Goal: Task Accomplishment & Management: Manage account settings

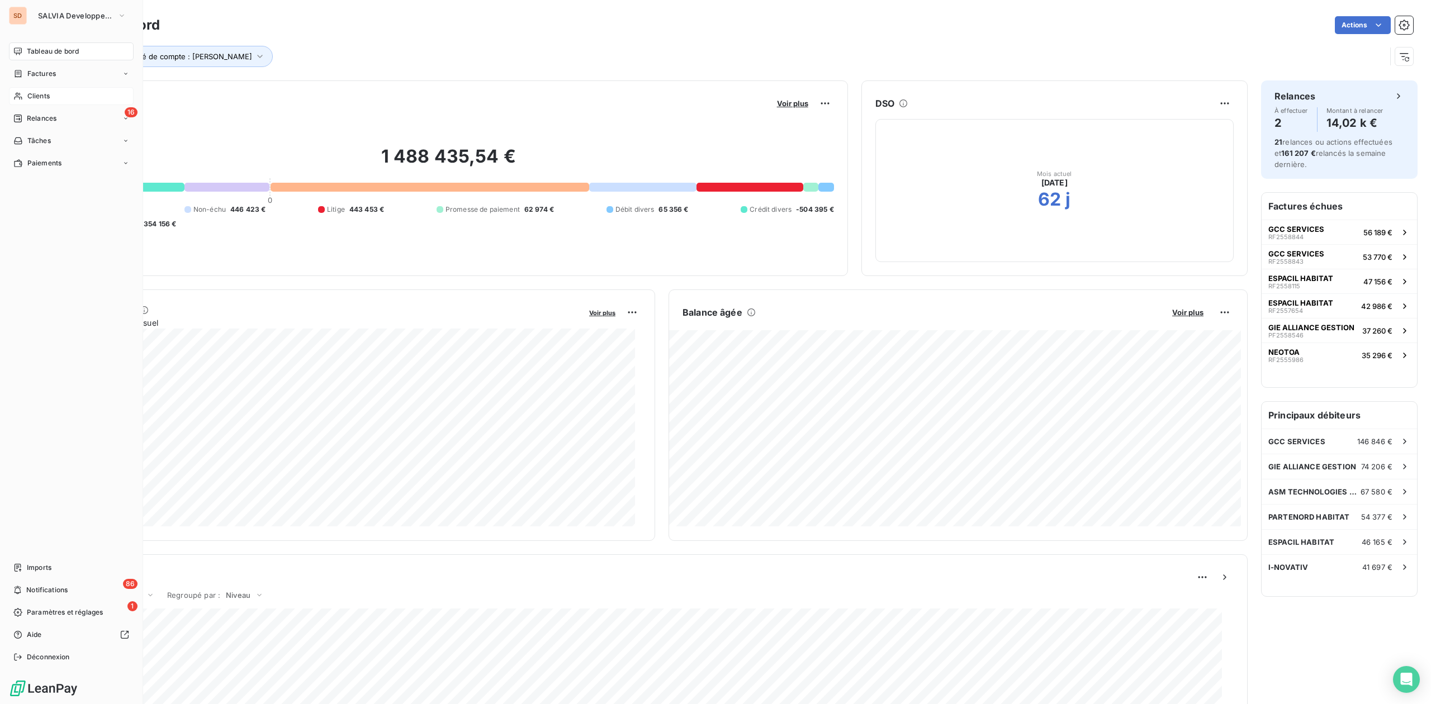
click at [45, 95] on span "Clients" at bounding box center [38, 96] width 22 height 10
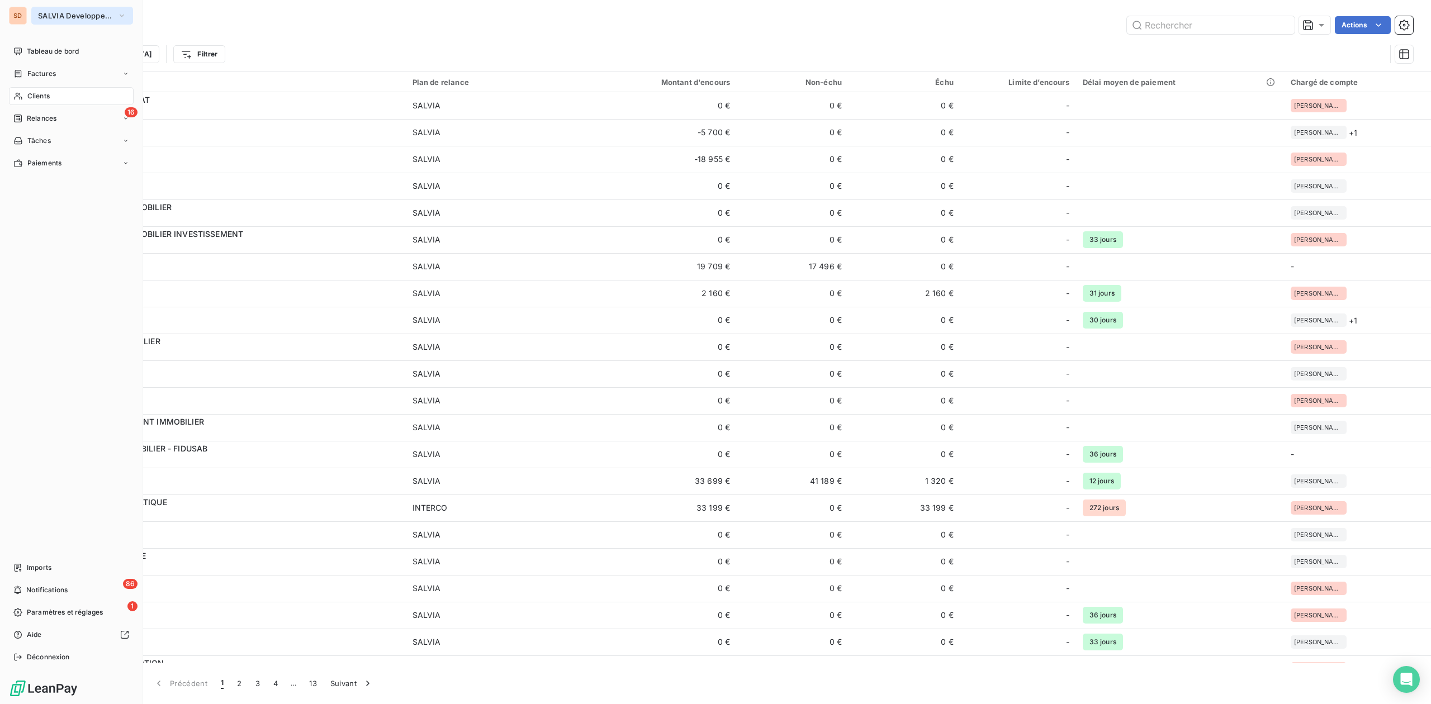
click at [54, 18] on span "SALVIA Developpement" at bounding box center [75, 15] width 75 height 9
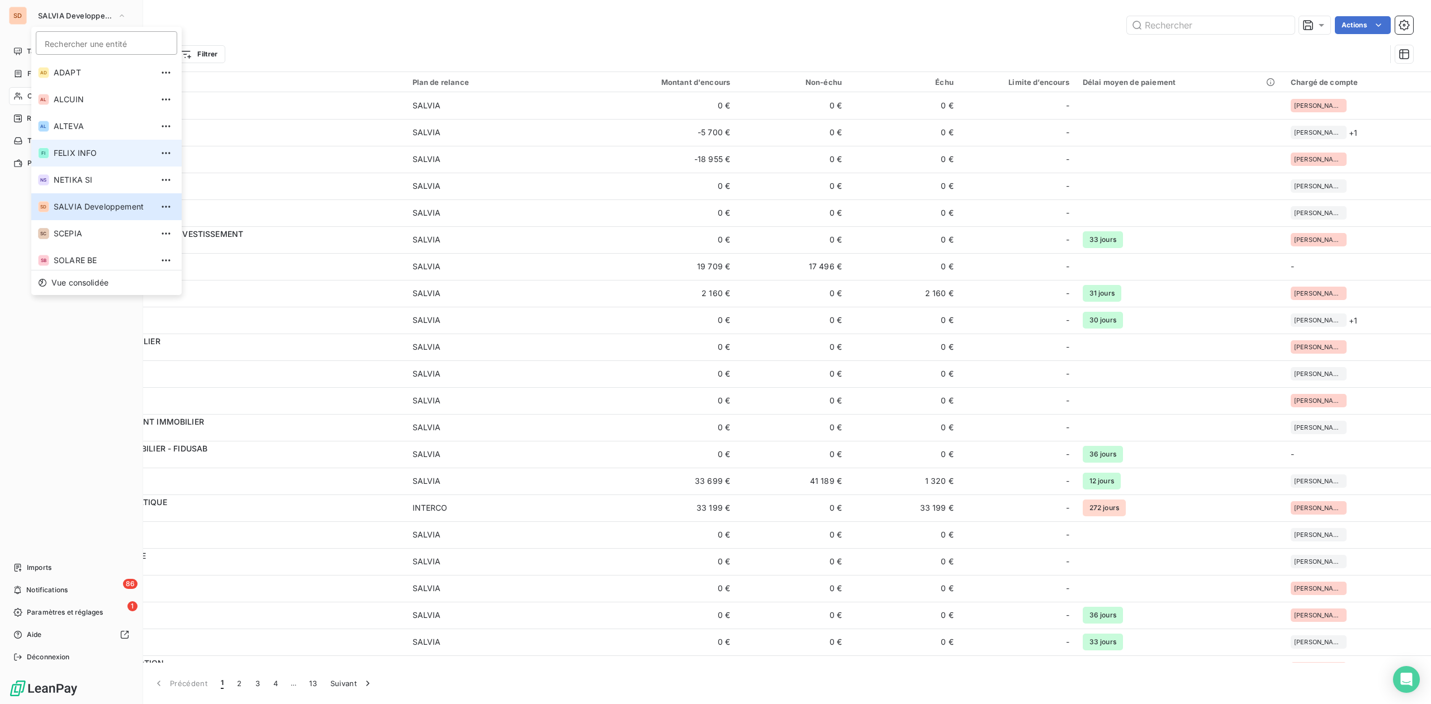
click at [77, 148] on span "FELIX INFO" at bounding box center [103, 153] width 99 height 11
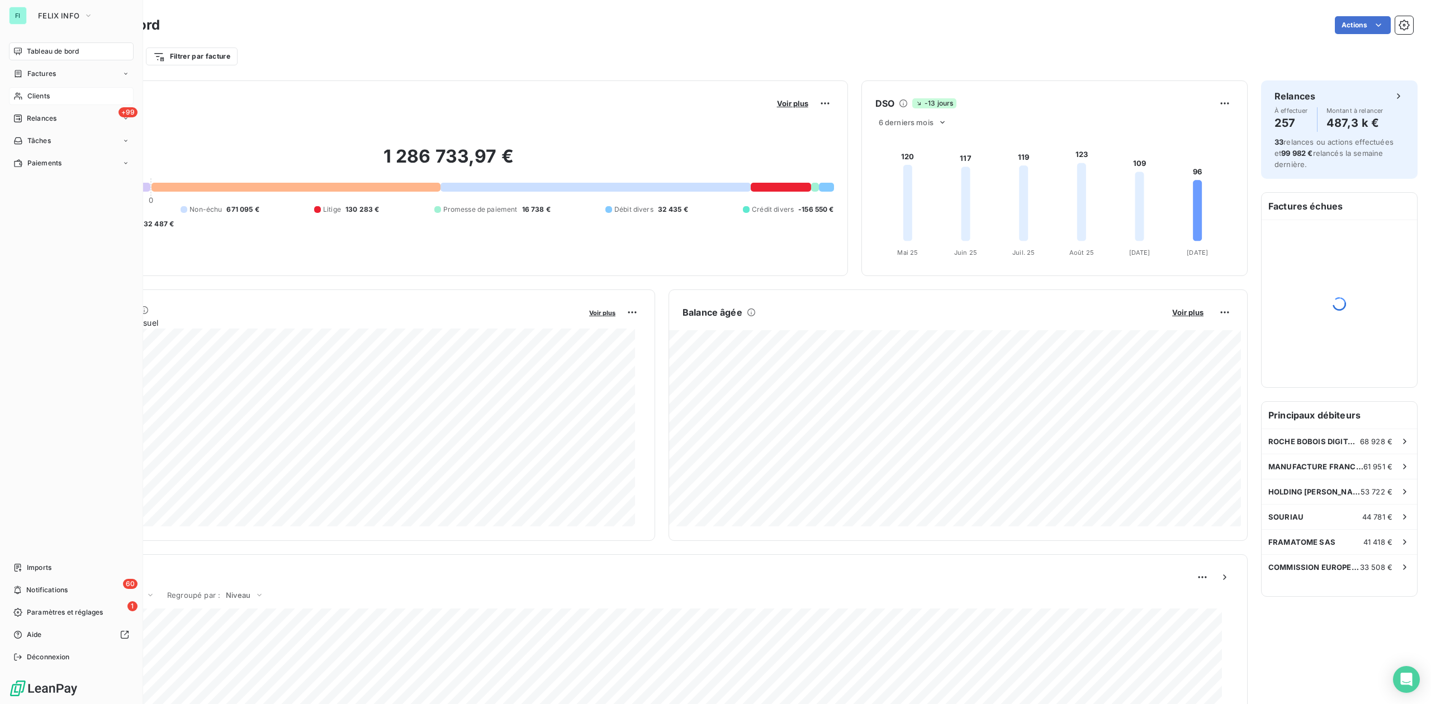
click at [45, 99] on span "Clients" at bounding box center [38, 96] width 22 height 10
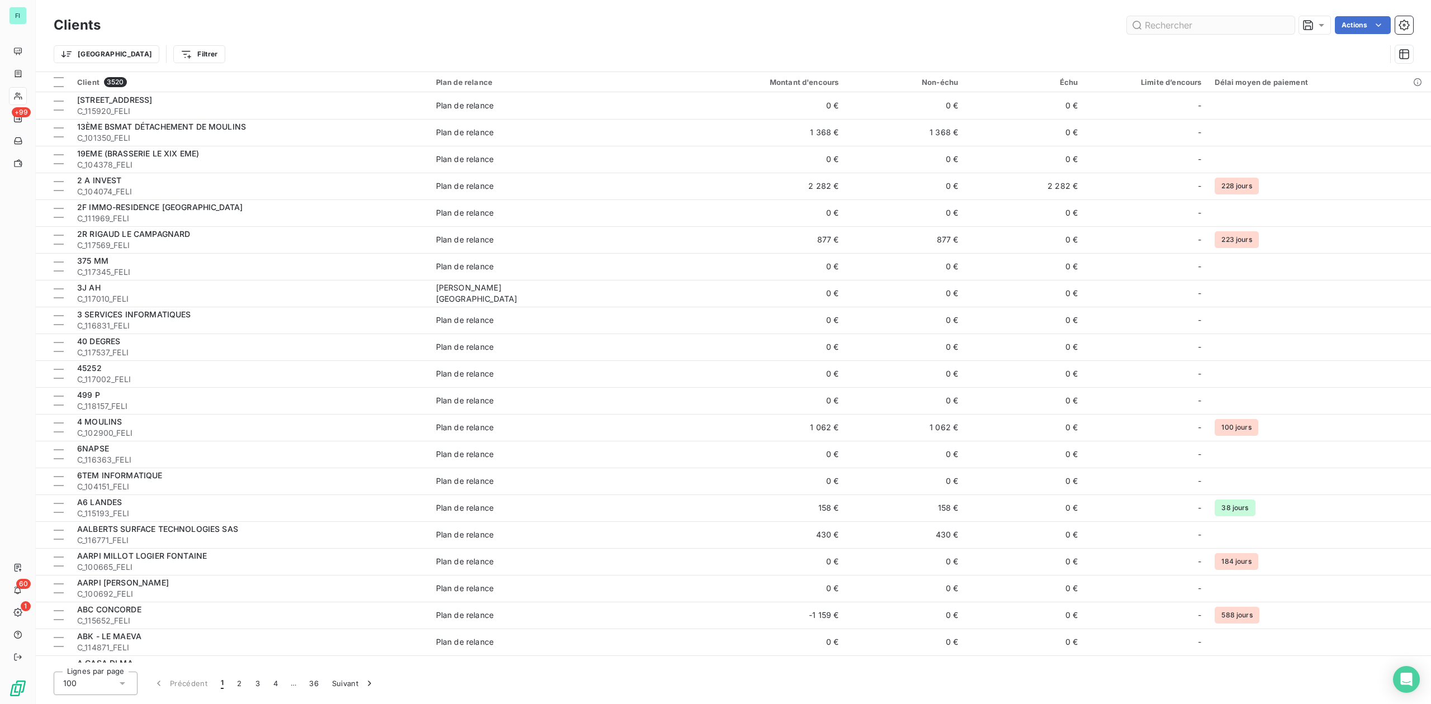
click at [1158, 32] on input "text" at bounding box center [1211, 25] width 168 height 18
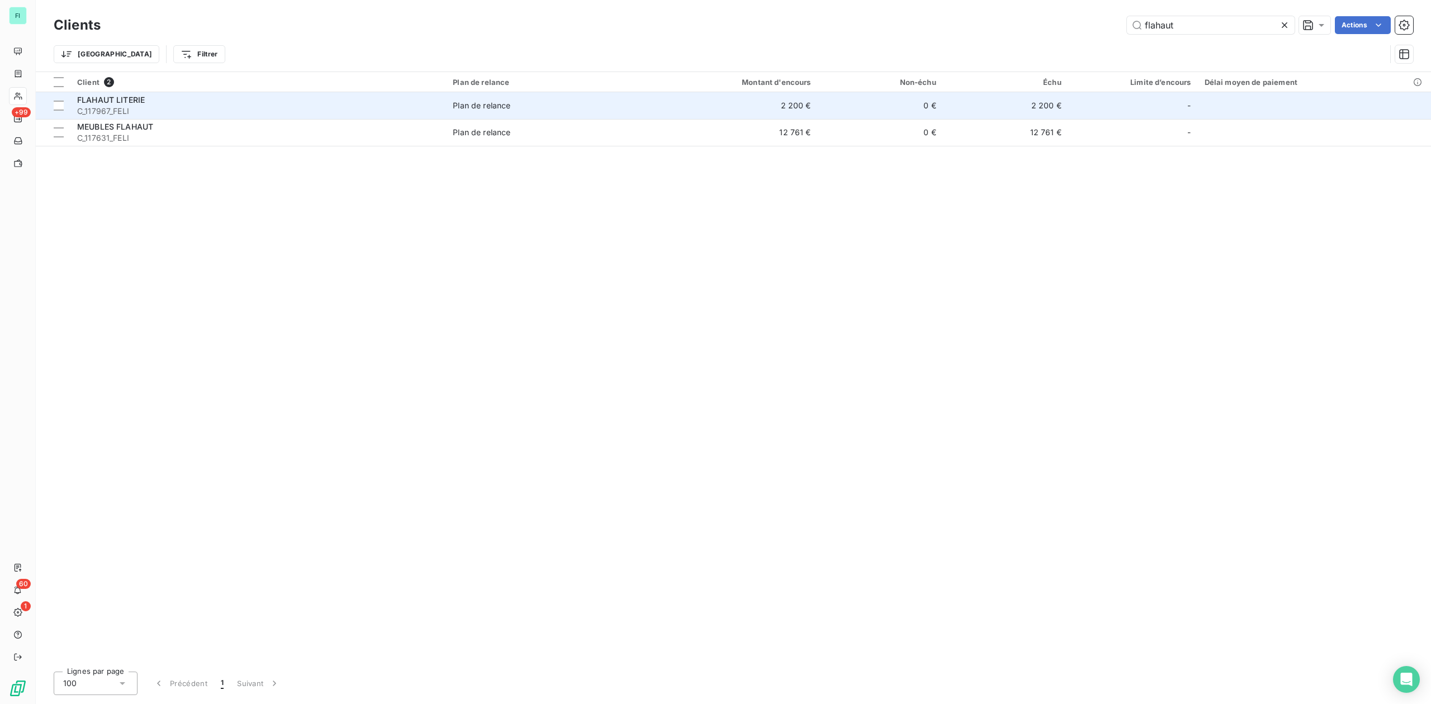
type input "flahaut"
click at [132, 101] on span "FLAHAUT LITERIE" at bounding box center [111, 100] width 68 height 10
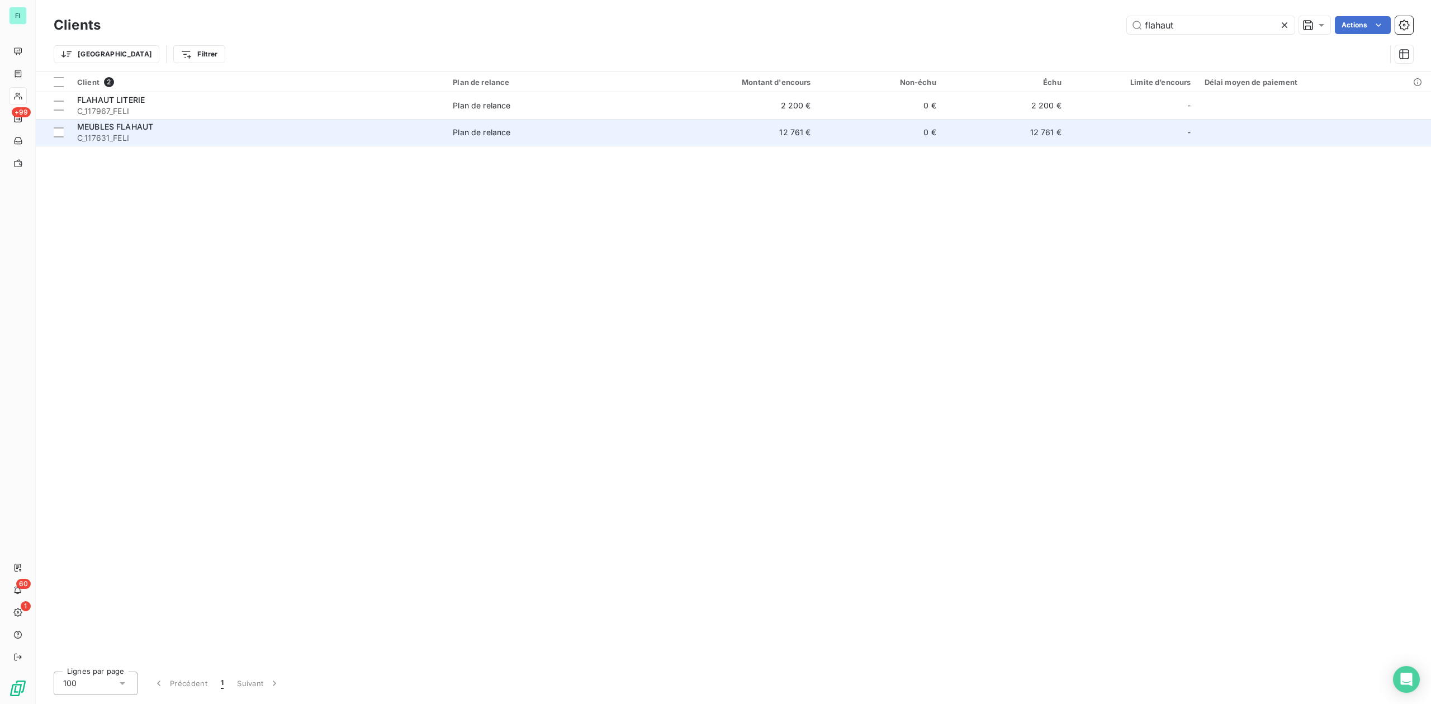
click at [165, 126] on div "MEUBLES FLAHAUT" at bounding box center [258, 126] width 362 height 11
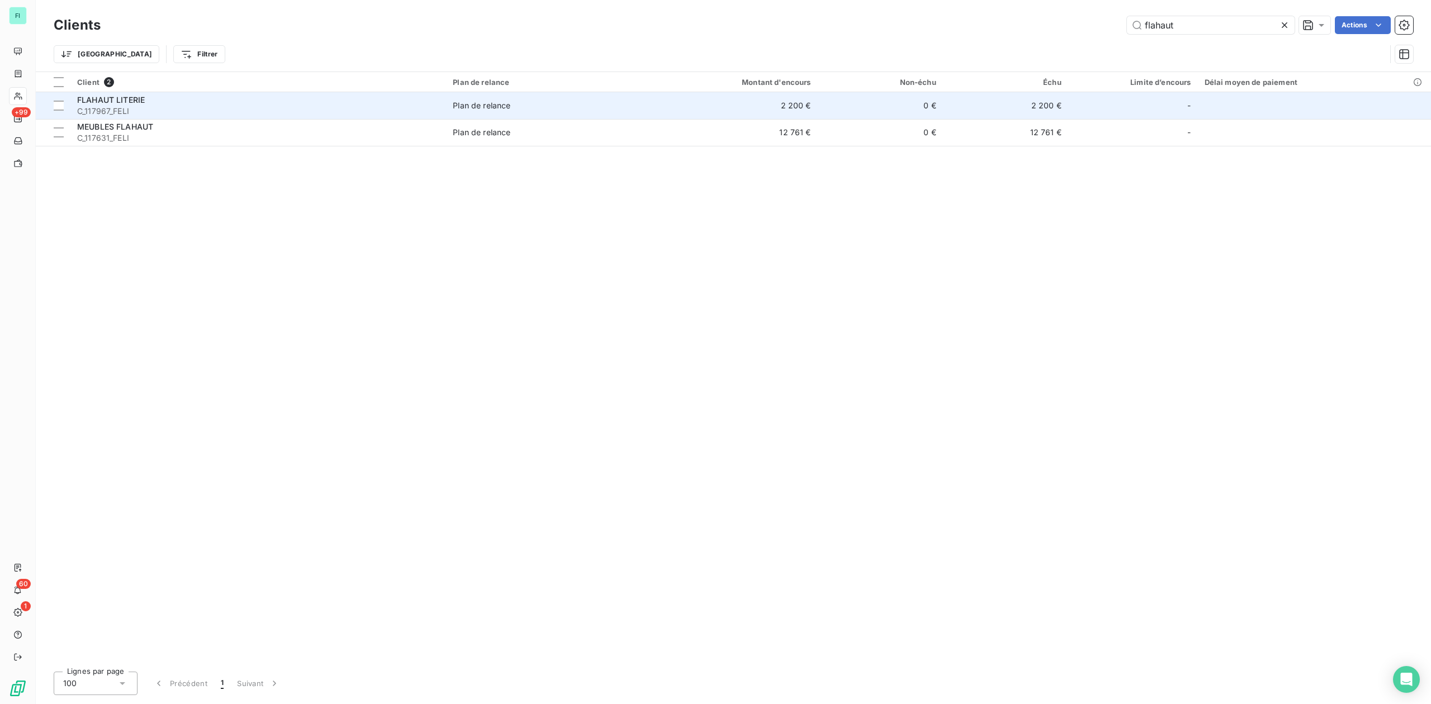
click at [174, 101] on div "FLAHAUT LITERIE" at bounding box center [258, 99] width 362 height 11
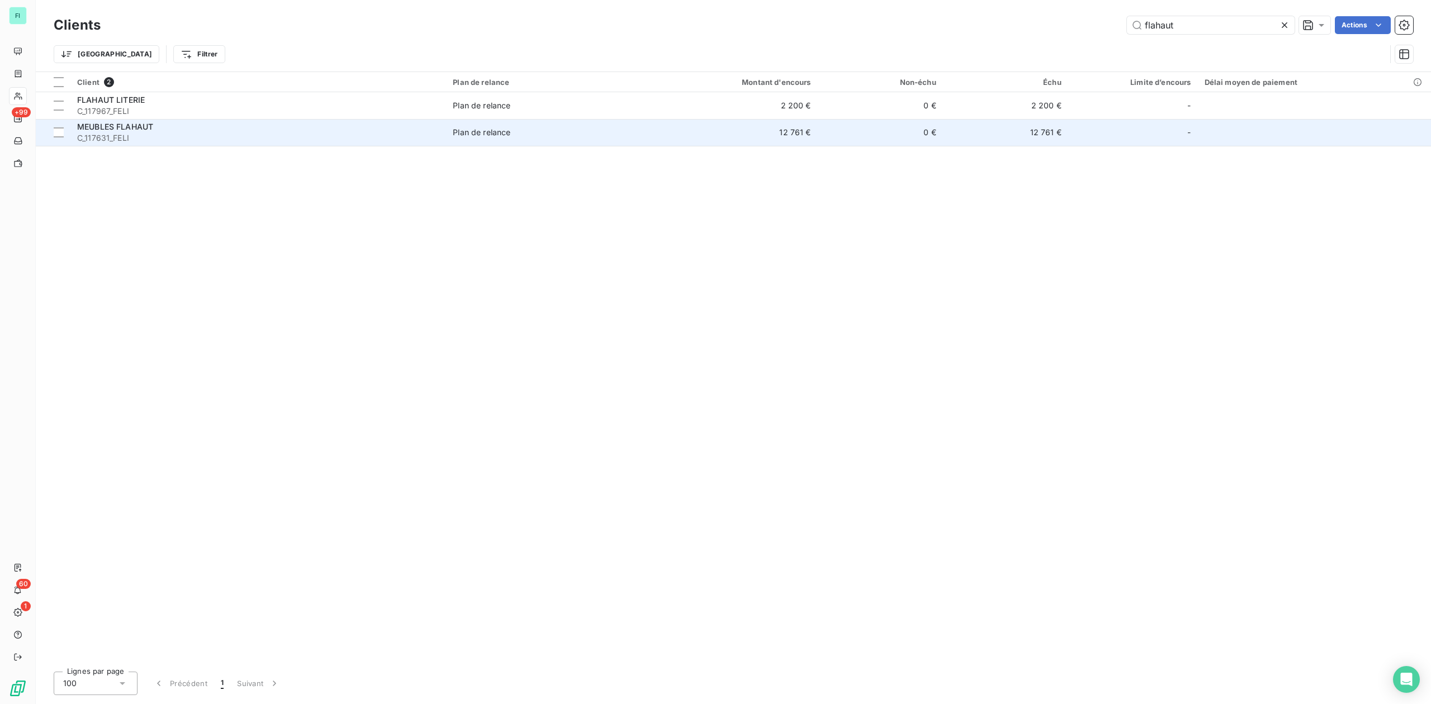
click at [249, 138] on span "C_117631_FELI" at bounding box center [258, 137] width 362 height 11
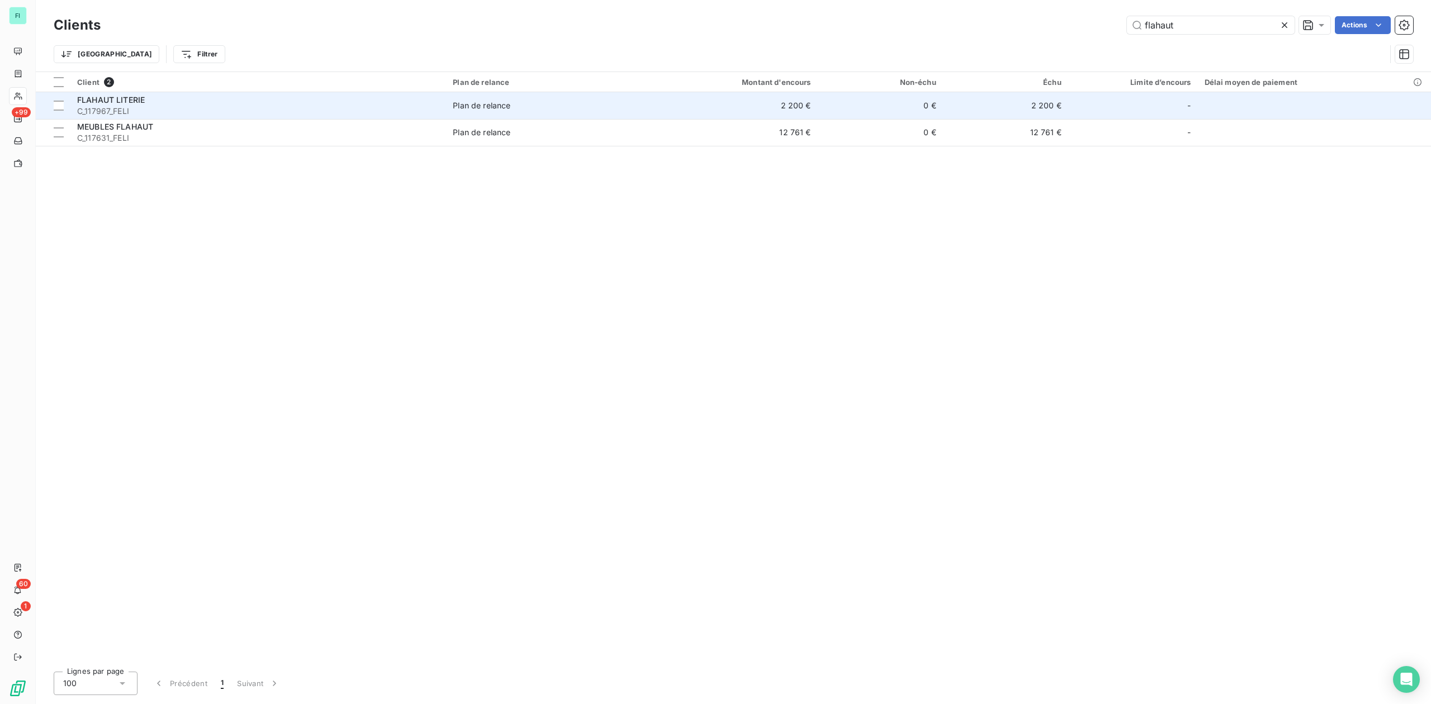
click at [427, 112] on span "C_117967_FELI" at bounding box center [258, 111] width 362 height 11
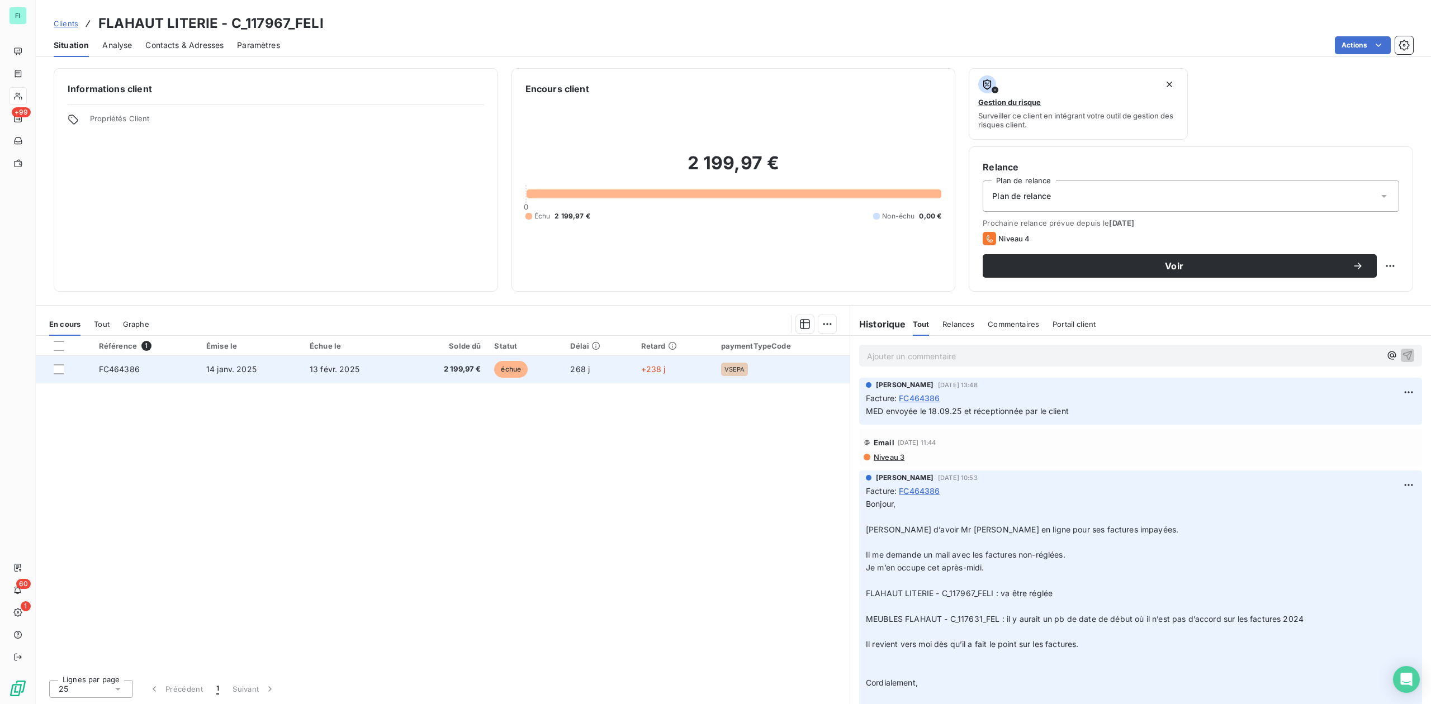
click at [227, 366] on span "14 janv. 2025" at bounding box center [231, 369] width 50 height 10
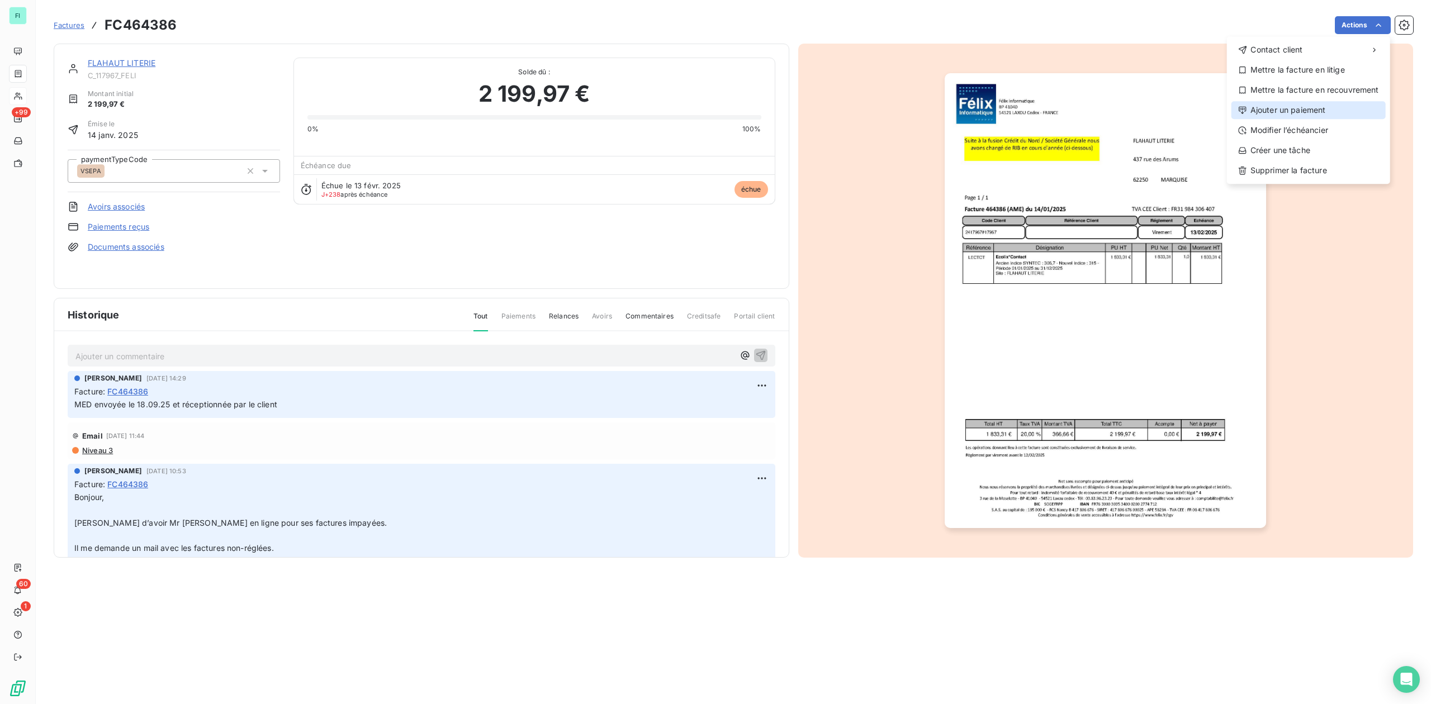
click at [1305, 110] on div "Ajouter un paiement" at bounding box center [1308, 110] width 154 height 18
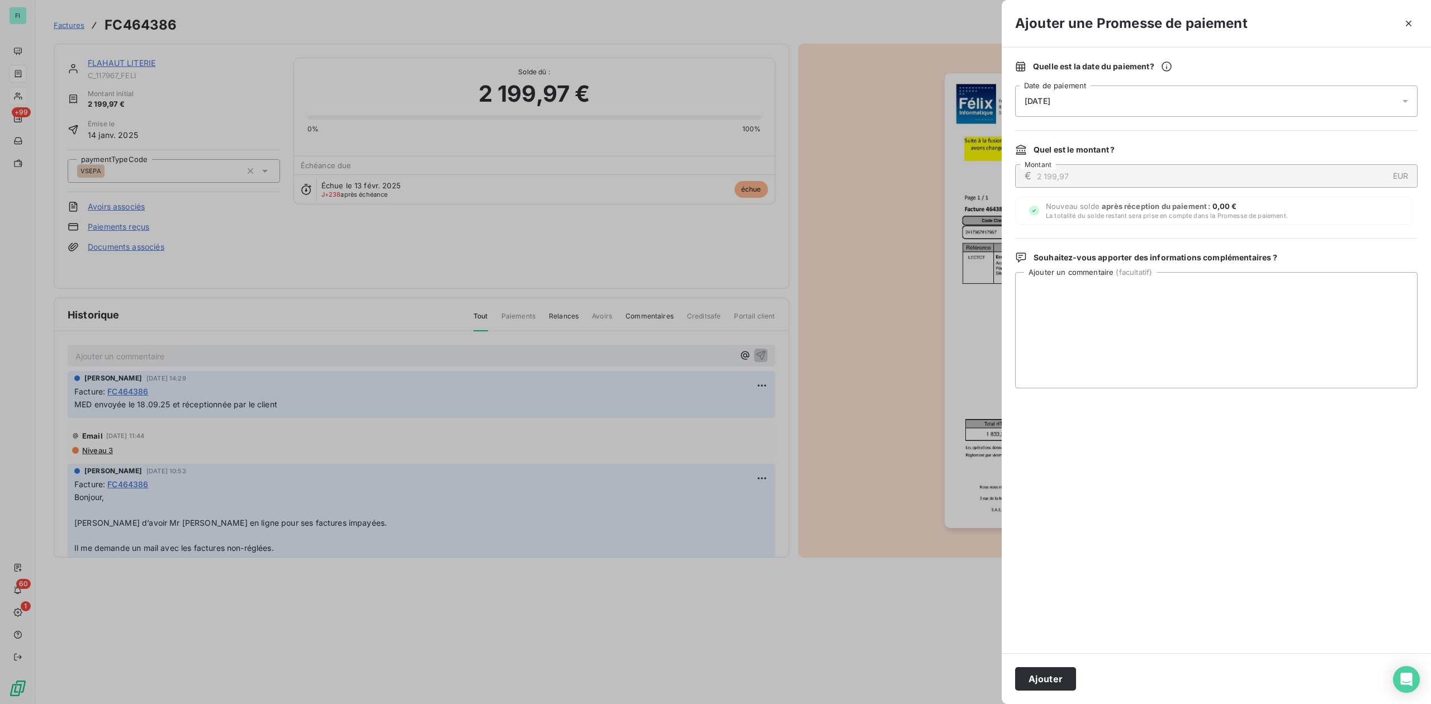
click at [1045, 107] on div "[DATE]" at bounding box center [1216, 101] width 402 height 31
click at [1140, 260] on button "24" at bounding box center [1137, 261] width 22 height 22
click at [1271, 293] on textarea "Ajouter un commentaire ( facultatif )" at bounding box center [1216, 330] width 402 height 116
paste textarea "Bonsoir [PERSON_NAME] [PERSON_NAME] [PERSON_NAME] la fact 464386 pour flahaut l…"
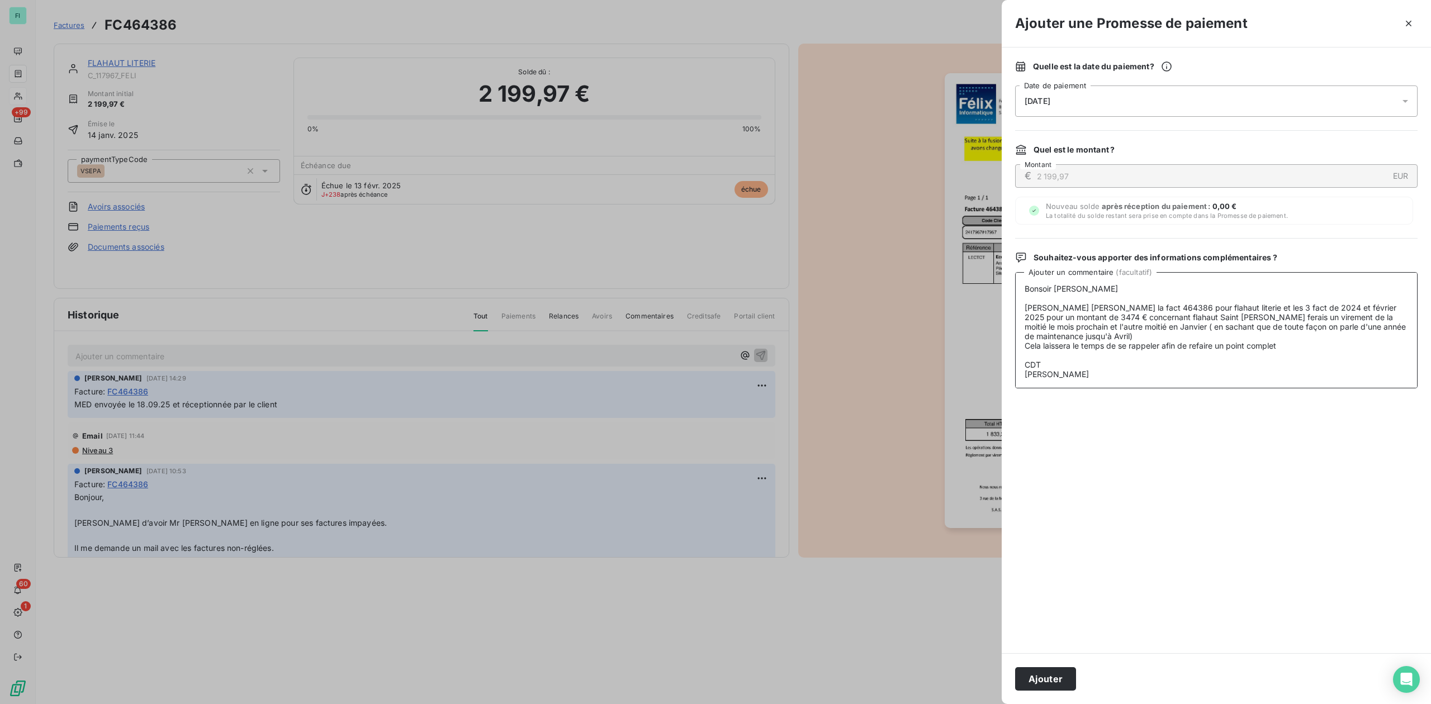
scroll to position [3, 0]
type textarea "Bonsoir [PERSON_NAME] [PERSON_NAME] [PERSON_NAME] la fact 464386 pour flahaut l…"
click at [1036, 680] on button "Ajouter" at bounding box center [1045, 678] width 61 height 23
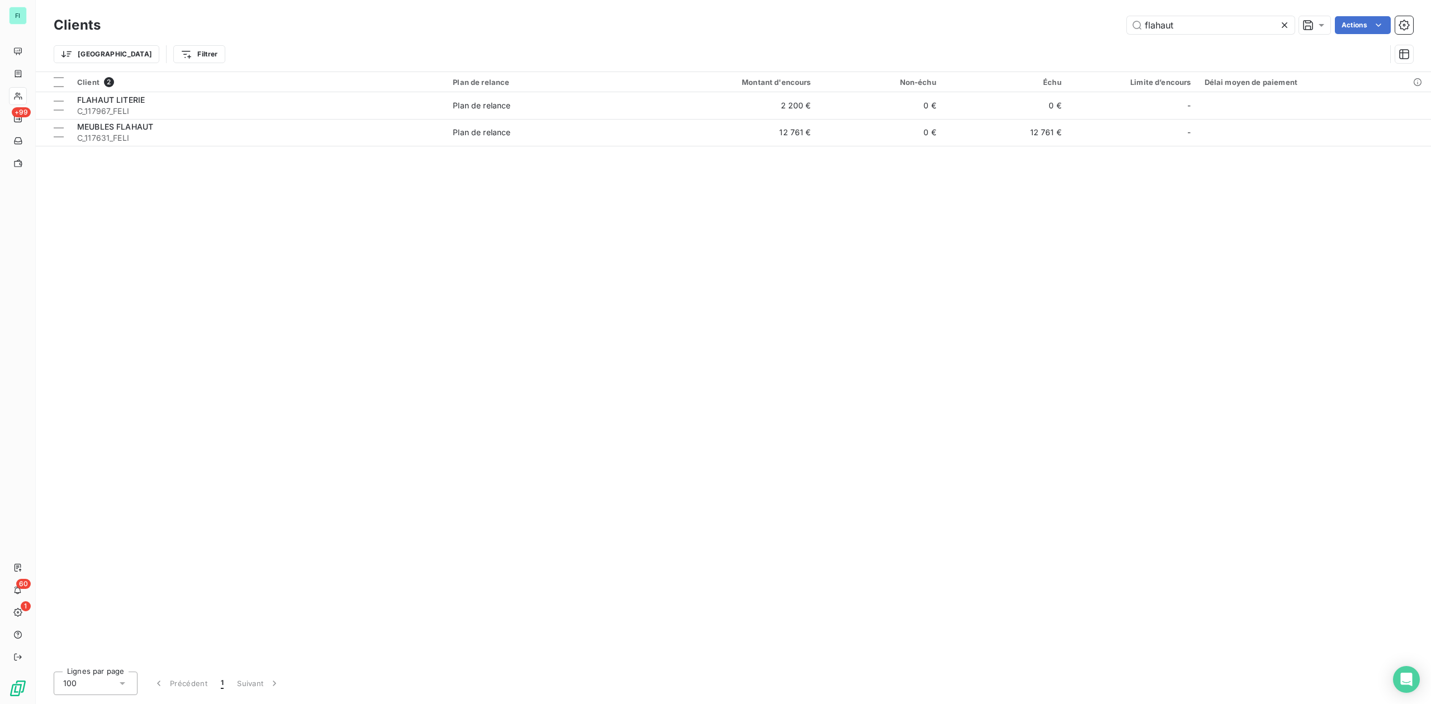
click at [302, 148] on div "Client 2 Plan de relance Montant d'encours Non-échu Échu Limite d’encours Délai…" at bounding box center [733, 367] width 1395 height 591
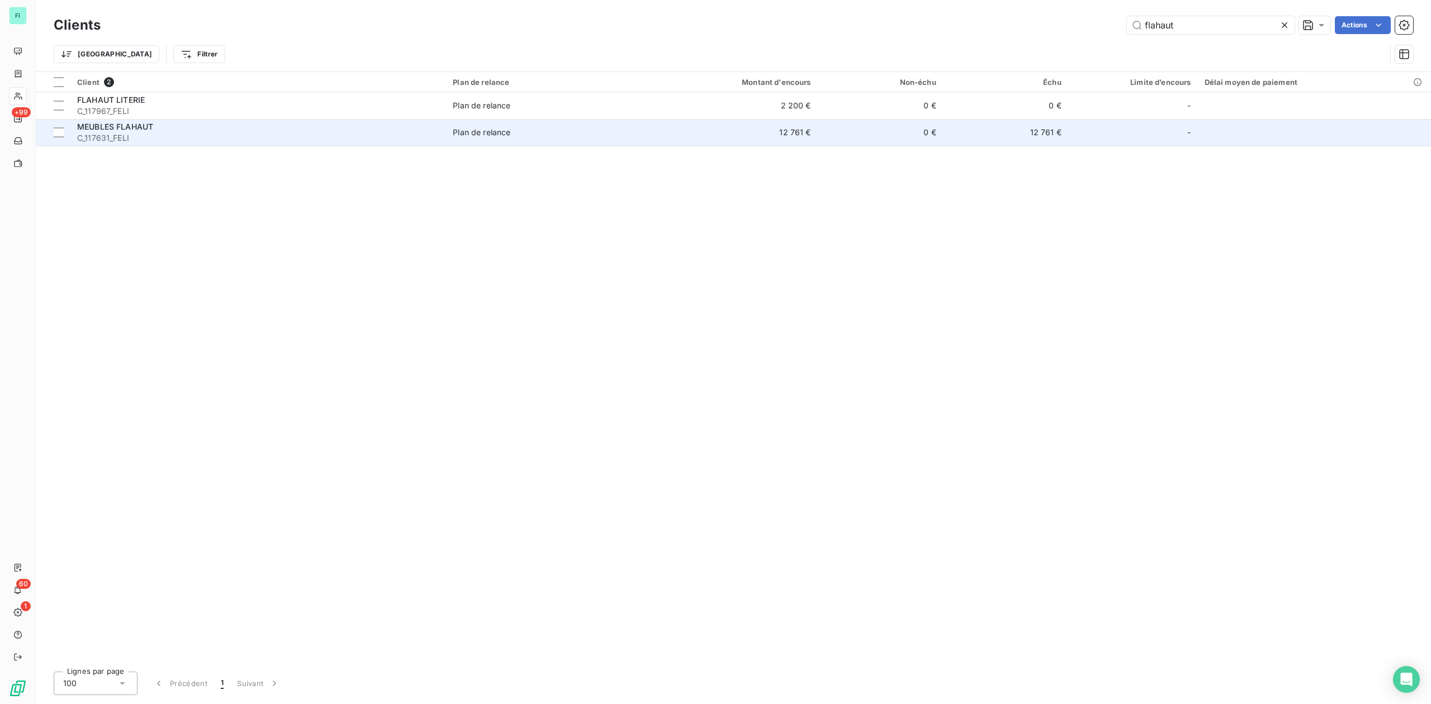
click at [298, 139] on span "C_117631_FELI" at bounding box center [258, 137] width 362 height 11
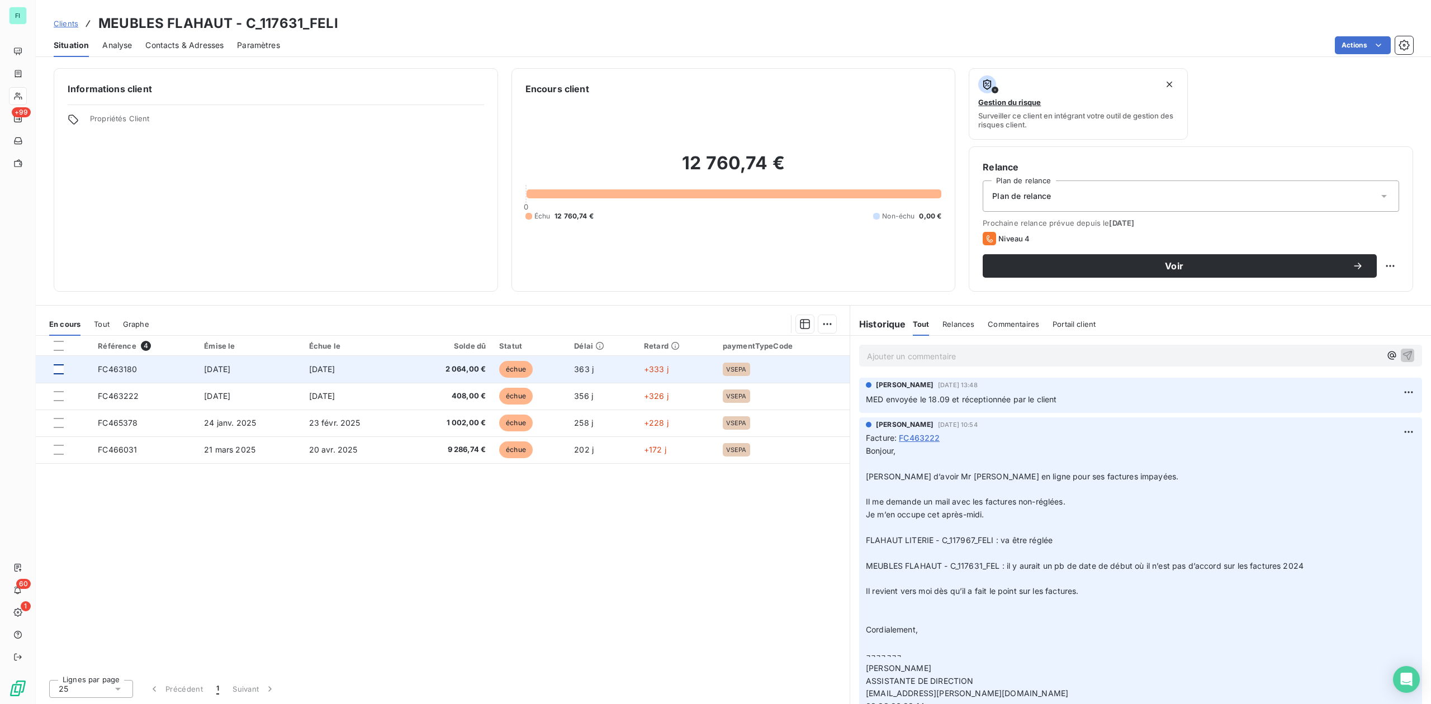
click at [61, 369] on div at bounding box center [59, 369] width 10 height 10
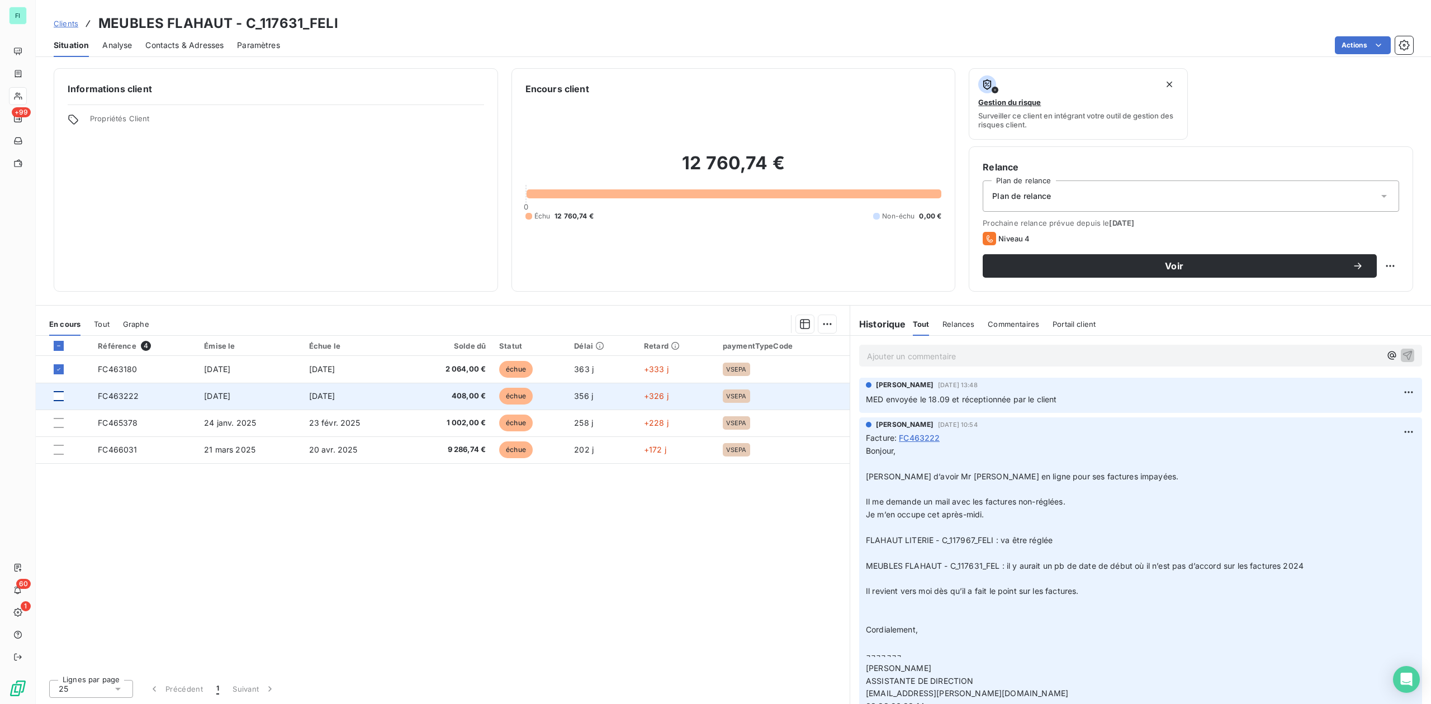
click at [55, 394] on div at bounding box center [59, 396] width 10 height 10
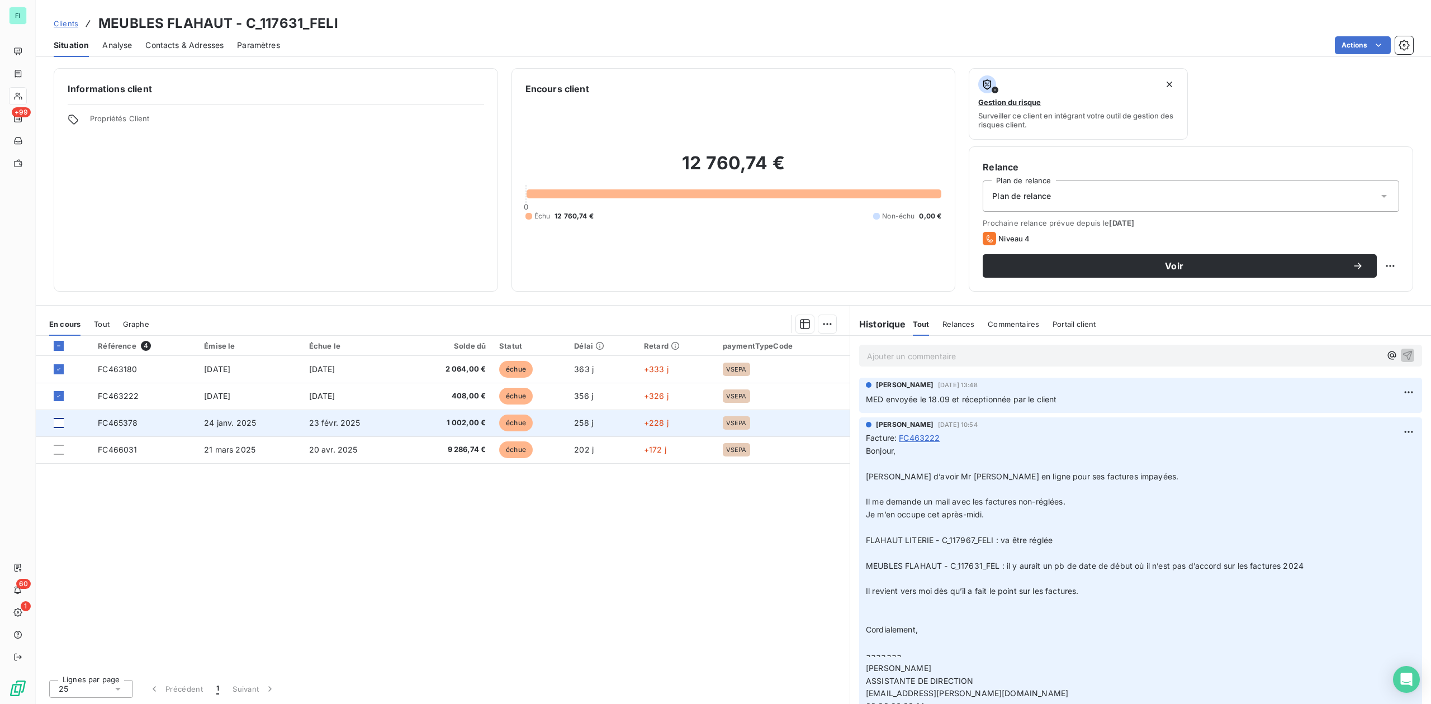
click at [59, 423] on div at bounding box center [59, 423] width 10 height 10
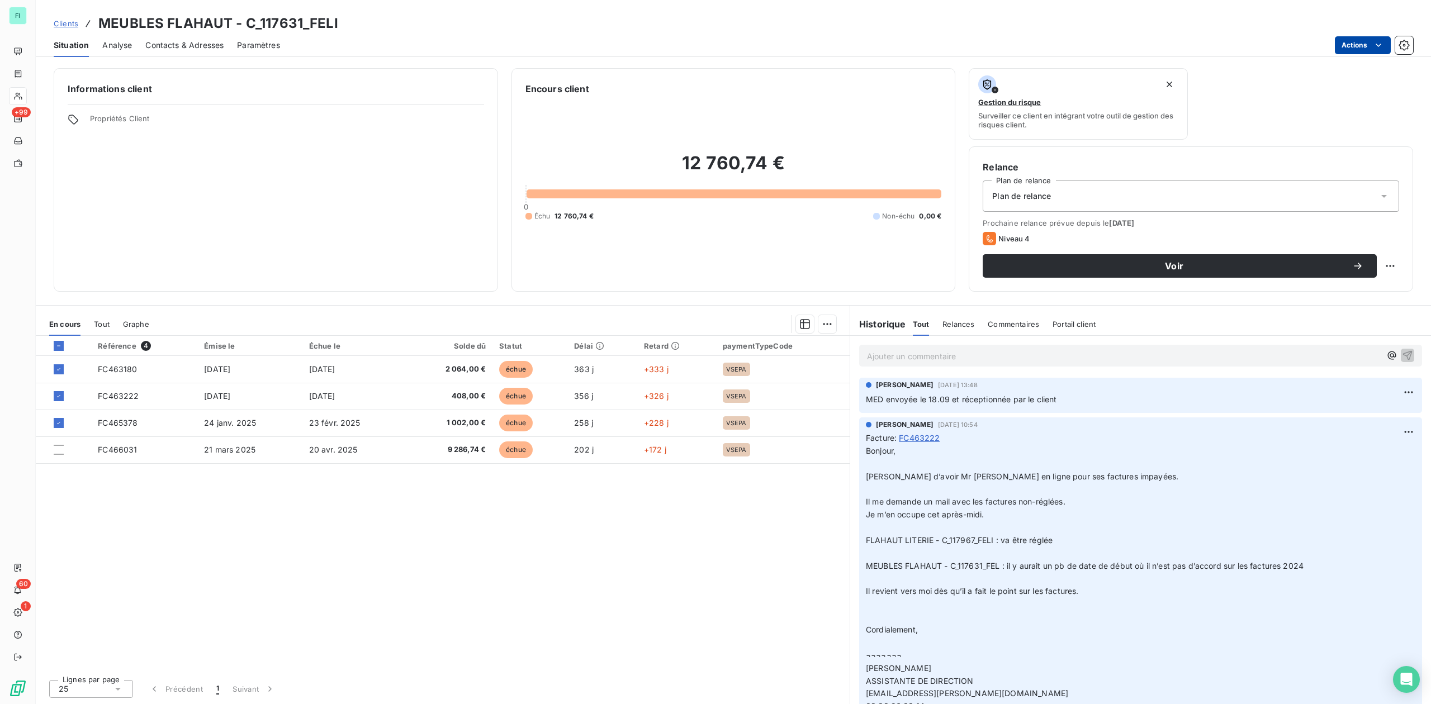
click at [828, 325] on html "FI +99 60 1 Clients MEUBLES FLAHAUT - C_117631_FELI Situation Analyse Contacts …" at bounding box center [715, 352] width 1431 height 704
click at [733, 370] on div "Ajouter une promesse de paiement (3 factures)" at bounding box center [729, 369] width 203 height 18
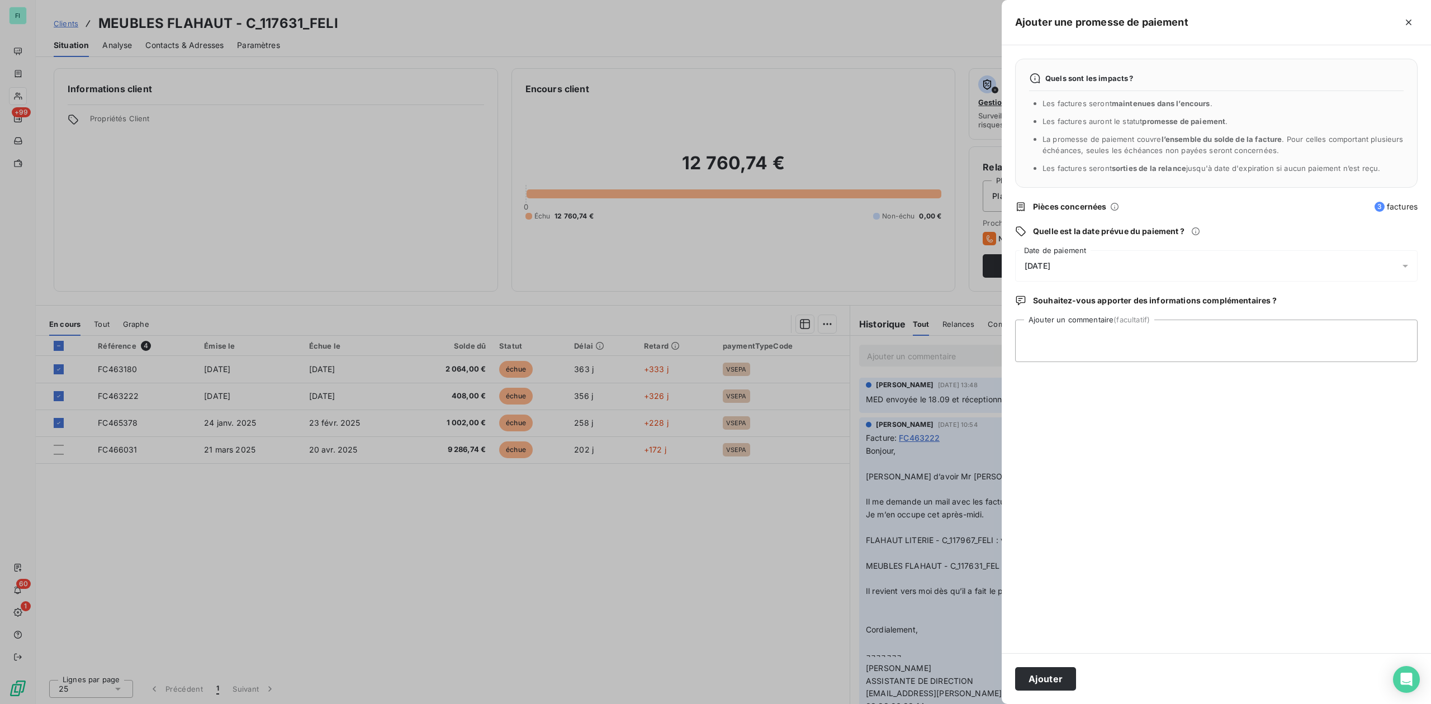
click at [1405, 264] on icon at bounding box center [1405, 265] width 11 height 11
click at [670, 524] on div at bounding box center [715, 352] width 1431 height 704
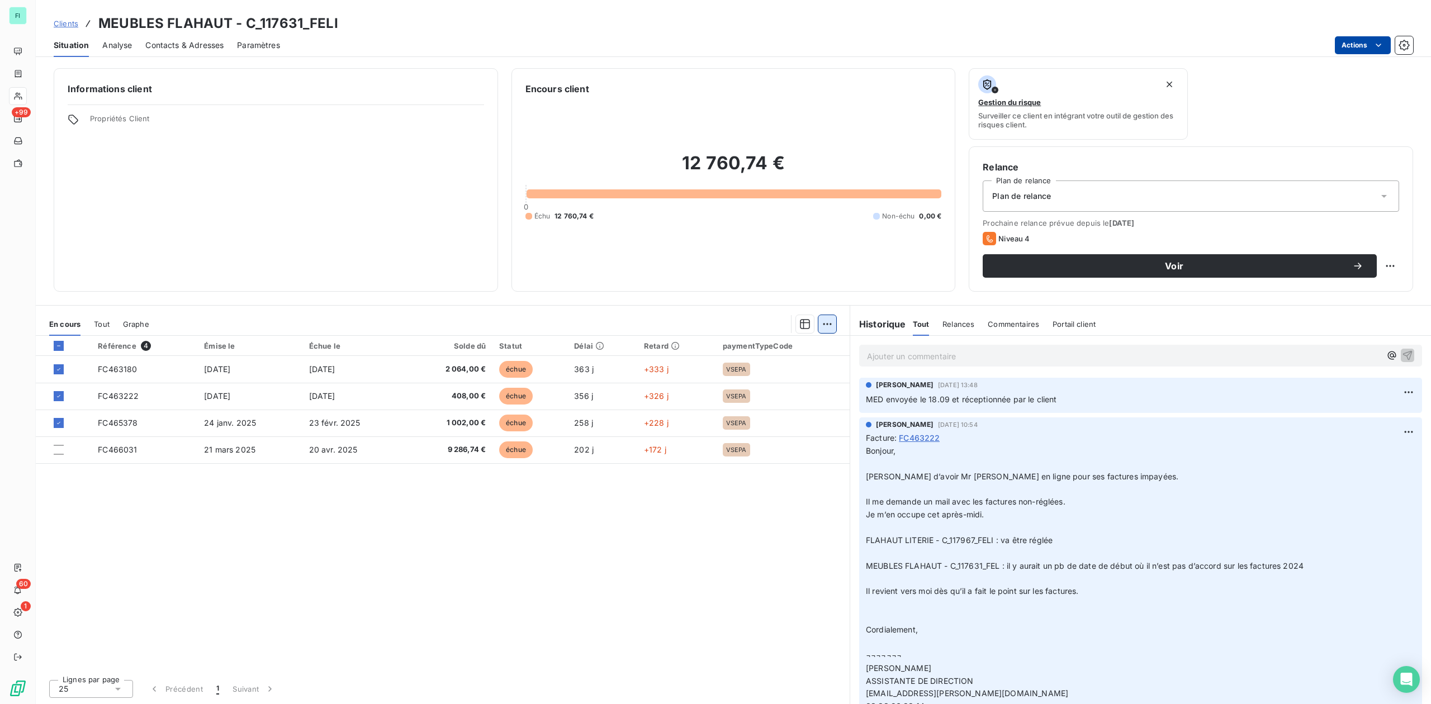
click at [824, 325] on html "FI +99 60 1 Clients MEUBLES FLAHAUT - C_117631_FELI Situation Analyse Contacts …" at bounding box center [715, 352] width 1431 height 704
click at [722, 367] on div "Ajouter une promesse de paiement (3 factures)" at bounding box center [729, 369] width 203 height 18
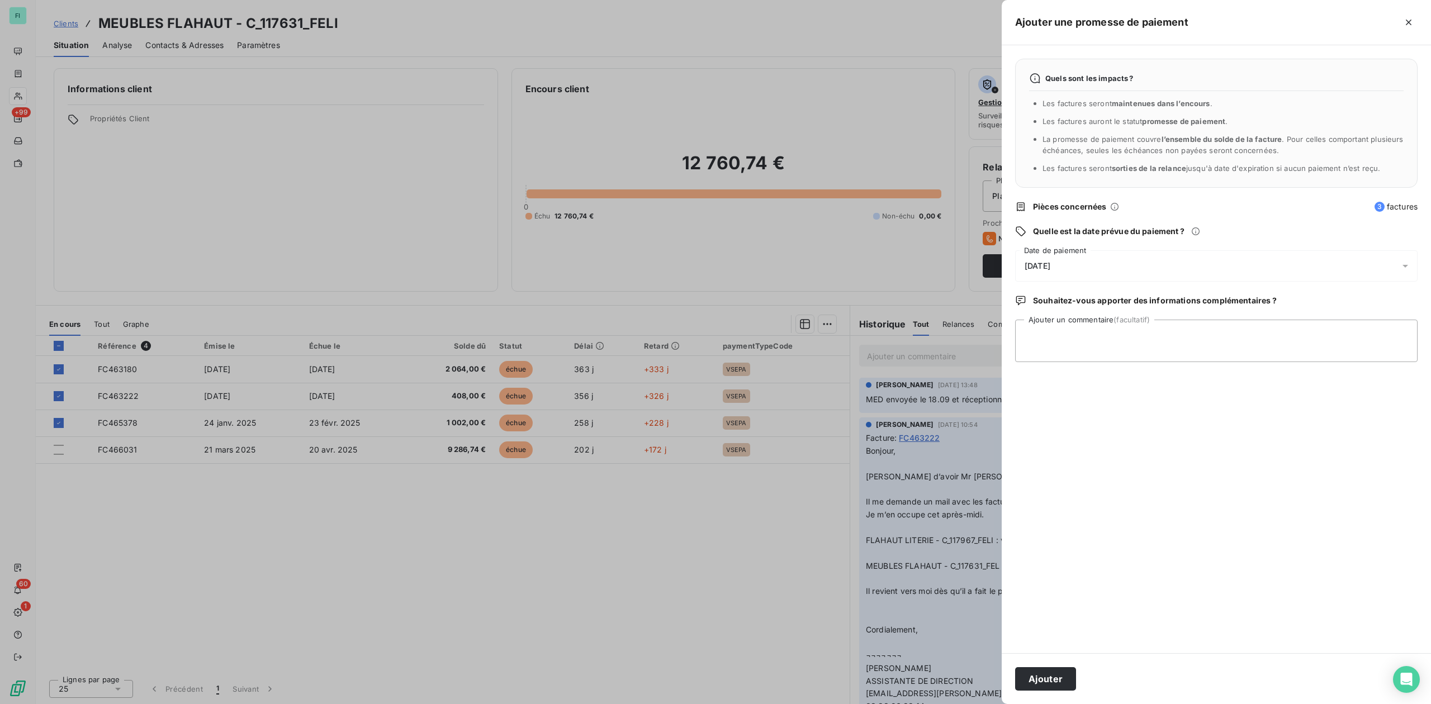
click at [1405, 265] on icon at bounding box center [1405, 265] width 11 height 11
click at [1378, 503] on div "Quels sont les impacts ? Les factures seront maintenues dans l’encours . Les fa…" at bounding box center [1216, 349] width 429 height 608
click at [661, 577] on div at bounding box center [715, 352] width 1431 height 704
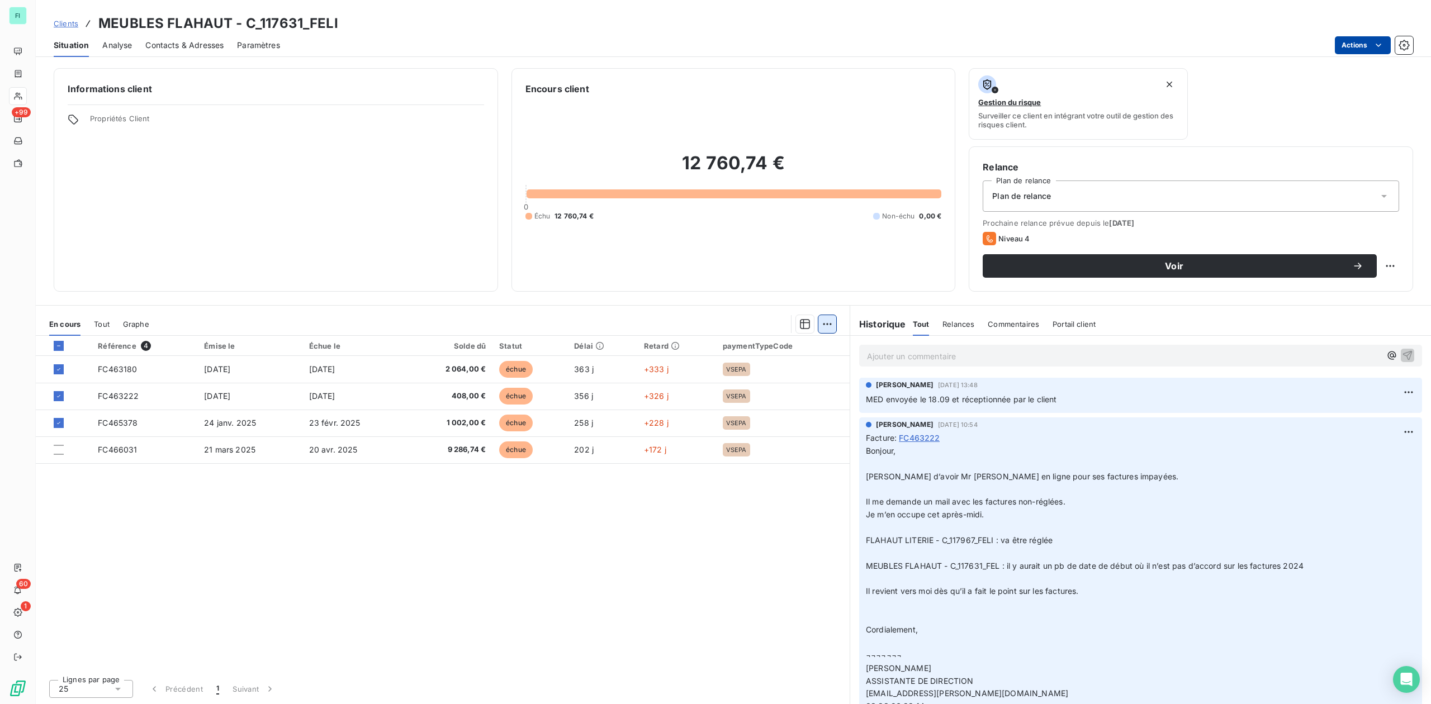
click at [830, 323] on html "FI +99 60 1 Clients MEUBLES FLAHAUT - C_117631_FELI Situation Analyse Contacts …" at bounding box center [715, 352] width 1431 height 704
click at [552, 571] on html "FI +99 60 1 Clients MEUBLES FLAHAUT - C_117631_FELI Situation Analyse Contacts …" at bounding box center [715, 352] width 1431 height 704
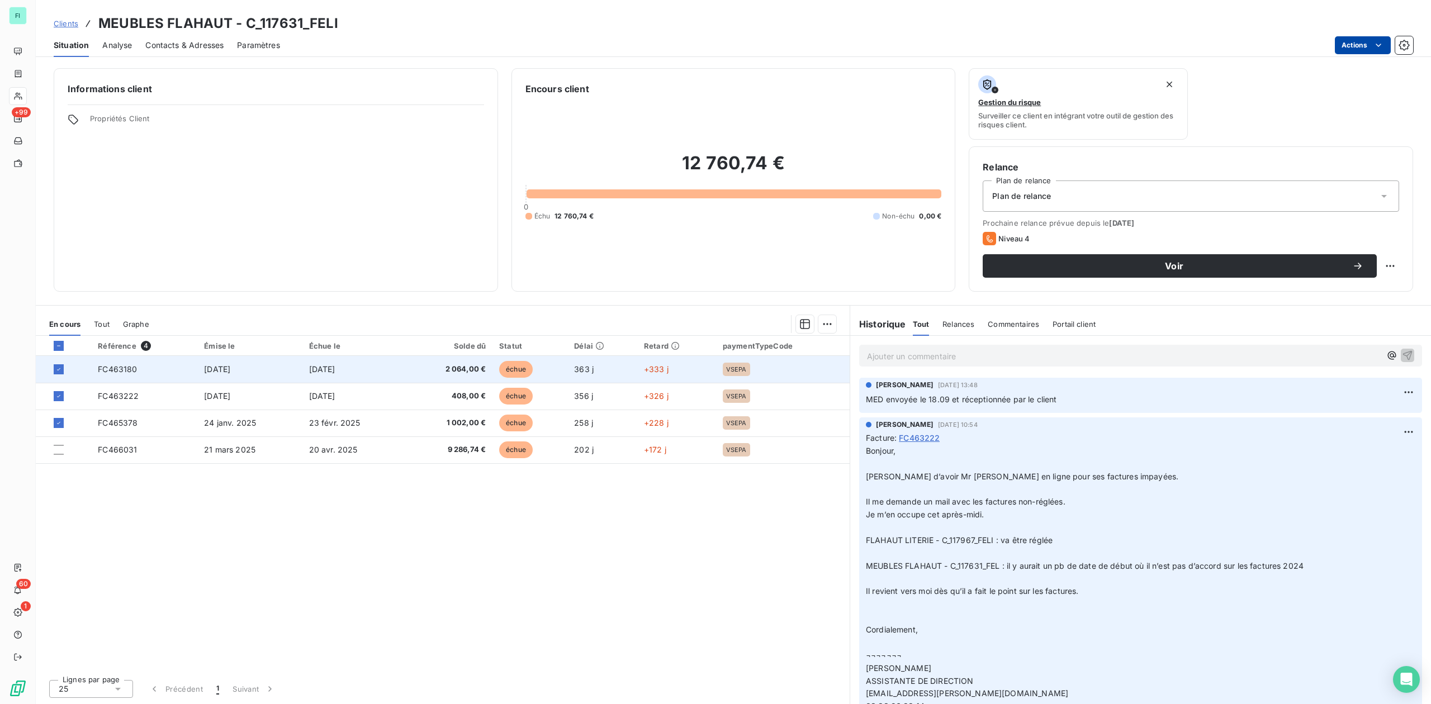
click at [501, 369] on span "échue" at bounding box center [516, 369] width 34 height 17
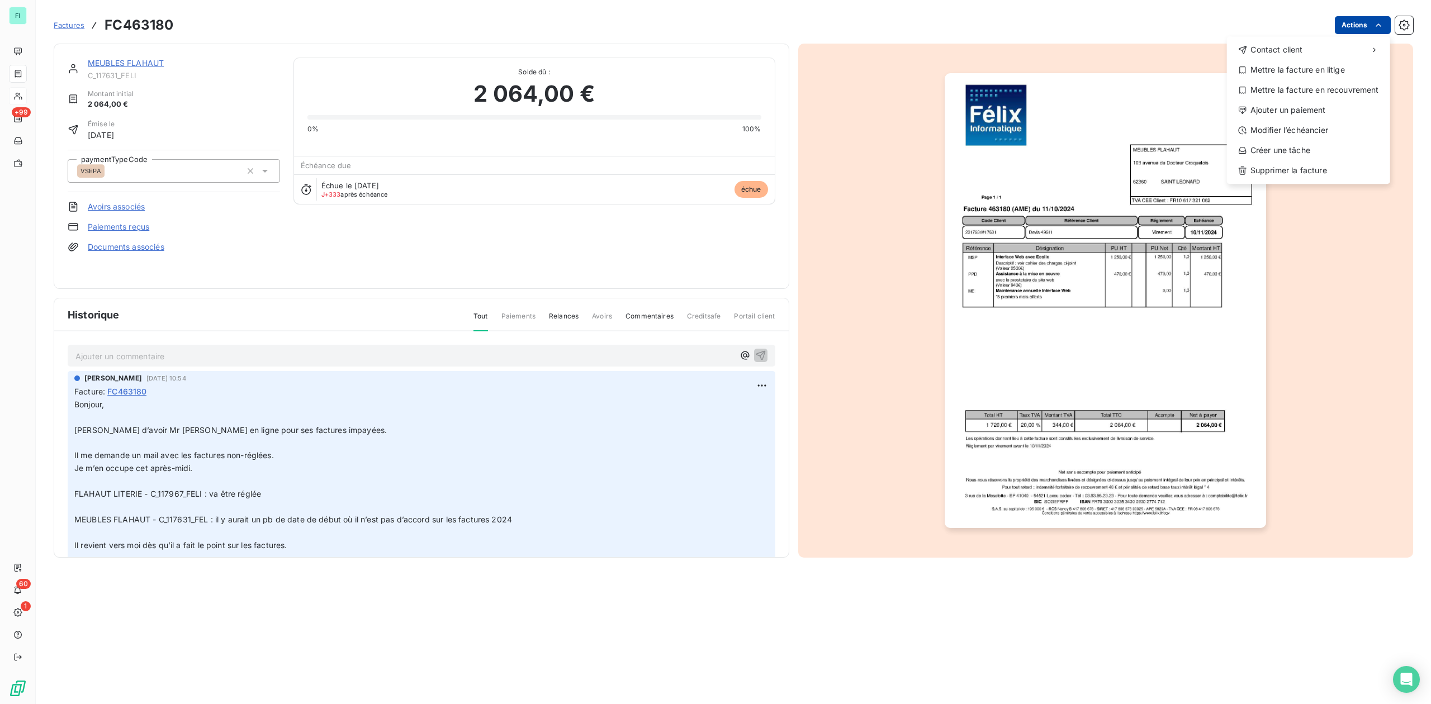
click at [1368, 27] on html "FI +99 60 1 Factures FC463180 Actions Contact client Mettre la facture en litig…" at bounding box center [715, 352] width 1431 height 704
click at [1308, 110] on div "Ajouter un paiement" at bounding box center [1308, 110] width 154 height 18
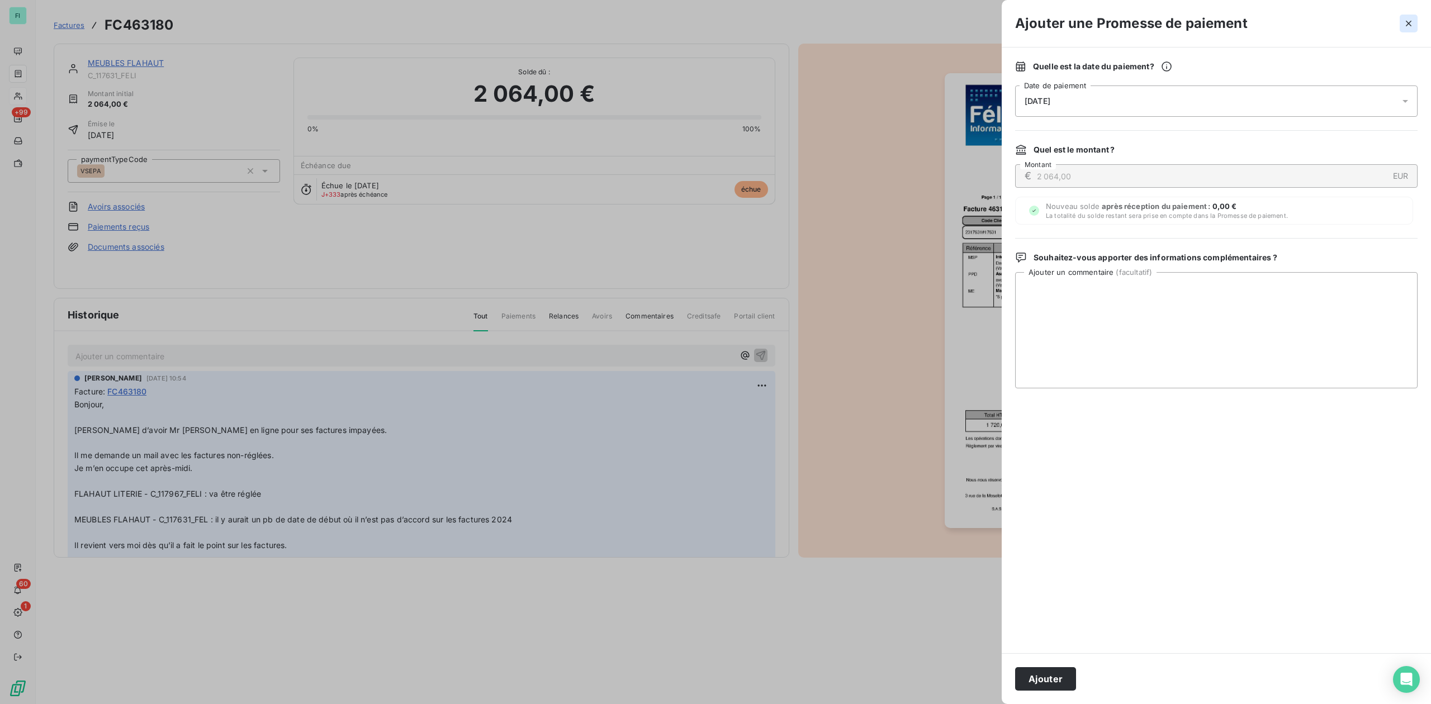
click at [1407, 25] on icon "button" at bounding box center [1409, 24] width 6 height 6
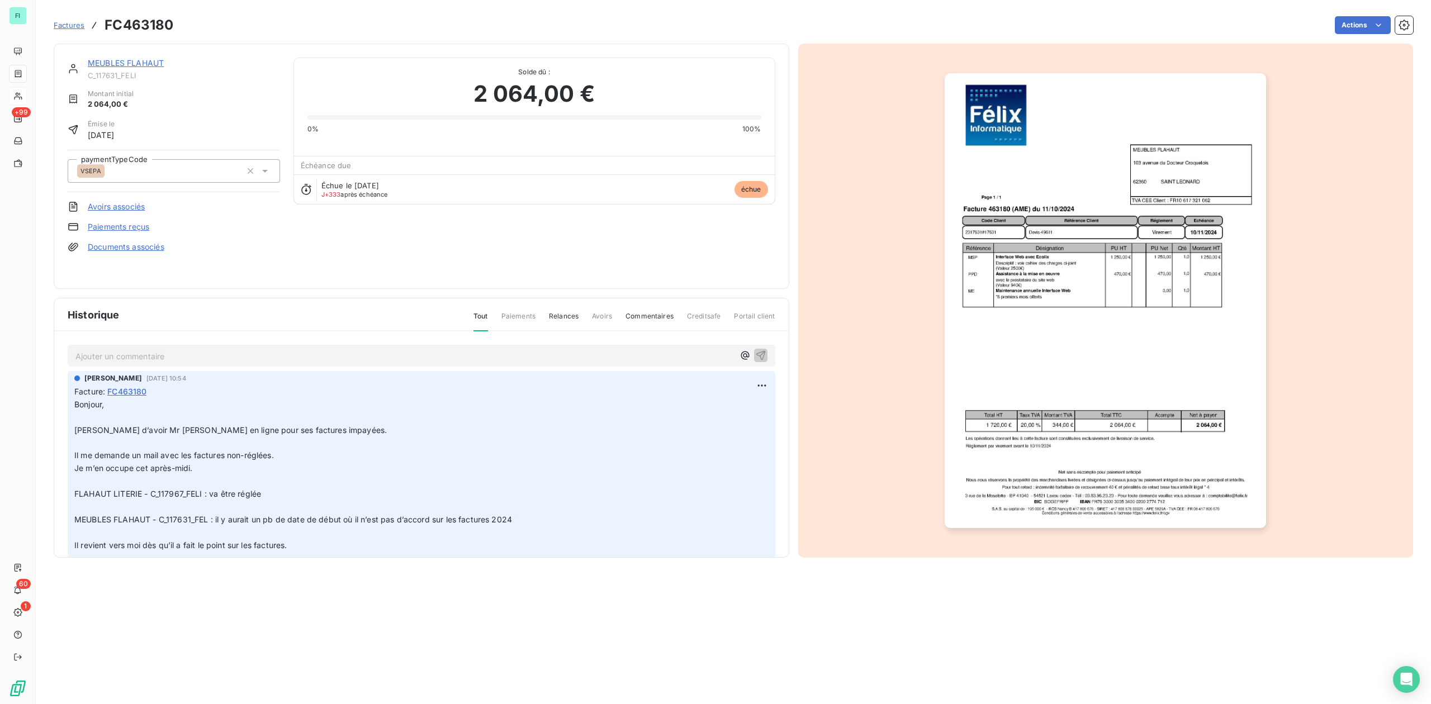
click at [143, 68] on link "MEUBLES FLAHAUT" at bounding box center [126, 63] width 76 height 10
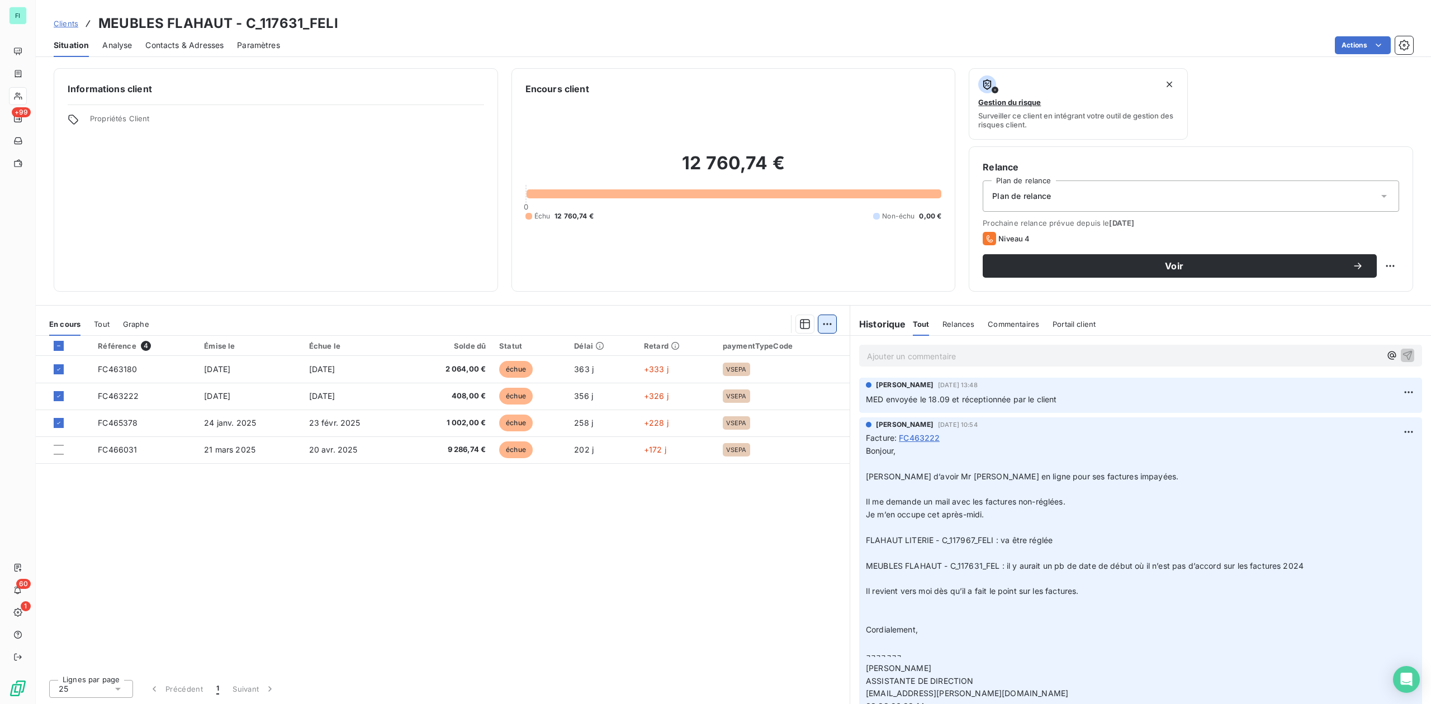
click at [828, 325] on html "FI +99 60 1 Clients MEUBLES FLAHAUT - C_117631_FELI Situation Analyse Contacts …" at bounding box center [715, 352] width 1431 height 704
click at [720, 368] on div "Ajouter une promesse de paiement (3 factures)" at bounding box center [729, 369] width 203 height 18
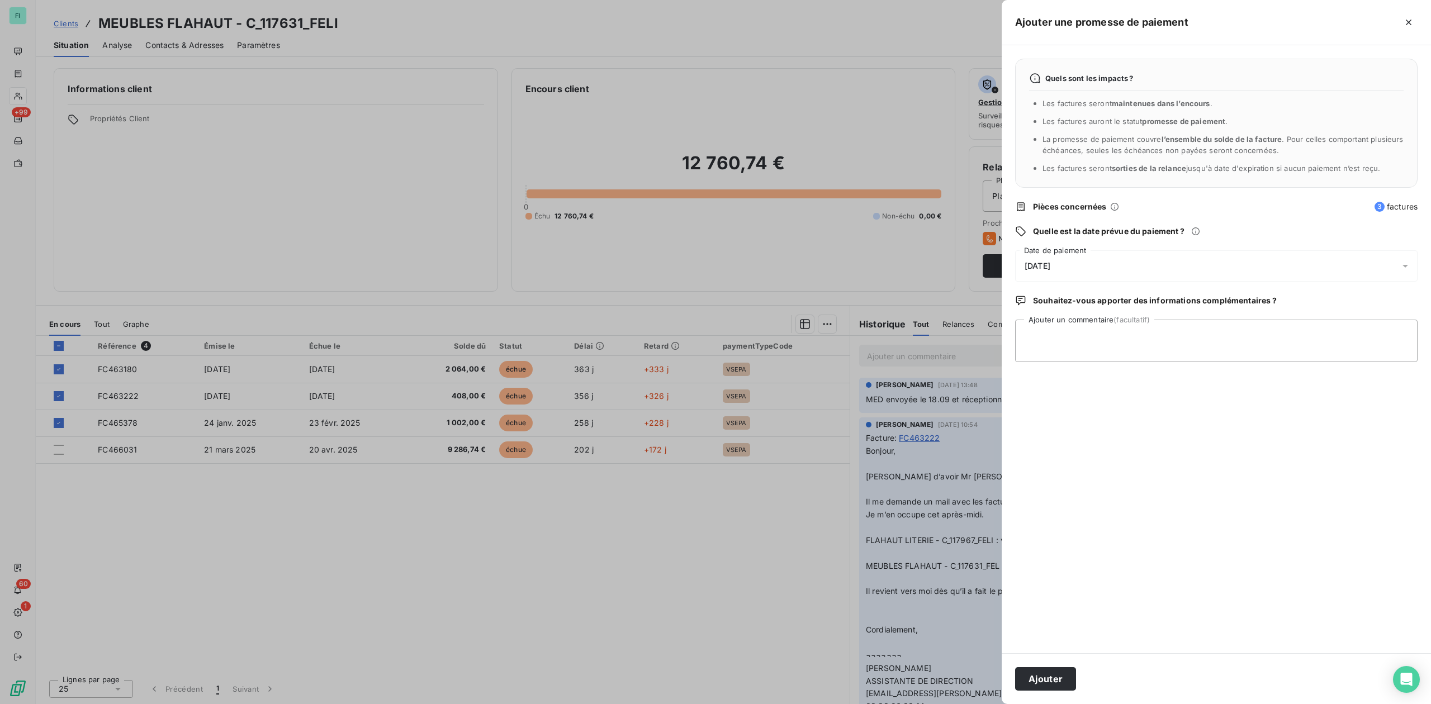
click at [1050, 269] on span "[DATE]" at bounding box center [1038, 266] width 26 height 9
click at [1184, 313] on icon "Go to next month" at bounding box center [1181, 314] width 9 height 9
click at [1136, 401] on button "14" at bounding box center [1137, 404] width 22 height 22
click at [1246, 335] on textarea "Ajouter un commentaire (facultatif)" at bounding box center [1216, 341] width 402 height 42
paste textarea "Bonsoir [PERSON_NAME] [PERSON_NAME] [PERSON_NAME] la fact 464386 pour flahaut l…"
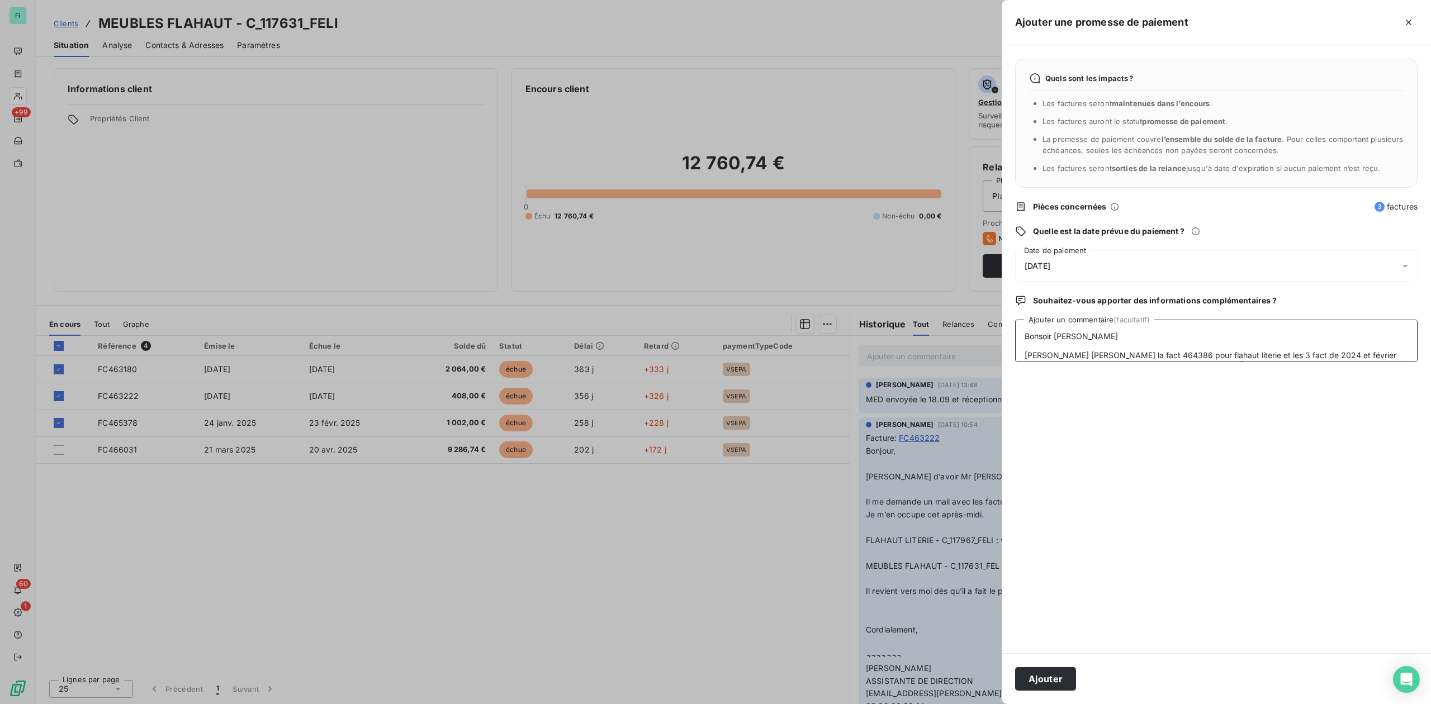
scroll to position [76, 0]
type textarea "Bonsoir [PERSON_NAME] [PERSON_NAME] [PERSON_NAME] la fact 464386 pour flahaut l…"
click at [1051, 671] on button "Ajouter" at bounding box center [1045, 678] width 61 height 23
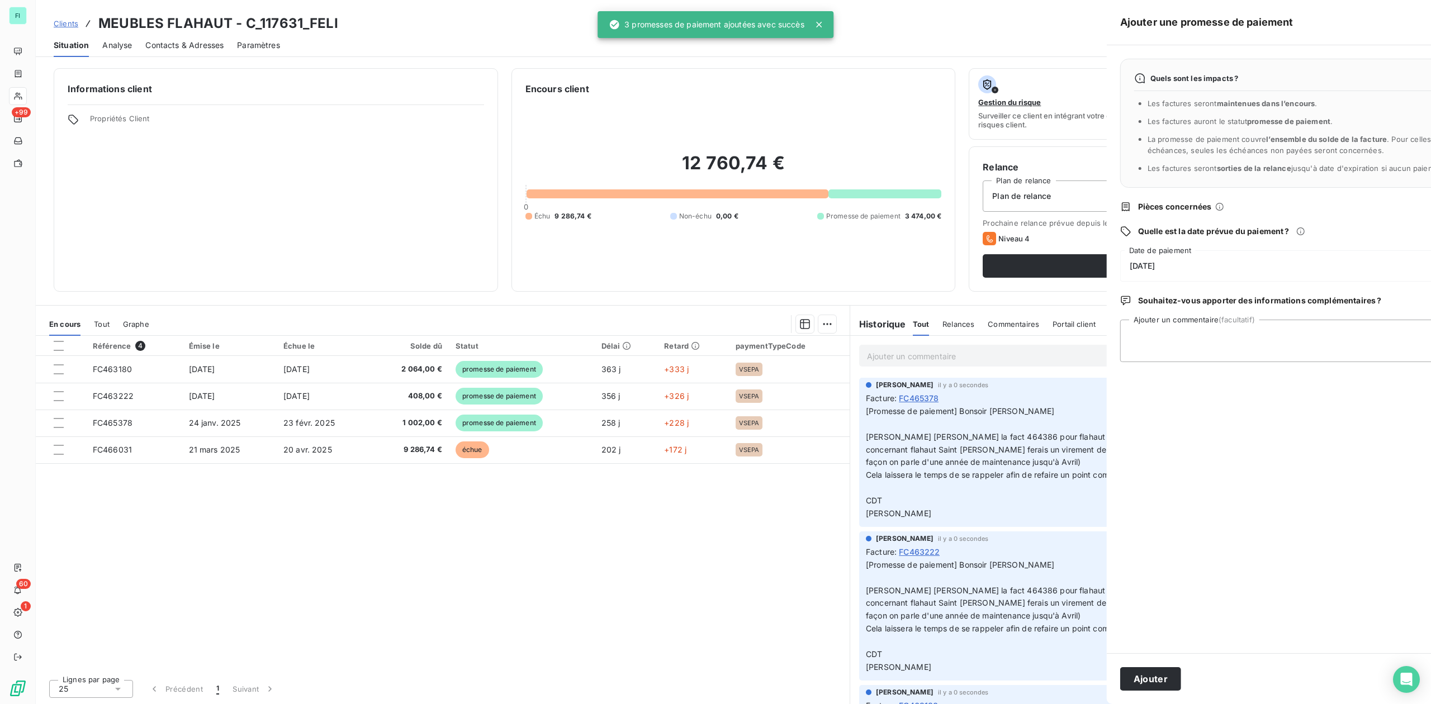
scroll to position [0, 0]
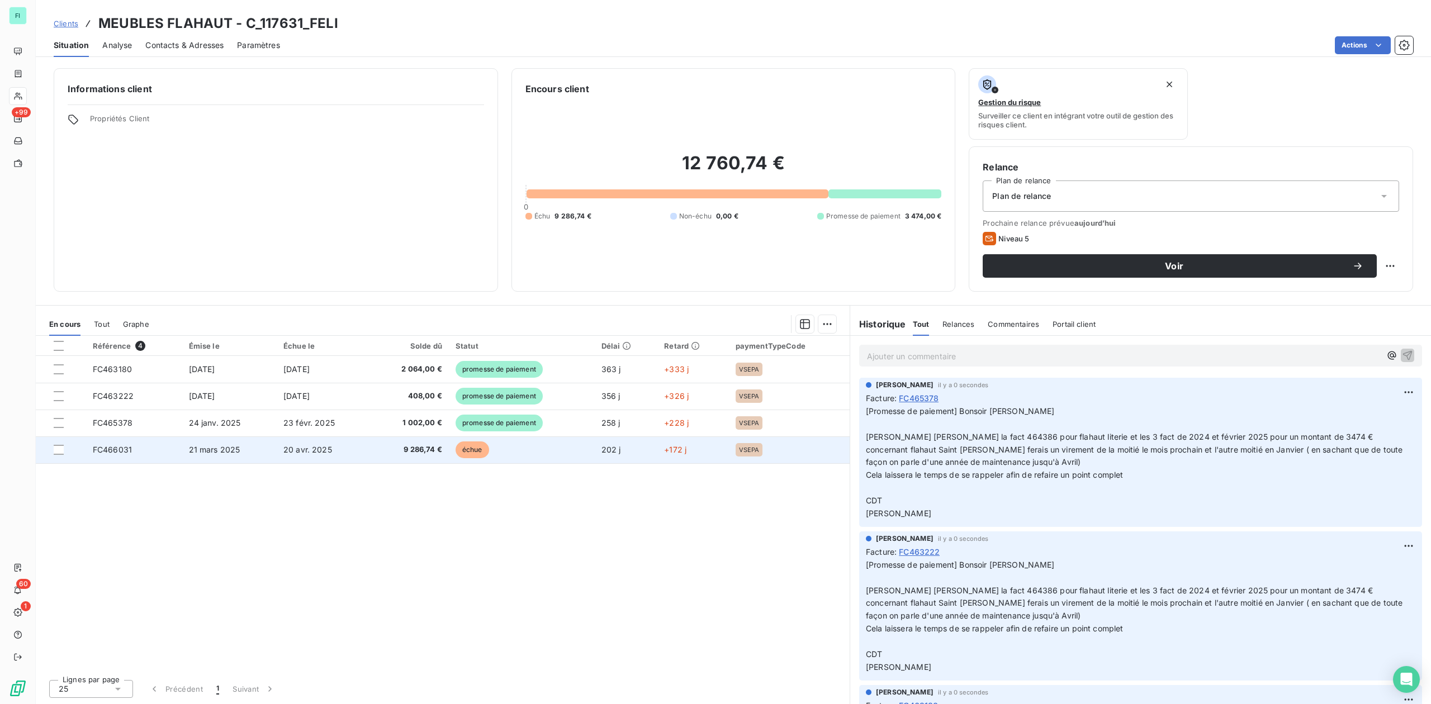
click at [234, 452] on span "21 mars 2025" at bounding box center [214, 450] width 51 height 10
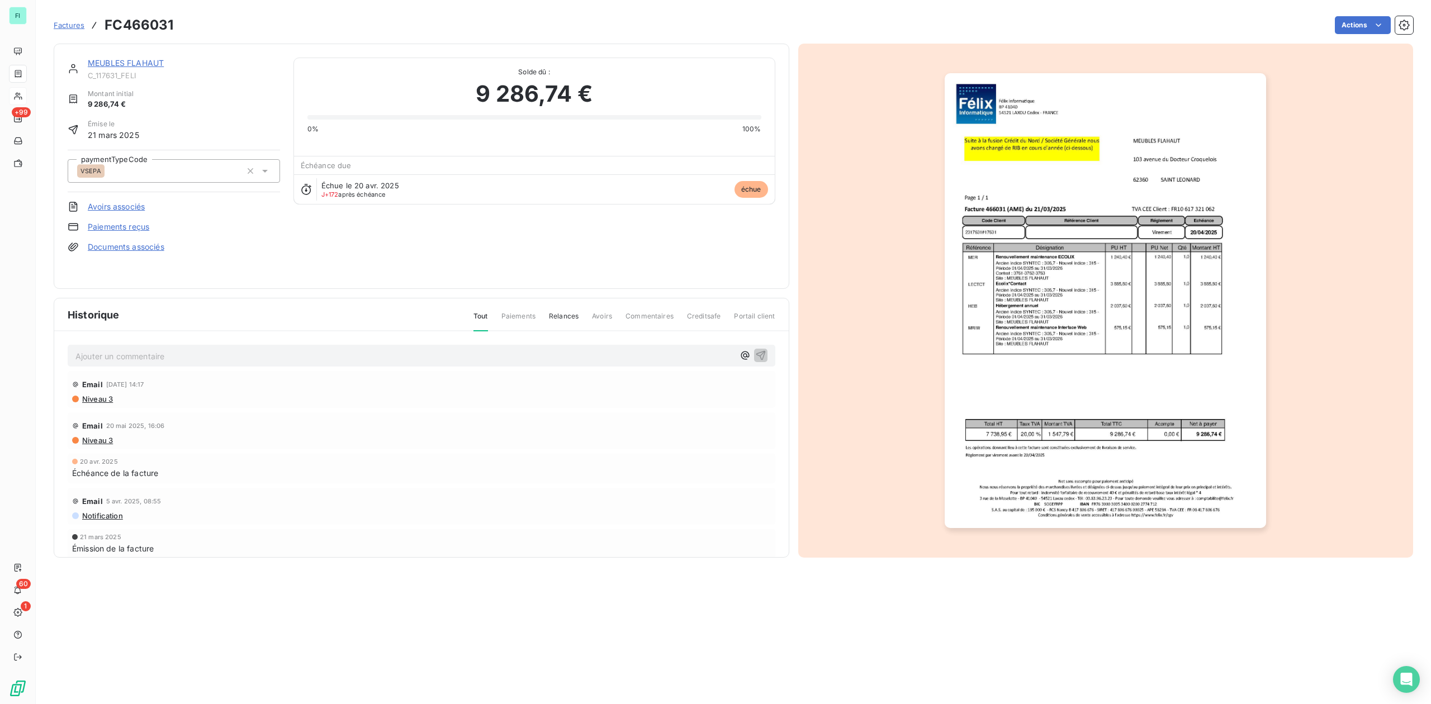
click at [1045, 305] on img "button" at bounding box center [1105, 300] width 321 height 455
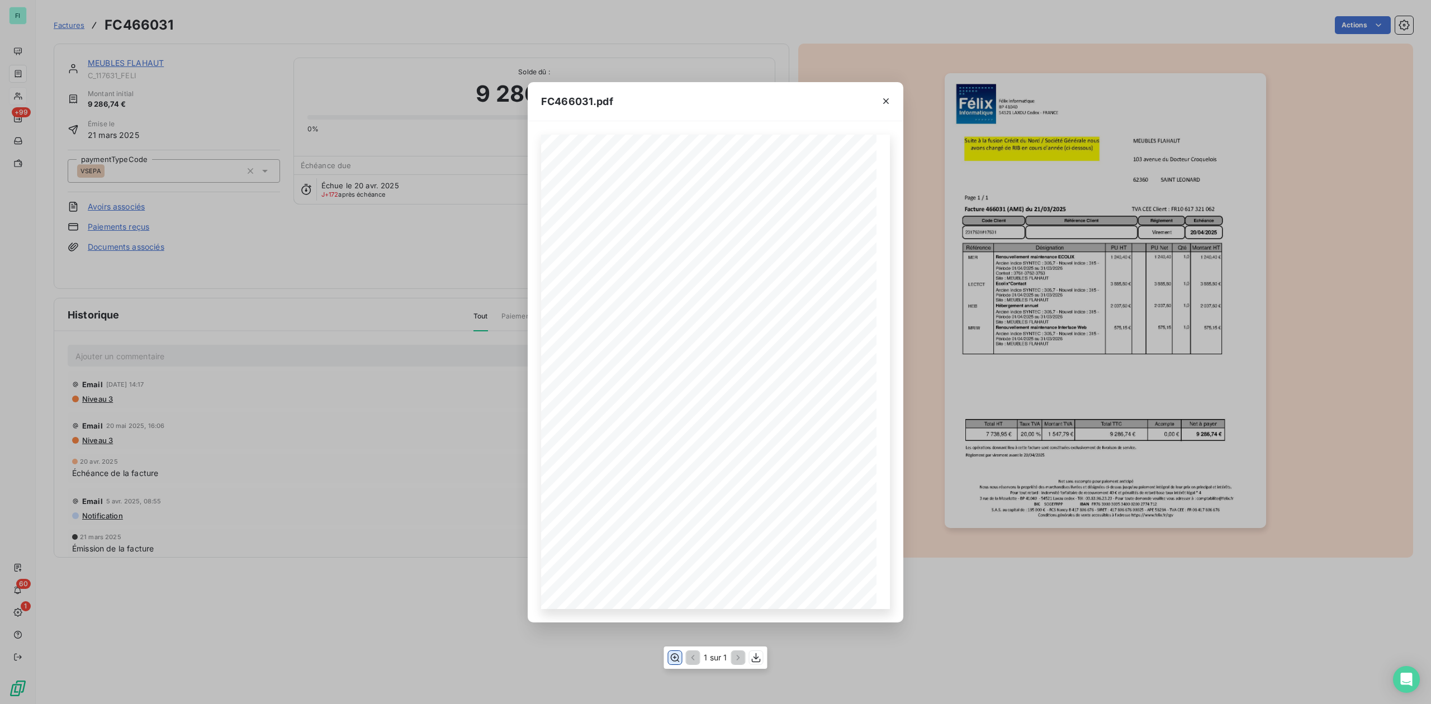
click at [674, 660] on icon "button" at bounding box center [674, 657] width 11 height 11
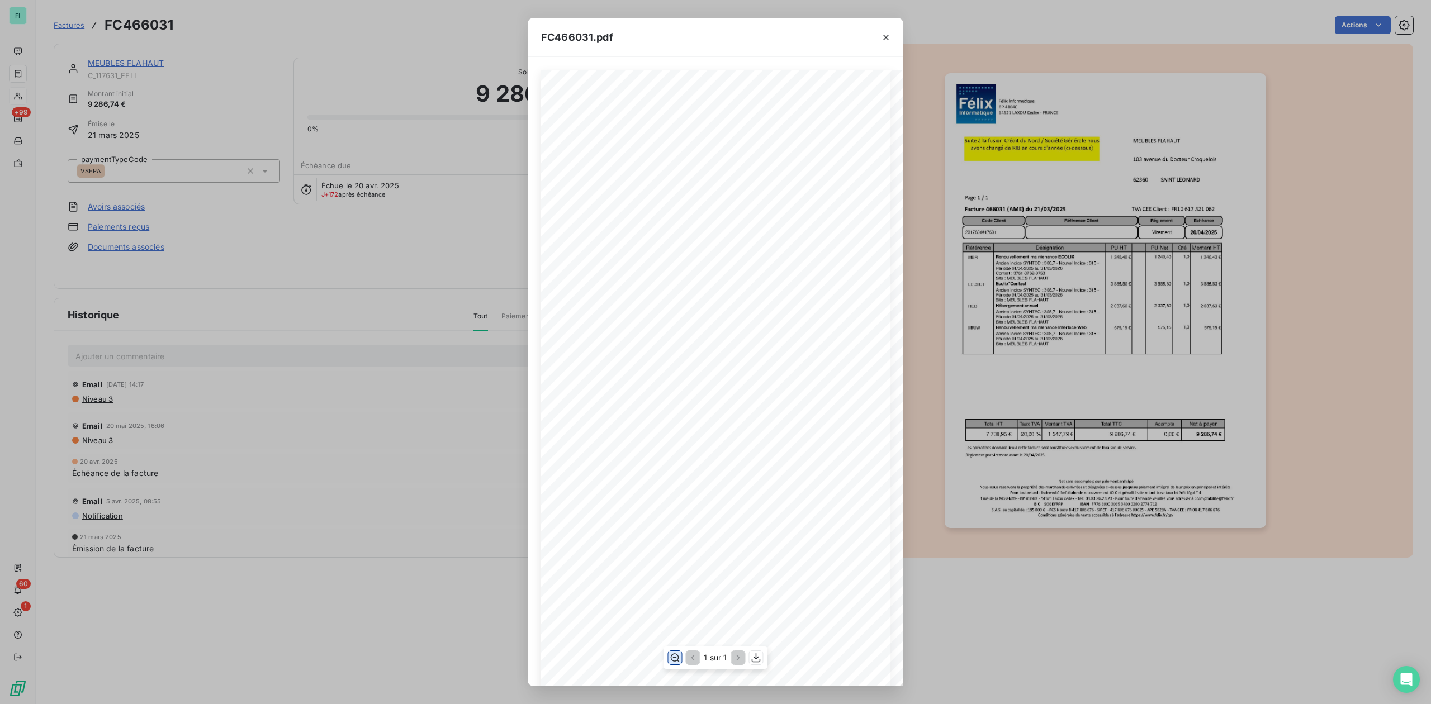
scroll to position [200, 0]
click at [888, 29] on button "button" at bounding box center [886, 38] width 18 height 18
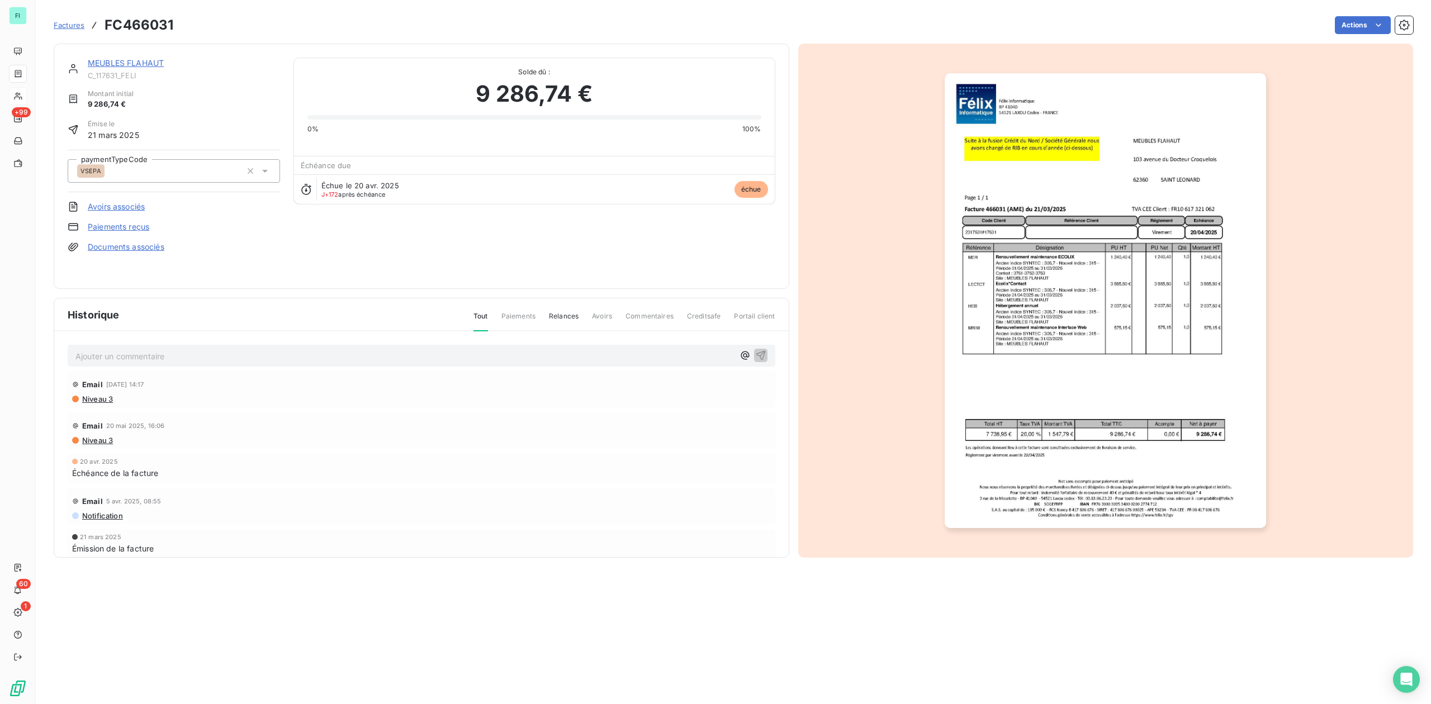
click at [130, 61] on link "MEUBLES FLAHAUT" at bounding box center [126, 63] width 76 height 10
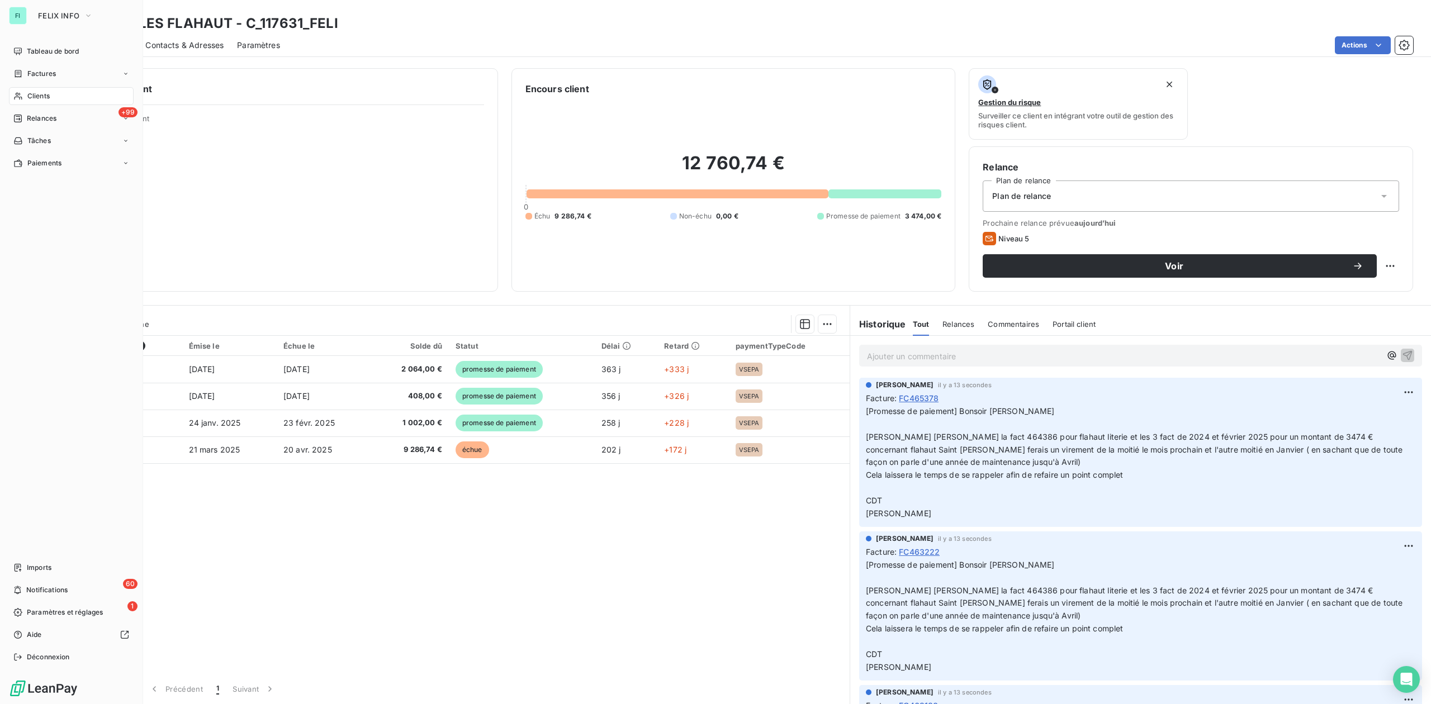
drag, startPoint x: 34, startPoint y: 92, endPoint x: 66, endPoint y: 91, distance: 31.9
click at [34, 92] on span "Clients" at bounding box center [38, 96] width 22 height 10
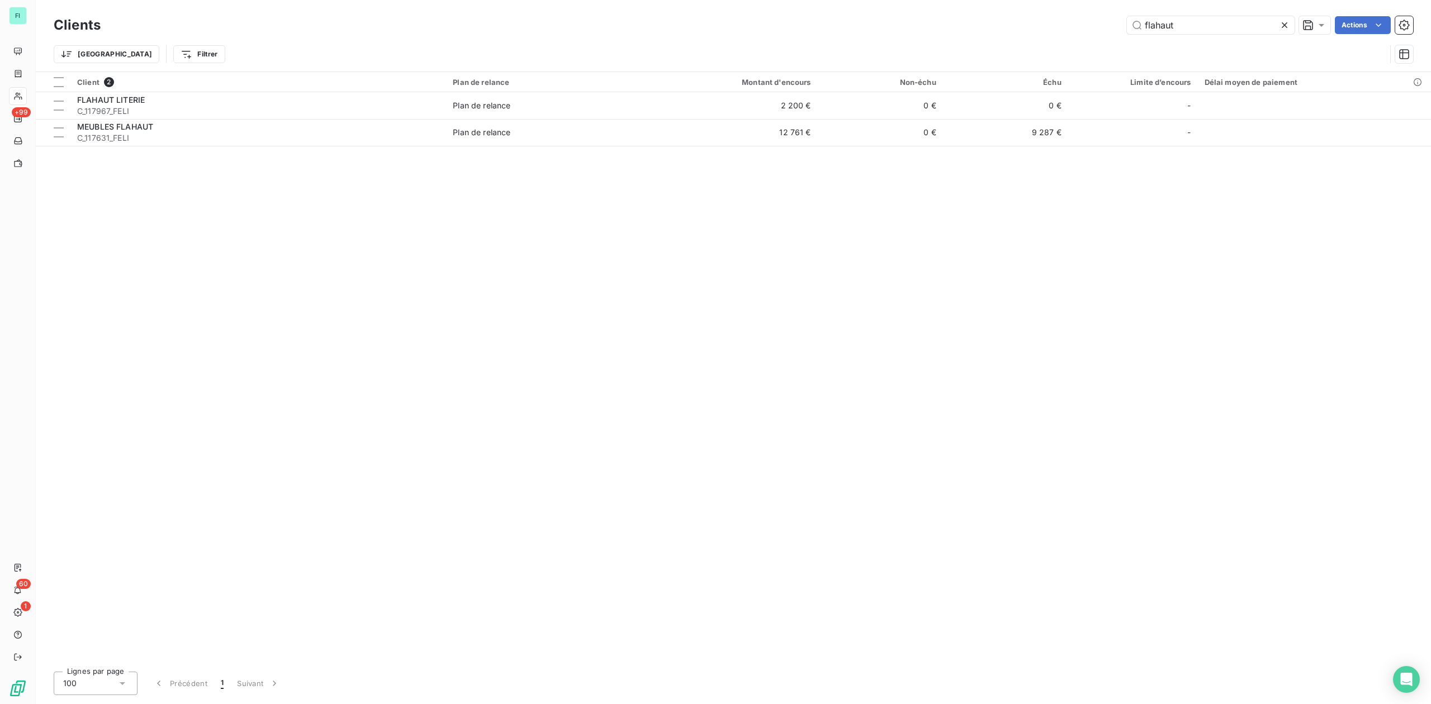
drag, startPoint x: 1196, startPoint y: 23, endPoint x: 875, endPoint y: 30, distance: 320.9
click at [908, 29] on div "flahaut Actions" at bounding box center [763, 25] width 1299 height 18
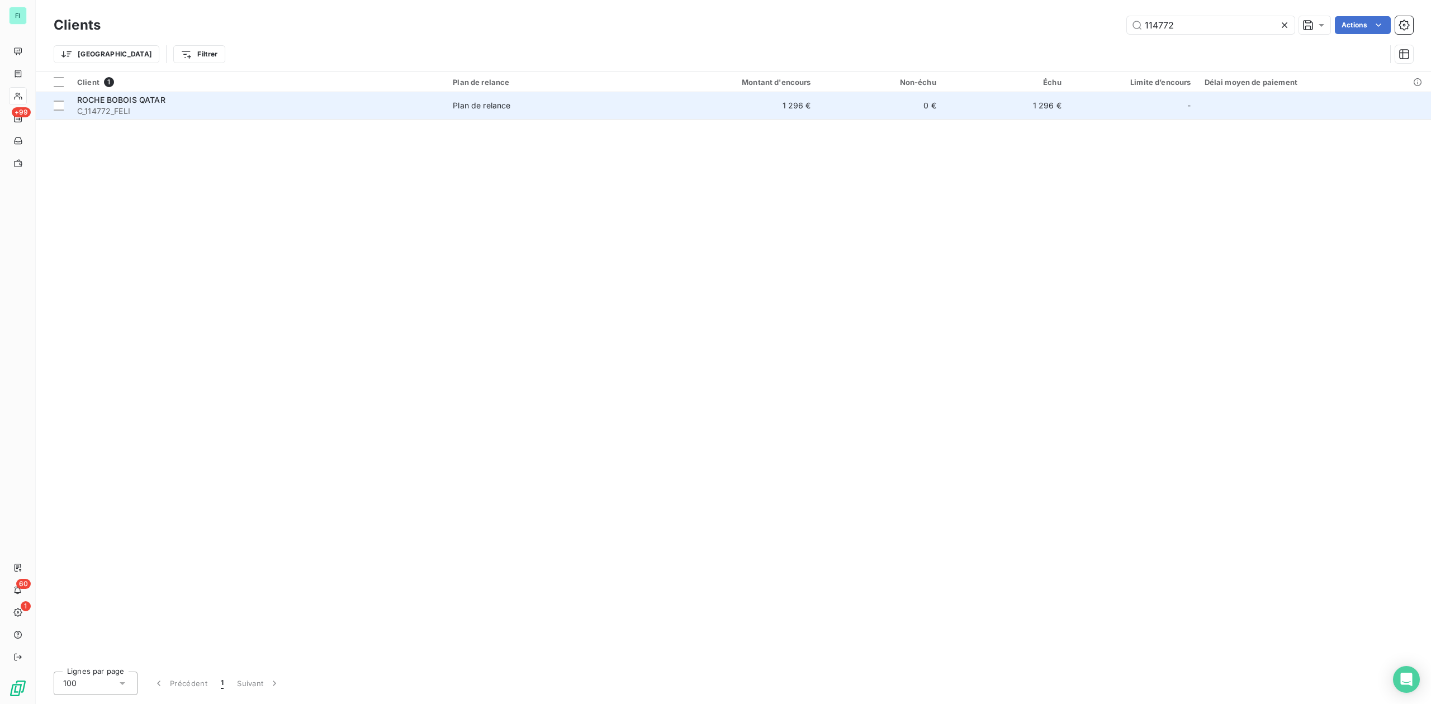
type input "114772"
click at [304, 107] on span "C_114772_FELI" at bounding box center [258, 111] width 362 height 11
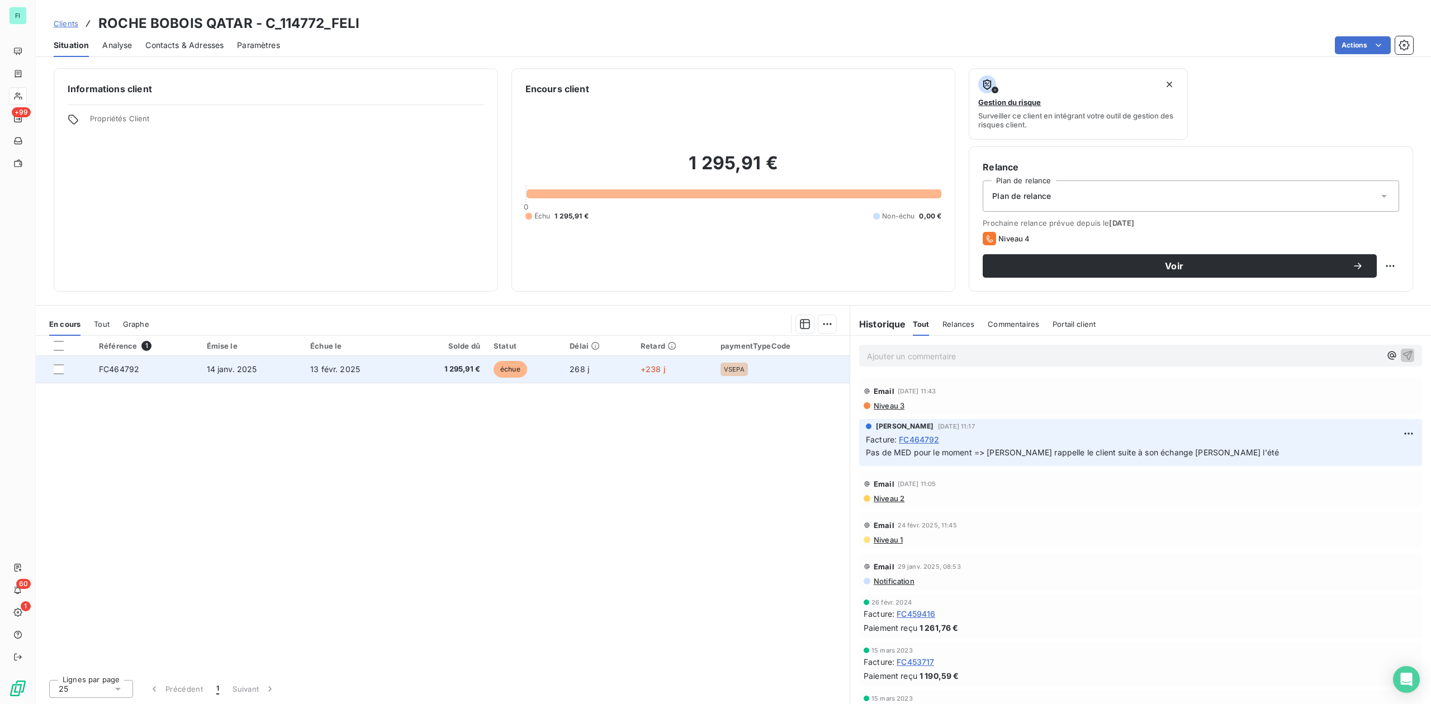
click at [379, 367] on td "13 févr. 2025" at bounding box center [355, 369] width 103 height 27
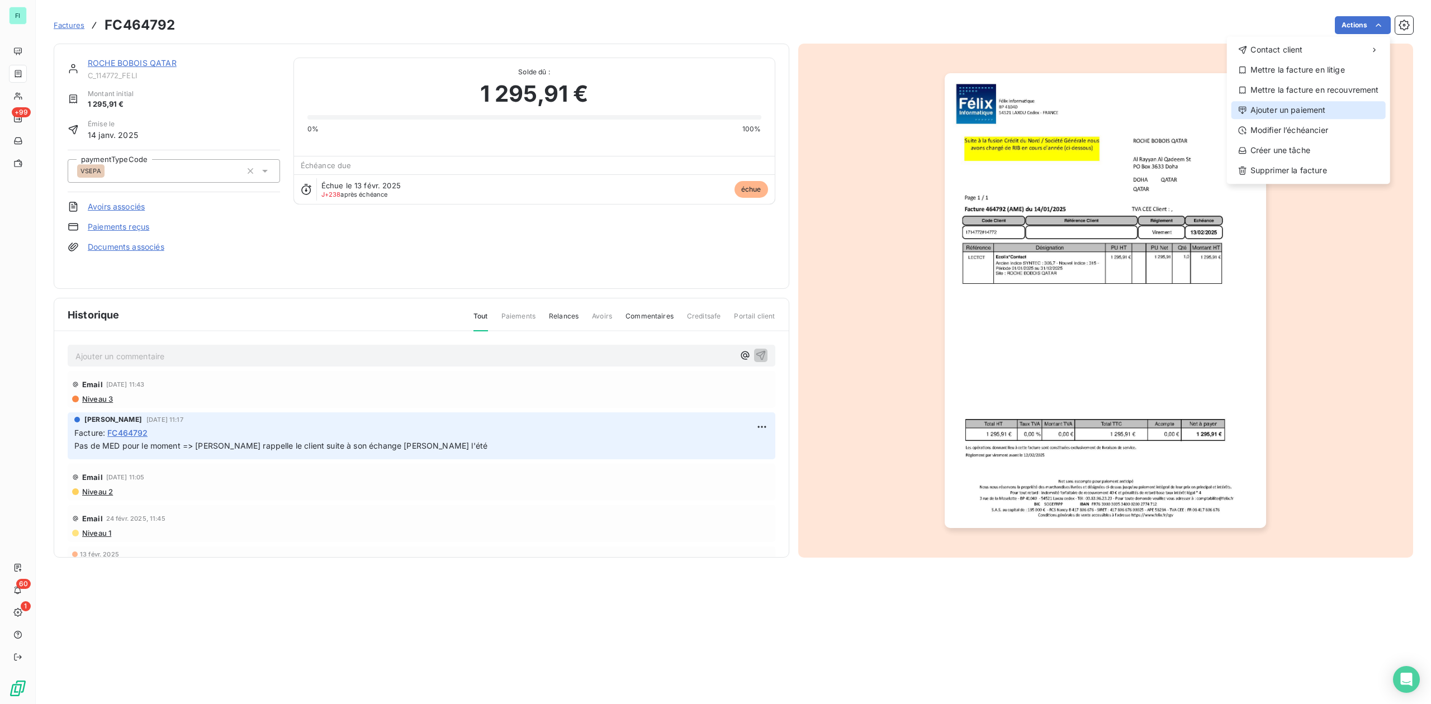
click at [1270, 105] on div "Ajouter un paiement" at bounding box center [1308, 110] width 154 height 18
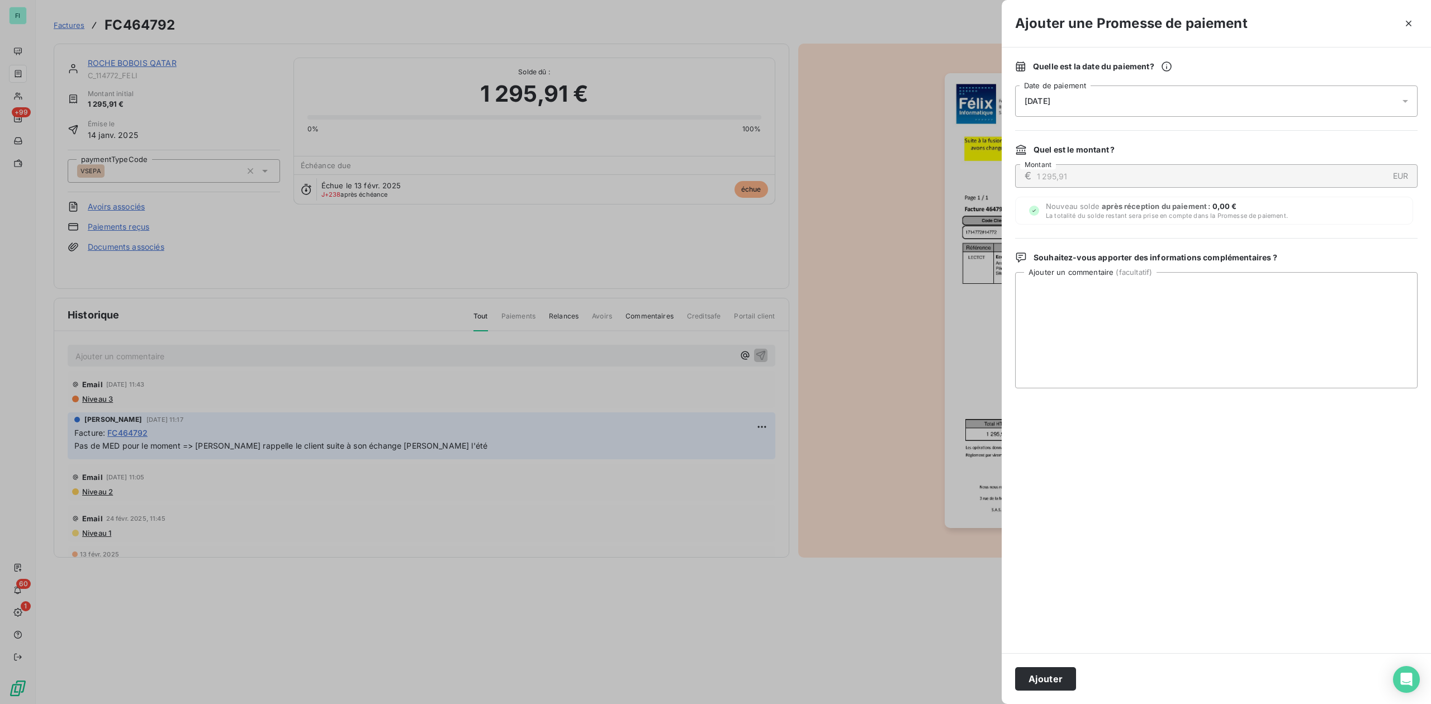
click at [1039, 103] on span "[DATE]" at bounding box center [1038, 101] width 26 height 9
click at [1139, 258] on button "24" at bounding box center [1137, 261] width 22 height 22
click at [1265, 301] on textarea "Ajouter un commentaire ( facultatif )" at bounding box center [1216, 330] width 402 height 116
paste textarea "Beneficiary Name [PERSON_NAME] Informatique Reference Number 091025A3622 Proces…"
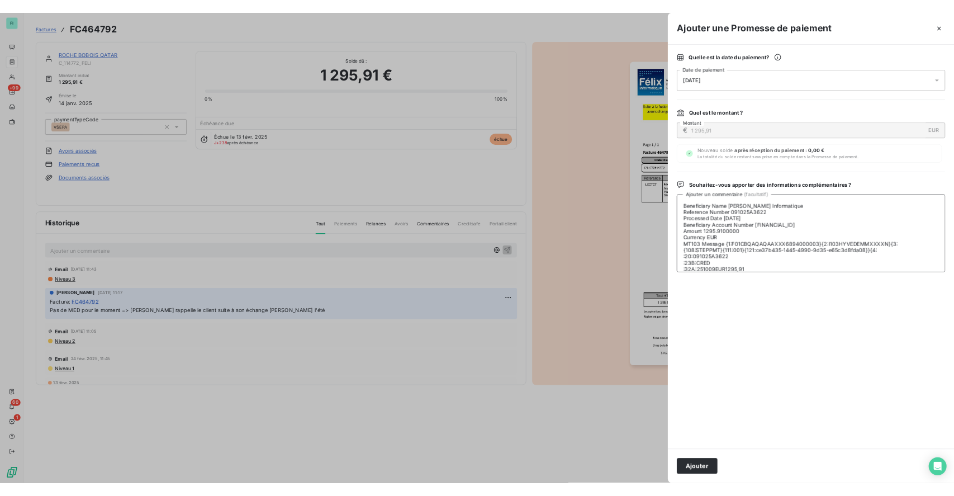
scroll to position [168, 0]
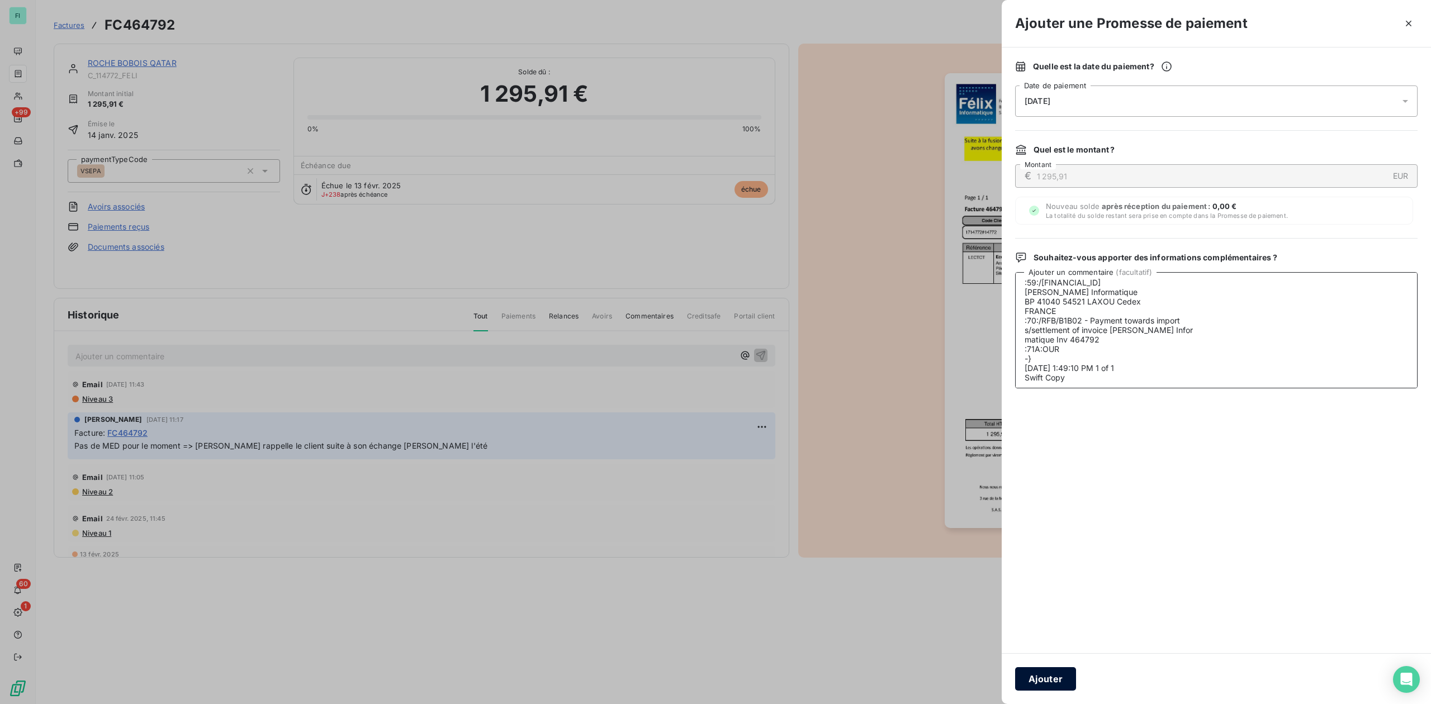
type textarea "Beneficiary Name [PERSON_NAME] Informatique Reference Number 091025A3622 Proces…"
click at [1050, 676] on button "Ajouter" at bounding box center [1045, 678] width 61 height 23
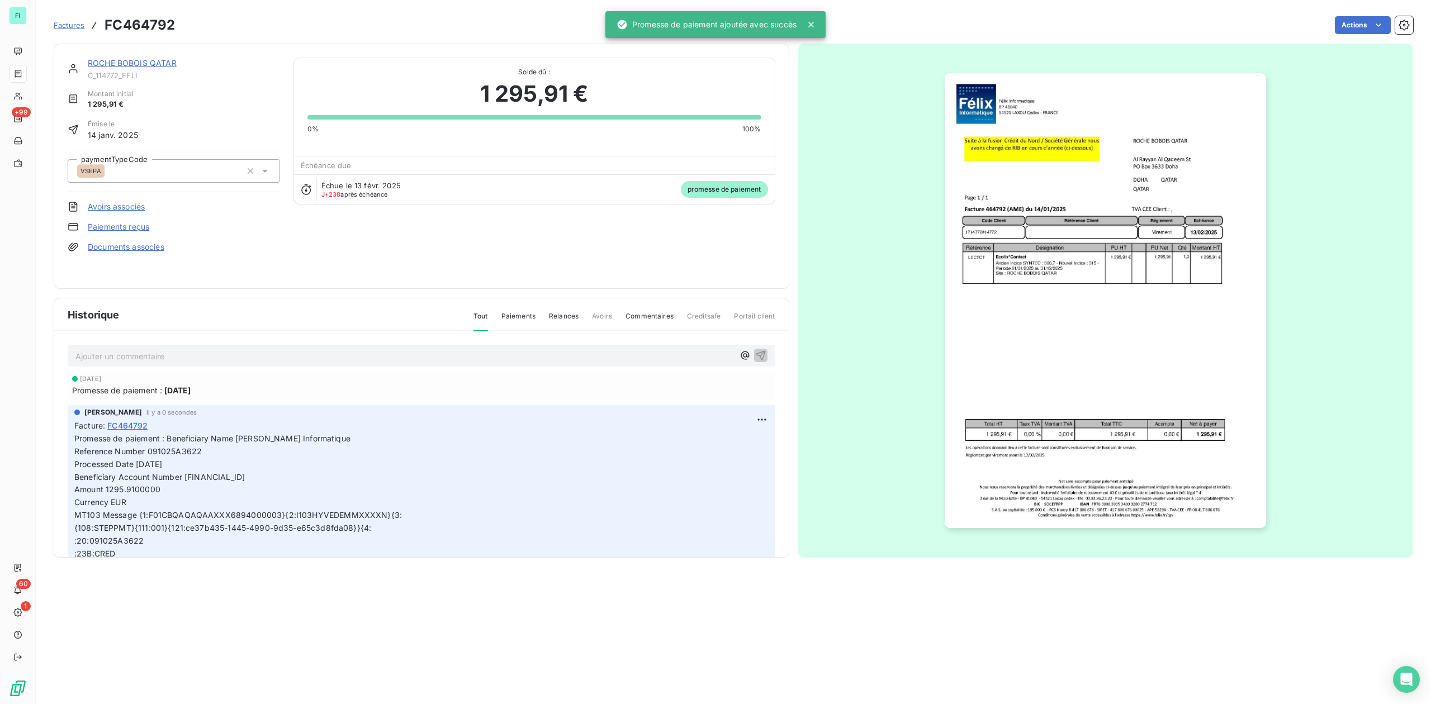
click at [135, 69] on div "ROCHE BOBOIS QATAR C_114772_FELI" at bounding box center [184, 69] width 192 height 22
click at [135, 63] on link "ROCHE BOBOIS QATAR" at bounding box center [132, 63] width 89 height 10
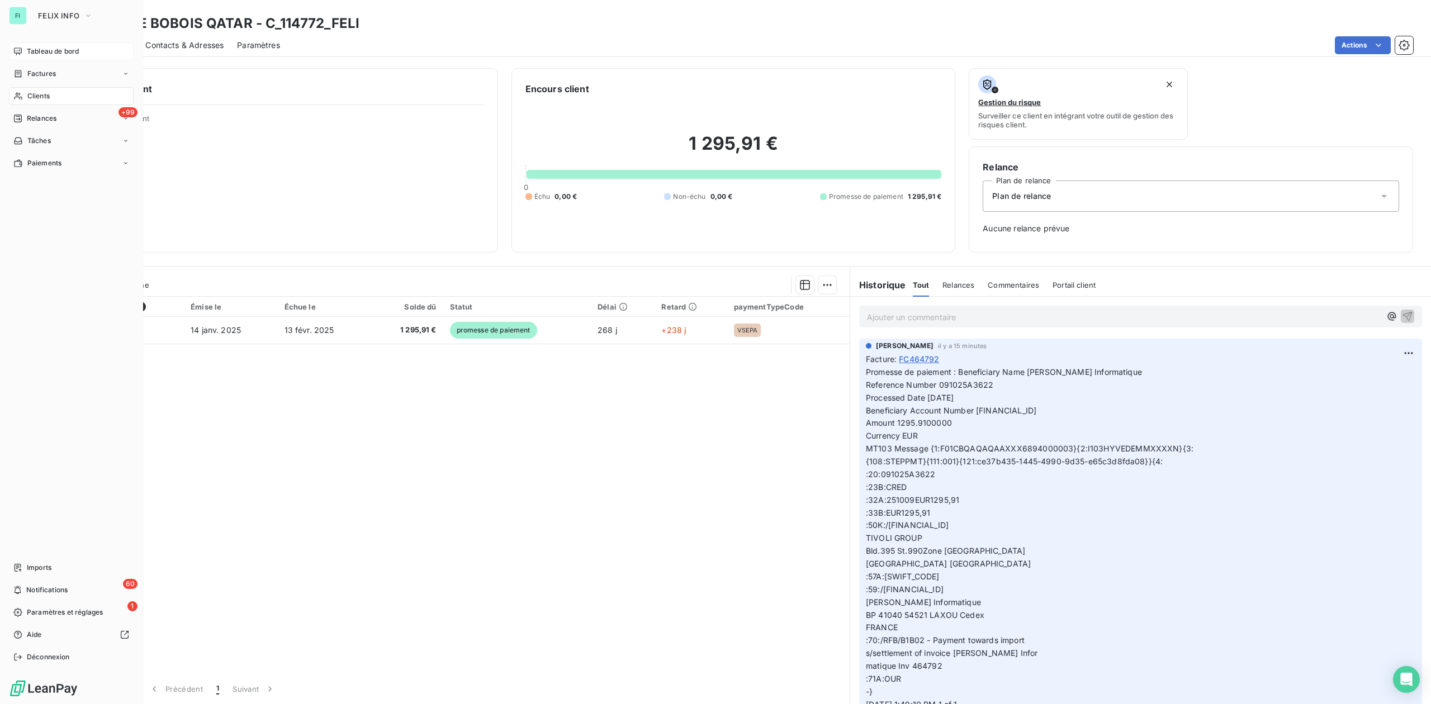
click at [42, 47] on span "Tableau de bord" at bounding box center [53, 51] width 52 height 10
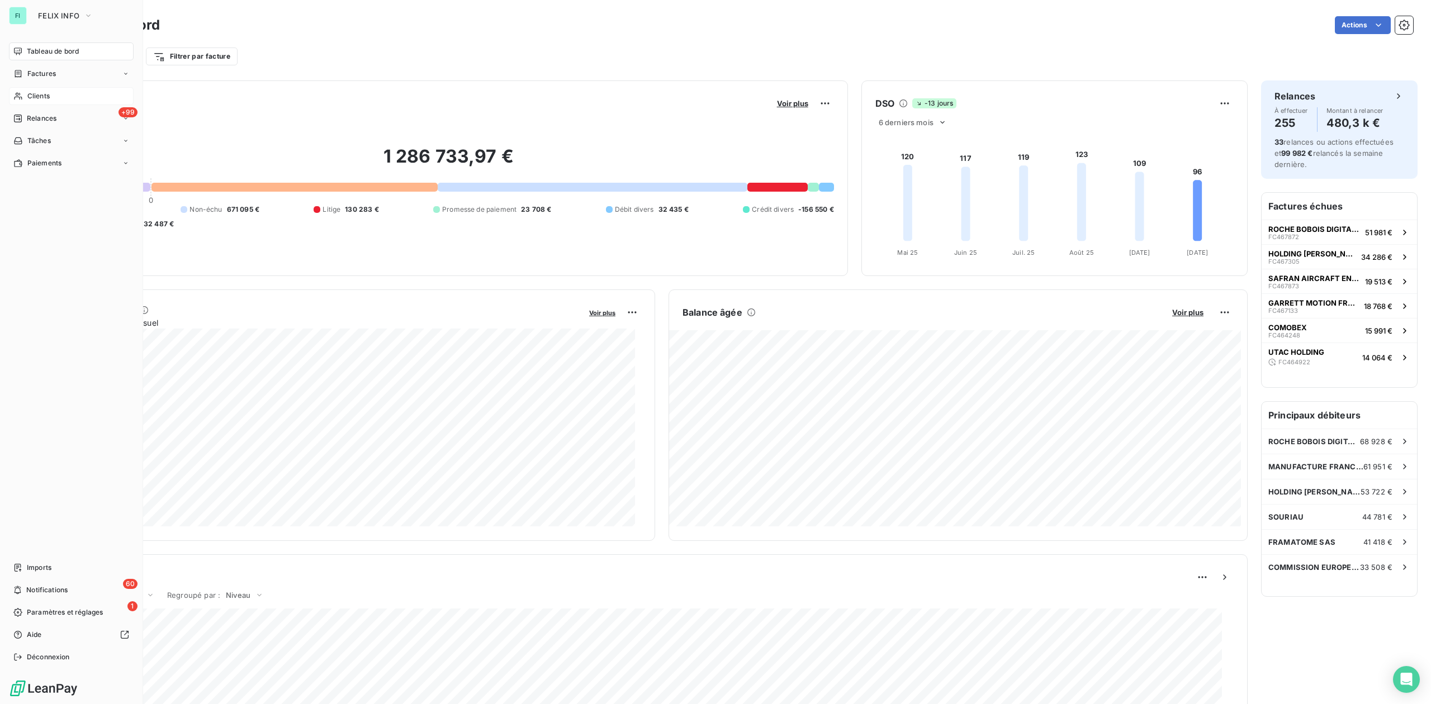
drag, startPoint x: 27, startPoint y: 95, endPoint x: 124, endPoint y: 95, distance: 96.1
click at [27, 95] on span "Clients" at bounding box center [38, 96] width 22 height 10
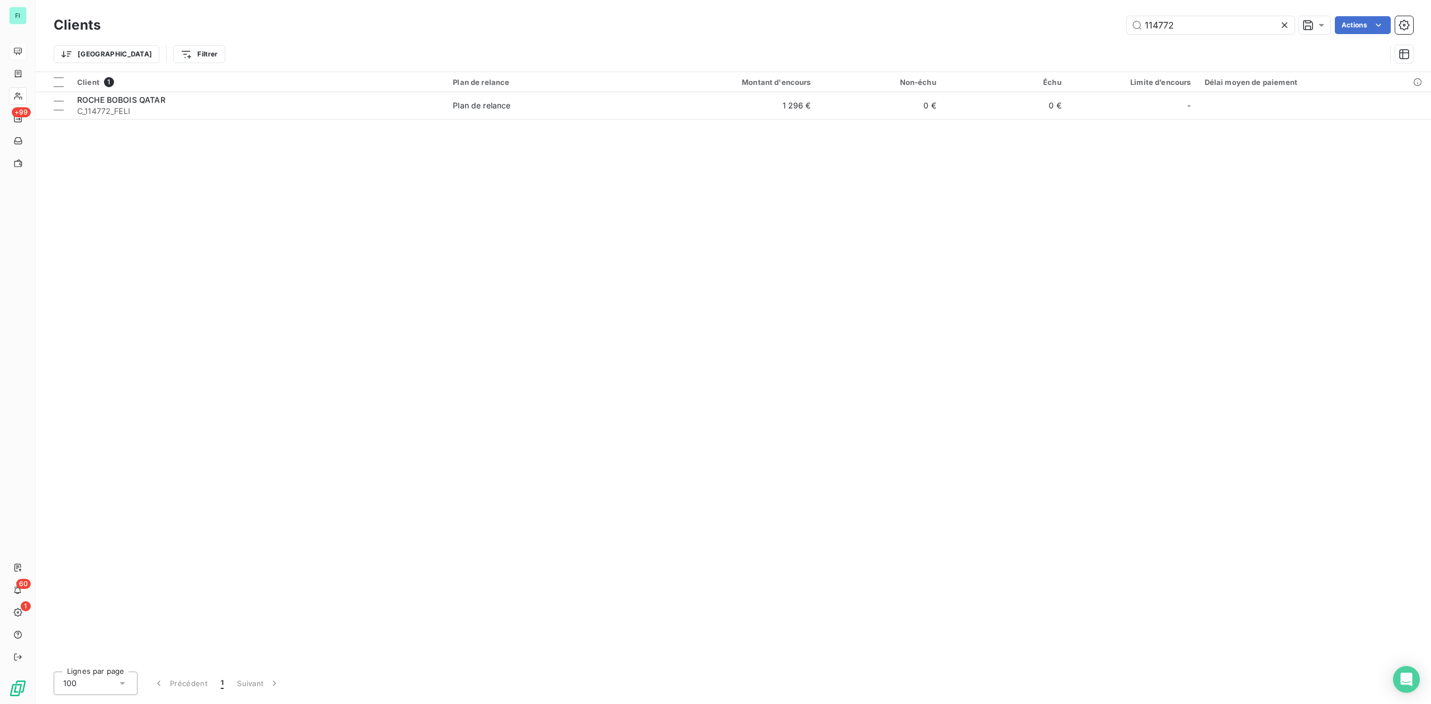
drag, startPoint x: 1161, startPoint y: 23, endPoint x: 753, endPoint y: 15, distance: 408.1
click at [805, 23] on div "114772 Actions" at bounding box center [763, 25] width 1299 height 18
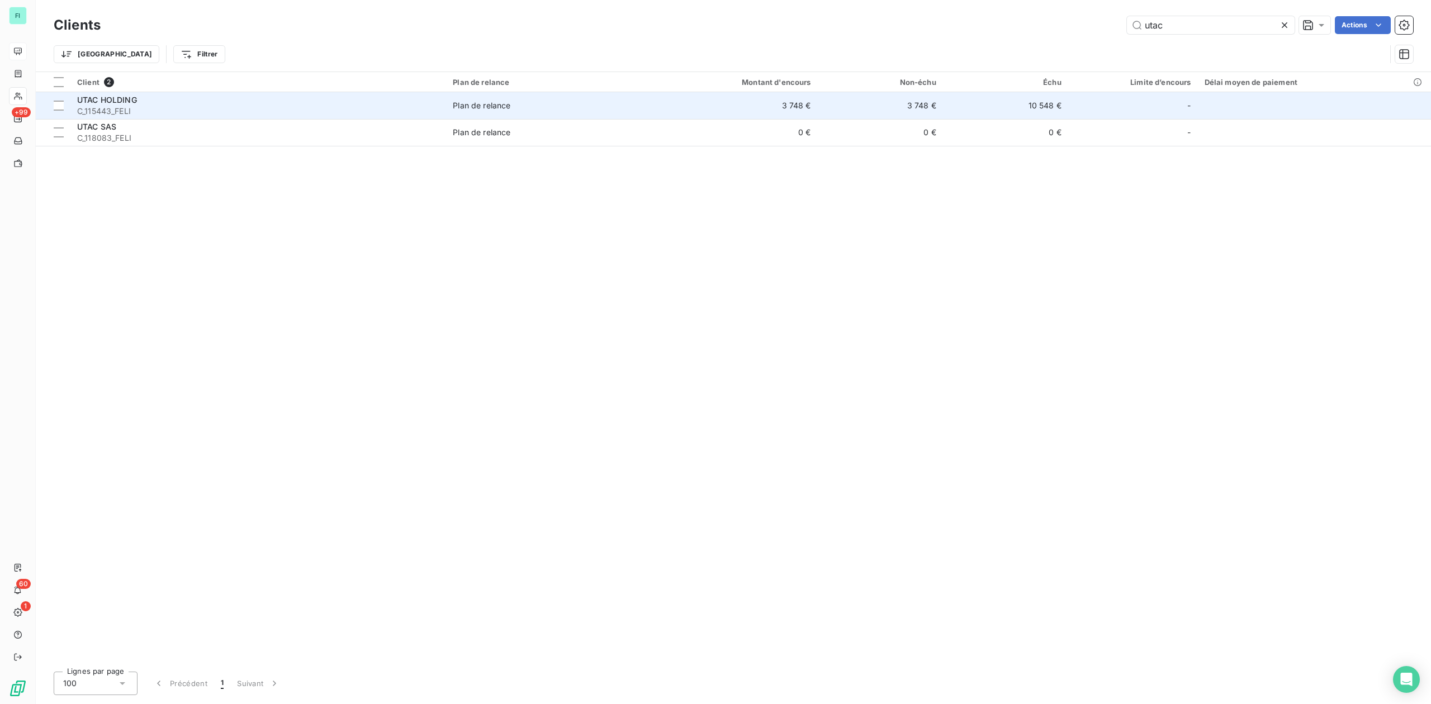
type input "utac"
click at [124, 110] on span "C_115443_FELI" at bounding box center [258, 111] width 362 height 11
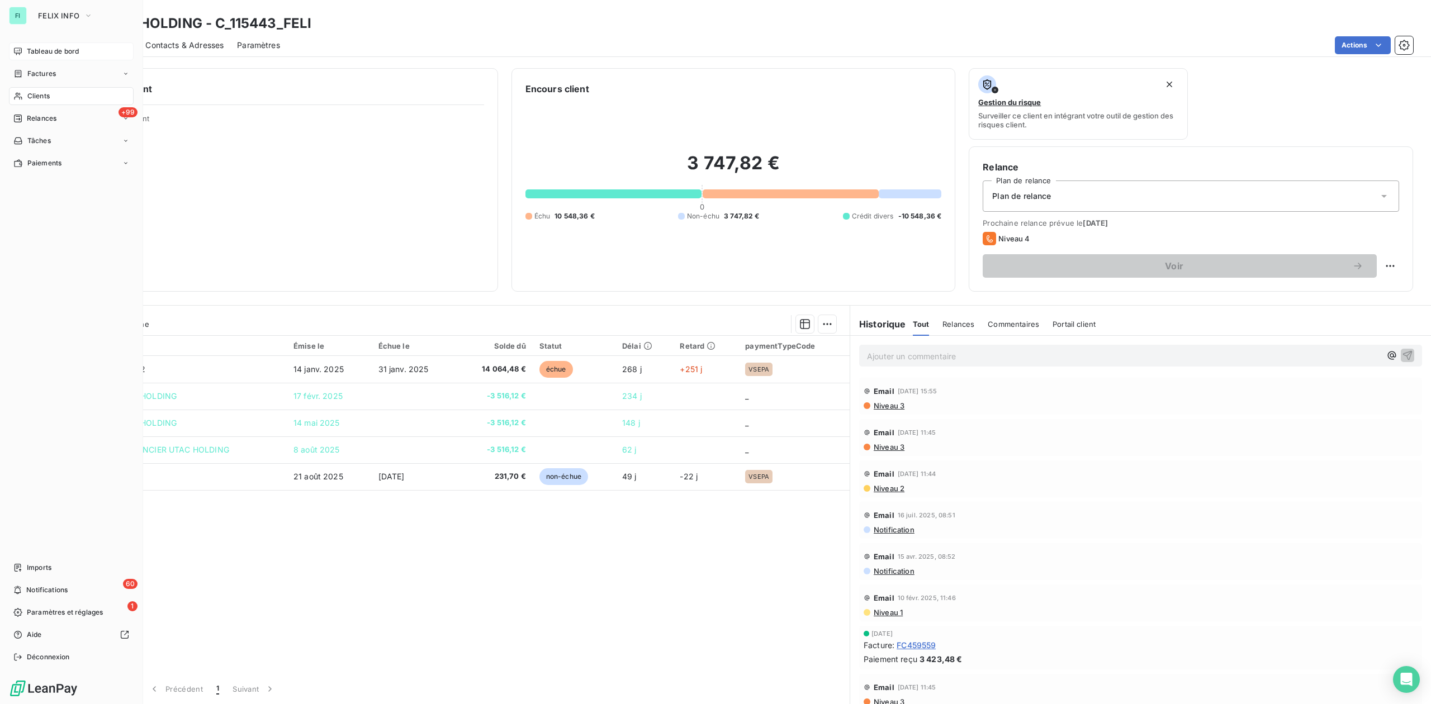
click at [30, 94] on span "Clients" at bounding box center [38, 96] width 22 height 10
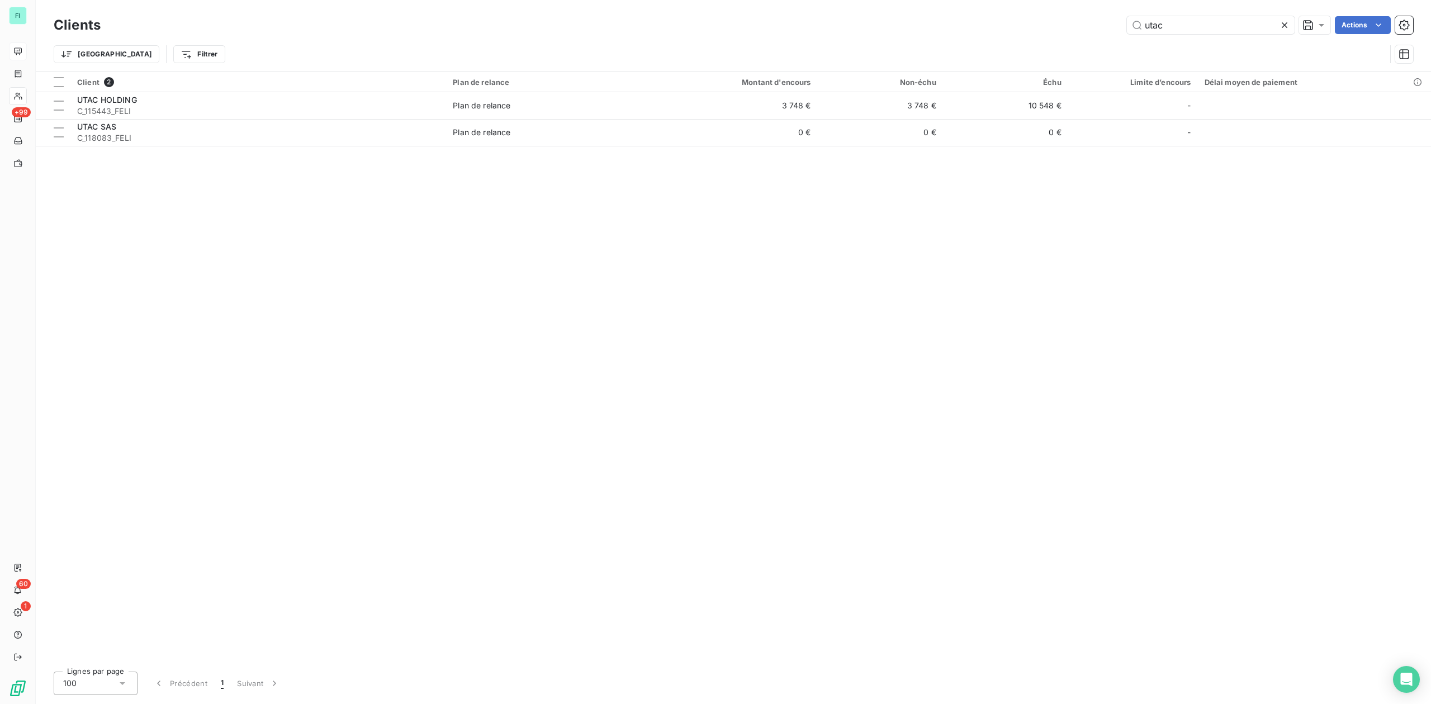
drag, startPoint x: 1166, startPoint y: 16, endPoint x: 714, endPoint y: 23, distance: 451.7
click at [720, 23] on div "utac Actions" at bounding box center [763, 25] width 1299 height 18
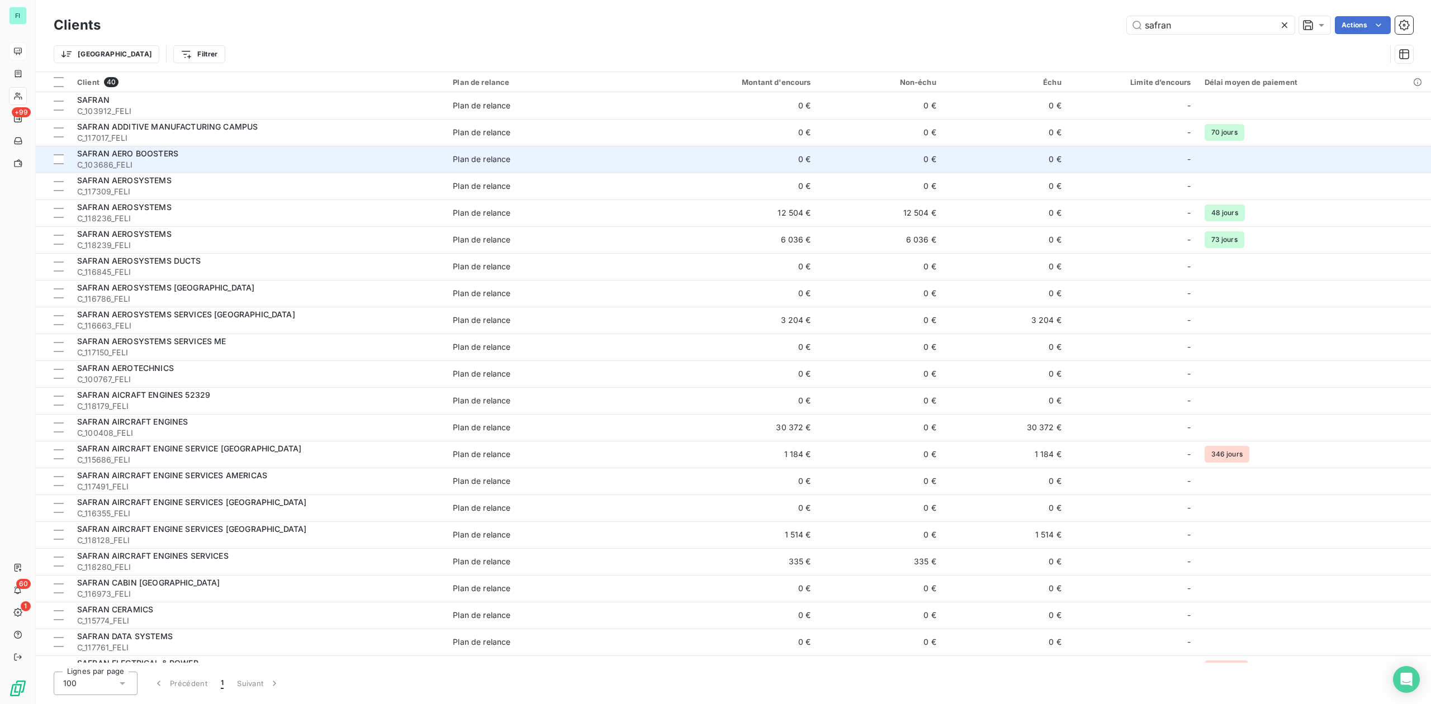
type input "safran"
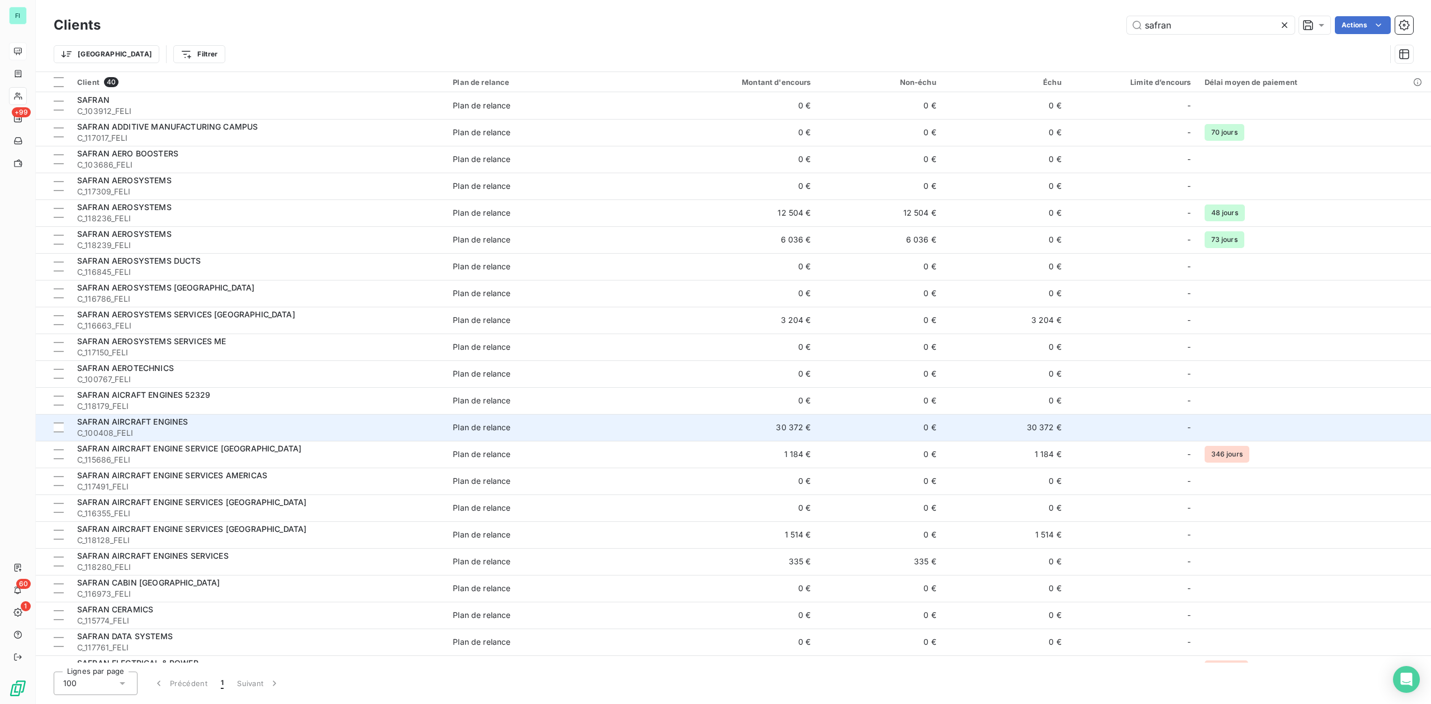
click at [179, 421] on span "SAFRAN AIRCRAFT ENGINES" at bounding box center [132, 422] width 111 height 10
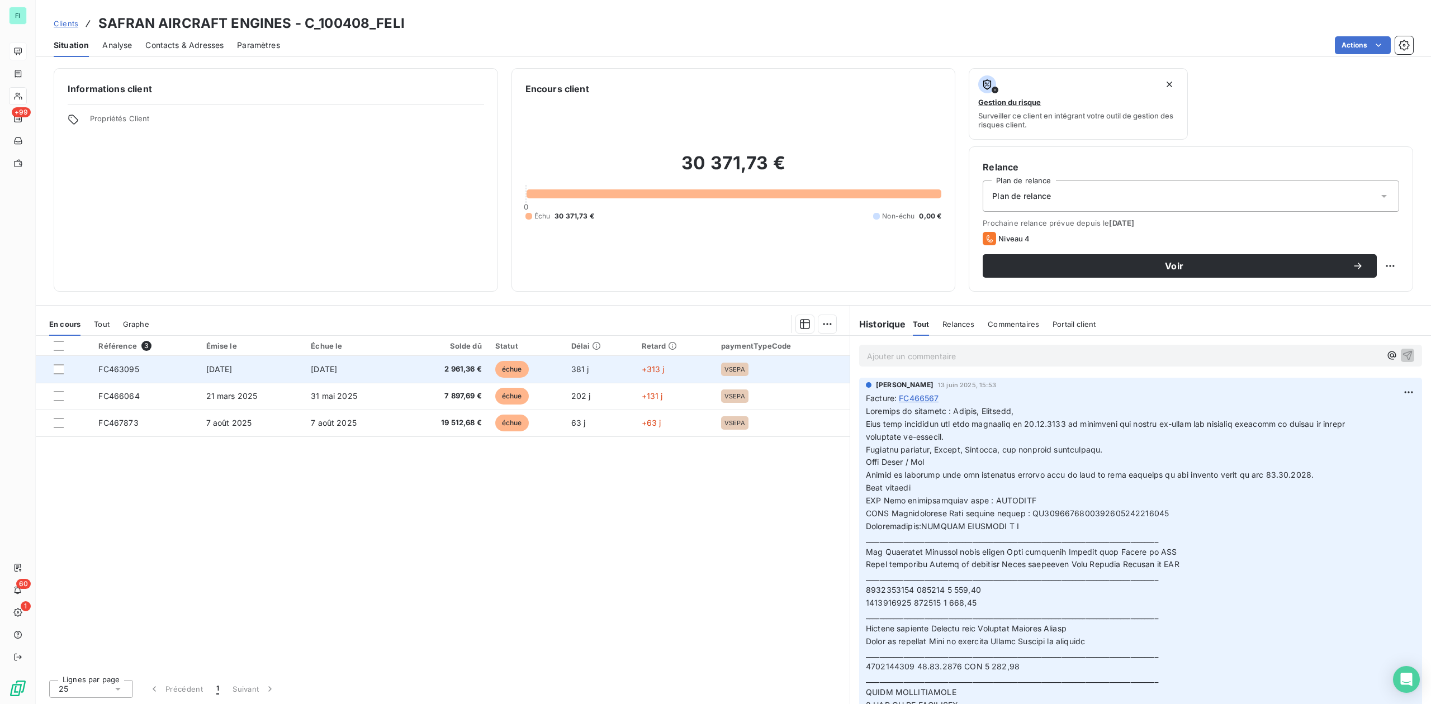
click at [325, 367] on span "[DATE]" at bounding box center [324, 369] width 26 height 10
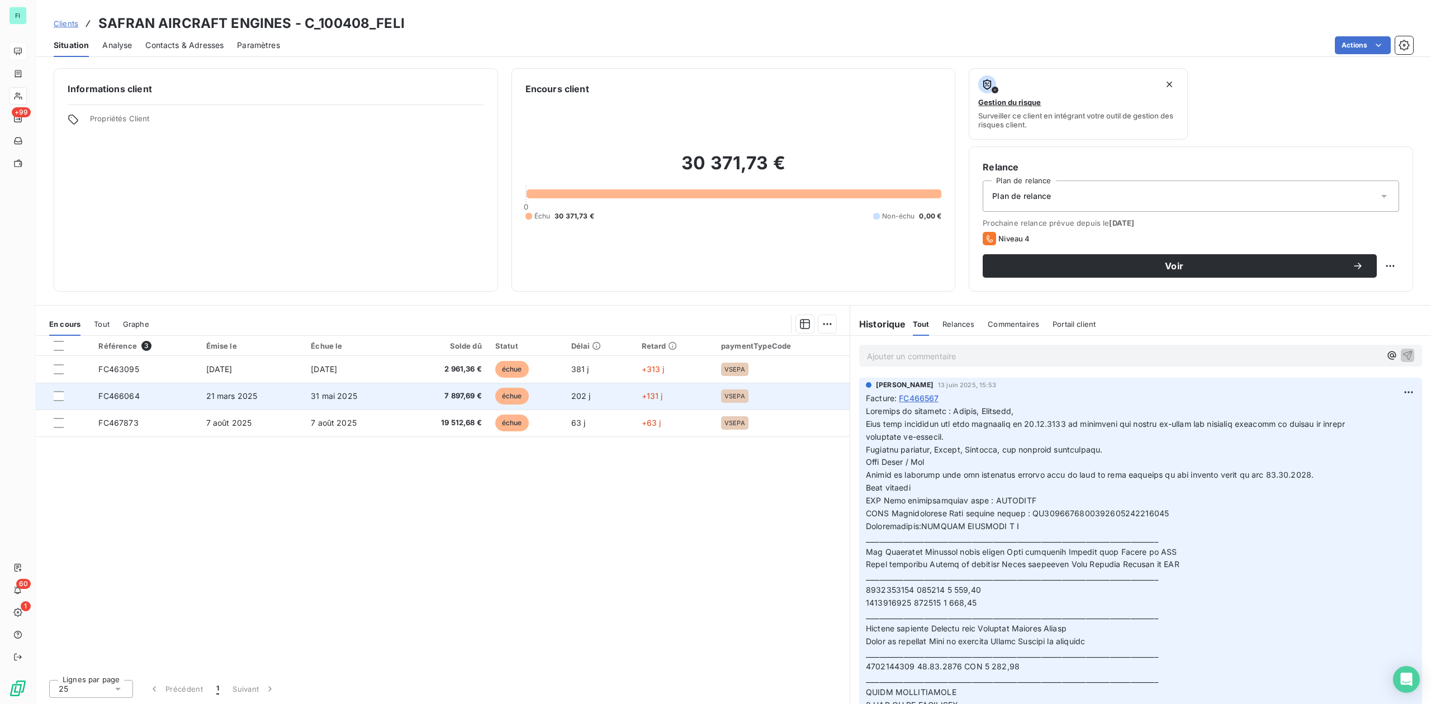
click at [386, 395] on td "31 mai 2025" at bounding box center [352, 396] width 97 height 27
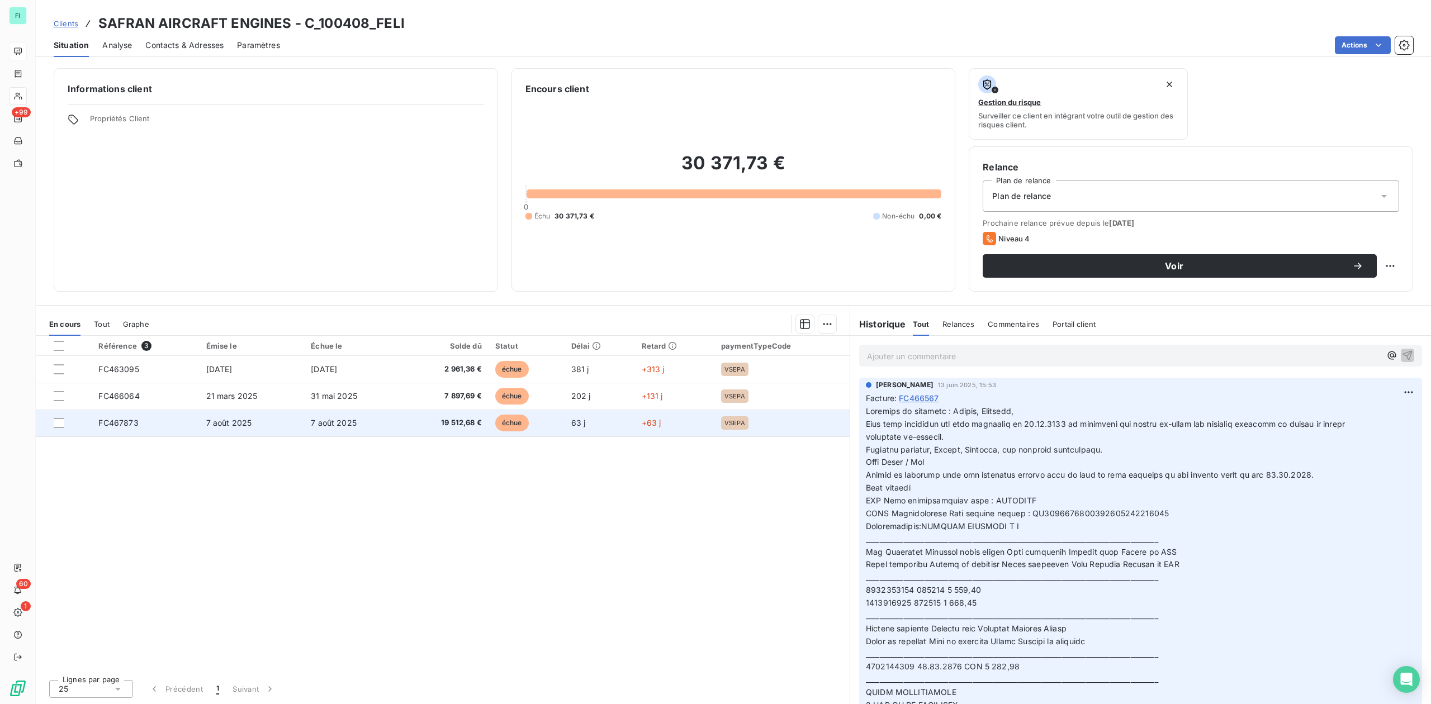
click at [462, 425] on span "19 512,68 €" at bounding box center [444, 423] width 74 height 11
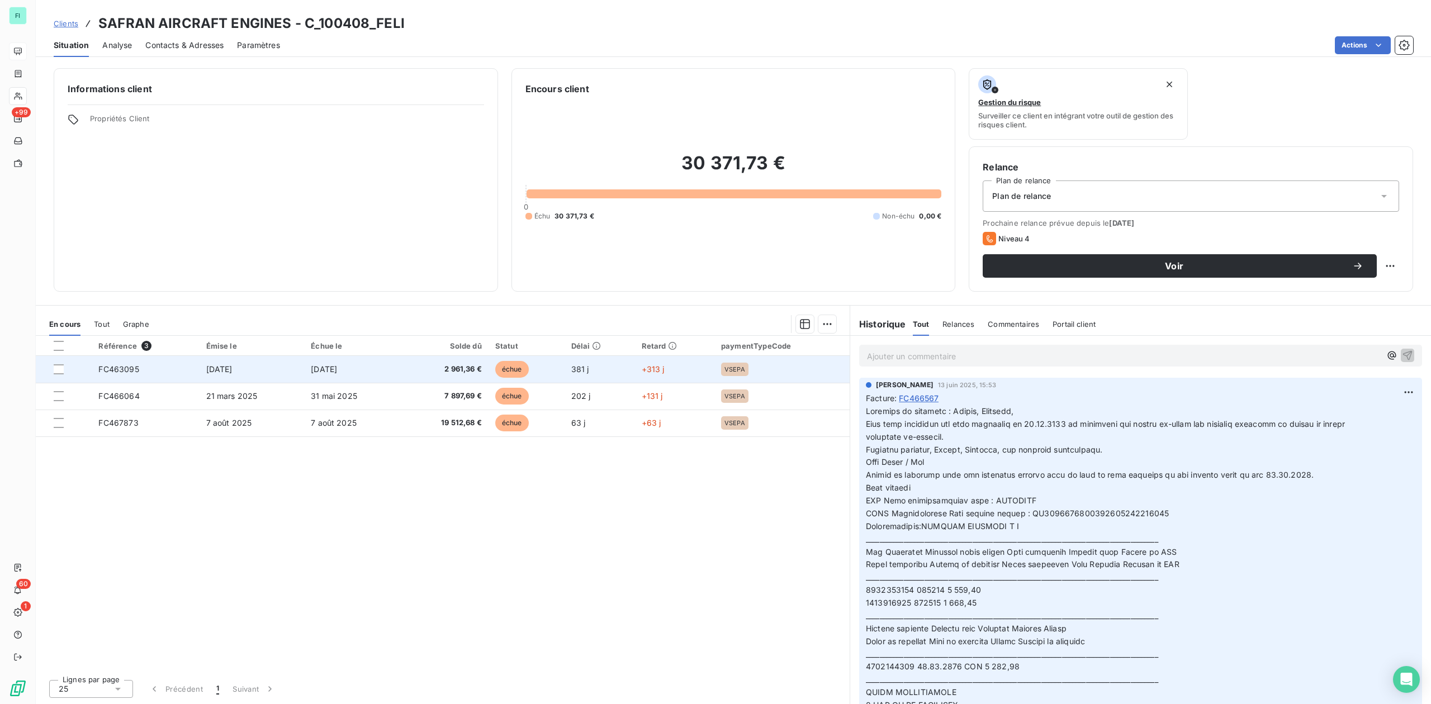
click at [210, 372] on span "[DATE]" at bounding box center [219, 369] width 26 height 10
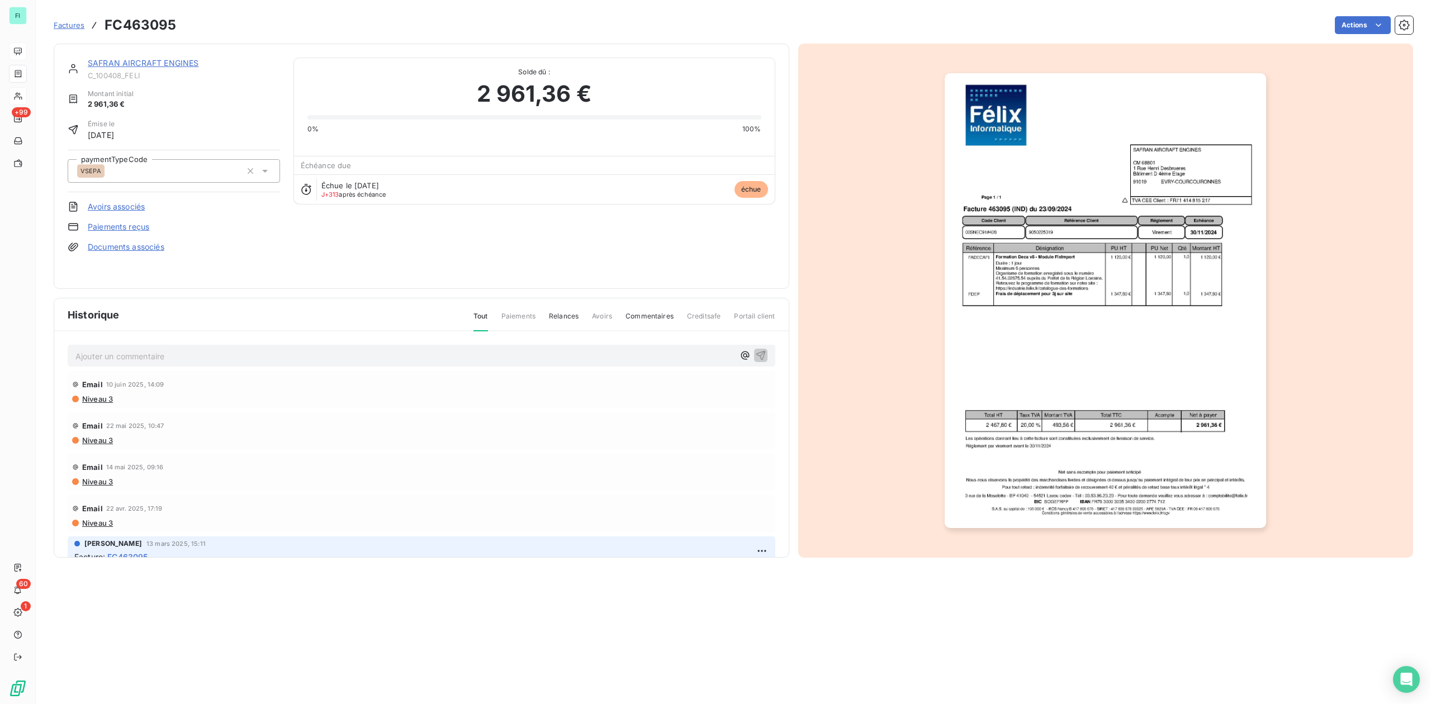
click at [153, 63] on link "SAFRAN AIRCRAFT ENGINES" at bounding box center [143, 63] width 111 height 10
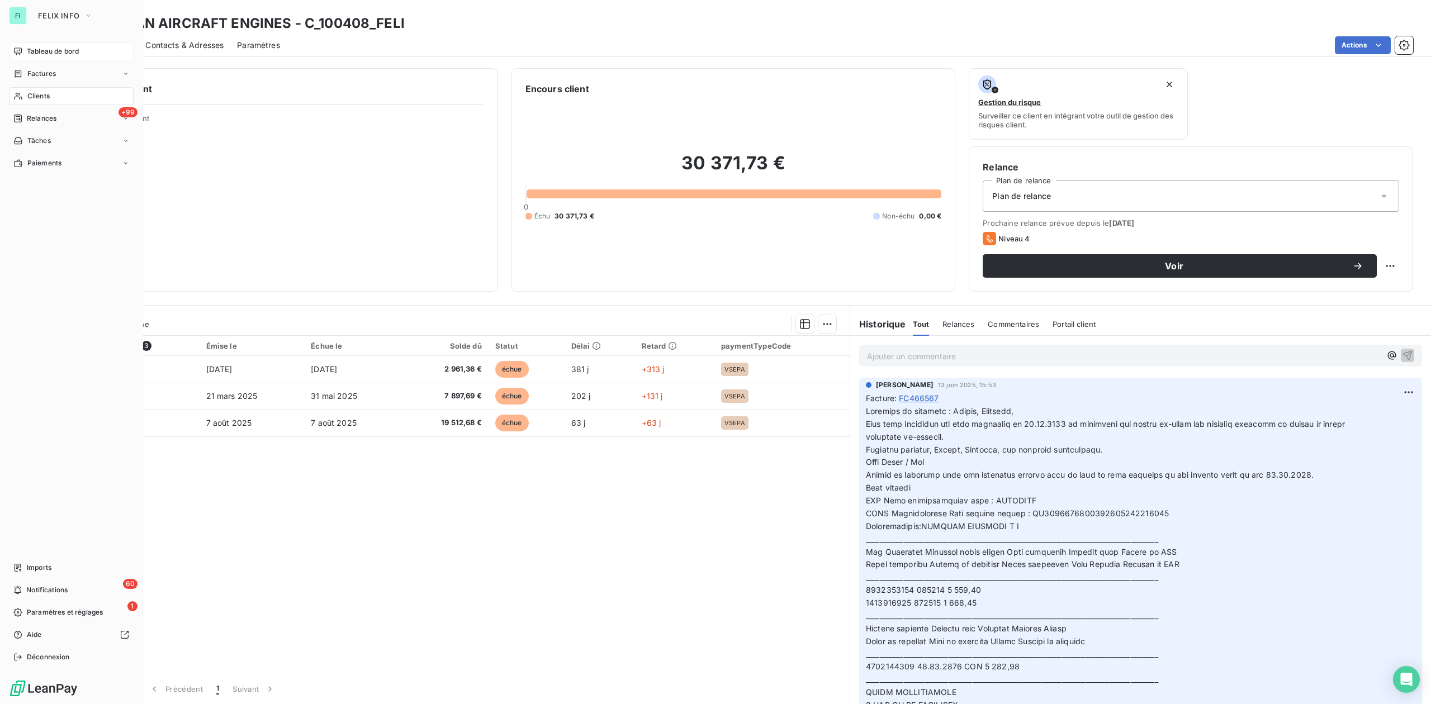
click at [30, 91] on span "Clients" at bounding box center [38, 96] width 22 height 10
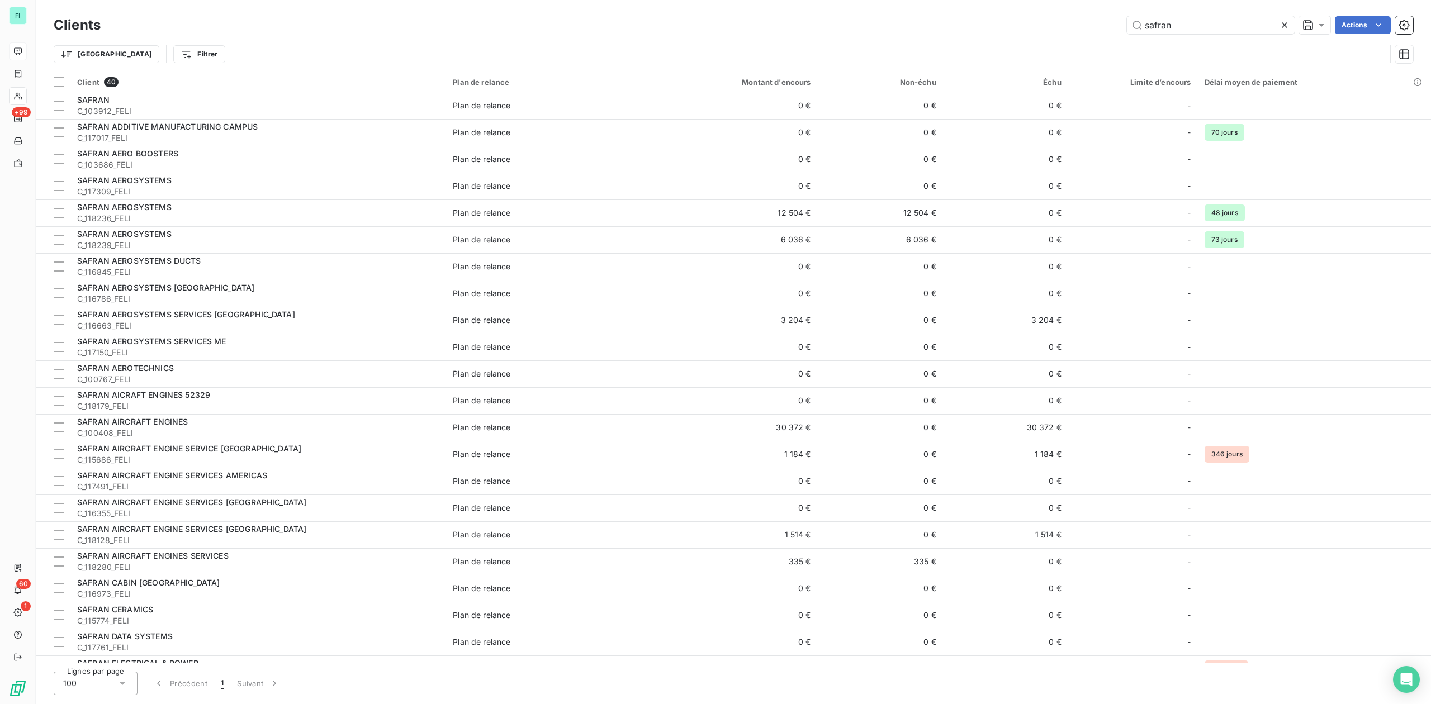
drag, startPoint x: 1180, startPoint y: 23, endPoint x: 1032, endPoint y: 32, distance: 148.9
click at [1032, 32] on div "safran Actions" at bounding box center [763, 25] width 1299 height 18
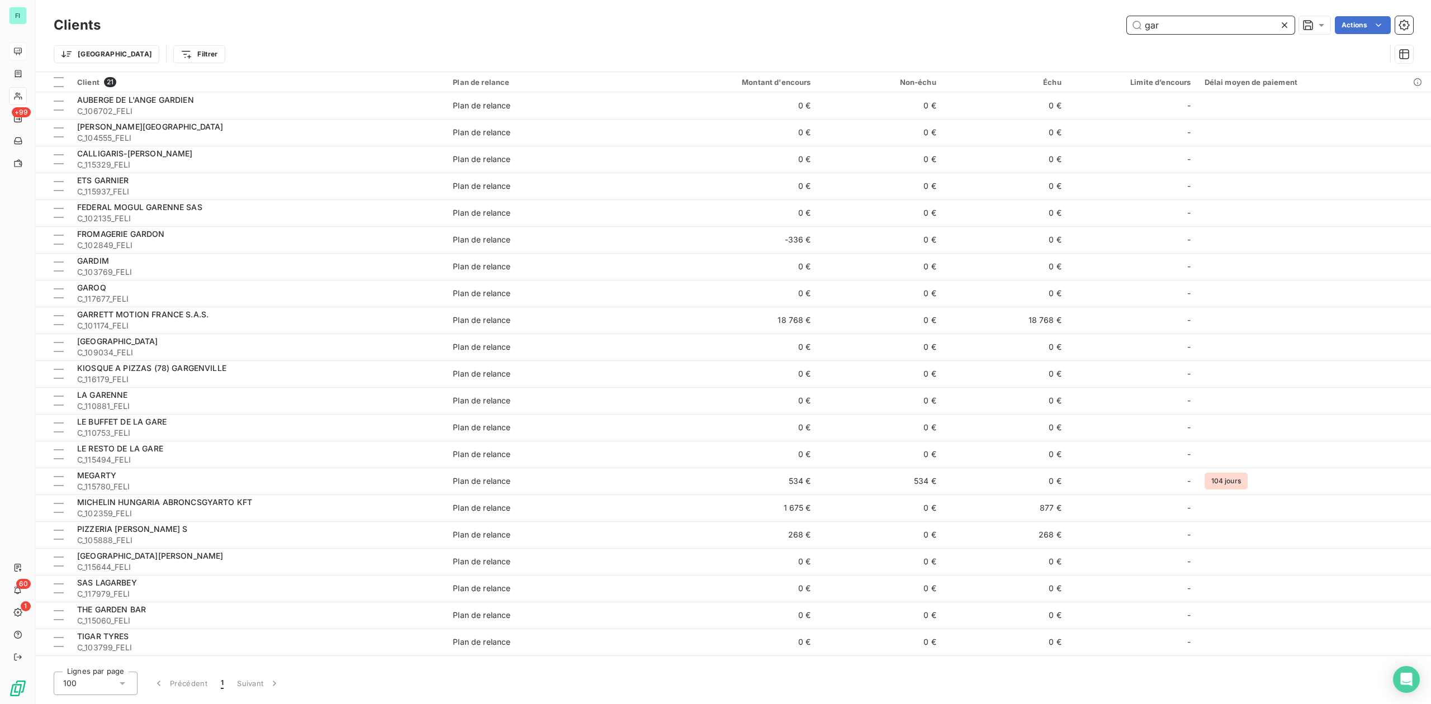
click at [1176, 22] on input "gar" at bounding box center [1211, 25] width 168 height 18
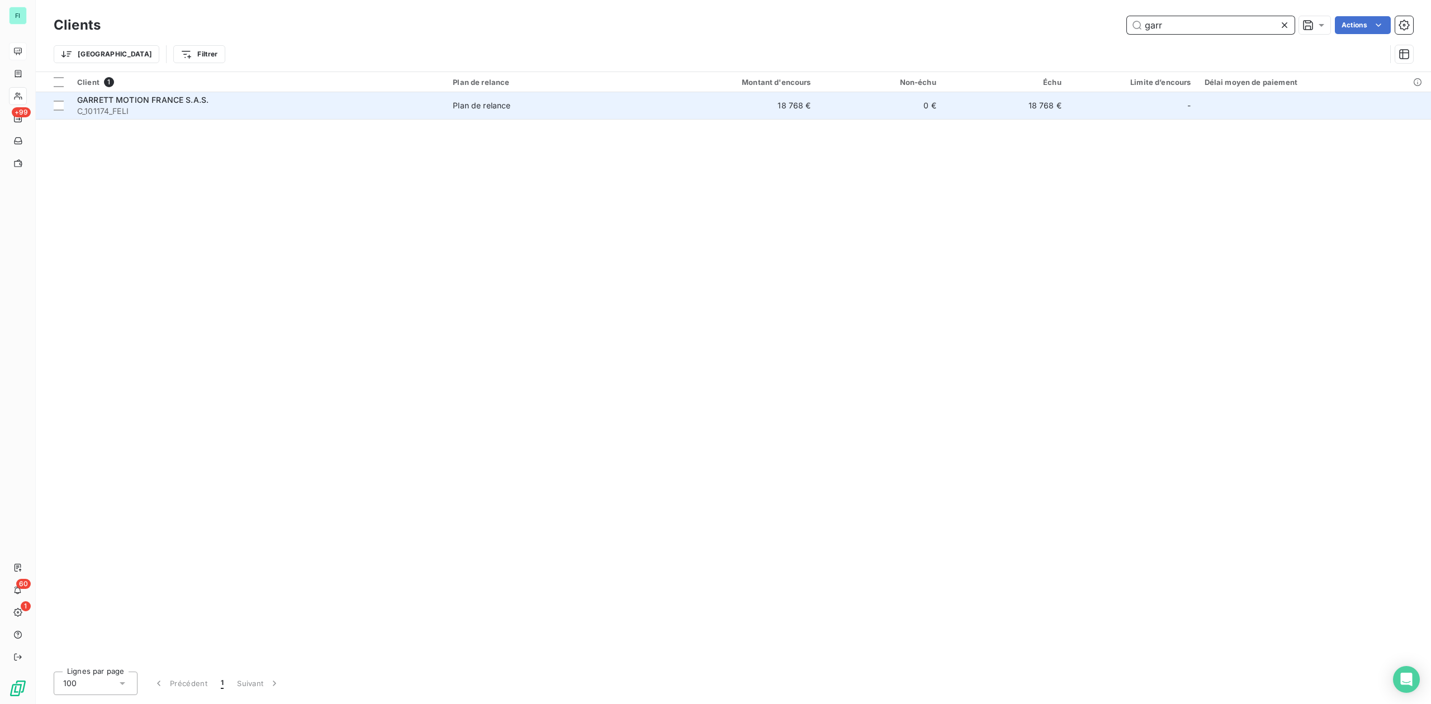
type input "garr"
click at [170, 107] on span "C_101174_FELI" at bounding box center [258, 111] width 362 height 11
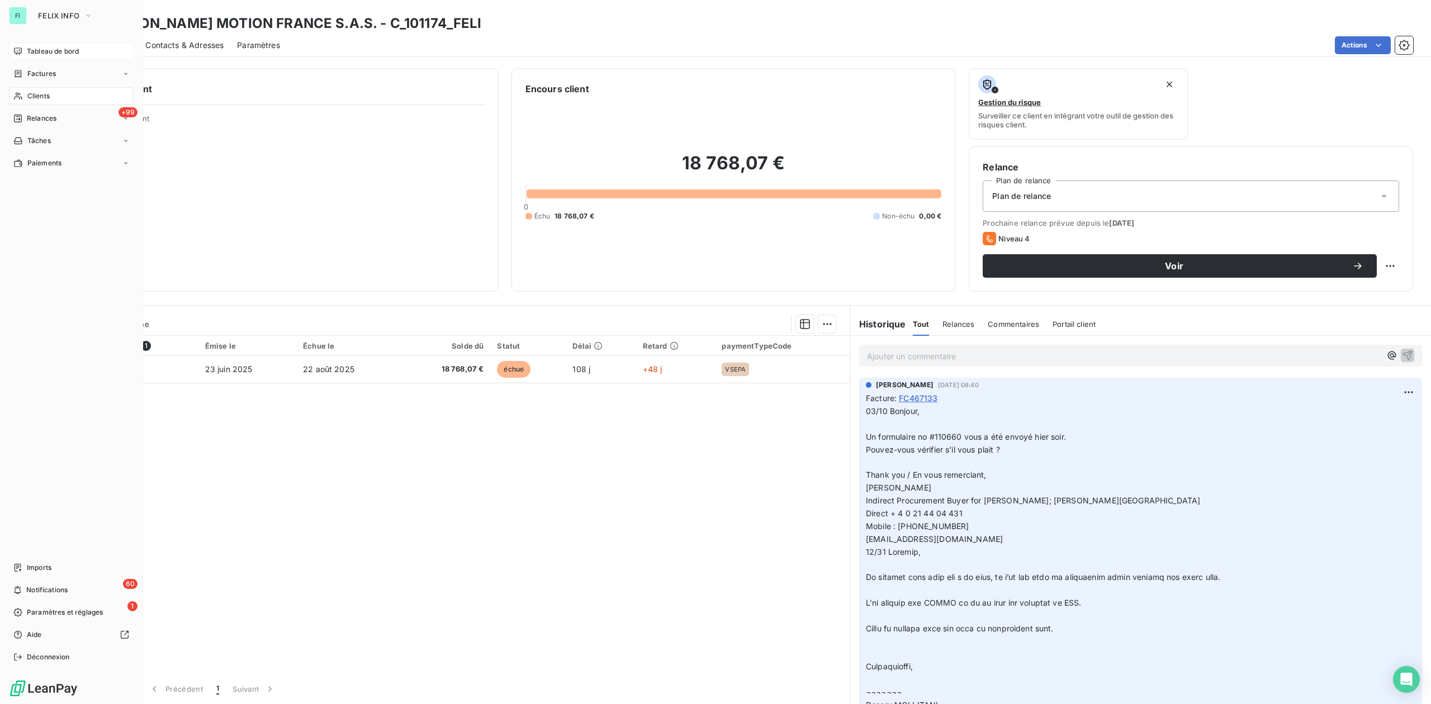
click at [32, 98] on span "Clients" at bounding box center [38, 96] width 22 height 10
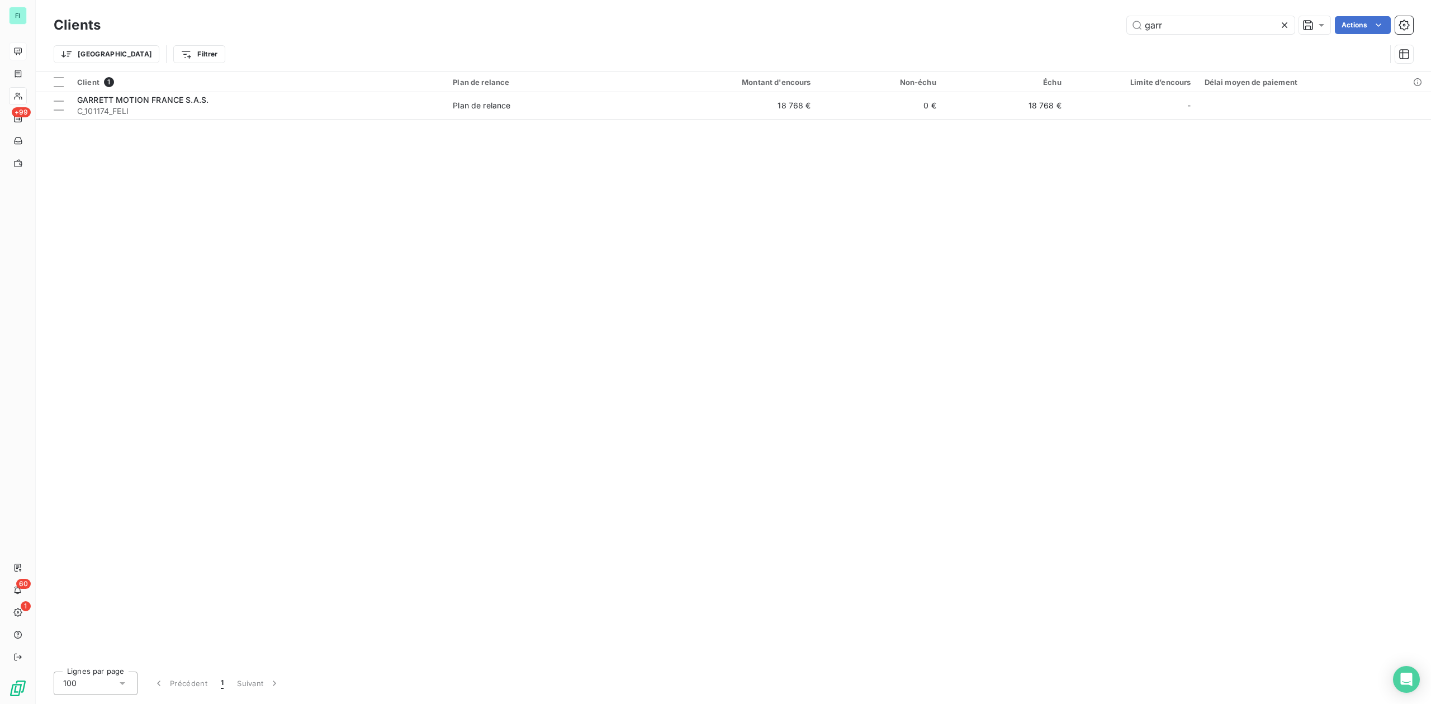
drag, startPoint x: 1185, startPoint y: 21, endPoint x: 904, endPoint y: 25, distance: 281.2
click at [993, 22] on div "[PERSON_NAME] Actions" at bounding box center [763, 25] width 1299 height 18
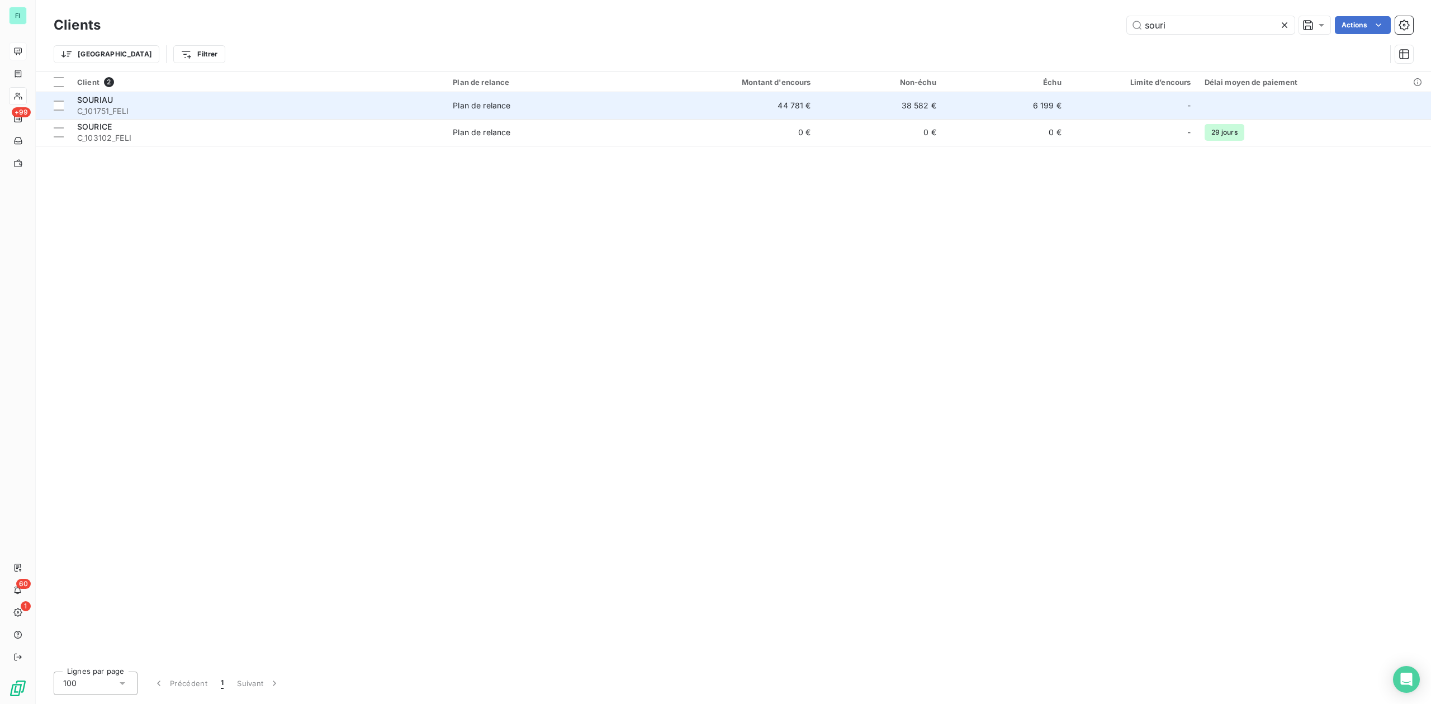
type input "souri"
click at [150, 104] on div "SOURIAU" at bounding box center [258, 99] width 362 height 11
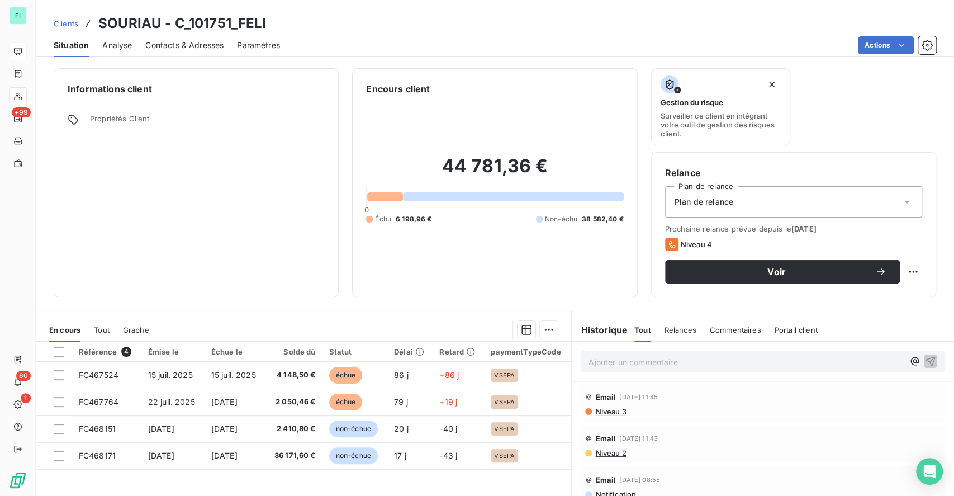
scroll to position [74, 0]
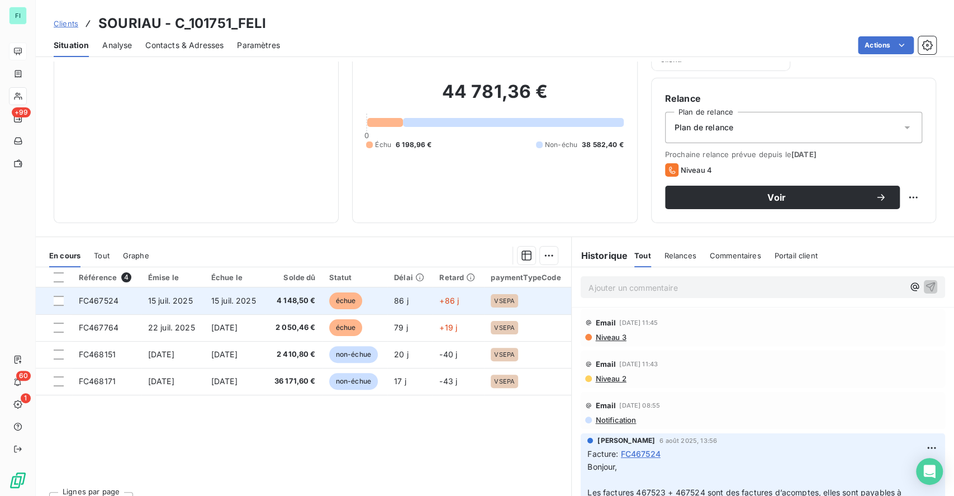
click at [244, 297] on span "15 juil. 2025" at bounding box center [233, 301] width 45 height 10
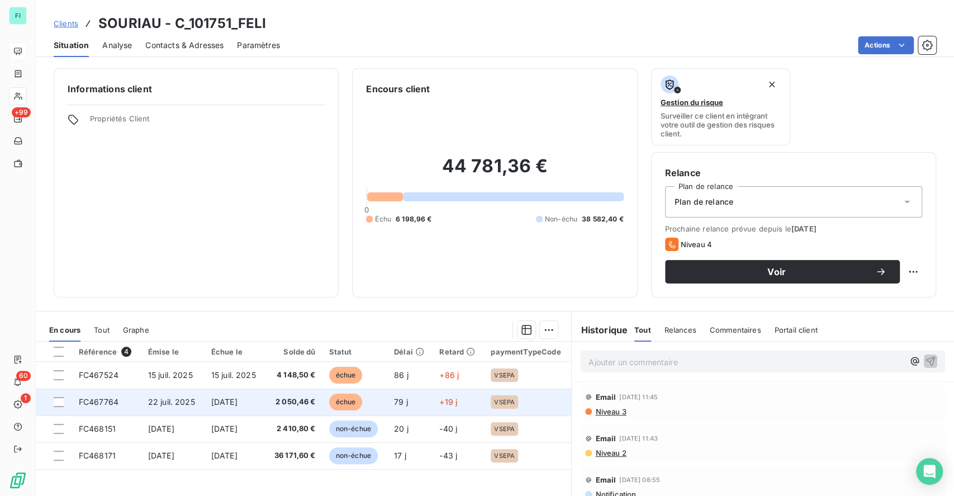
click at [314, 401] on span "2 050,46 €" at bounding box center [294, 401] width 44 height 11
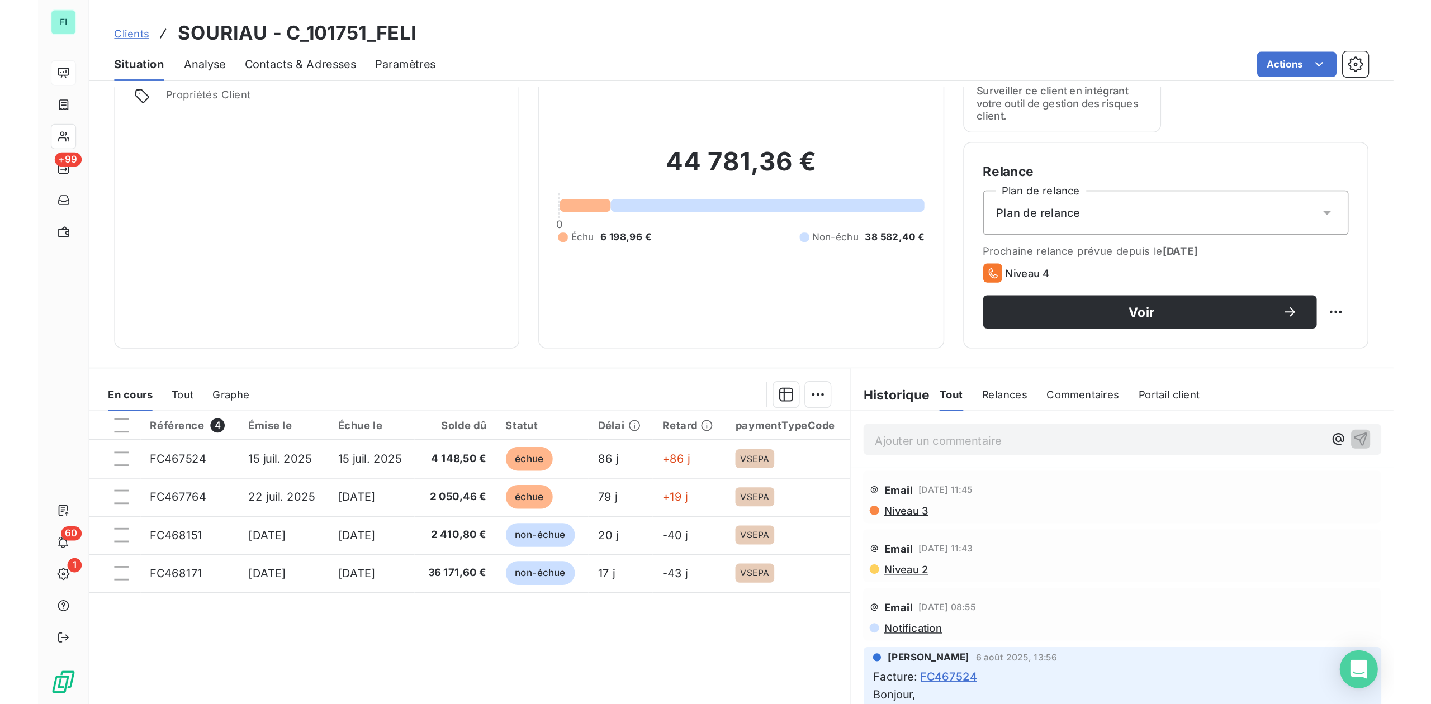
scroll to position [74, 0]
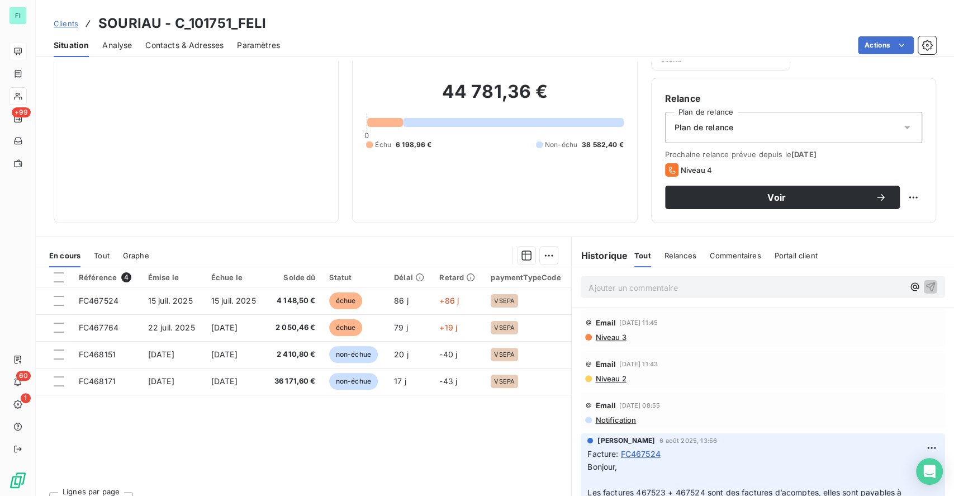
click at [101, 257] on span "Tout" at bounding box center [102, 255] width 16 height 9
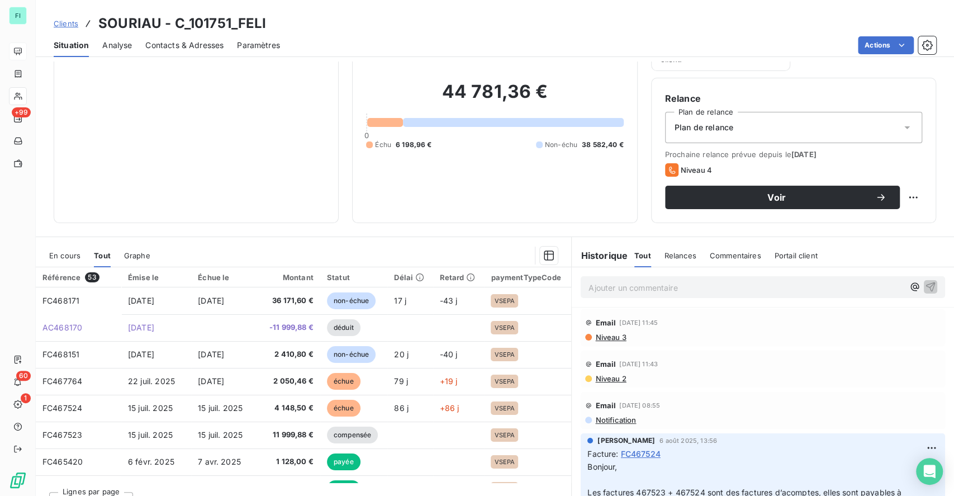
click at [58, 251] on span "En cours" at bounding box center [64, 255] width 31 height 9
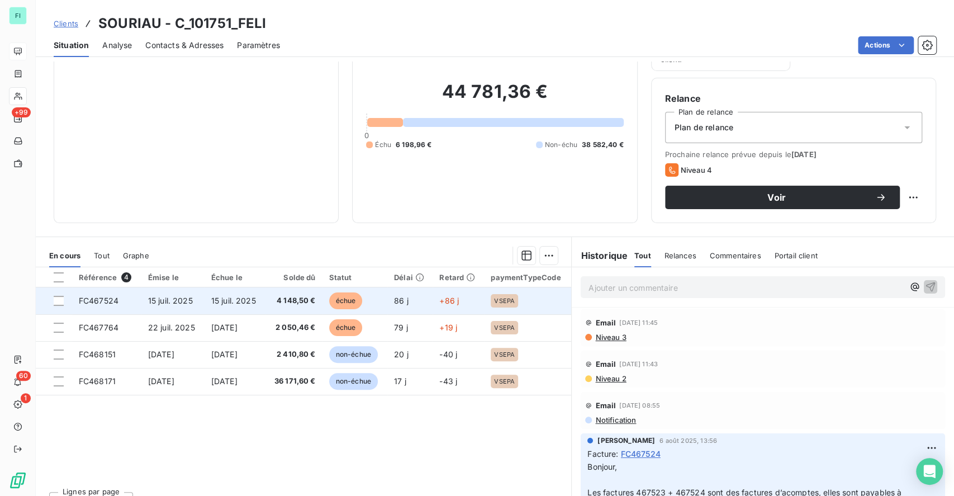
click at [254, 301] on span "15 juil. 2025" at bounding box center [233, 301] width 45 height 10
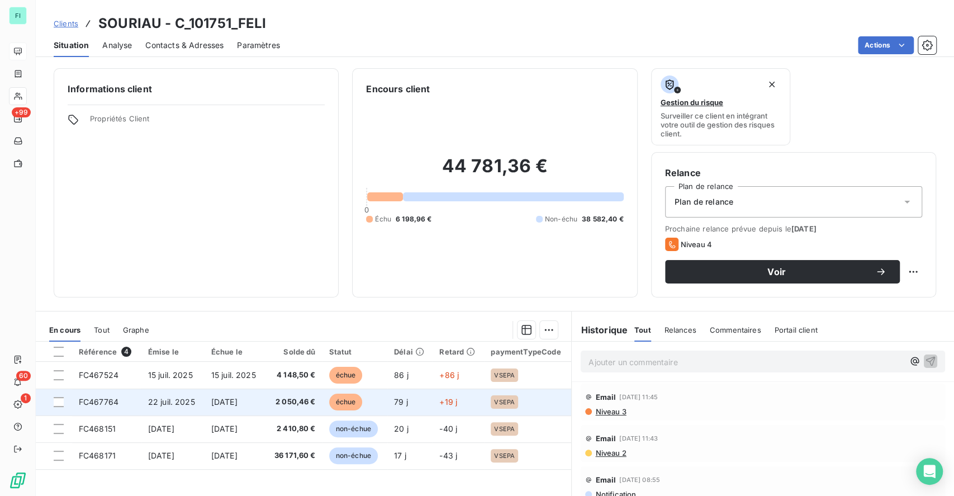
click at [283, 404] on span "2 050,46 €" at bounding box center [294, 401] width 44 height 11
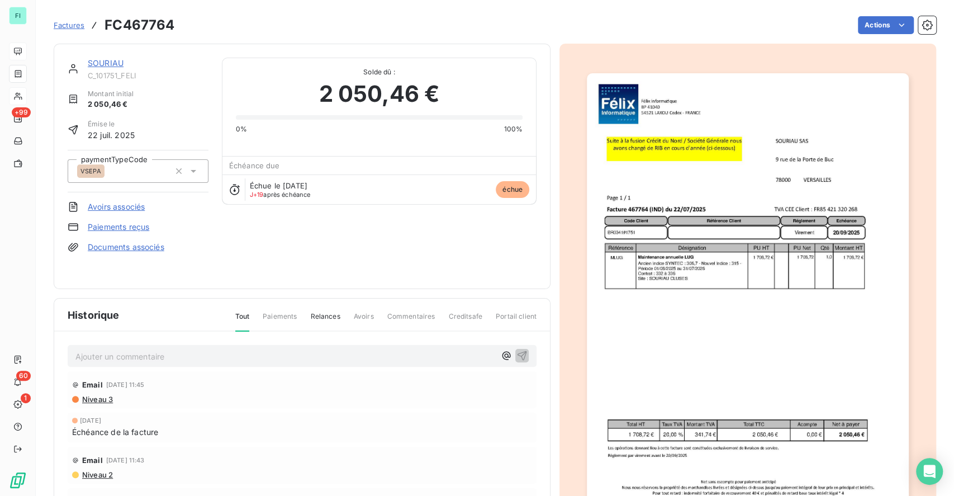
click at [668, 250] on img "button" at bounding box center [747, 300] width 321 height 455
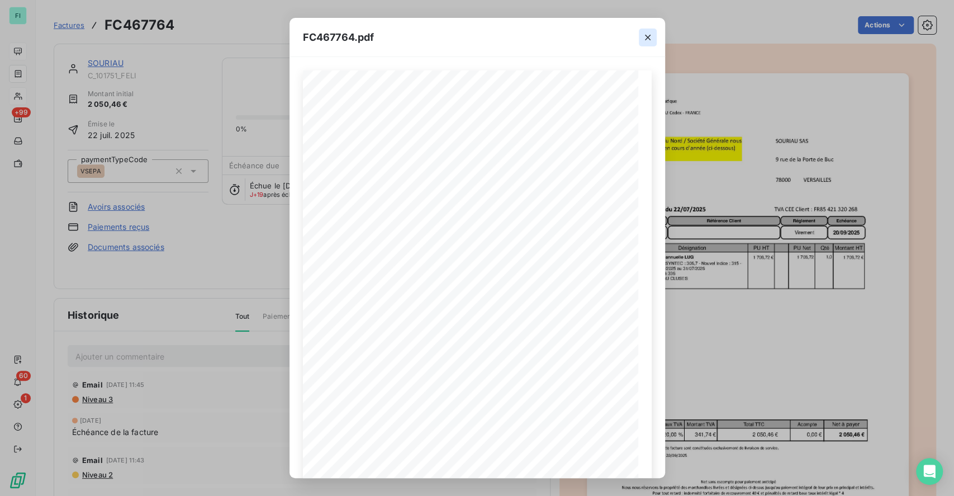
click at [648, 35] on icon "button" at bounding box center [647, 37] width 11 height 11
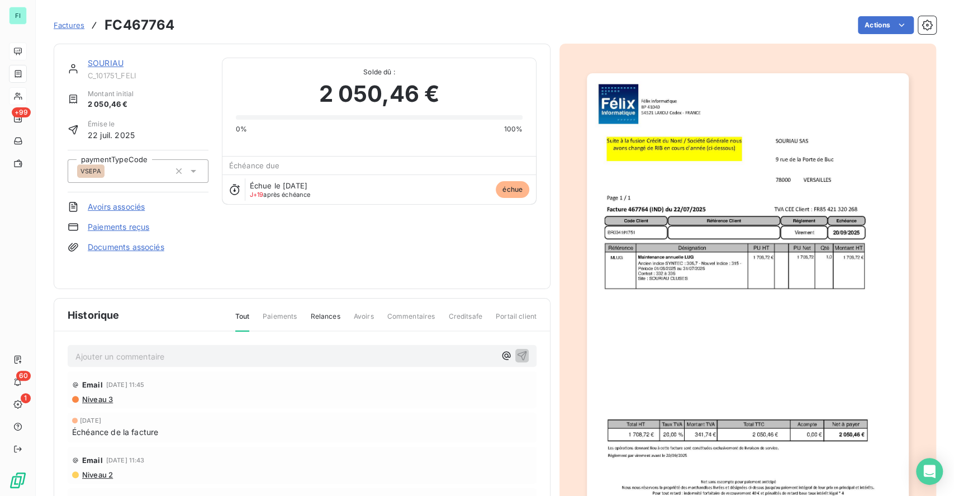
click at [107, 65] on link "SOURIAU" at bounding box center [106, 63] width 36 height 10
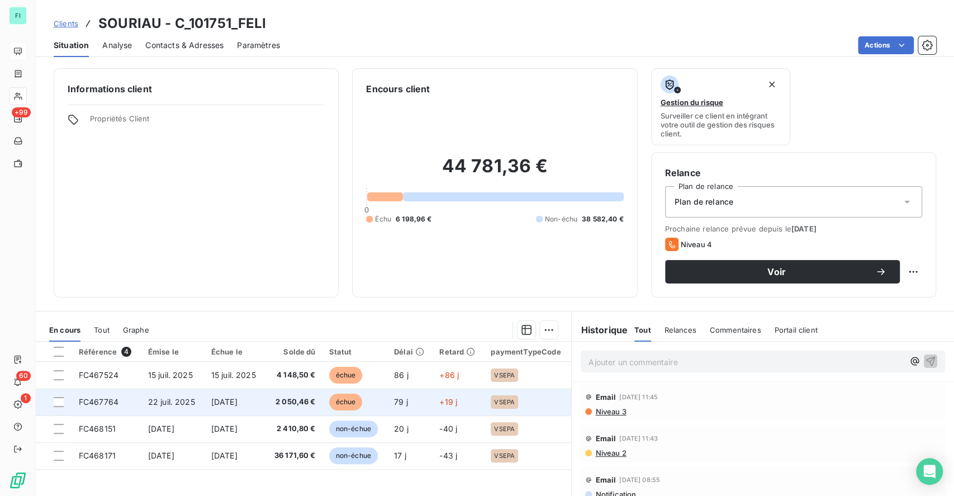
click at [174, 397] on span "22 juil. 2025" at bounding box center [171, 402] width 47 height 10
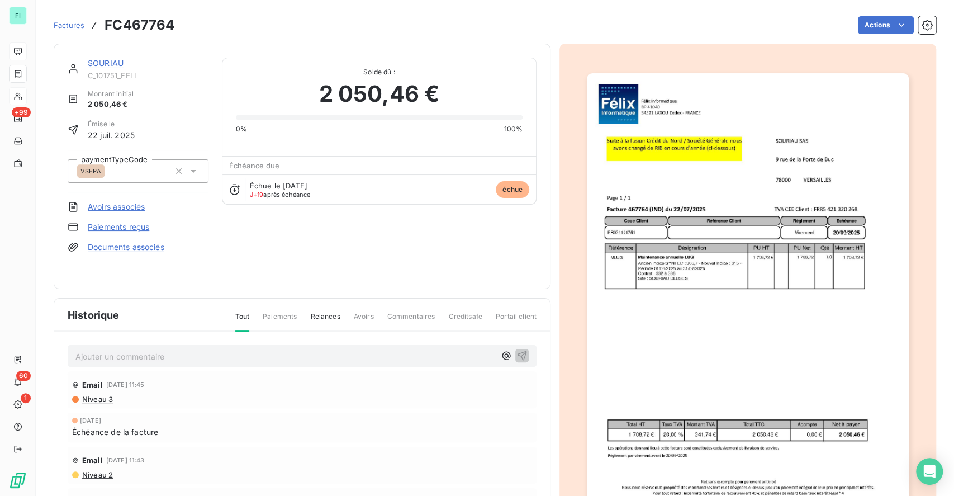
click at [680, 265] on img "button" at bounding box center [747, 300] width 321 height 455
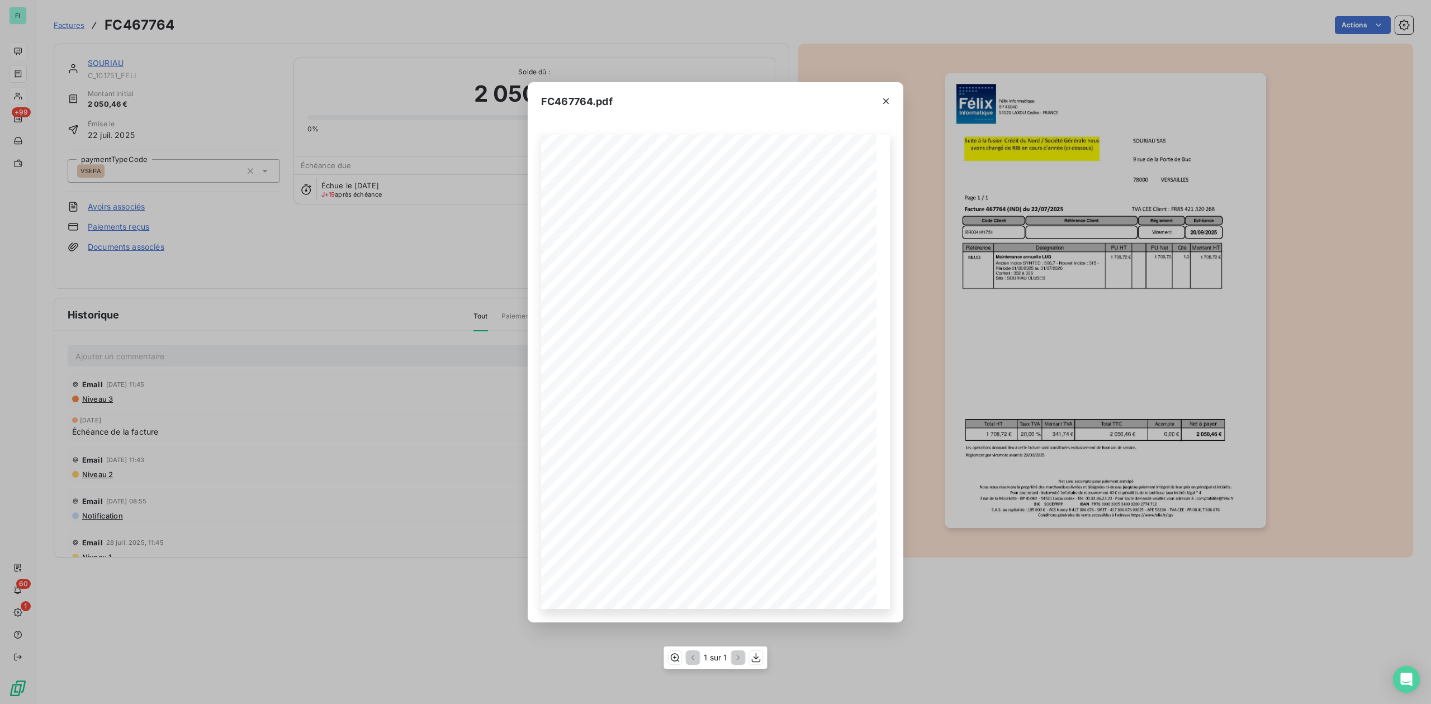
click at [670, 330] on span "Ancien Indice SYNTEC : 306,7 - Nouvel Indice : 315 -" at bounding box center [660, 332] width 118 height 4
click at [676, 662] on icon "button" at bounding box center [674, 657] width 11 height 11
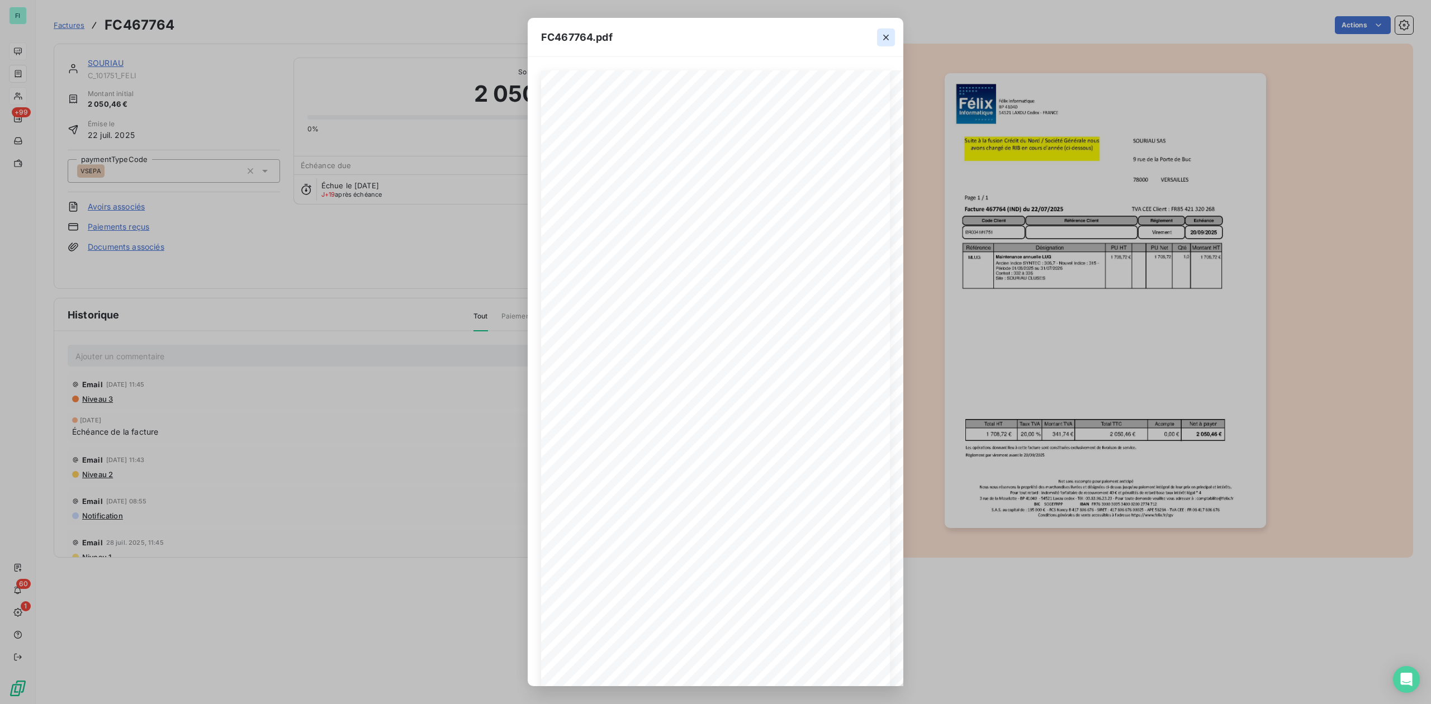
click at [888, 37] on icon "button" at bounding box center [885, 37] width 11 height 11
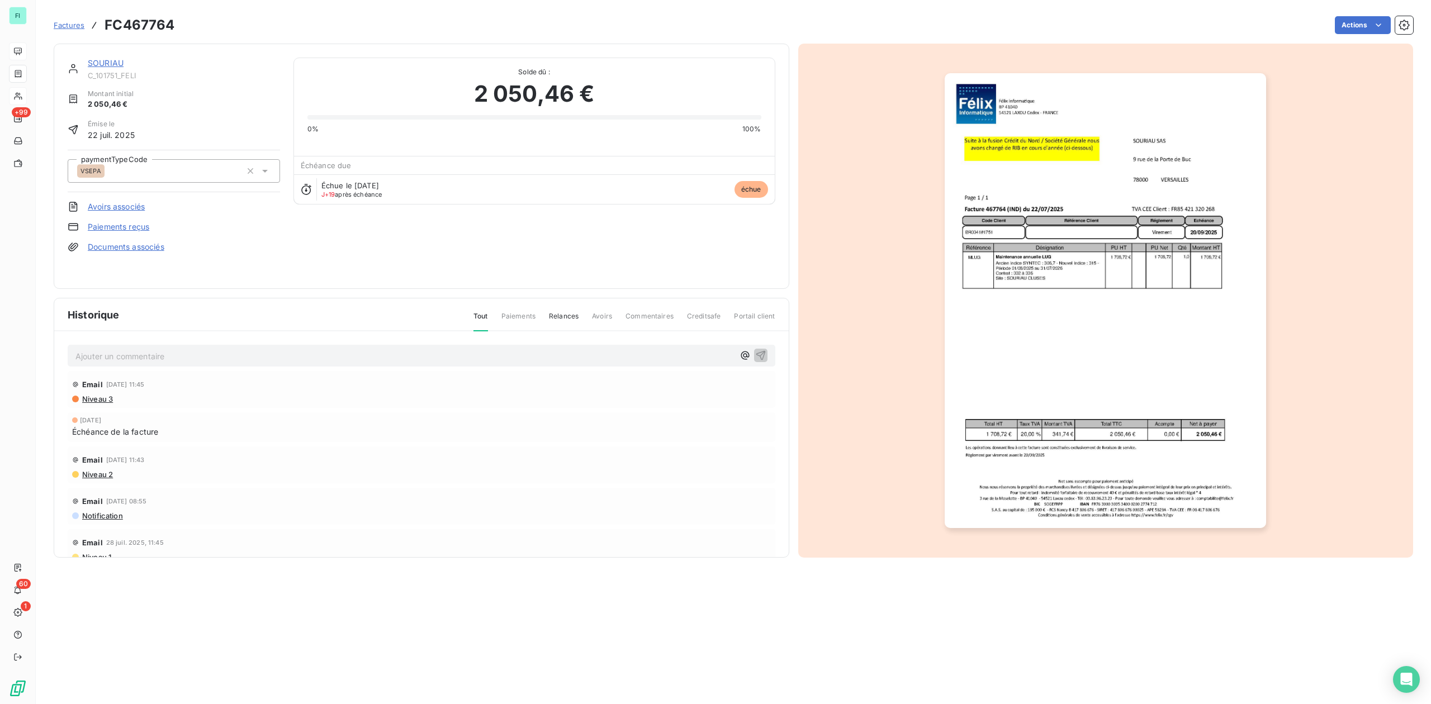
click at [108, 64] on link "SOURIAU" at bounding box center [106, 63] width 36 height 10
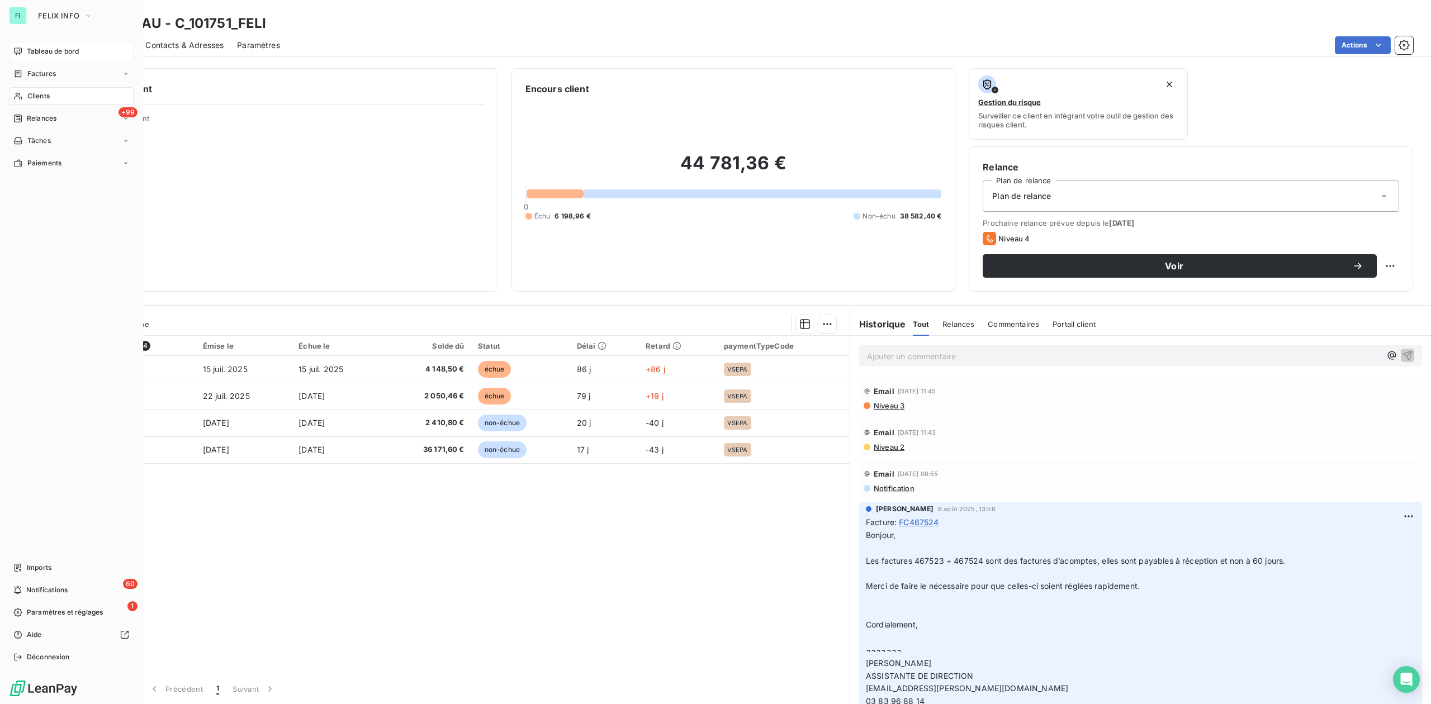
click at [27, 96] on span "Clients" at bounding box center [38, 96] width 22 height 10
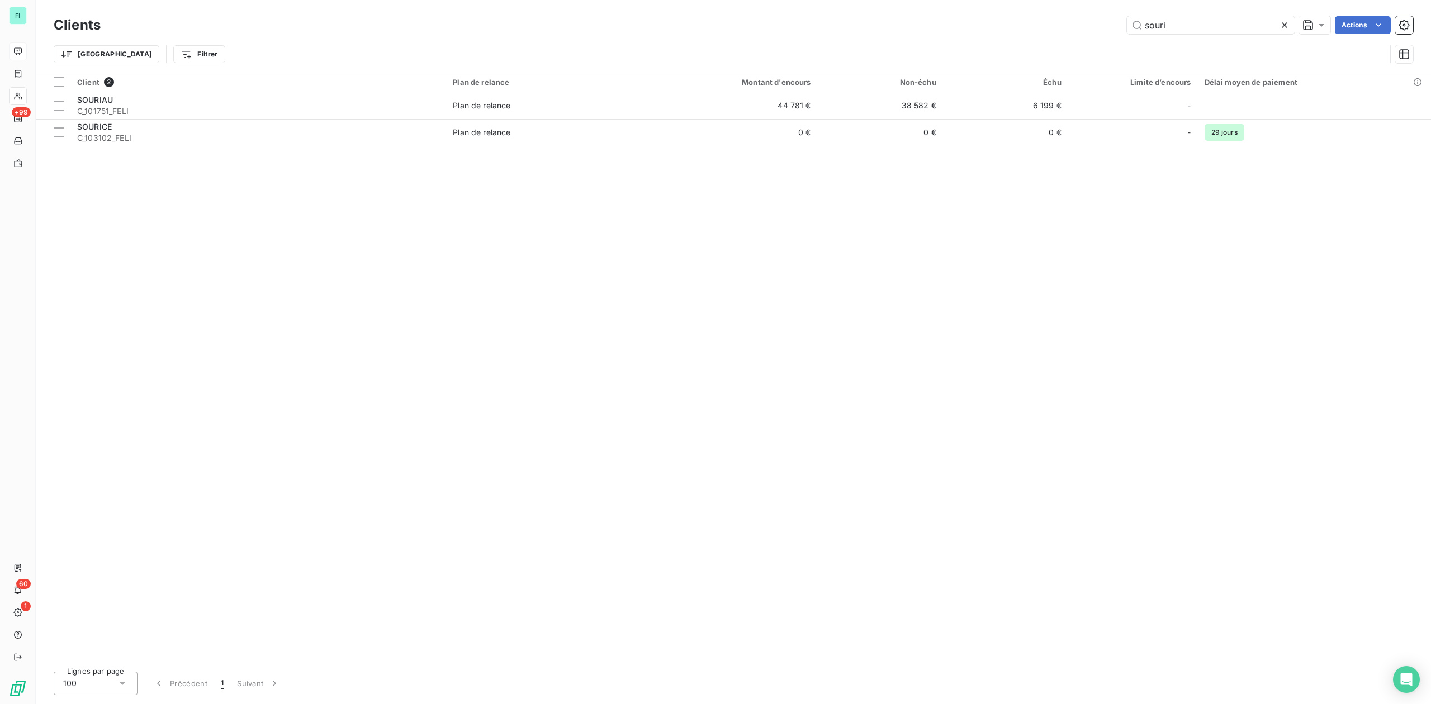
drag, startPoint x: 1203, startPoint y: 28, endPoint x: 798, endPoint y: 34, distance: 405.3
click at [890, 30] on div "souri Actions" at bounding box center [763, 25] width 1299 height 18
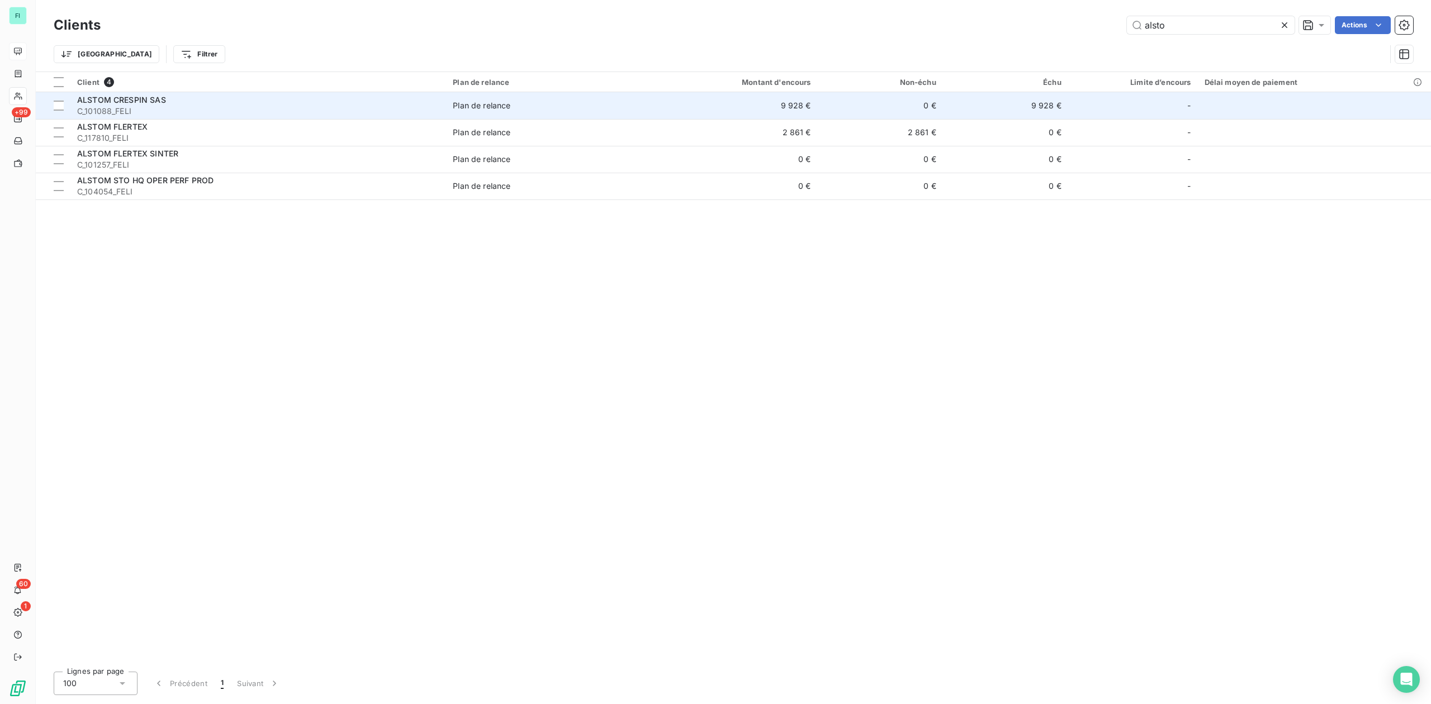
type input "alsto"
click at [174, 94] on div "ALSTOM CRESPIN SAS" at bounding box center [258, 99] width 362 height 11
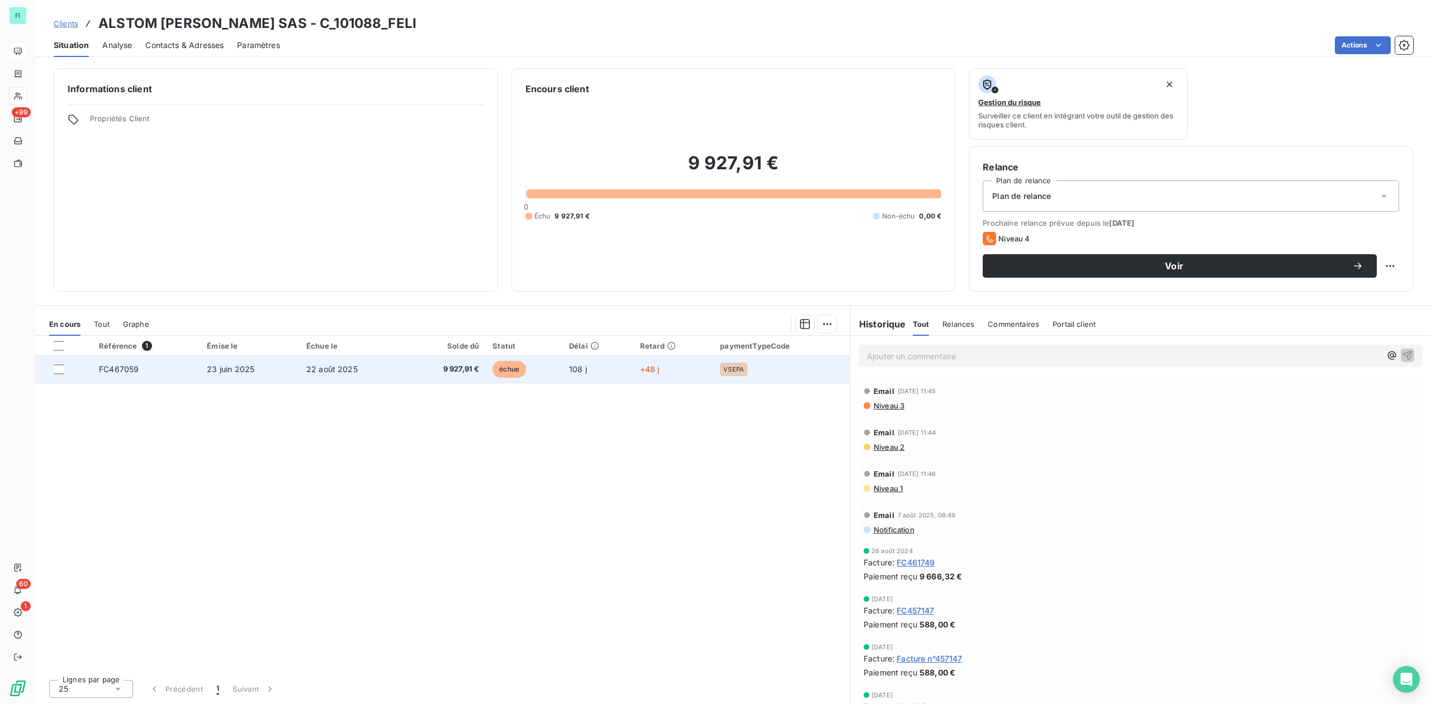
click at [454, 376] on td "9 927,91 €" at bounding box center [445, 369] width 80 height 27
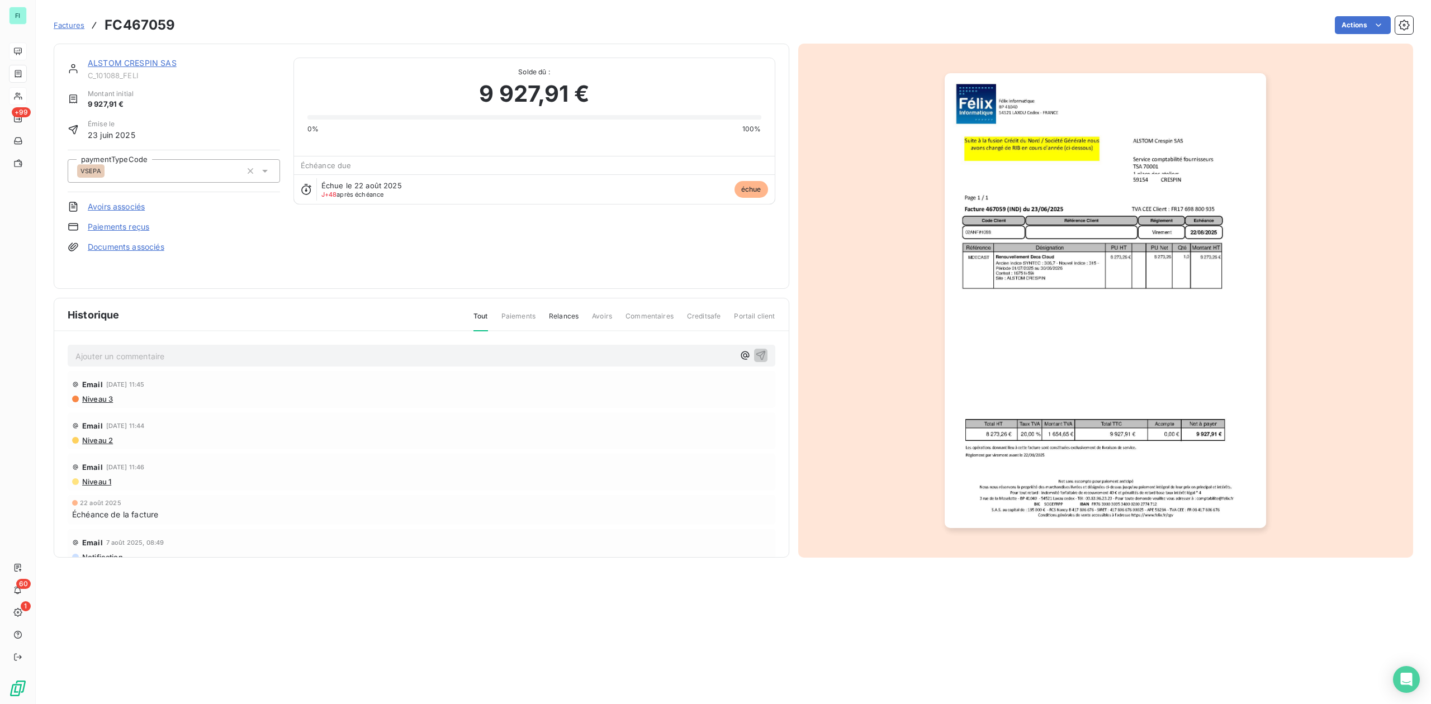
click at [1041, 314] on img "button" at bounding box center [1105, 300] width 321 height 455
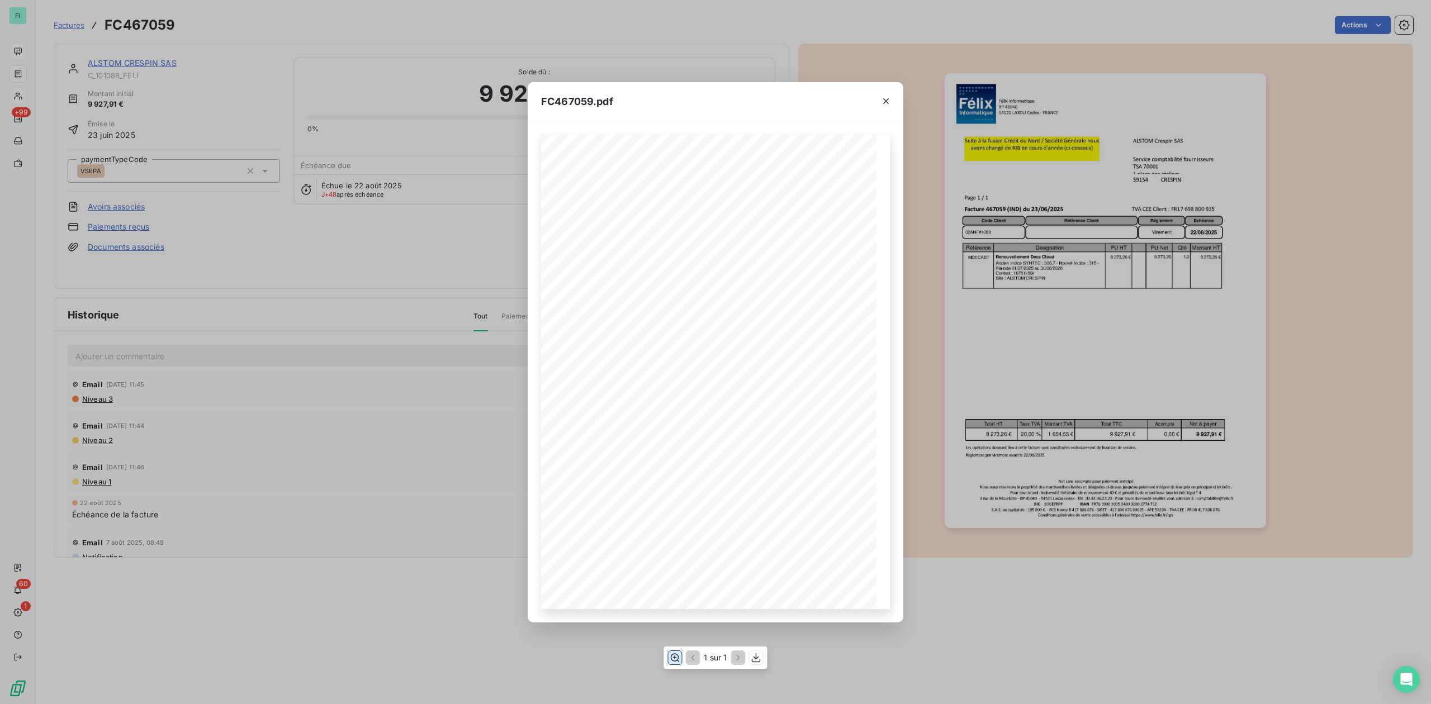
click at [674, 658] on icon "button" at bounding box center [675, 657] width 9 height 8
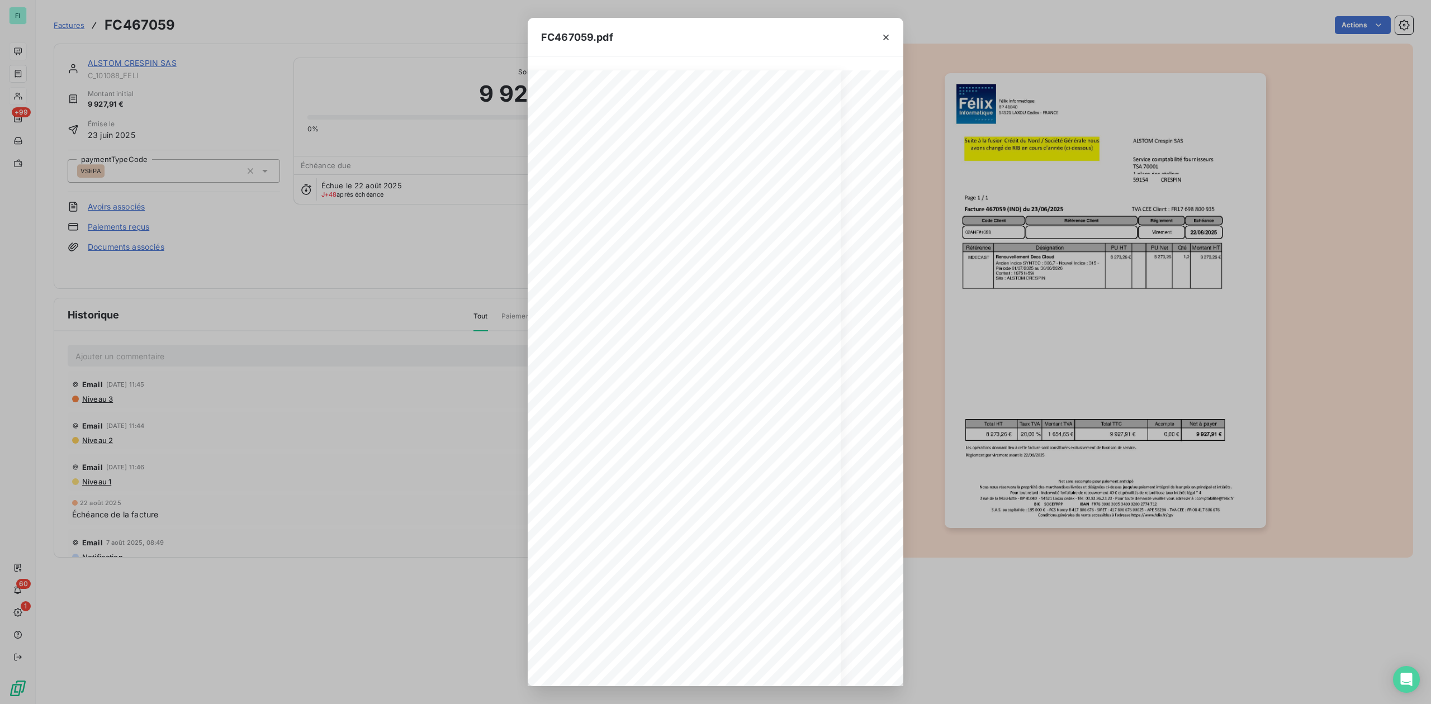
scroll to position [0, 4]
click at [886, 34] on icon "button" at bounding box center [885, 37] width 11 height 11
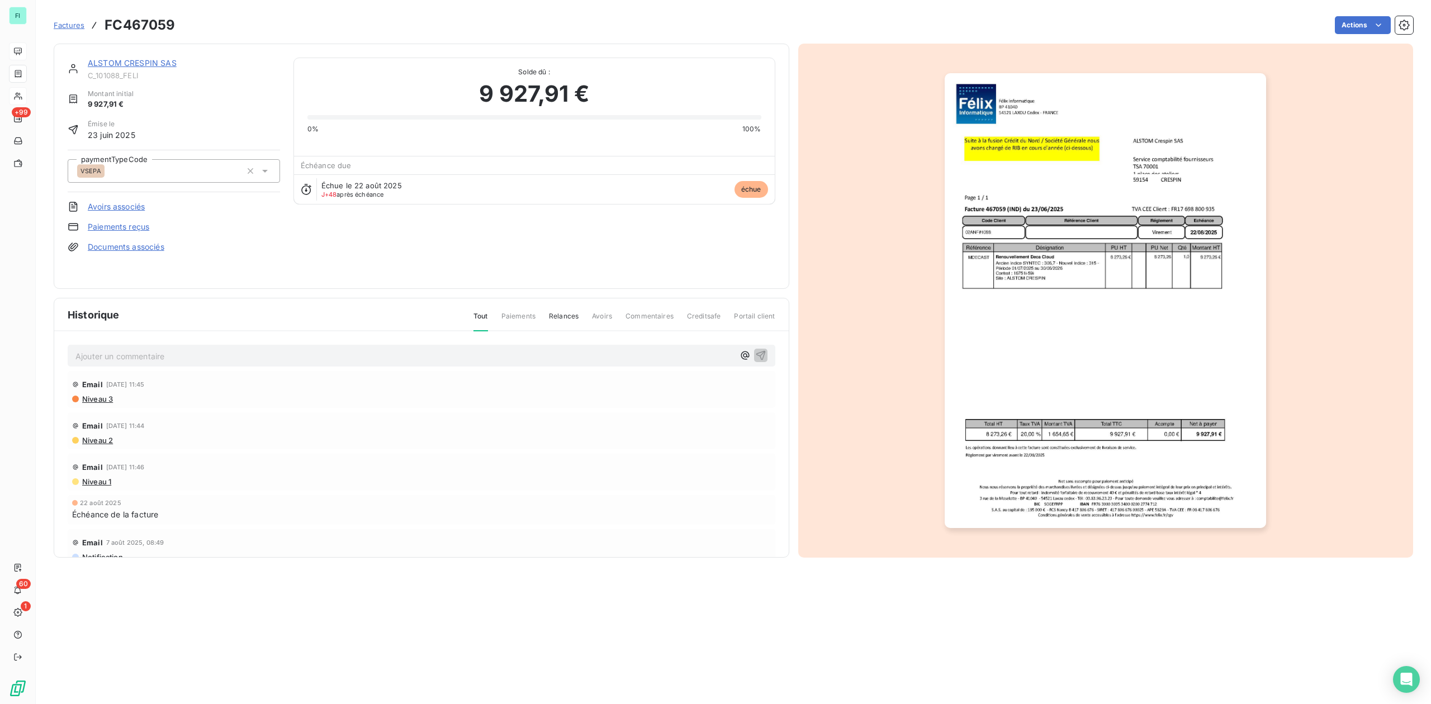
click at [150, 63] on link "ALSTOM CRESPIN SAS" at bounding box center [132, 63] width 89 height 10
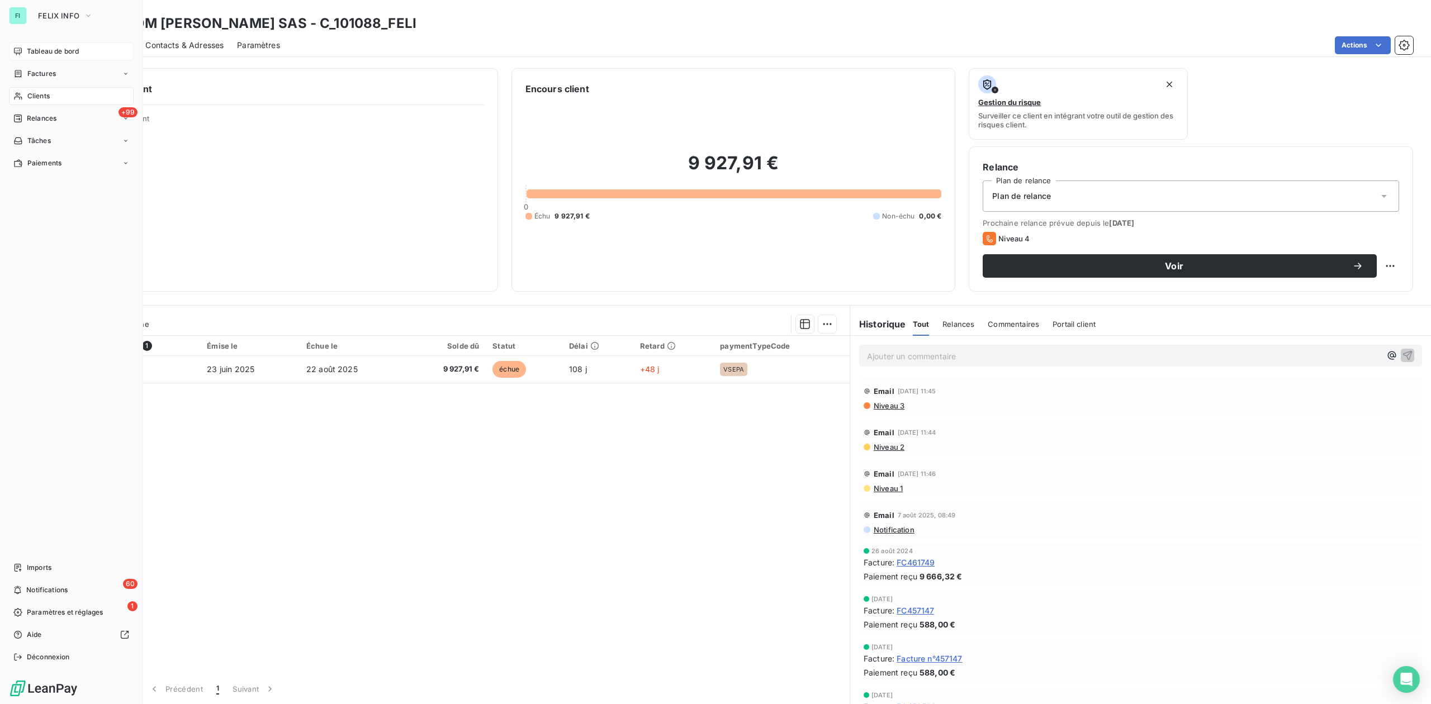
click at [31, 94] on span "Clients" at bounding box center [38, 96] width 22 height 10
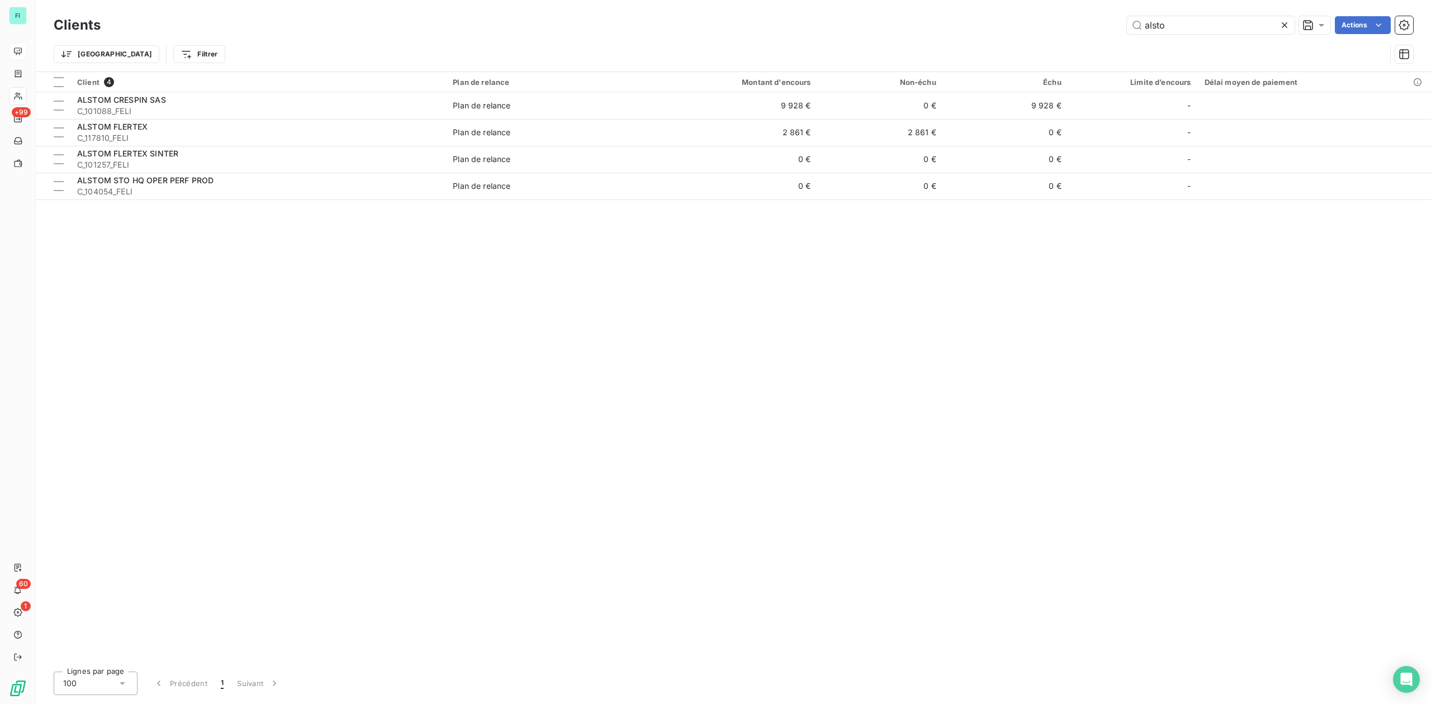
drag, startPoint x: 1025, startPoint y: 30, endPoint x: 903, endPoint y: 30, distance: 121.3
click at [903, 30] on div "alsto Actions" at bounding box center [763, 25] width 1299 height 18
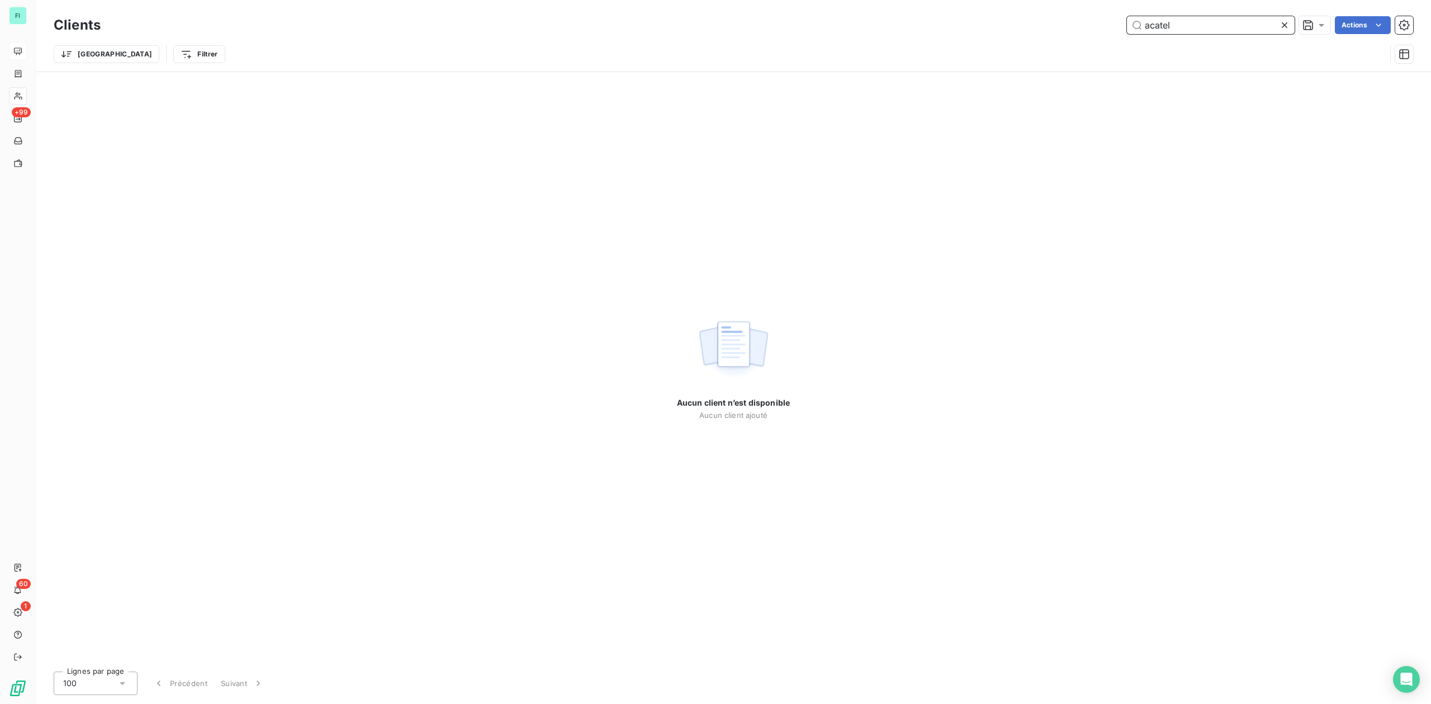
click at [1150, 27] on input "acatel" at bounding box center [1211, 25] width 168 height 18
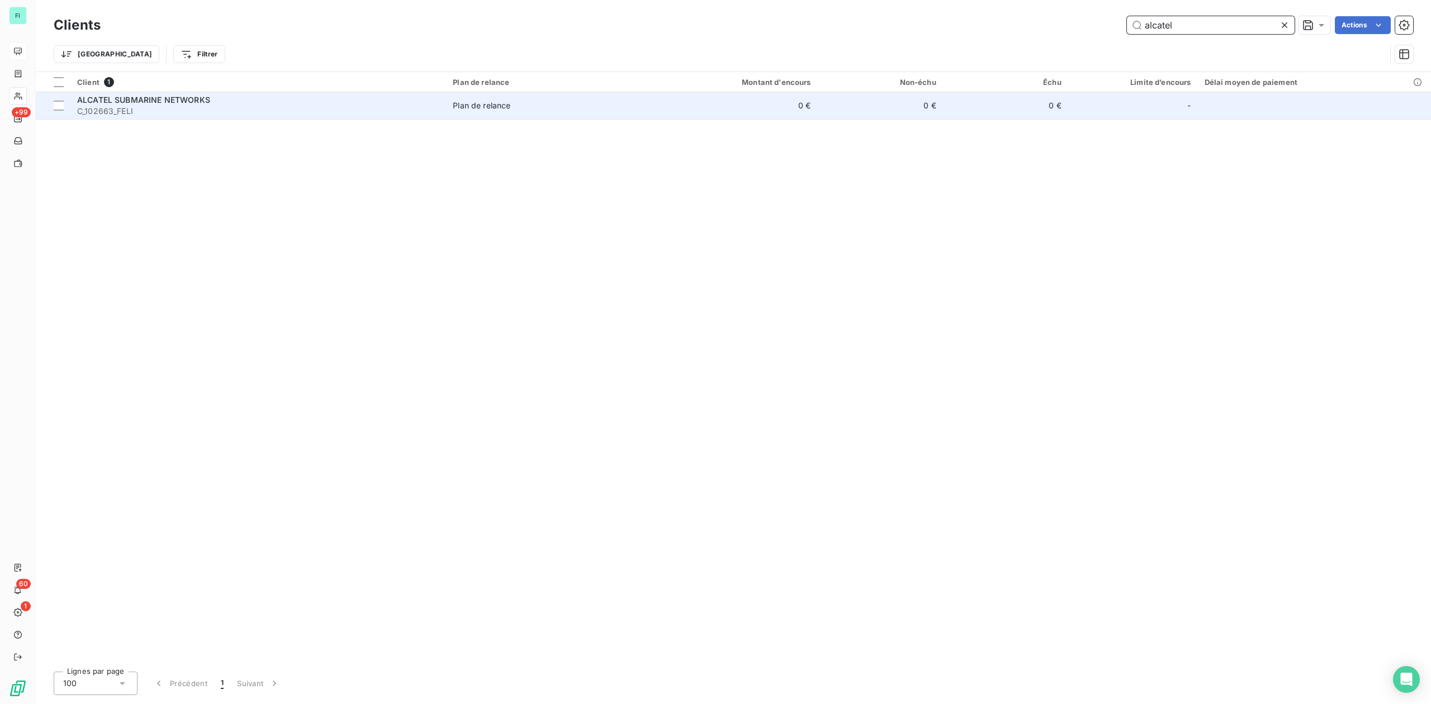
type input "alcatel"
click at [218, 106] on span "C_102663_FELI" at bounding box center [258, 111] width 362 height 11
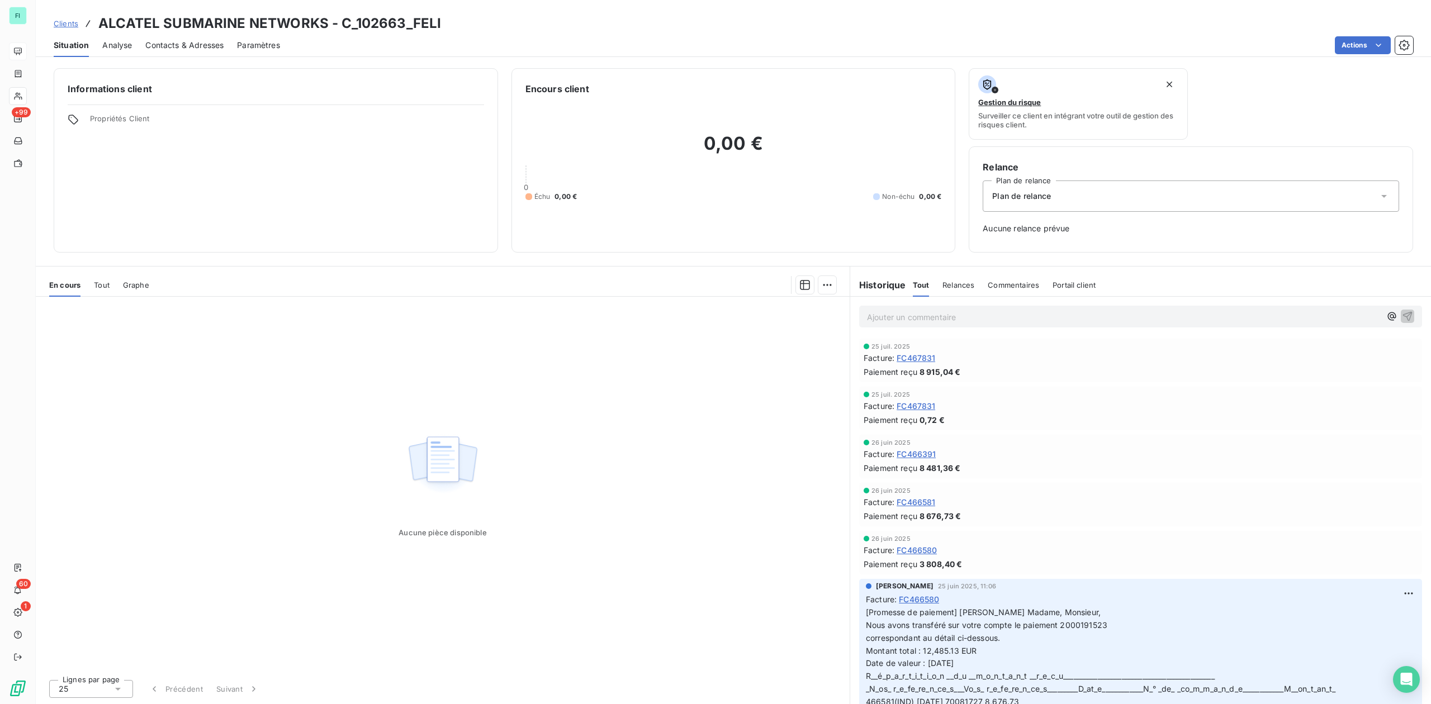
click at [101, 287] on span "Tout" at bounding box center [102, 285] width 16 height 9
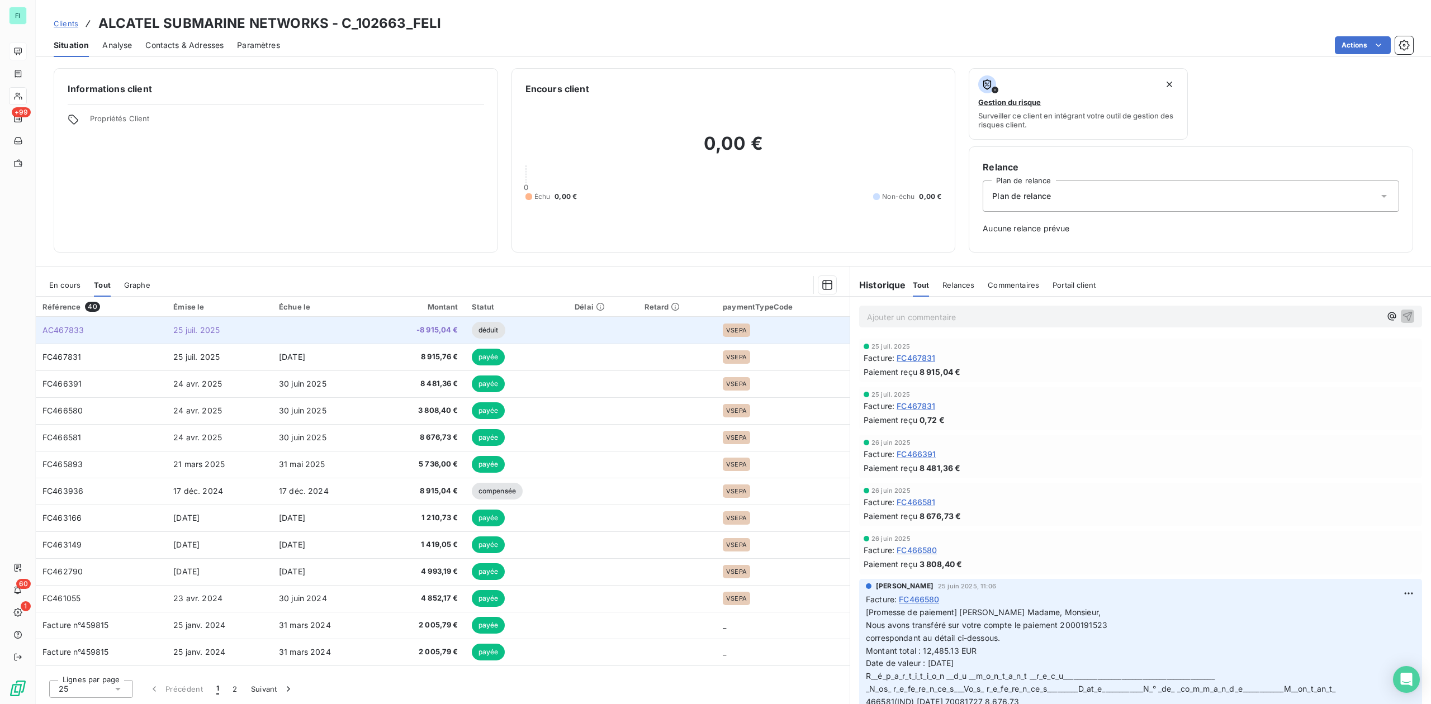
click at [73, 330] on span "AC467833" at bounding box center [62, 330] width 41 height 10
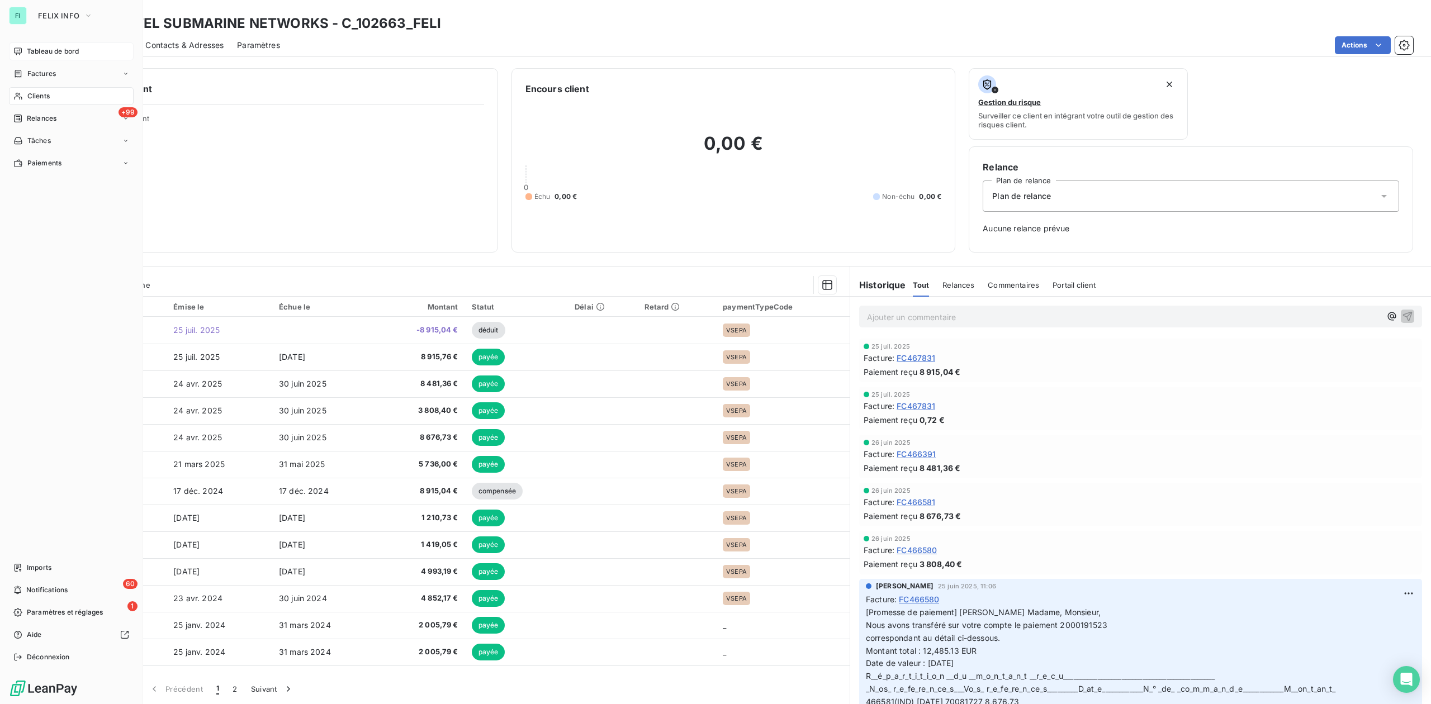
click at [29, 94] on span "Clients" at bounding box center [38, 96] width 22 height 10
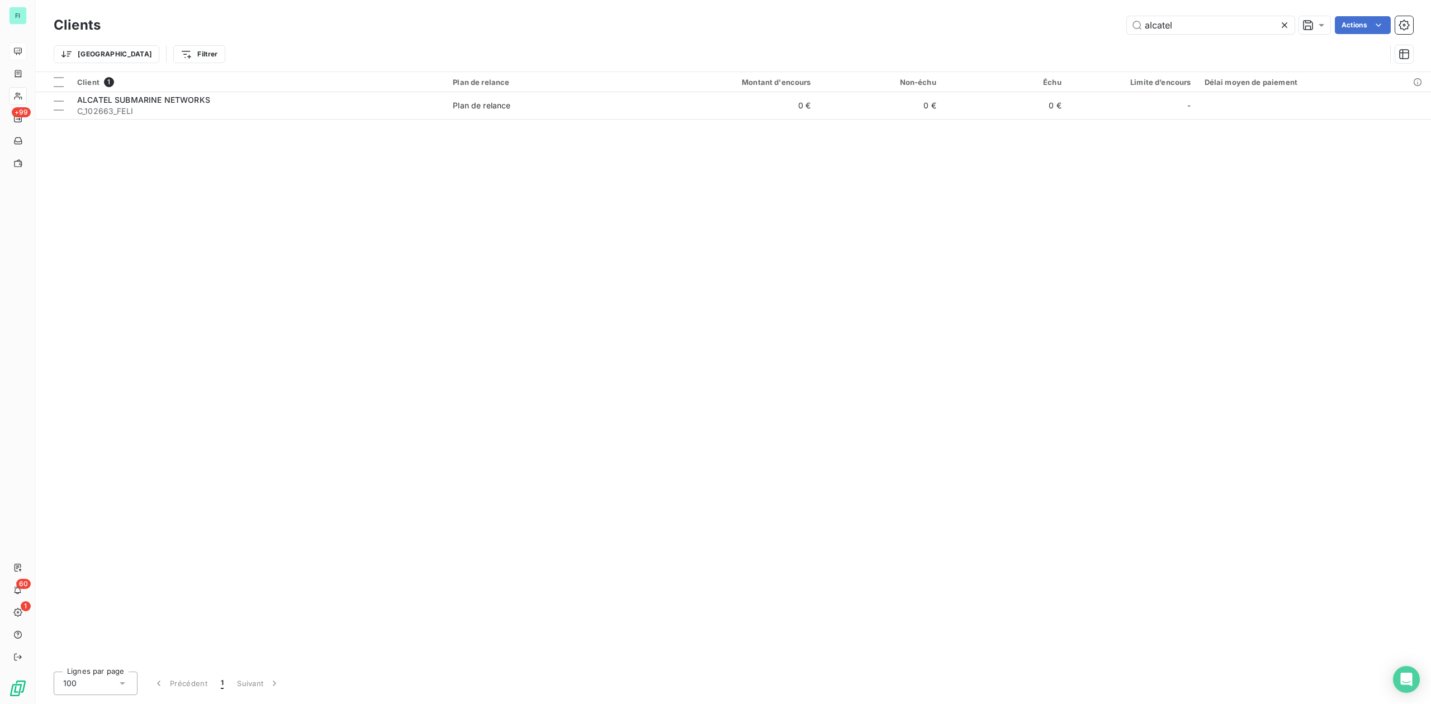
drag, startPoint x: 1192, startPoint y: 26, endPoint x: 810, endPoint y: 22, distance: 381.2
click at [954, 26] on div "alcatel Actions" at bounding box center [763, 25] width 1299 height 18
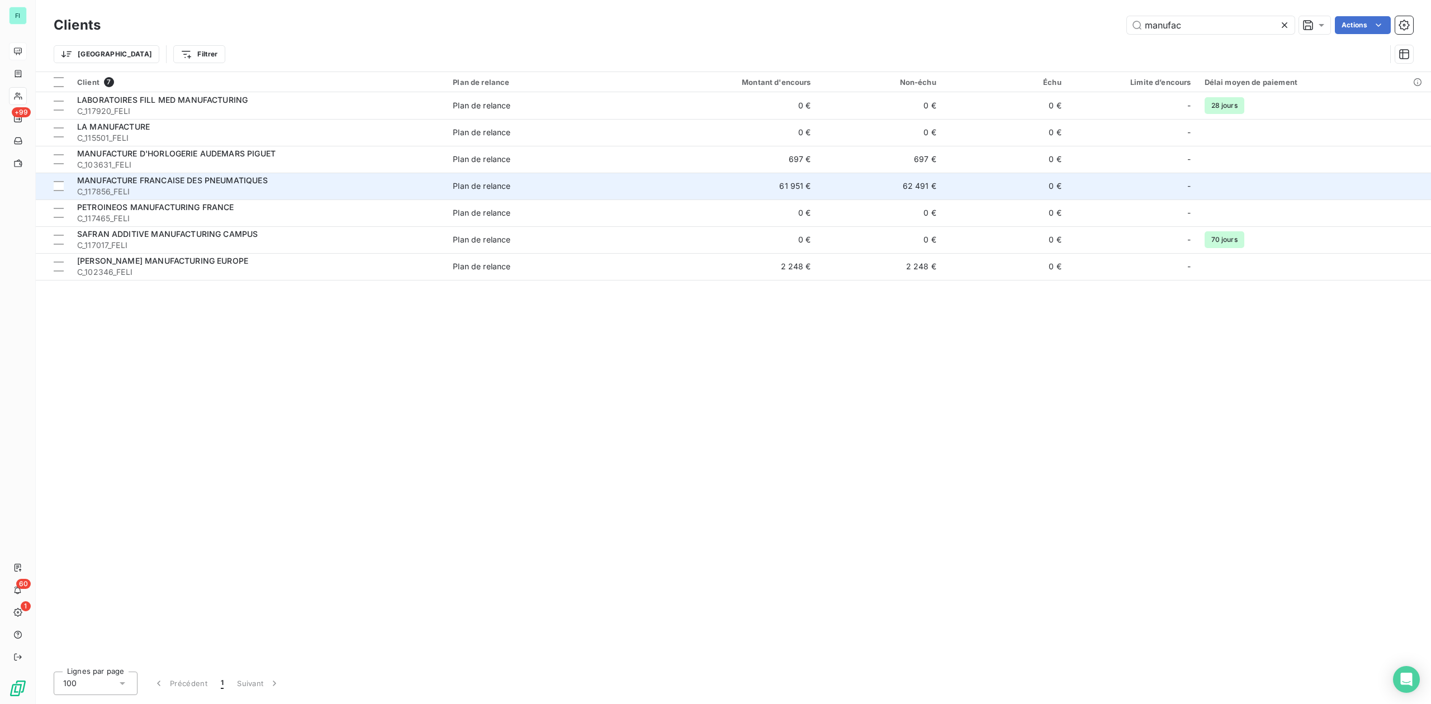
type input "manufac"
click at [229, 174] on td "MANUFACTURE FRANCAISE DES PNEUMATIQUES C_117856_FELI" at bounding box center [258, 186] width 376 height 27
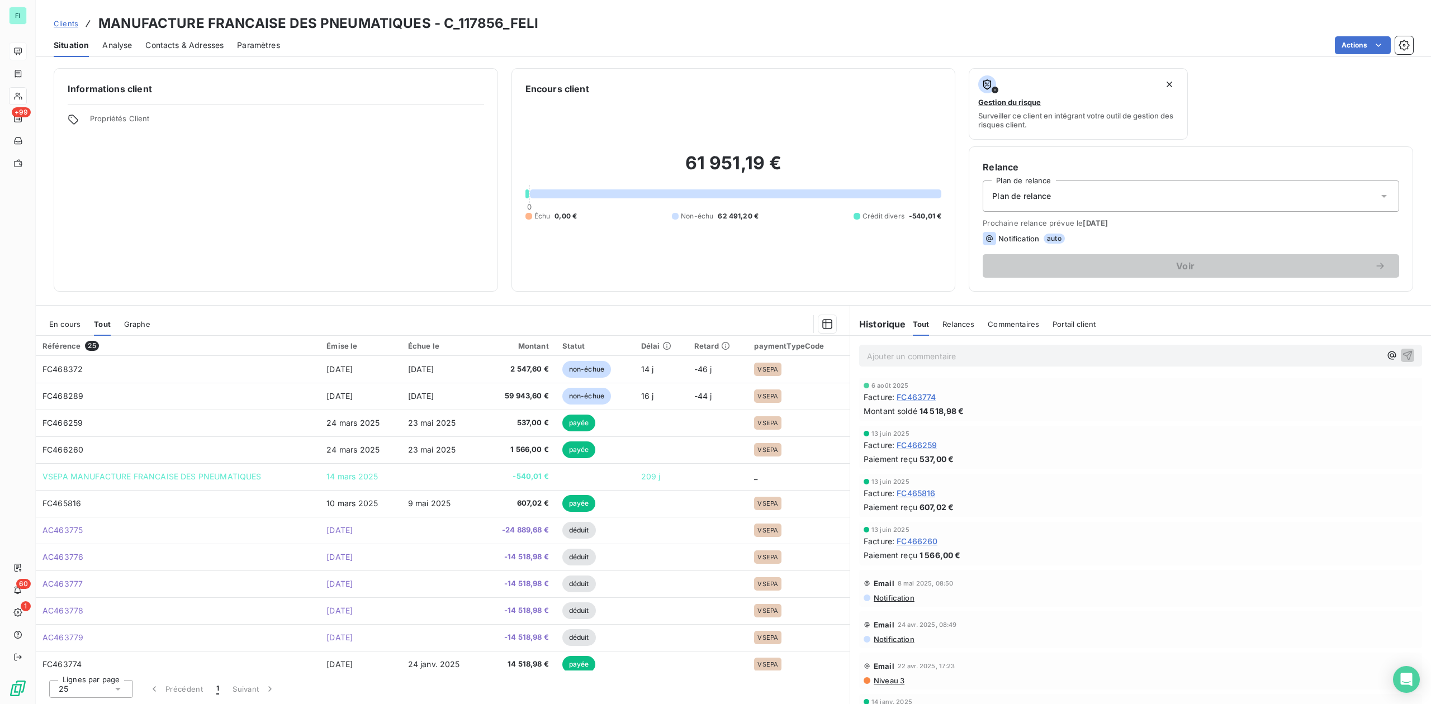
click at [67, 320] on span "En cours" at bounding box center [64, 324] width 31 height 9
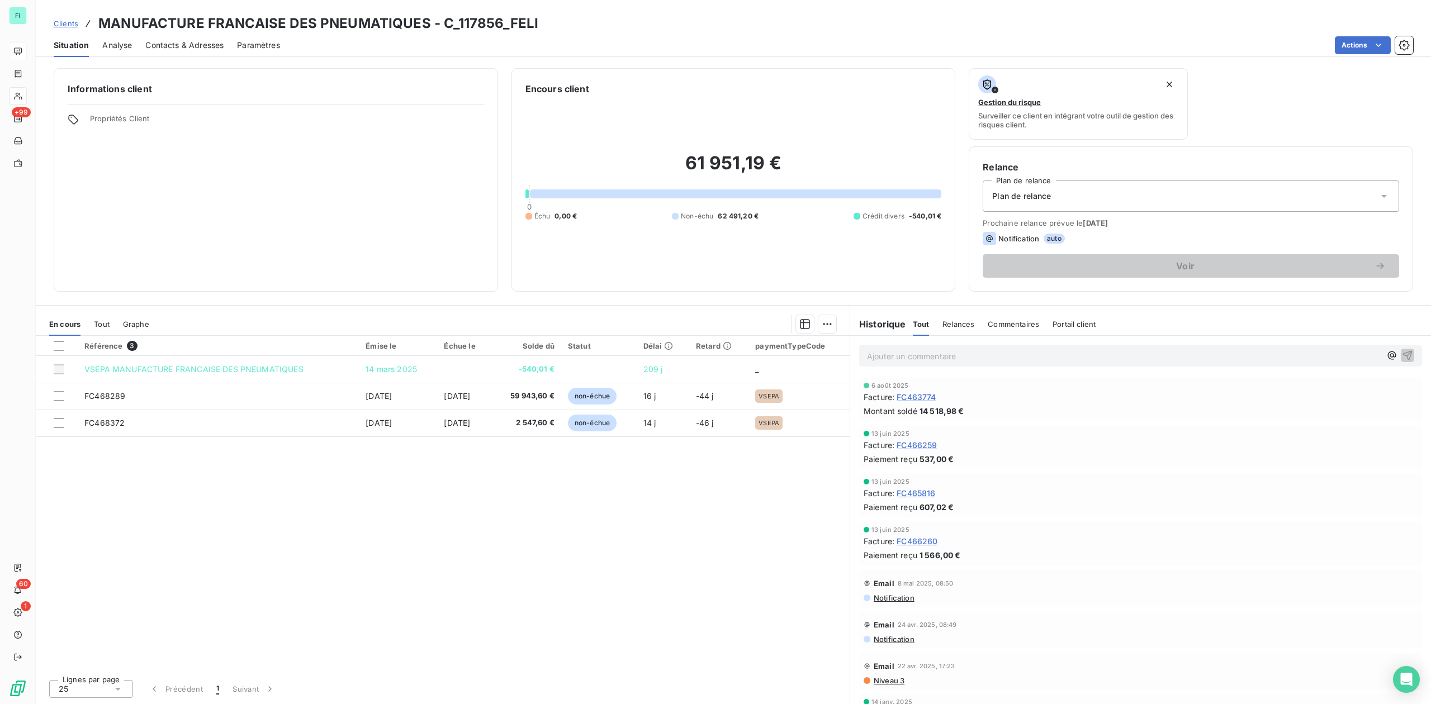
click at [104, 322] on span "Tout" at bounding box center [102, 324] width 16 height 9
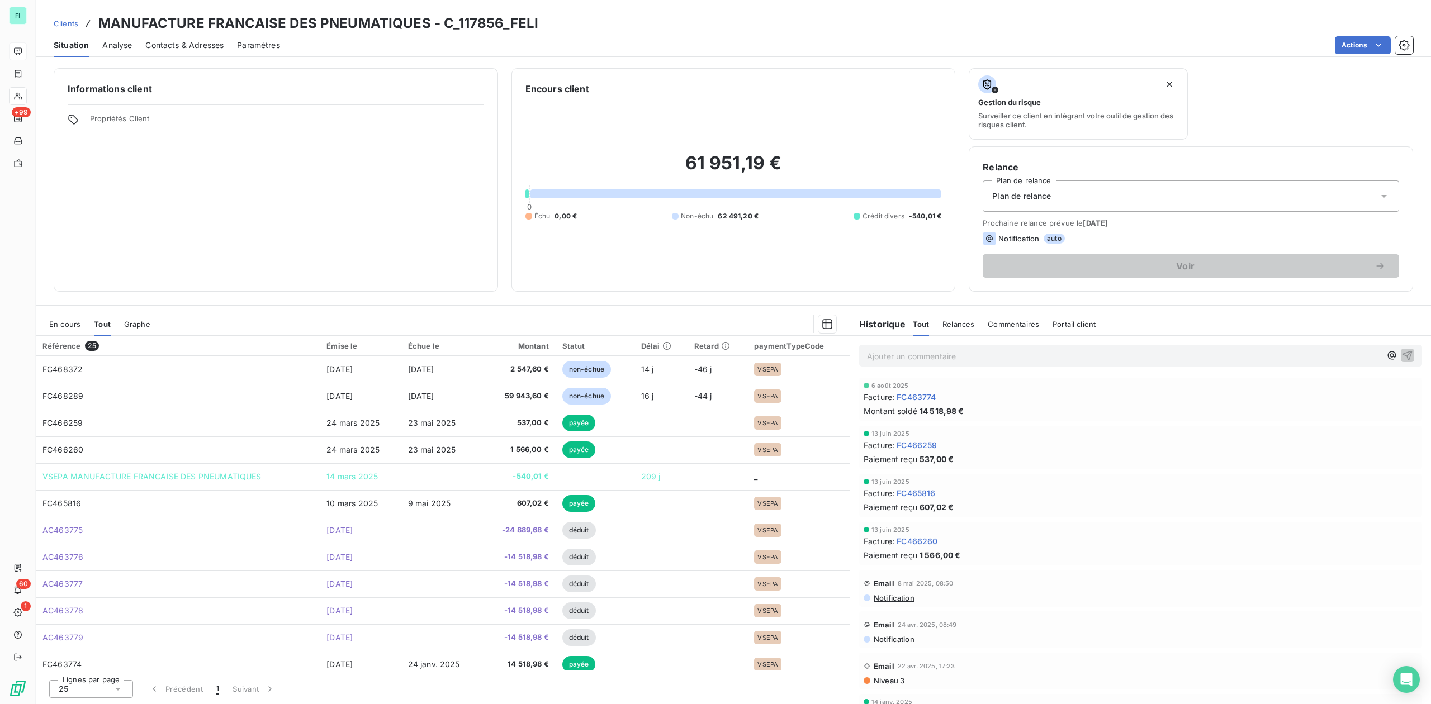
click at [70, 325] on span "En cours" at bounding box center [64, 324] width 31 height 9
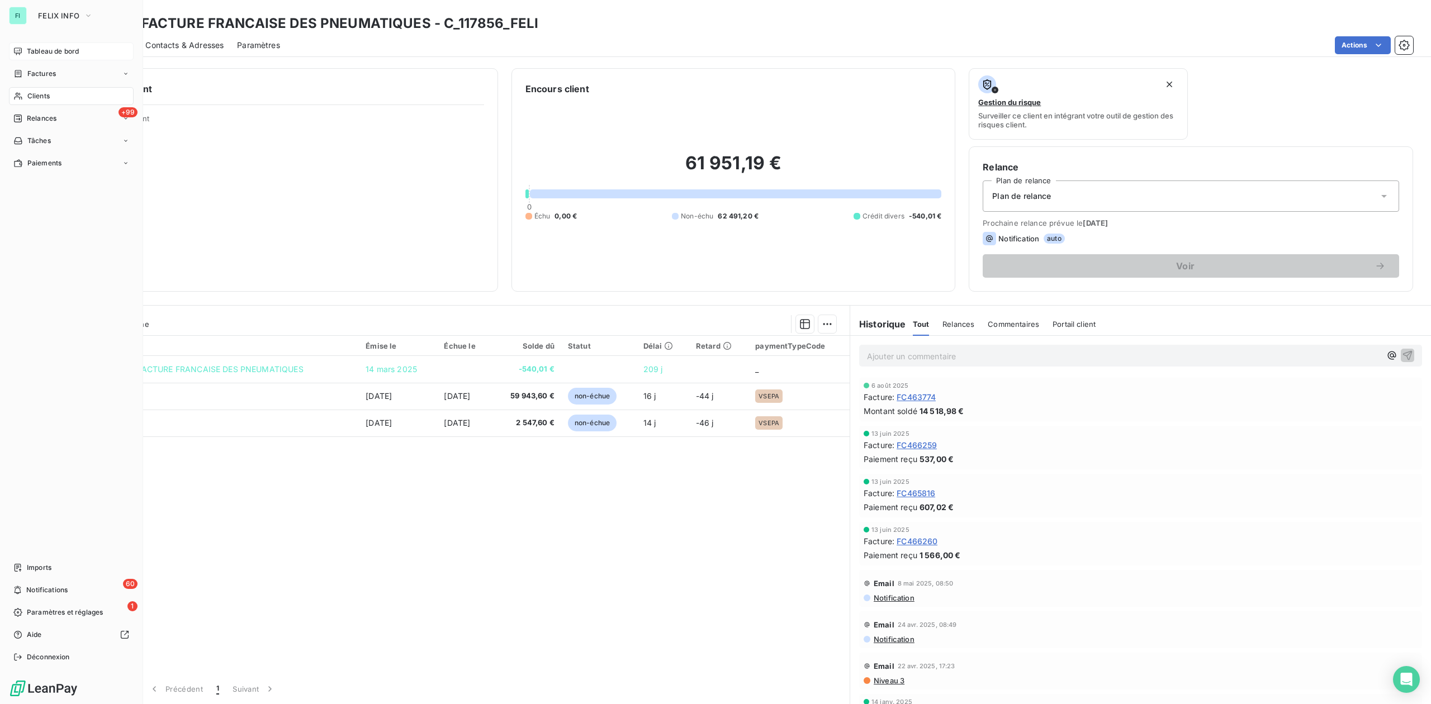
click at [26, 97] on div "Clients" at bounding box center [71, 96] width 125 height 18
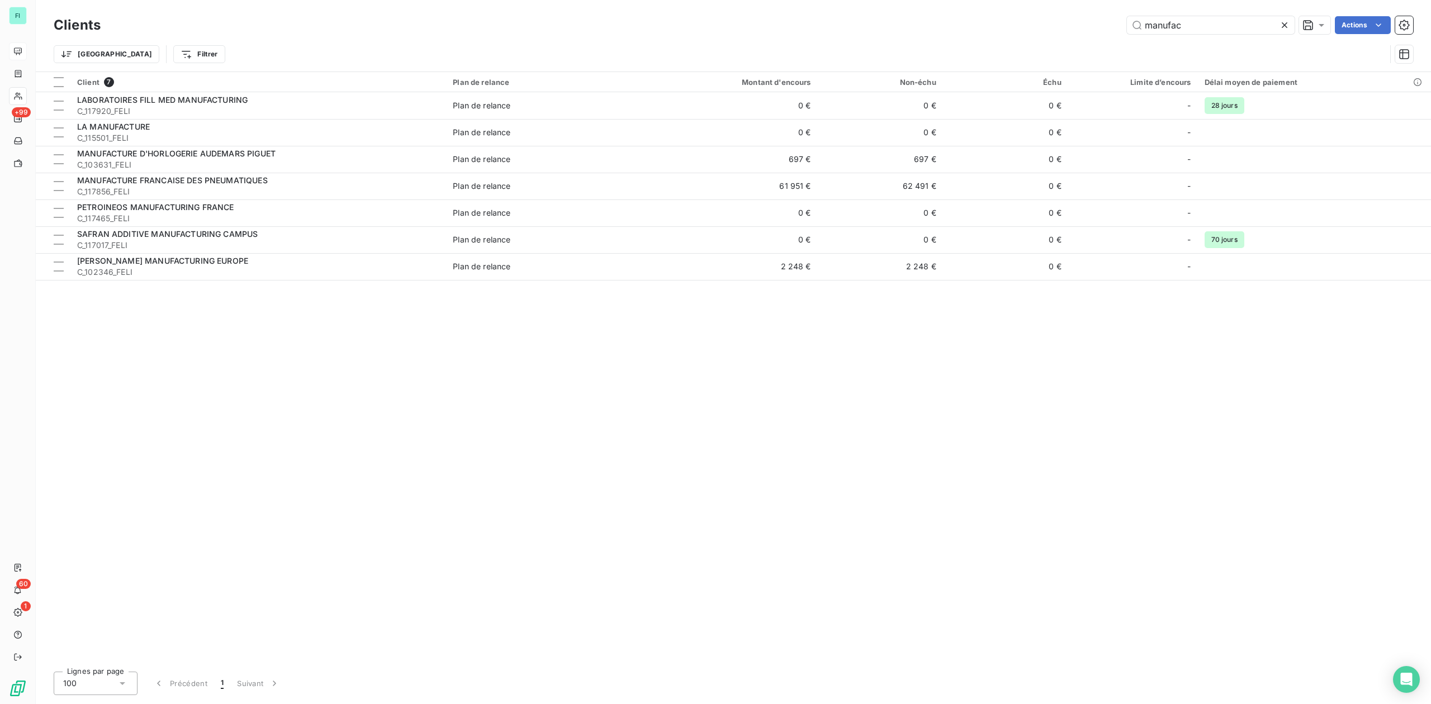
drag, startPoint x: 1199, startPoint y: 21, endPoint x: 679, endPoint y: 17, distance: 521.0
click at [756, 21] on div "manufac Actions" at bounding box center [763, 25] width 1299 height 18
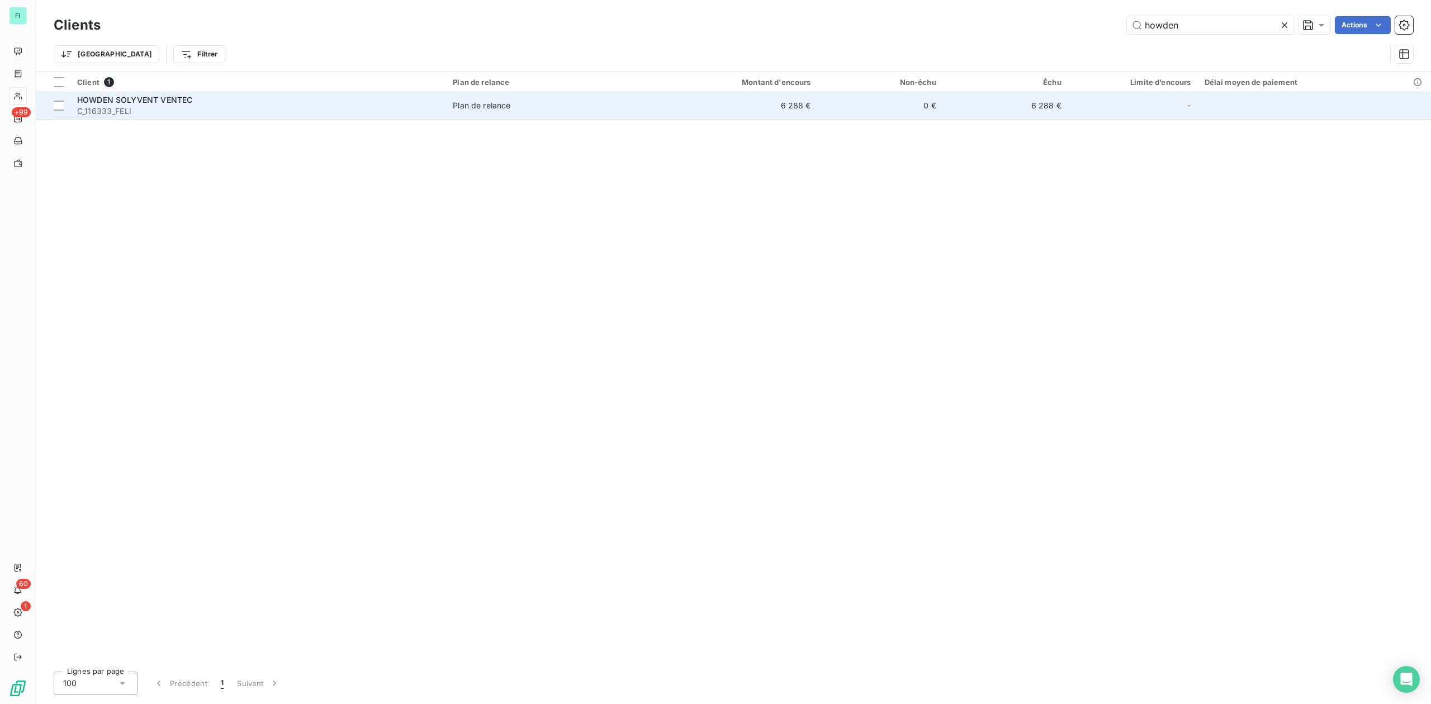
type input "howden"
click at [220, 117] on td "HOWDEN SOLYVENT VENTEC C_116333_FELI" at bounding box center [258, 105] width 376 height 27
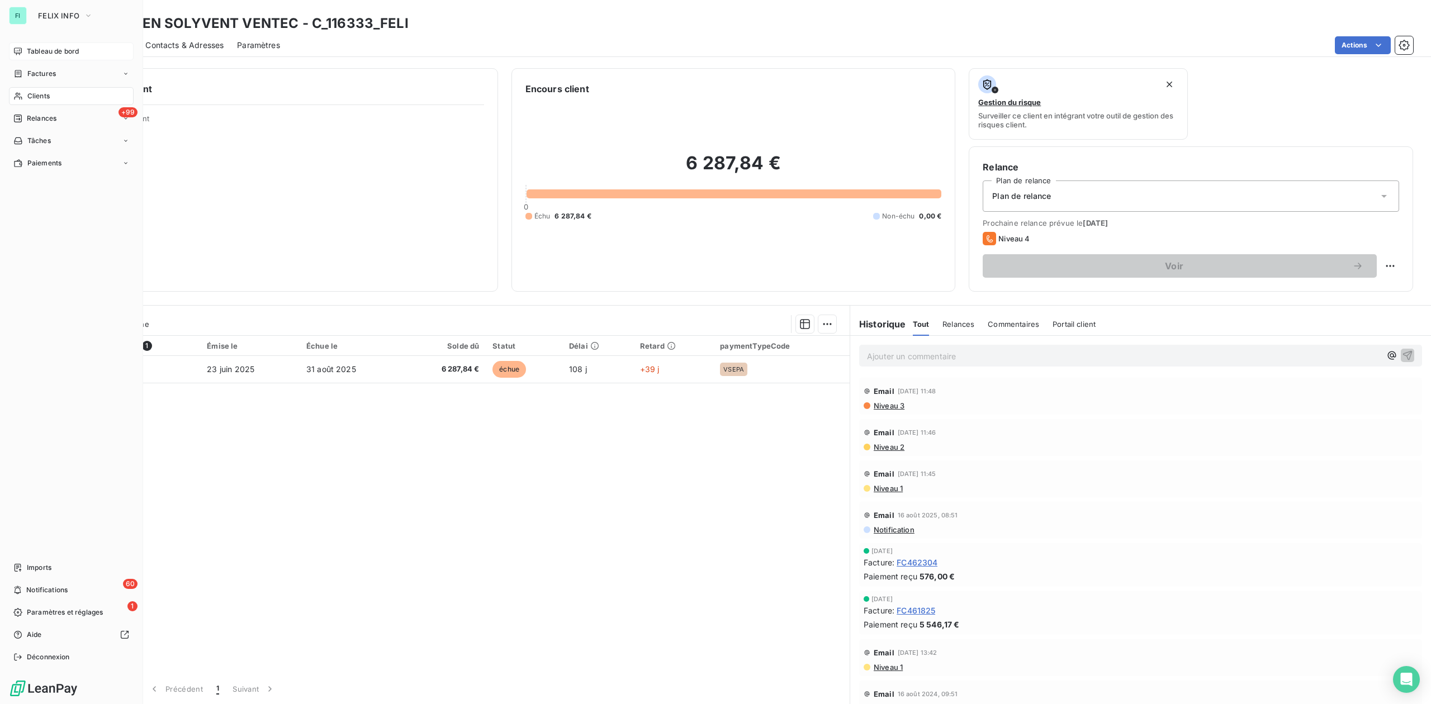
click at [34, 89] on div "Clients" at bounding box center [71, 96] width 125 height 18
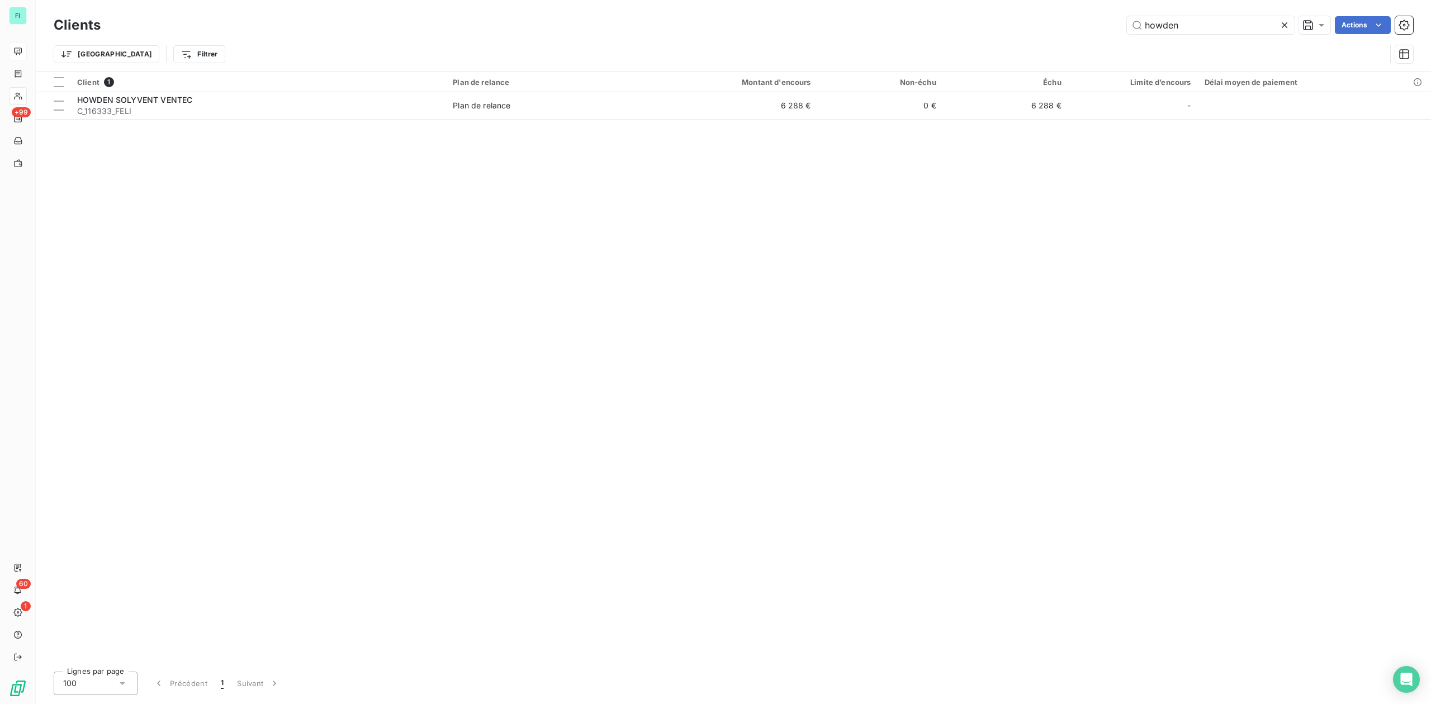
drag, startPoint x: 1192, startPoint y: 30, endPoint x: 1009, endPoint y: 30, distance: 182.8
click at [1040, 30] on div "howden Actions" at bounding box center [763, 25] width 1299 height 18
type input "iveco"
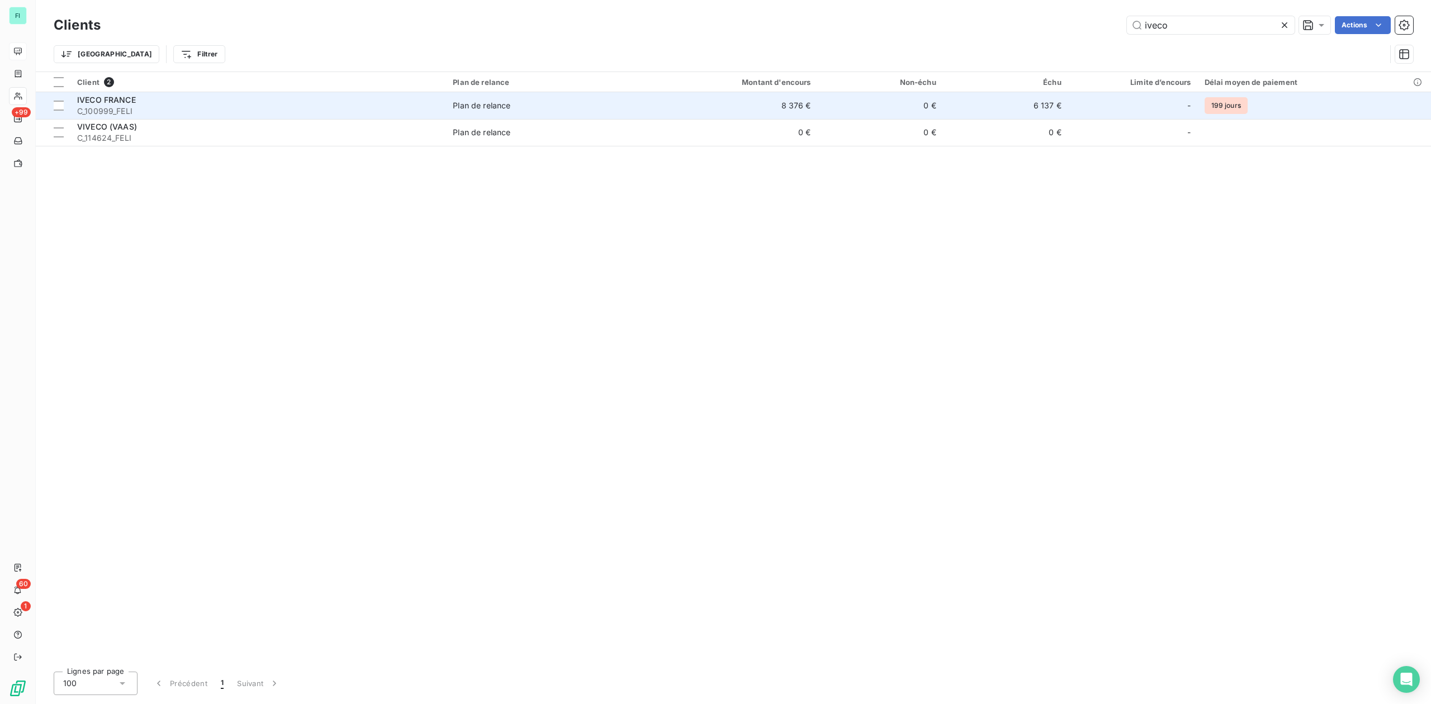
click at [533, 100] on span "Plan de relance" at bounding box center [548, 105] width 190 height 11
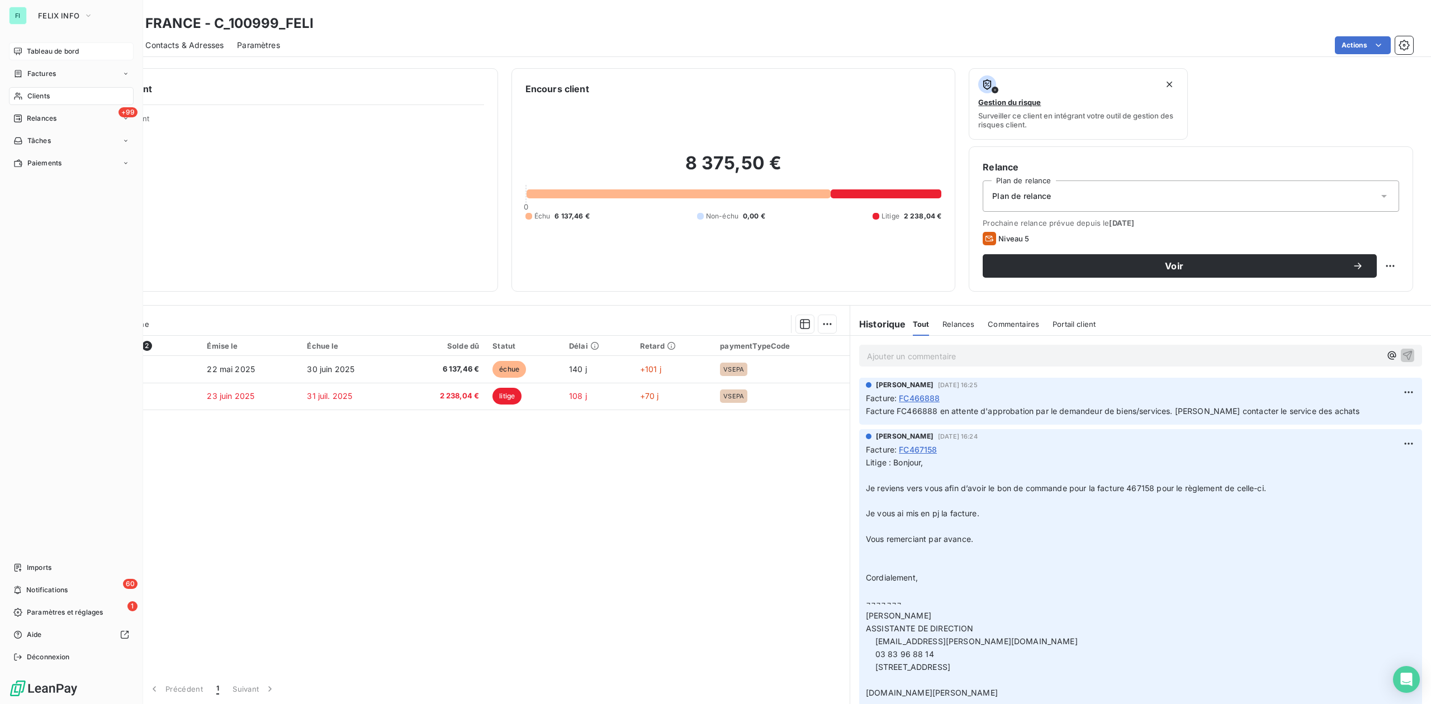
click at [28, 93] on span "Clients" at bounding box center [38, 96] width 22 height 10
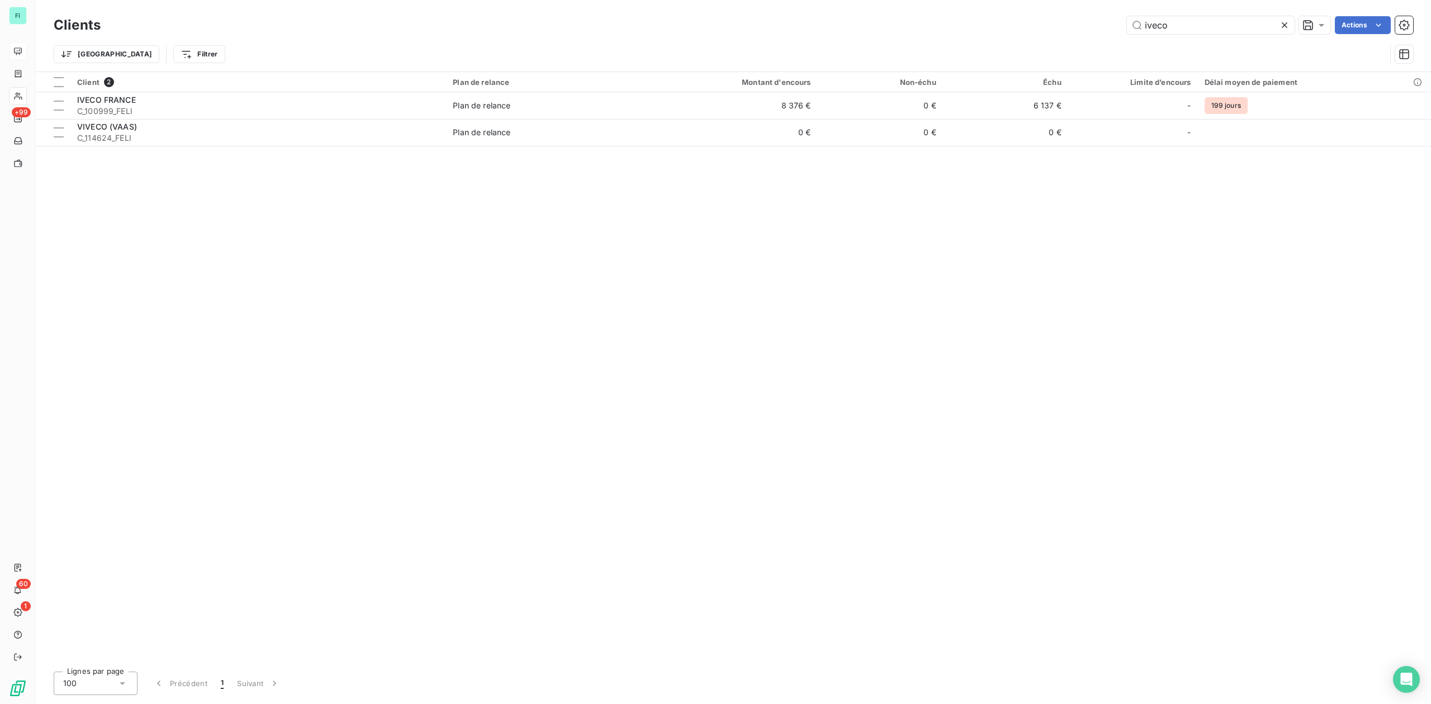
drag, startPoint x: 1184, startPoint y: 23, endPoint x: 776, endPoint y: 9, distance: 407.7
click at [869, 23] on div "iveco Actions" at bounding box center [763, 25] width 1299 height 18
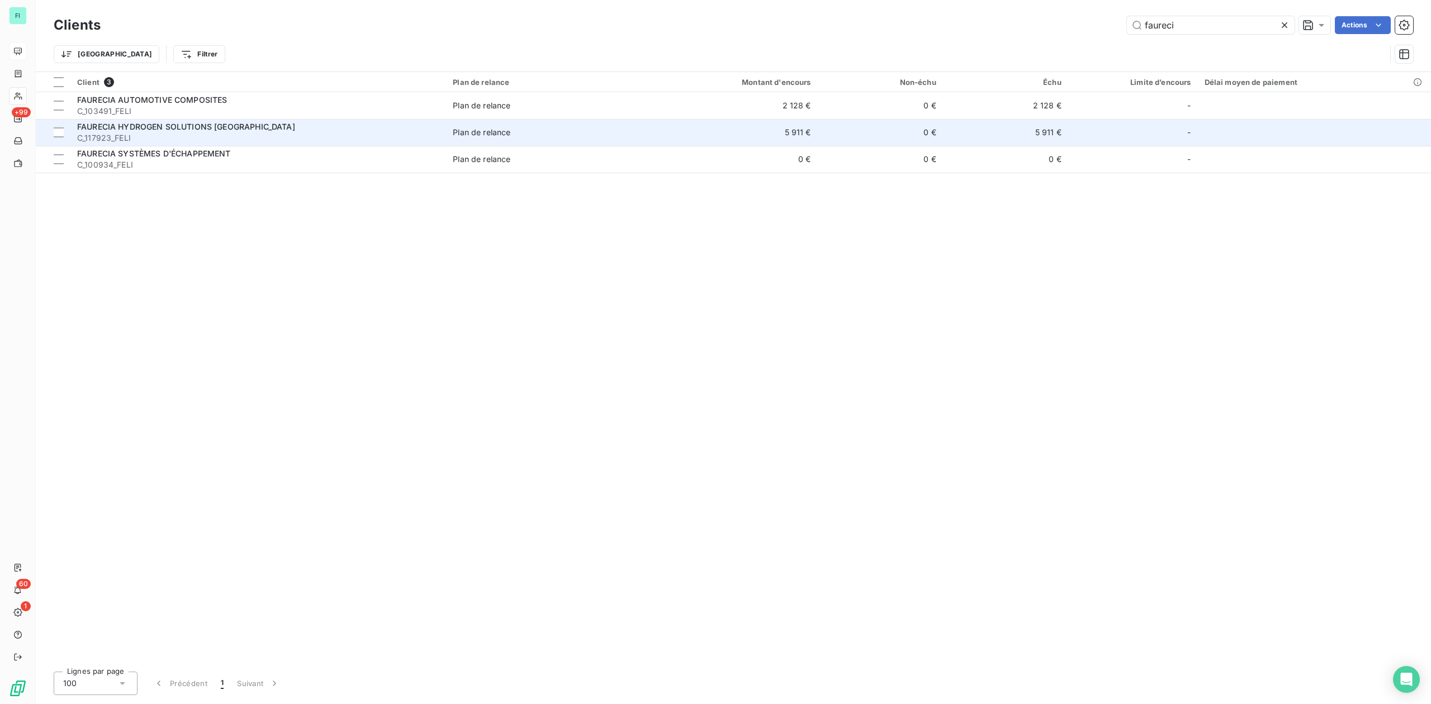
type input "faureci"
click at [143, 131] on span "FAURECIA HYDROGEN SOLUTIONS [GEOGRAPHIC_DATA]" at bounding box center [186, 127] width 218 height 10
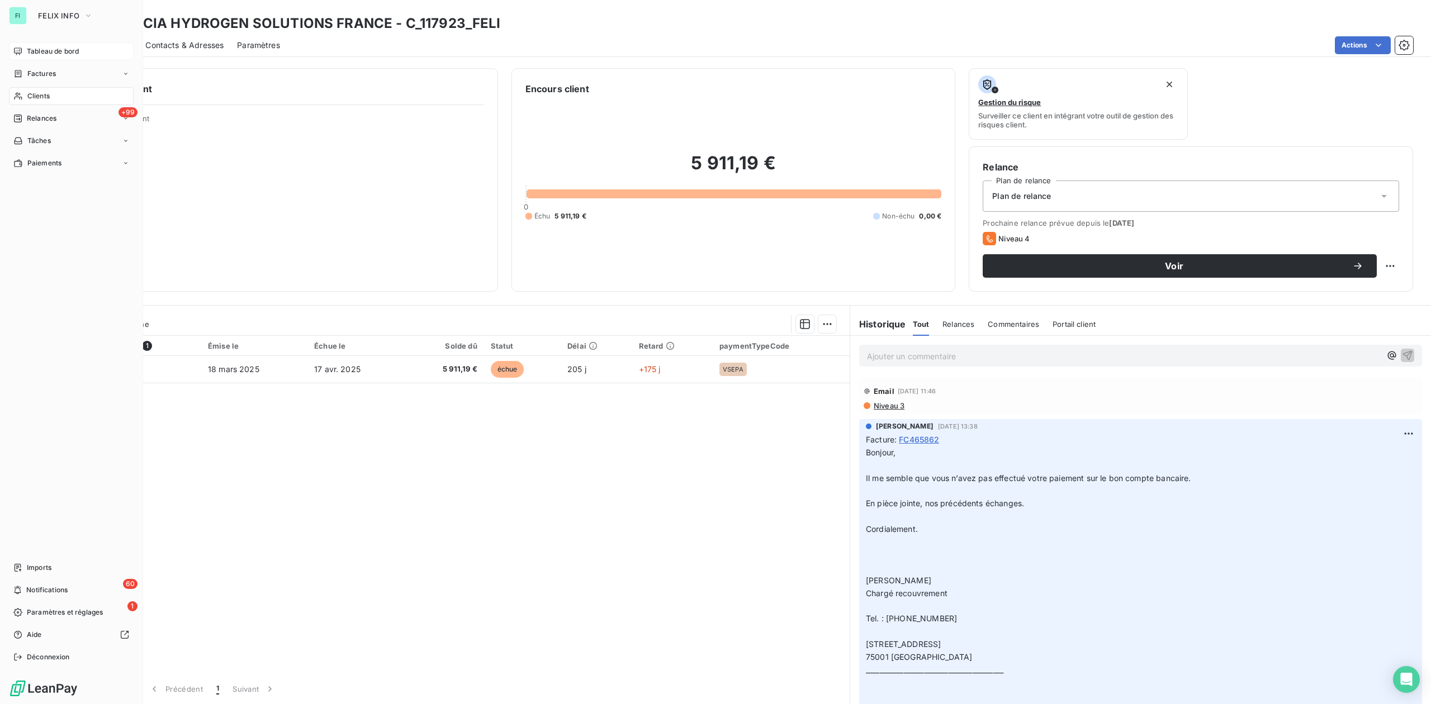
click at [35, 97] on span "Clients" at bounding box center [38, 96] width 22 height 10
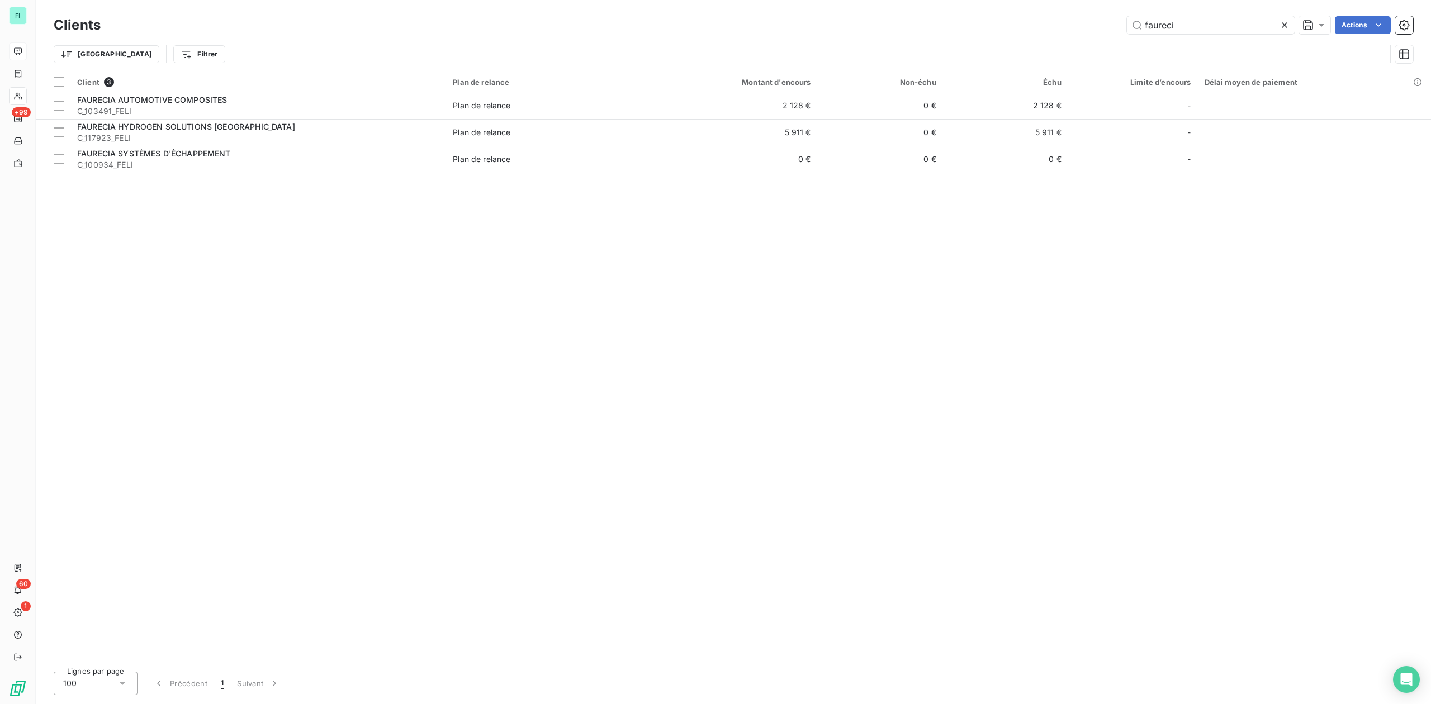
drag, startPoint x: 1188, startPoint y: 18, endPoint x: 870, endPoint y: 36, distance: 318.5
click at [880, 36] on div "Clients faureci Actions Trier Filtrer" at bounding box center [733, 42] width 1359 height 58
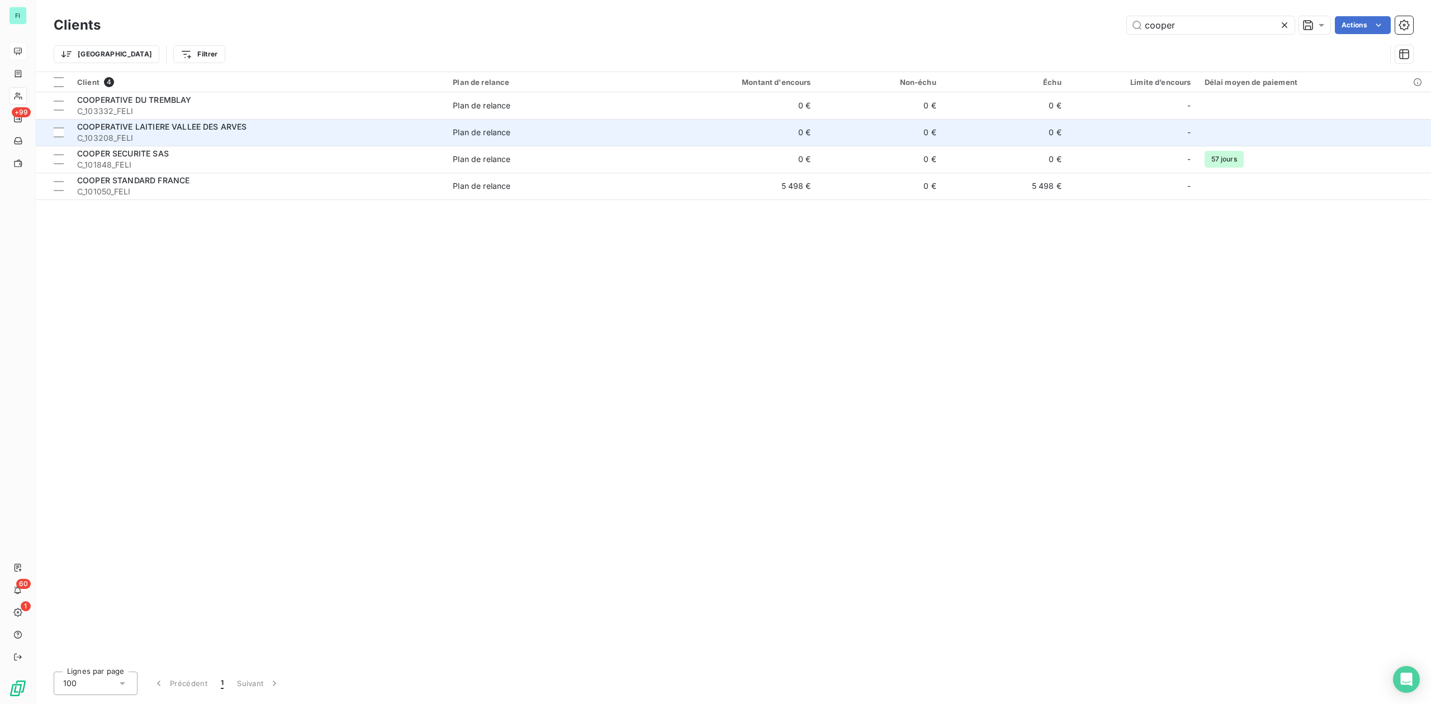
type input "cooper"
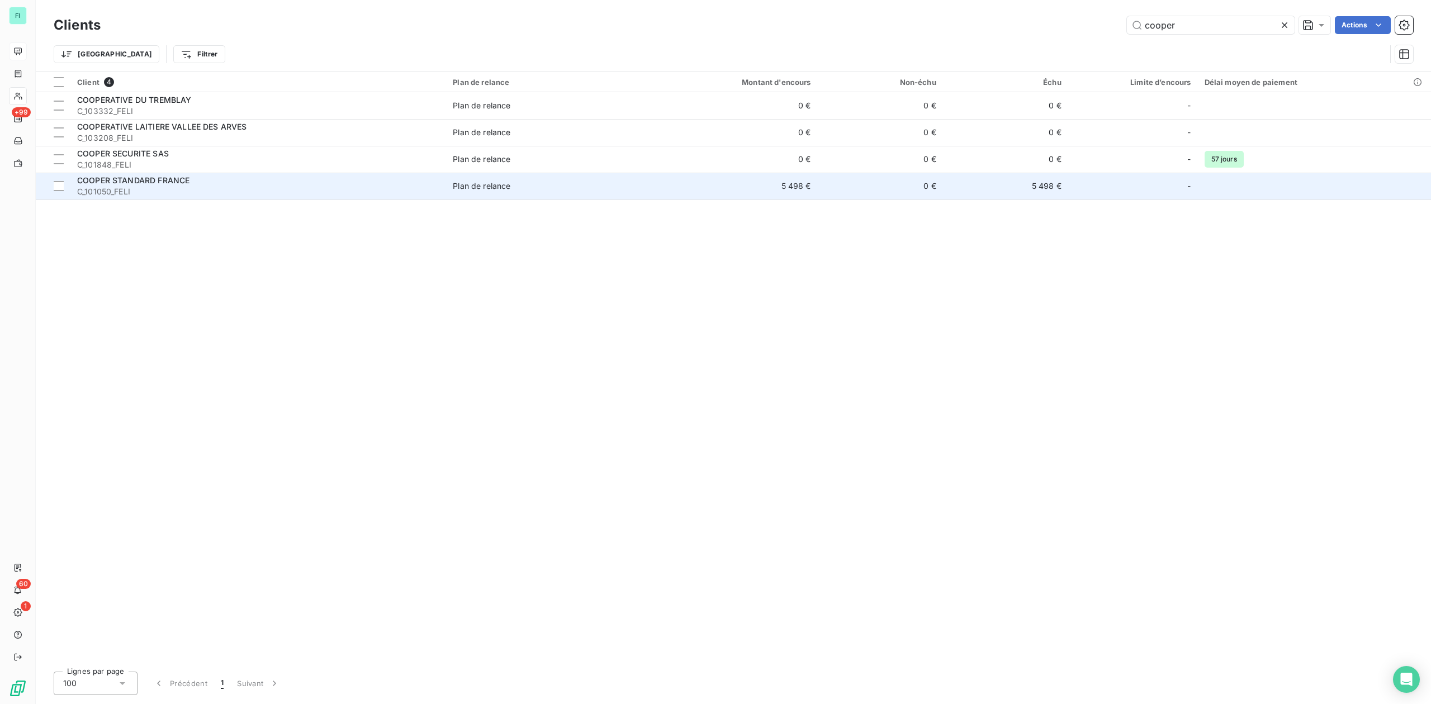
click at [168, 191] on span "C_101050_FELI" at bounding box center [258, 191] width 362 height 11
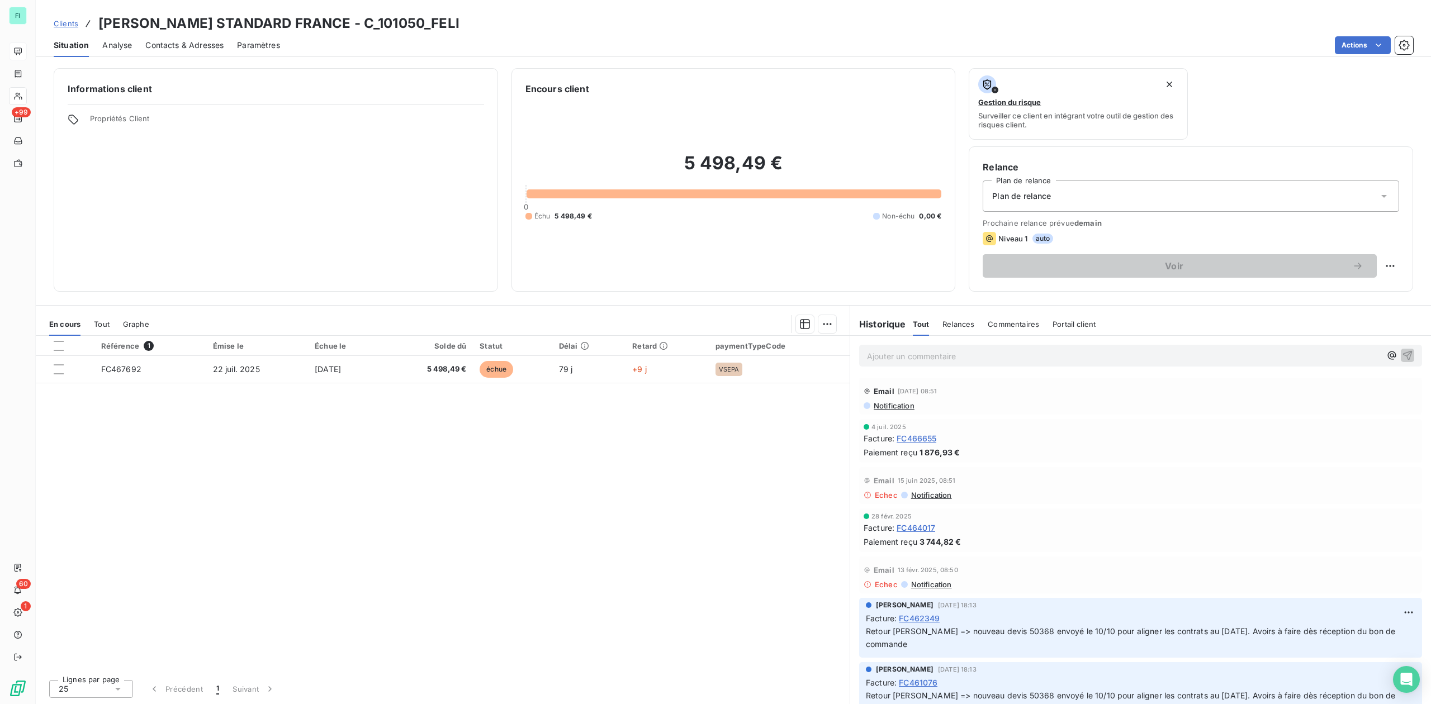
click at [891, 405] on span "Notification" at bounding box center [894, 405] width 42 height 9
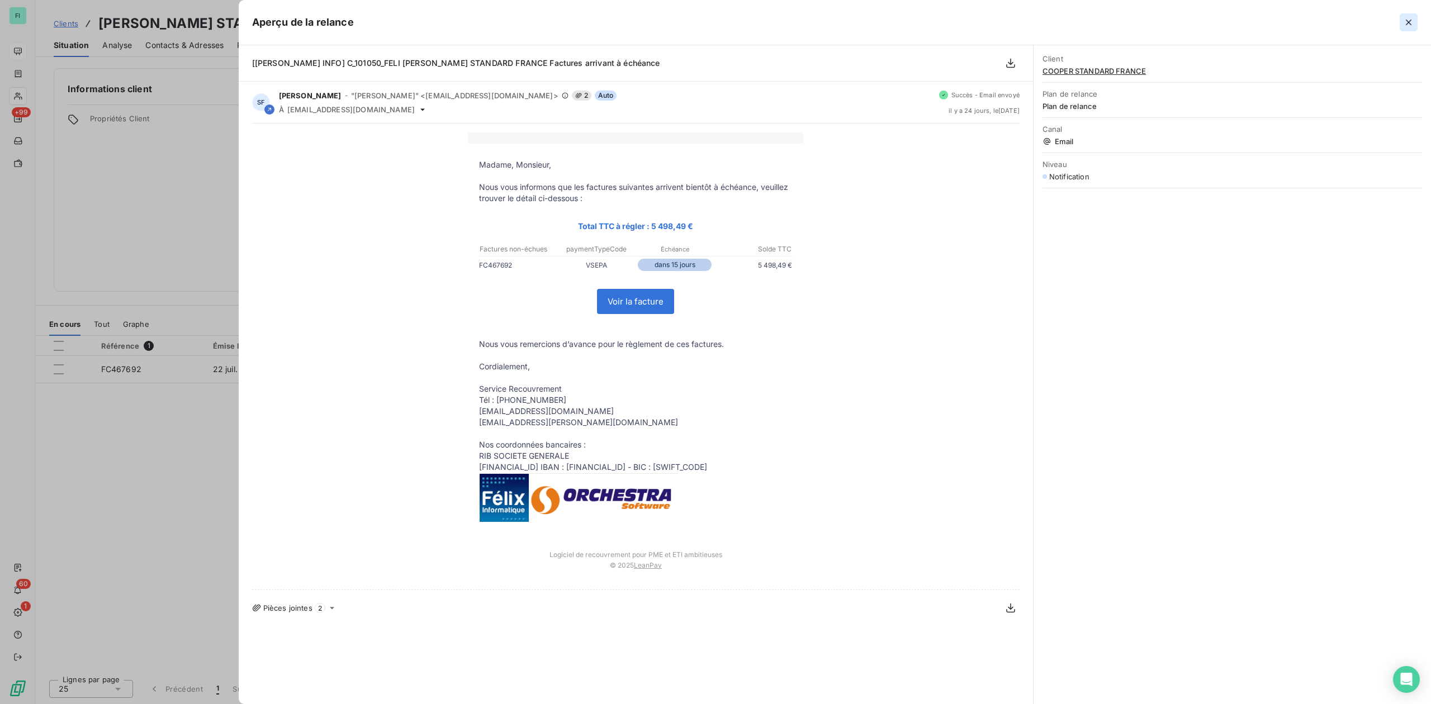
click at [1406, 21] on icon "button" at bounding box center [1408, 22] width 11 height 11
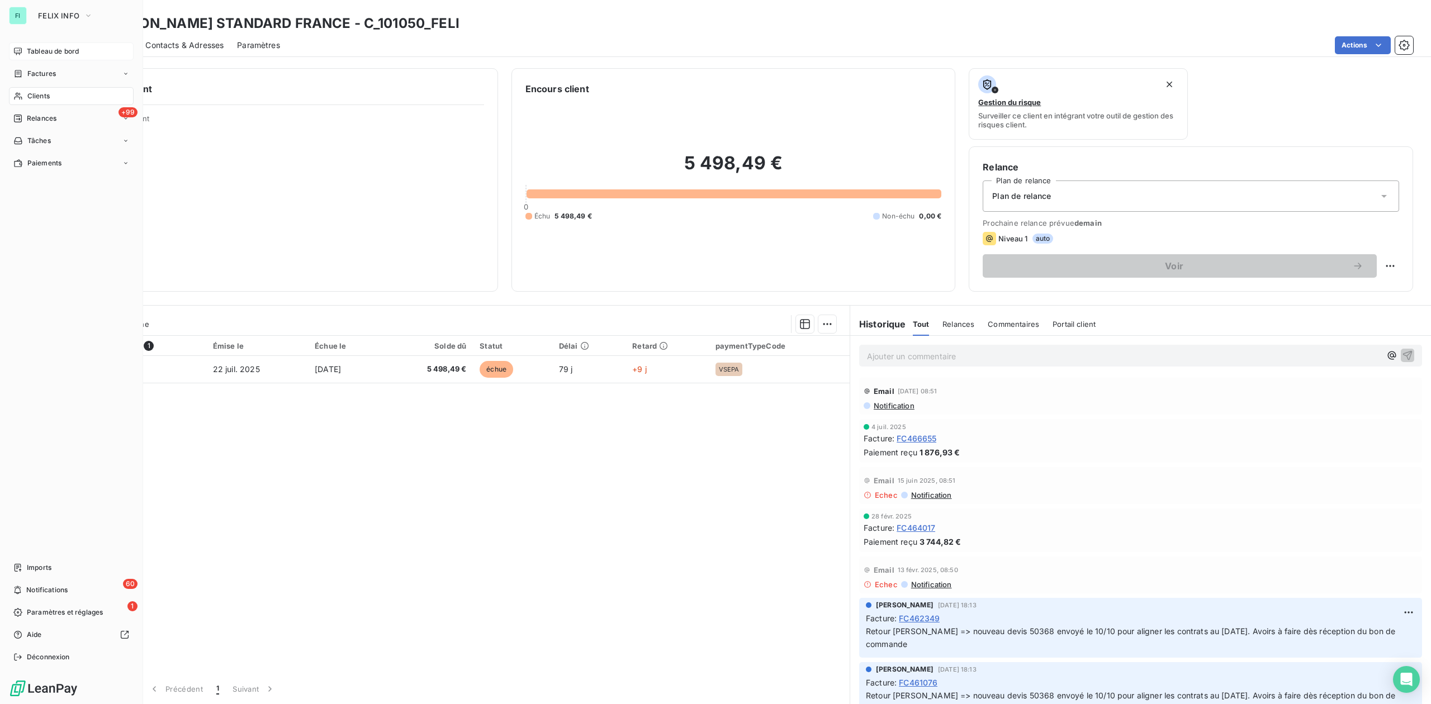
click at [34, 93] on span "Clients" at bounding box center [38, 96] width 22 height 10
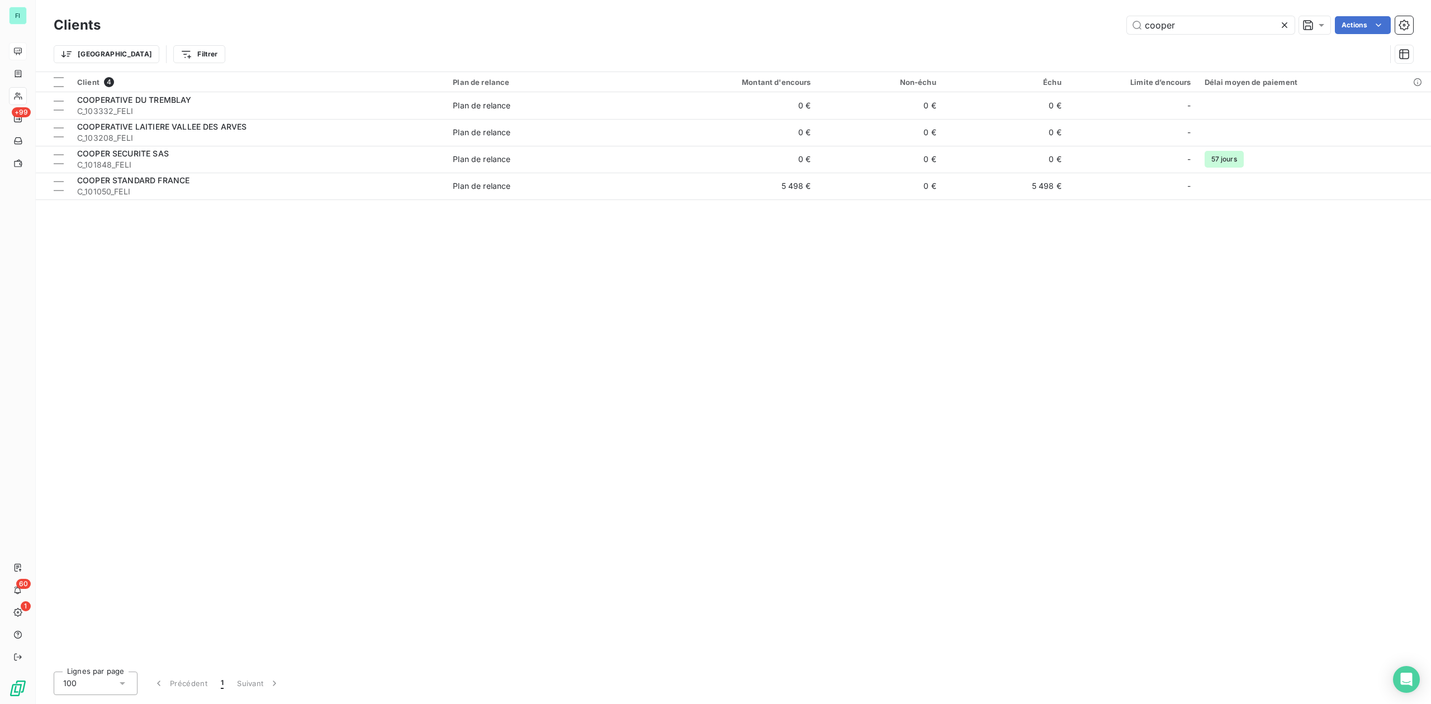
drag, startPoint x: 1197, startPoint y: 23, endPoint x: 994, endPoint y: 27, distance: 203.5
click at [994, 27] on div "[PERSON_NAME] Actions" at bounding box center [763, 25] width 1299 height 18
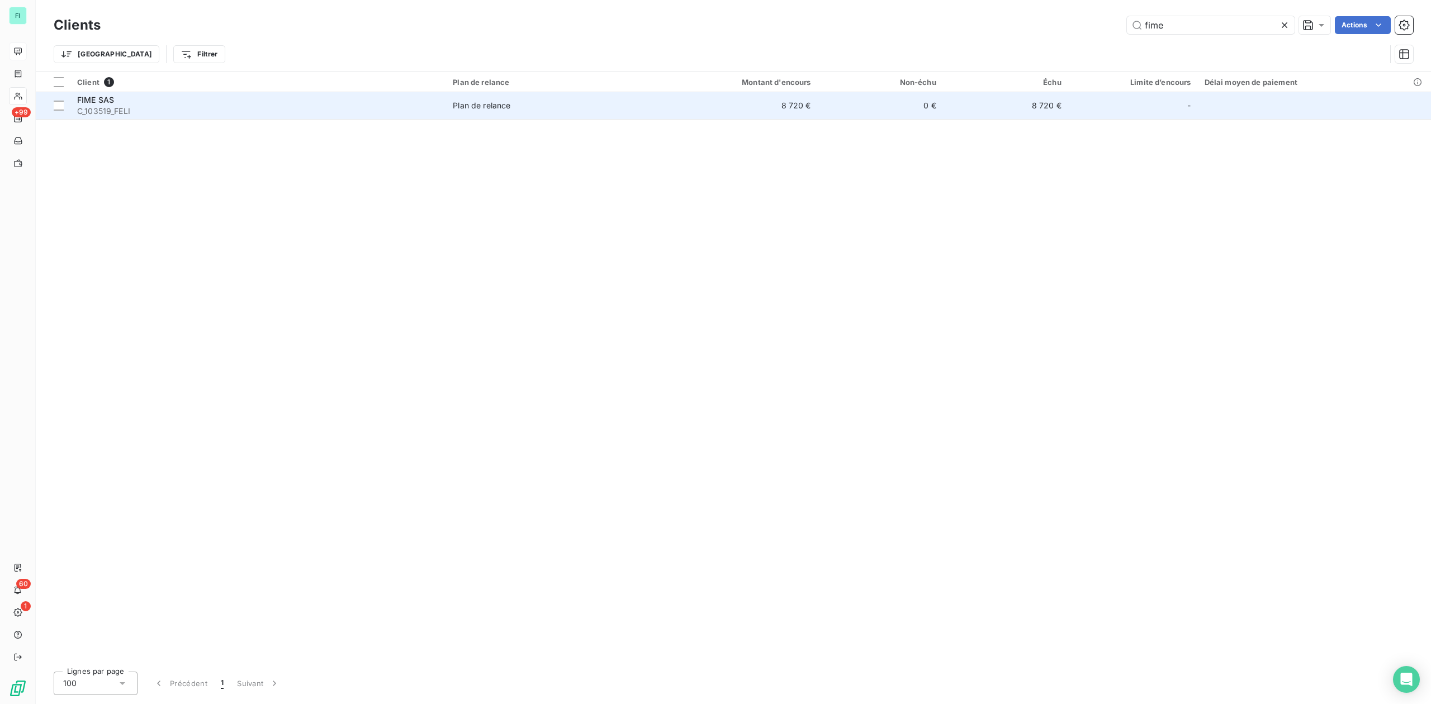
type input "fime"
click at [225, 110] on span "C_103519_FELI" at bounding box center [258, 111] width 362 height 11
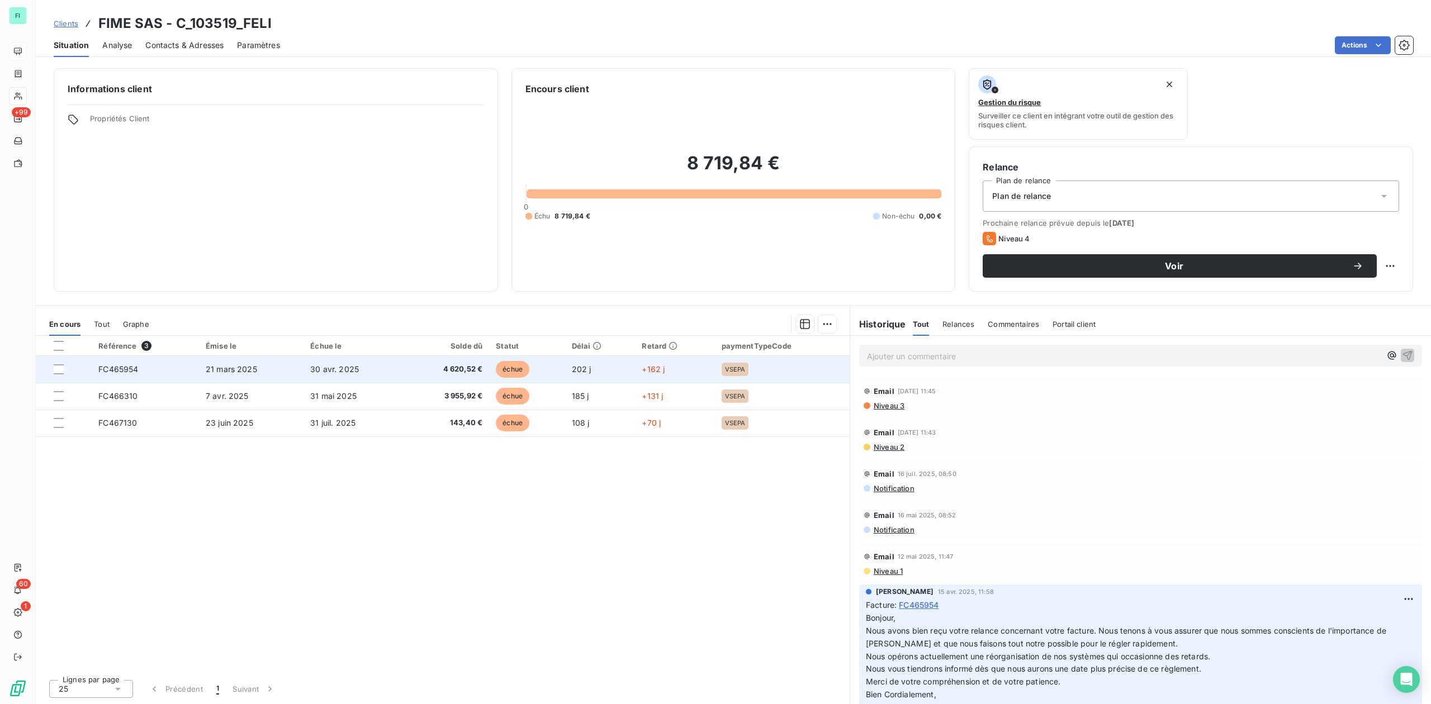
click at [312, 367] on span "30 avr. 2025" at bounding box center [334, 369] width 49 height 10
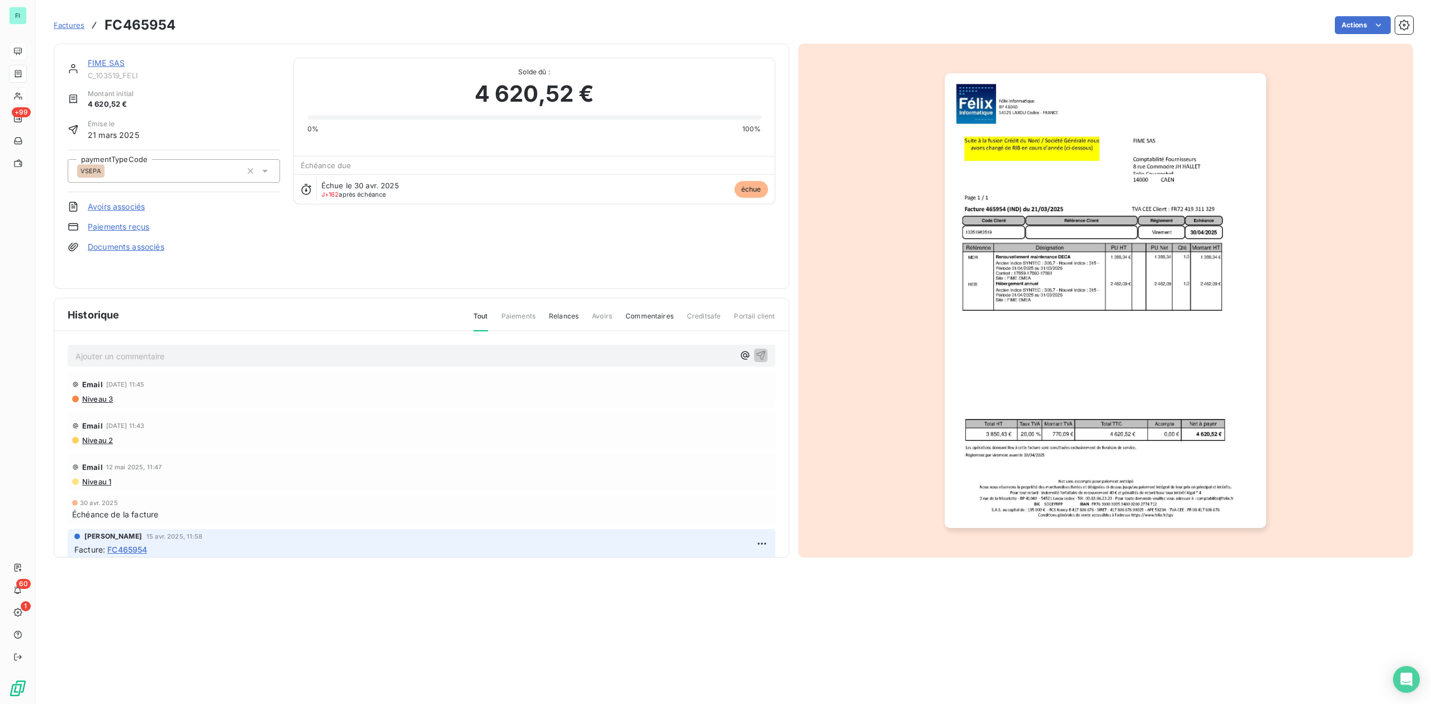
click at [115, 61] on link "FIME SAS" at bounding box center [106, 63] width 37 height 10
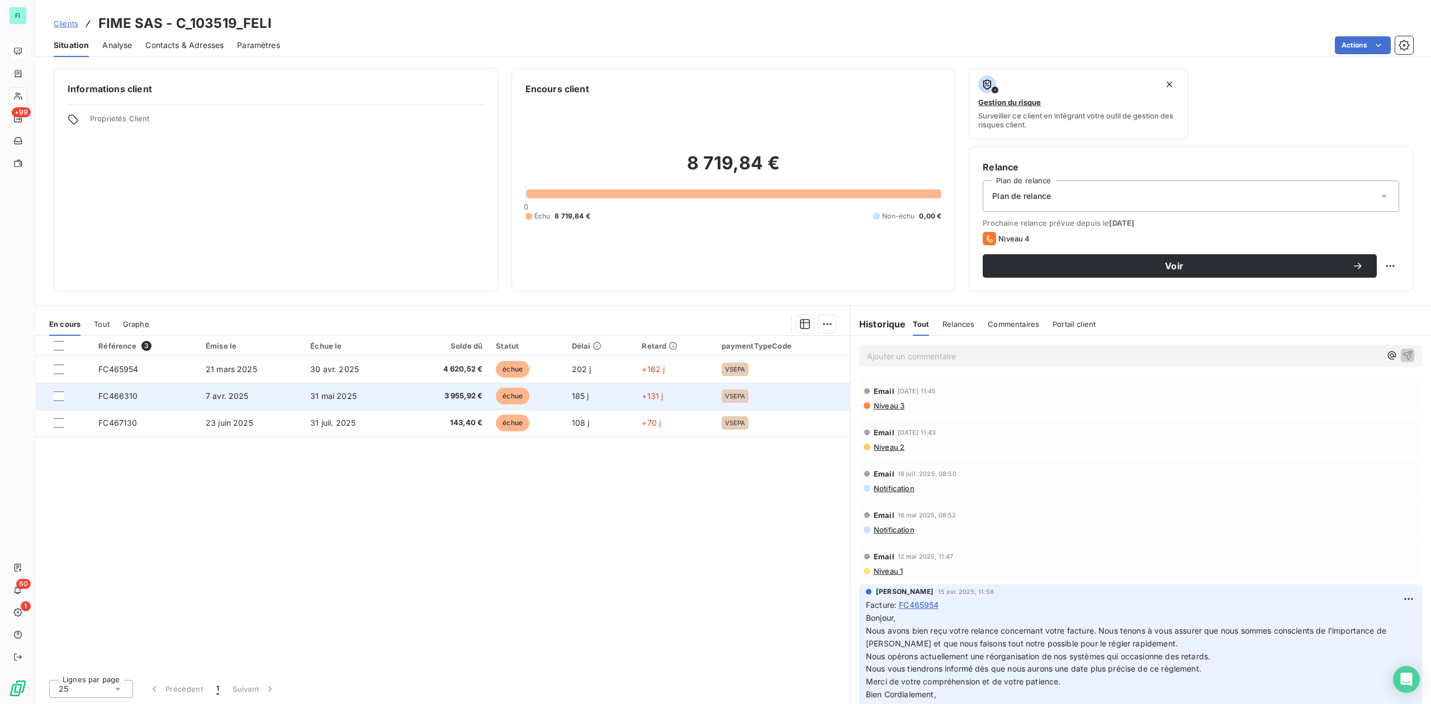
click at [335, 395] on span "31 mai 2025" at bounding box center [333, 396] width 46 height 10
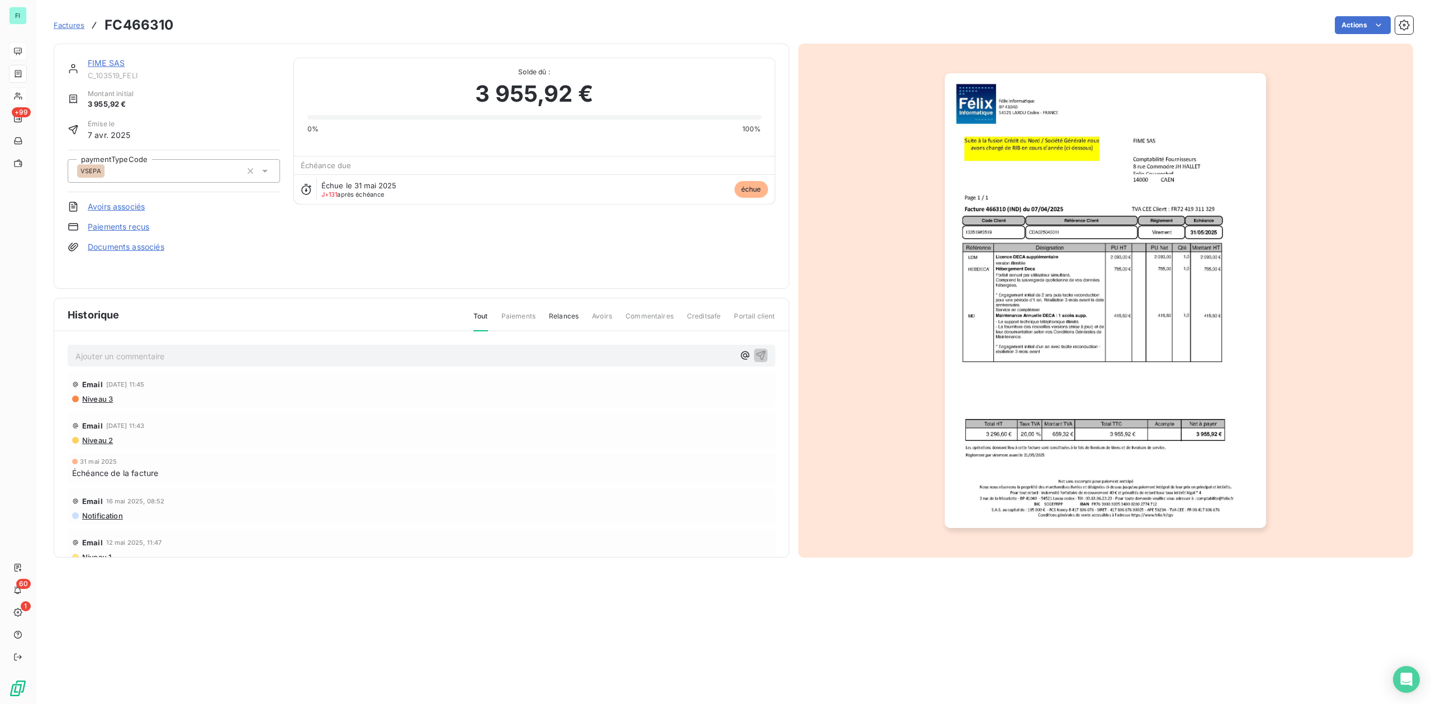
click at [112, 64] on link "FIME SAS" at bounding box center [106, 63] width 37 height 10
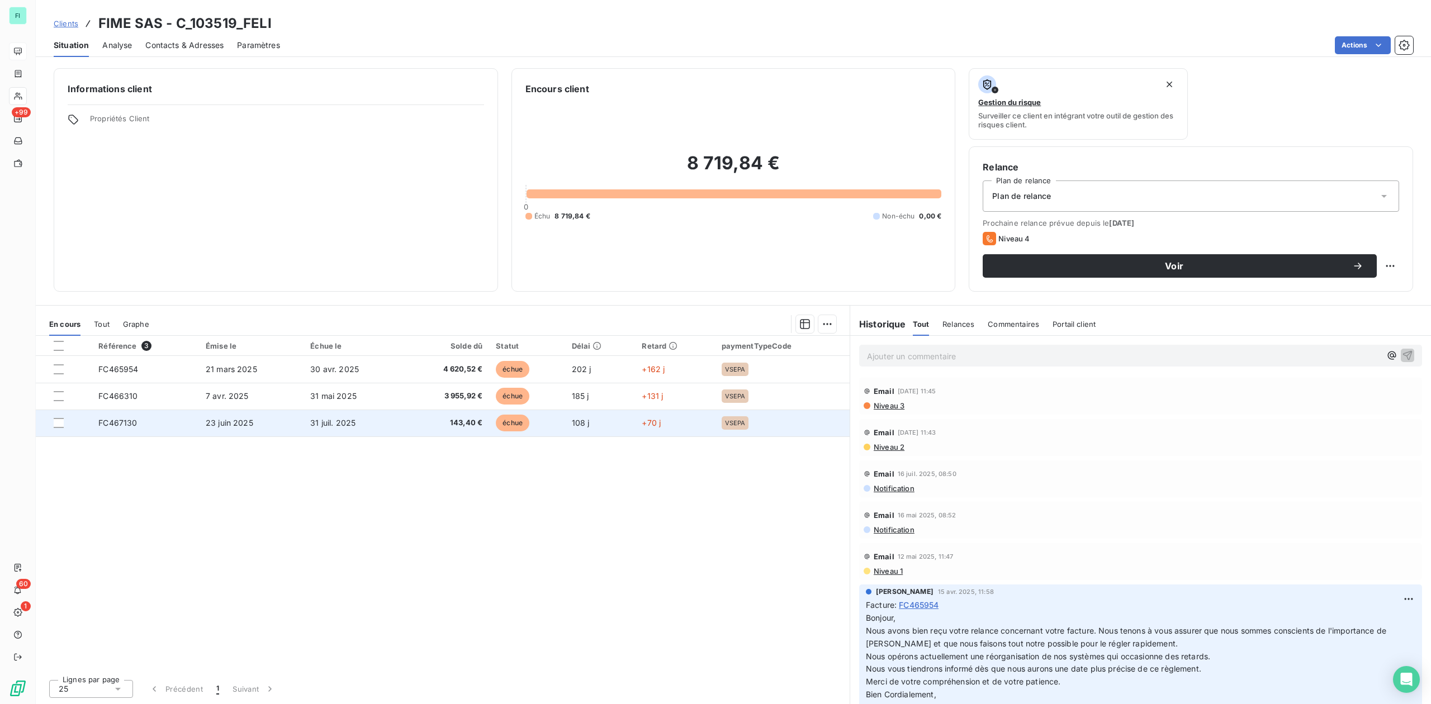
click at [358, 429] on td "31 juil. 2025" at bounding box center [354, 423] width 100 height 27
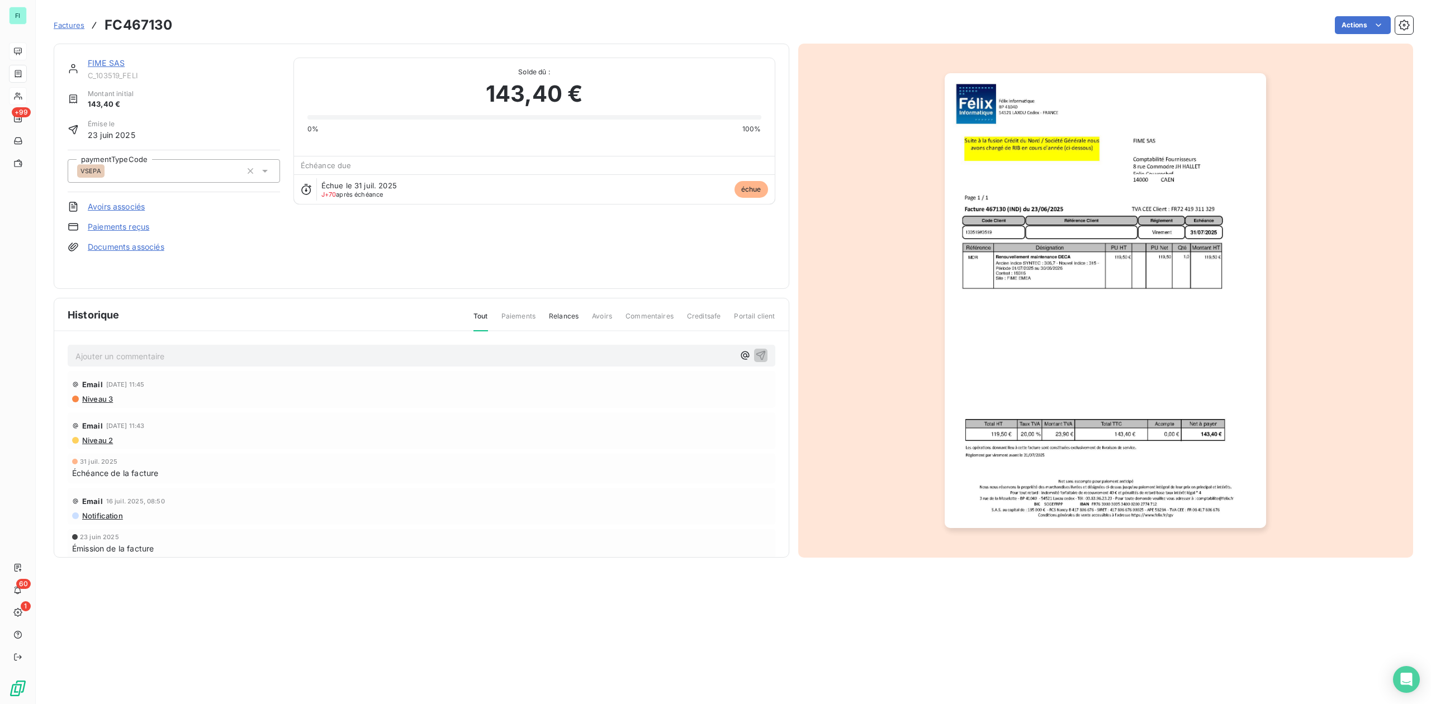
click at [1024, 267] on img "button" at bounding box center [1105, 300] width 321 height 455
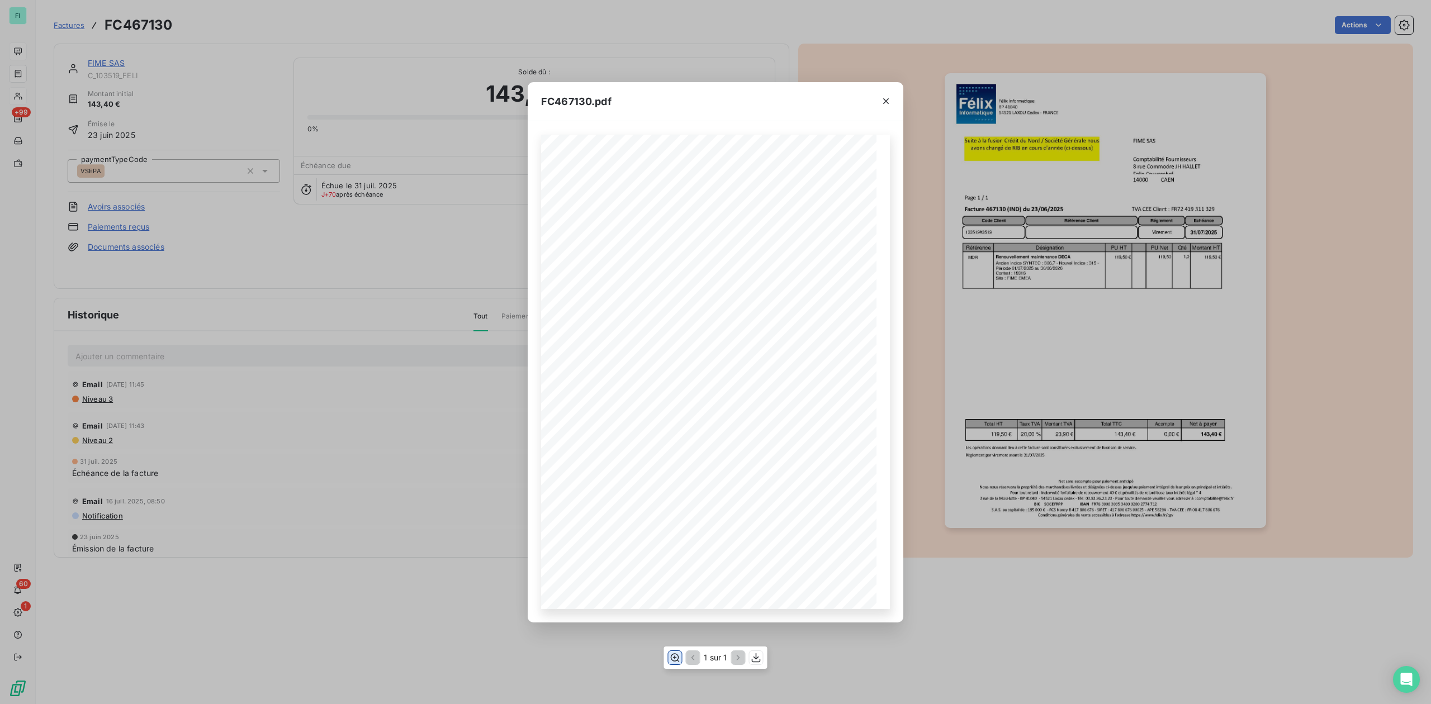
click at [673, 657] on icon "button" at bounding box center [675, 657] width 9 height 8
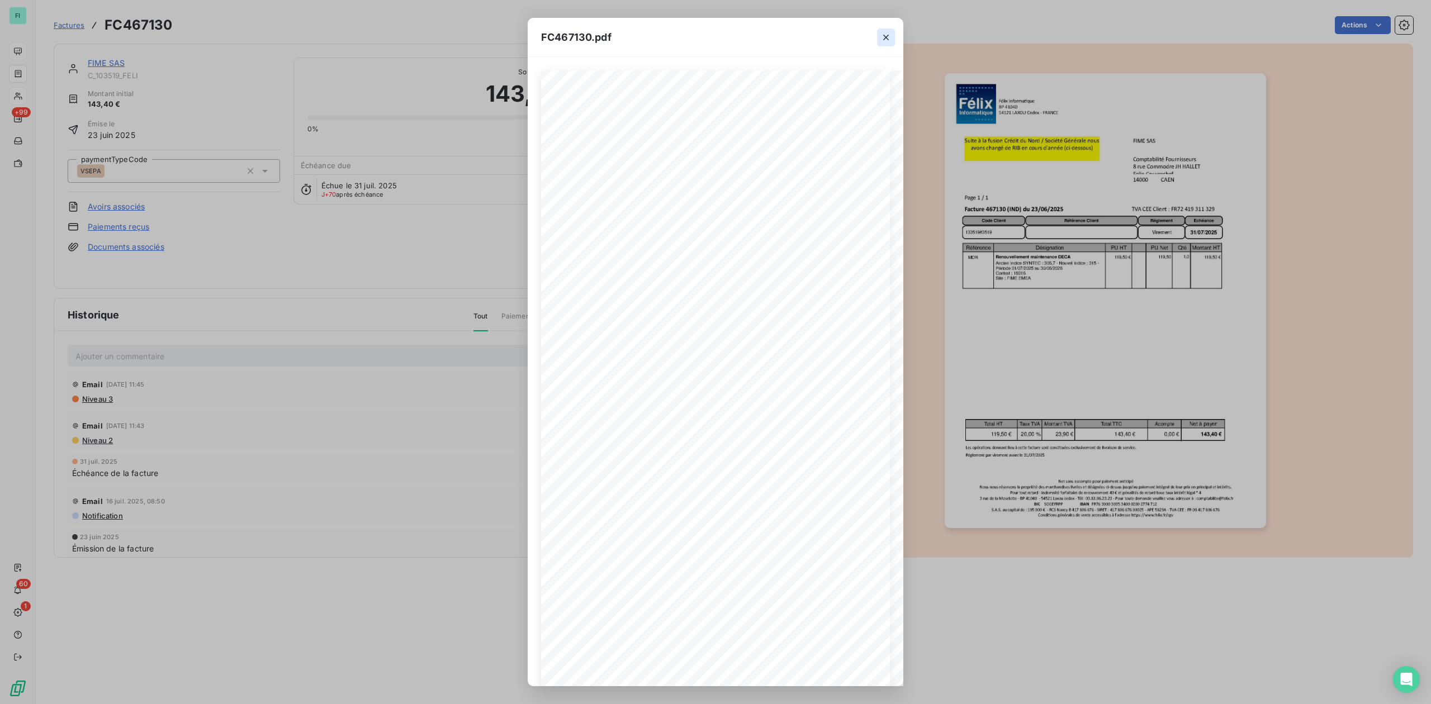
click at [884, 29] on button "button" at bounding box center [886, 38] width 18 height 18
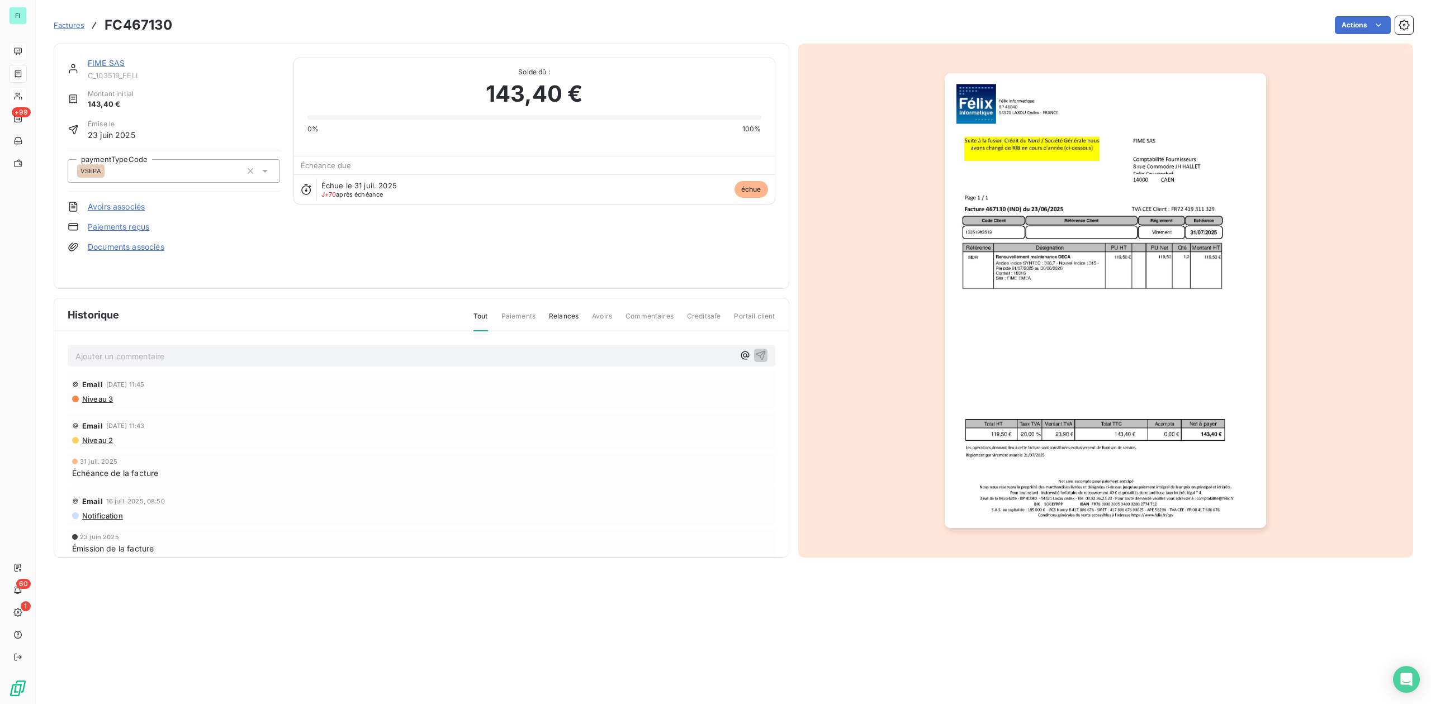
click at [104, 65] on link "FIME SAS" at bounding box center [106, 63] width 37 height 10
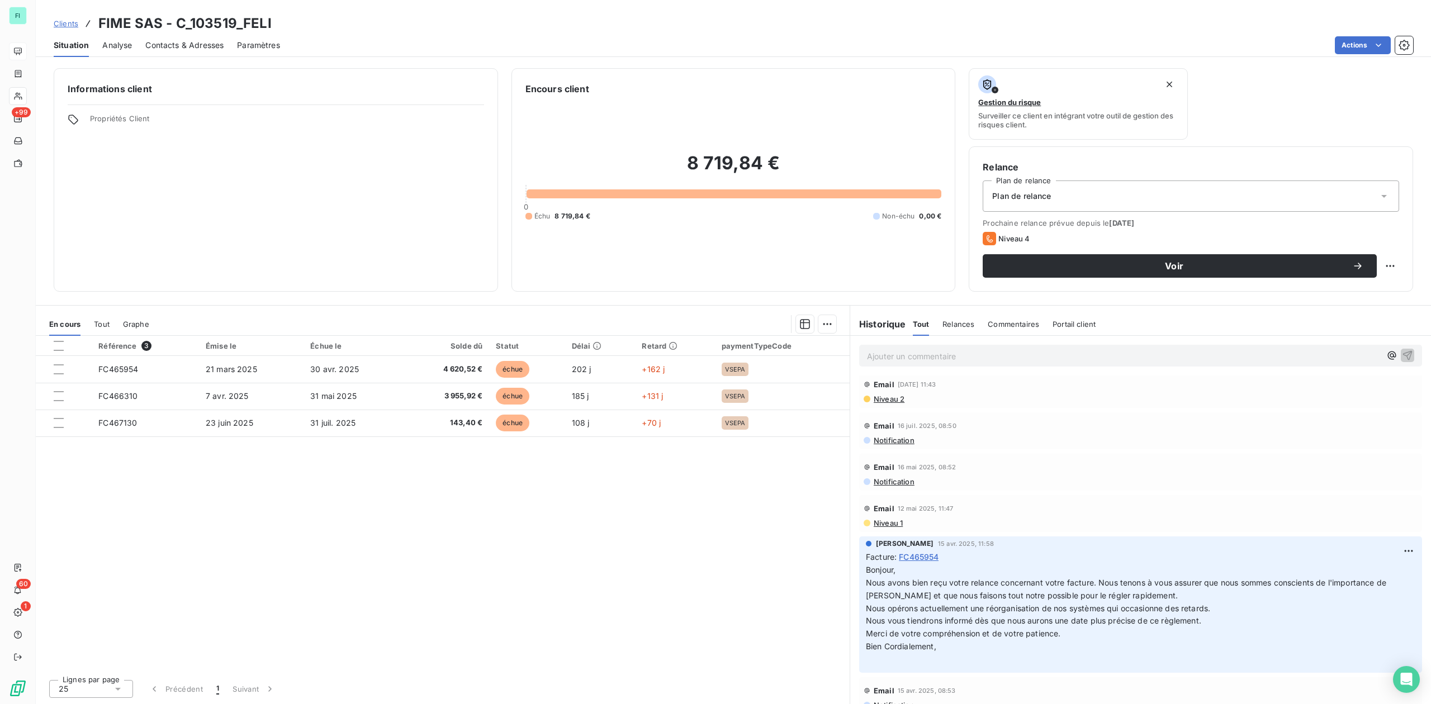
scroll to position [74, 0]
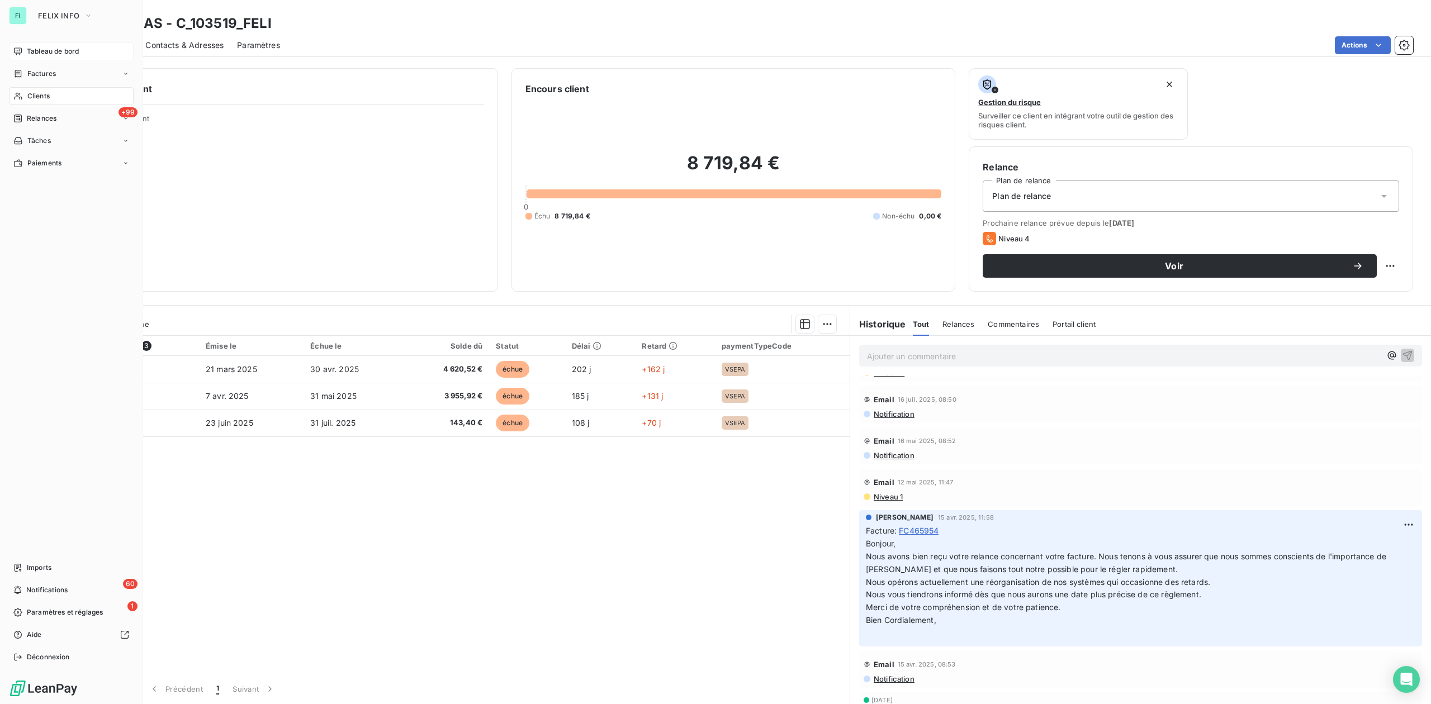
click at [27, 98] on span "Clients" at bounding box center [38, 96] width 22 height 10
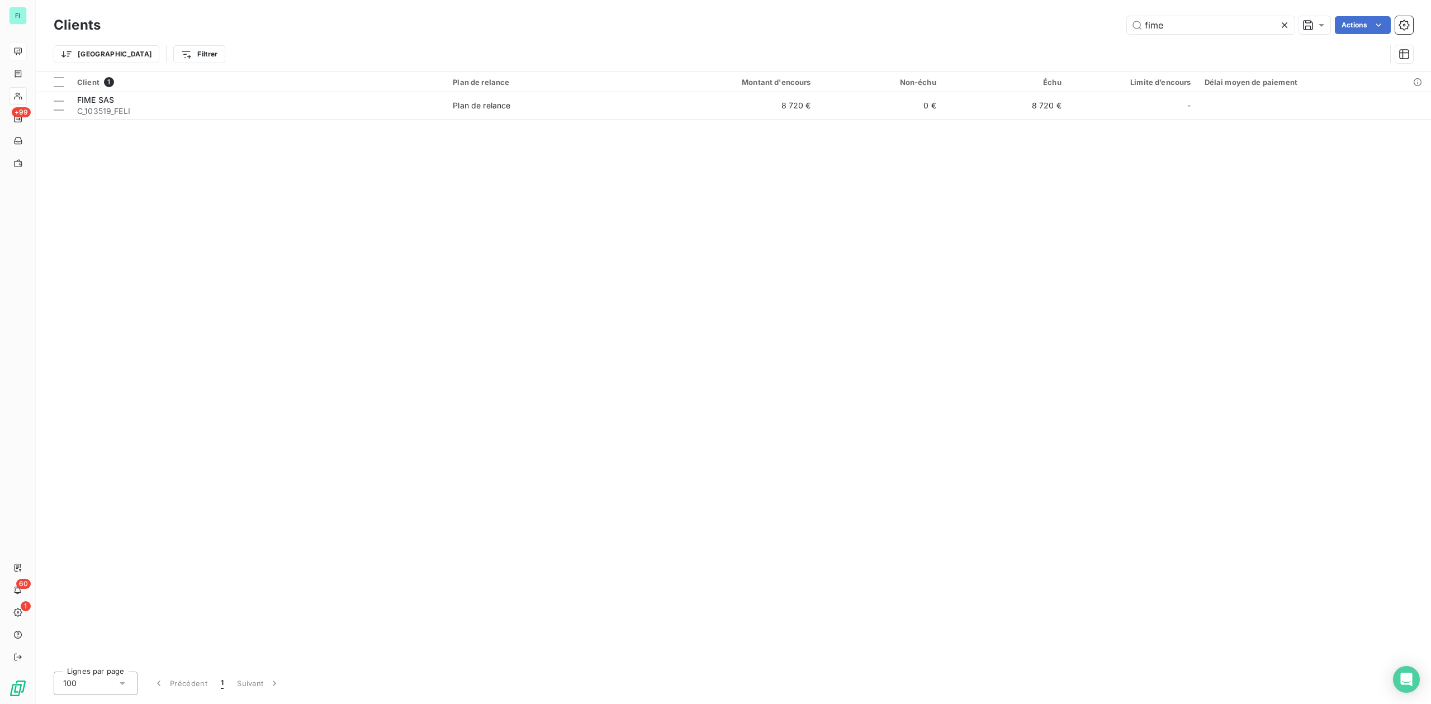
drag, startPoint x: 1186, startPoint y: 23, endPoint x: 933, endPoint y: 30, distance: 252.2
click at [1047, 29] on div "fime Actions" at bounding box center [763, 25] width 1299 height 18
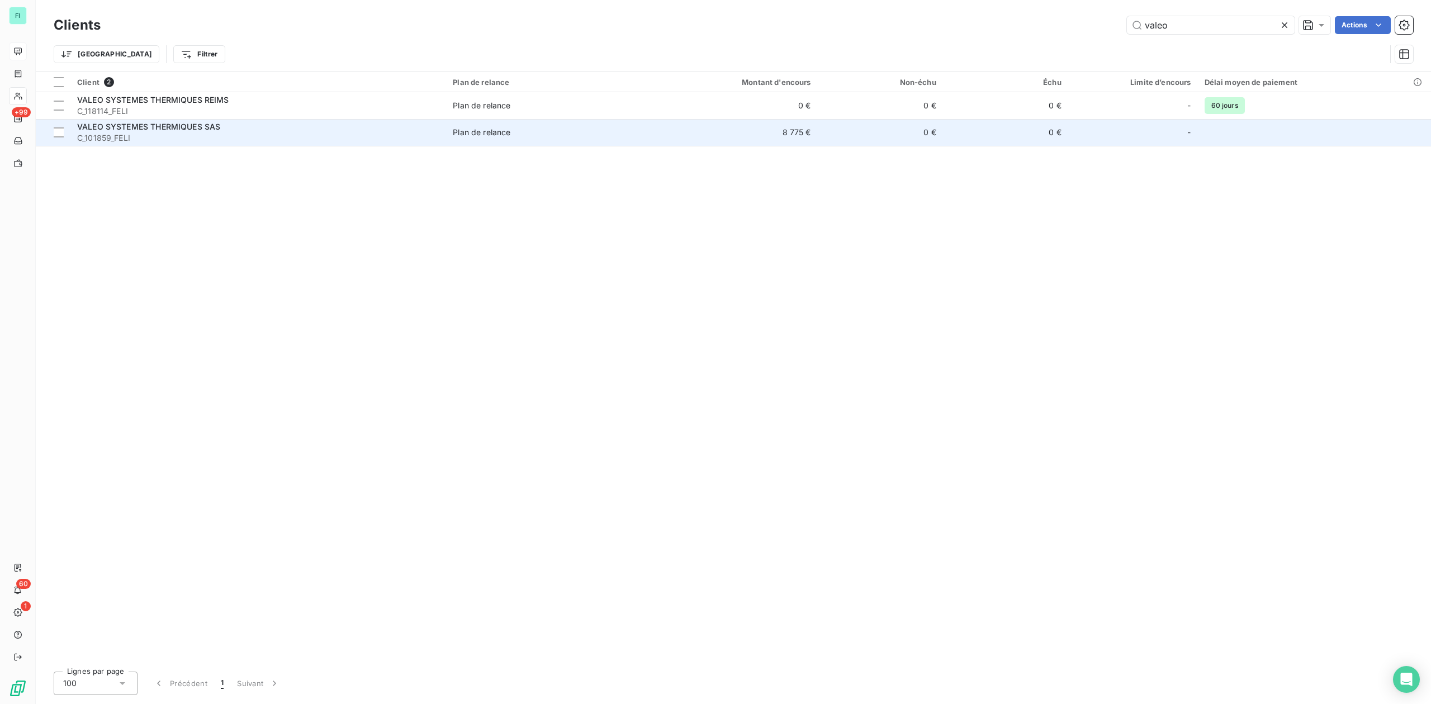
type input "valeo"
click at [365, 137] on span "C_101859_FELI" at bounding box center [258, 137] width 362 height 11
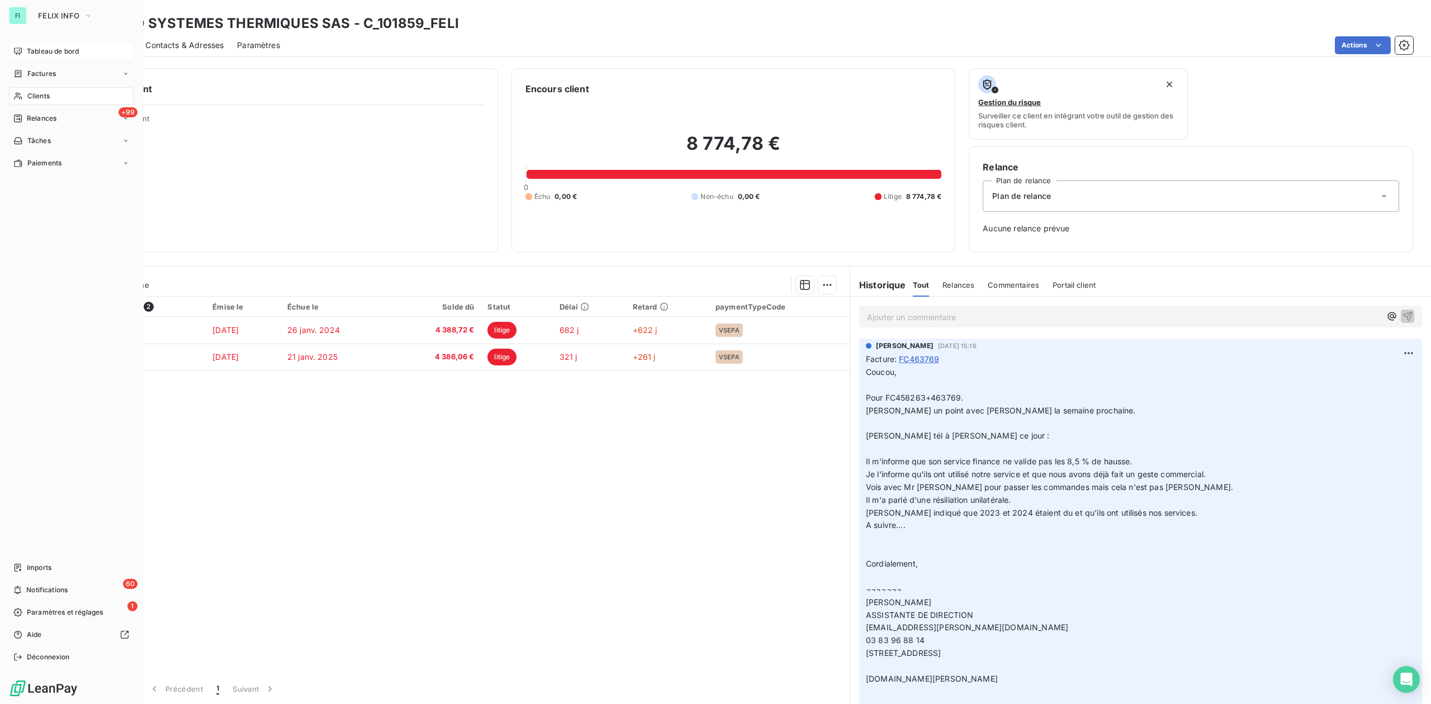
click at [27, 95] on span "Clients" at bounding box center [38, 96] width 22 height 10
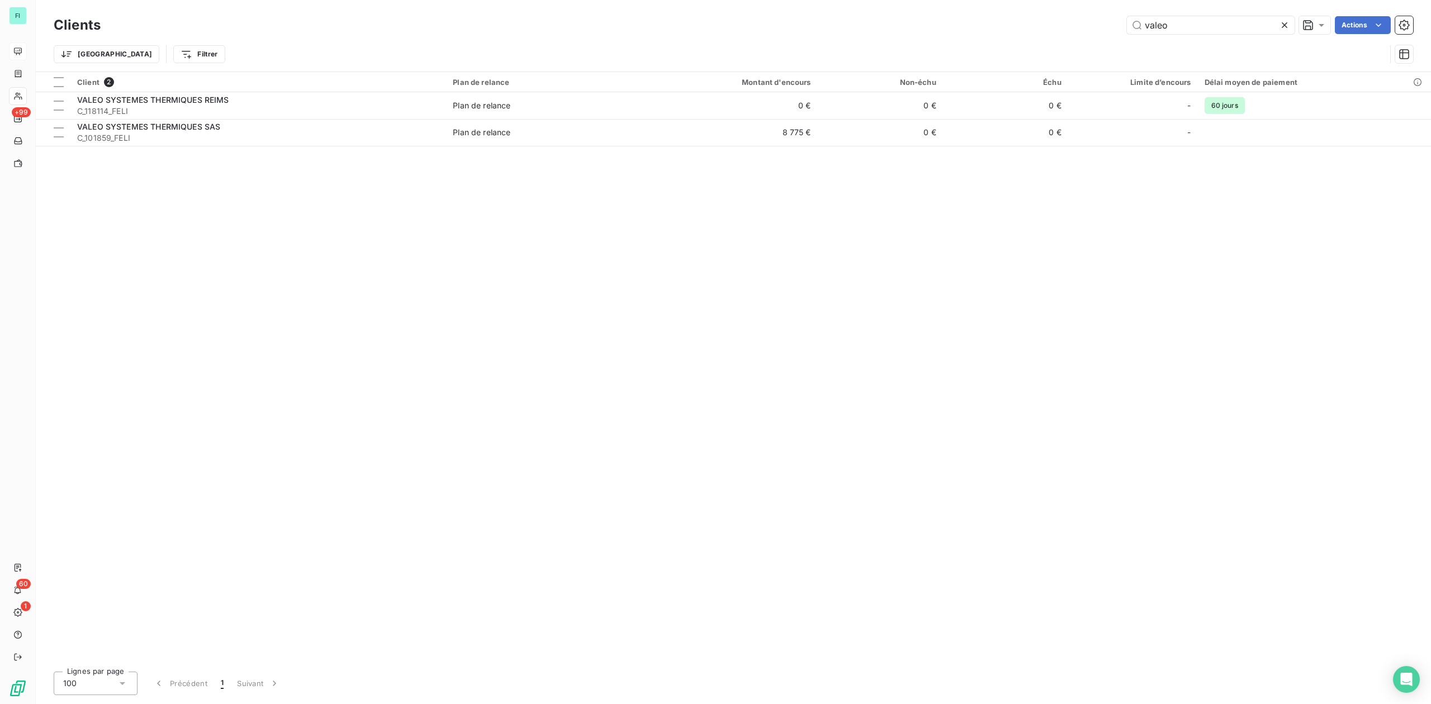
drag, startPoint x: 1204, startPoint y: 21, endPoint x: 802, endPoint y: 13, distance: 402.5
click at [870, 13] on div "Clients valeo Actions" at bounding box center [733, 24] width 1359 height 23
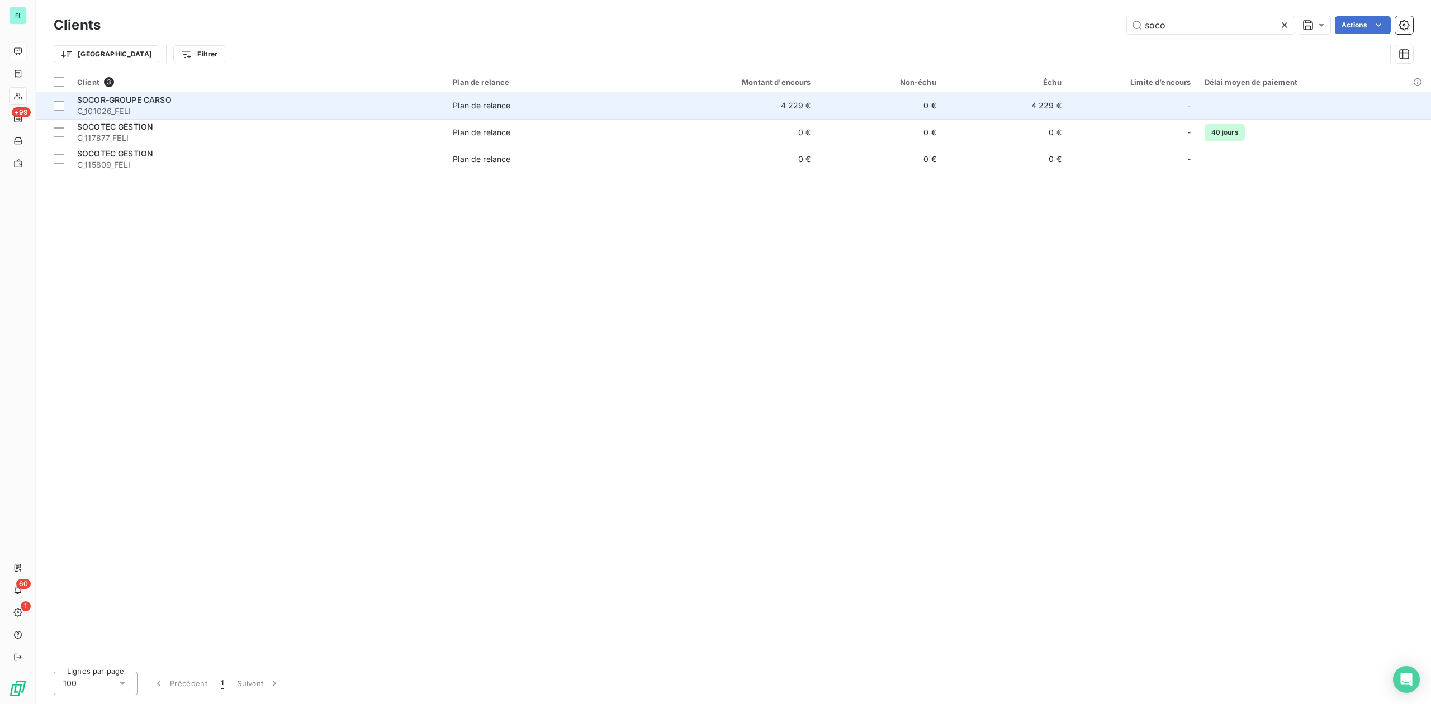
type input "soco"
click at [547, 108] on span "Plan de relance" at bounding box center [548, 105] width 190 height 11
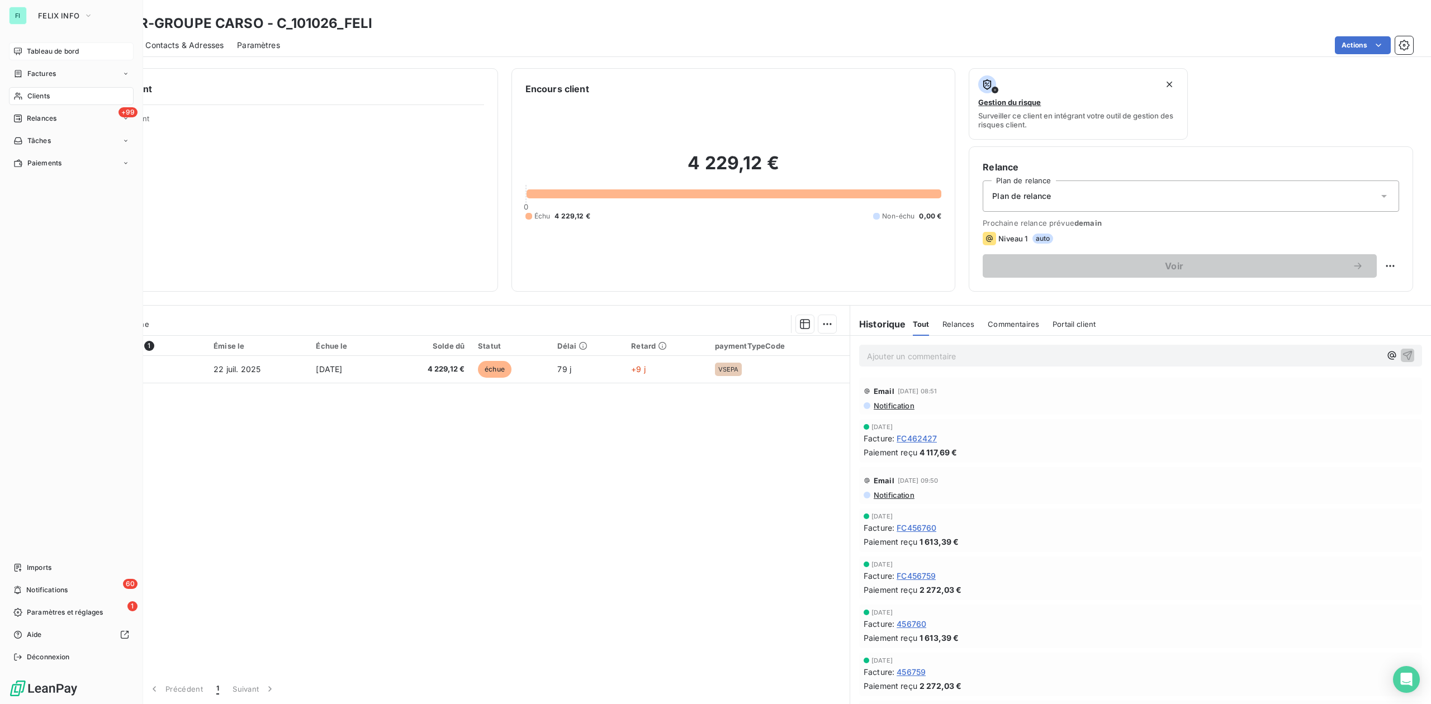
click at [21, 92] on icon at bounding box center [18, 96] width 10 height 9
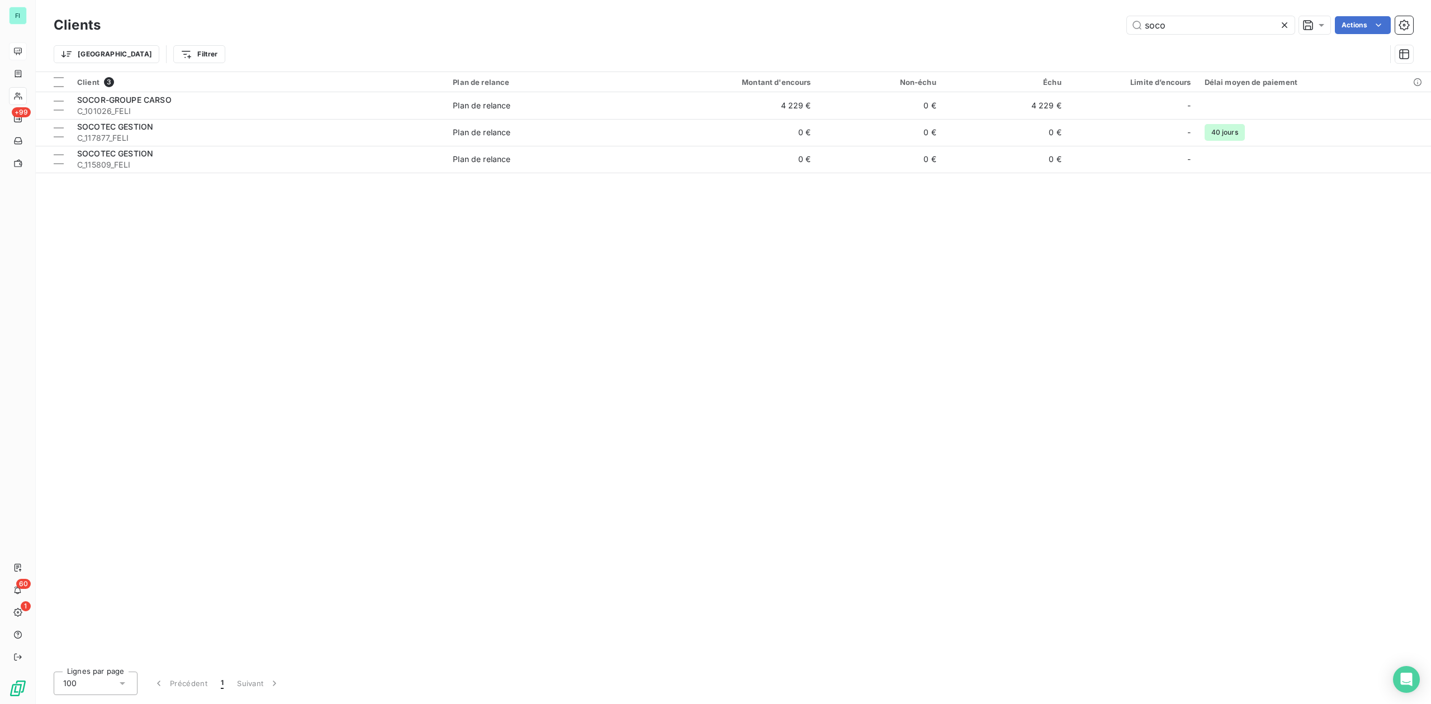
click at [971, 25] on div "soco Actions" at bounding box center [763, 25] width 1299 height 18
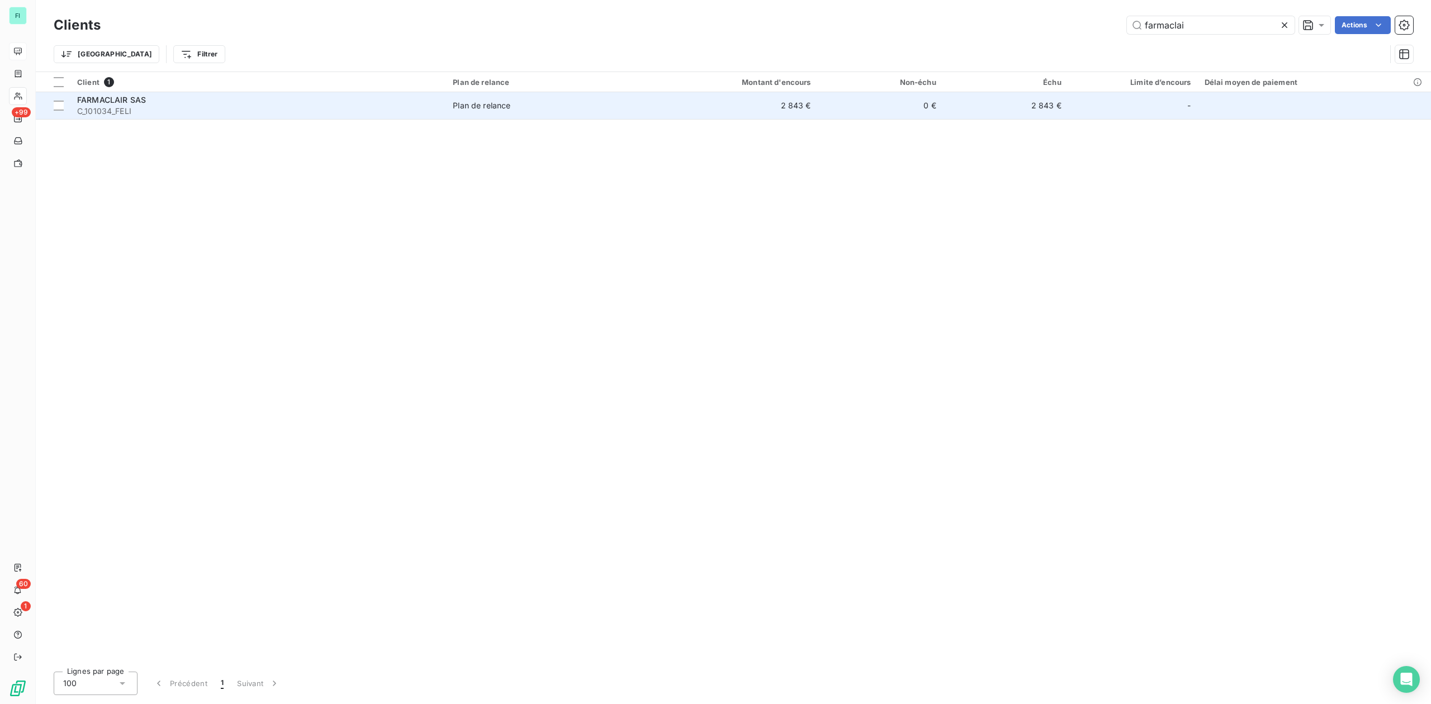
type input "farmaclai"
click at [127, 106] on span "C_101034_FELI" at bounding box center [258, 111] width 362 height 11
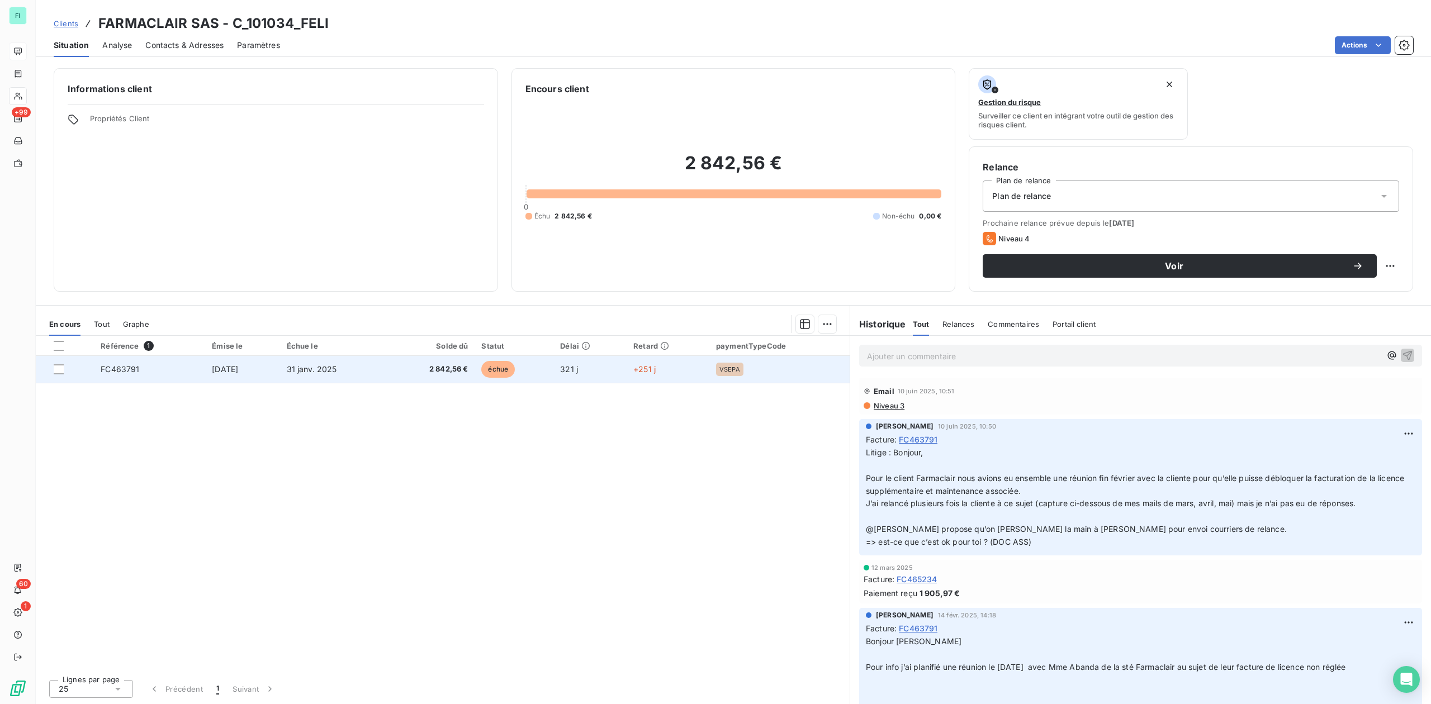
click at [434, 371] on span "2 842,56 €" at bounding box center [430, 369] width 74 height 11
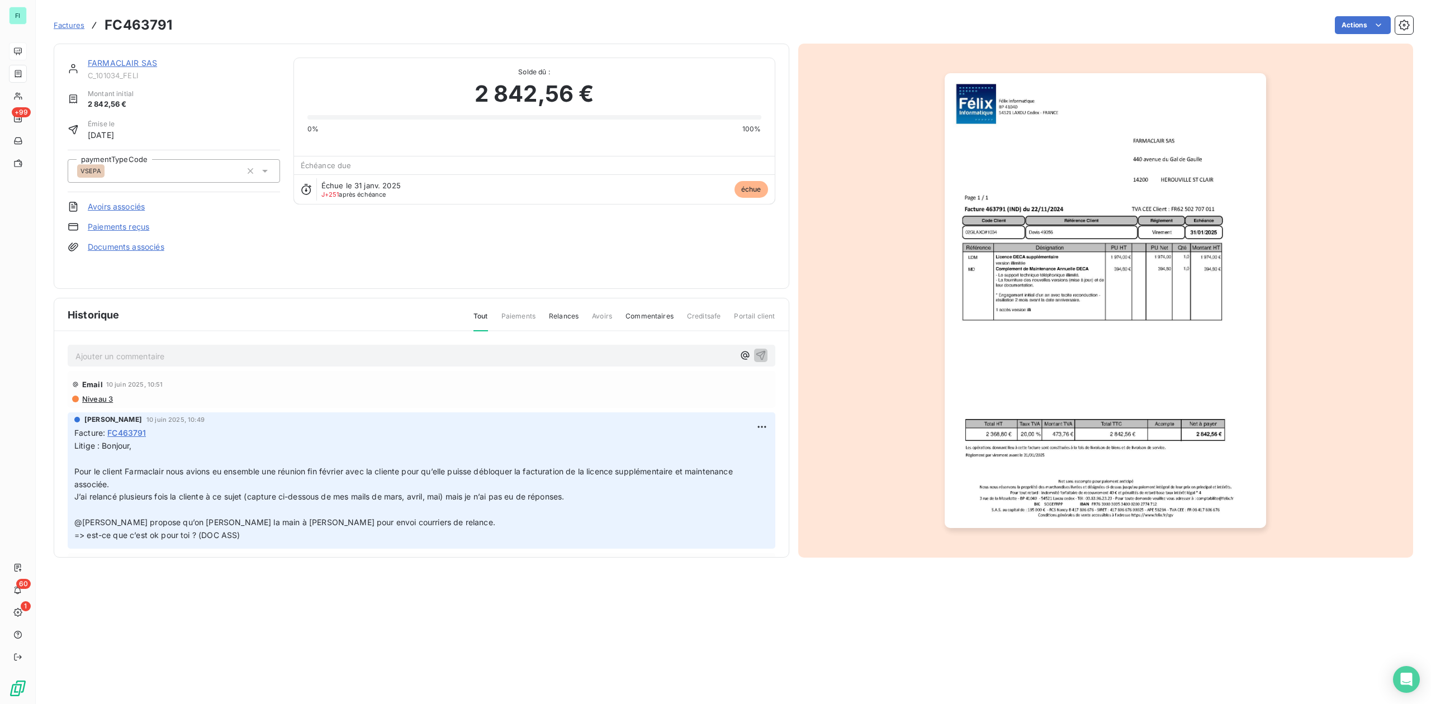
click at [1061, 282] on img "button" at bounding box center [1105, 300] width 321 height 455
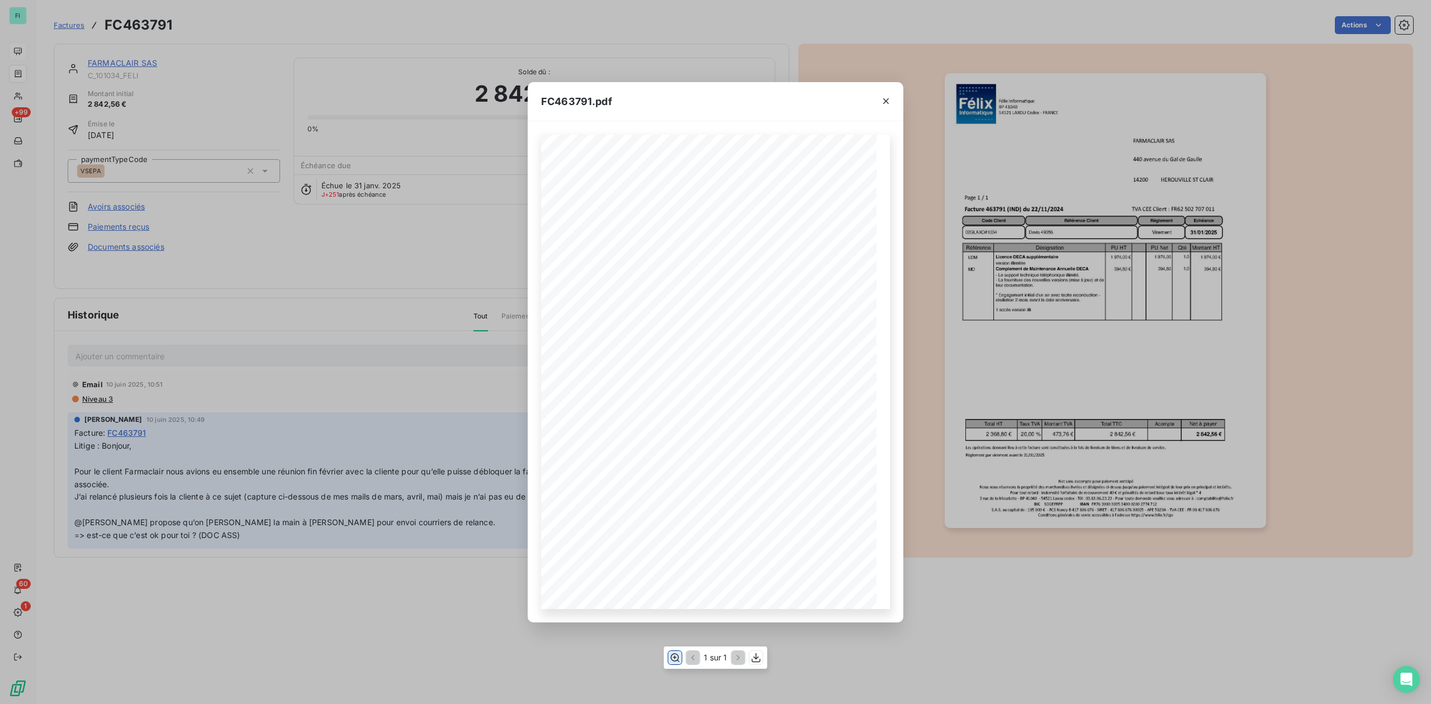
click at [677, 658] on icon "button" at bounding box center [674, 657] width 11 height 11
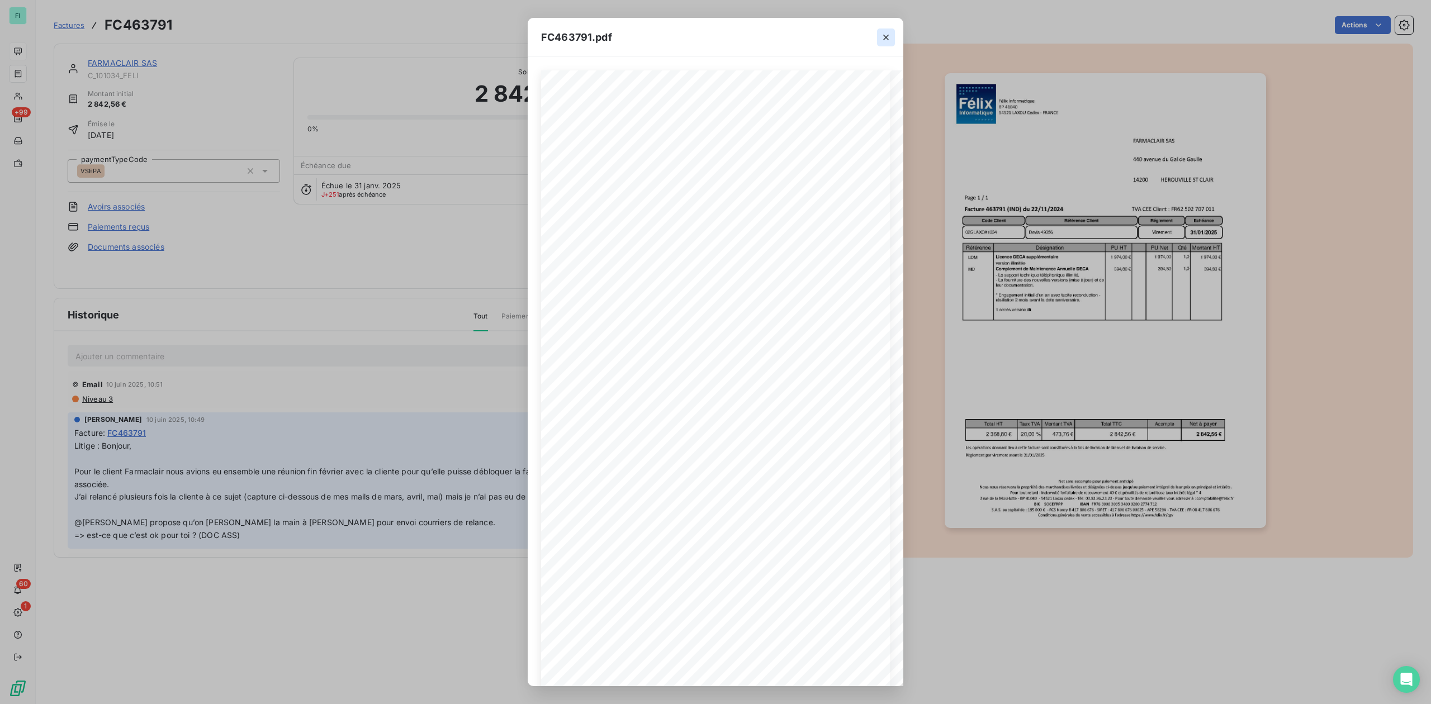
click at [886, 32] on icon "button" at bounding box center [885, 37] width 11 height 11
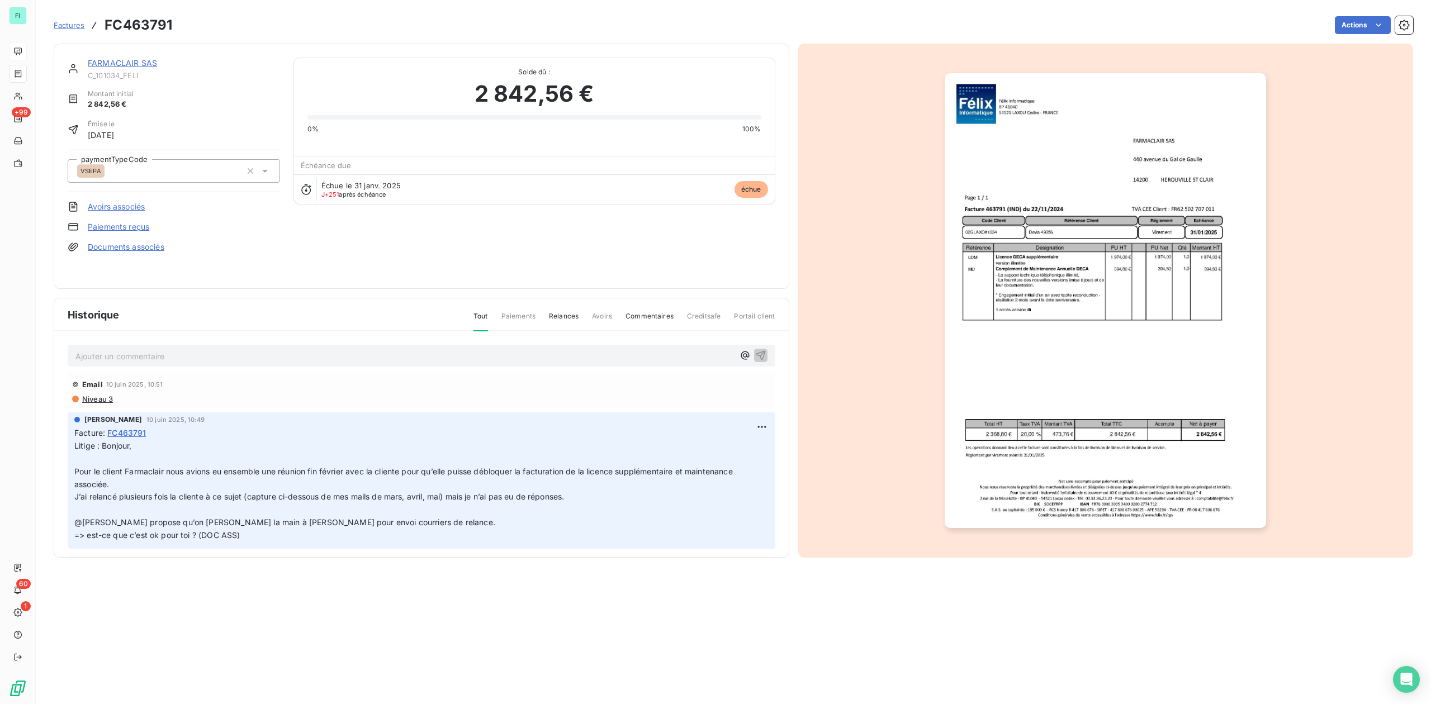
click at [128, 59] on link "FARMACLAIR SAS" at bounding box center [122, 63] width 69 height 10
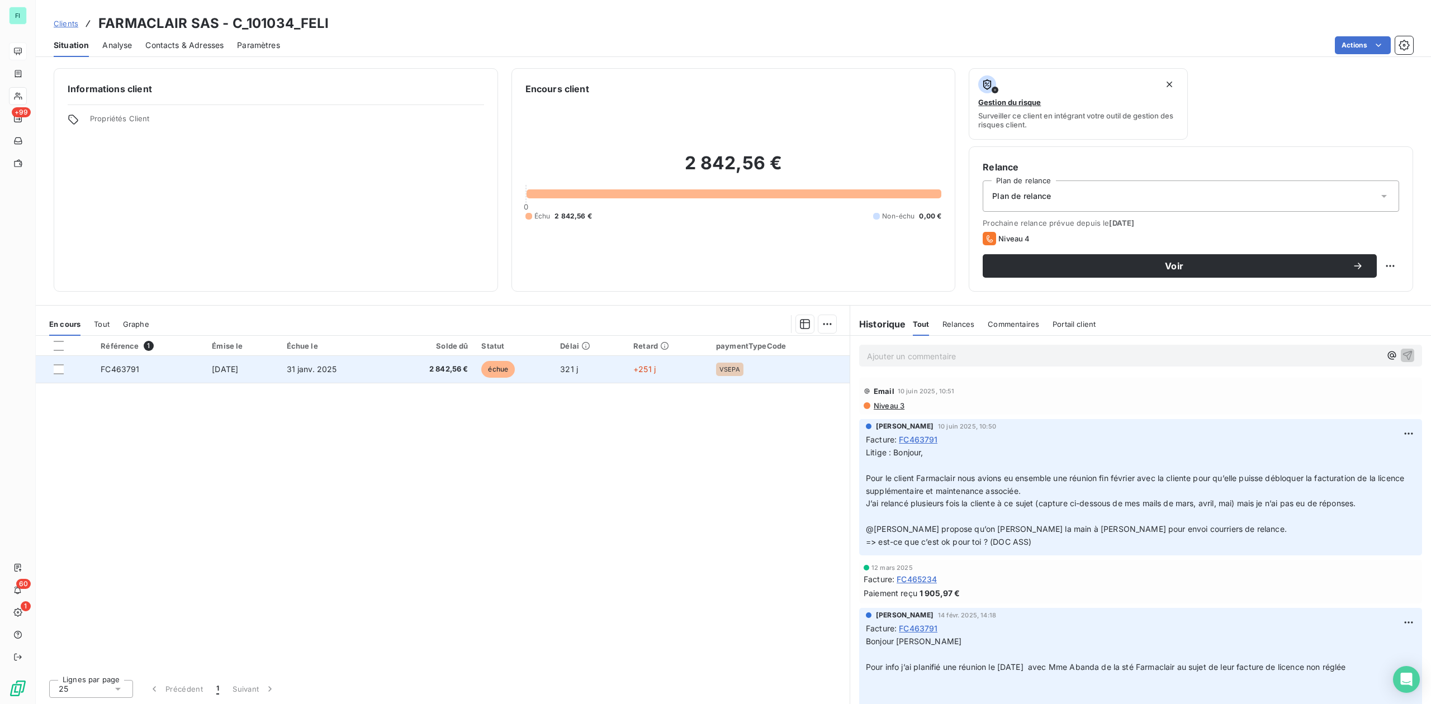
click at [275, 371] on td "[DATE]" at bounding box center [242, 369] width 74 height 27
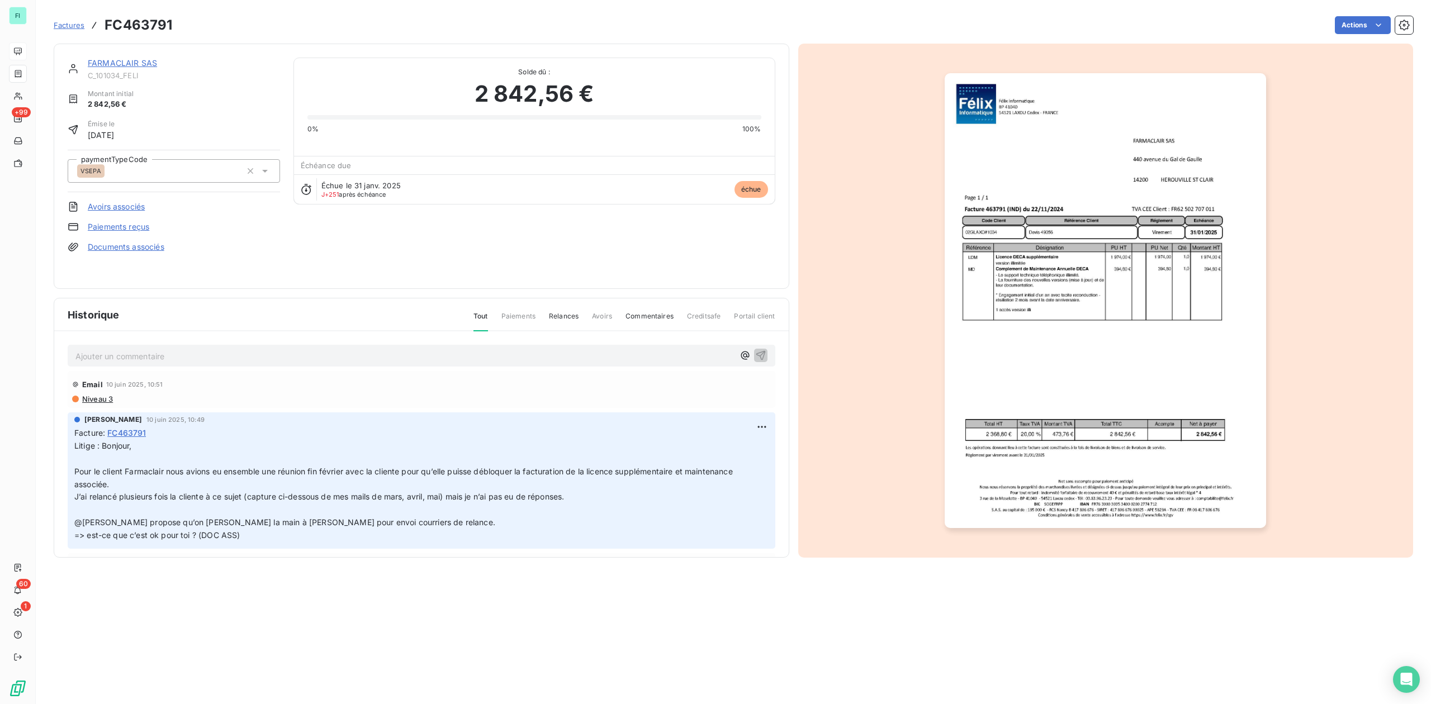
click at [124, 243] on link "Documents associés" at bounding box center [126, 246] width 77 height 11
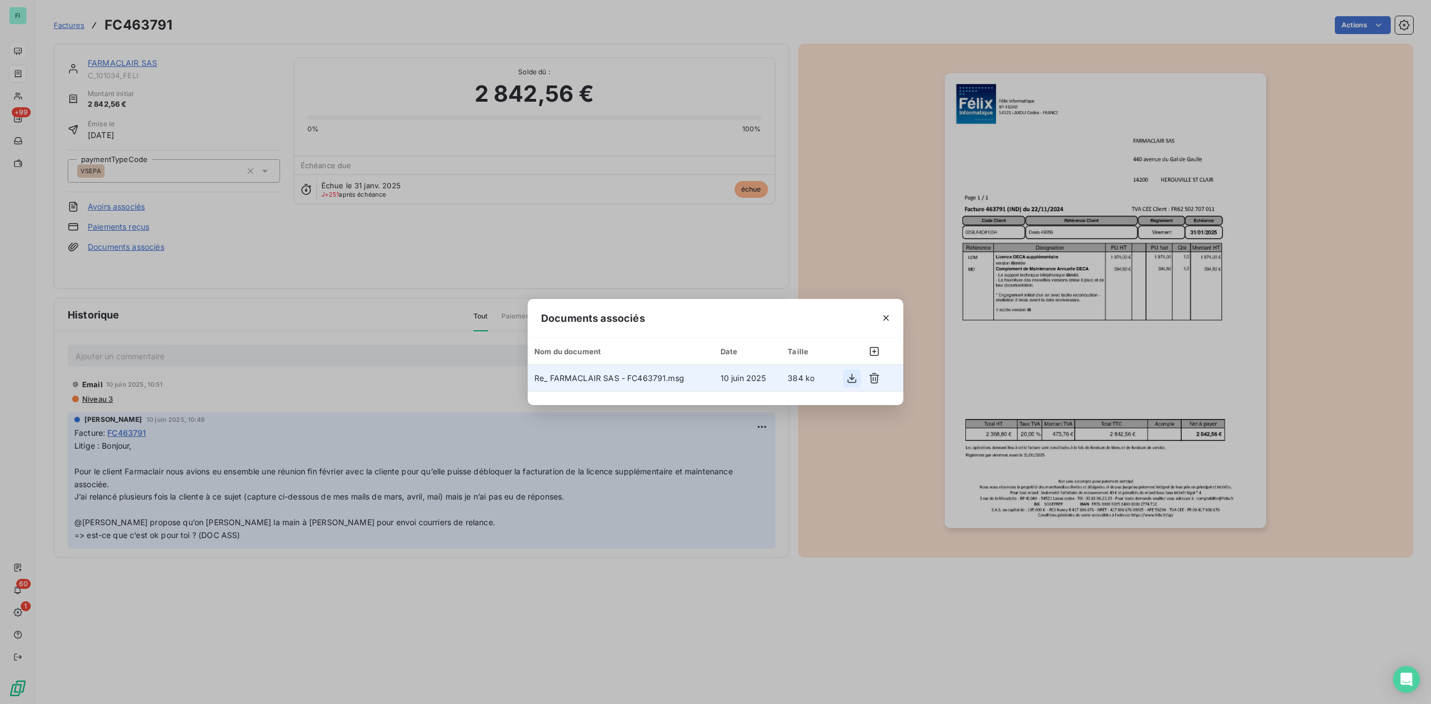
click at [848, 380] on icon "button" at bounding box center [851, 378] width 9 height 10
click at [881, 322] on icon "button" at bounding box center [885, 317] width 11 height 11
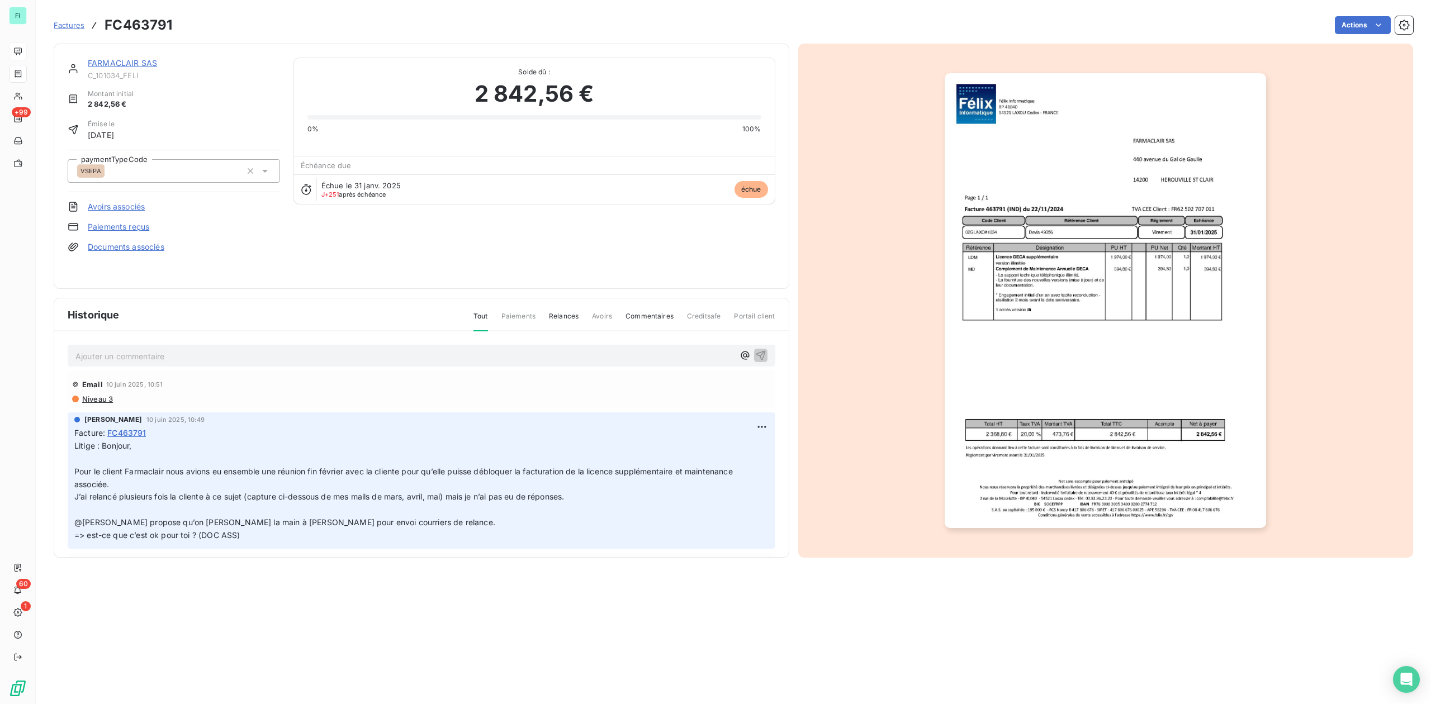
click at [153, 63] on link "FARMACLAIR SAS" at bounding box center [122, 63] width 69 height 10
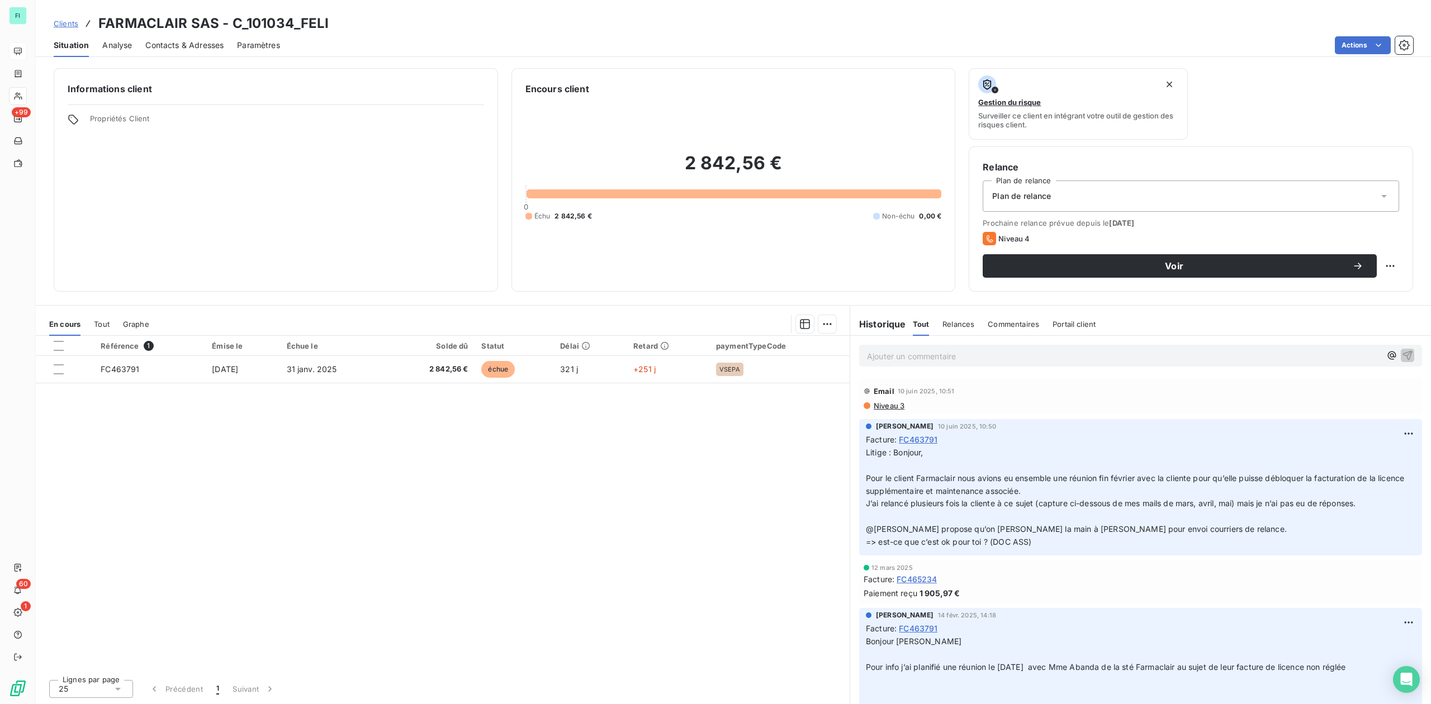
click at [103, 322] on span "Tout" at bounding box center [102, 324] width 16 height 9
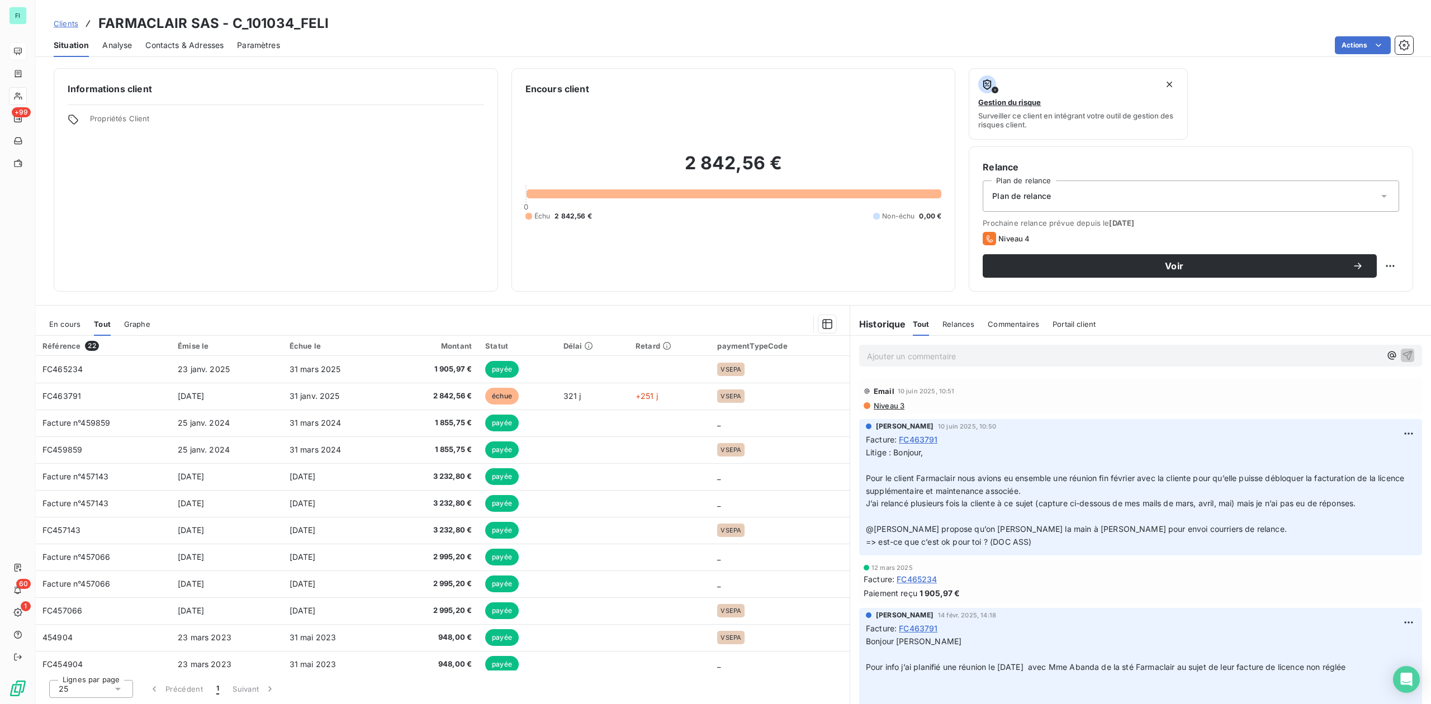
click at [55, 325] on span "En cours" at bounding box center [64, 324] width 31 height 9
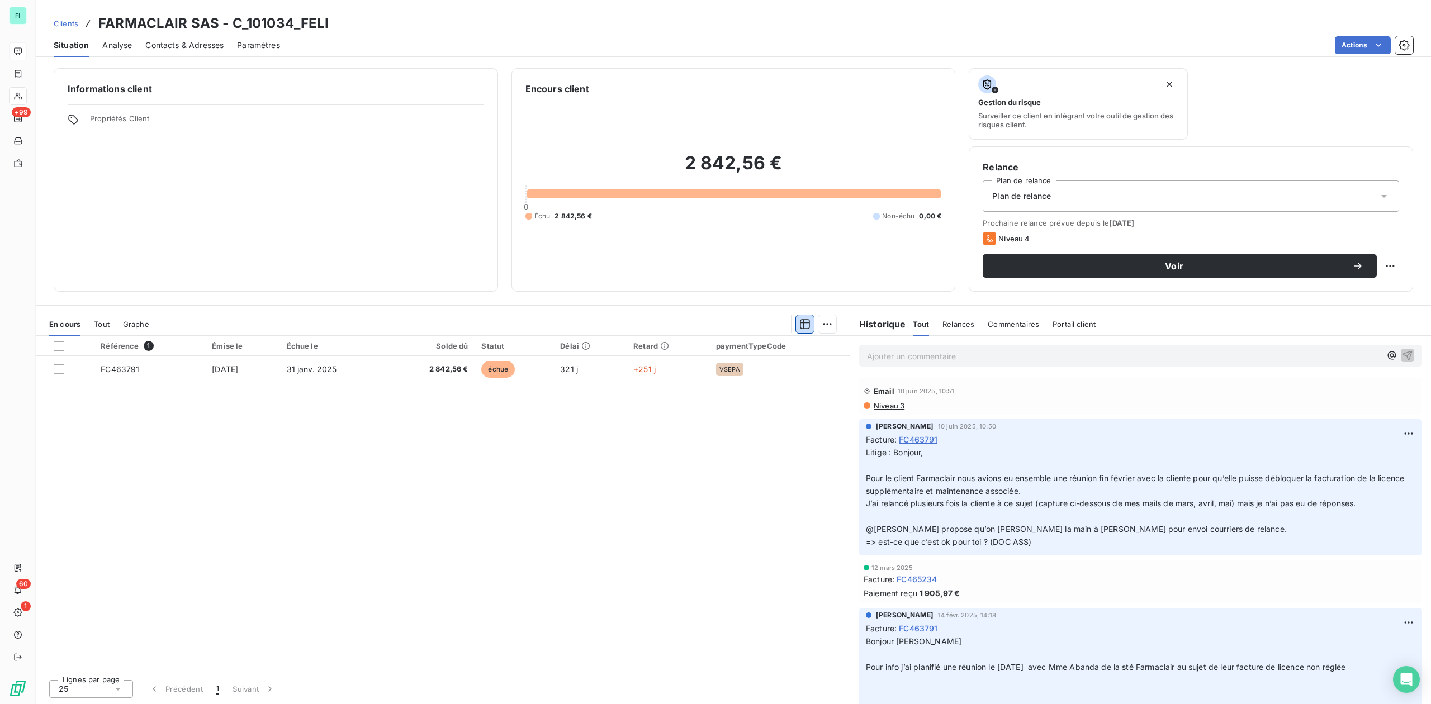
click at [186, 45] on span "Contacts & Adresses" at bounding box center [184, 45] width 78 height 11
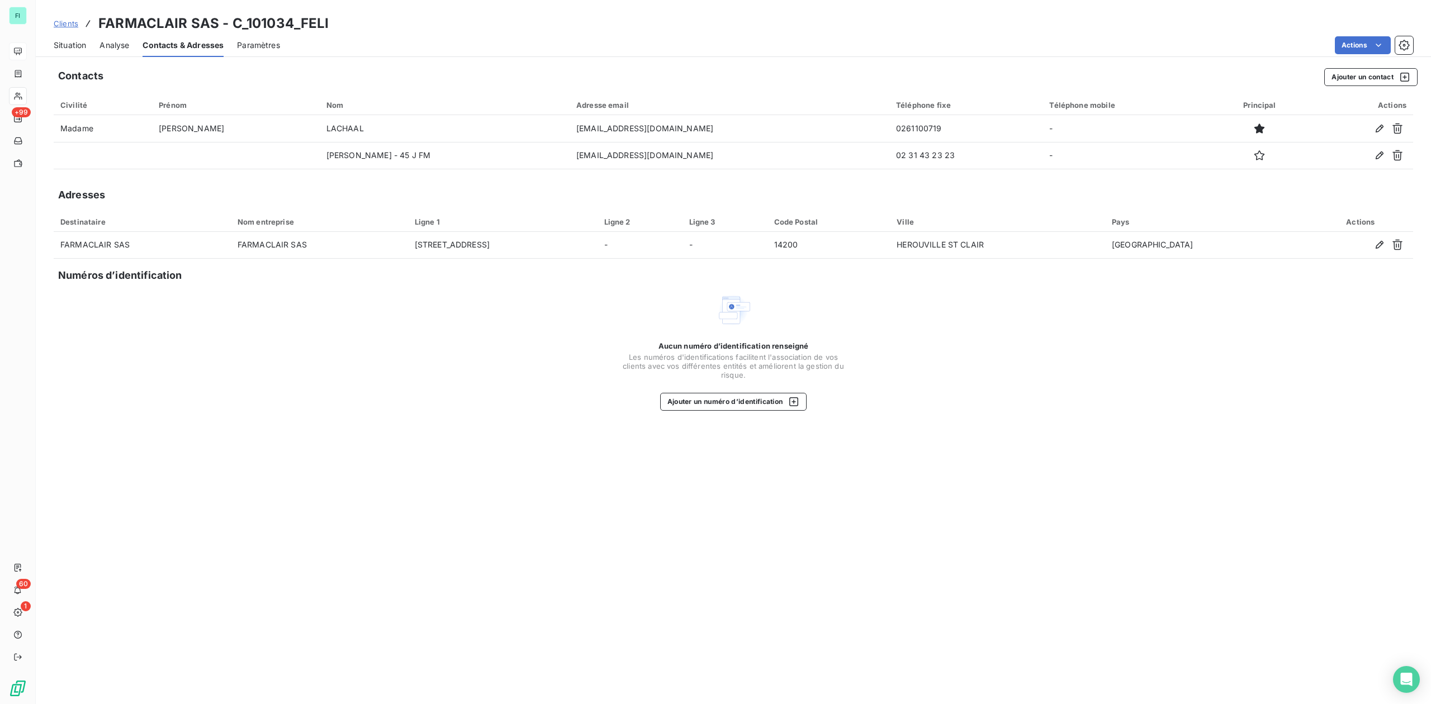
click at [70, 48] on span "Situation" at bounding box center [70, 45] width 32 height 11
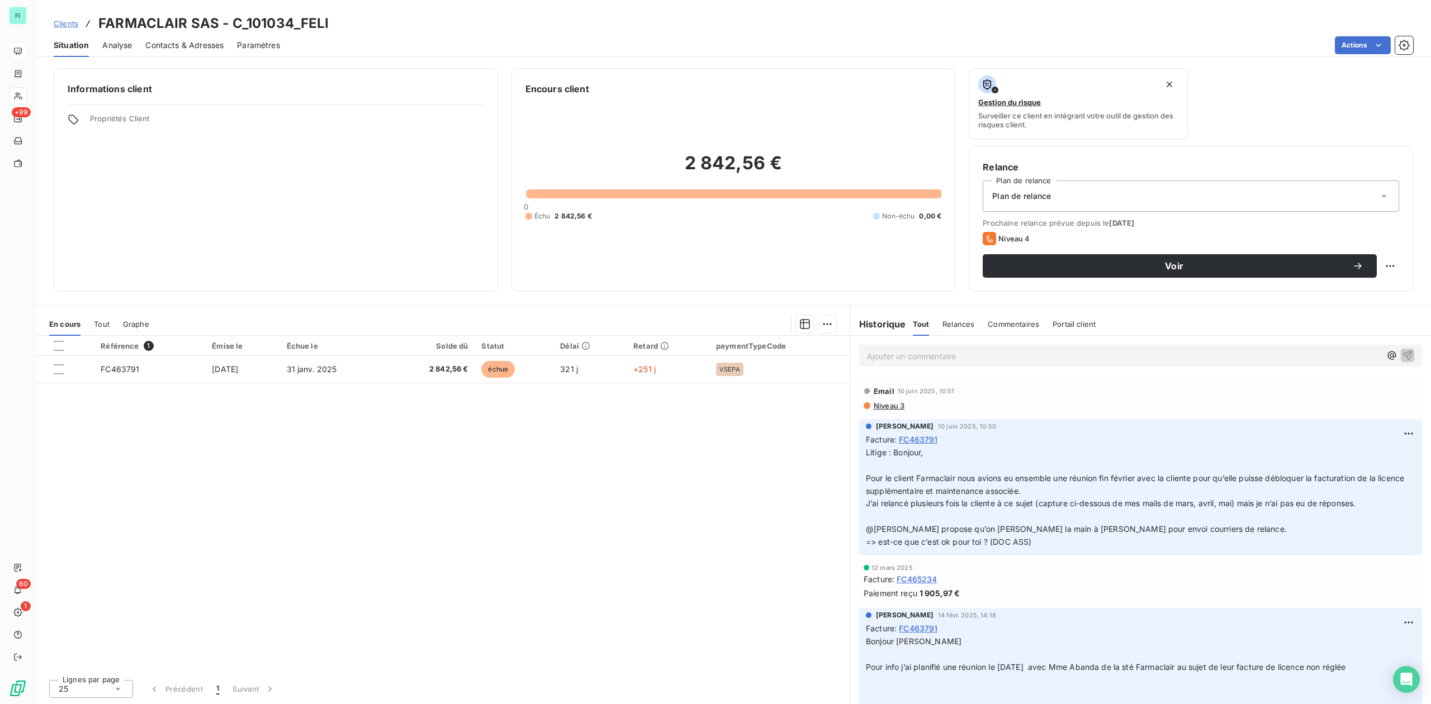
click at [889, 402] on span "Niveau 3" at bounding box center [889, 405] width 32 height 9
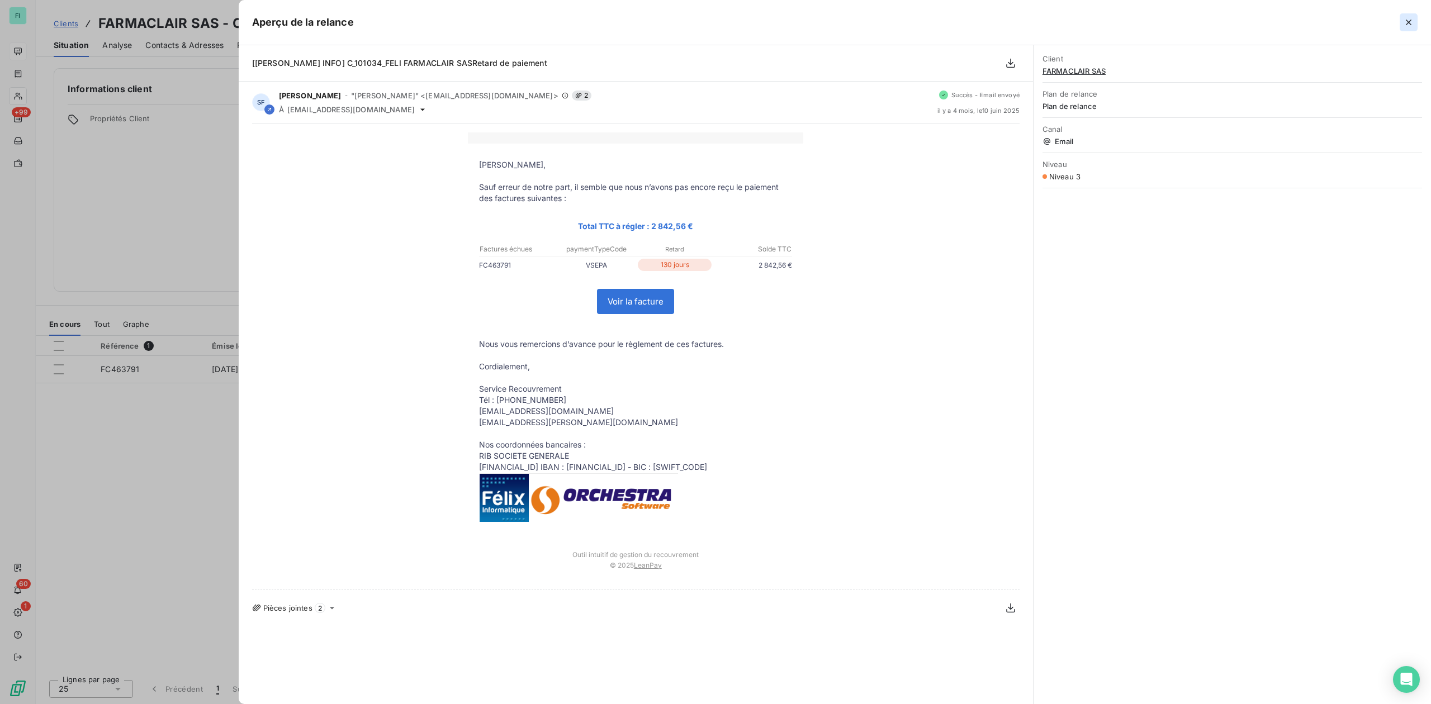
click at [1406, 23] on icon "button" at bounding box center [1408, 22] width 11 height 11
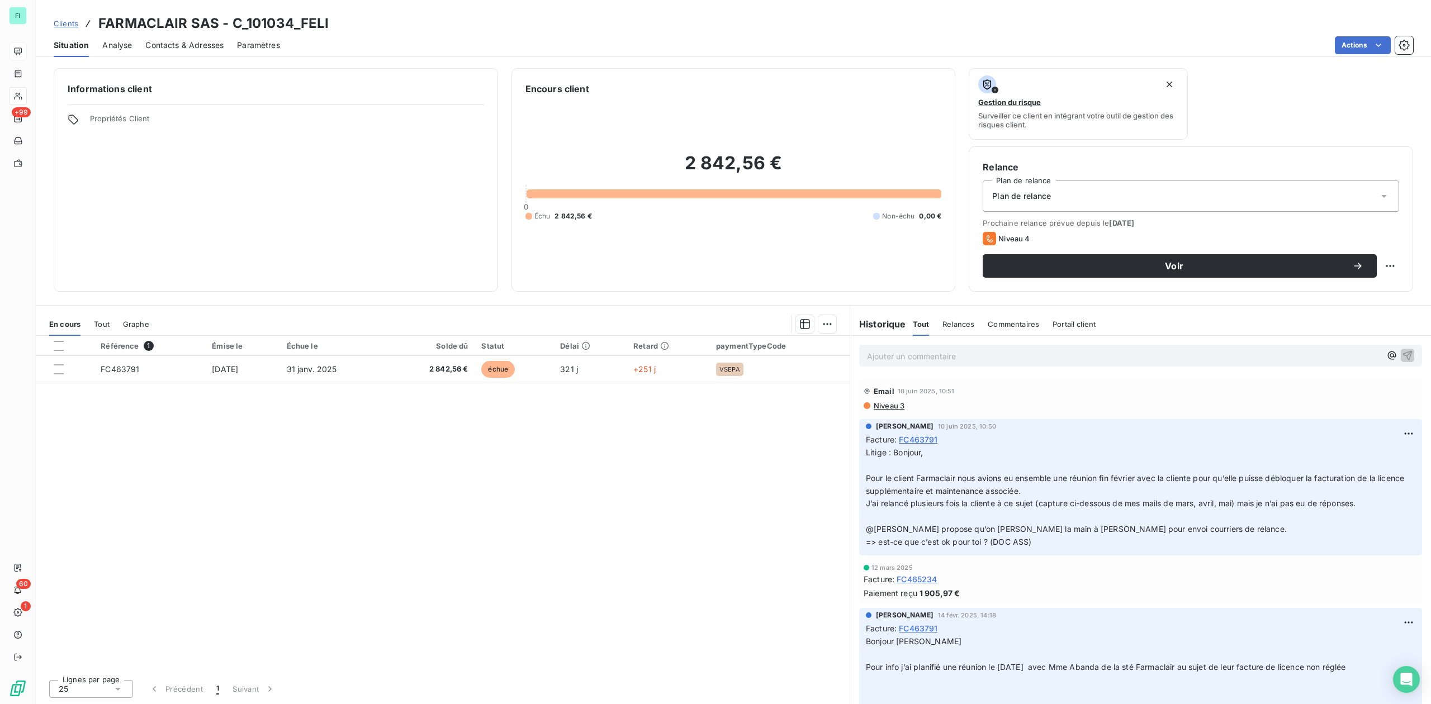
click at [170, 45] on span "Contacts & Adresses" at bounding box center [184, 45] width 78 height 11
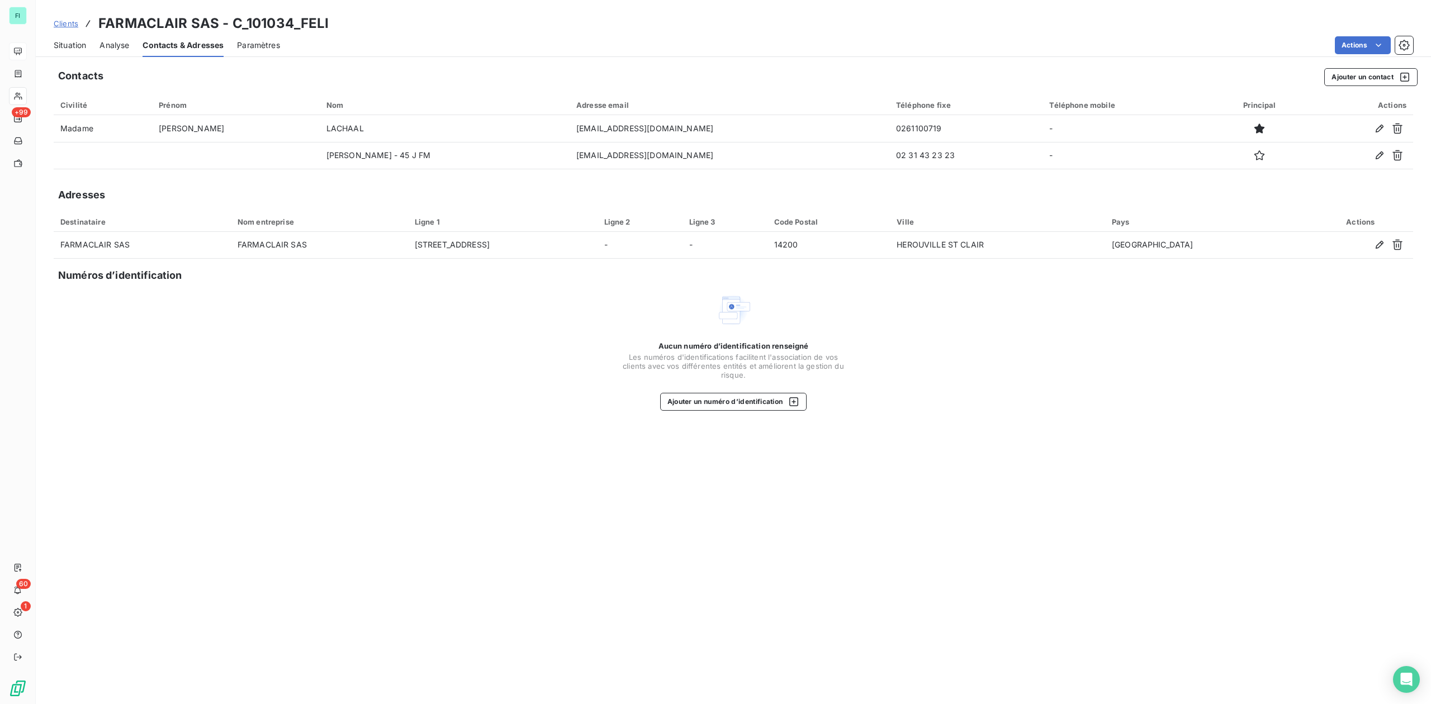
click at [1254, 155] on icon "button" at bounding box center [1259, 155] width 11 height 11
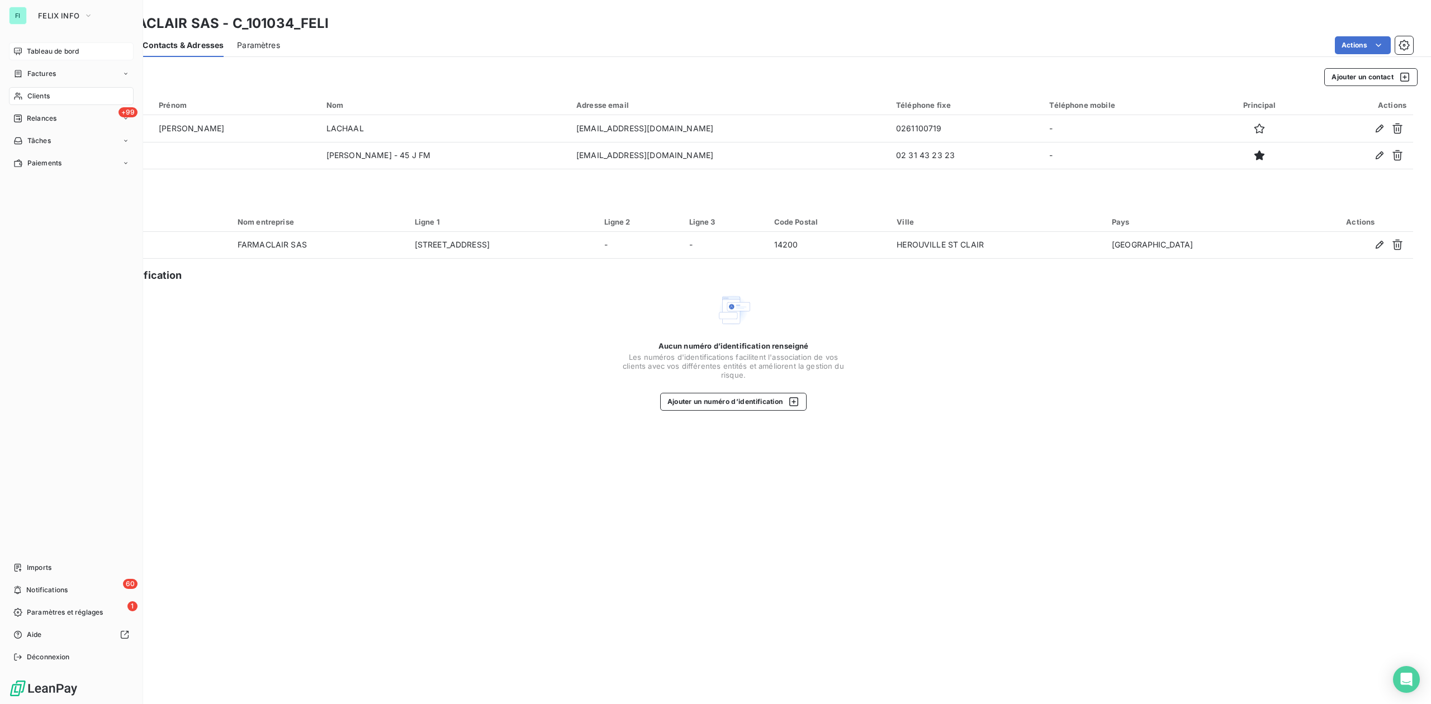
click at [32, 95] on span "Clients" at bounding box center [38, 96] width 22 height 10
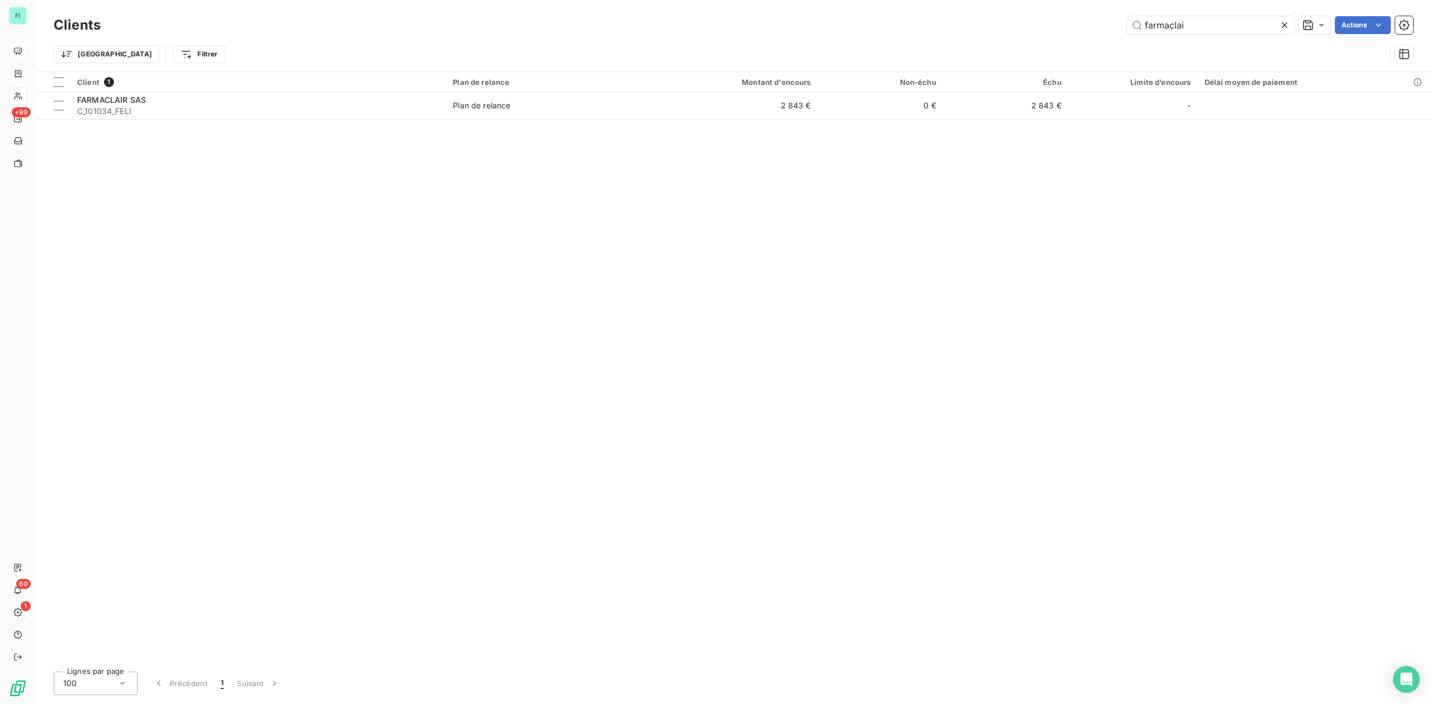
drag, startPoint x: 1196, startPoint y: 22, endPoint x: 856, endPoint y: 25, distance: 339.8
click at [976, 23] on div "farmaclai Actions" at bounding box center [763, 25] width 1299 height 18
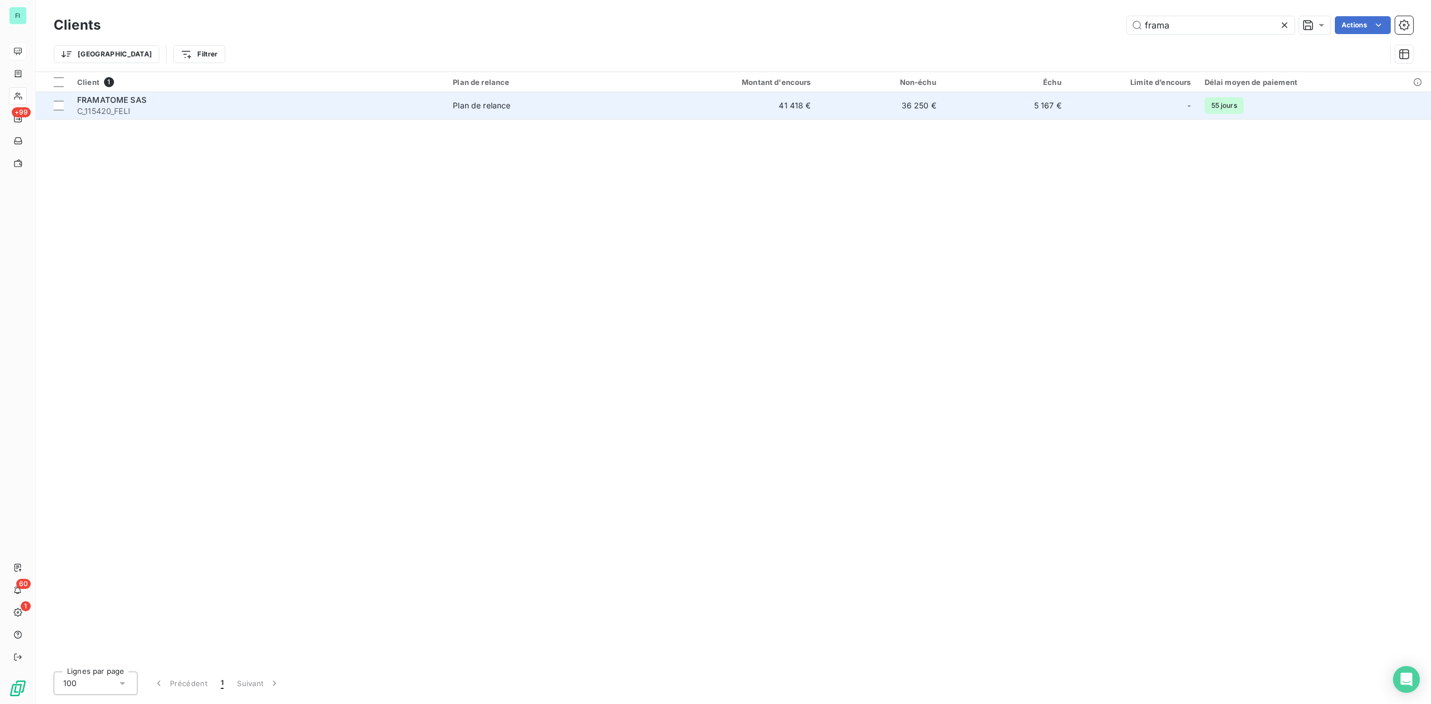
type input "frama"
click at [224, 110] on span "C_115420_FELI" at bounding box center [258, 111] width 362 height 11
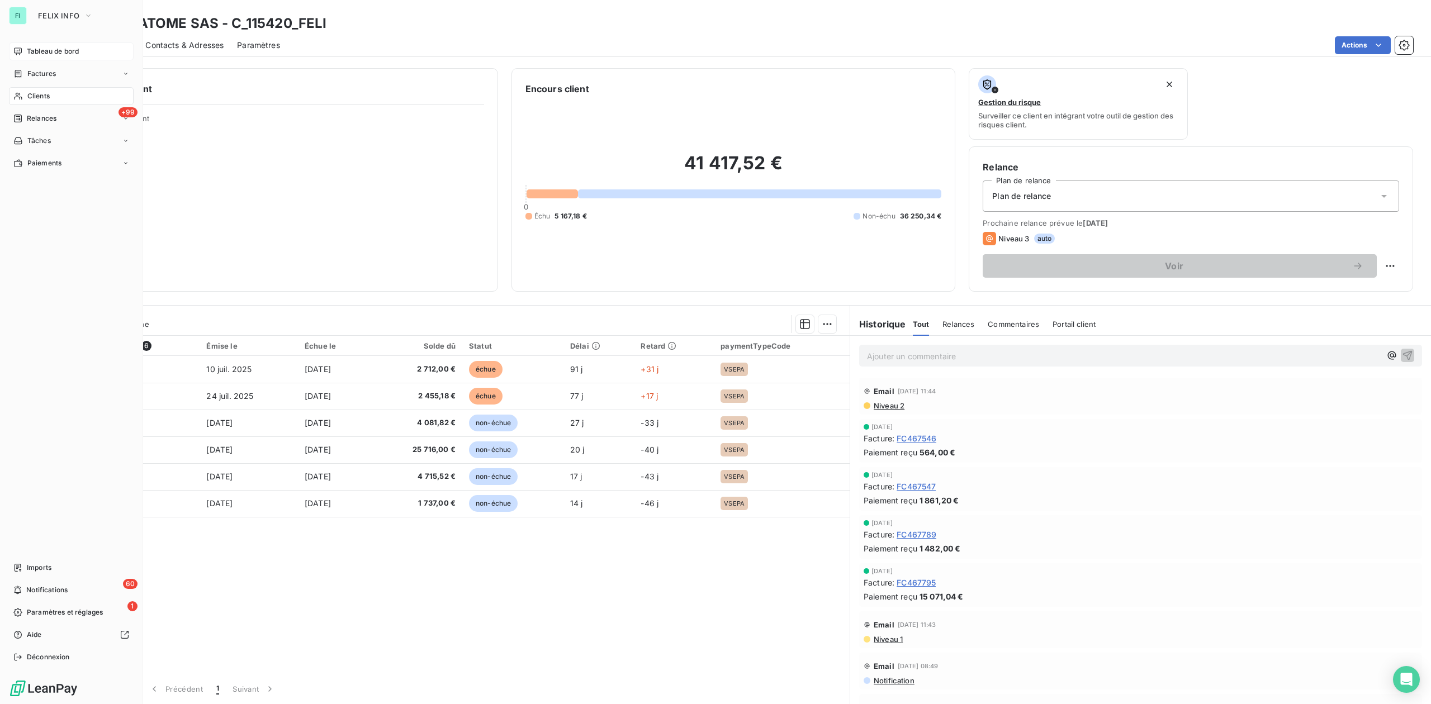
click at [32, 95] on span "Clients" at bounding box center [38, 96] width 22 height 10
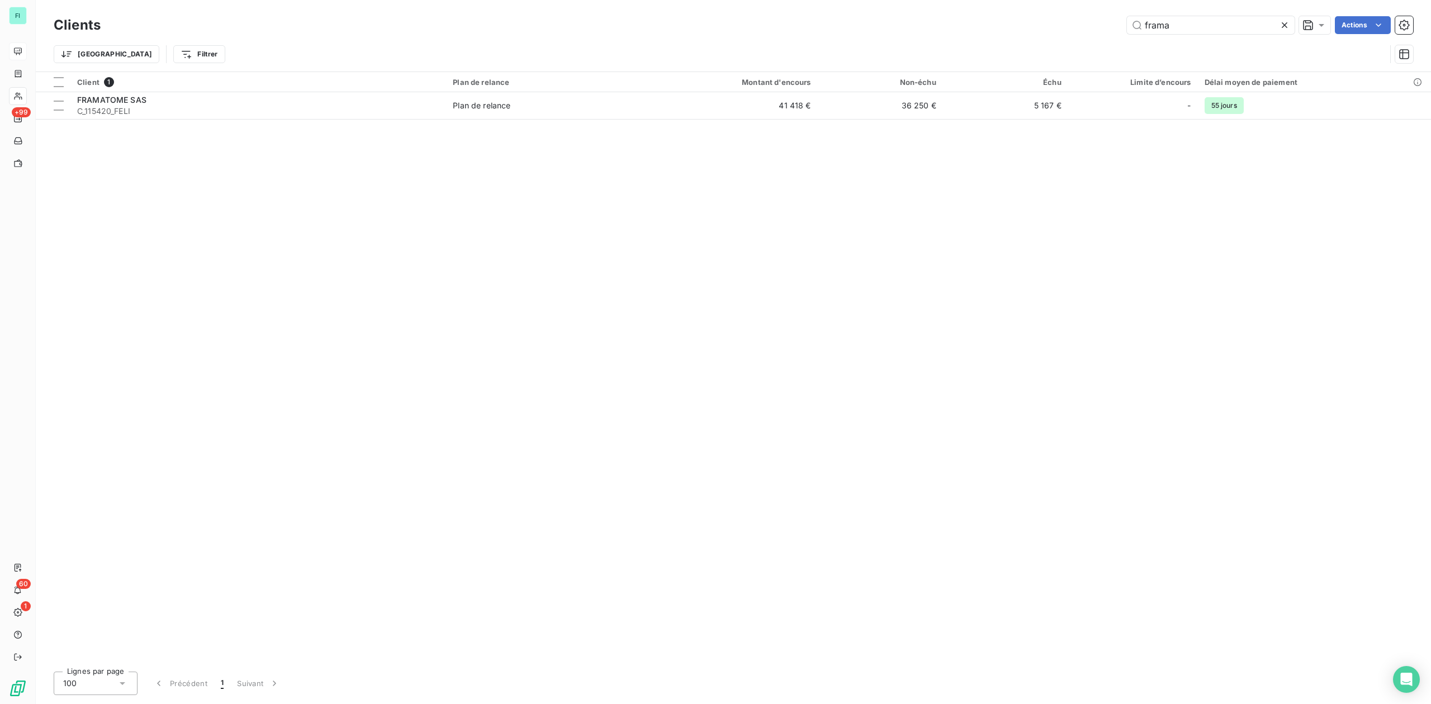
drag, startPoint x: 1175, startPoint y: 19, endPoint x: 1001, endPoint y: 27, distance: 174.6
click at [1001, 27] on div "frama Actions" at bounding box center [763, 25] width 1299 height 18
click at [1195, 27] on input "frama" at bounding box center [1211, 25] width 168 height 18
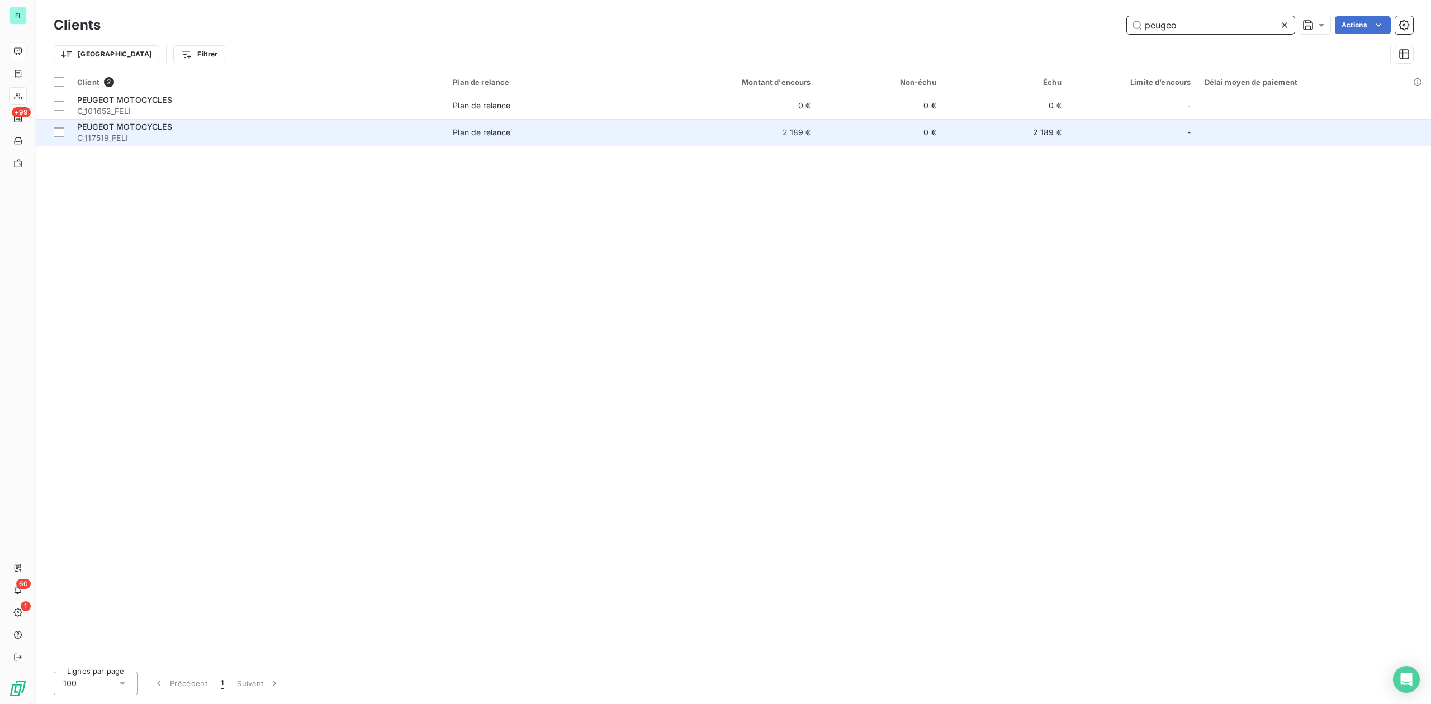
type input "peugeo"
click at [539, 128] on span "Plan de relance" at bounding box center [548, 132] width 190 height 11
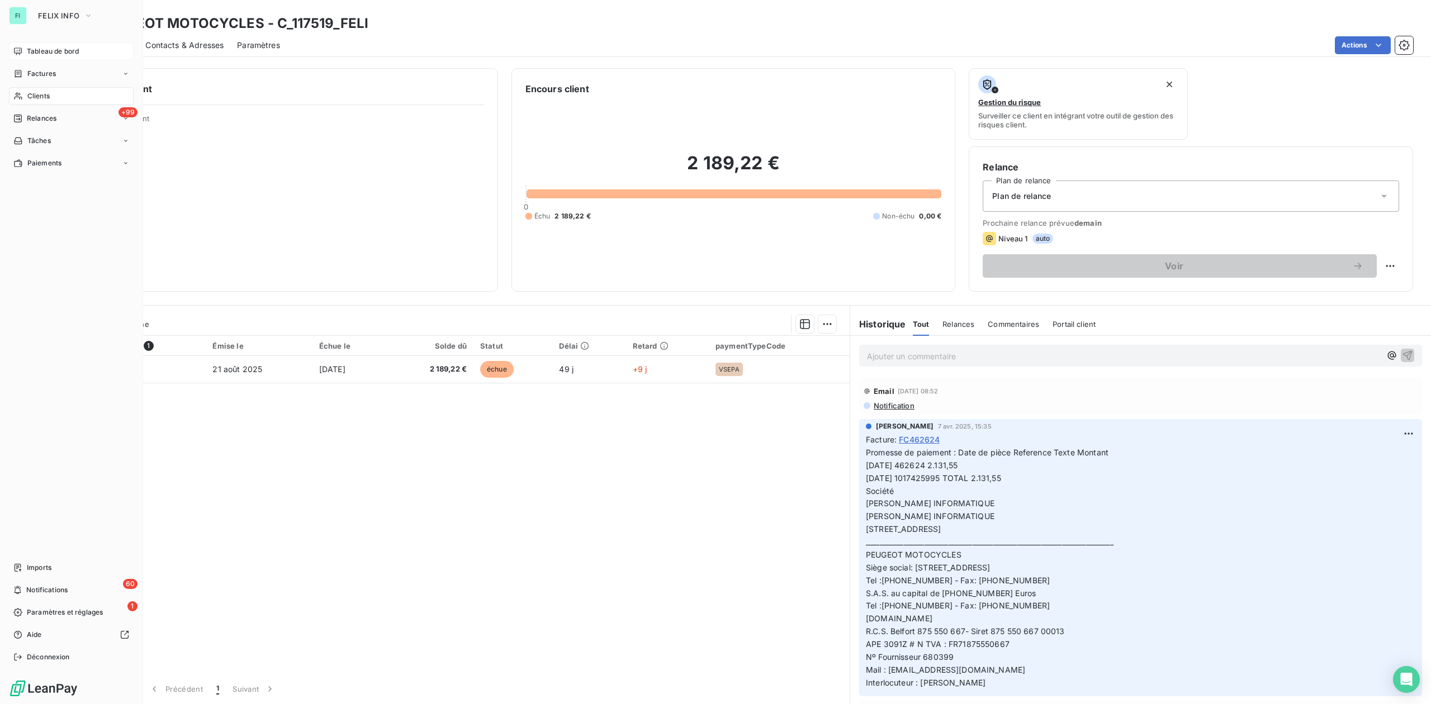
click at [21, 97] on icon at bounding box center [18, 96] width 10 height 9
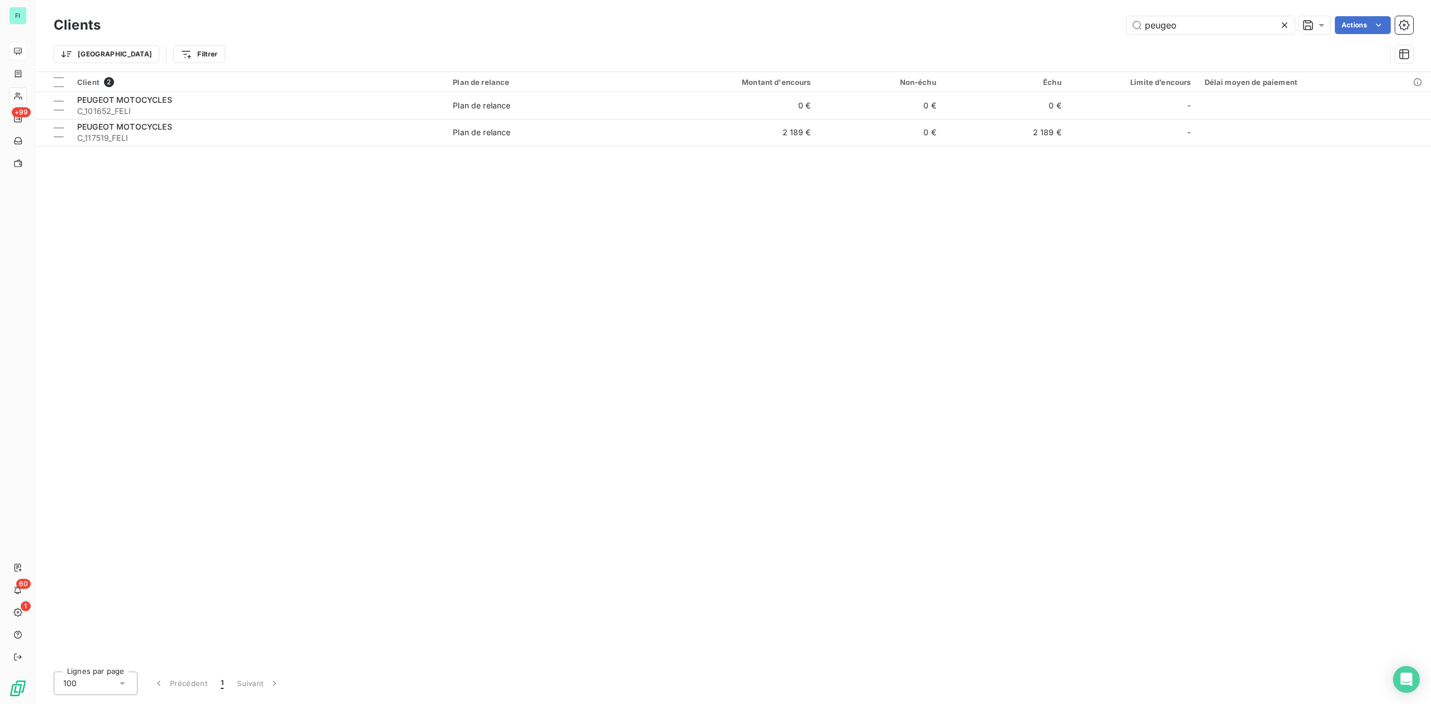
drag, startPoint x: 1187, startPoint y: 21, endPoint x: 793, endPoint y: 50, distance: 395.7
click at [1062, 28] on div "peugeo Actions" at bounding box center [763, 25] width 1299 height 18
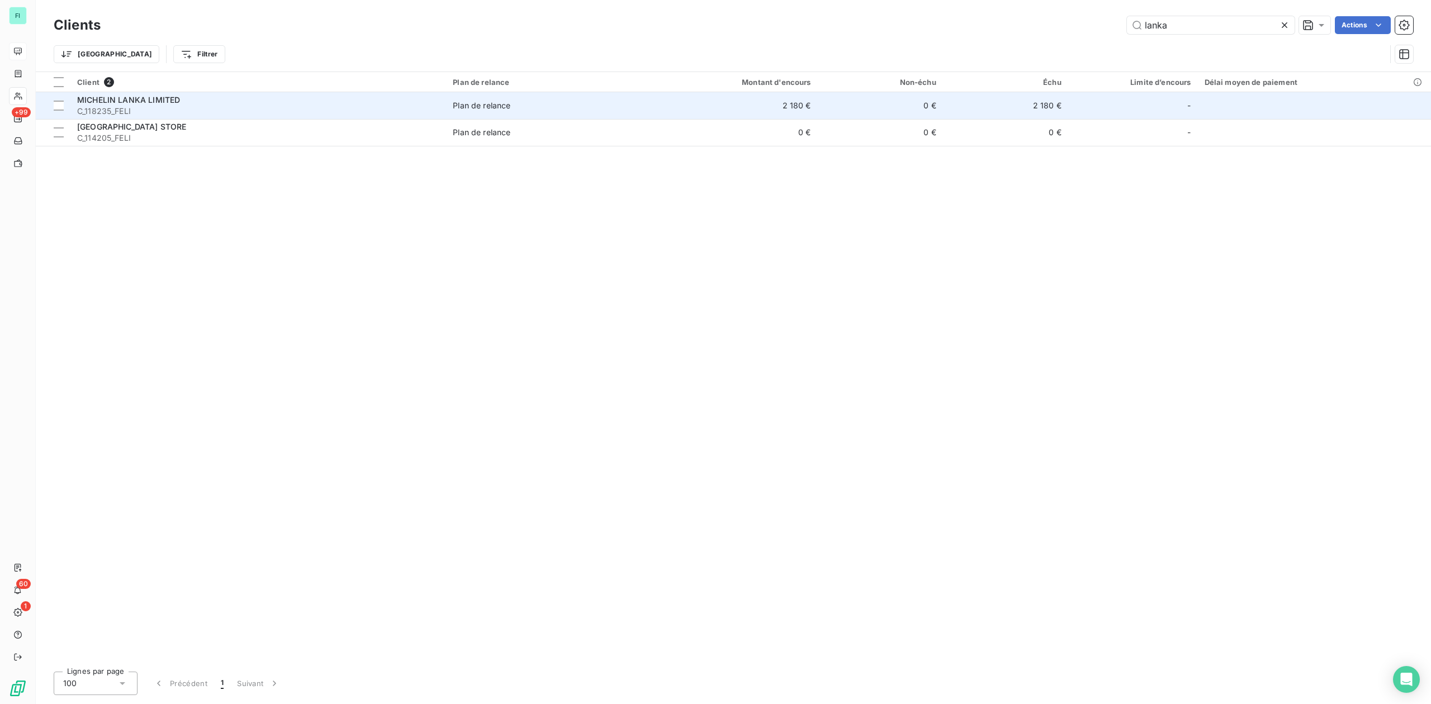
type input "lanka"
click at [200, 102] on div "MICHELIN LANKA LIMITED" at bounding box center [258, 99] width 362 height 11
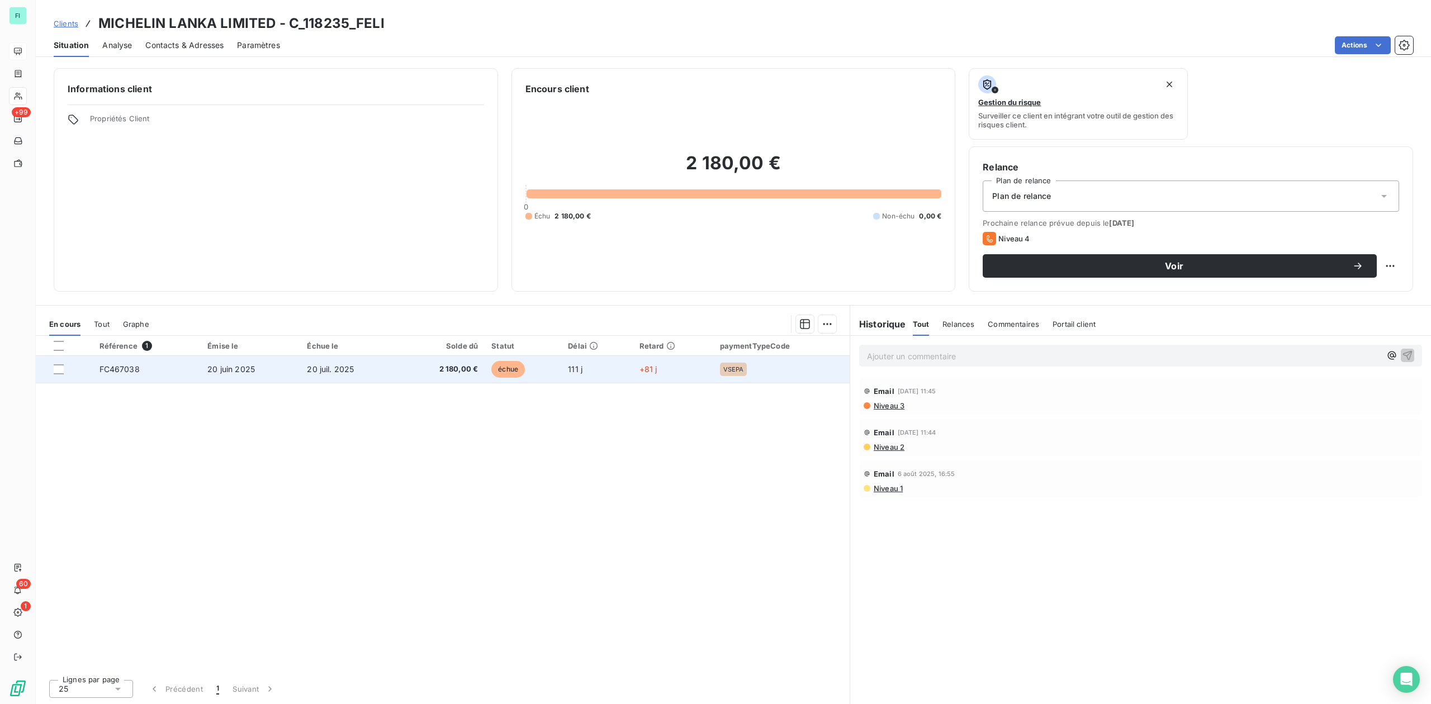
click at [296, 367] on td "20 juin 2025" at bounding box center [250, 369] width 99 height 27
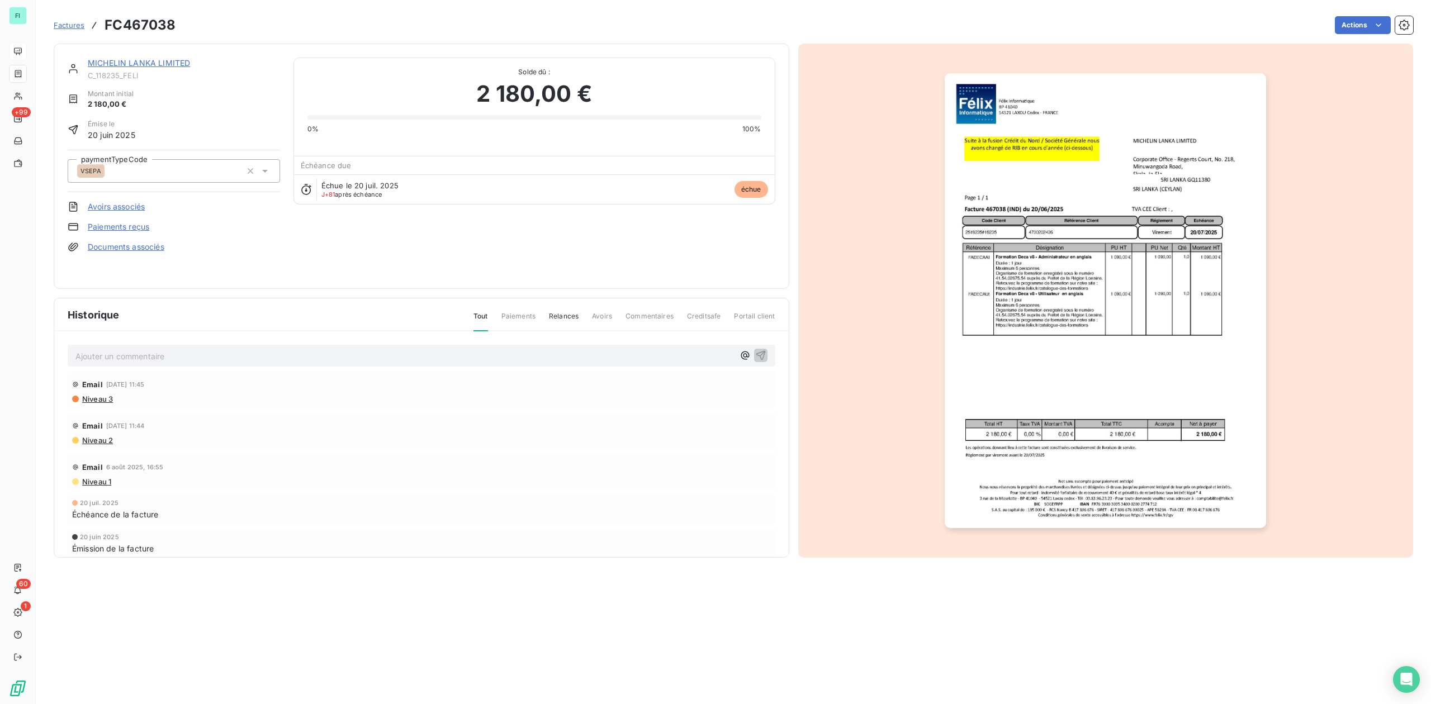
click at [151, 65] on link "MICHELIN LANKA LIMITED" at bounding box center [139, 63] width 102 height 10
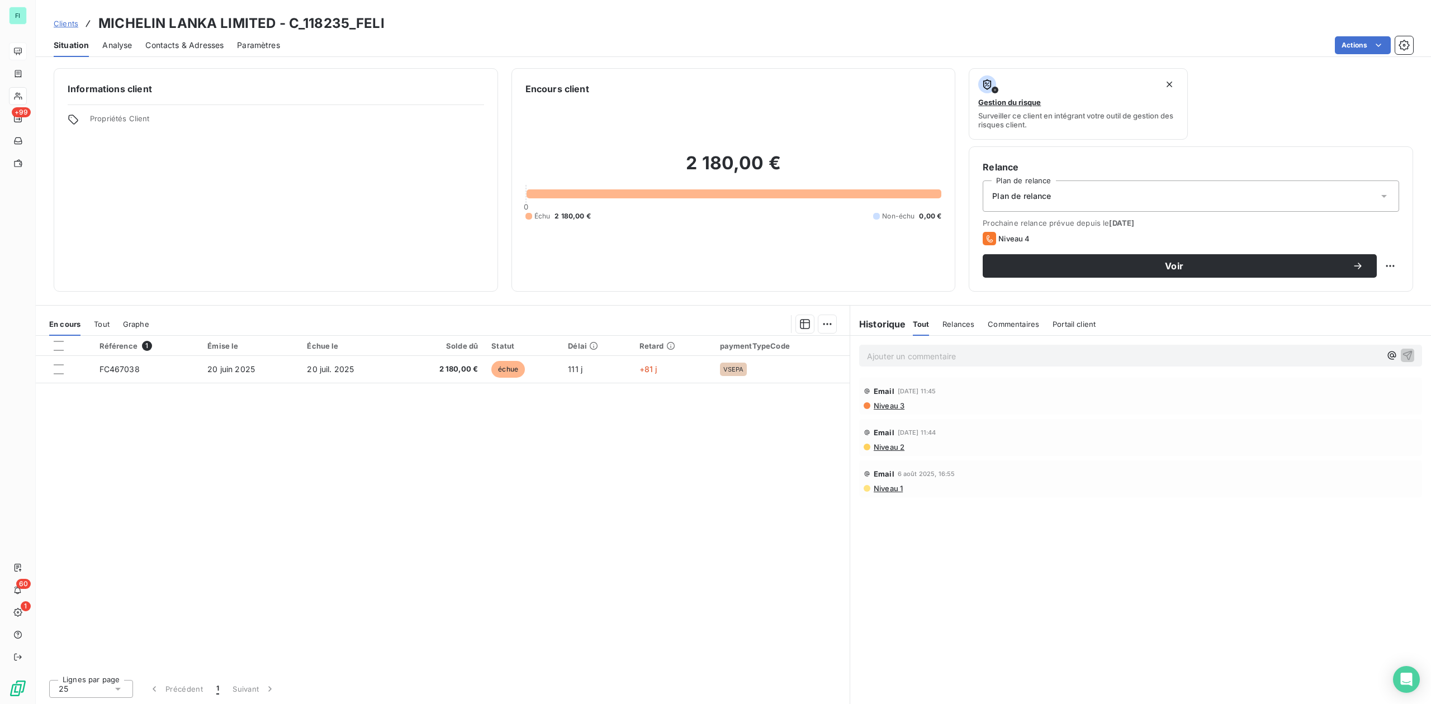
click at [182, 51] on div "Contacts & Adresses" at bounding box center [184, 45] width 78 height 23
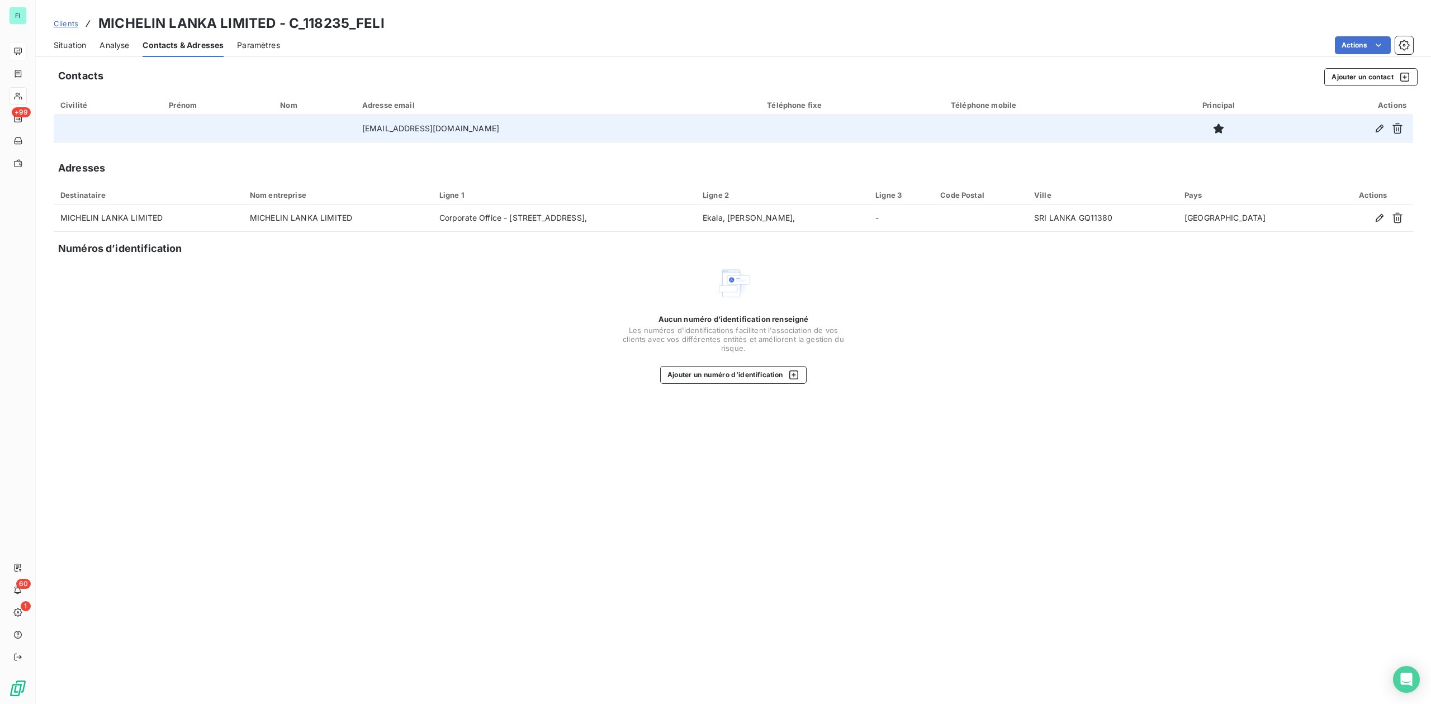
drag, startPoint x: 367, startPoint y: 126, endPoint x: 509, endPoint y: 126, distance: 142.0
click at [509, 126] on td "[EMAIL_ADDRESS][DOMAIN_NAME]" at bounding box center [557, 128] width 405 height 27
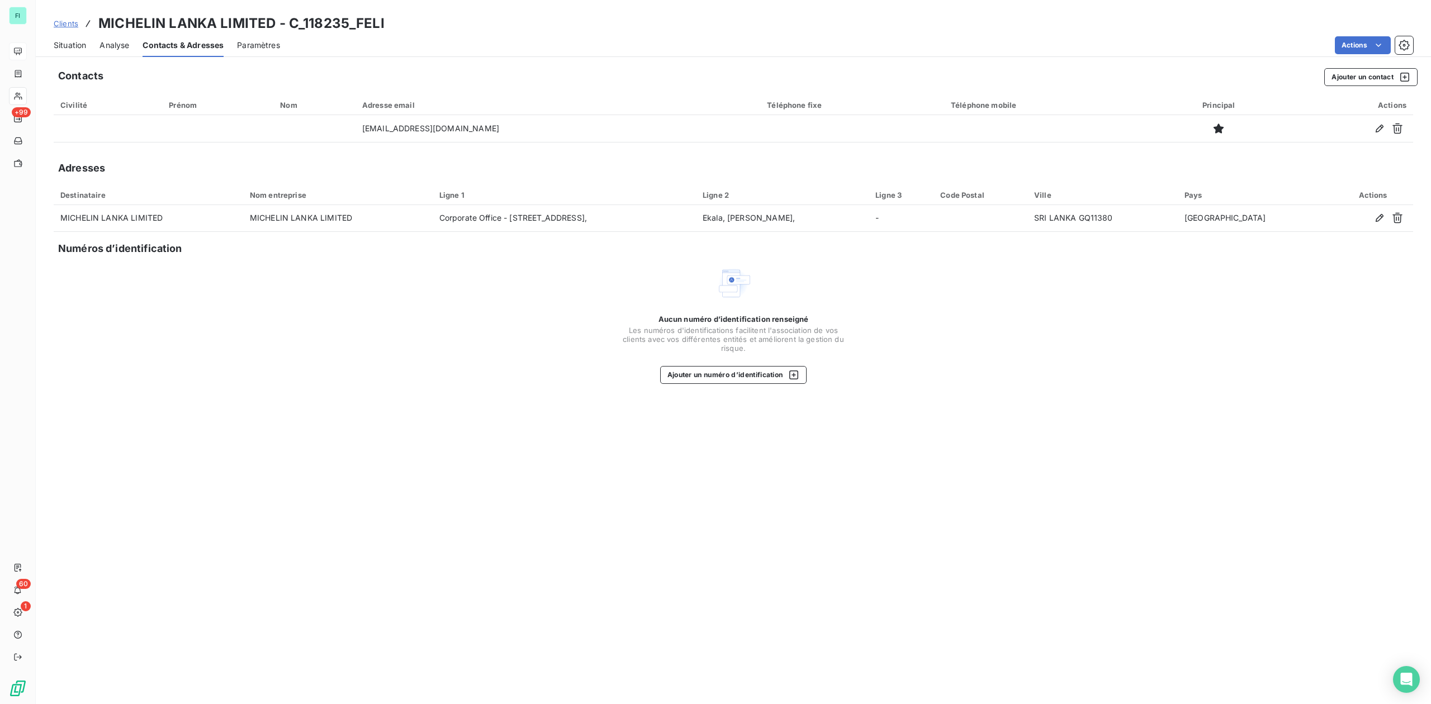
click at [68, 40] on span "Situation" at bounding box center [70, 45] width 32 height 11
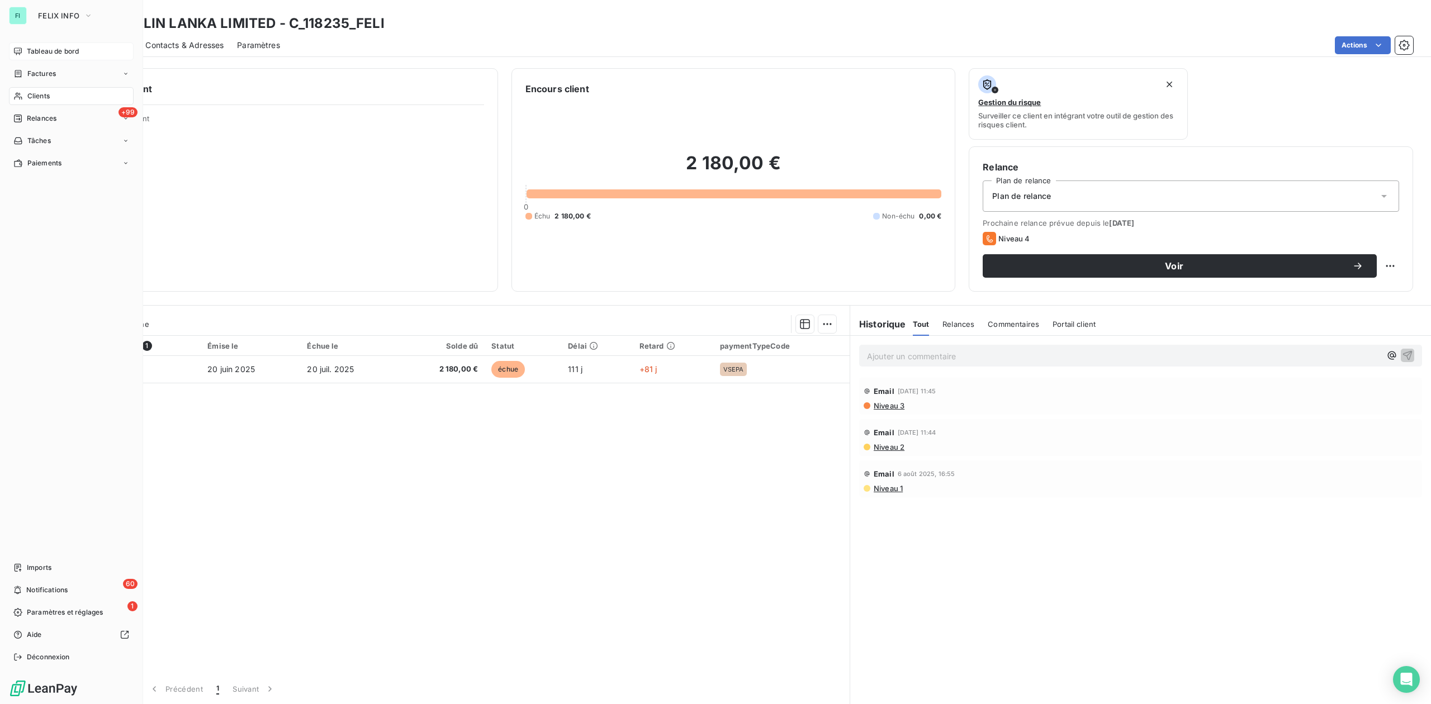
click at [23, 93] on div "Clients" at bounding box center [71, 96] width 125 height 18
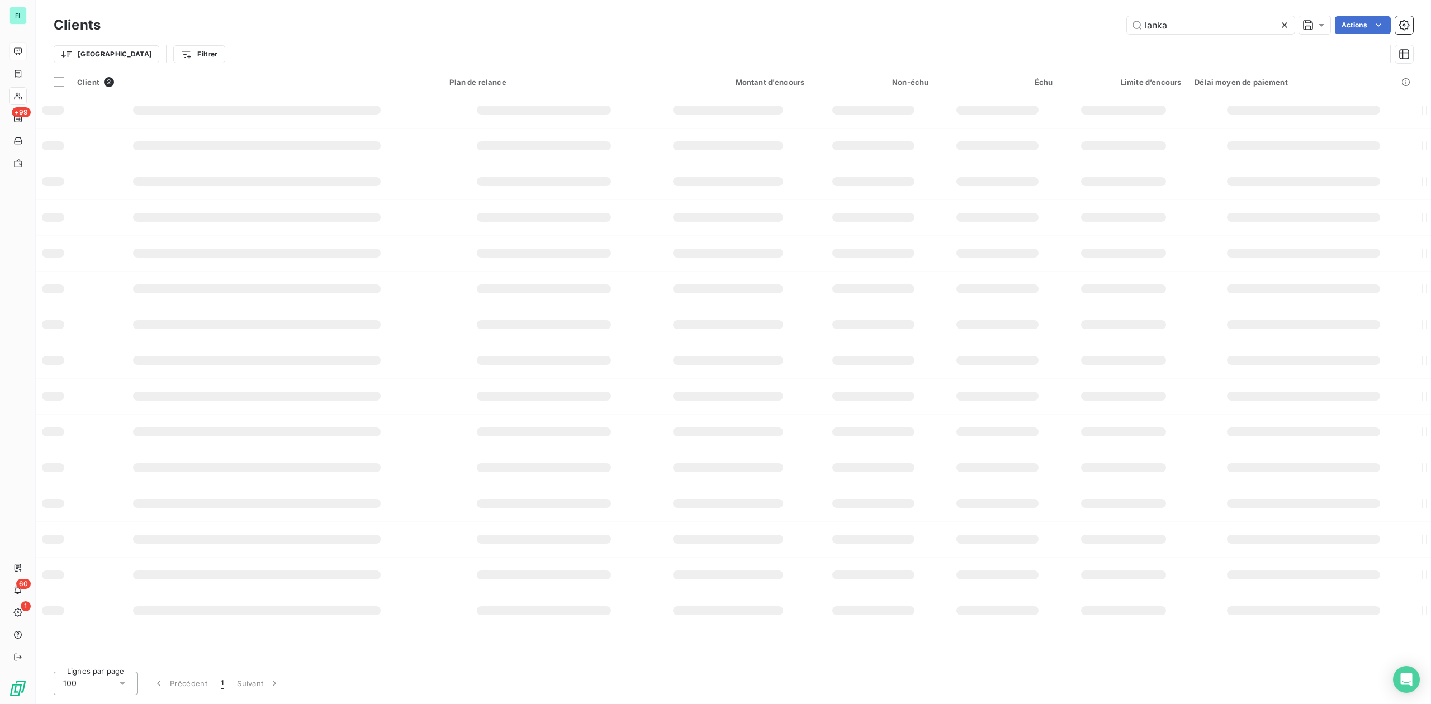
drag, startPoint x: 1194, startPoint y: 20, endPoint x: 812, endPoint y: 21, distance: 382.9
click at [859, 21] on div "lanka Actions" at bounding box center [763, 25] width 1299 height 18
click at [1197, 30] on input "opco" at bounding box center [1211, 25] width 168 height 18
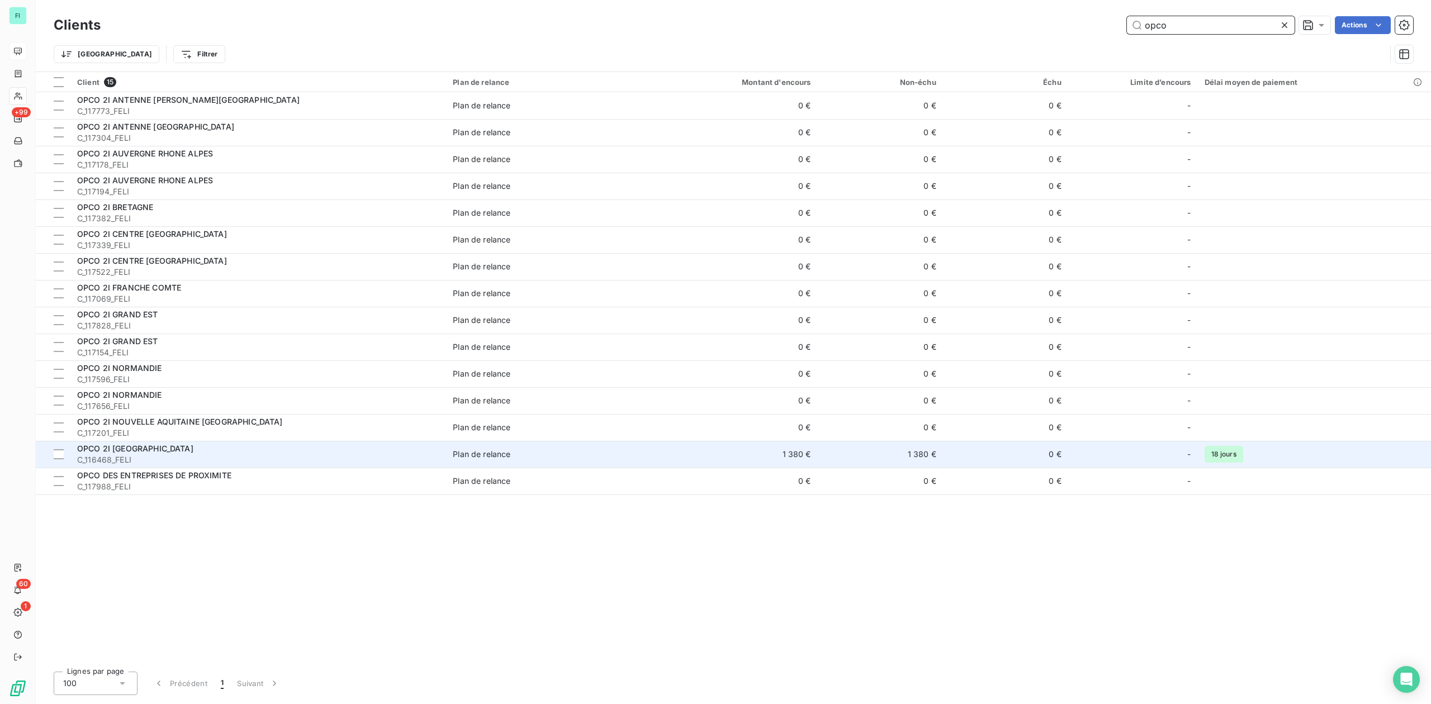
type input "opco"
click at [145, 447] on div "OPCO 2I [GEOGRAPHIC_DATA]" at bounding box center [258, 448] width 362 height 11
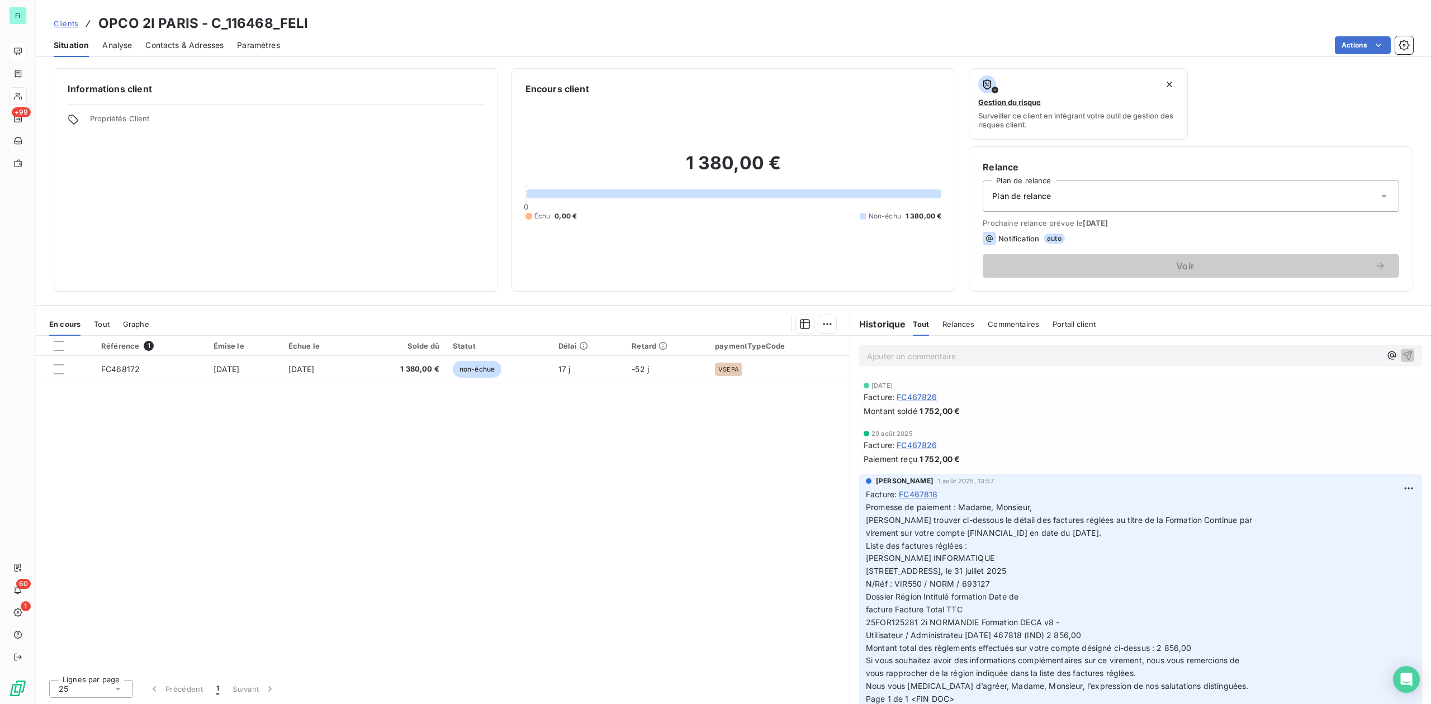
click at [108, 322] on span "Tout" at bounding box center [102, 324] width 16 height 9
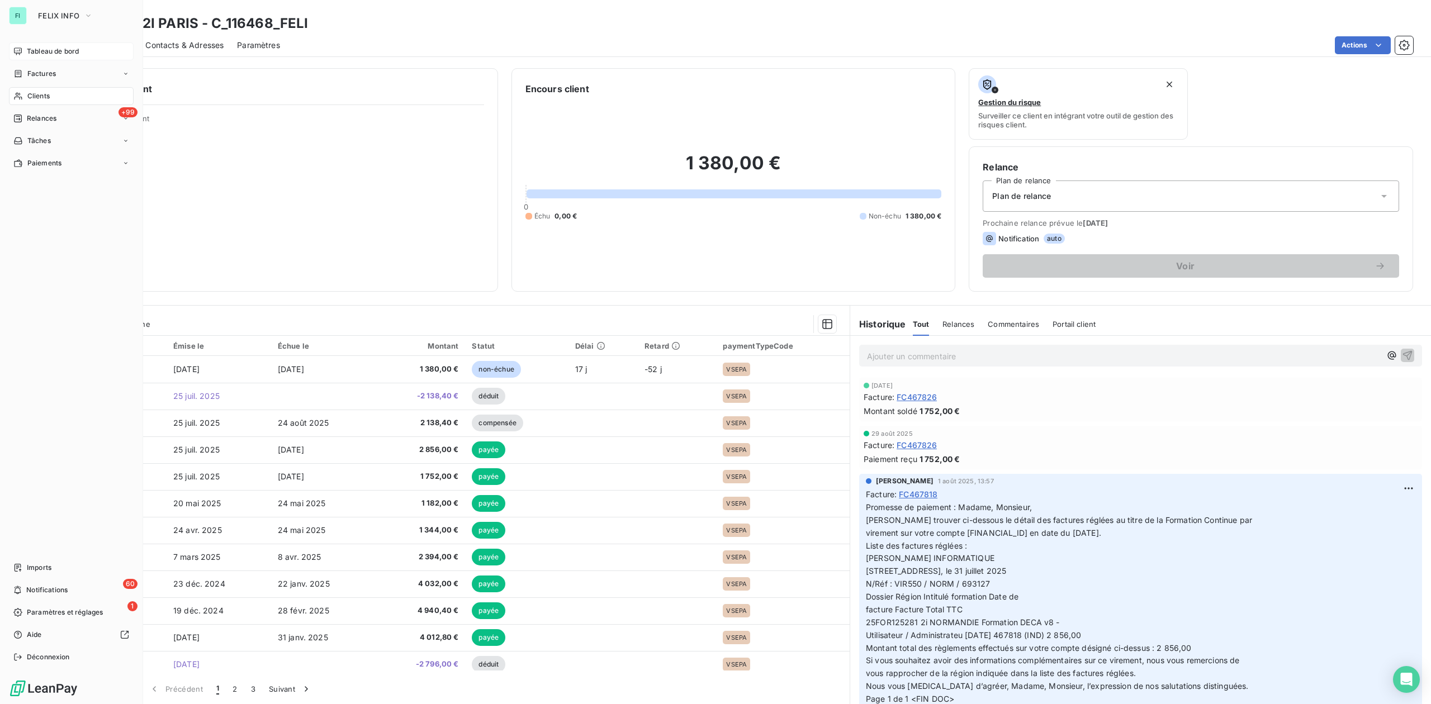
click at [27, 94] on span "Clients" at bounding box center [38, 96] width 22 height 10
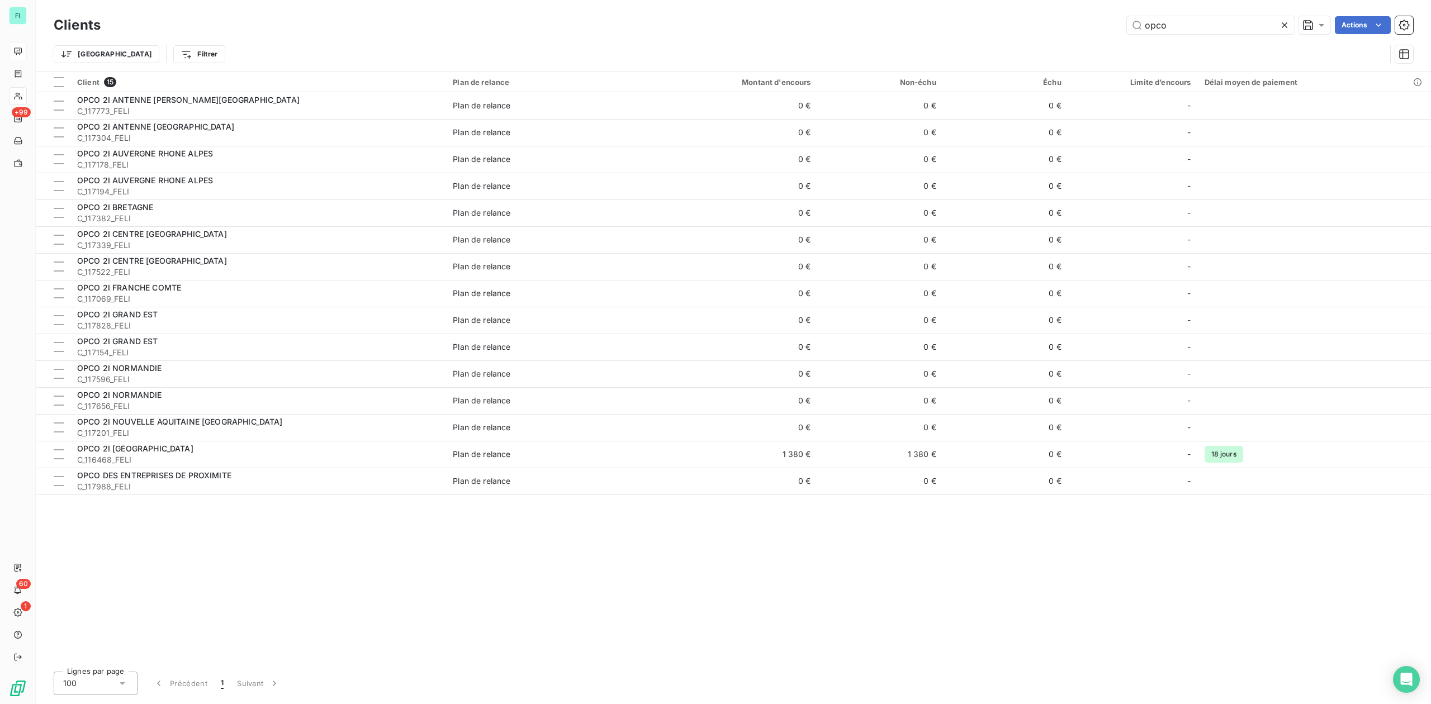
drag, startPoint x: 1186, startPoint y: 23, endPoint x: 861, endPoint y: 40, distance: 325.2
click at [937, 29] on div "opco Actions" at bounding box center [763, 25] width 1299 height 18
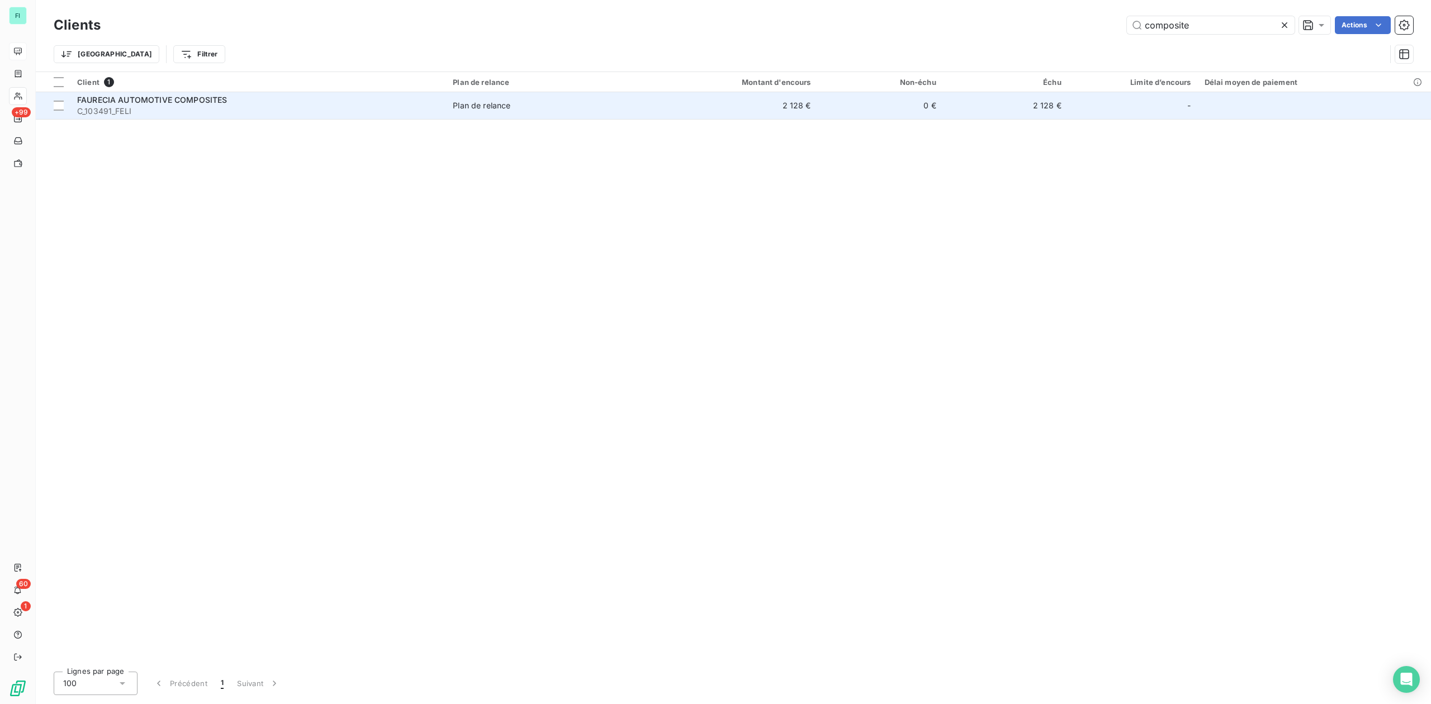
type input "composite"
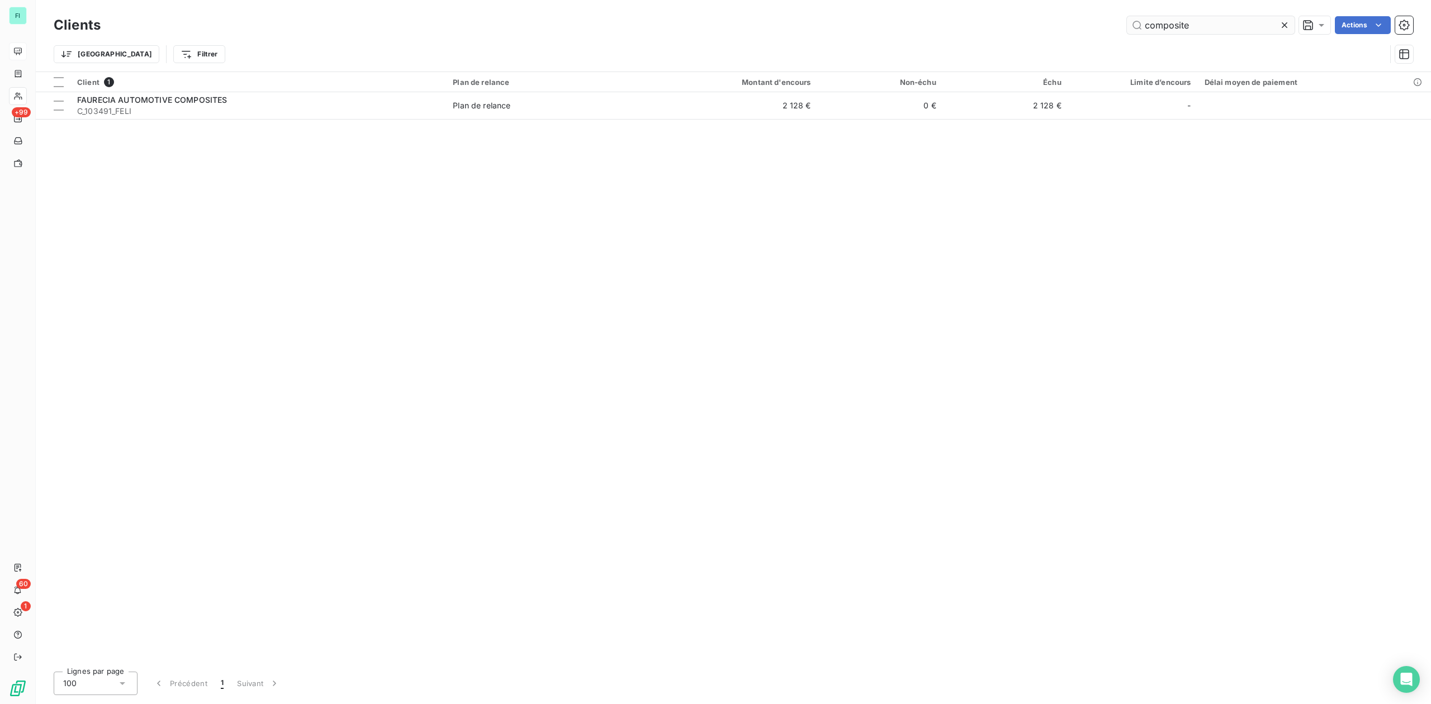
drag, startPoint x: 1280, startPoint y: 26, endPoint x: 1263, endPoint y: 34, distance: 18.5
click at [1280, 26] on icon at bounding box center [1284, 25] width 11 height 11
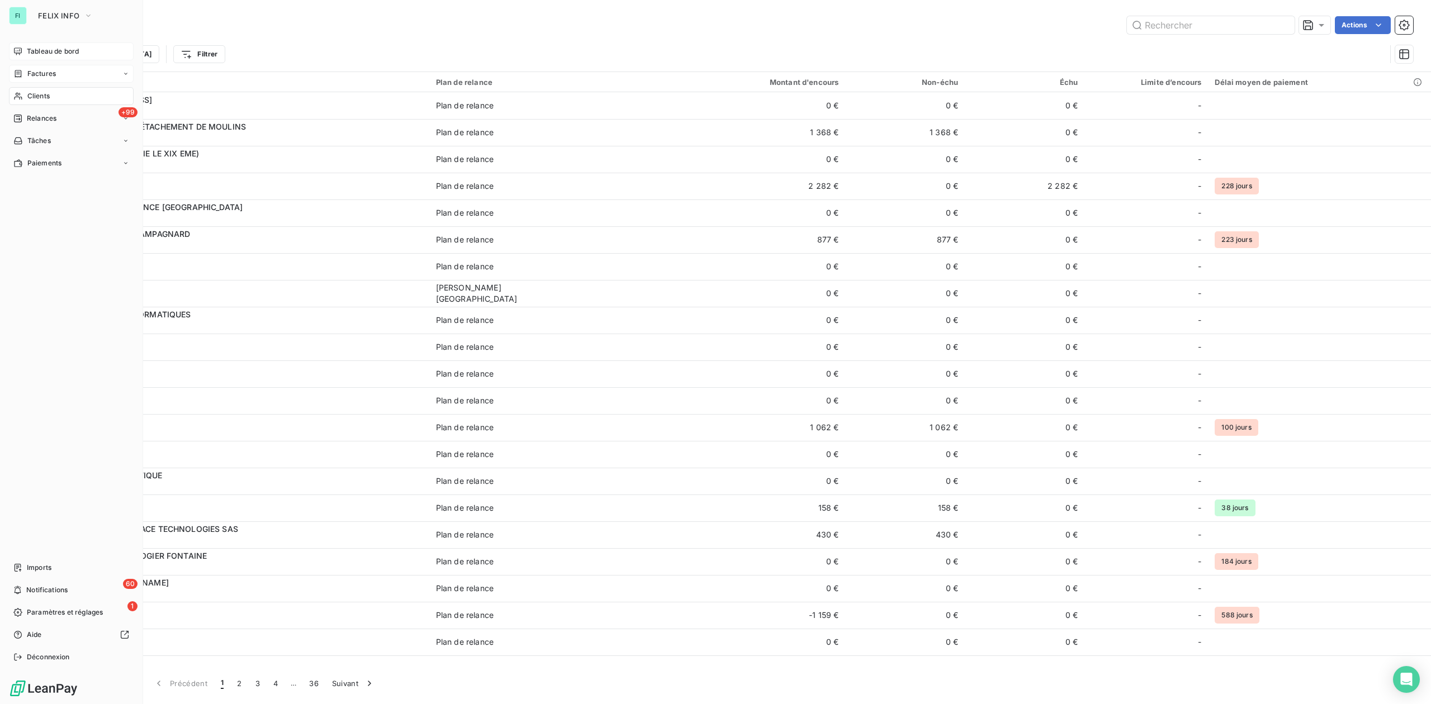
click at [31, 69] on span "Factures" at bounding box center [41, 74] width 29 height 10
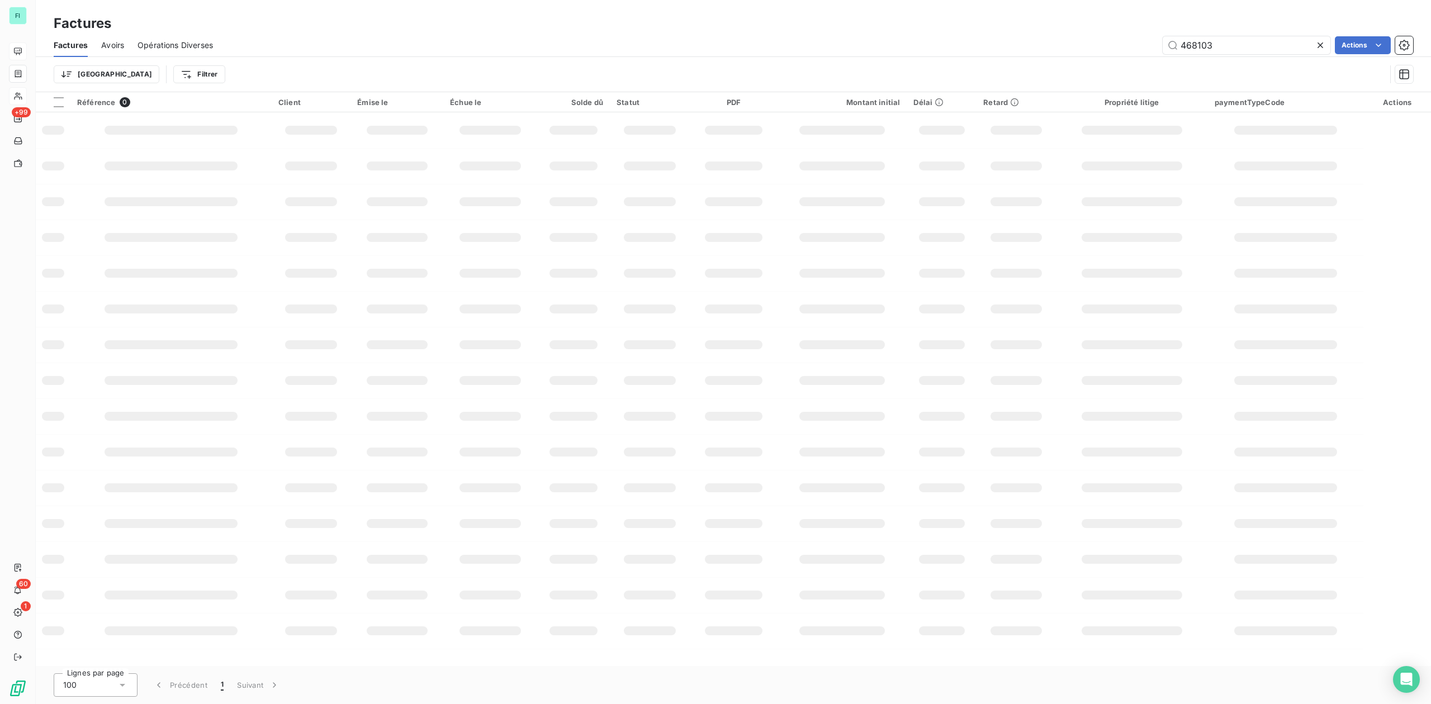
drag, startPoint x: 1230, startPoint y: 39, endPoint x: 904, endPoint y: 82, distance: 329.2
click at [964, 72] on div "Factures Avoirs Opérations Diverses 468103 Actions Trier Filtrer" at bounding box center [733, 63] width 1395 height 58
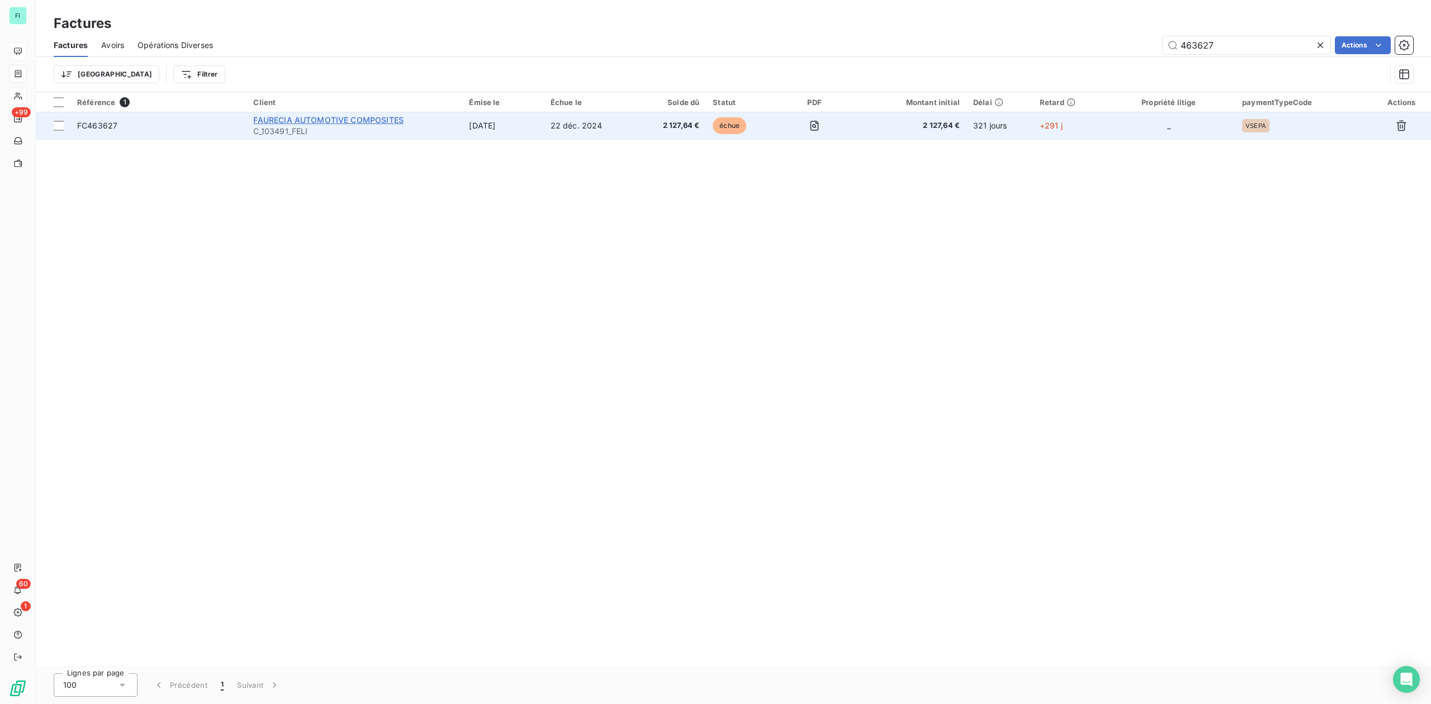
type input "463627"
click at [355, 117] on span "FAURECIA AUTOMOTIVE COMPOSITES" at bounding box center [328, 120] width 150 height 10
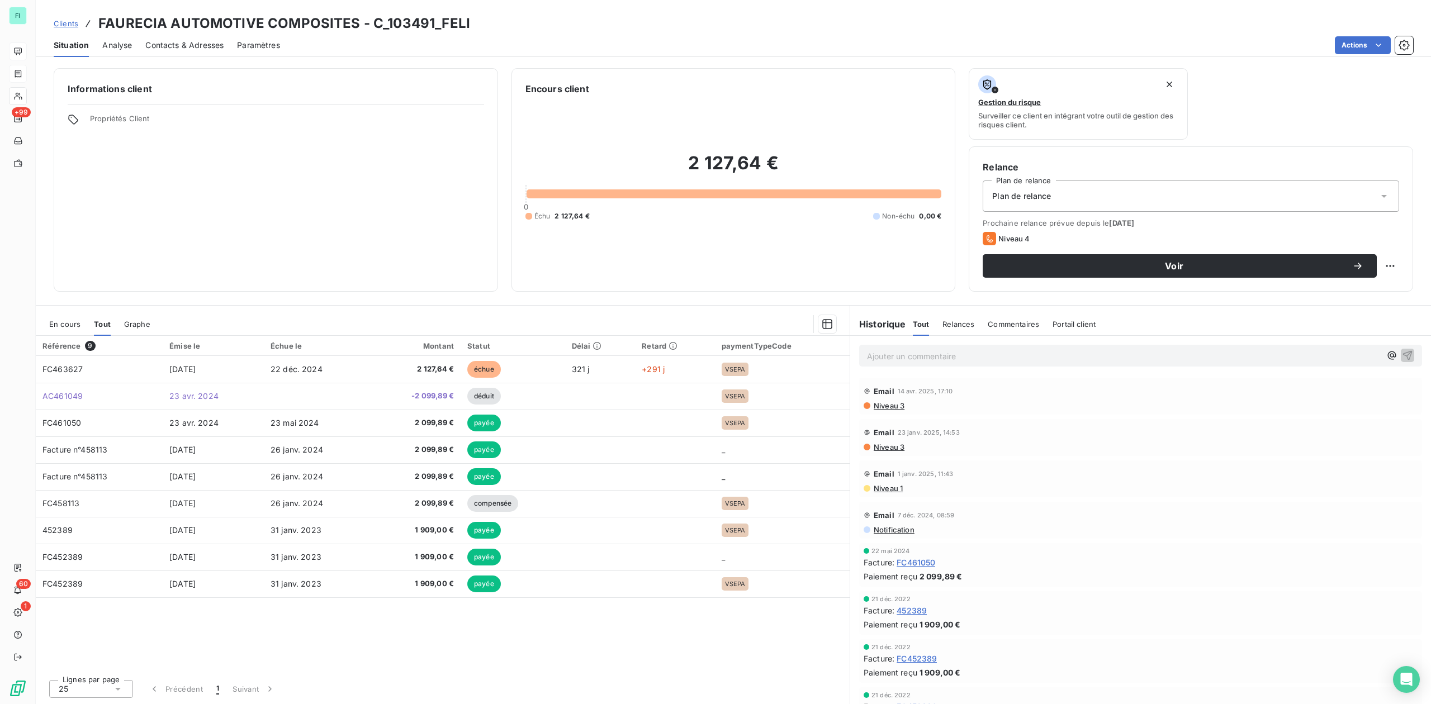
click at [68, 324] on span "En cours" at bounding box center [64, 324] width 31 height 9
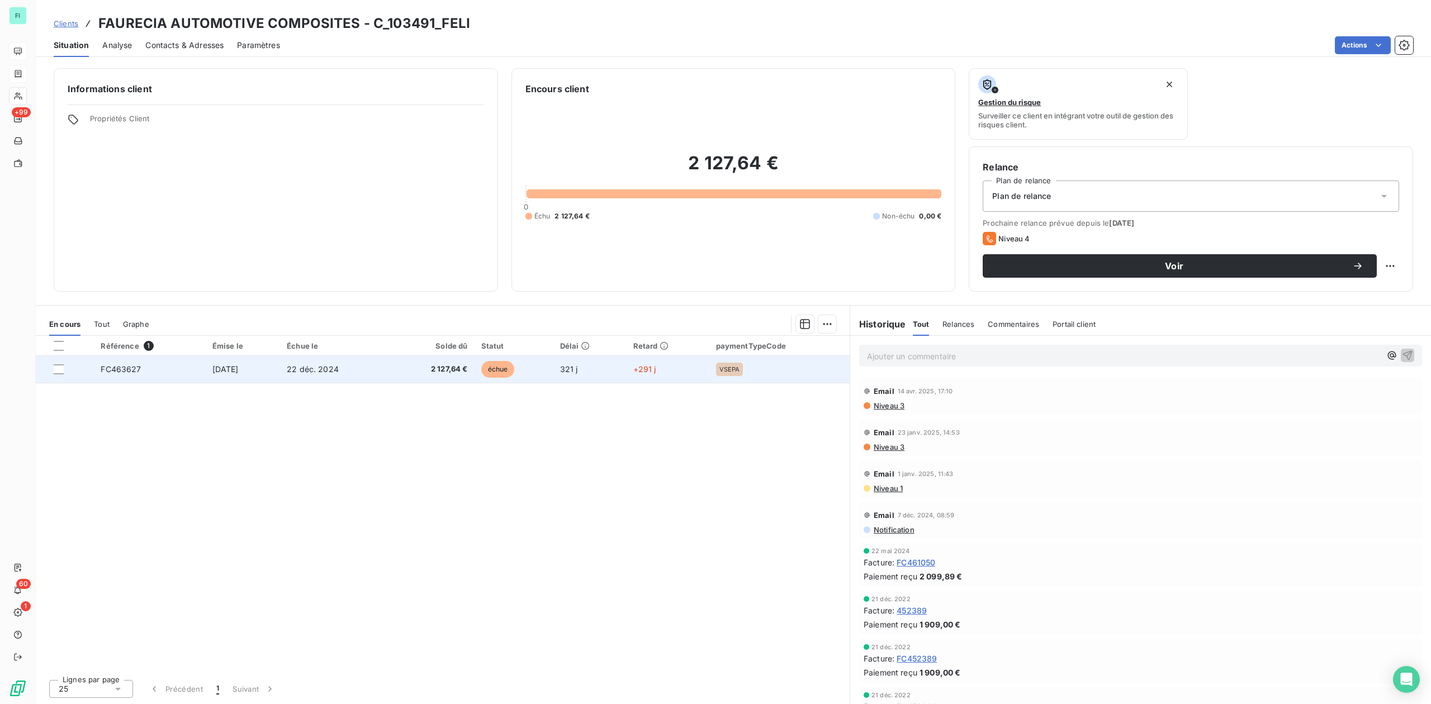
click at [468, 367] on span "2 127,64 €" at bounding box center [432, 369] width 71 height 11
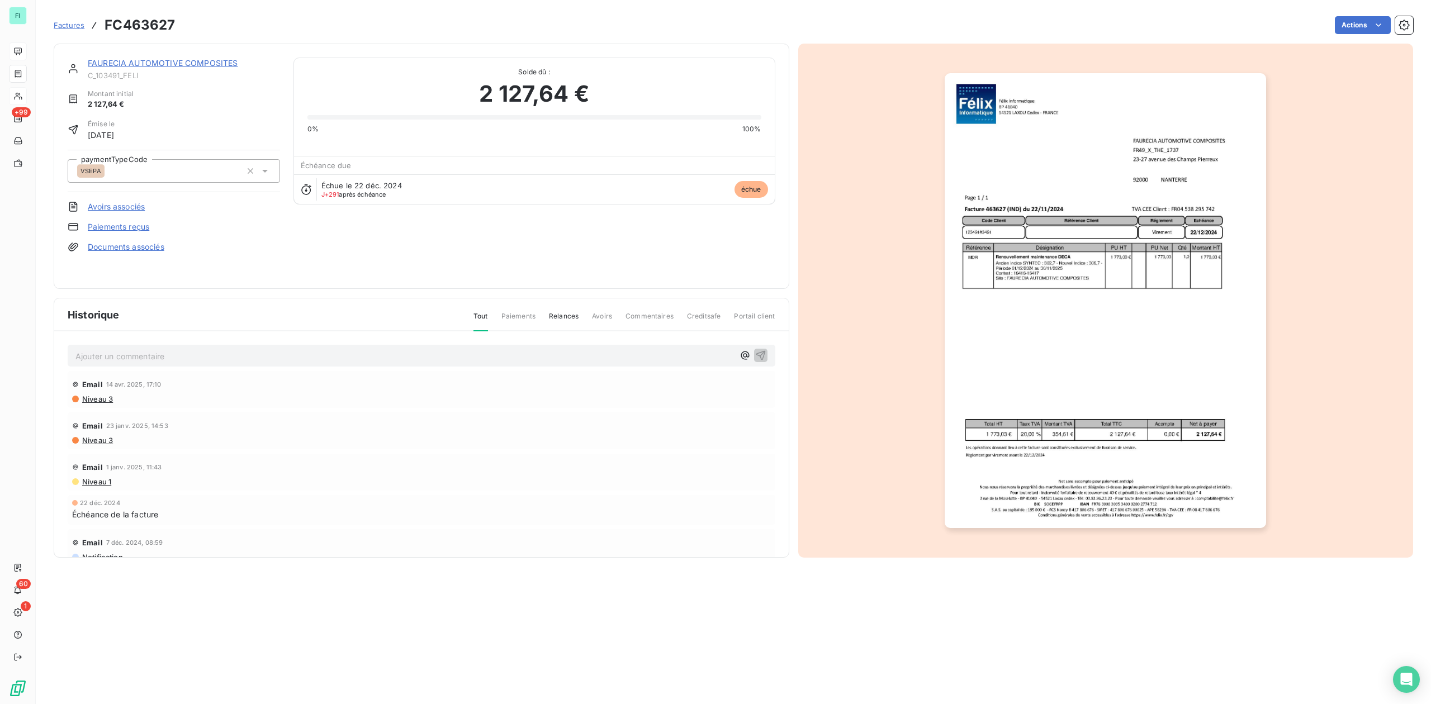
click at [1002, 296] on img "button" at bounding box center [1105, 300] width 321 height 455
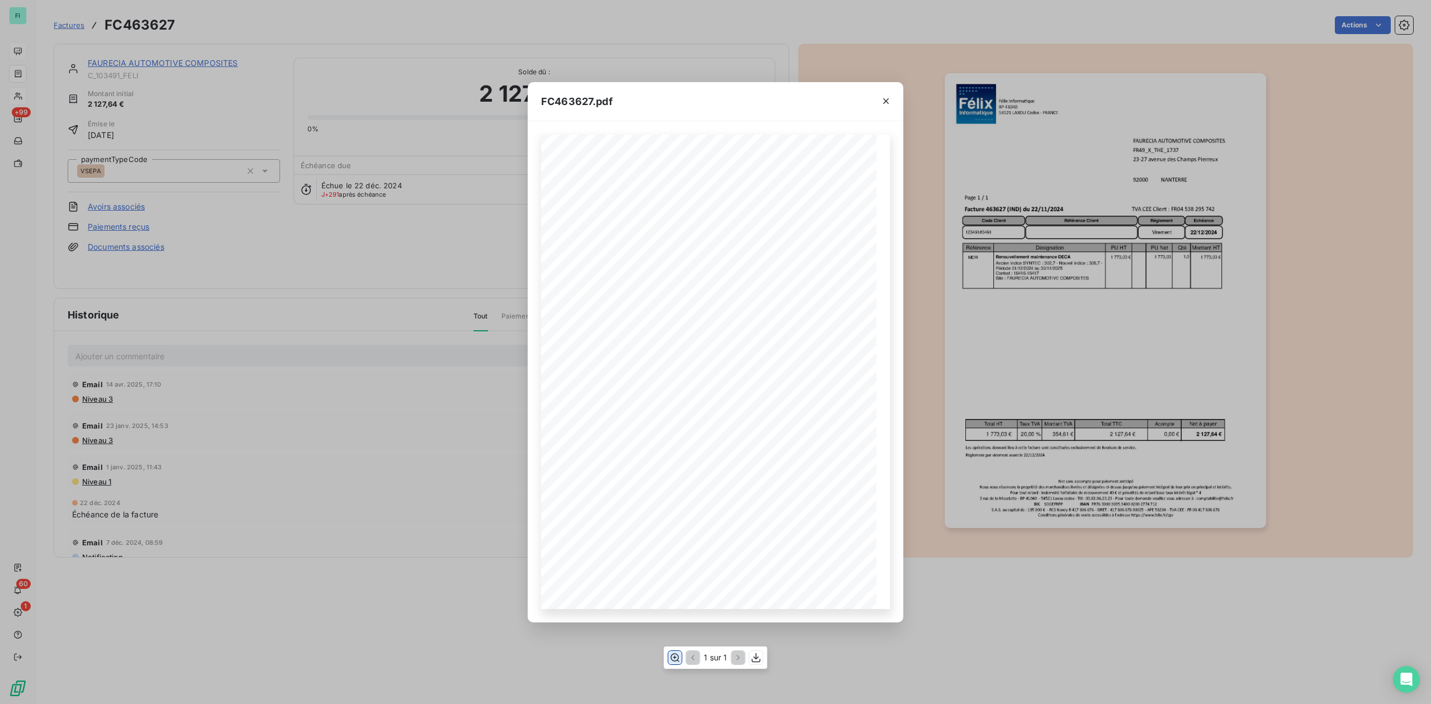
click at [674, 653] on icon "button" at bounding box center [675, 657] width 9 height 8
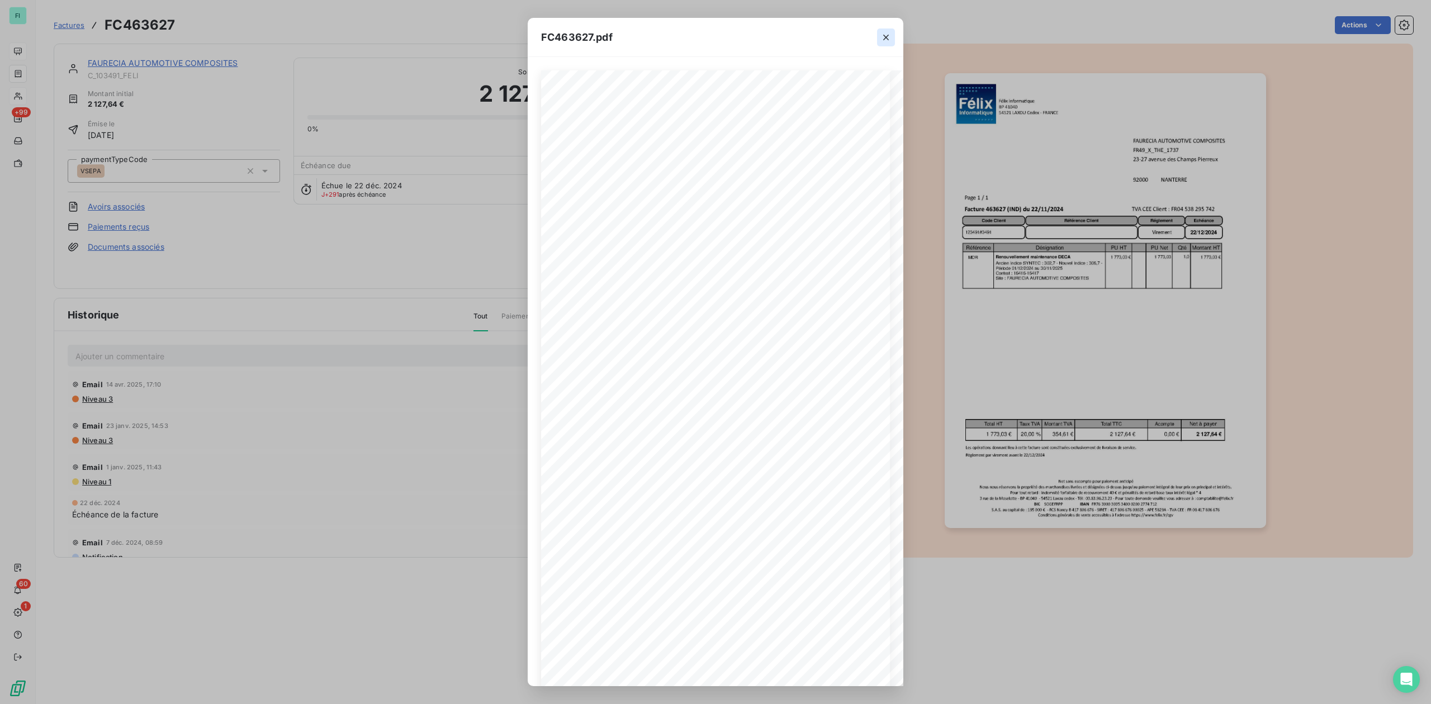
click at [886, 34] on icon "button" at bounding box center [885, 37] width 11 height 11
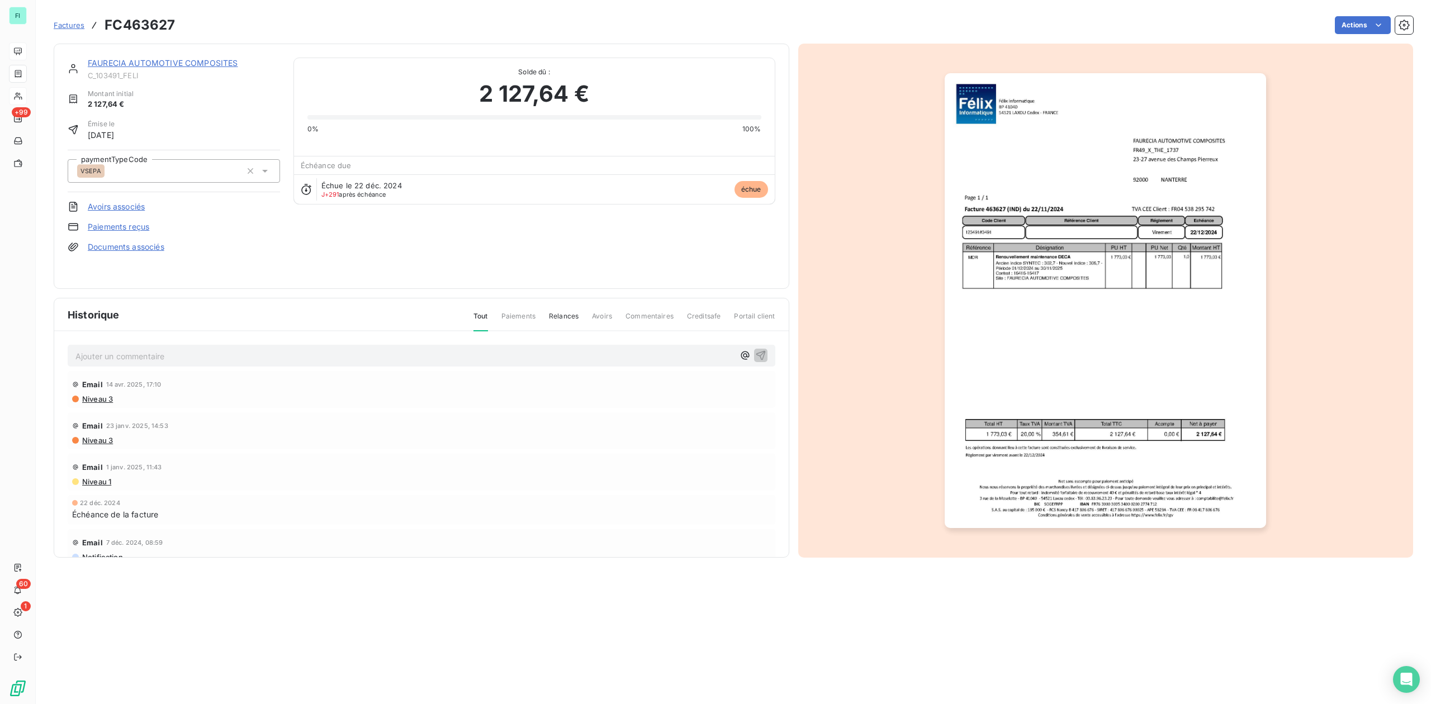
click at [189, 61] on link "FAURECIA AUTOMOTIVE COMPOSITES" at bounding box center [163, 63] width 150 height 10
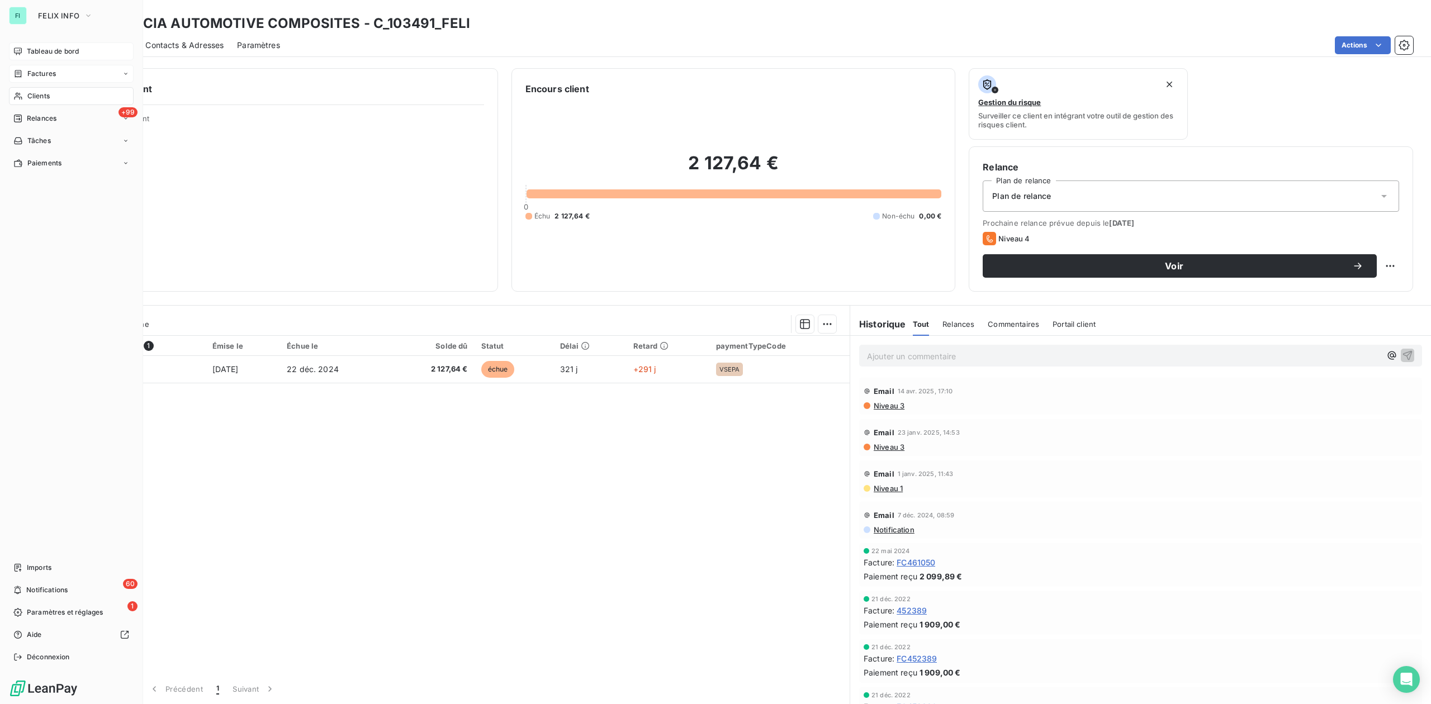
click at [36, 92] on span "Clients" at bounding box center [38, 96] width 22 height 10
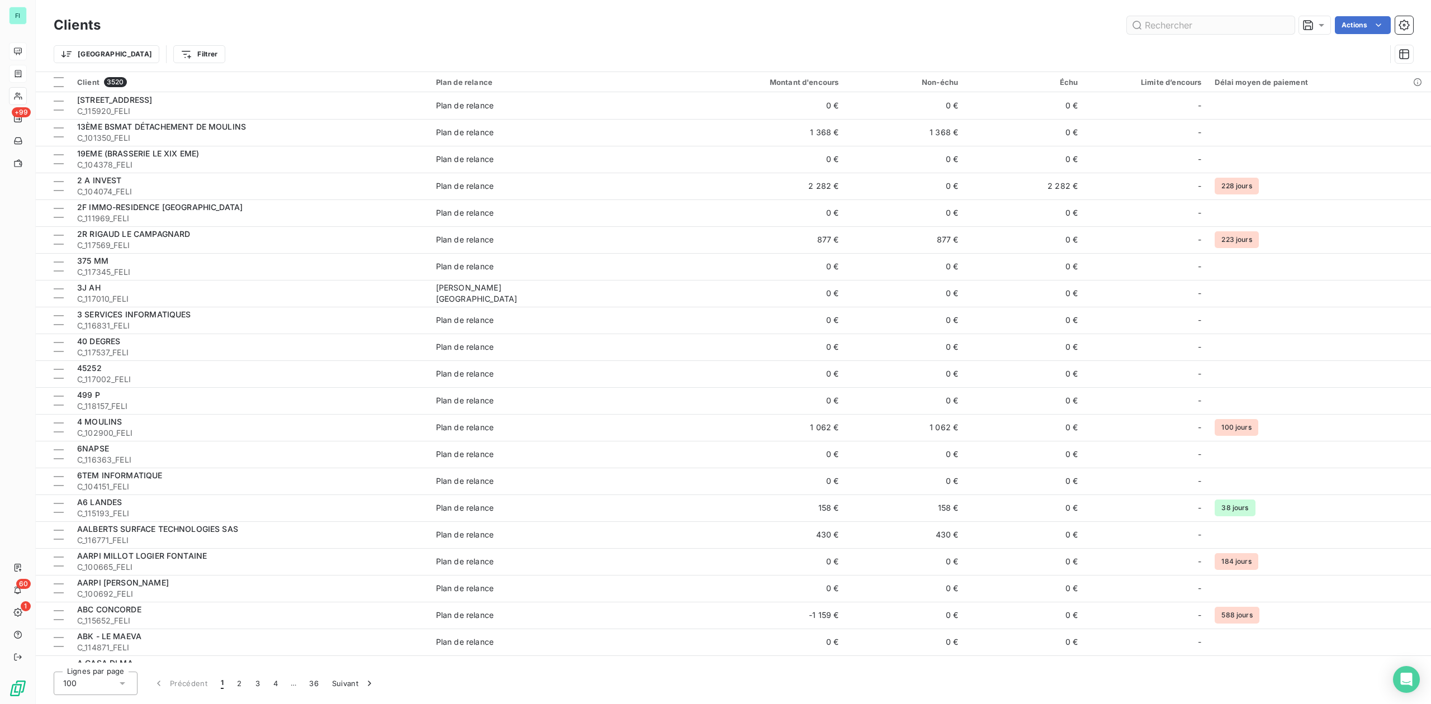
click at [1183, 27] on input "text" at bounding box center [1211, 25] width 168 height 18
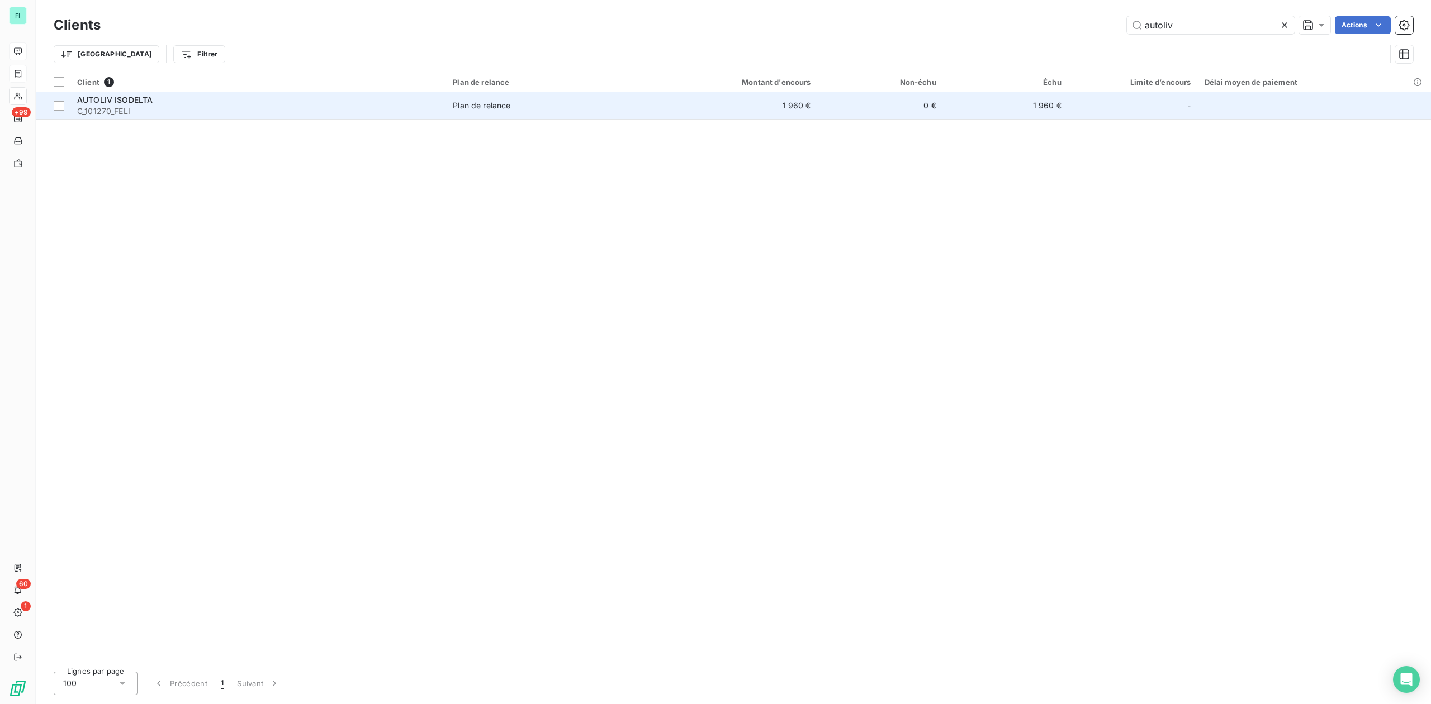
type input "autoliv"
click at [237, 106] on span "C_101270_FELI" at bounding box center [258, 111] width 362 height 11
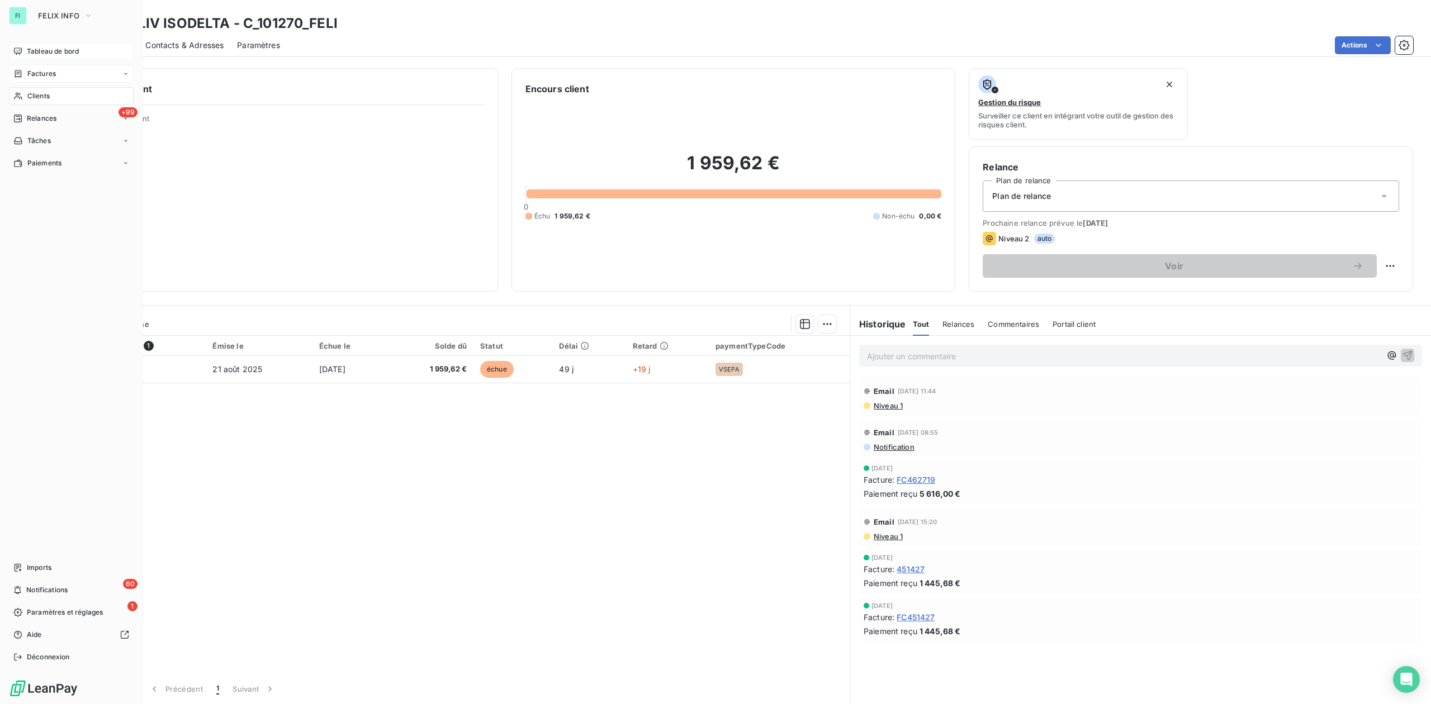
click at [25, 94] on div "Clients" at bounding box center [71, 96] width 125 height 18
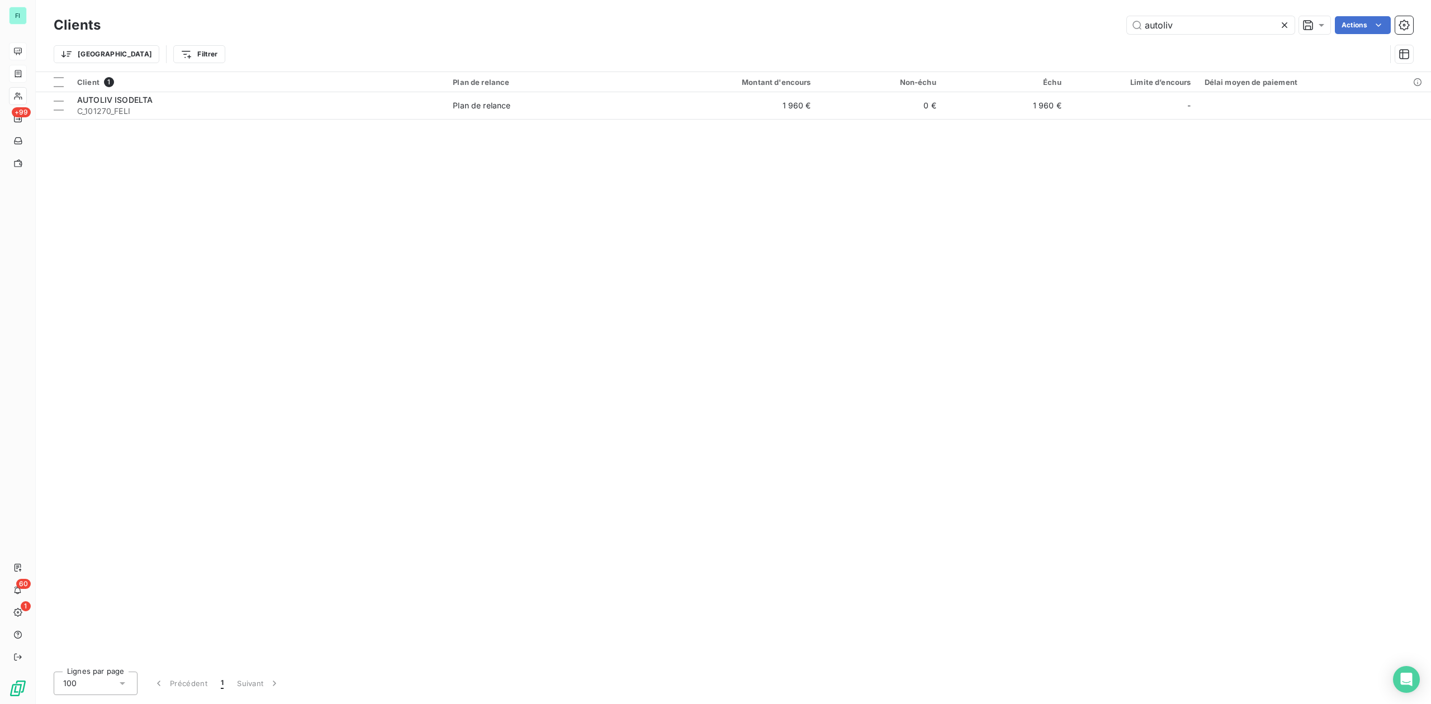
drag, startPoint x: 1206, startPoint y: 25, endPoint x: 665, endPoint y: 25, distance: 540.5
click at [819, 23] on div "autoliv Actions" at bounding box center [763, 25] width 1299 height 18
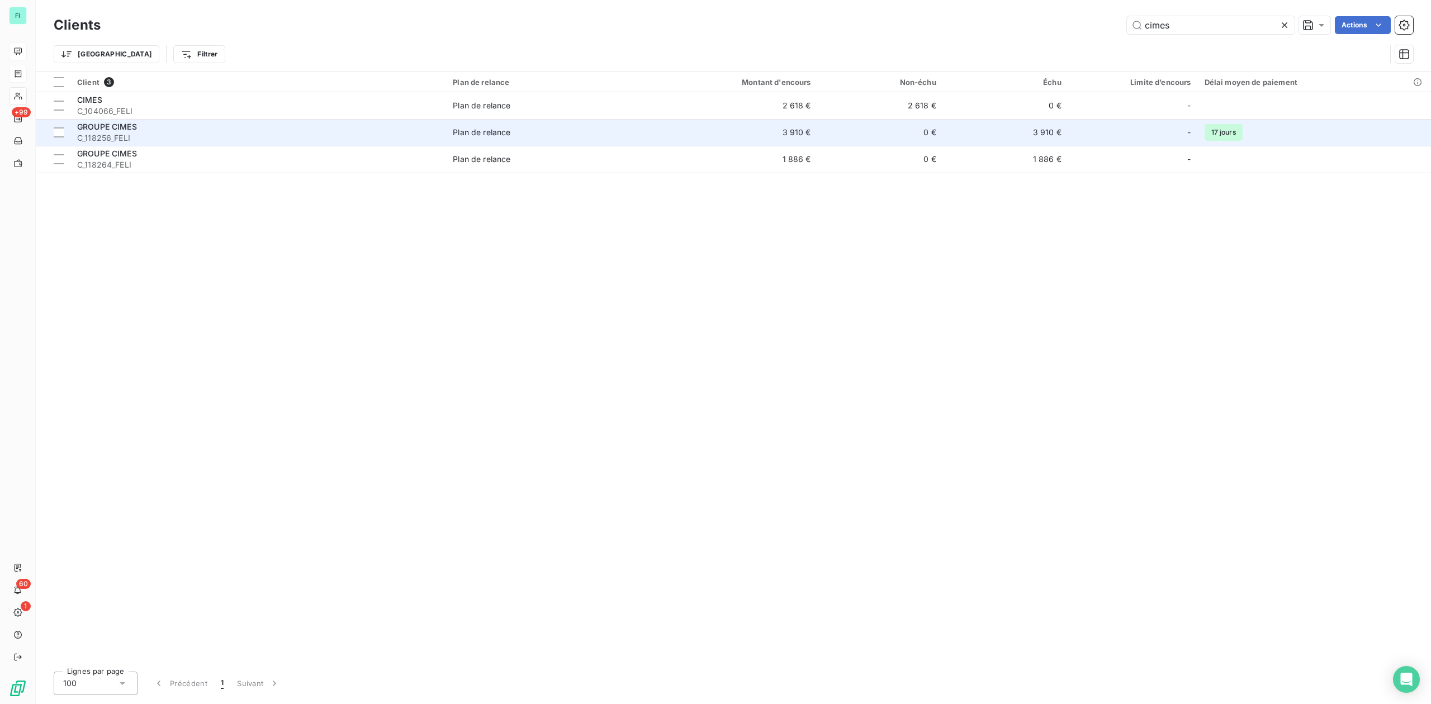
type input "cimes"
click at [135, 121] on div "GROUPE CIMES" at bounding box center [258, 126] width 362 height 11
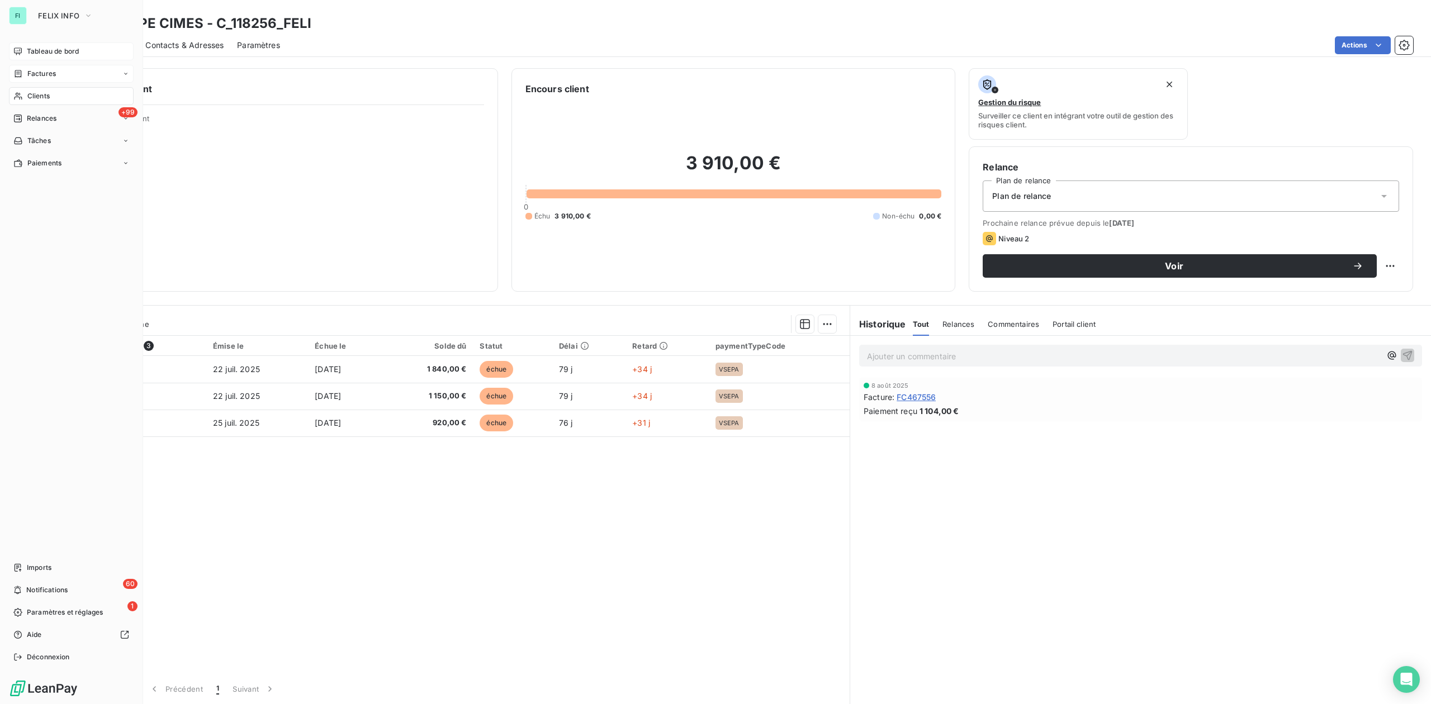
drag, startPoint x: 29, startPoint y: 92, endPoint x: 48, endPoint y: 89, distance: 18.7
click at [30, 92] on span "Clients" at bounding box center [38, 96] width 22 height 10
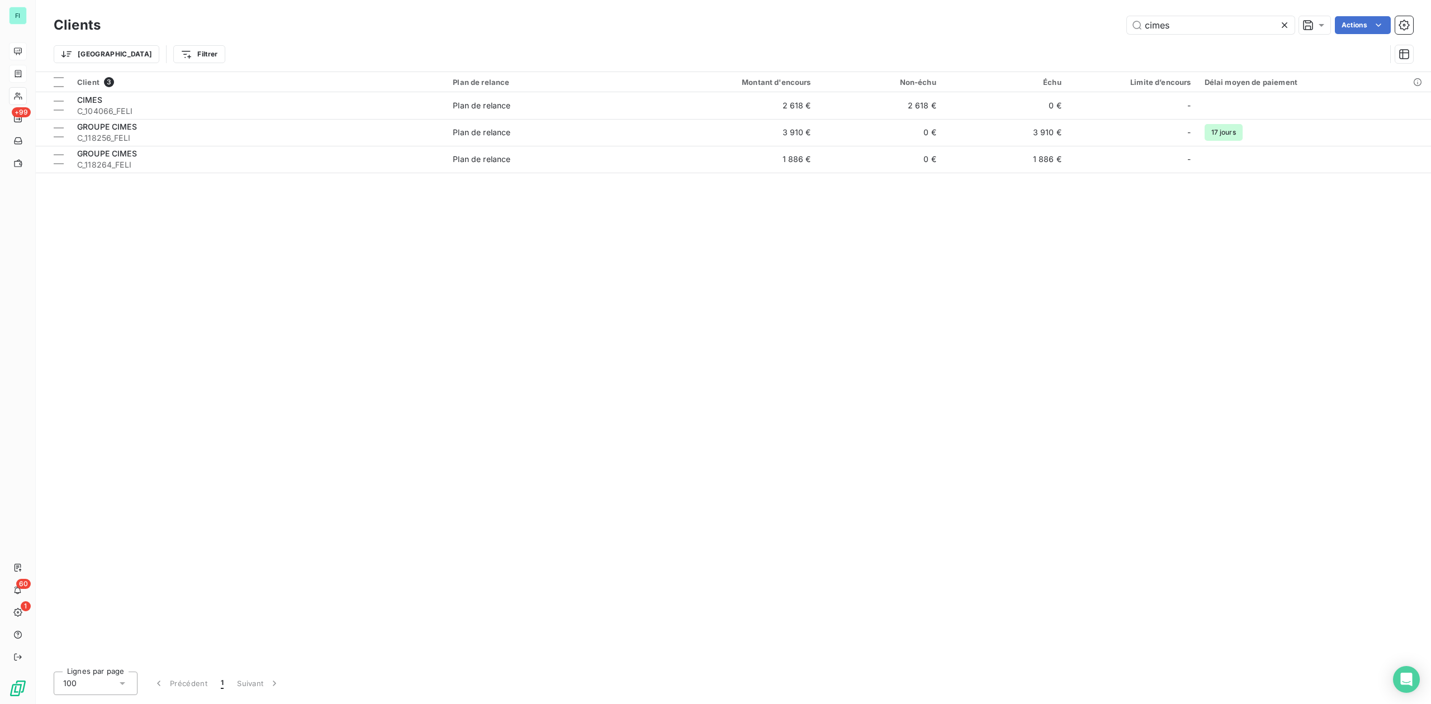
drag, startPoint x: 1177, startPoint y: 26, endPoint x: 816, endPoint y: 30, distance: 361.1
click at [971, 30] on div "cimes Actions" at bounding box center [763, 25] width 1299 height 18
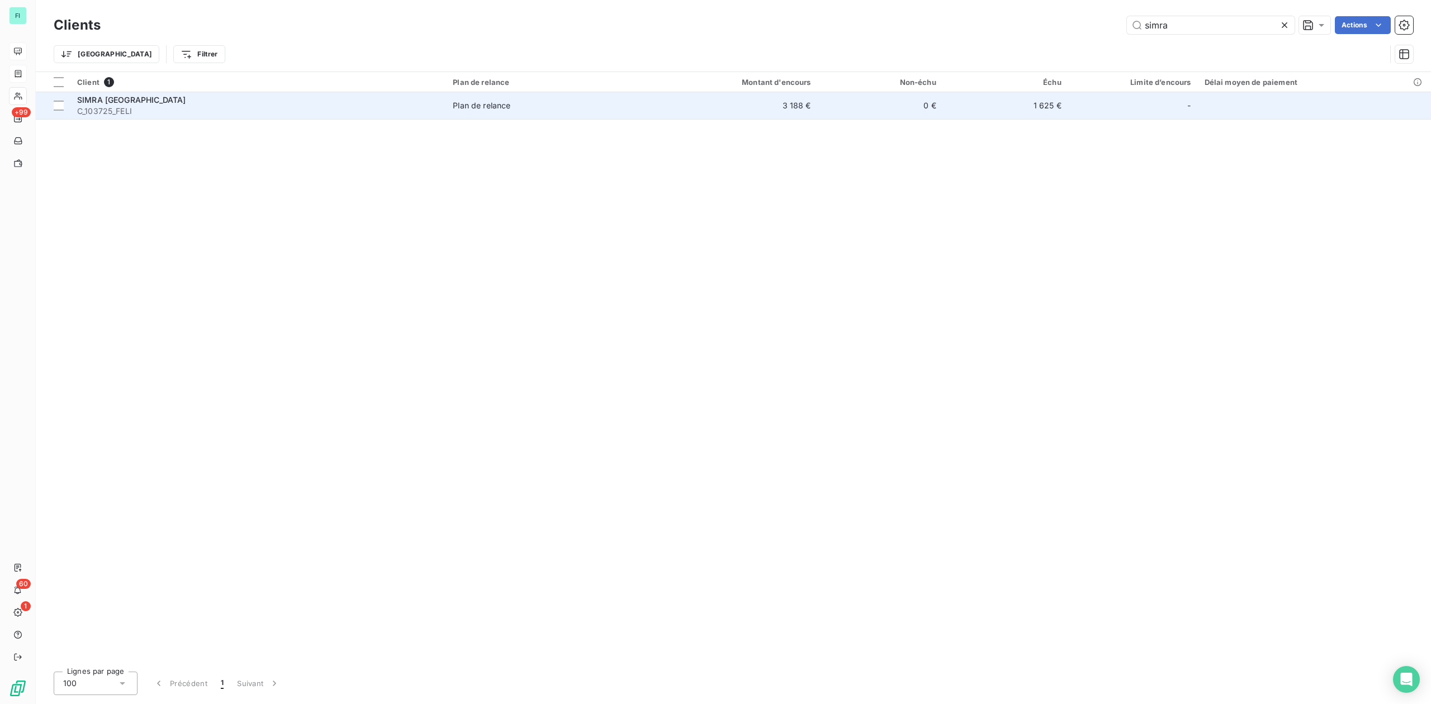
type input "simra"
click at [140, 101] on div "SIMRA [GEOGRAPHIC_DATA]" at bounding box center [258, 99] width 362 height 11
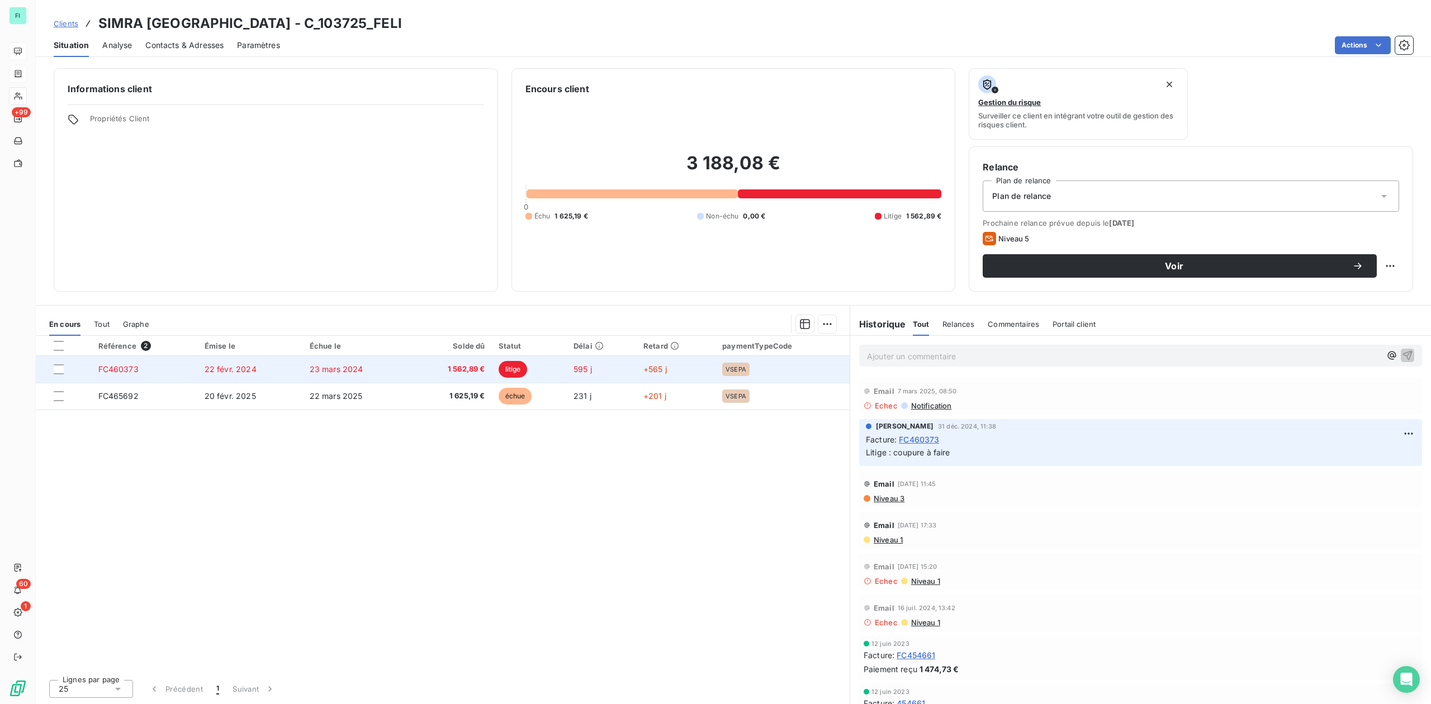
click at [490, 371] on td "1 562,89 €" at bounding box center [450, 369] width 81 height 27
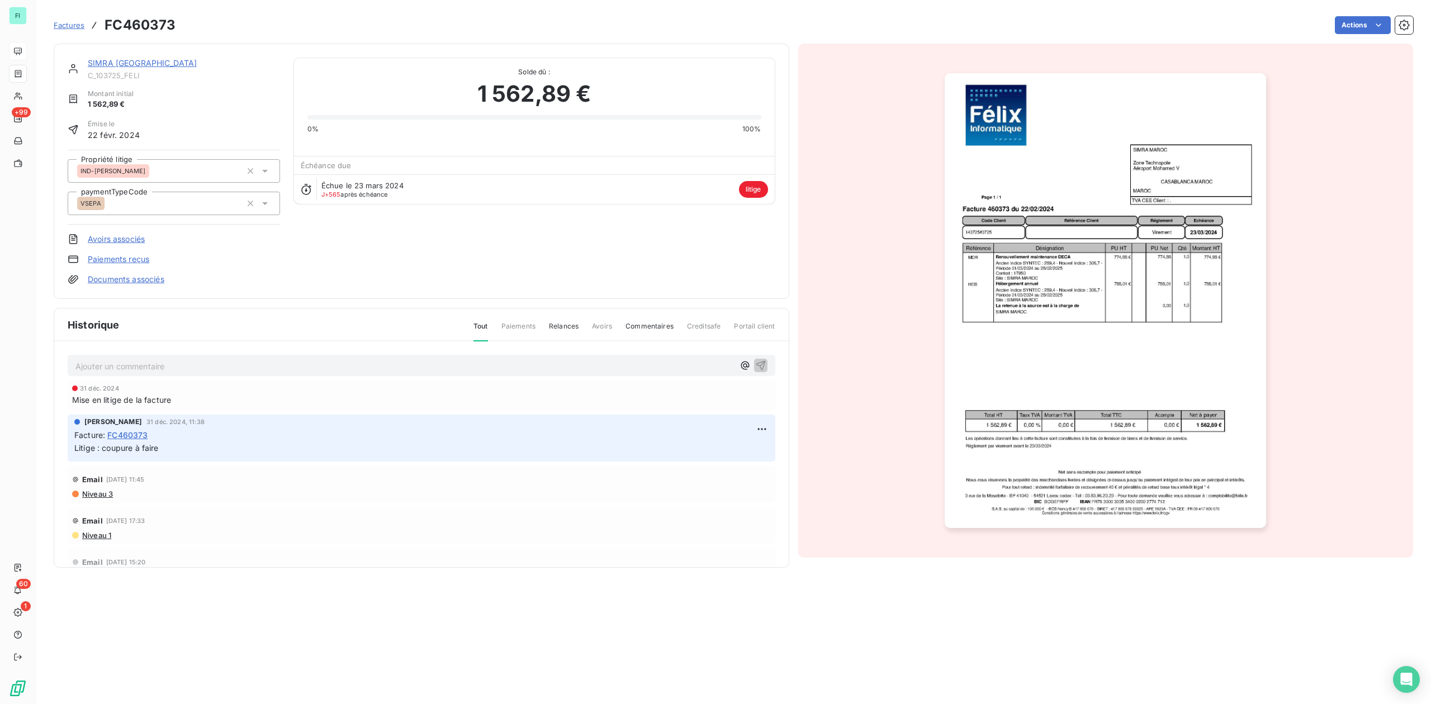
click at [1088, 290] on img "button" at bounding box center [1105, 300] width 321 height 455
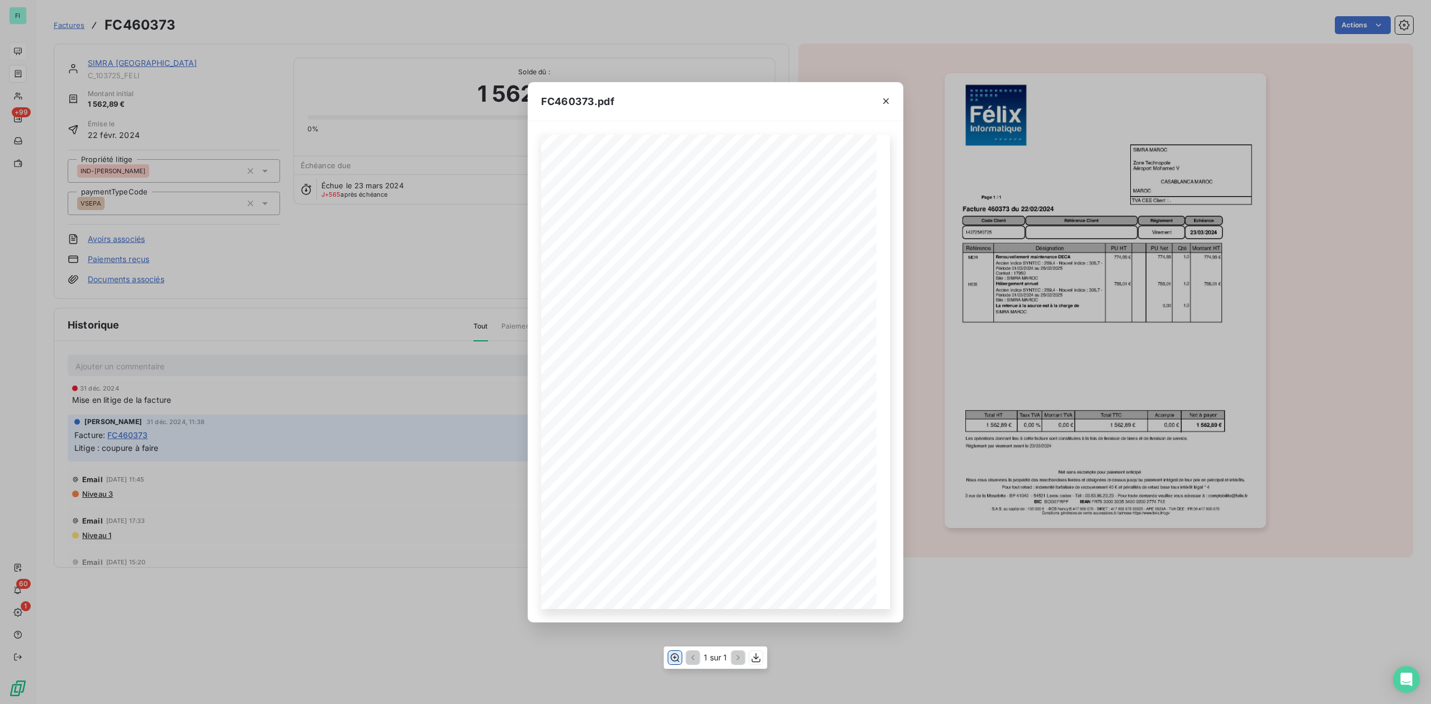
click at [675, 653] on icon "button" at bounding box center [674, 657] width 11 height 11
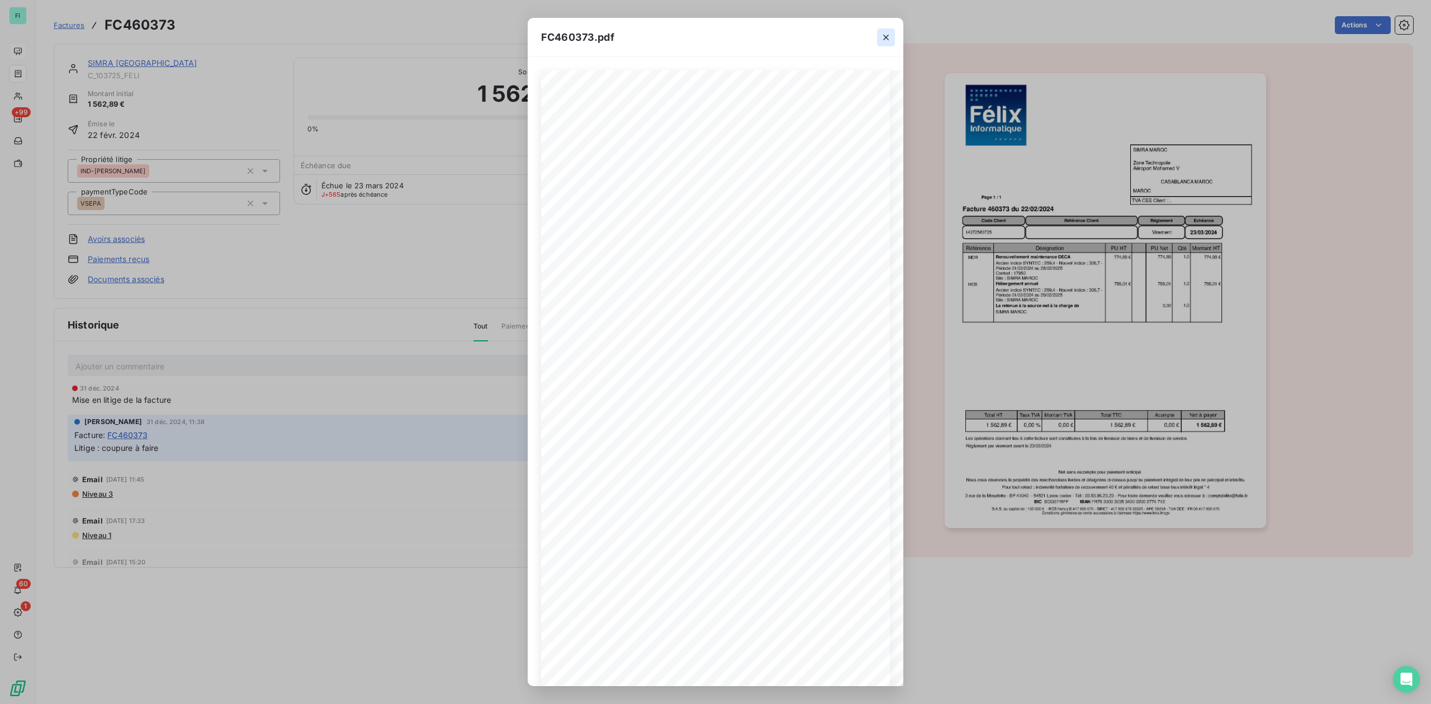
click at [883, 36] on icon "button" at bounding box center [885, 37] width 11 height 11
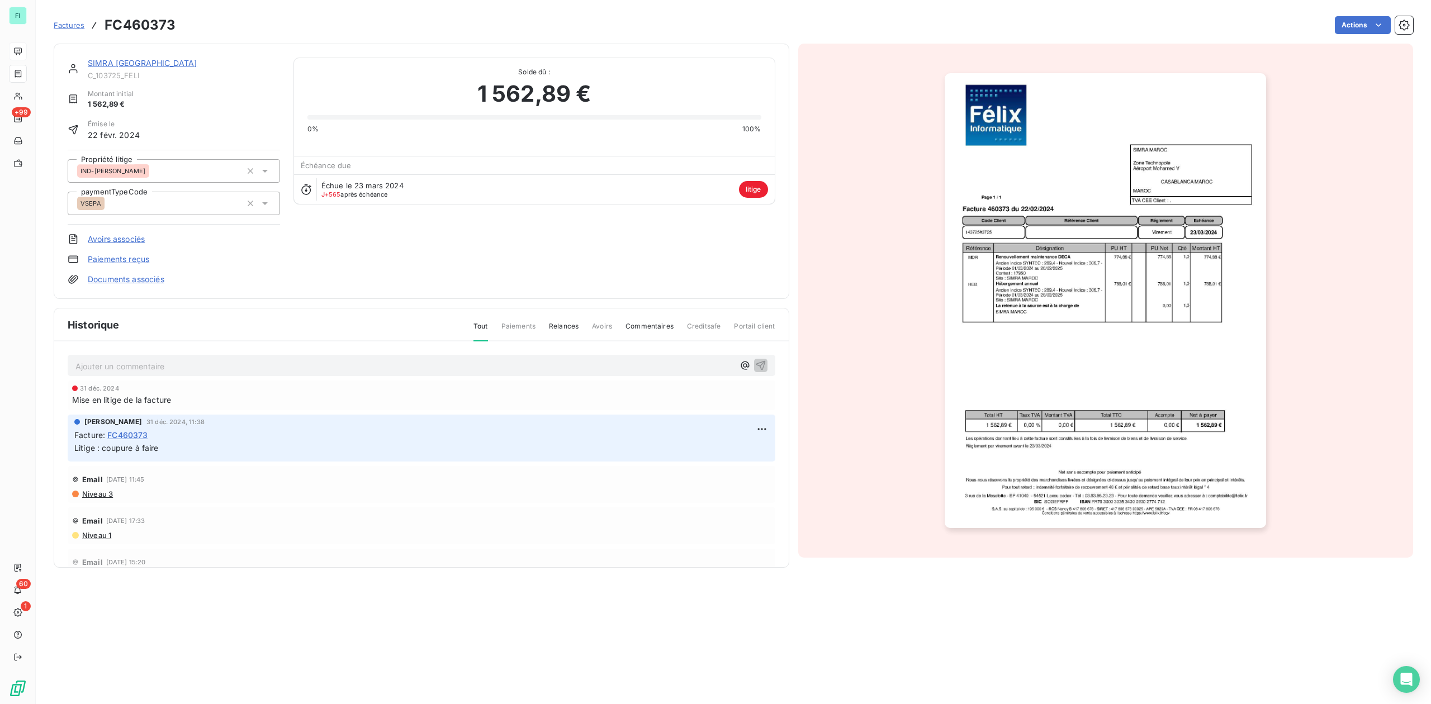
click at [135, 61] on link "SIMRA [GEOGRAPHIC_DATA]" at bounding box center [142, 63] width 109 height 10
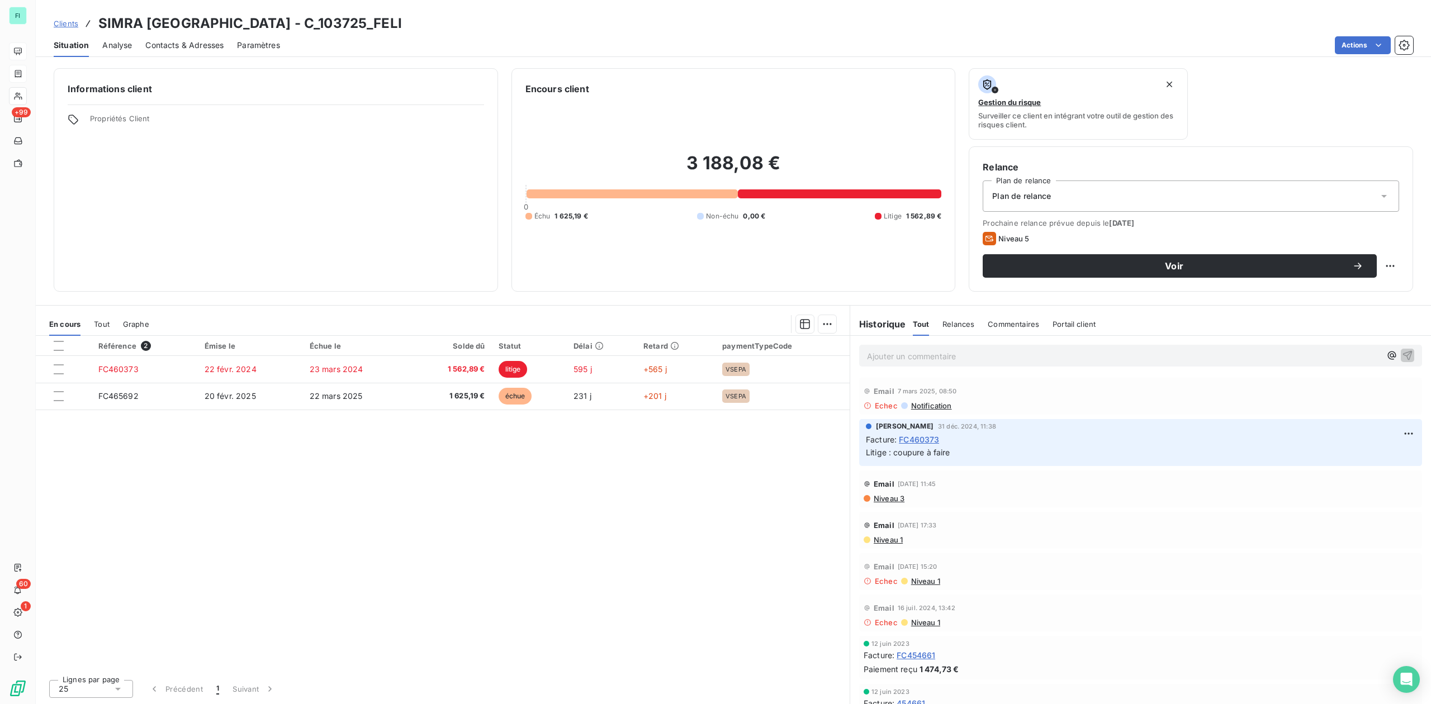
click at [177, 45] on span "Contacts & Adresses" at bounding box center [184, 45] width 78 height 11
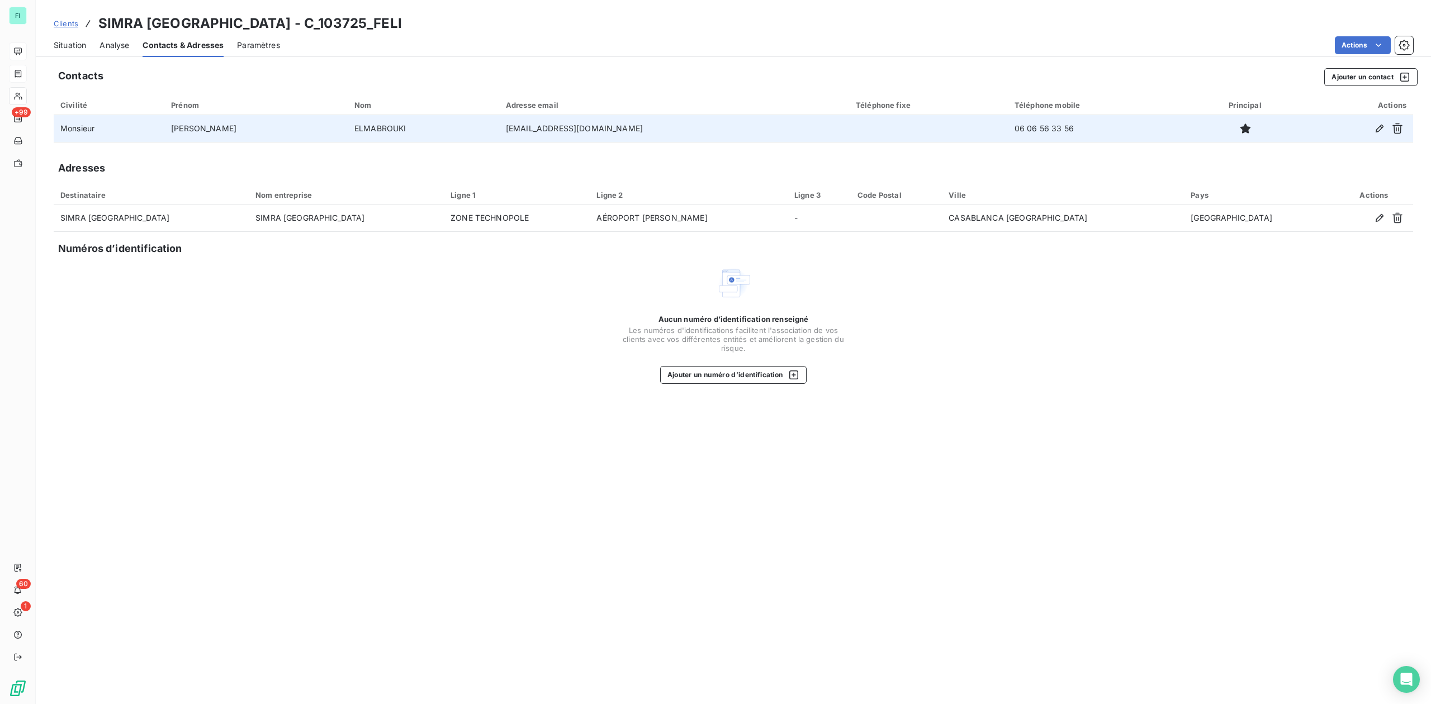
drag, startPoint x: 451, startPoint y: 130, endPoint x: 620, endPoint y: 131, distance: 169.9
click at [620, 131] on td "[EMAIL_ADDRESS][DOMAIN_NAME]" at bounding box center [674, 128] width 350 height 27
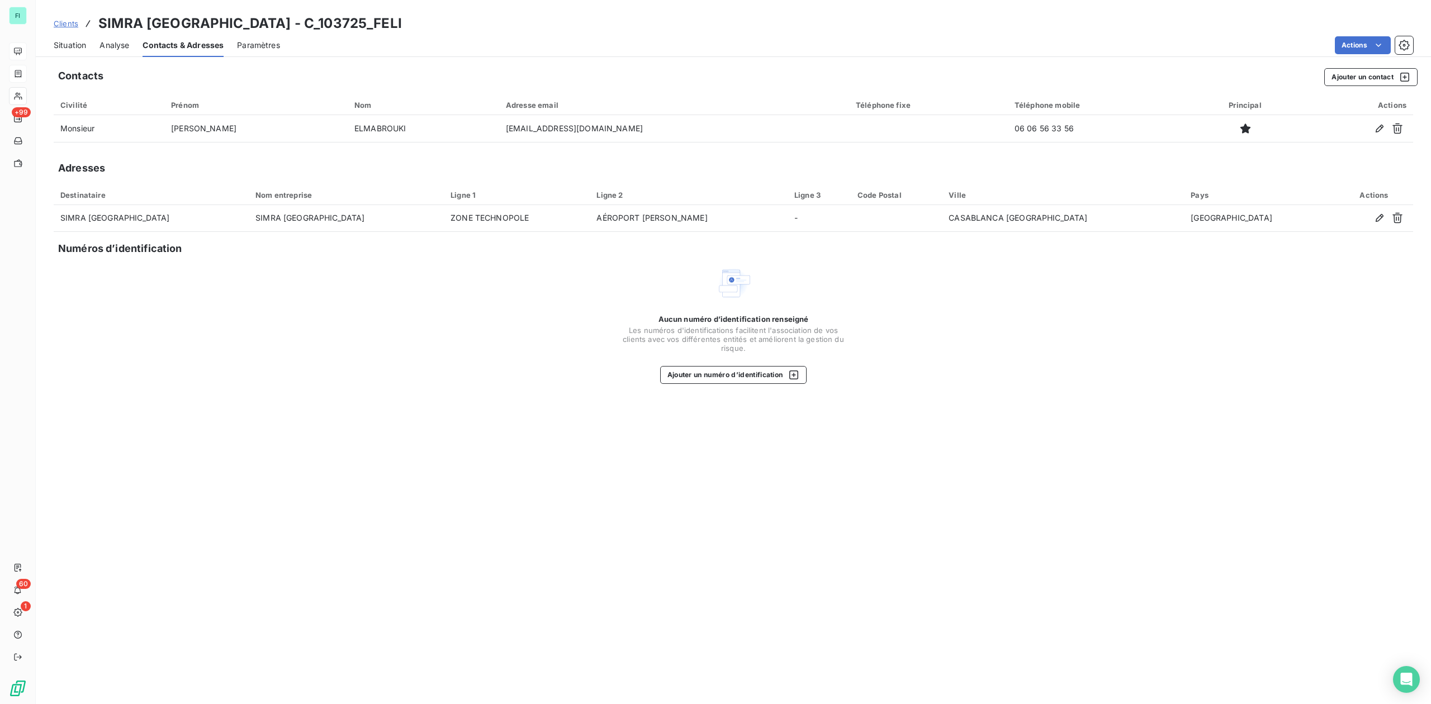
click at [63, 45] on span "Situation" at bounding box center [70, 45] width 32 height 11
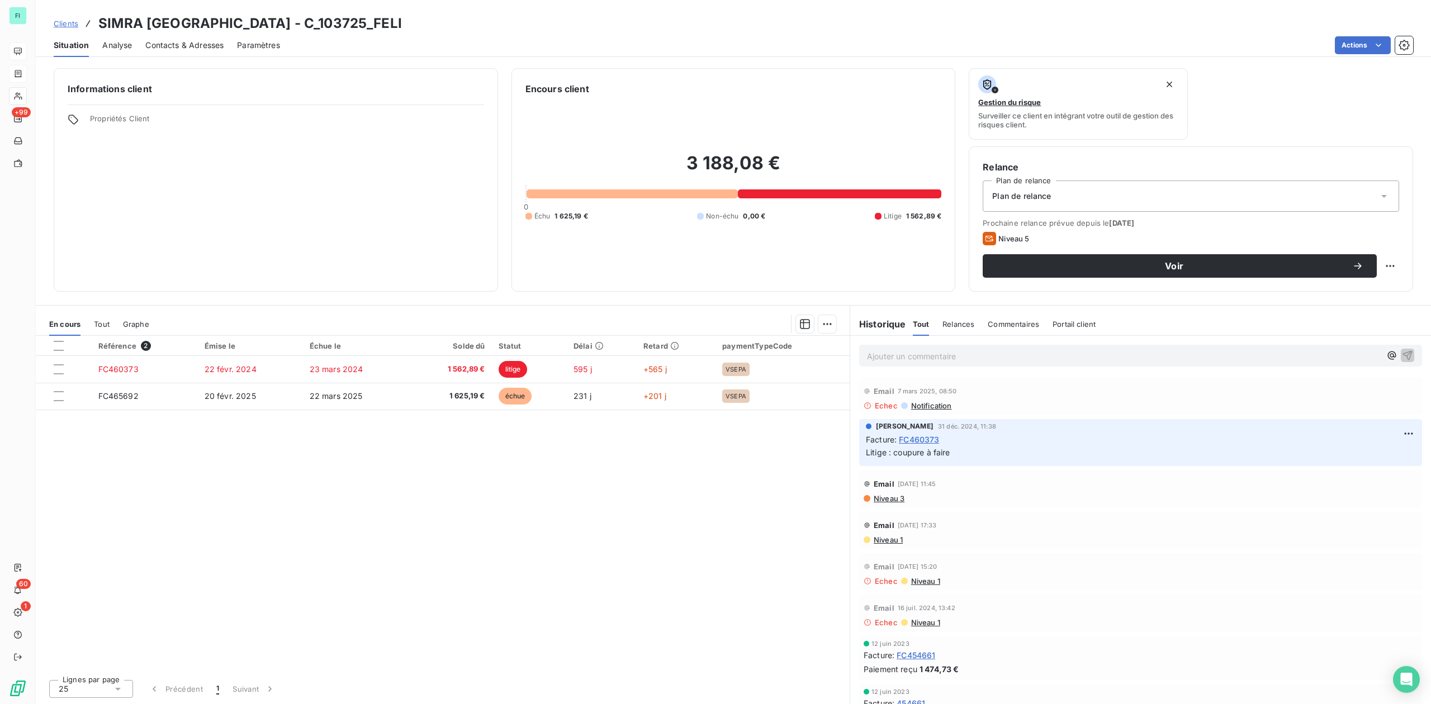
click at [193, 40] on span "Contacts & Adresses" at bounding box center [184, 45] width 78 height 11
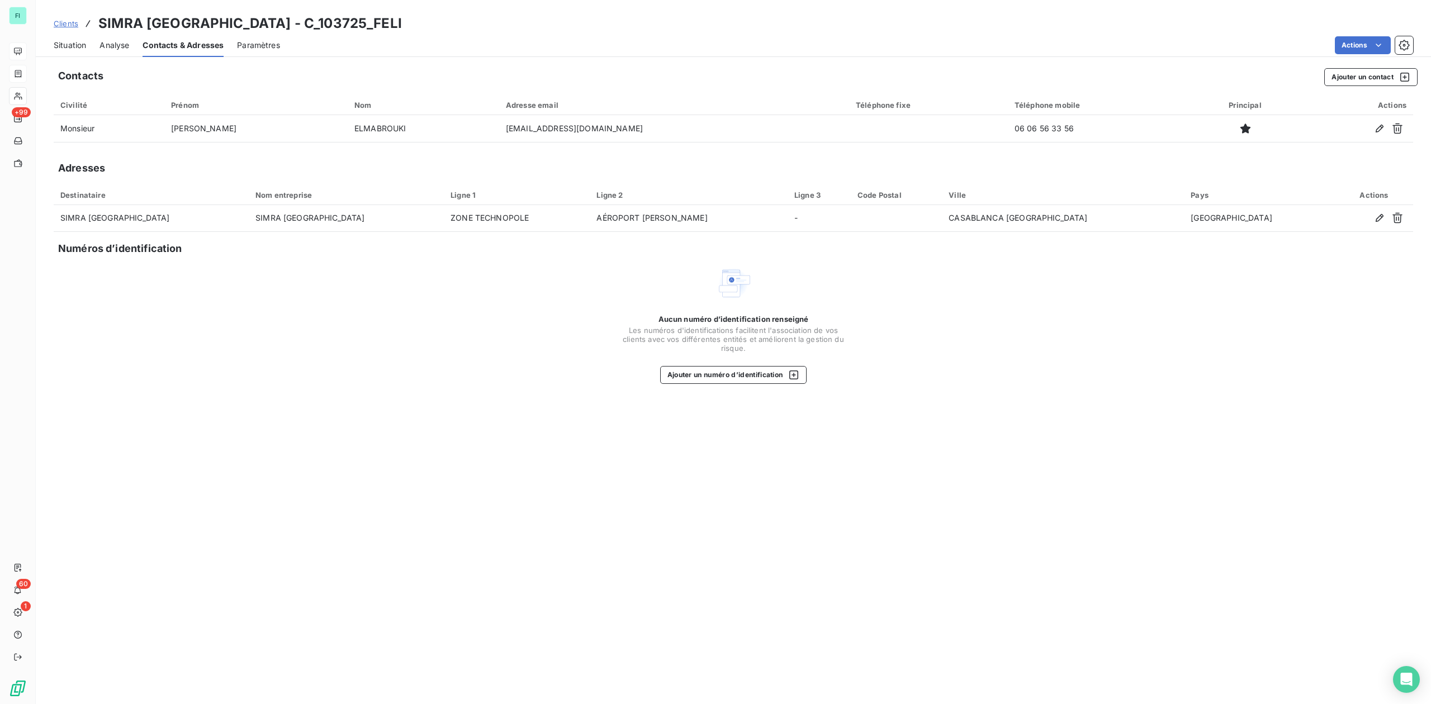
click at [70, 46] on span "Situation" at bounding box center [70, 45] width 32 height 11
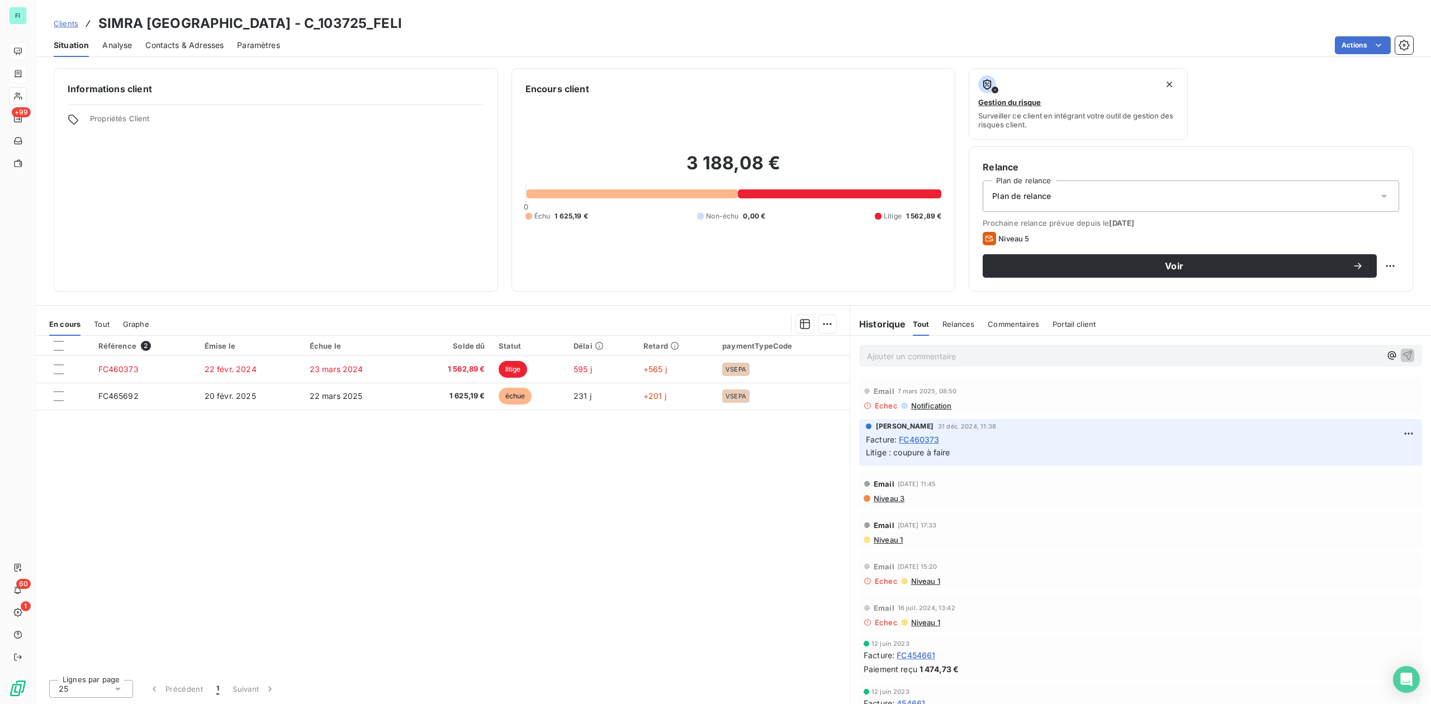
click at [191, 46] on span "Contacts & Adresses" at bounding box center [184, 45] width 78 height 11
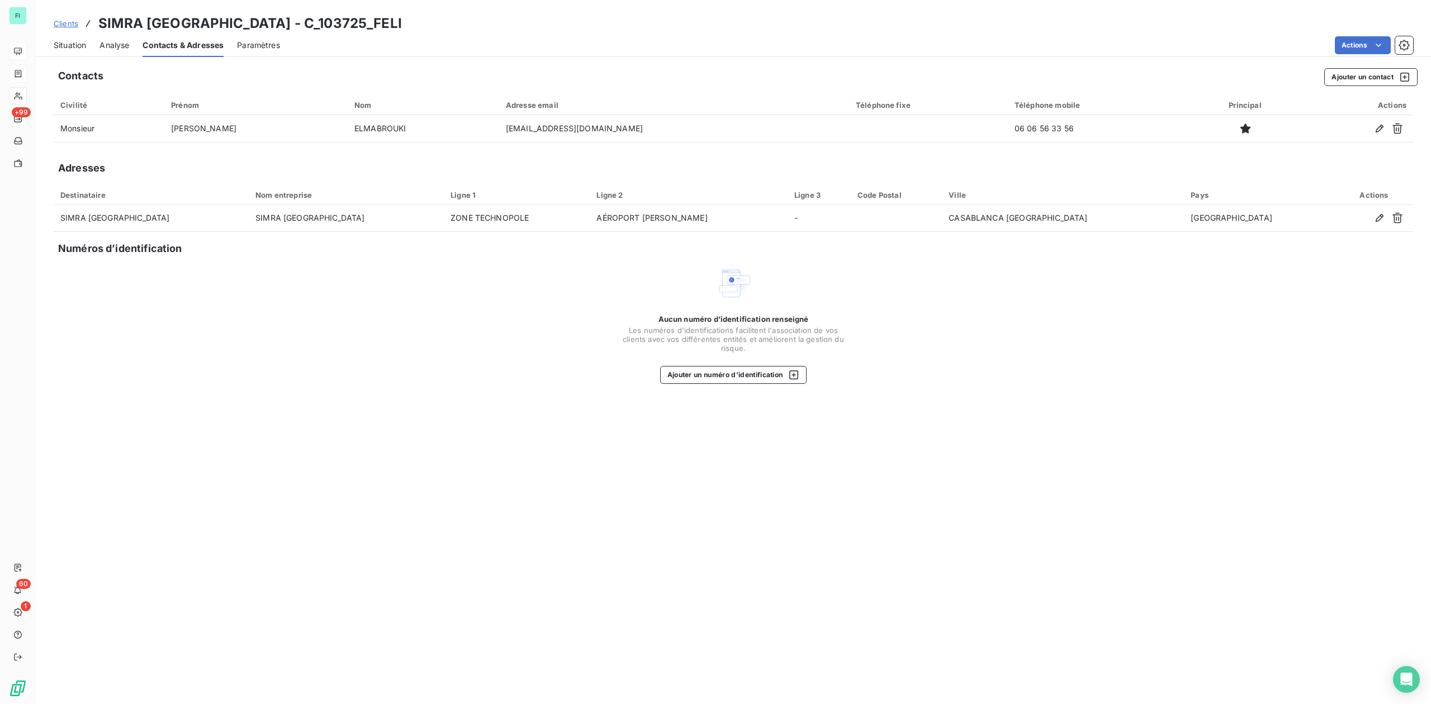
click at [70, 40] on span "Situation" at bounding box center [70, 45] width 32 height 11
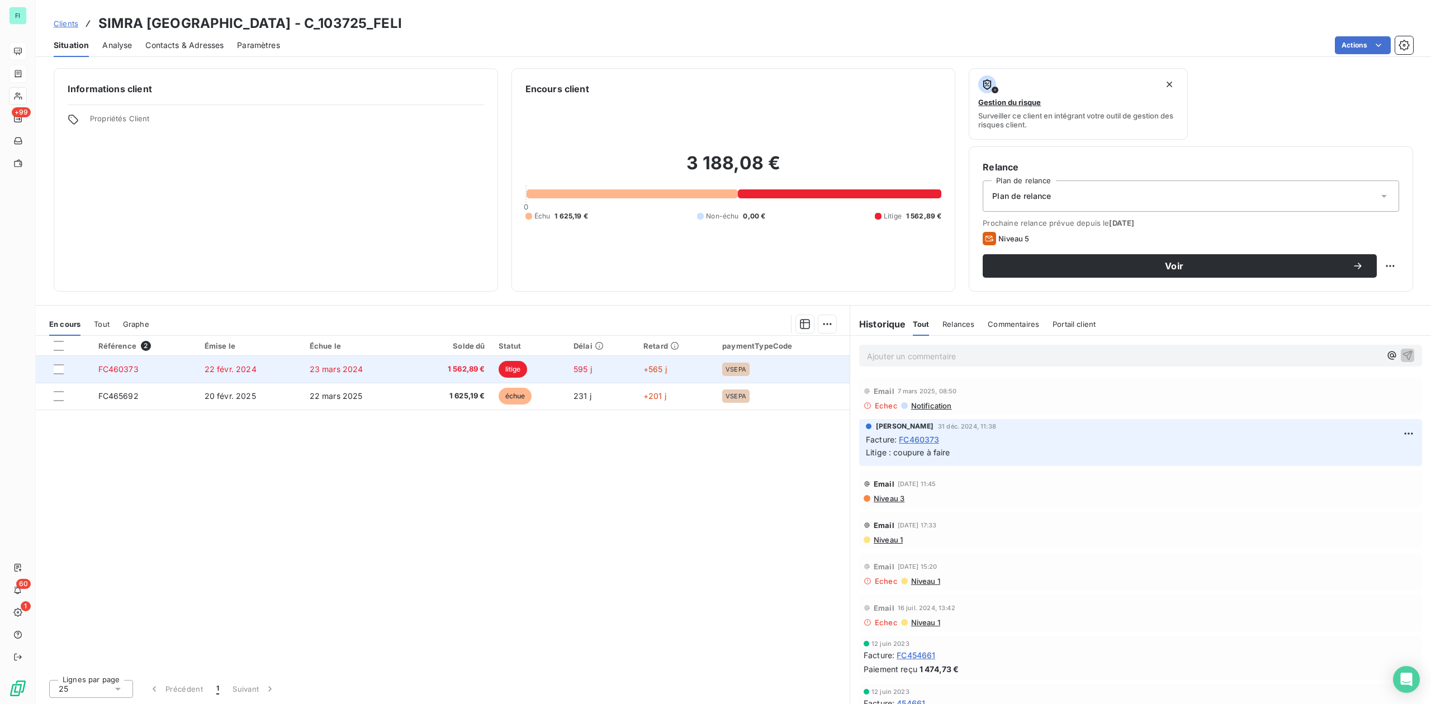
click at [417, 367] on span "1 562,89 €" at bounding box center [451, 369] width 68 height 11
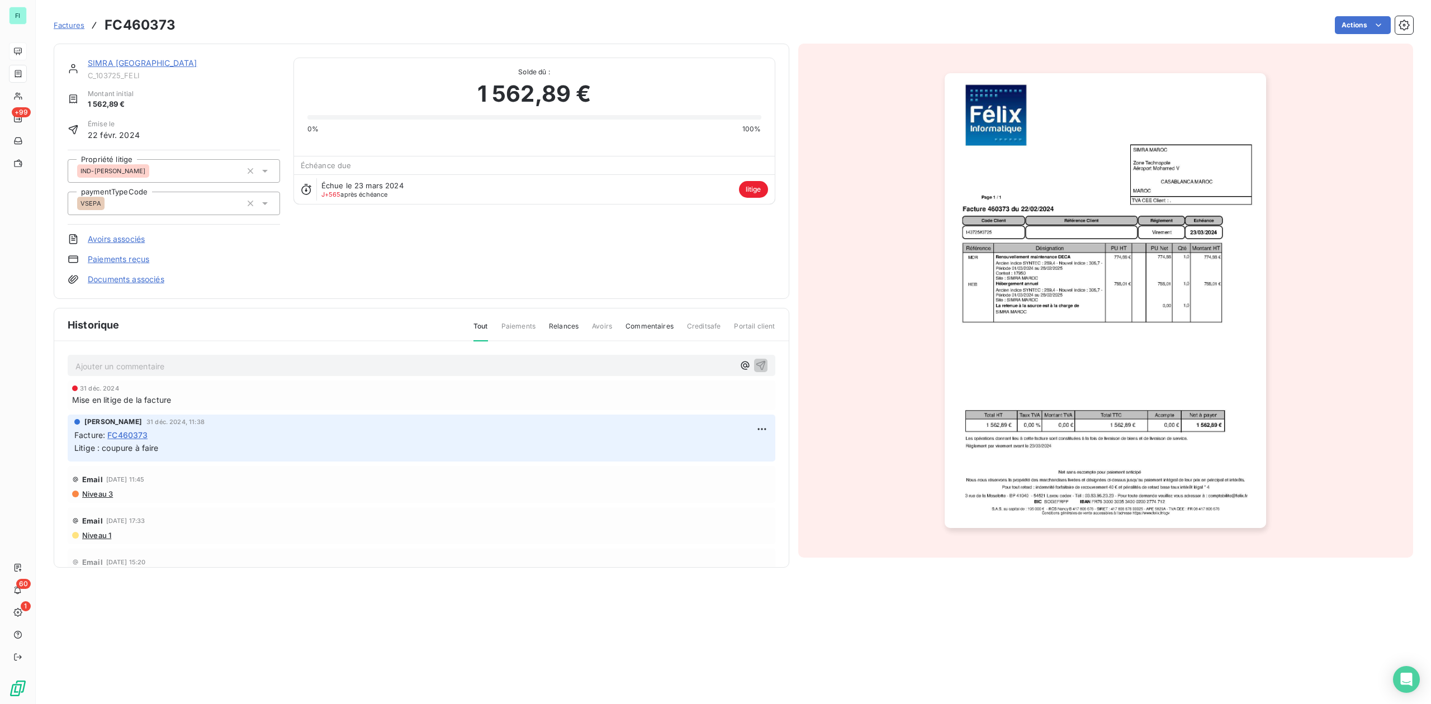
click at [123, 64] on link "SIMRA [GEOGRAPHIC_DATA]" at bounding box center [142, 63] width 109 height 10
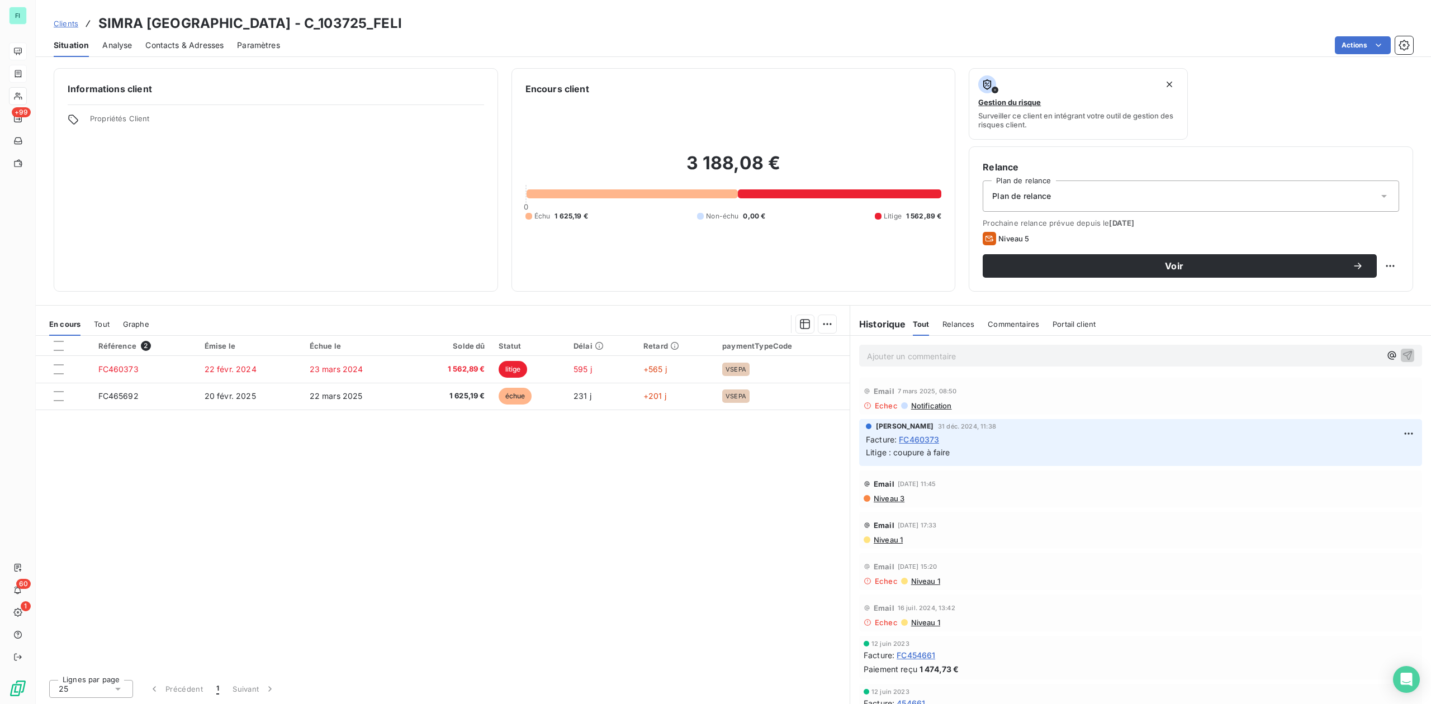
click at [186, 40] on span "Contacts & Adresses" at bounding box center [184, 45] width 78 height 11
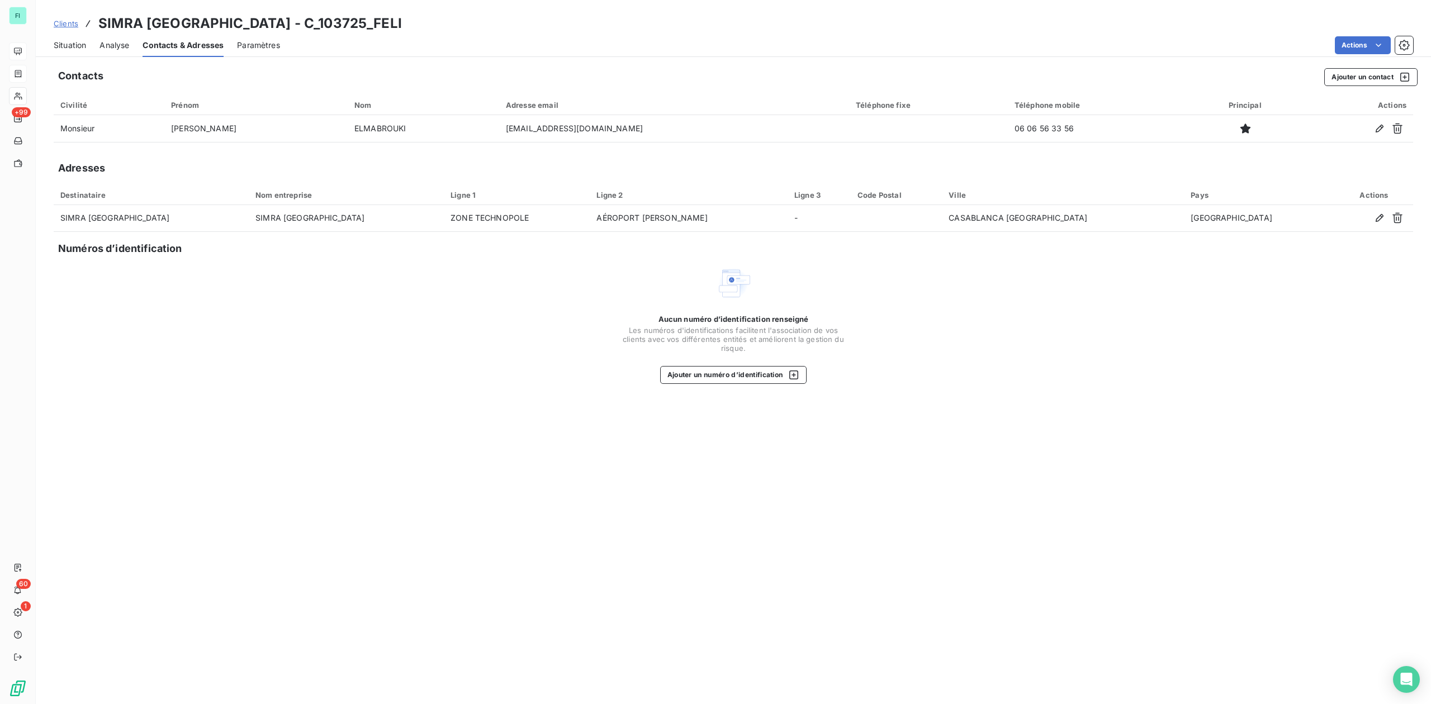
click at [72, 41] on span "Situation" at bounding box center [70, 45] width 32 height 11
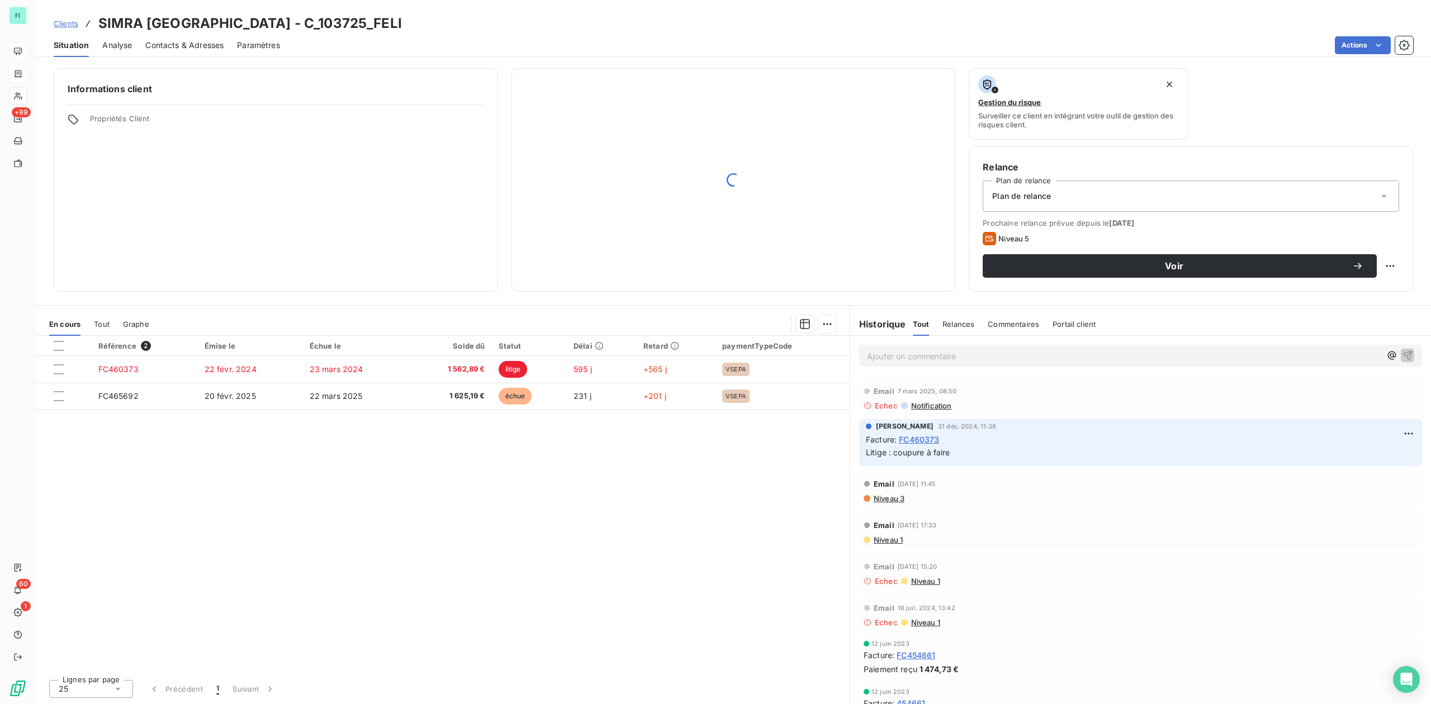
click at [173, 44] on span "Contacts & Adresses" at bounding box center [184, 45] width 78 height 11
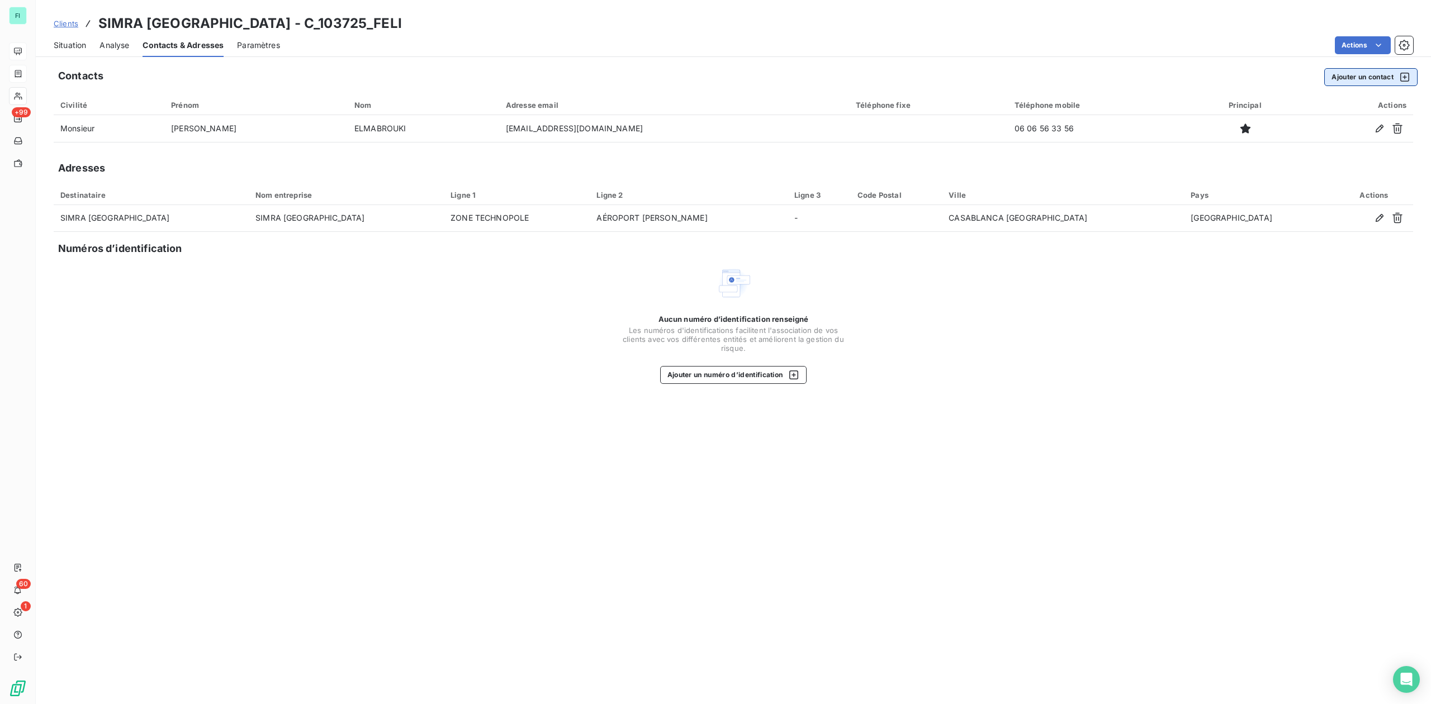
click at [1358, 75] on button "Ajouter un contact" at bounding box center [1370, 77] width 93 height 18
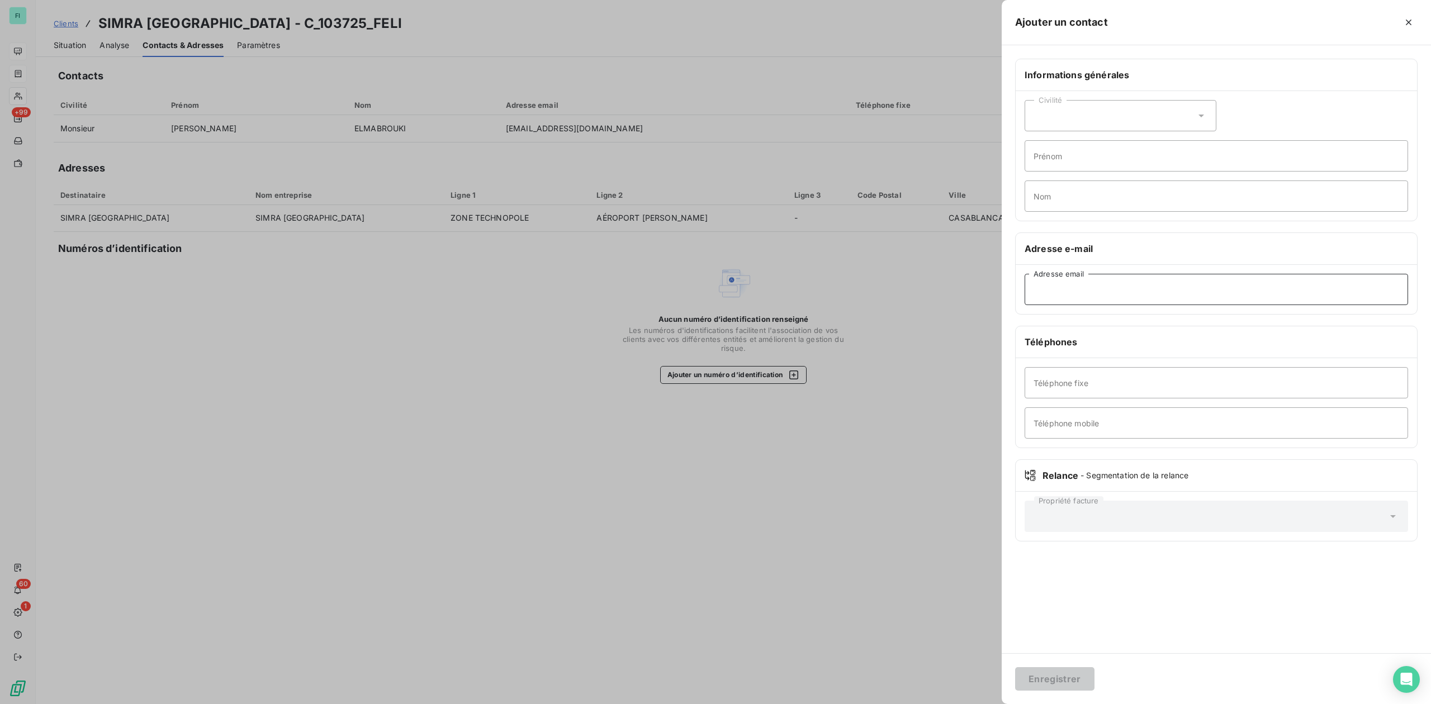
click at [1078, 287] on input "Adresse email" at bounding box center [1216, 289] width 383 height 31
click at [1409, 22] on icon "button" at bounding box center [1408, 22] width 11 height 11
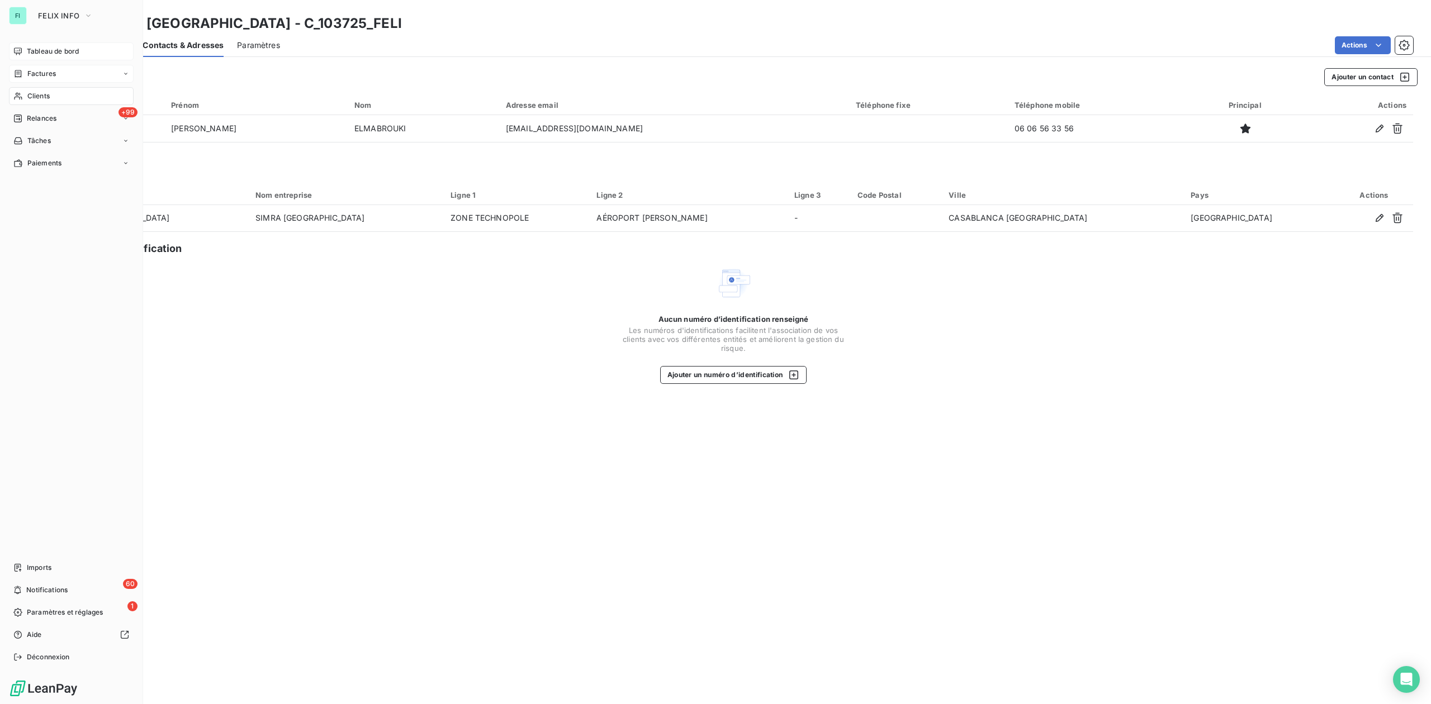
click at [22, 94] on icon at bounding box center [18, 96] width 10 height 9
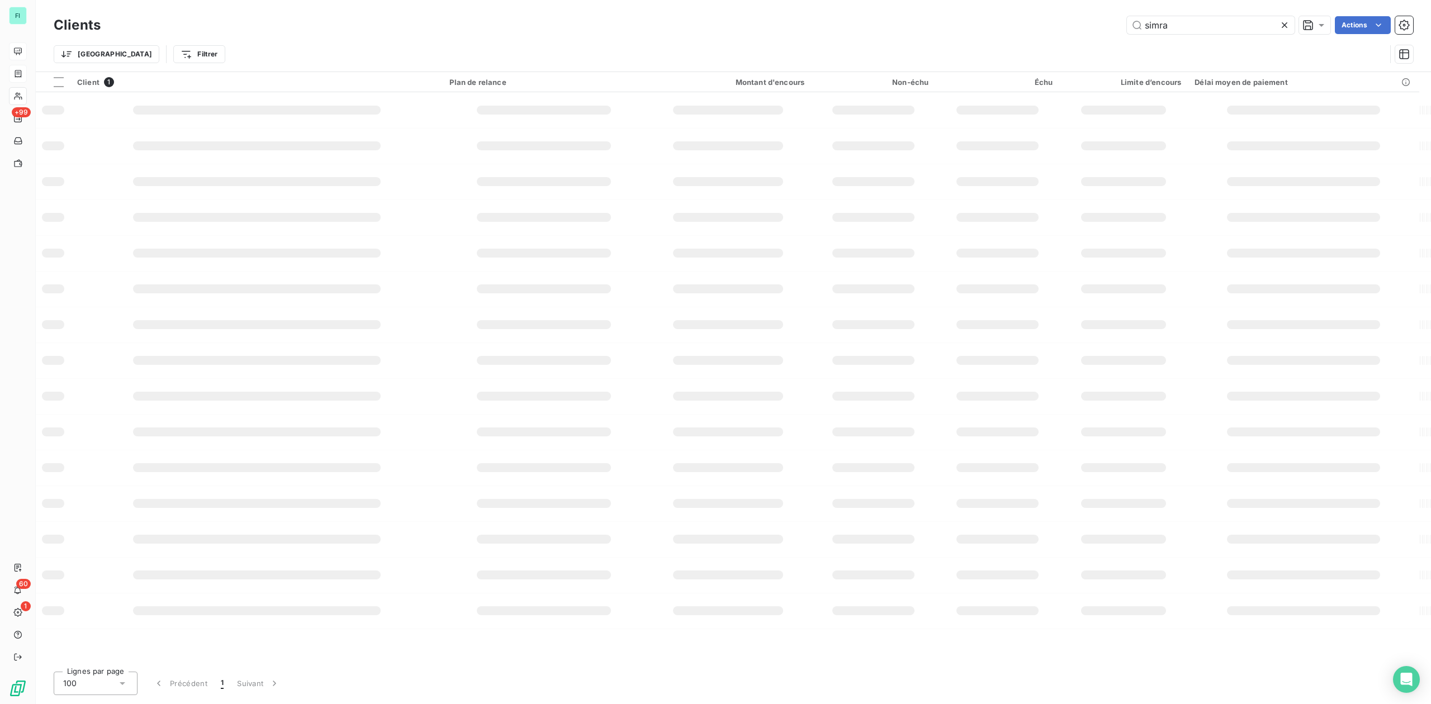
drag, startPoint x: 1189, startPoint y: 27, endPoint x: 774, endPoint y: 20, distance: 415.9
click at [873, 27] on div "simra Actions" at bounding box center [763, 25] width 1299 height 18
type input "sncf"
click at [708, 146] on table "Client 2 Plan de relance Montant d'encours Non-échu Échu Limite d’encours Délai…" at bounding box center [733, 109] width 1395 height 74
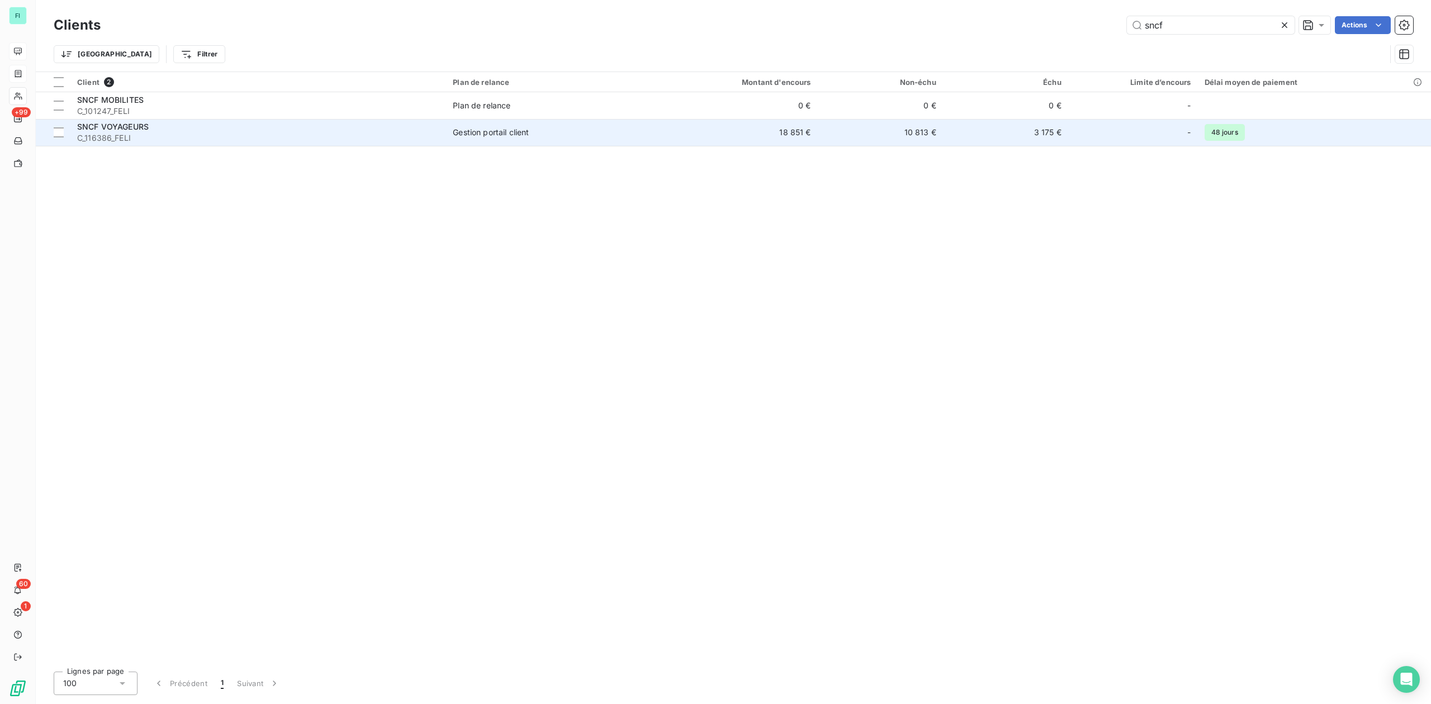
click at [539, 134] on span "Gestion portail client" at bounding box center [548, 132] width 190 height 11
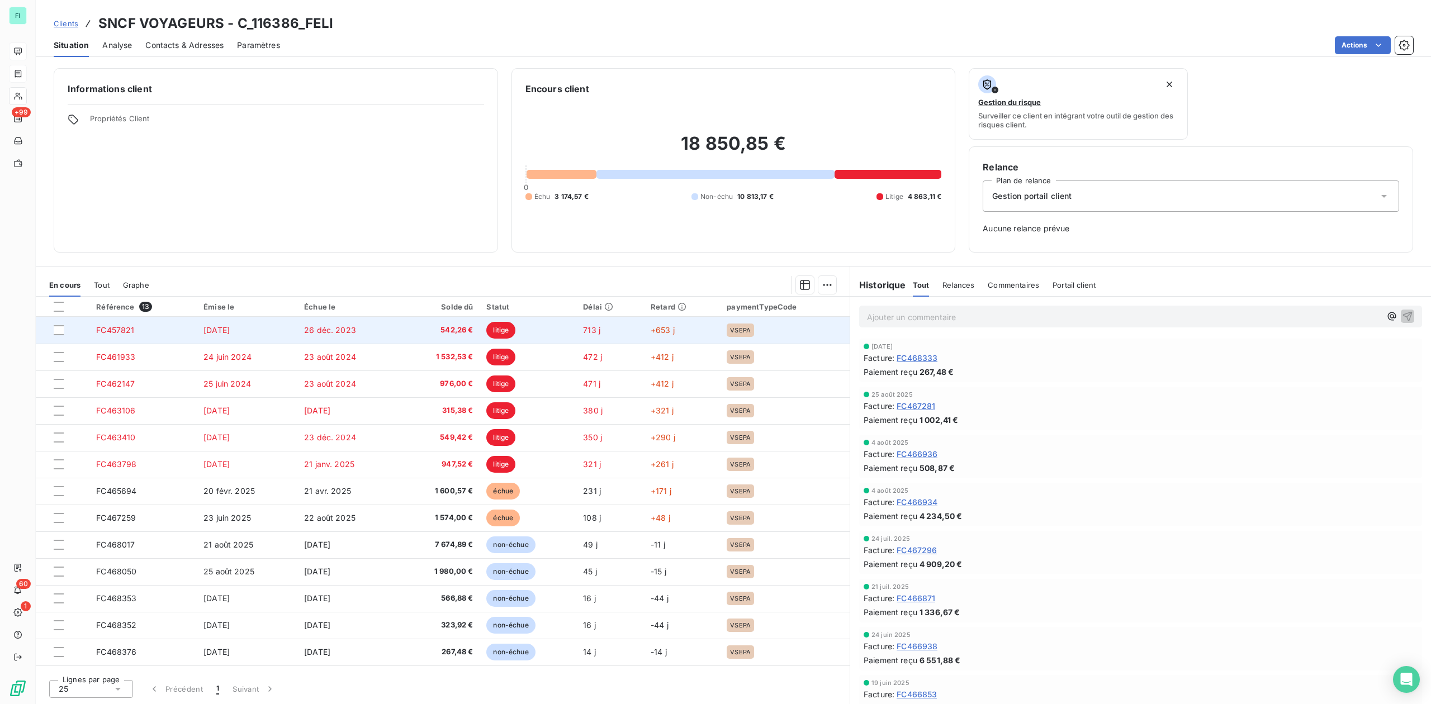
click at [458, 327] on span "542,26 €" at bounding box center [439, 330] width 68 height 11
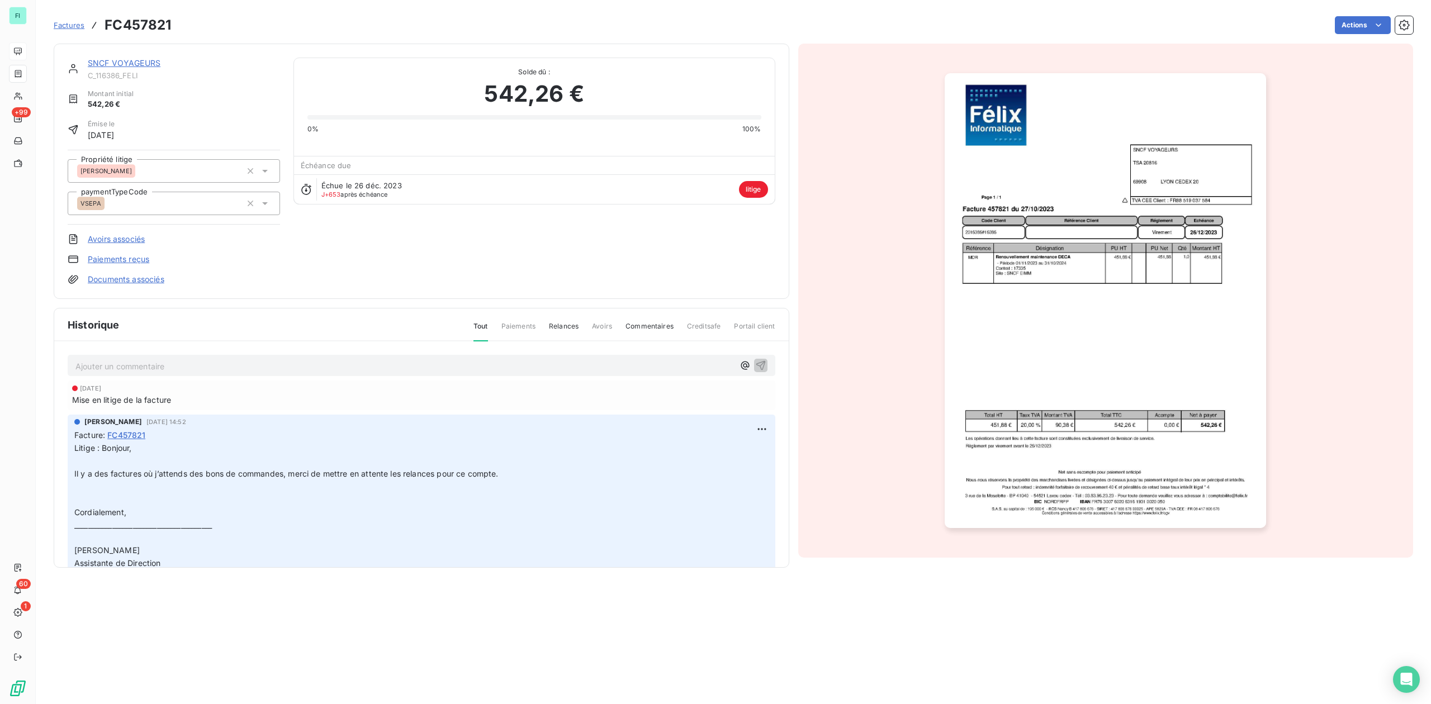
click at [118, 59] on link "SNCF VOYAGEURS" at bounding box center [124, 63] width 73 height 10
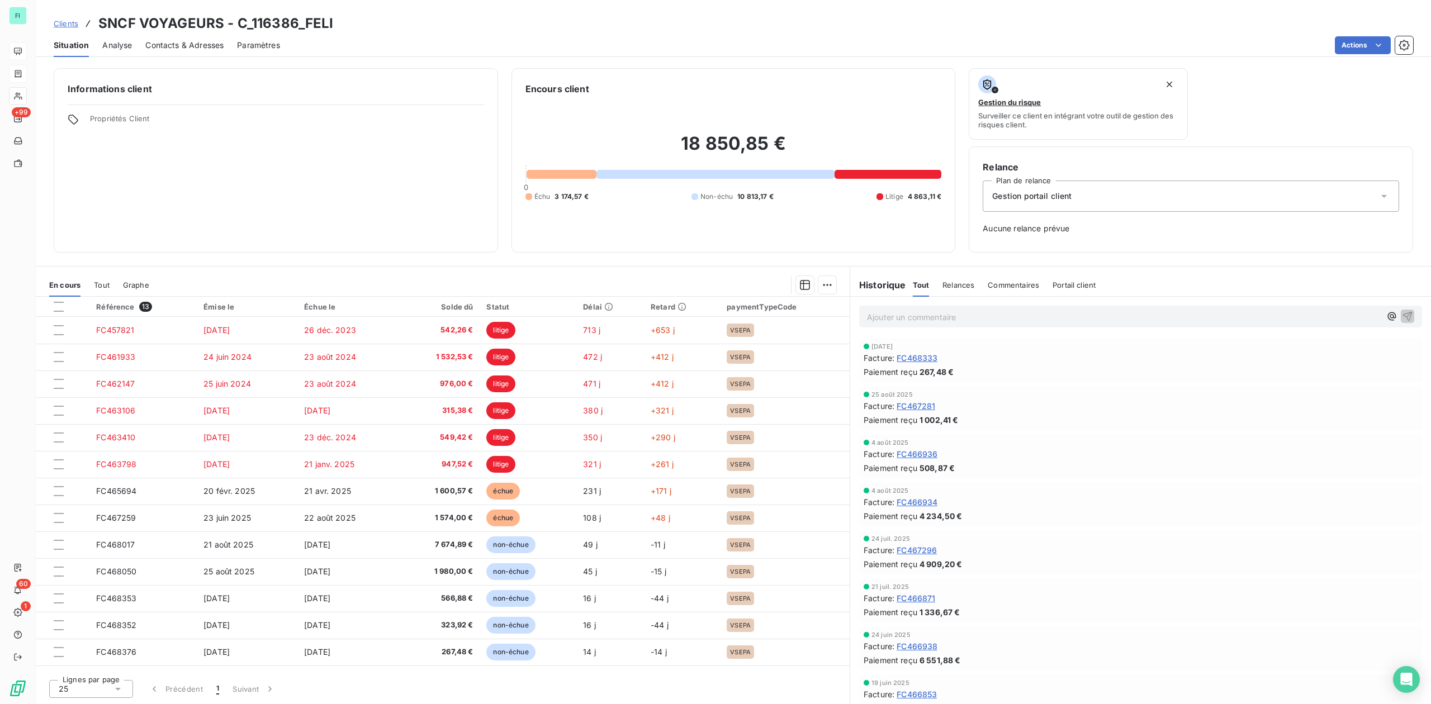
click at [173, 43] on span "Contacts & Adresses" at bounding box center [184, 45] width 78 height 11
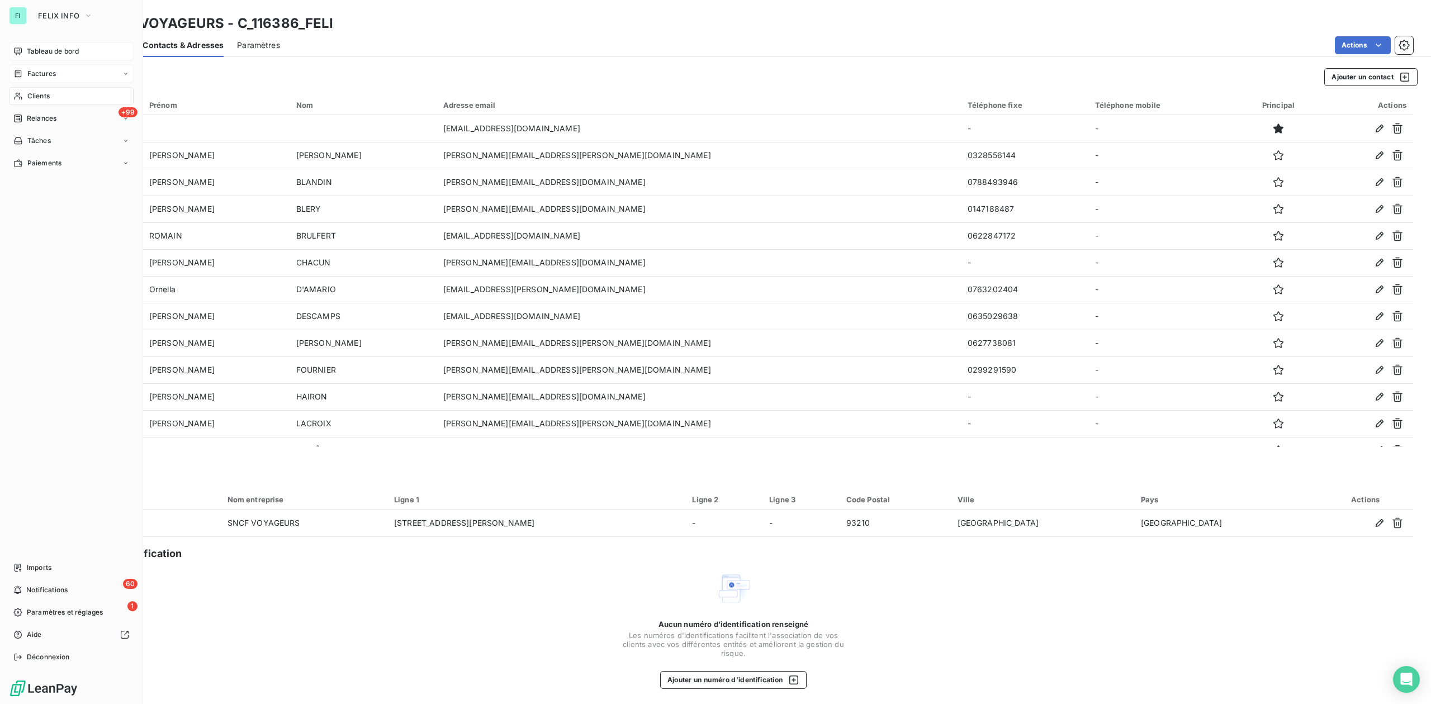
click at [39, 90] on div "Clients" at bounding box center [71, 96] width 125 height 18
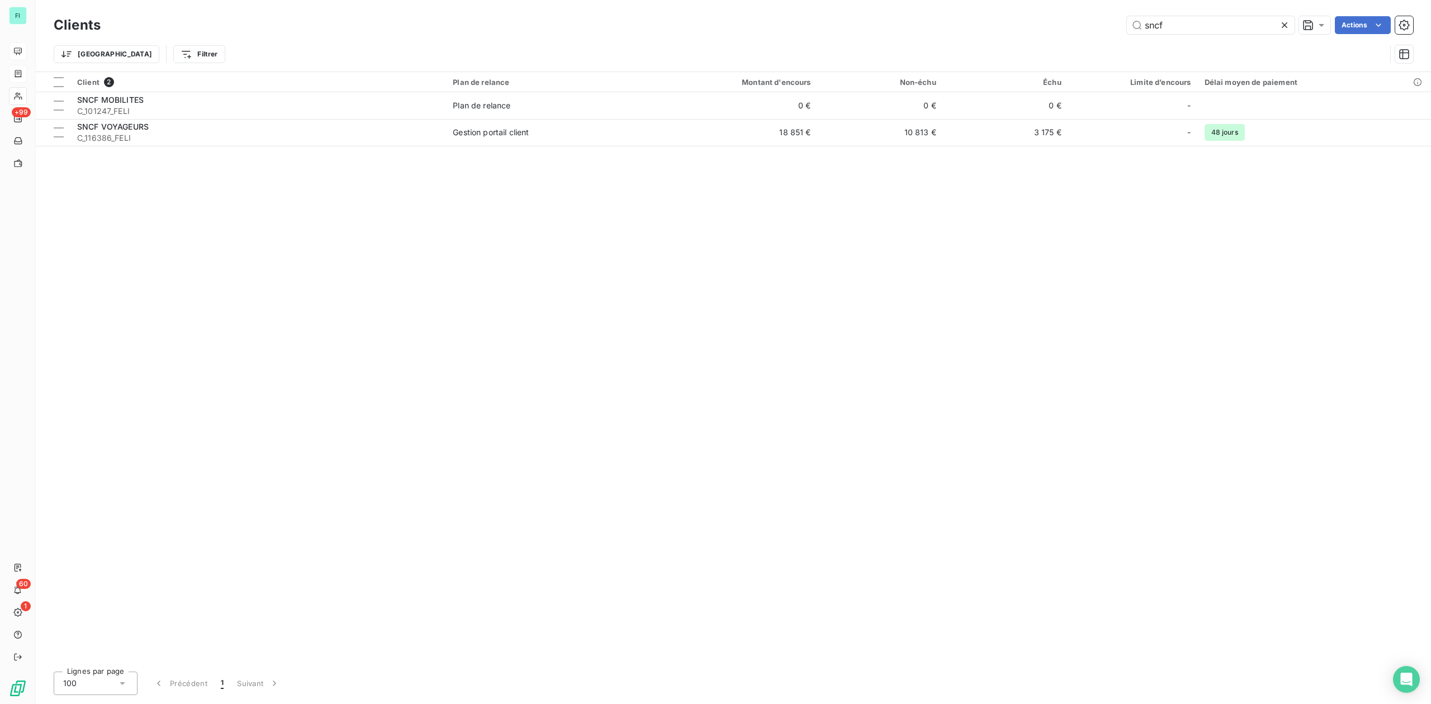
drag, startPoint x: 1174, startPoint y: 26, endPoint x: 930, endPoint y: 17, distance: 243.9
click at [987, 26] on div "sncf Actions" at bounding box center [763, 25] width 1299 height 18
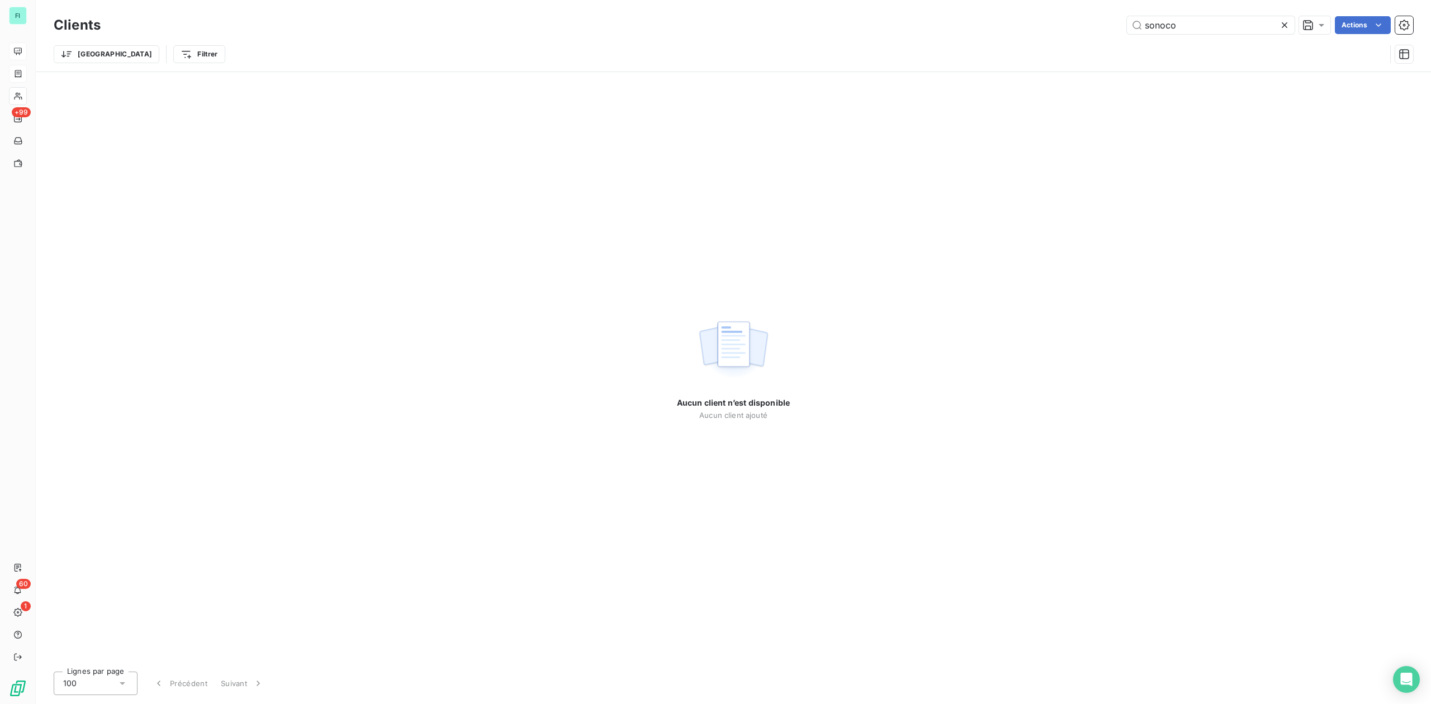
type input "sonoco"
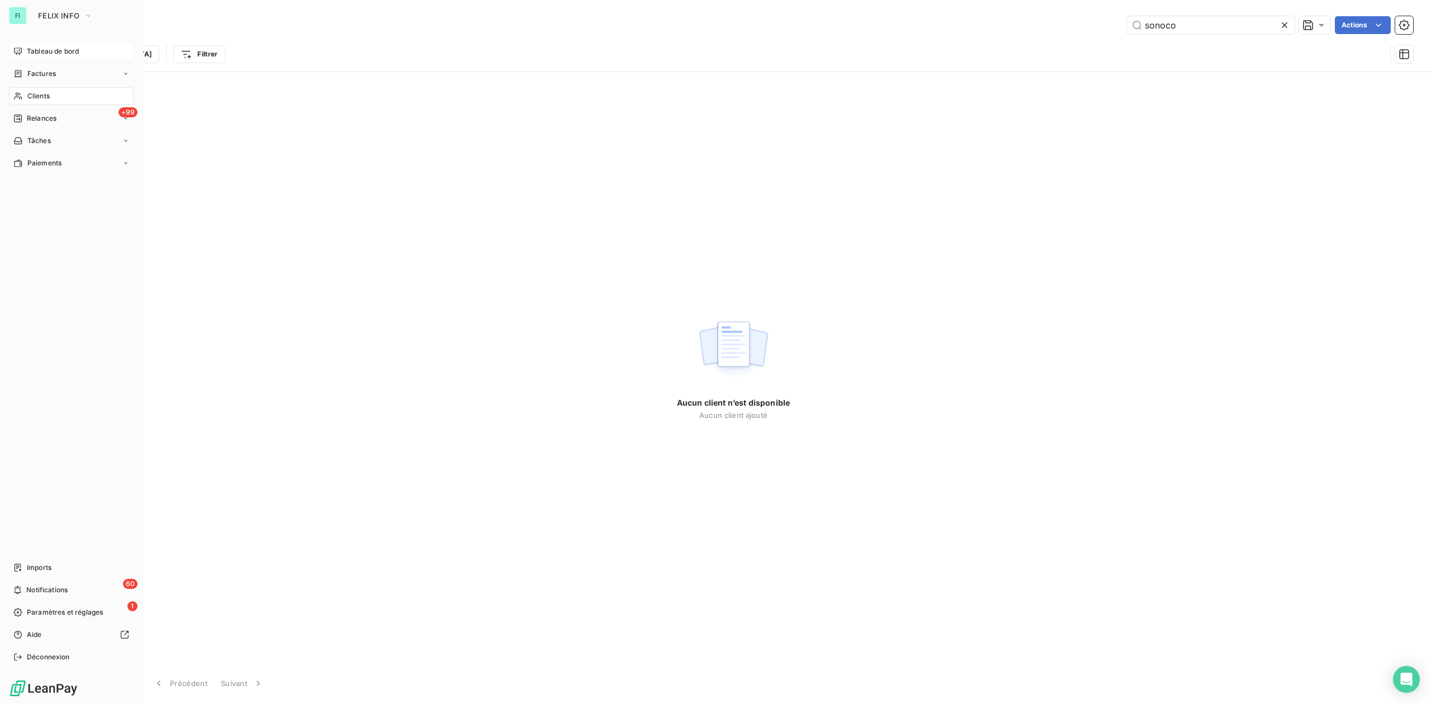
drag, startPoint x: 34, startPoint y: 70, endPoint x: 357, endPoint y: 56, distance: 323.4
click at [34, 69] on span "Factures" at bounding box center [41, 74] width 29 height 10
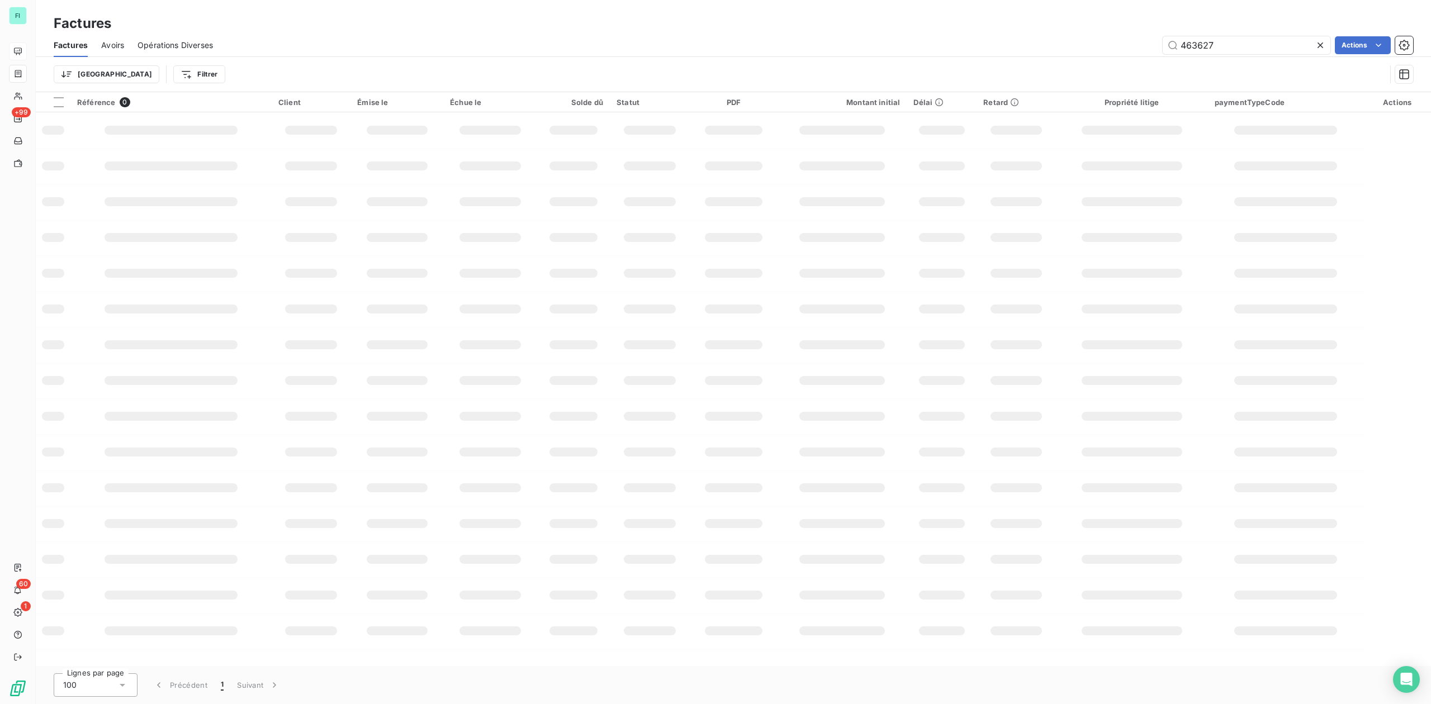
drag, startPoint x: 1224, startPoint y: 43, endPoint x: 812, endPoint y: 43, distance: 411.9
click at [1025, 43] on div "463627 Actions" at bounding box center [819, 45] width 1187 height 18
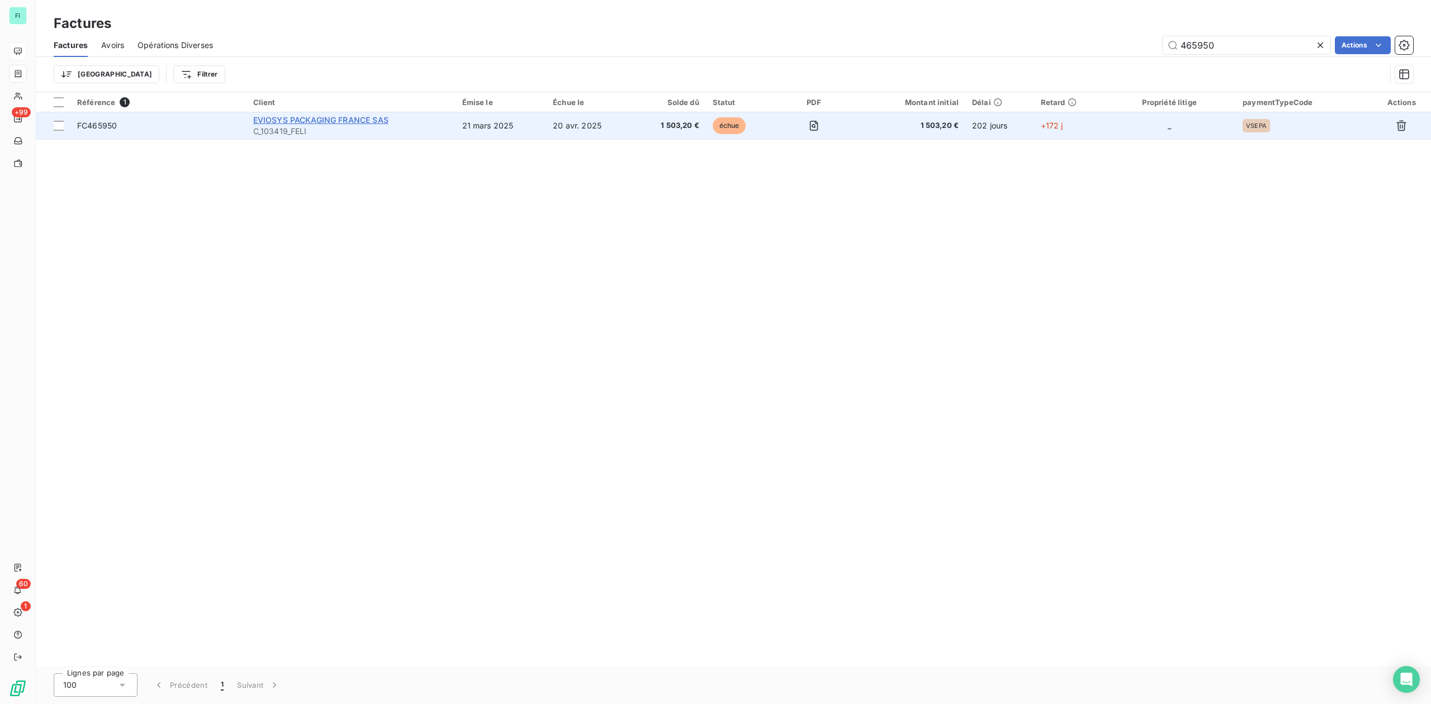
type input "465950"
click at [285, 119] on span "EVIOSYS PACKAGING FRANCE SAS" at bounding box center [320, 120] width 135 height 10
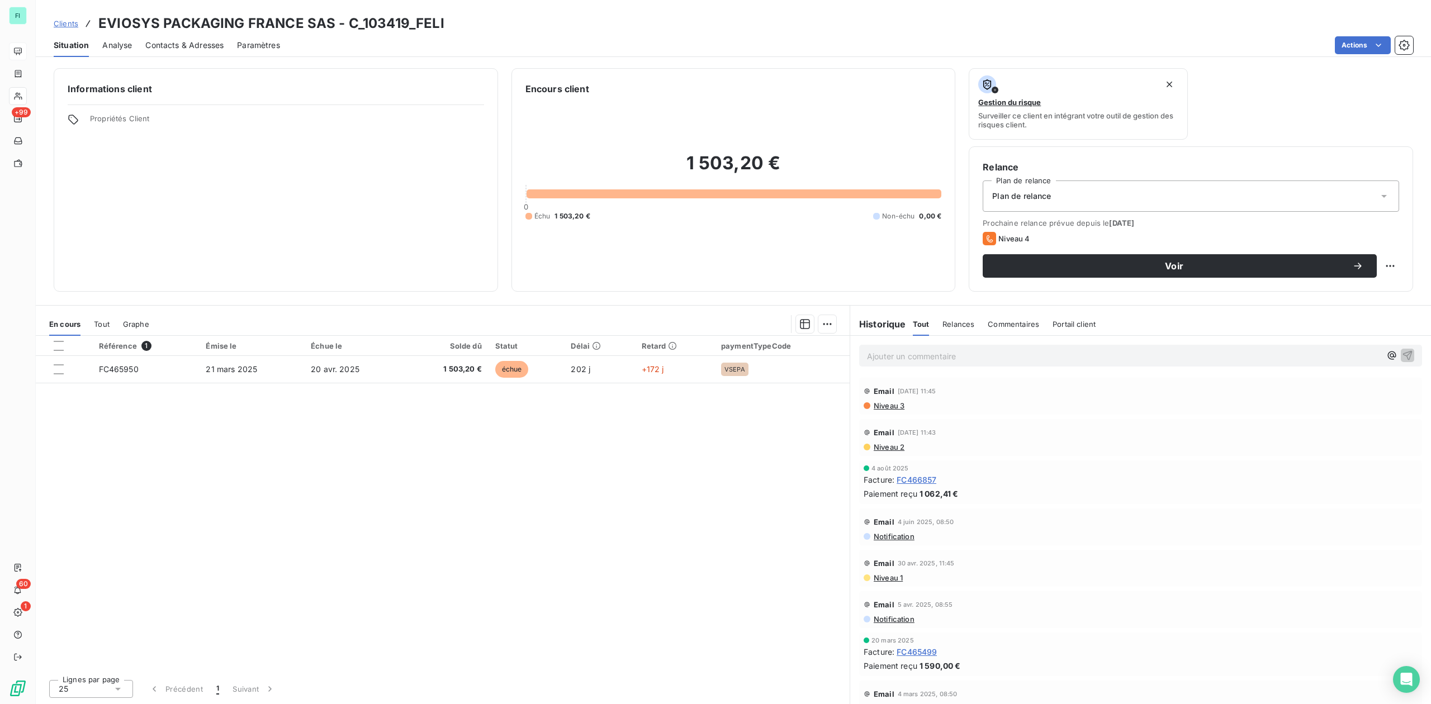
click at [200, 50] on span "Contacts & Adresses" at bounding box center [184, 45] width 78 height 11
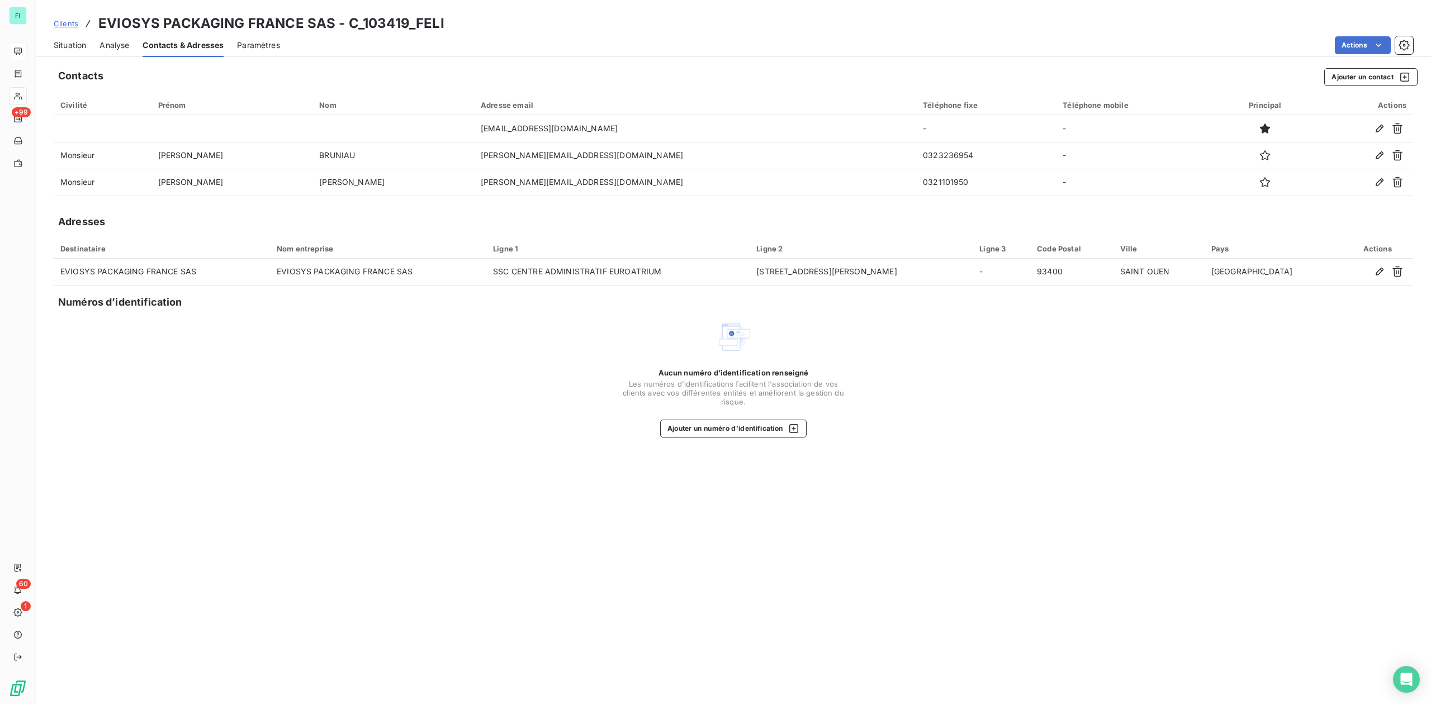
click at [80, 42] on span "Situation" at bounding box center [70, 45] width 32 height 11
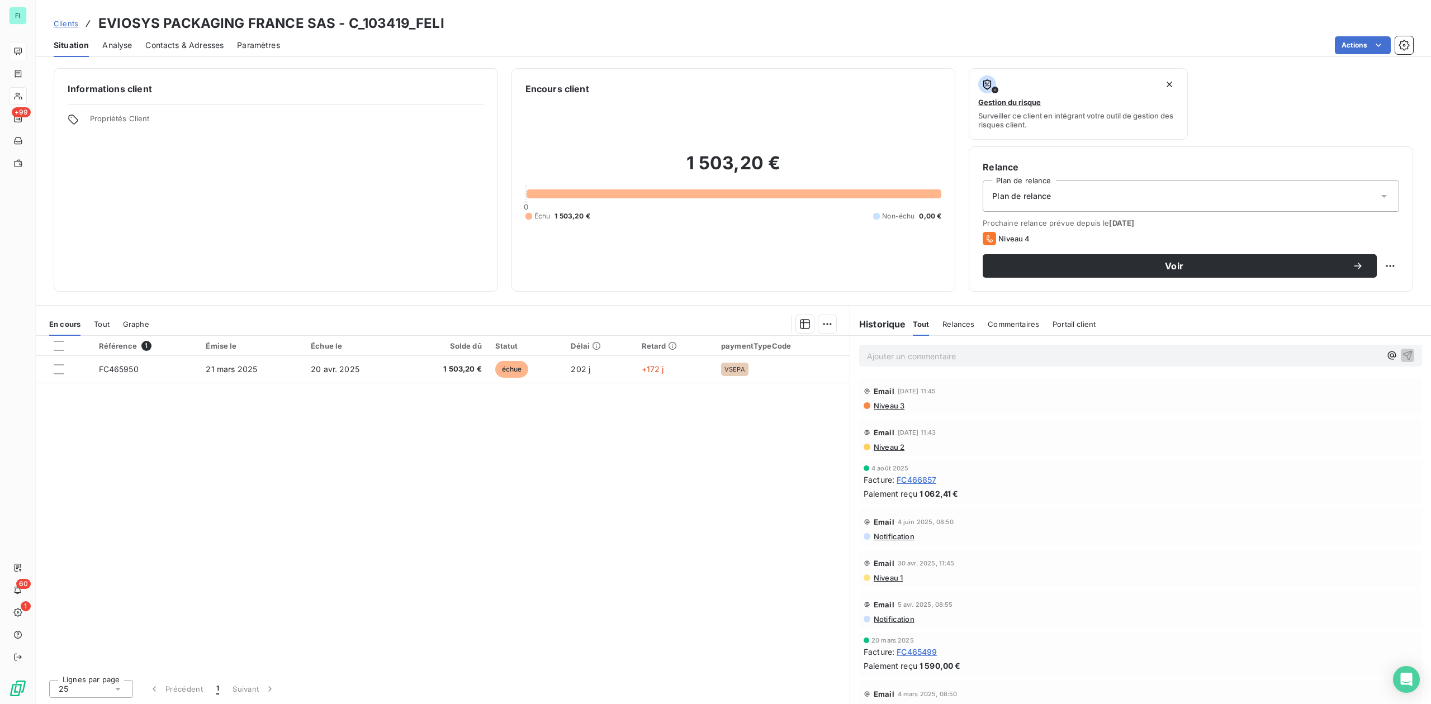
click at [211, 48] on span "Contacts & Adresses" at bounding box center [184, 45] width 78 height 11
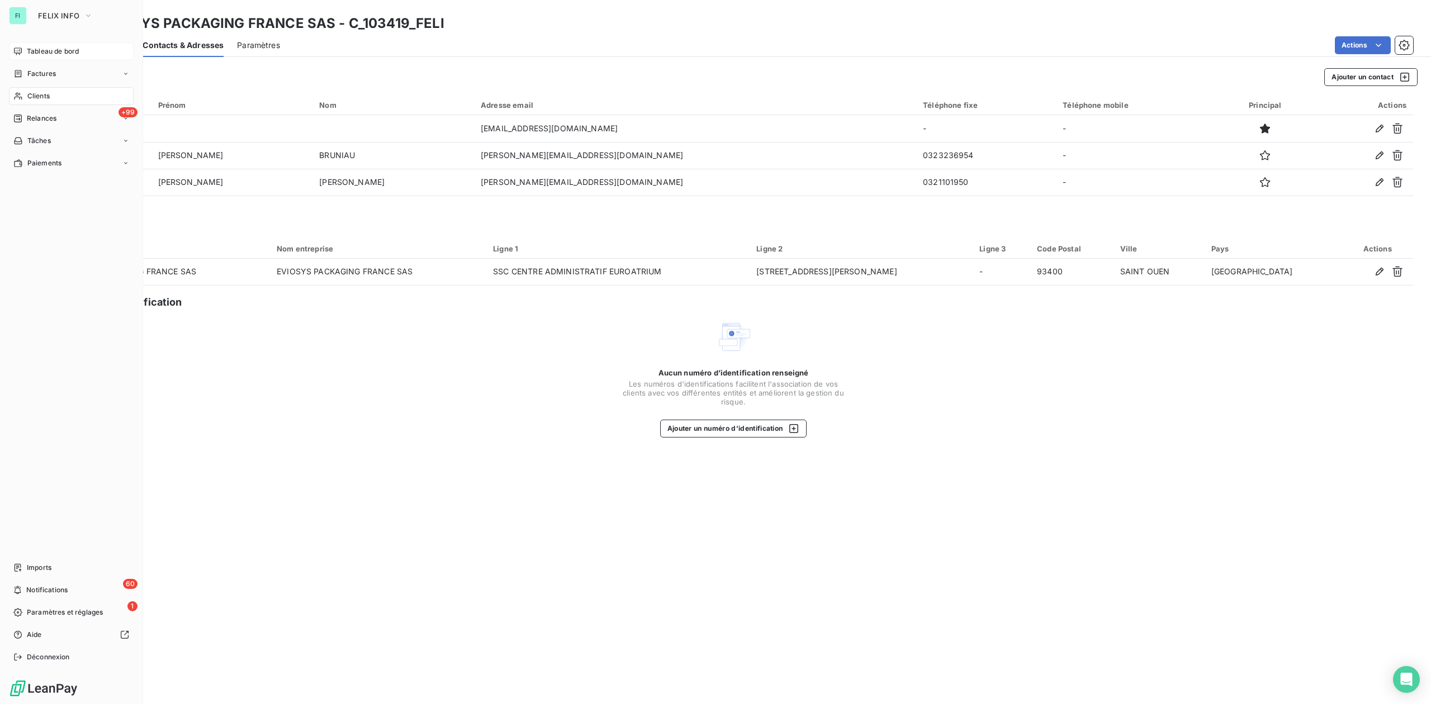
click at [23, 96] on div "Clients" at bounding box center [71, 96] width 125 height 18
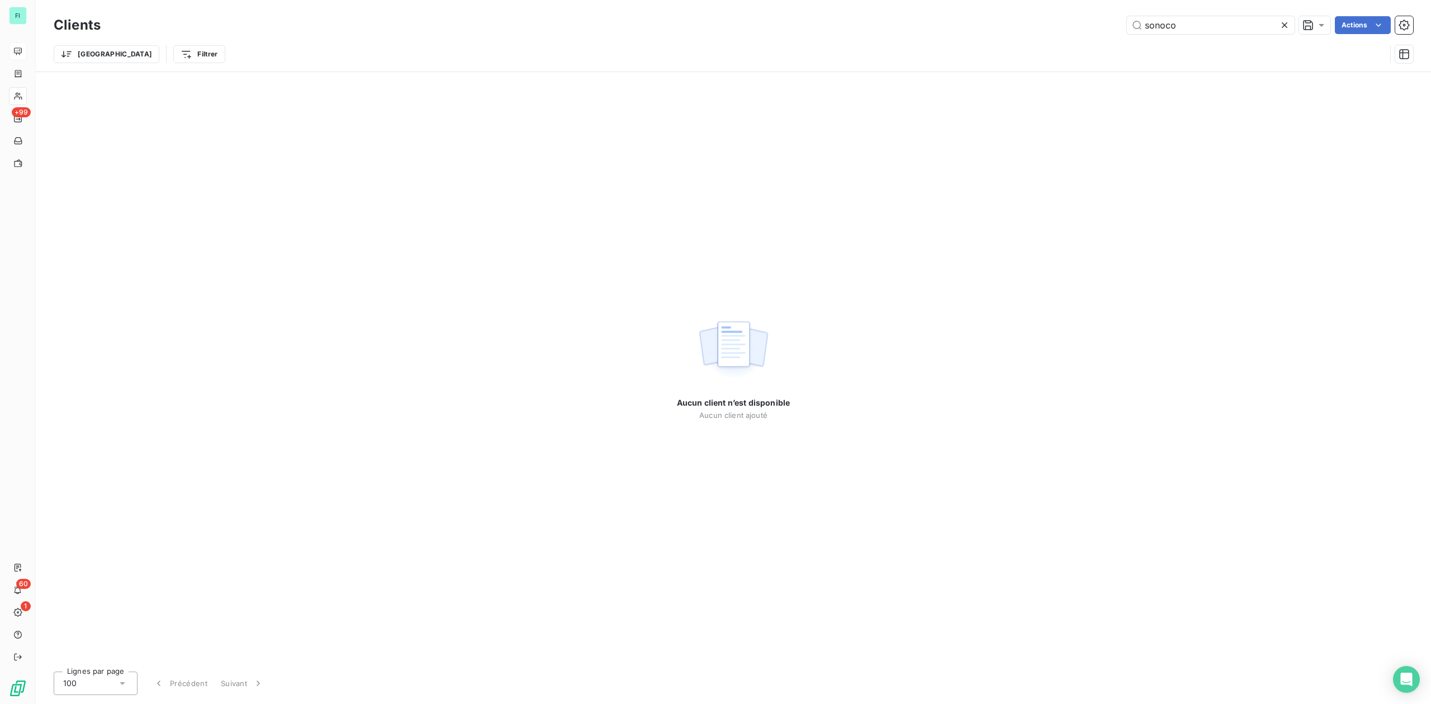
drag, startPoint x: 1175, startPoint y: 21, endPoint x: 853, endPoint y: 22, distance: 322.0
click at [870, 22] on div "sonoco Actions" at bounding box center [763, 25] width 1299 height 18
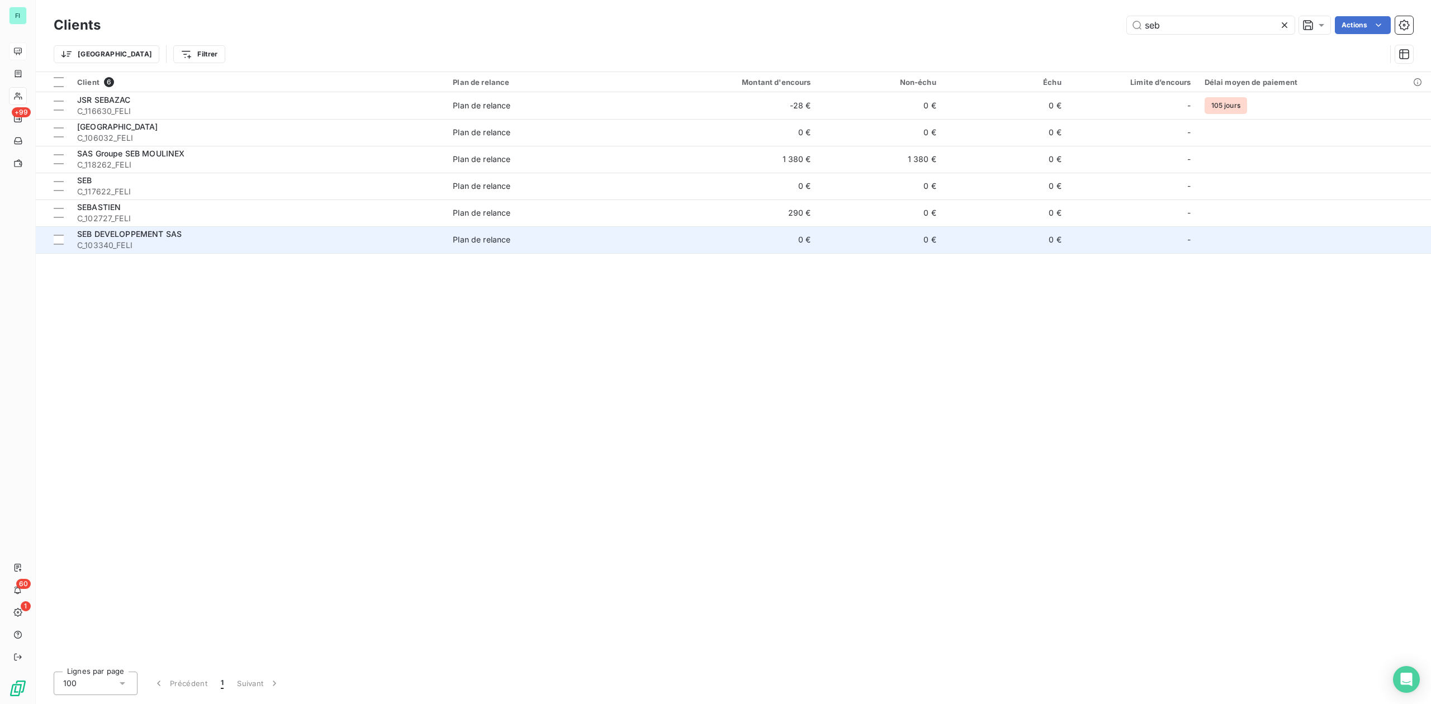
type input "seb"
click at [130, 238] on span "SEB DEVELOPPEMENT SAS" at bounding box center [129, 234] width 105 height 10
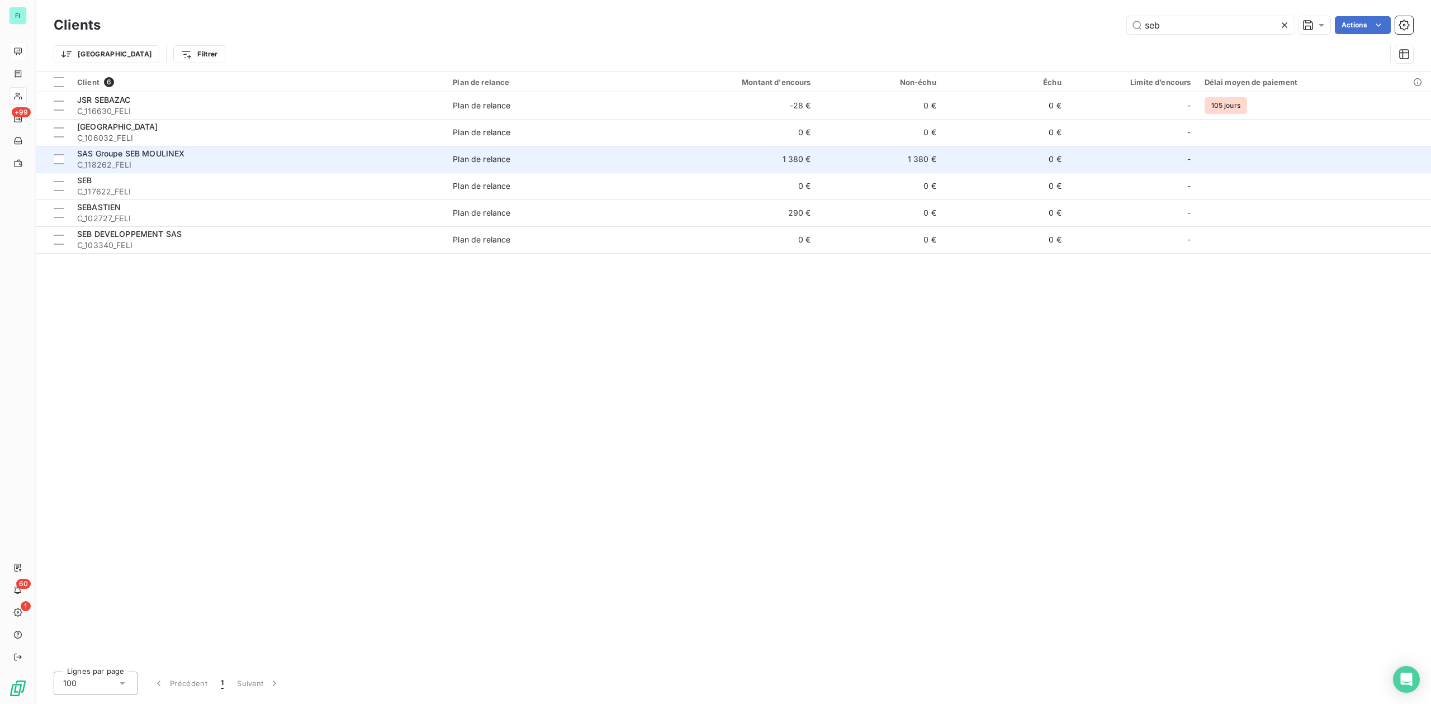
click at [121, 158] on span "SAS Groupe SEB MOULINEX" at bounding box center [130, 154] width 107 height 10
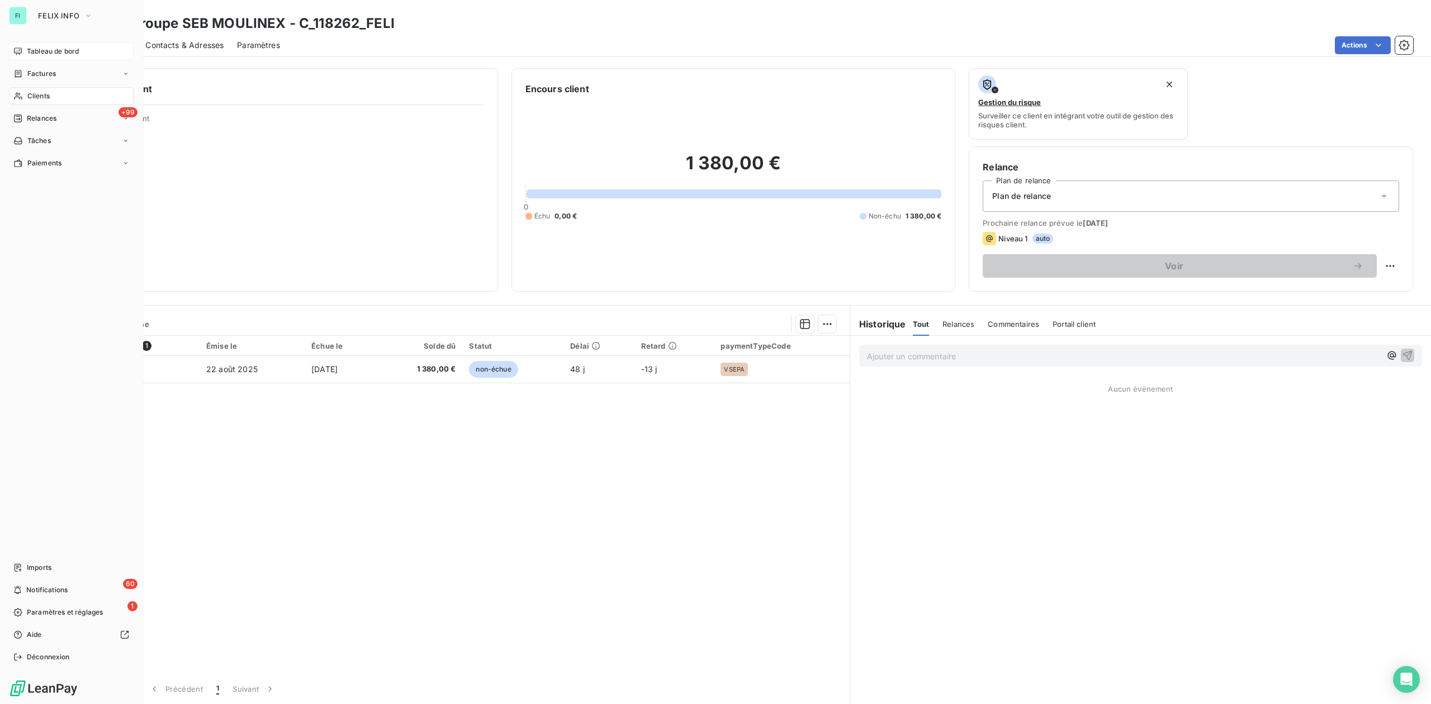
click at [40, 93] on span "Clients" at bounding box center [38, 96] width 22 height 10
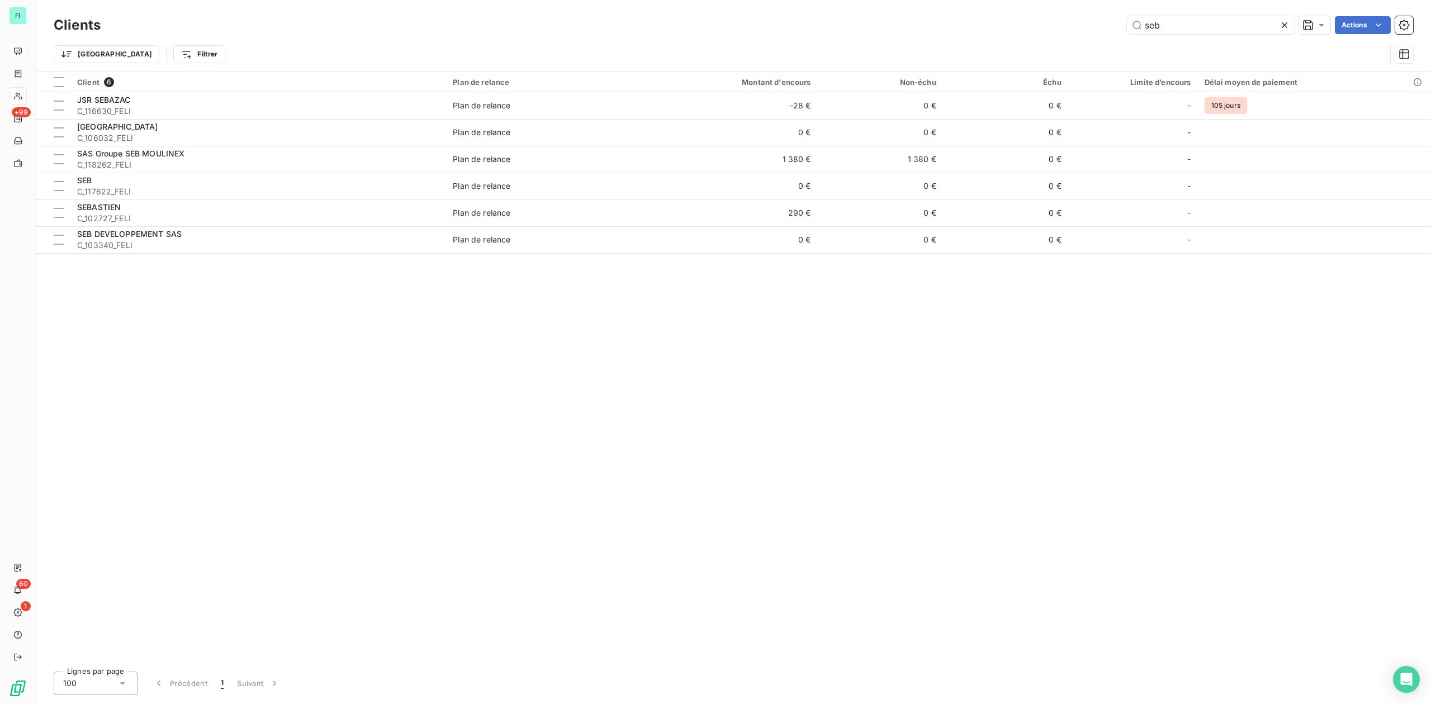
drag, startPoint x: 1170, startPoint y: 25, endPoint x: 668, endPoint y: 30, distance: 501.4
click at [1040, 25] on div "seb Actions" at bounding box center [763, 25] width 1299 height 18
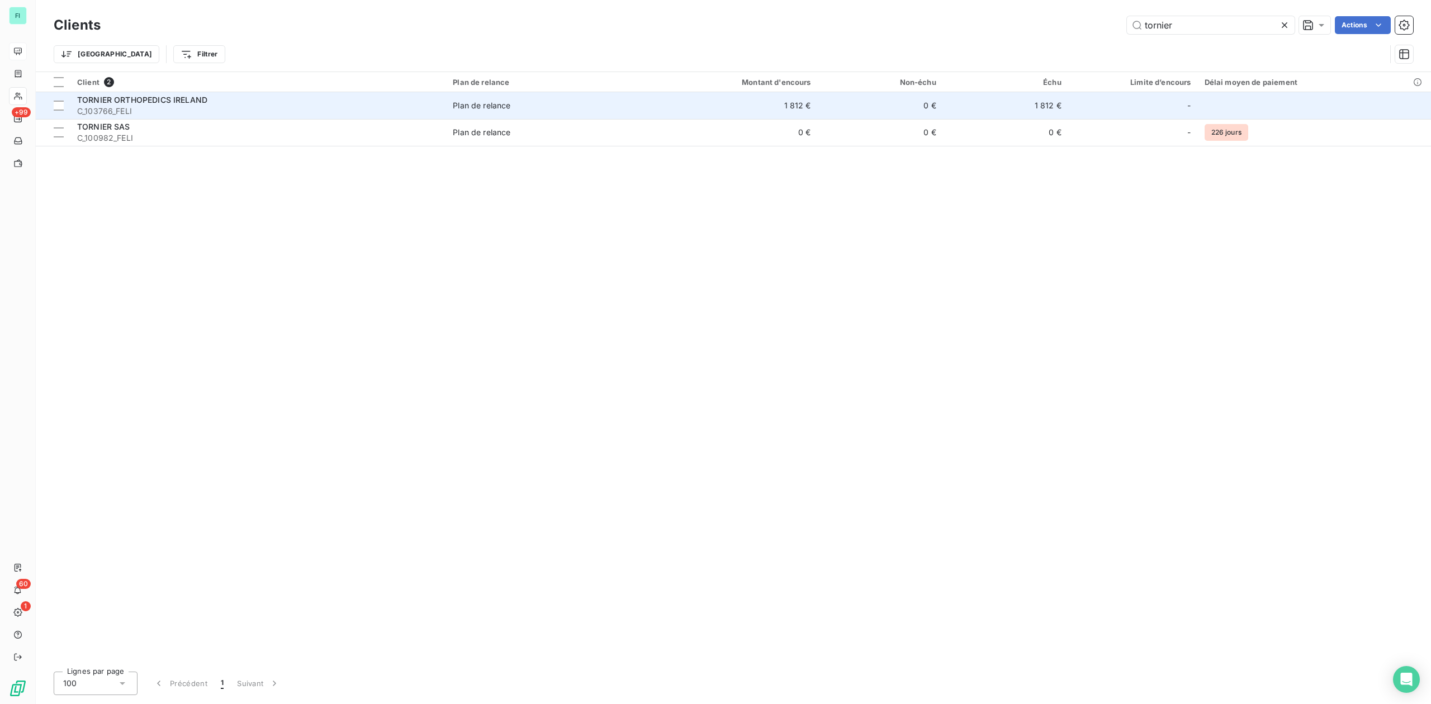
type input "tornier"
click at [170, 106] on span "C_103766_FELI" at bounding box center [258, 111] width 362 height 11
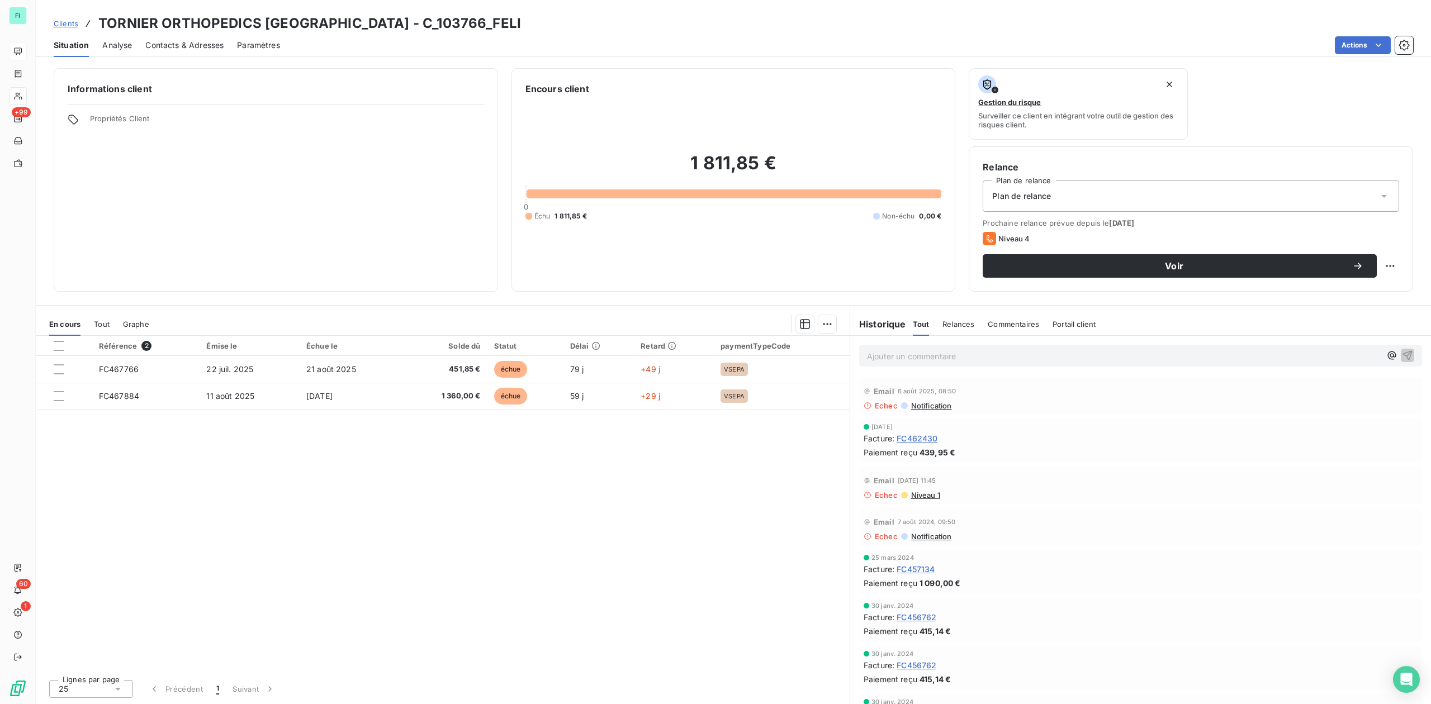
click at [191, 42] on span "Contacts & Adresses" at bounding box center [184, 45] width 78 height 11
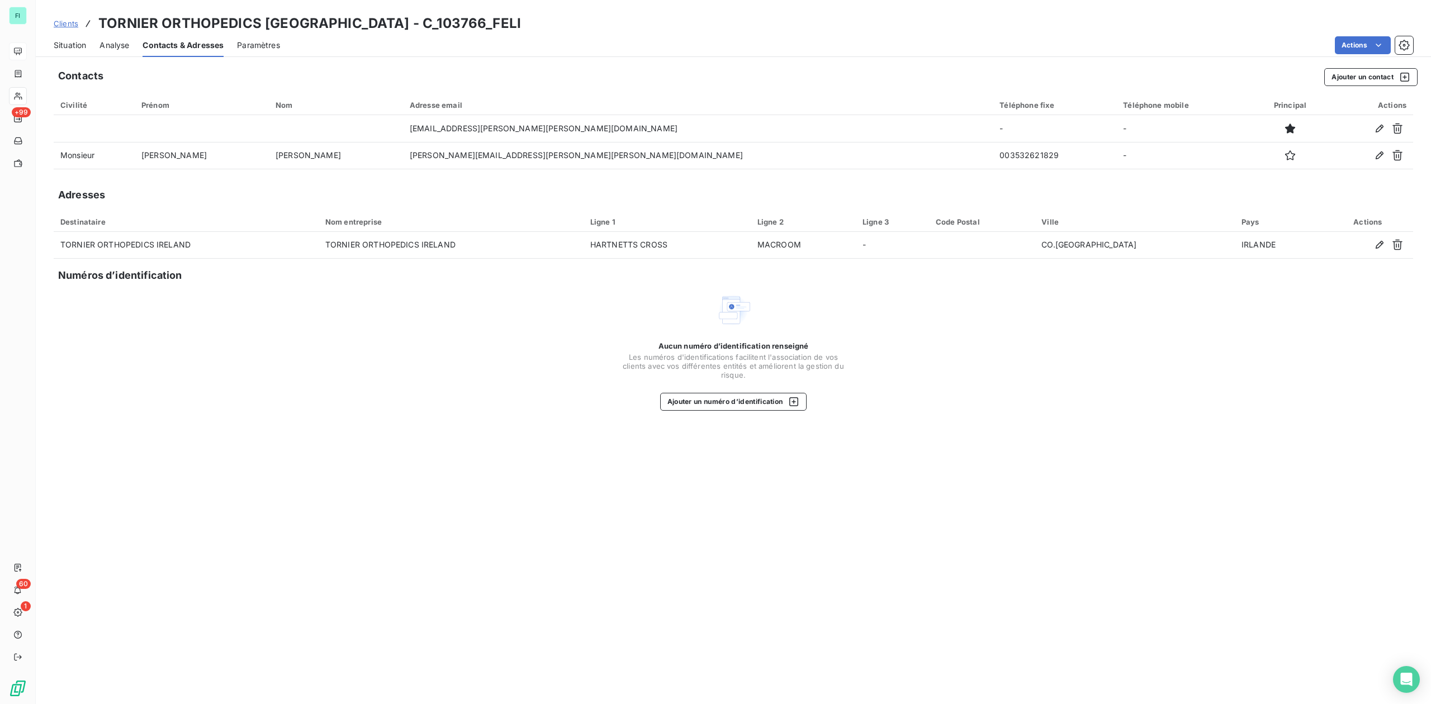
click at [70, 41] on span "Situation" at bounding box center [70, 45] width 32 height 11
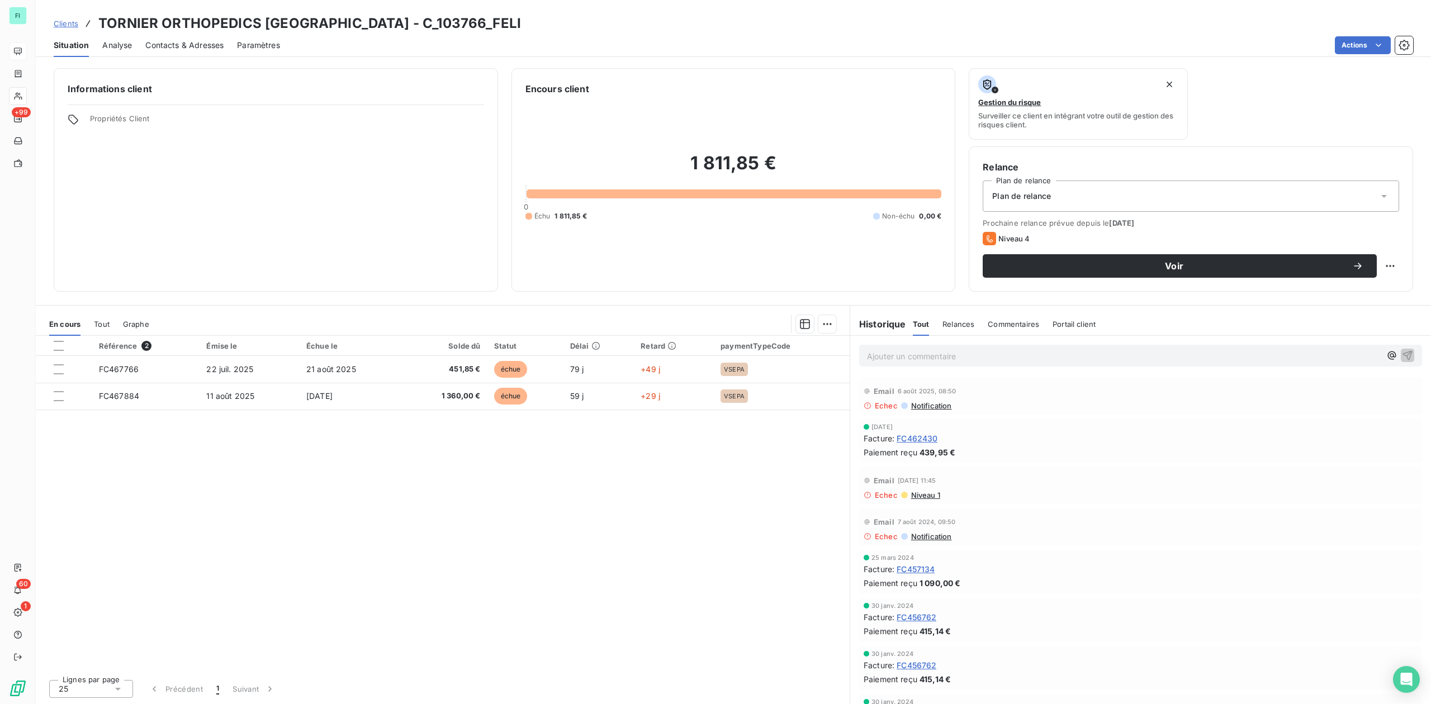
click at [166, 49] on span "Contacts & Adresses" at bounding box center [184, 45] width 78 height 11
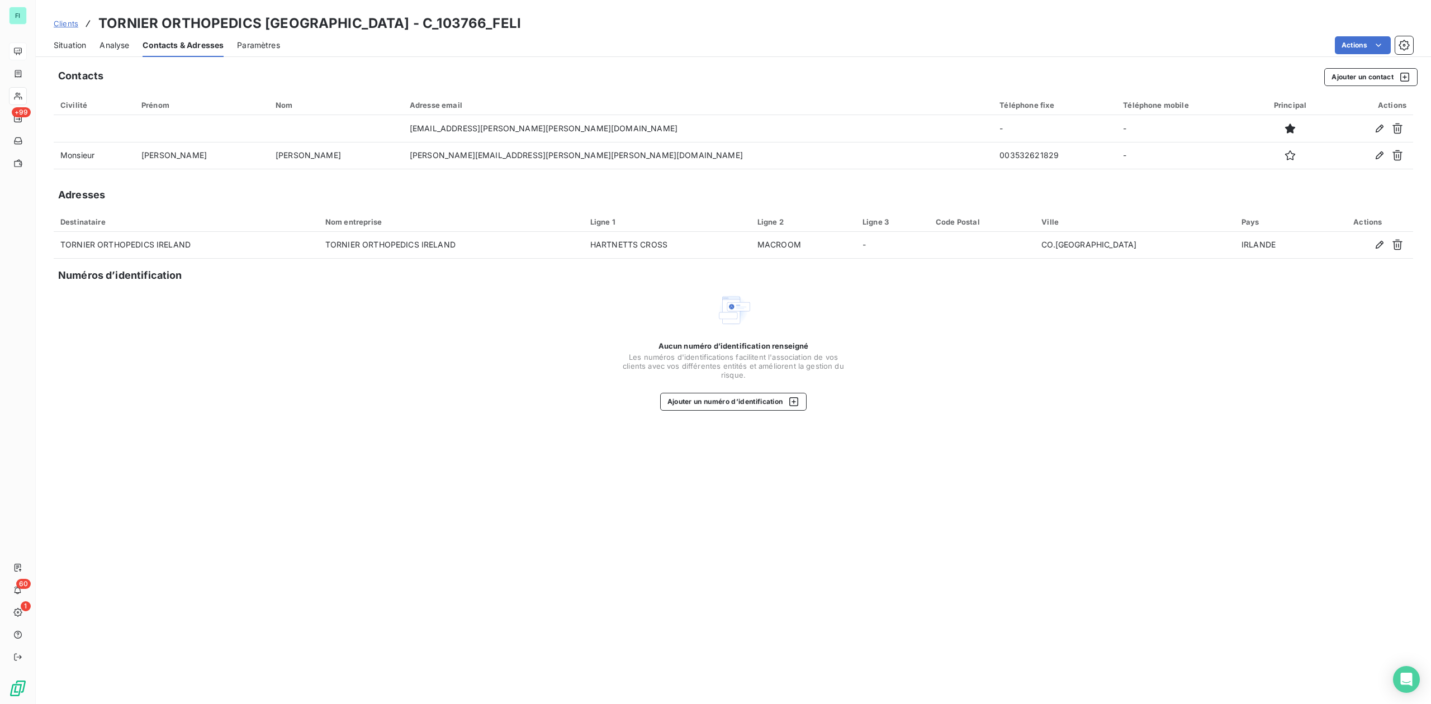
click at [75, 41] on span "Situation" at bounding box center [70, 45] width 32 height 11
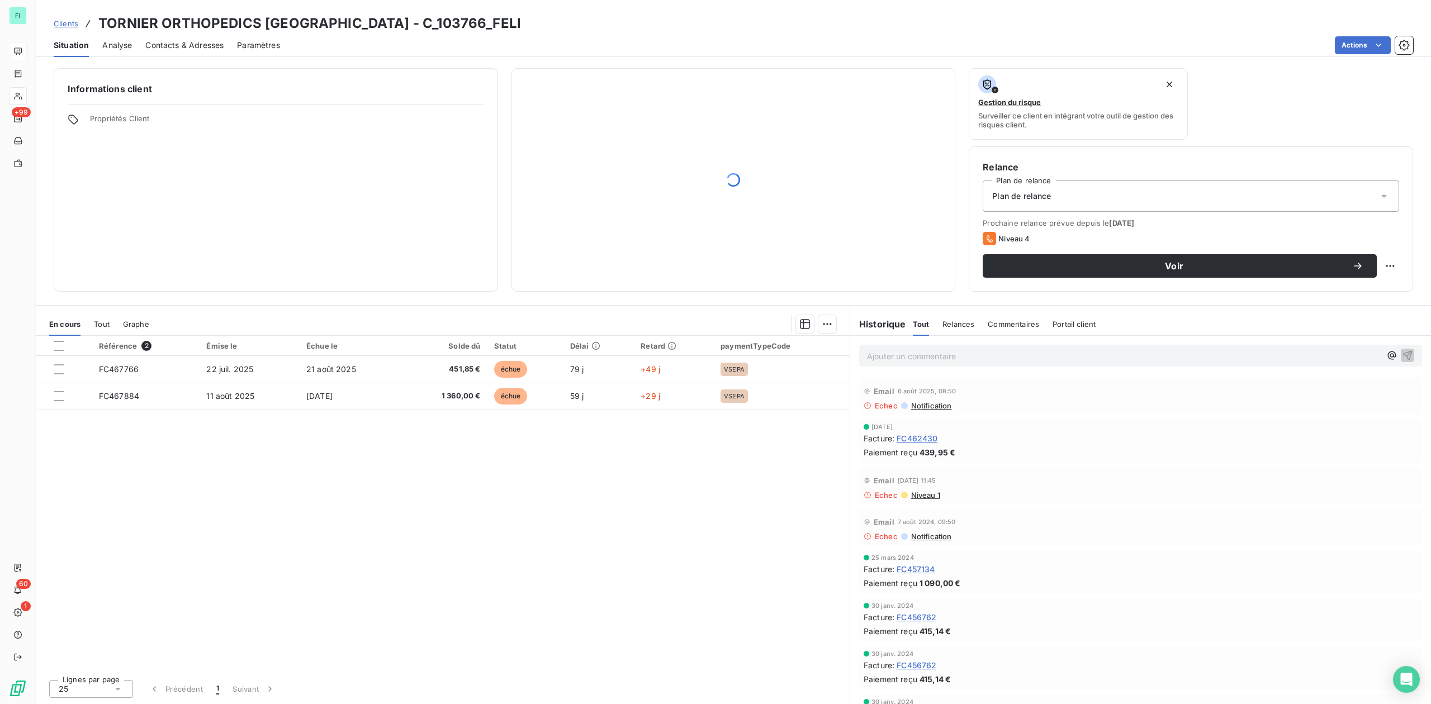
click at [922, 406] on span "Notification" at bounding box center [931, 405] width 42 height 9
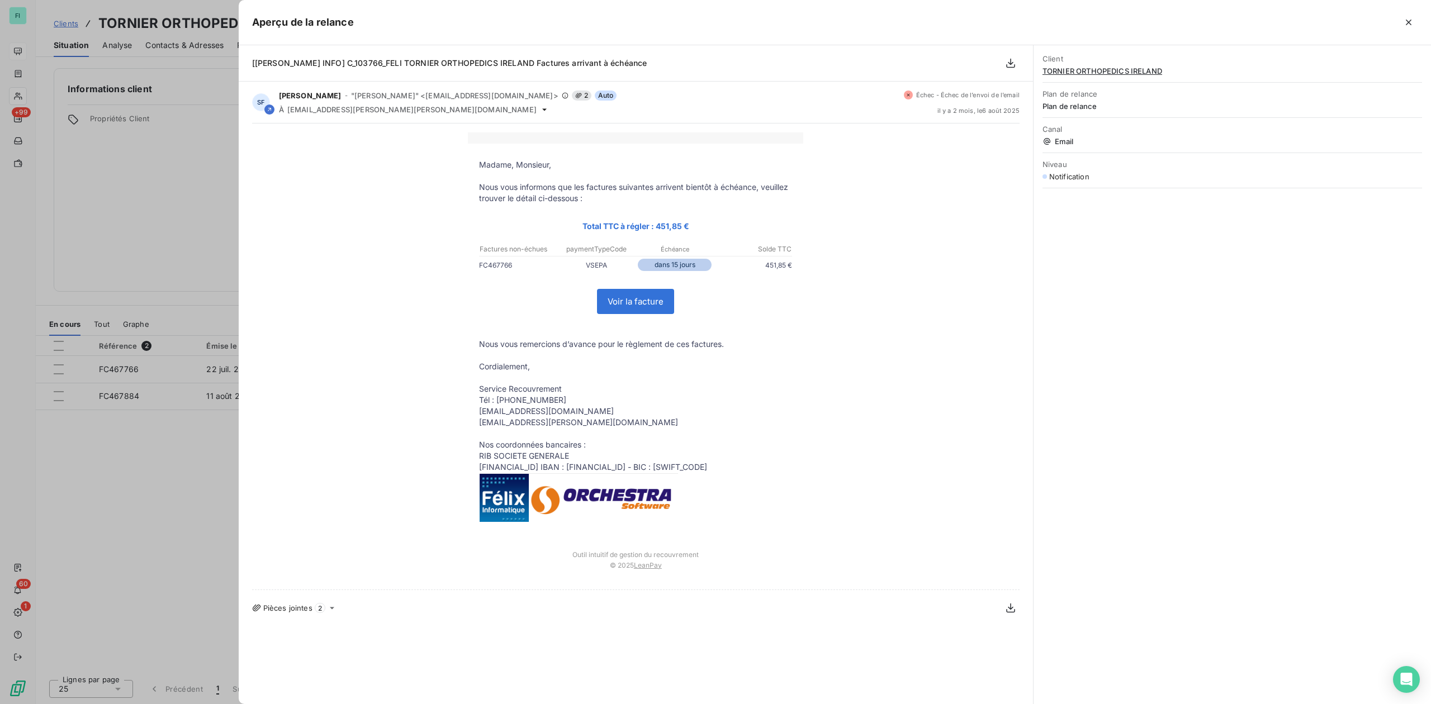
drag, startPoint x: 1406, startPoint y: 23, endPoint x: 1395, endPoint y: 27, distance: 11.8
click at [1407, 23] on icon "button" at bounding box center [1408, 22] width 11 height 11
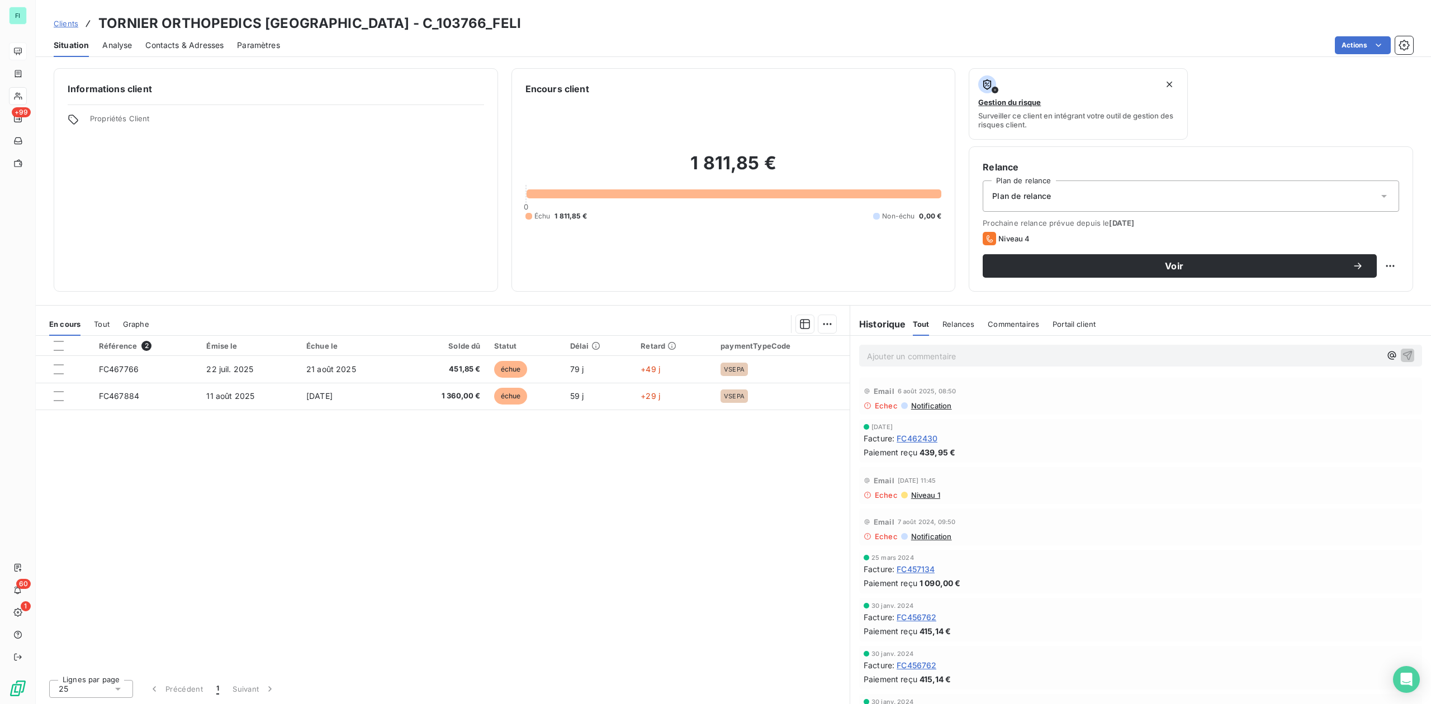
click at [173, 46] on span "Contacts & Adresses" at bounding box center [184, 45] width 78 height 11
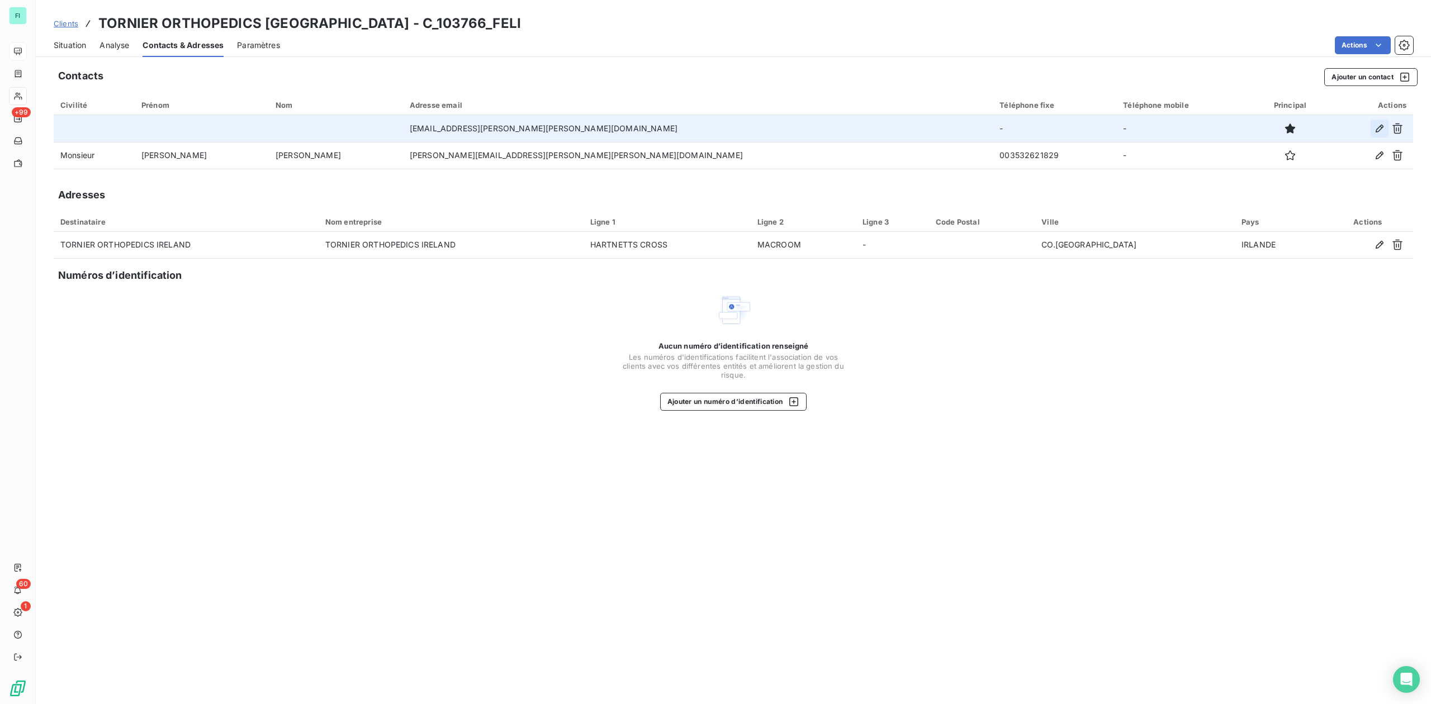
click at [1379, 124] on icon "button" at bounding box center [1379, 128] width 11 height 11
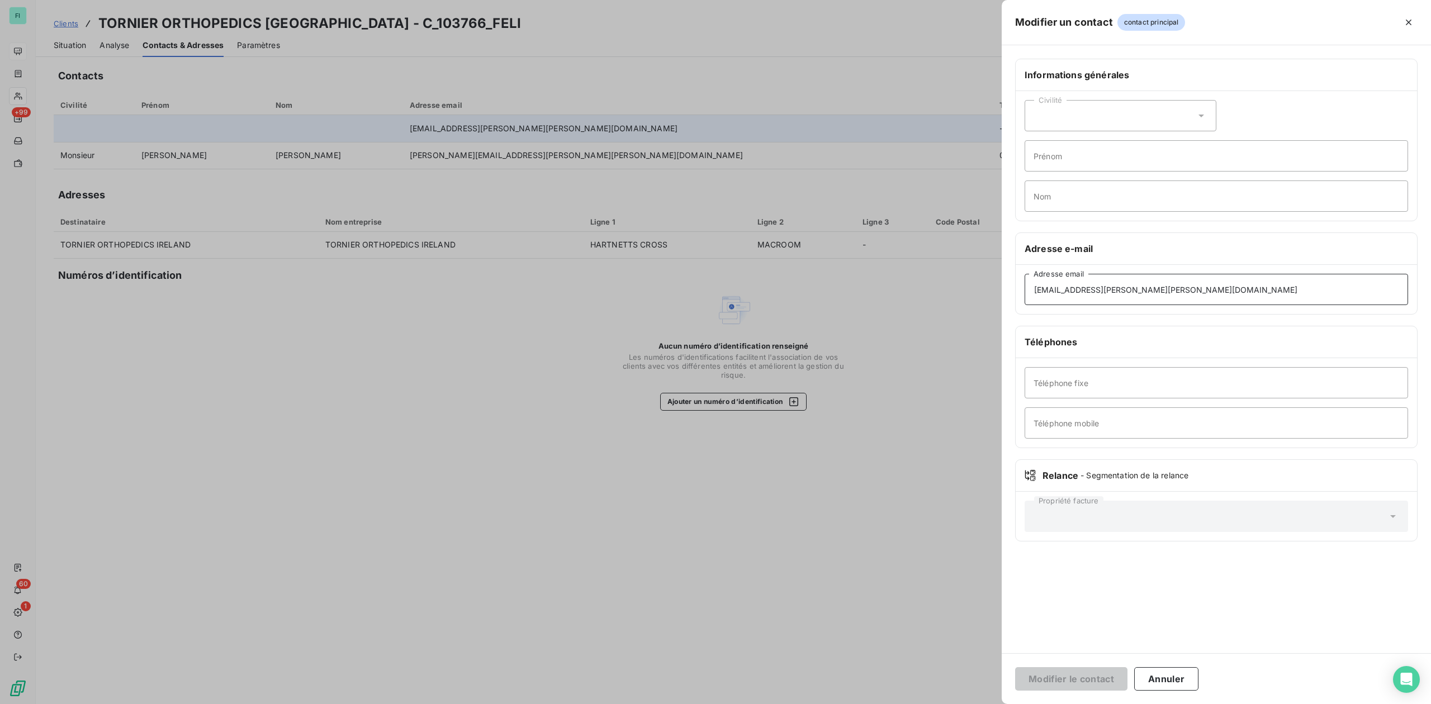
drag, startPoint x: 1098, startPoint y: 291, endPoint x: 1122, endPoint y: 296, distance: 24.6
click at [1122, 296] on input "[EMAIL_ADDRESS][PERSON_NAME][PERSON_NAME][DOMAIN_NAME]" at bounding box center [1216, 289] width 383 height 31
type input "[EMAIL_ADDRESS][PERSON_NAME][PERSON_NAME][DOMAIN_NAME]"
click at [1080, 678] on button "Modifier le contact" at bounding box center [1071, 678] width 112 height 23
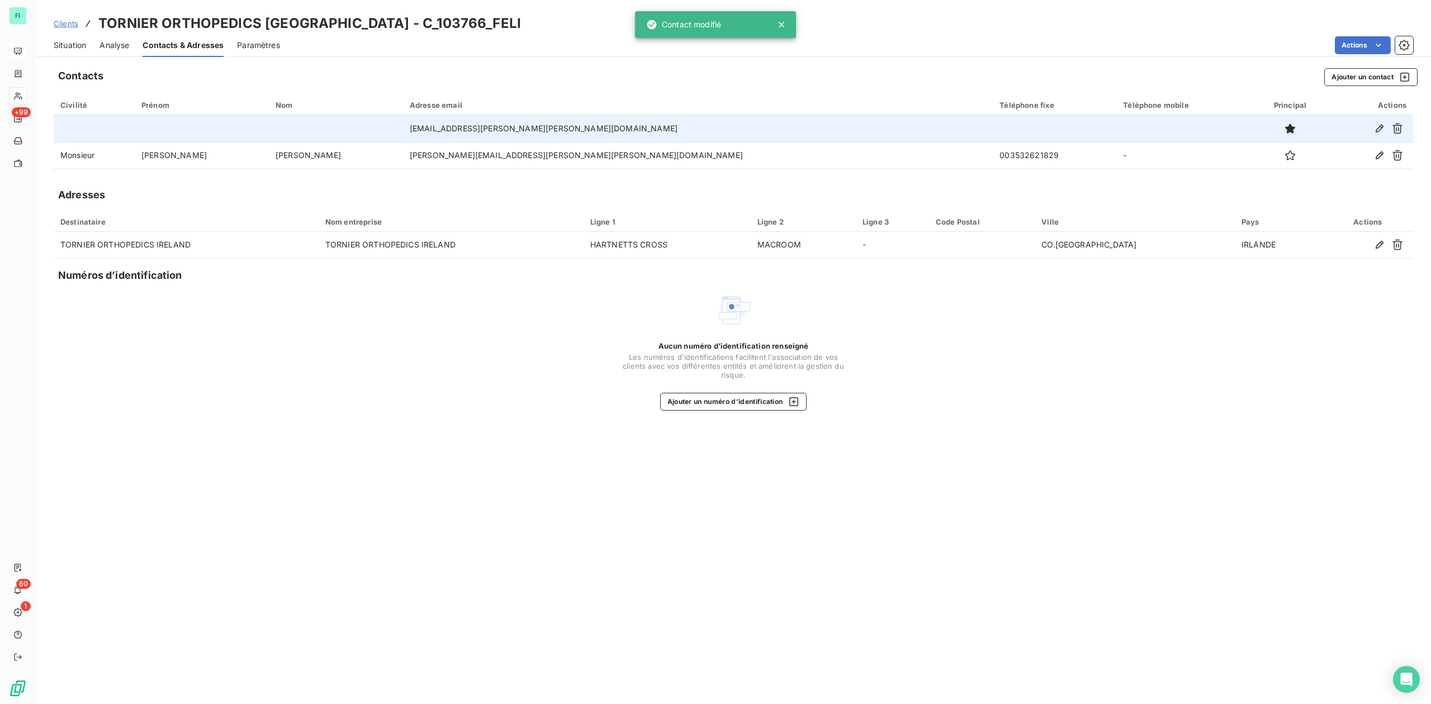
click at [83, 42] on span "Situation" at bounding box center [70, 45] width 32 height 11
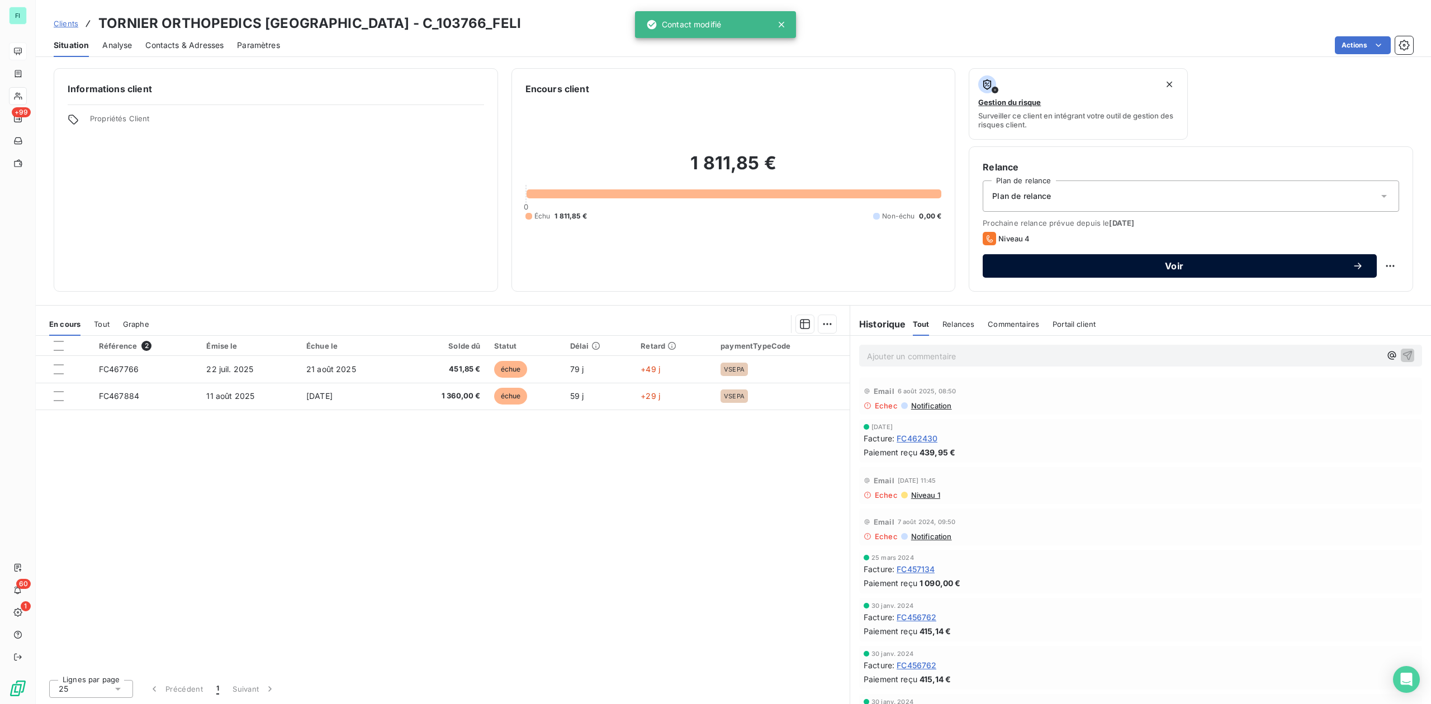
click at [1139, 262] on span "Voir" at bounding box center [1174, 266] width 356 height 9
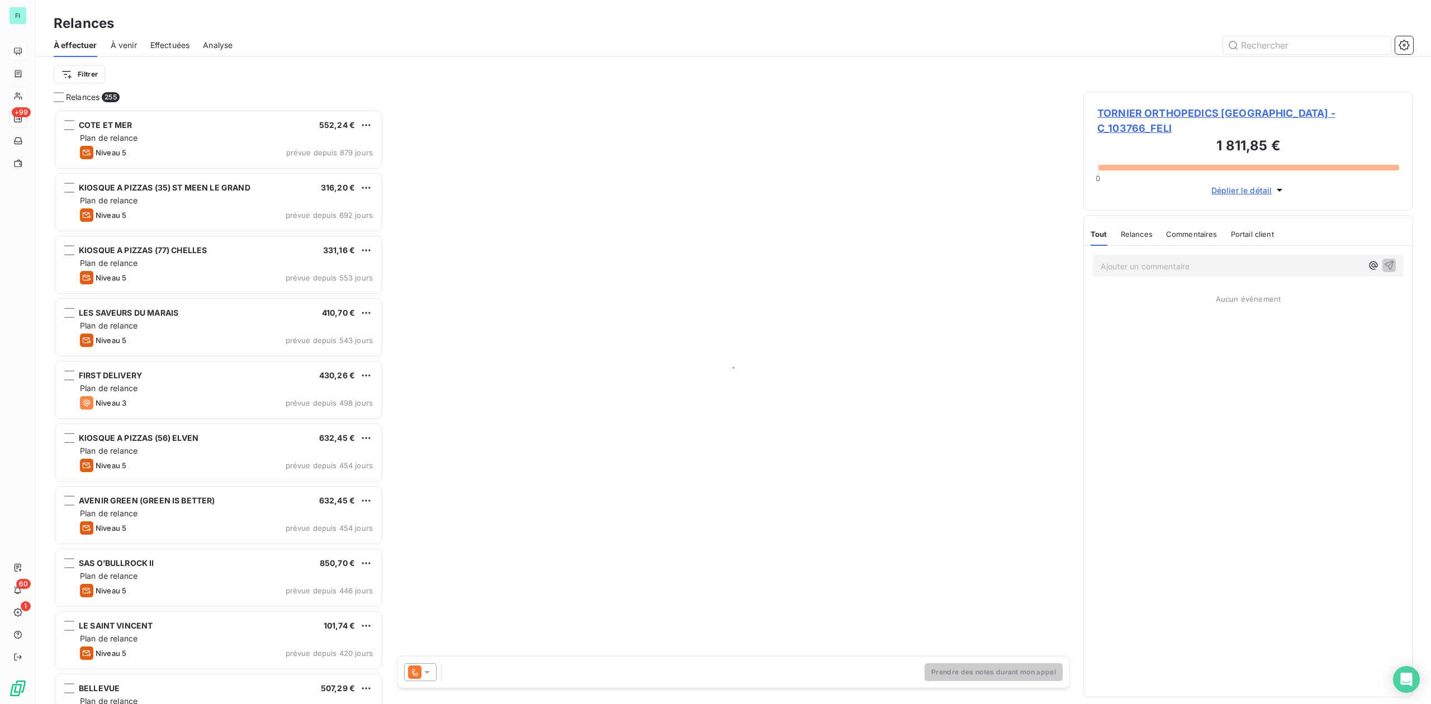
scroll to position [584, 318]
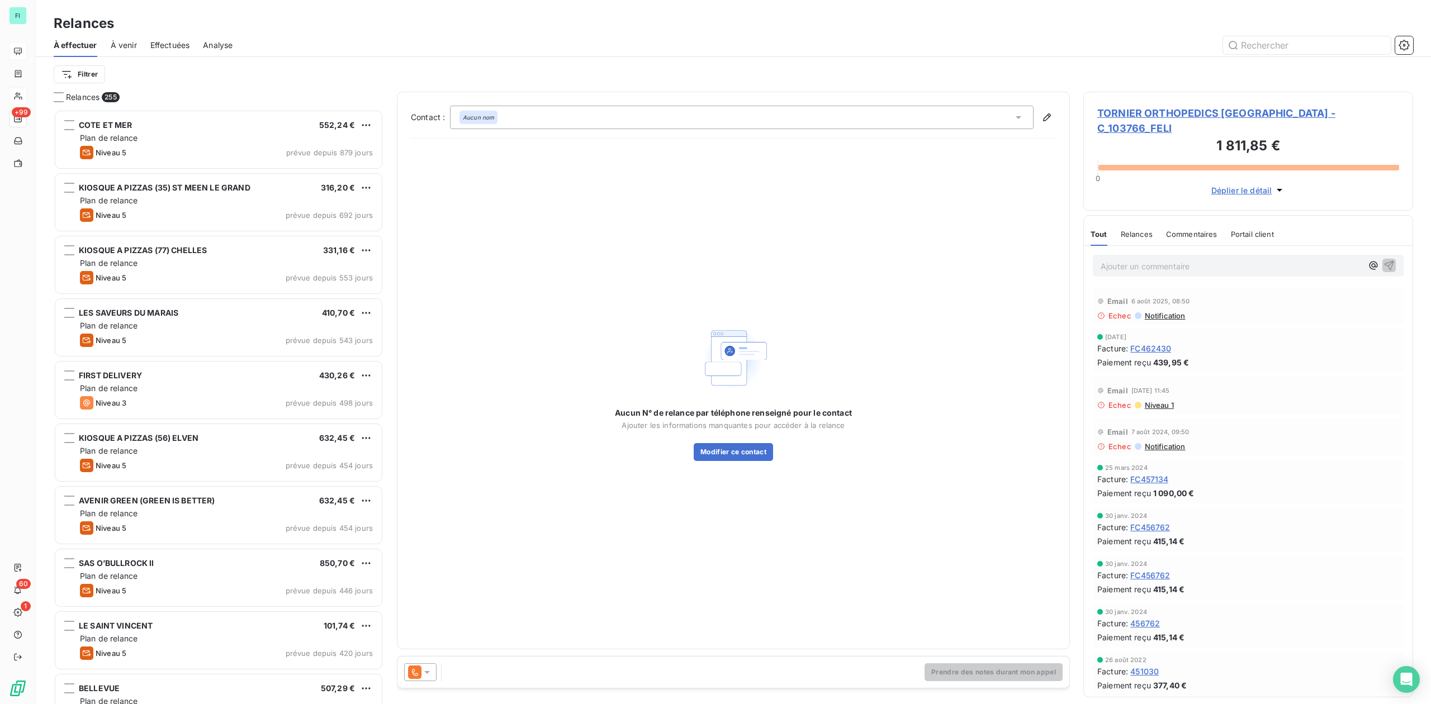
click at [425, 674] on icon at bounding box center [426, 672] width 11 height 11
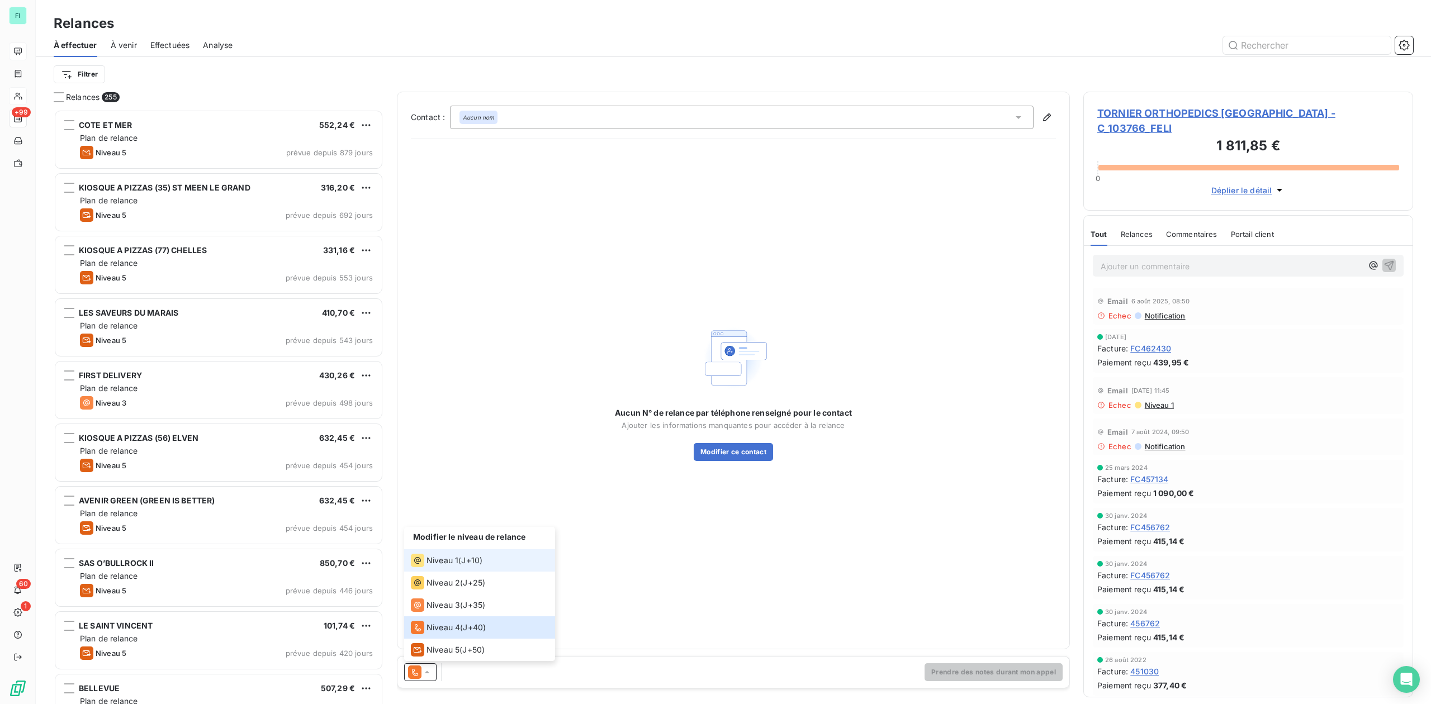
click at [436, 563] on span "Niveau 1" at bounding box center [442, 560] width 32 height 11
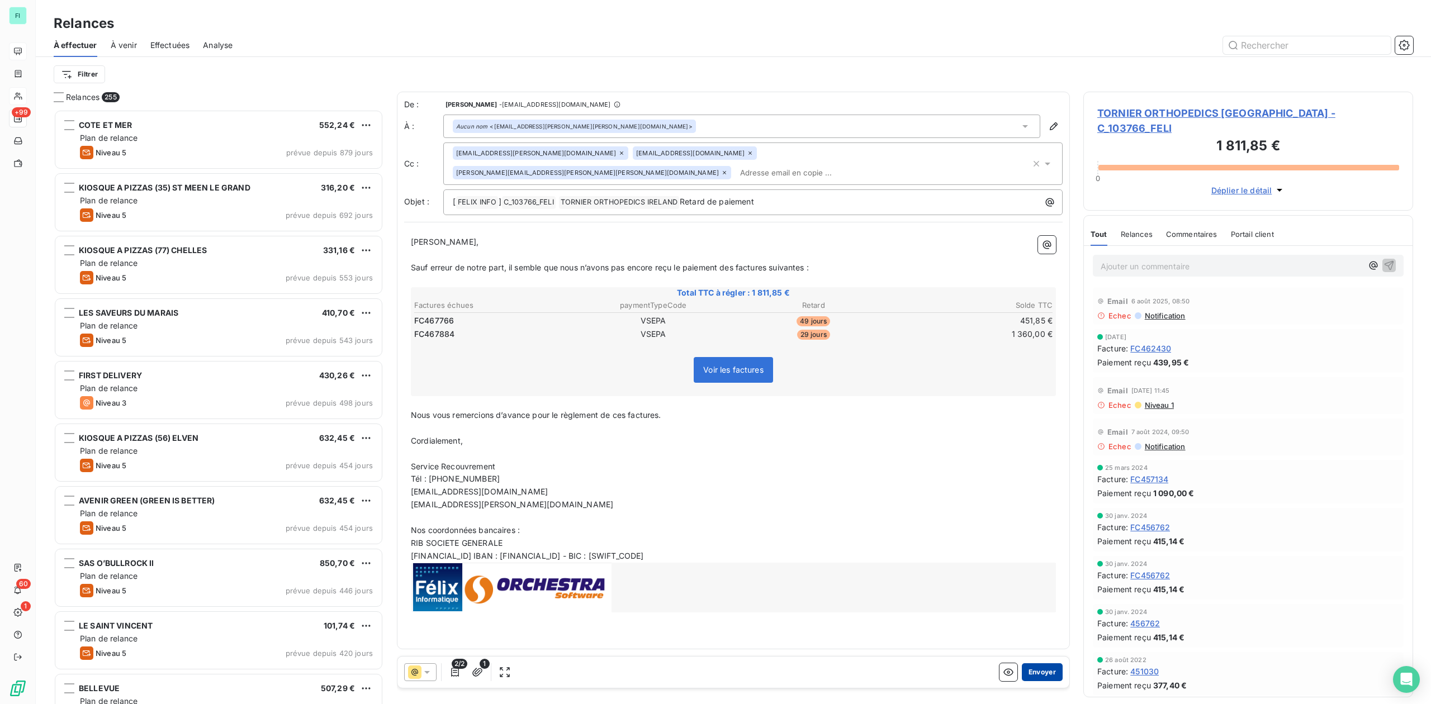
click at [1040, 672] on button "Envoyer" at bounding box center [1042, 672] width 41 height 18
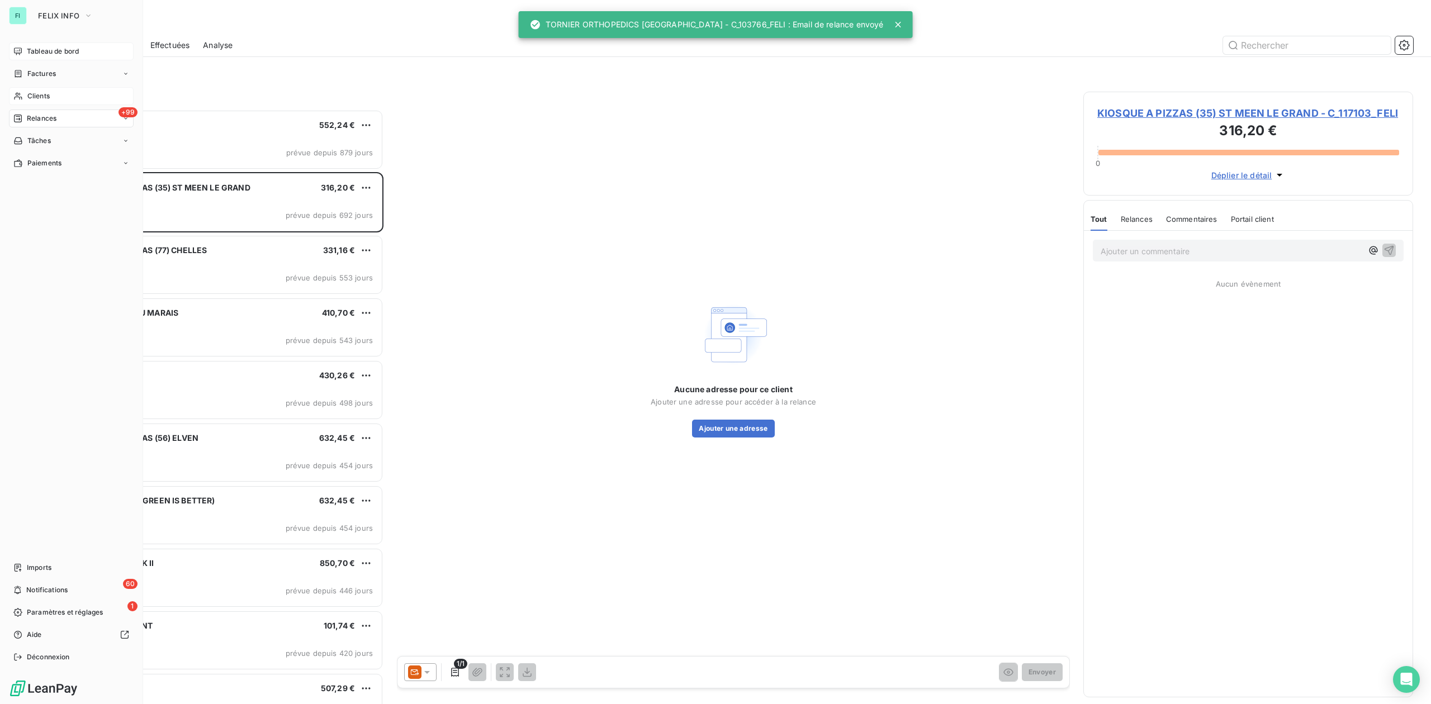
click at [36, 96] on span "Clients" at bounding box center [38, 96] width 22 height 10
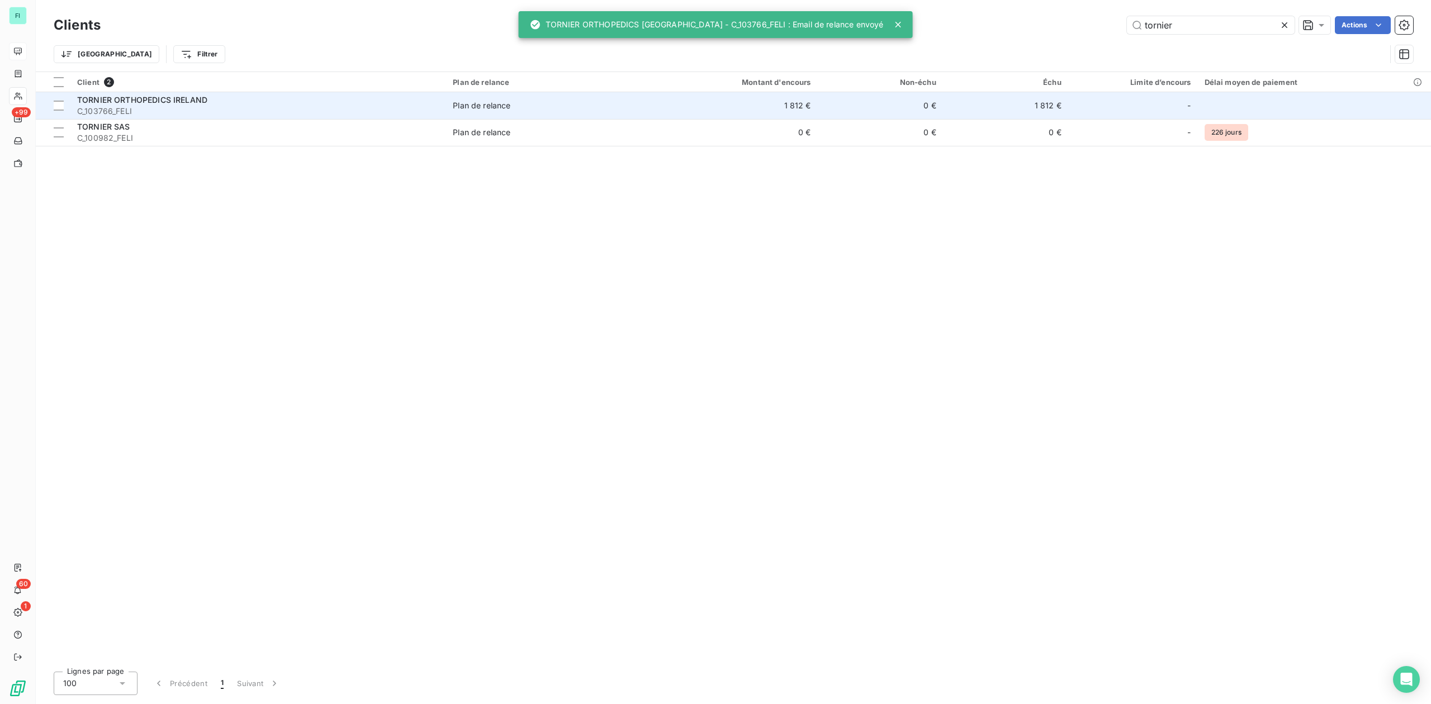
click at [206, 101] on span "TORNIER ORTHOPEDICS IRELAND" at bounding box center [142, 100] width 130 height 10
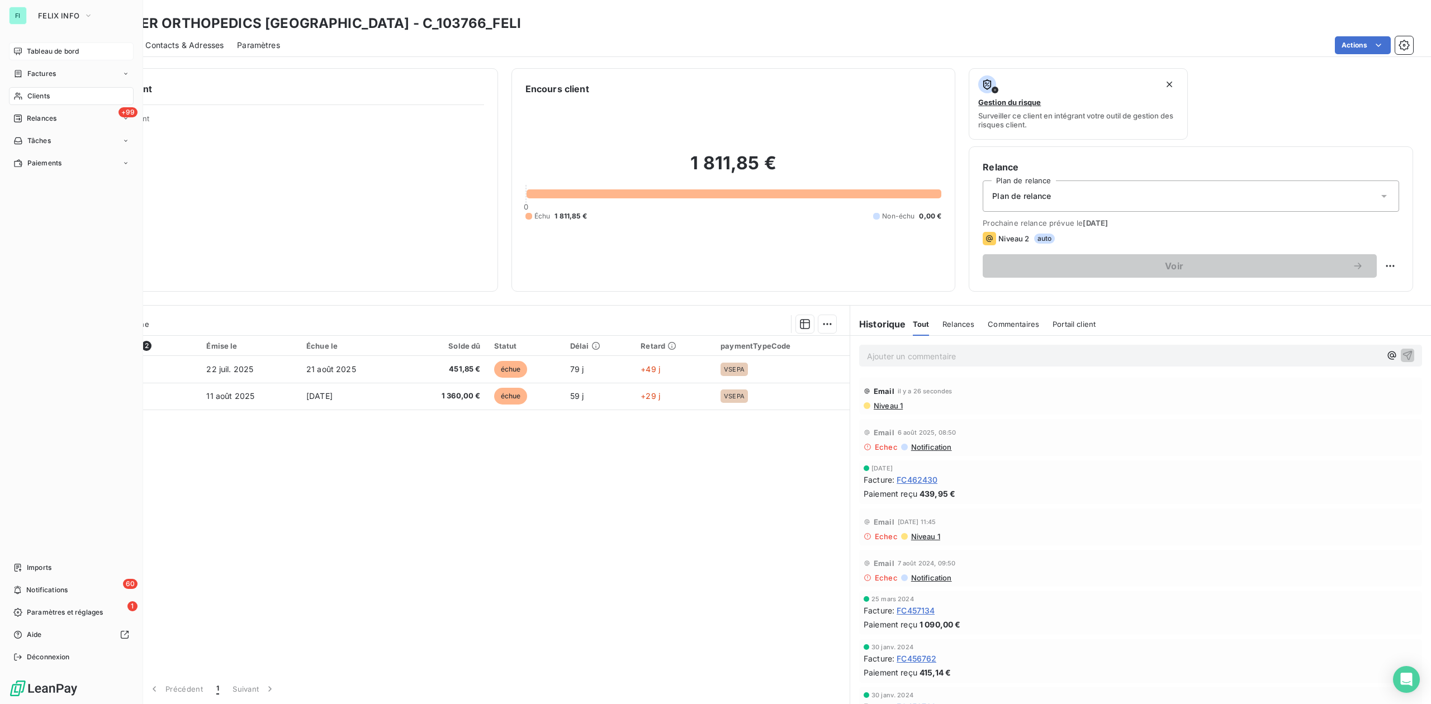
click at [34, 89] on div "Clients" at bounding box center [71, 96] width 125 height 18
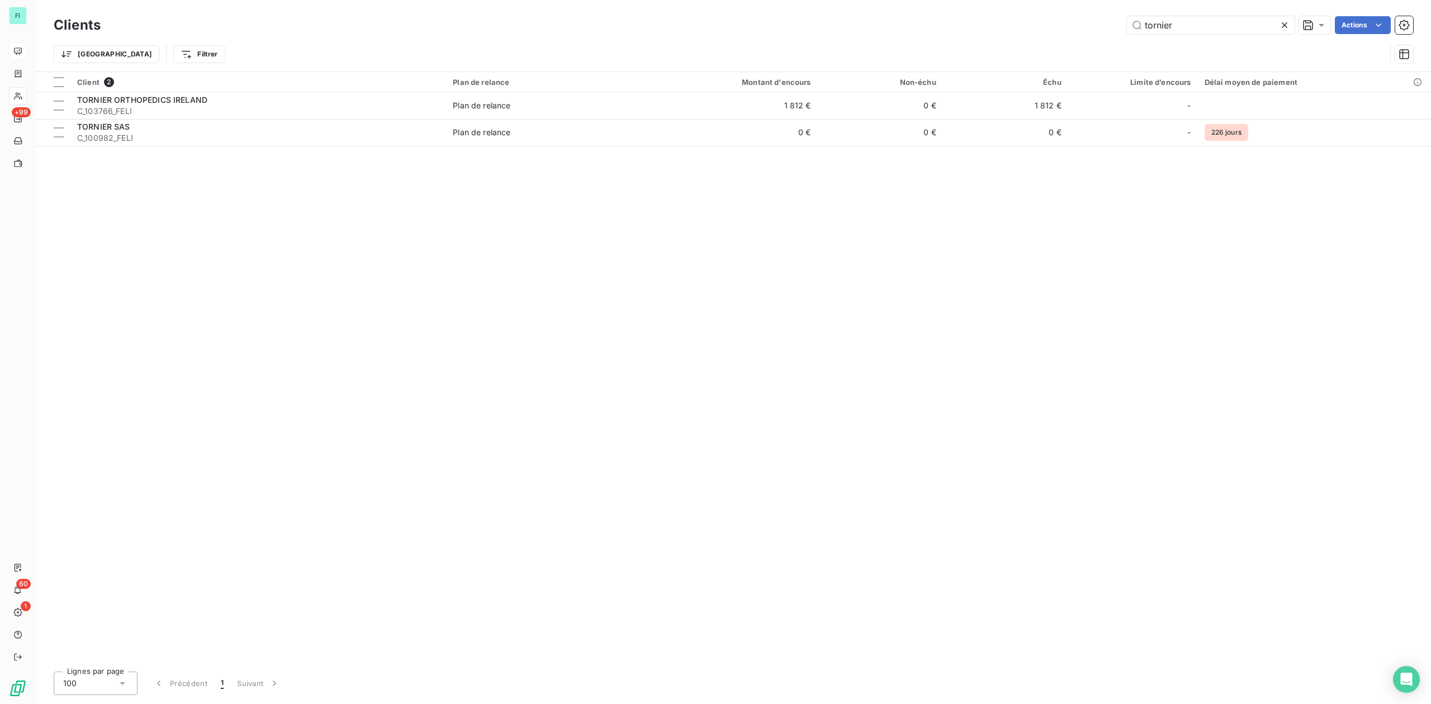
drag, startPoint x: 1176, startPoint y: 25, endPoint x: 851, endPoint y: 25, distance: 325.3
click at [919, 25] on div "tornier Actions" at bounding box center [763, 25] width 1299 height 18
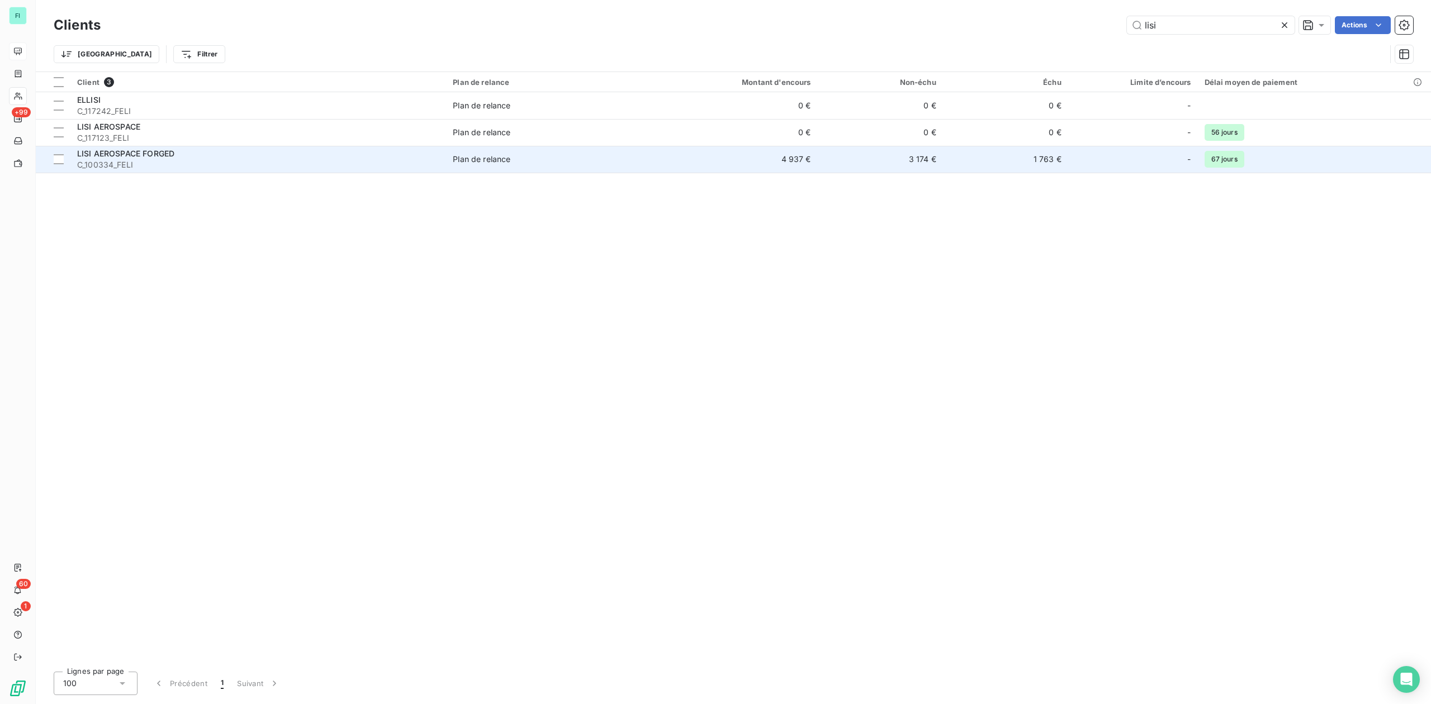
type input "lisi"
click at [349, 164] on span "C_100334_FELI" at bounding box center [258, 164] width 362 height 11
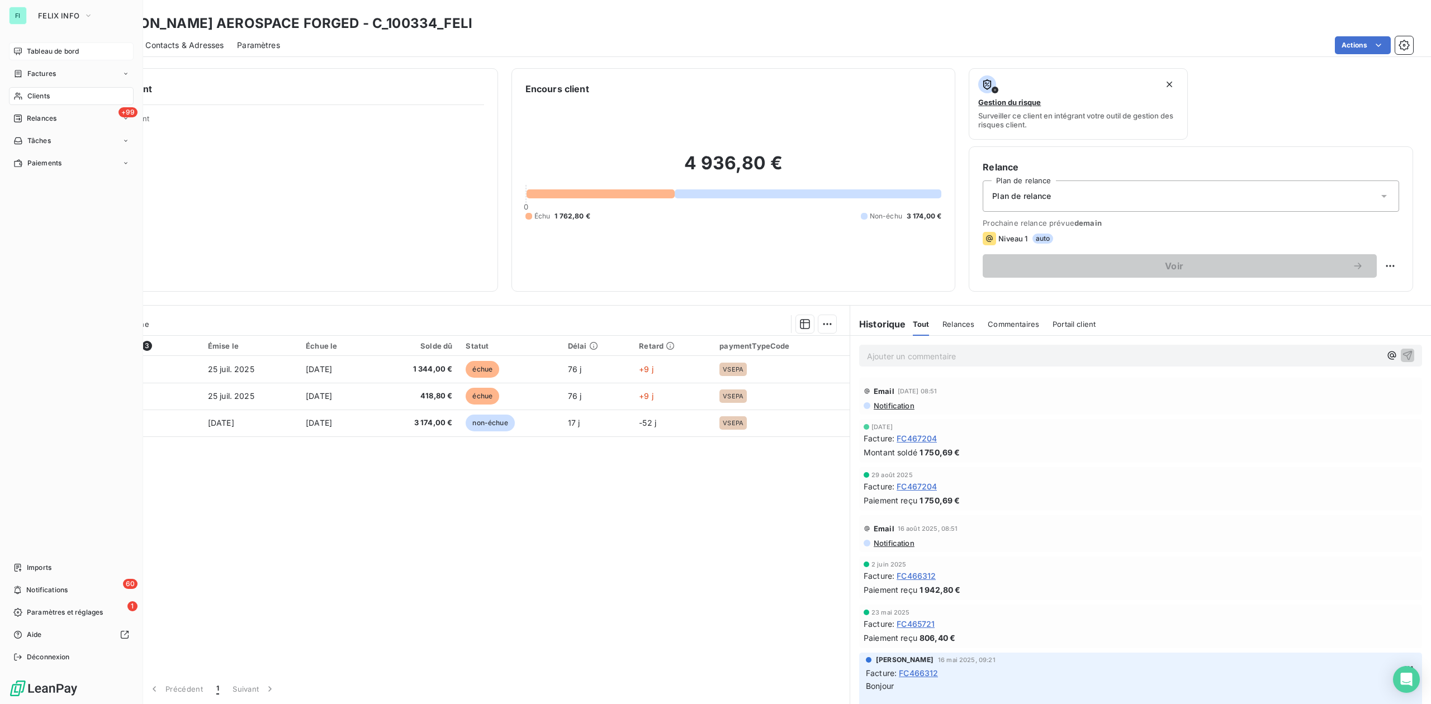
click at [26, 92] on div "Clients" at bounding box center [71, 96] width 125 height 18
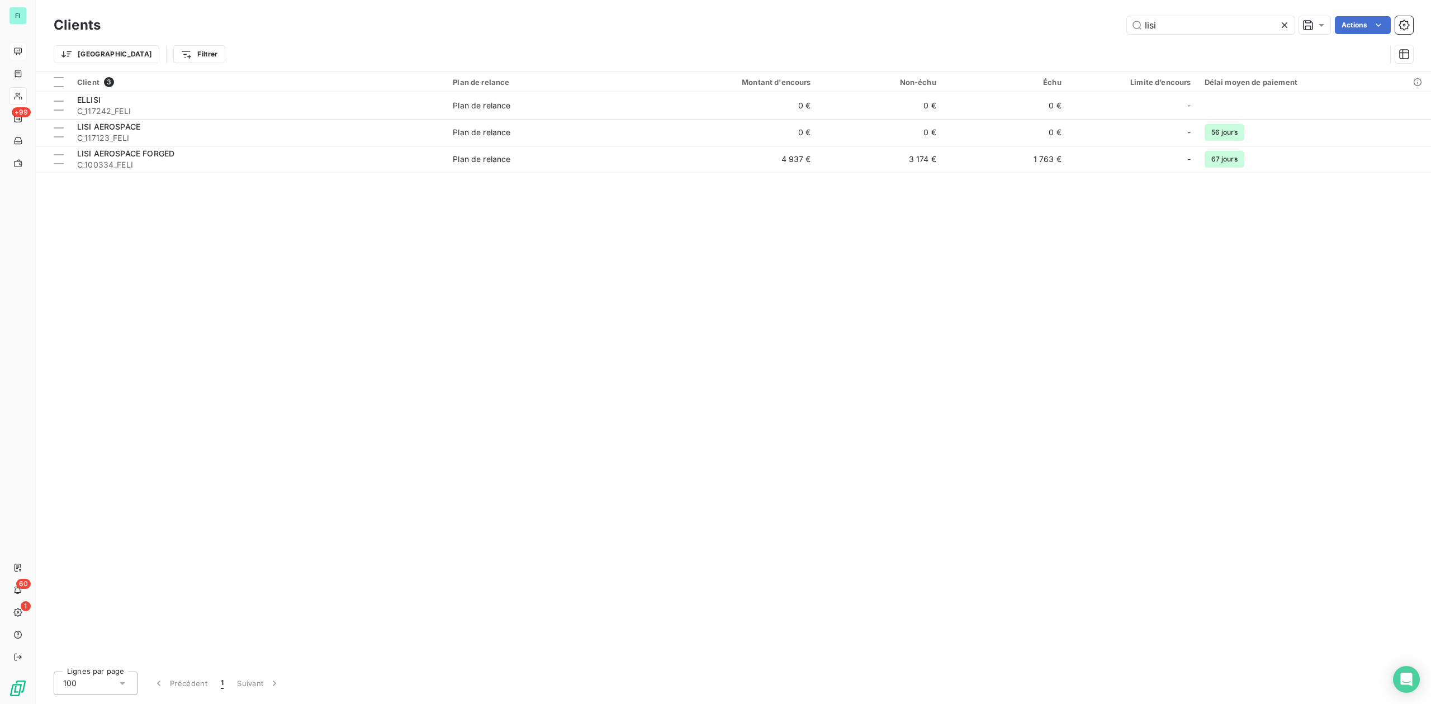
drag, startPoint x: 1164, startPoint y: 27, endPoint x: 1011, endPoint y: 27, distance: 153.2
click at [1011, 27] on div "[PERSON_NAME] Actions" at bounding box center [763, 25] width 1299 height 18
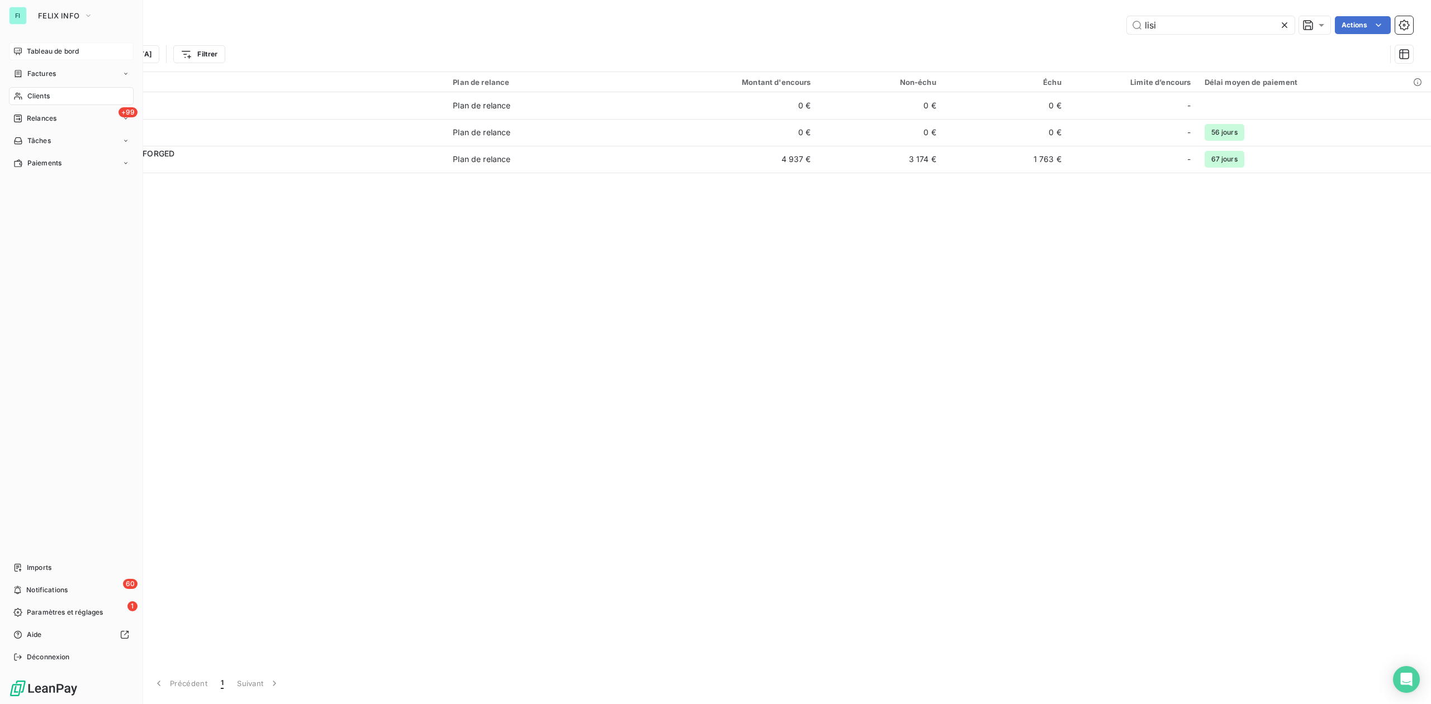
click at [39, 93] on span "Clients" at bounding box center [38, 96] width 22 height 10
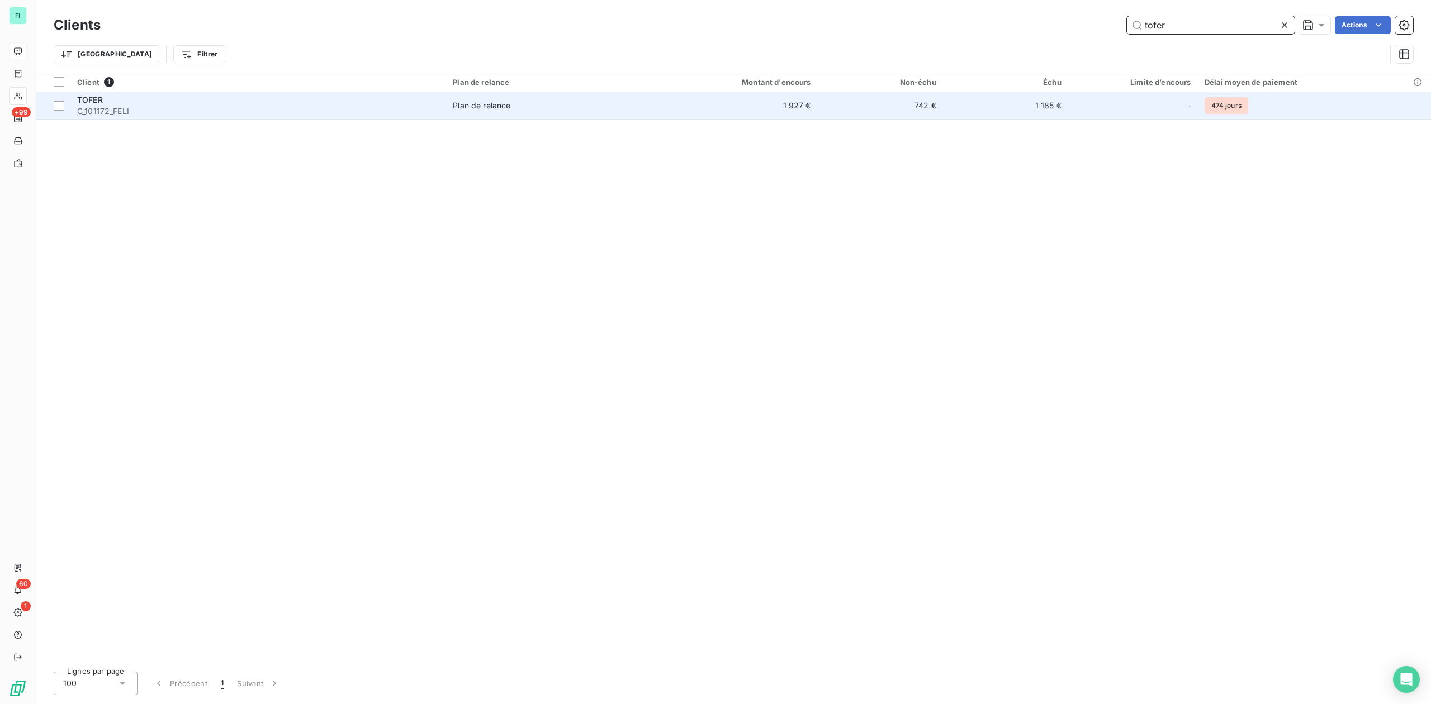
type input "tofer"
click at [102, 110] on span "C_101172_FELI" at bounding box center [258, 111] width 362 height 11
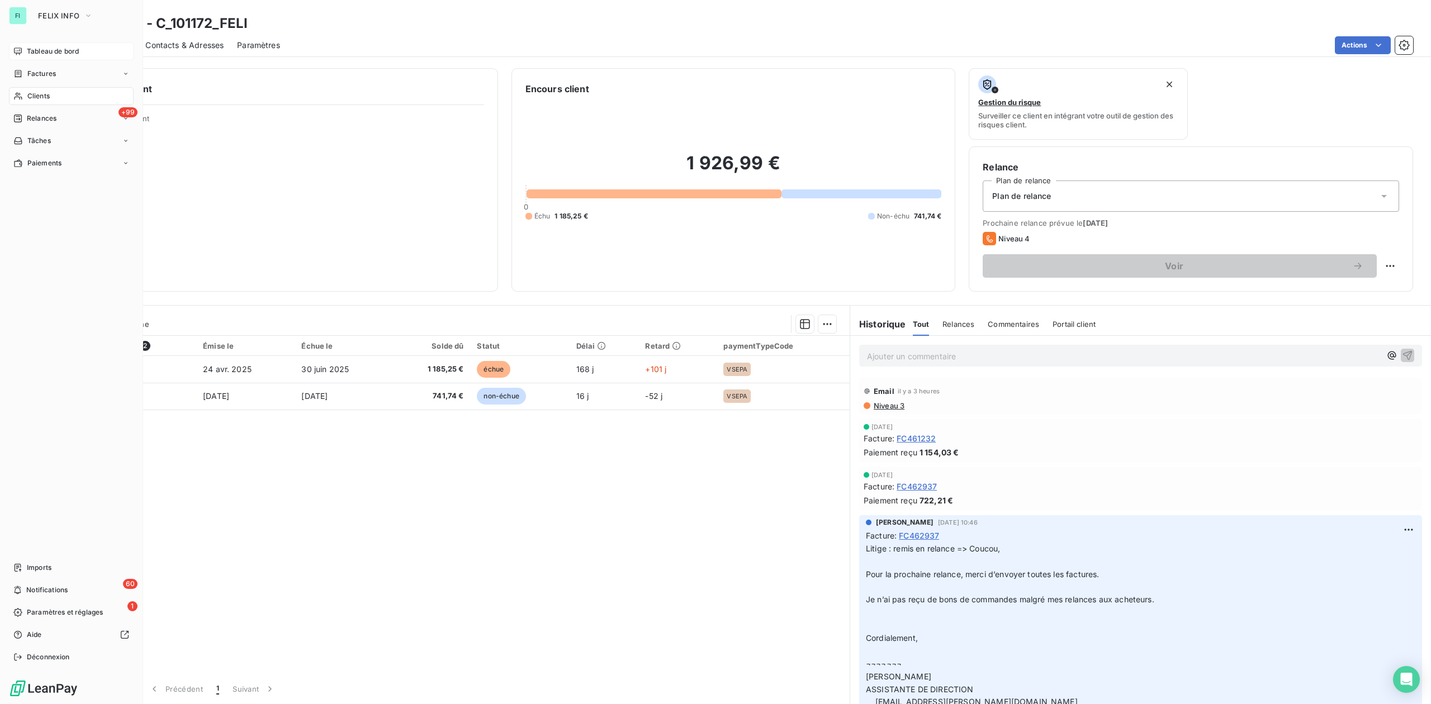
click at [48, 93] on span "Clients" at bounding box center [38, 96] width 22 height 10
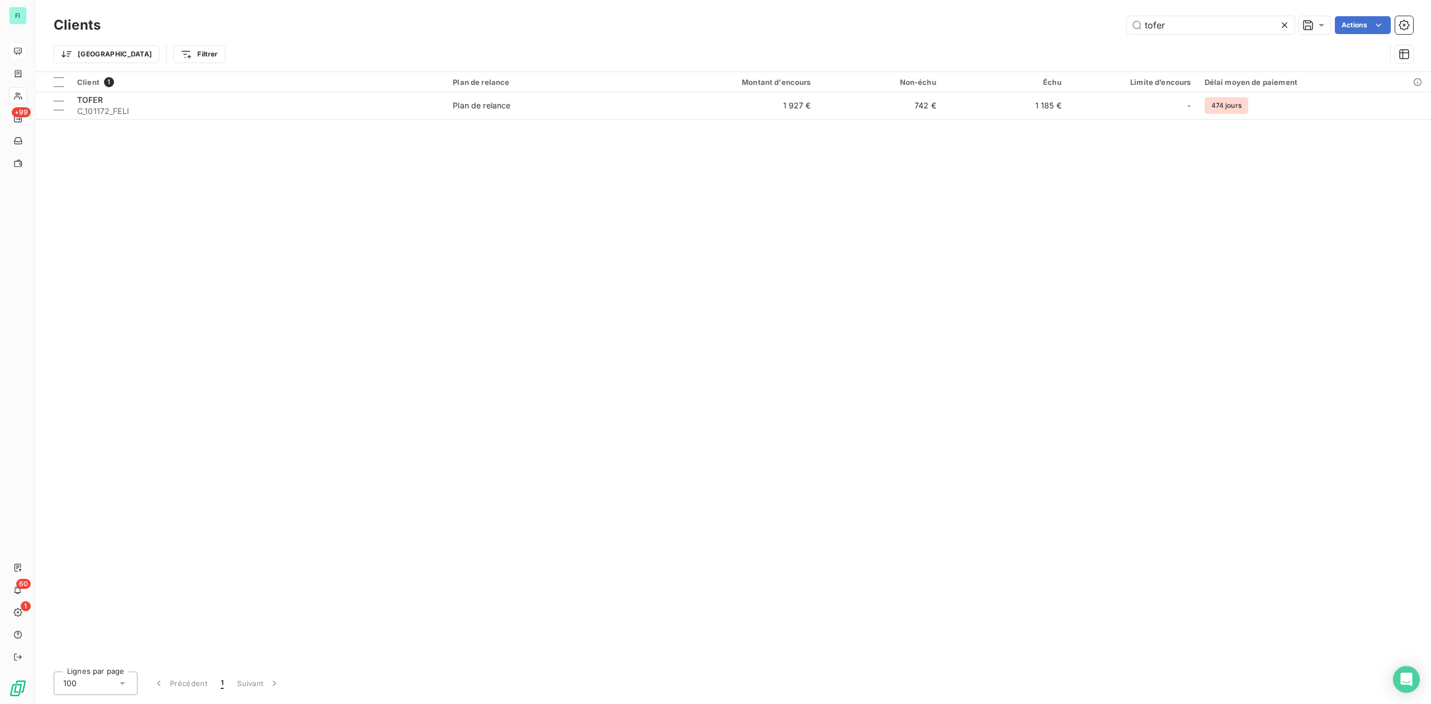
drag, startPoint x: 1172, startPoint y: 25, endPoint x: 761, endPoint y: 37, distance: 411.6
click at [895, 34] on div "Clients tofer Actions" at bounding box center [733, 24] width 1359 height 23
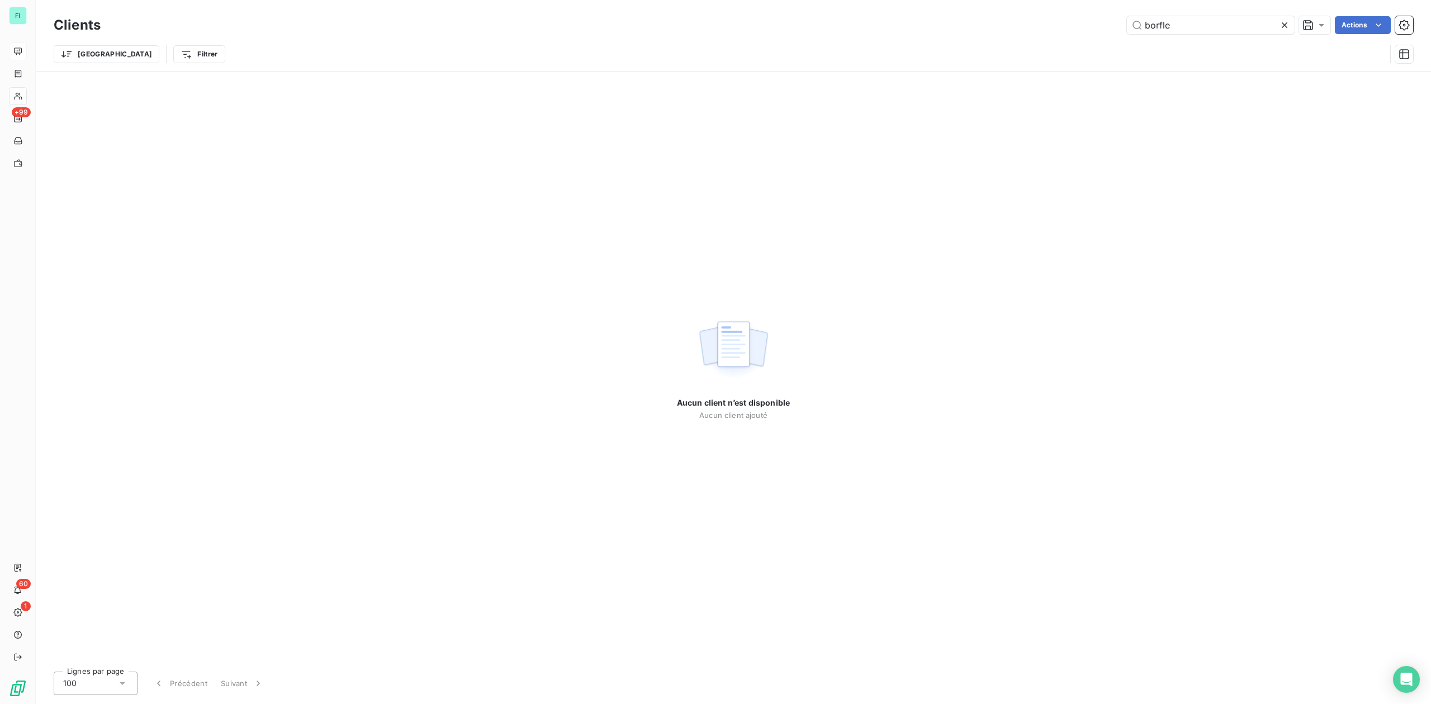
type input "borfle"
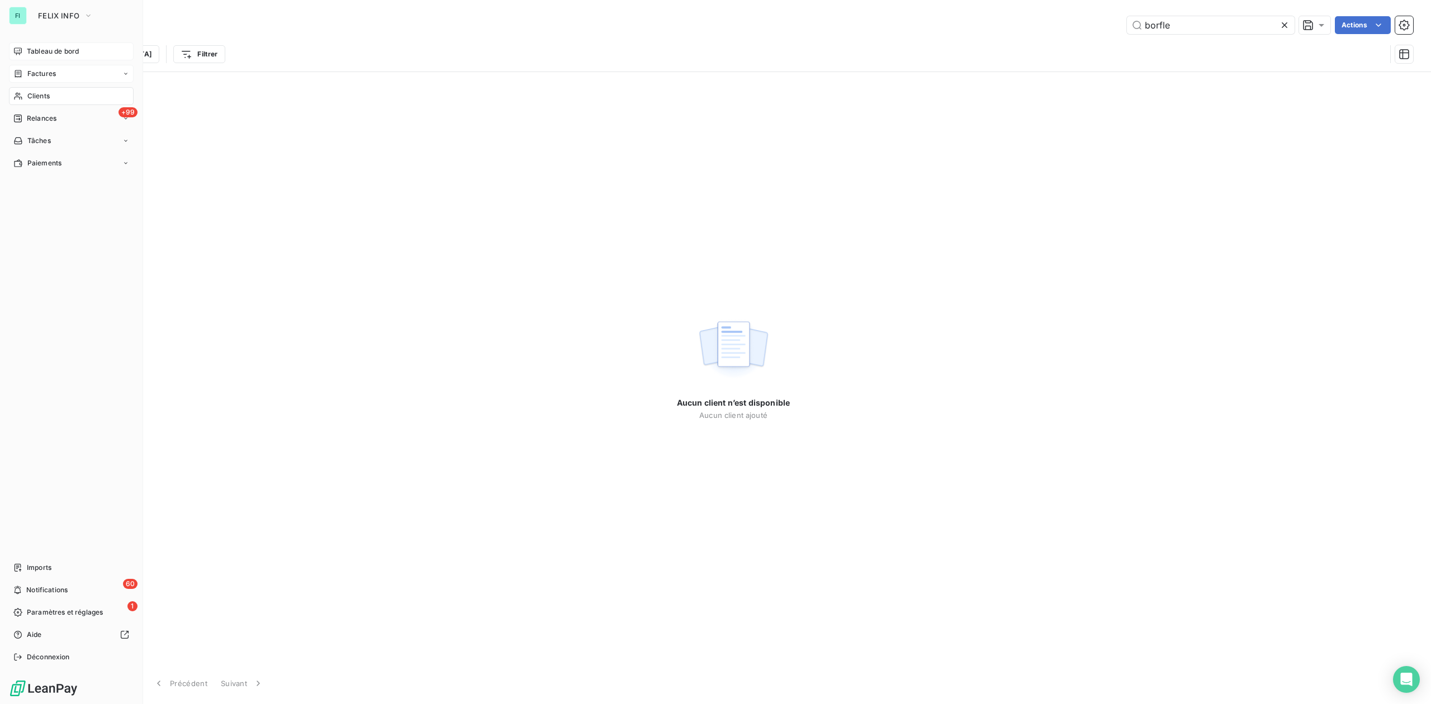
drag, startPoint x: 32, startPoint y: 70, endPoint x: 73, endPoint y: 65, distance: 41.2
click at [34, 70] on span "Factures" at bounding box center [41, 74] width 29 height 10
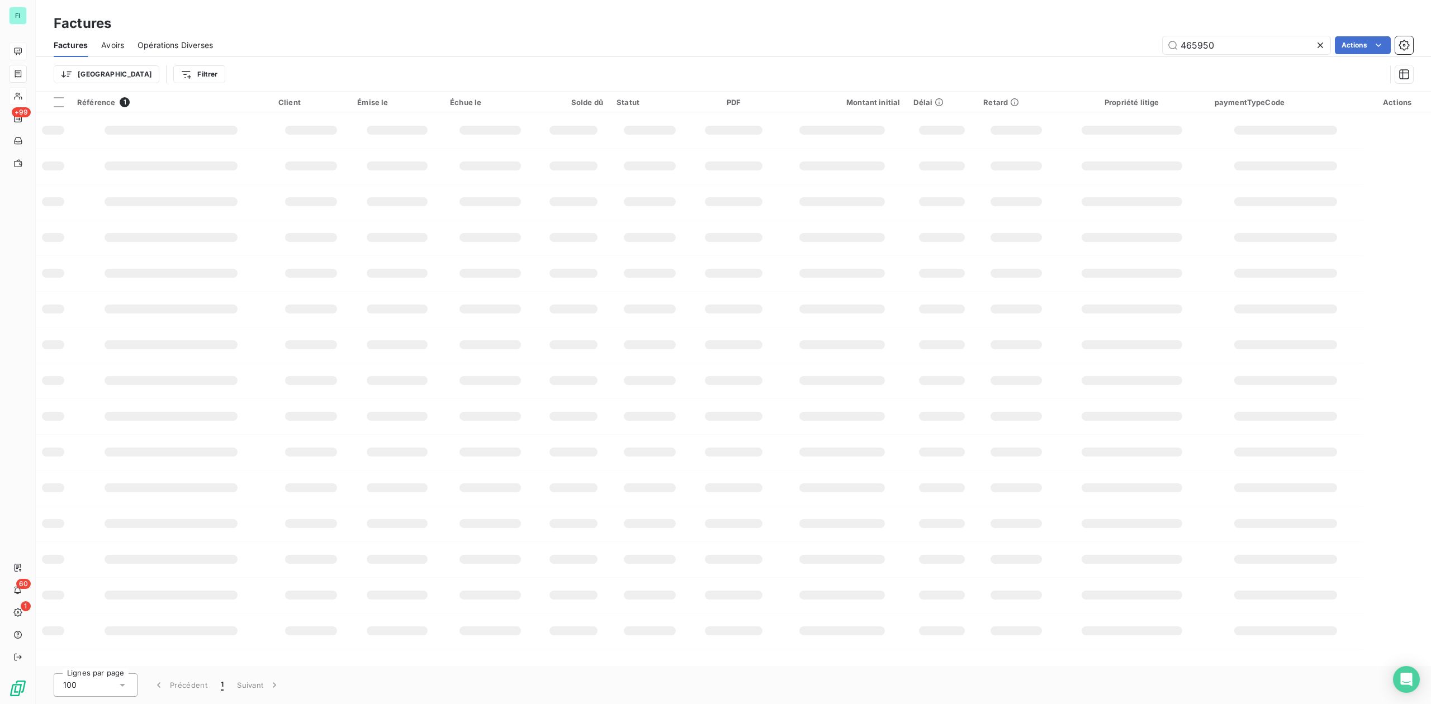
drag, startPoint x: 1233, startPoint y: 44, endPoint x: 944, endPoint y: 45, distance: 289.0
click at [979, 45] on div "465950 Actions" at bounding box center [819, 45] width 1187 height 18
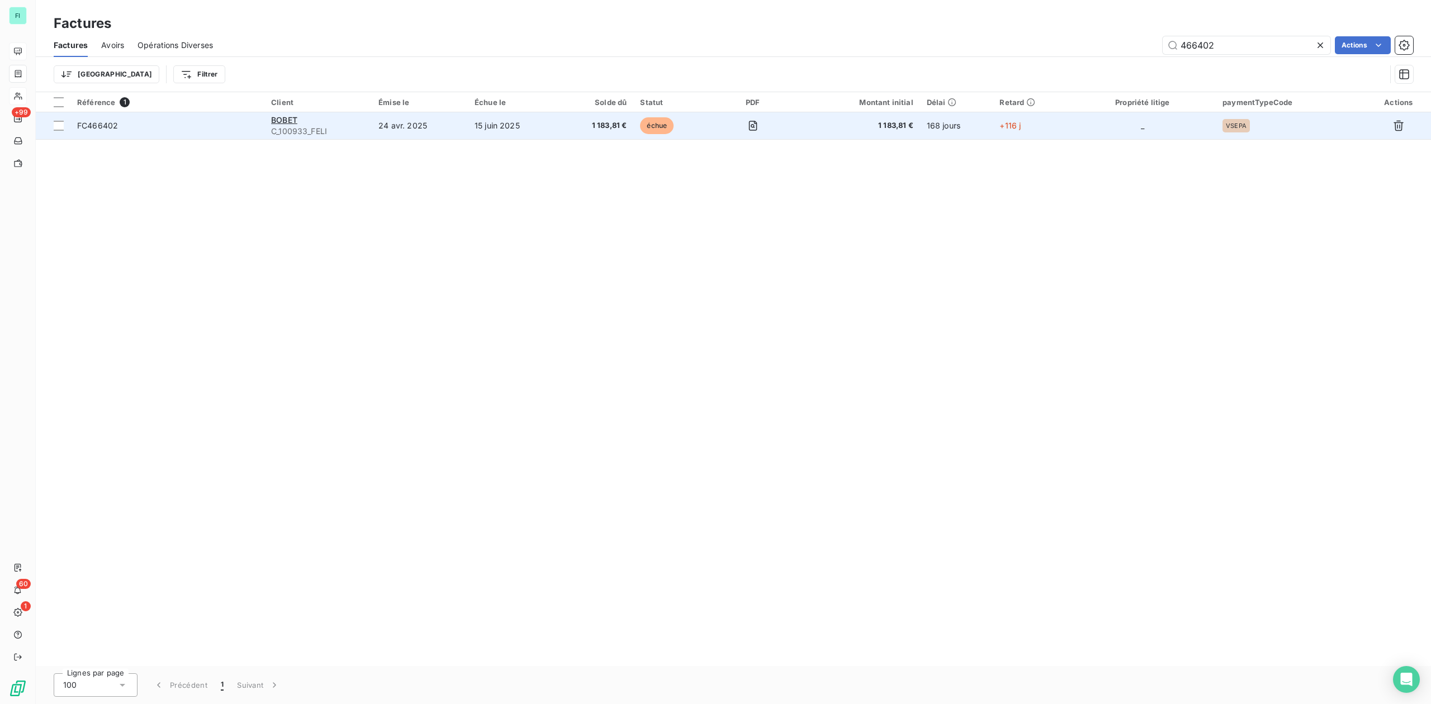
type input "466402"
click at [309, 124] on div "BOBET" at bounding box center [318, 120] width 94 height 11
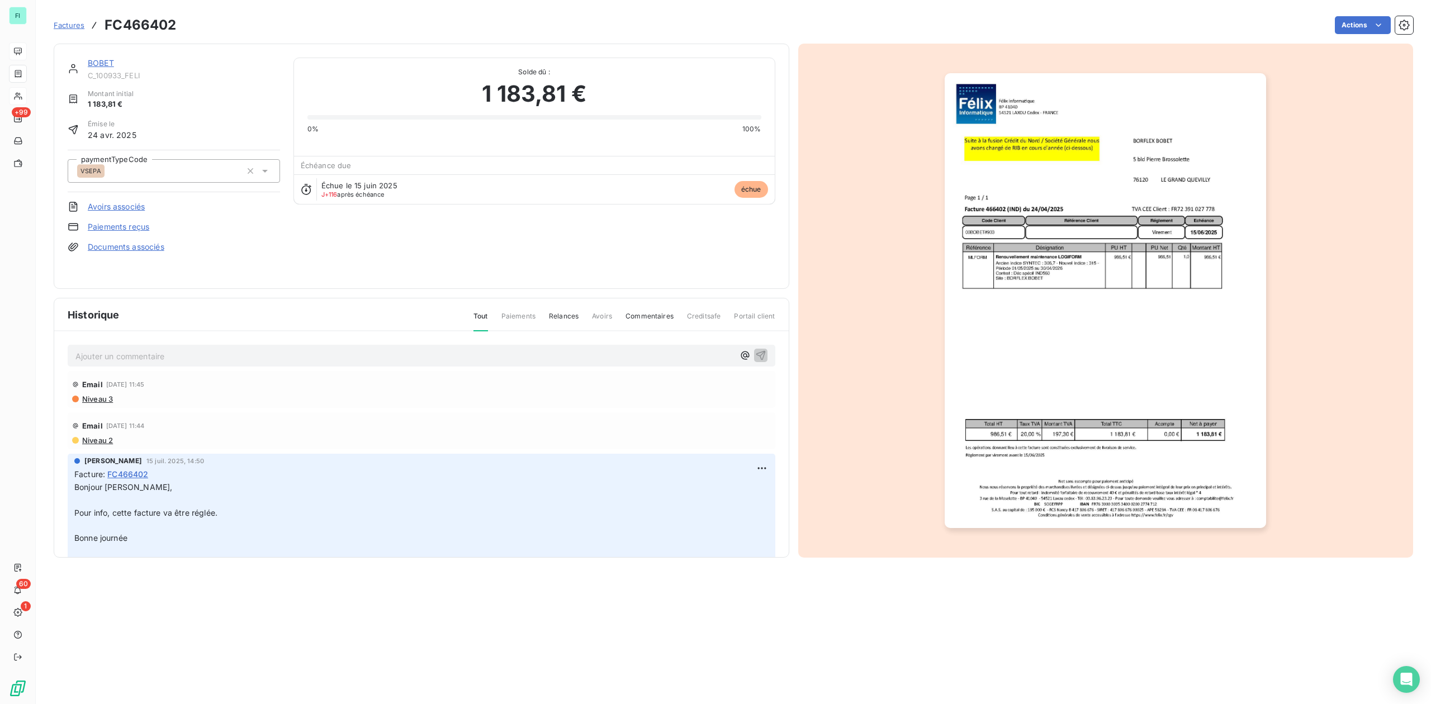
click at [101, 61] on link "BOBET" at bounding box center [101, 63] width 26 height 10
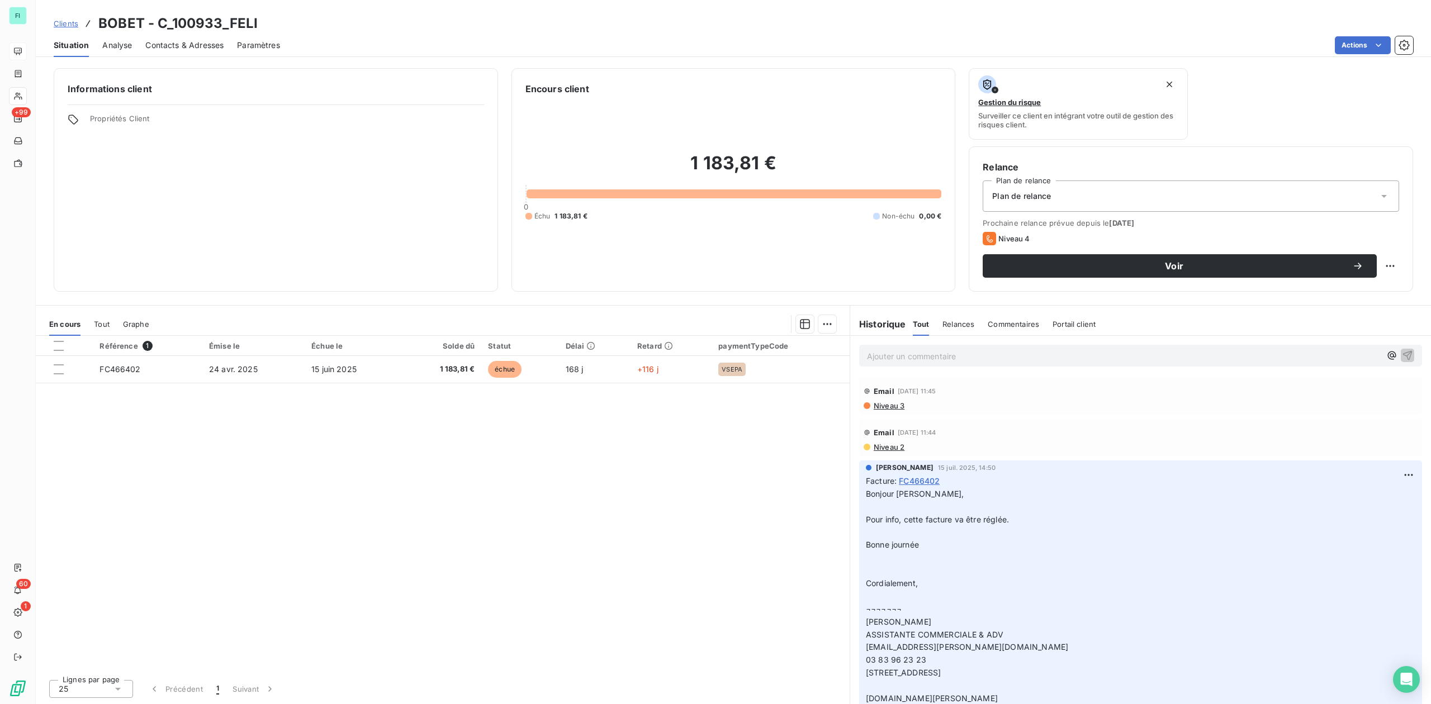
click at [175, 46] on span "Contacts & Adresses" at bounding box center [184, 45] width 78 height 11
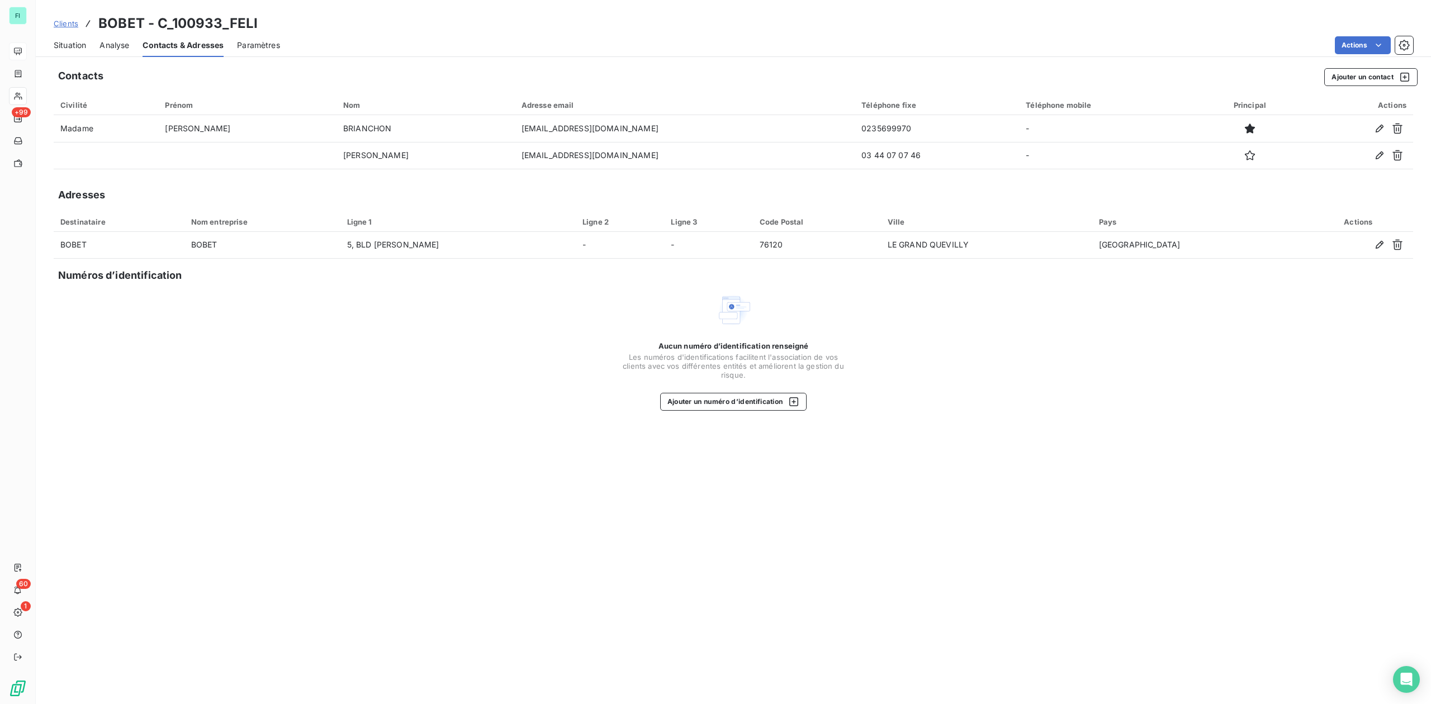
click at [72, 41] on span "Situation" at bounding box center [70, 45] width 32 height 11
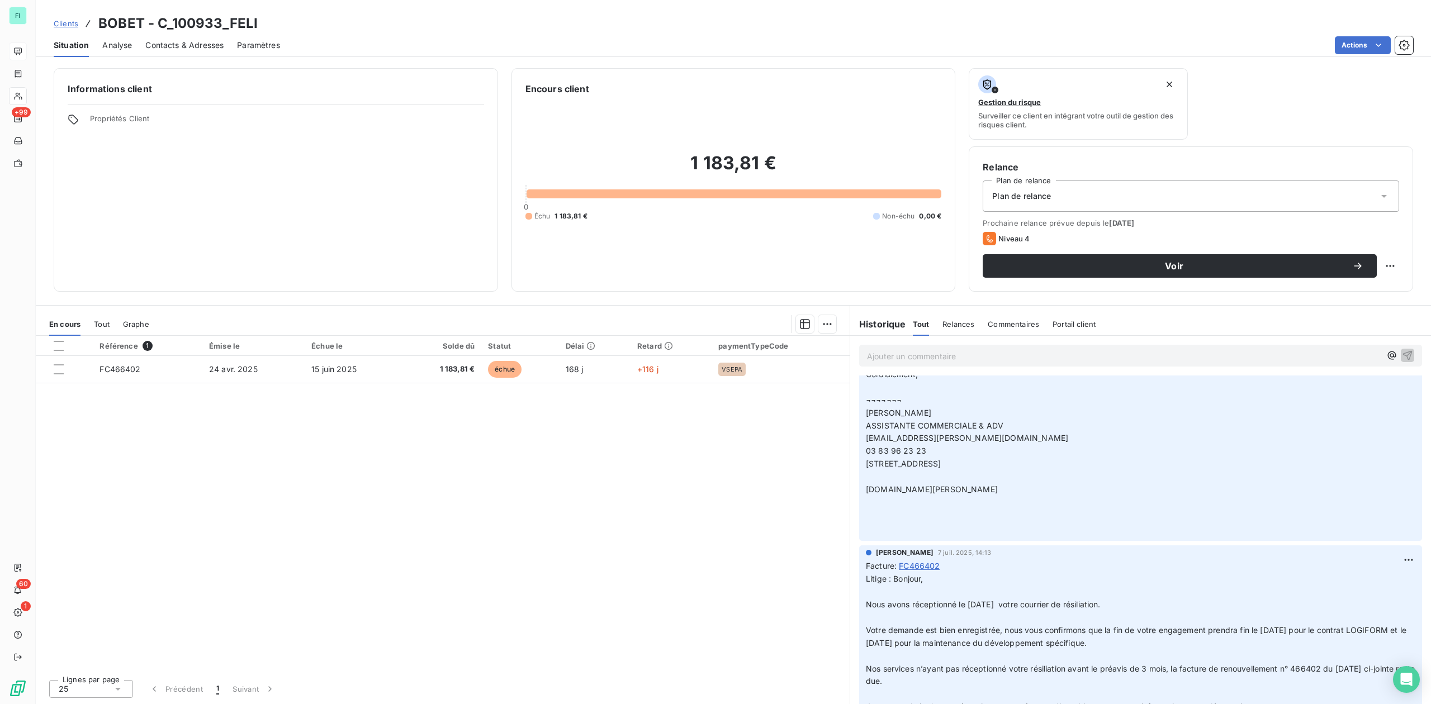
scroll to position [74, 0]
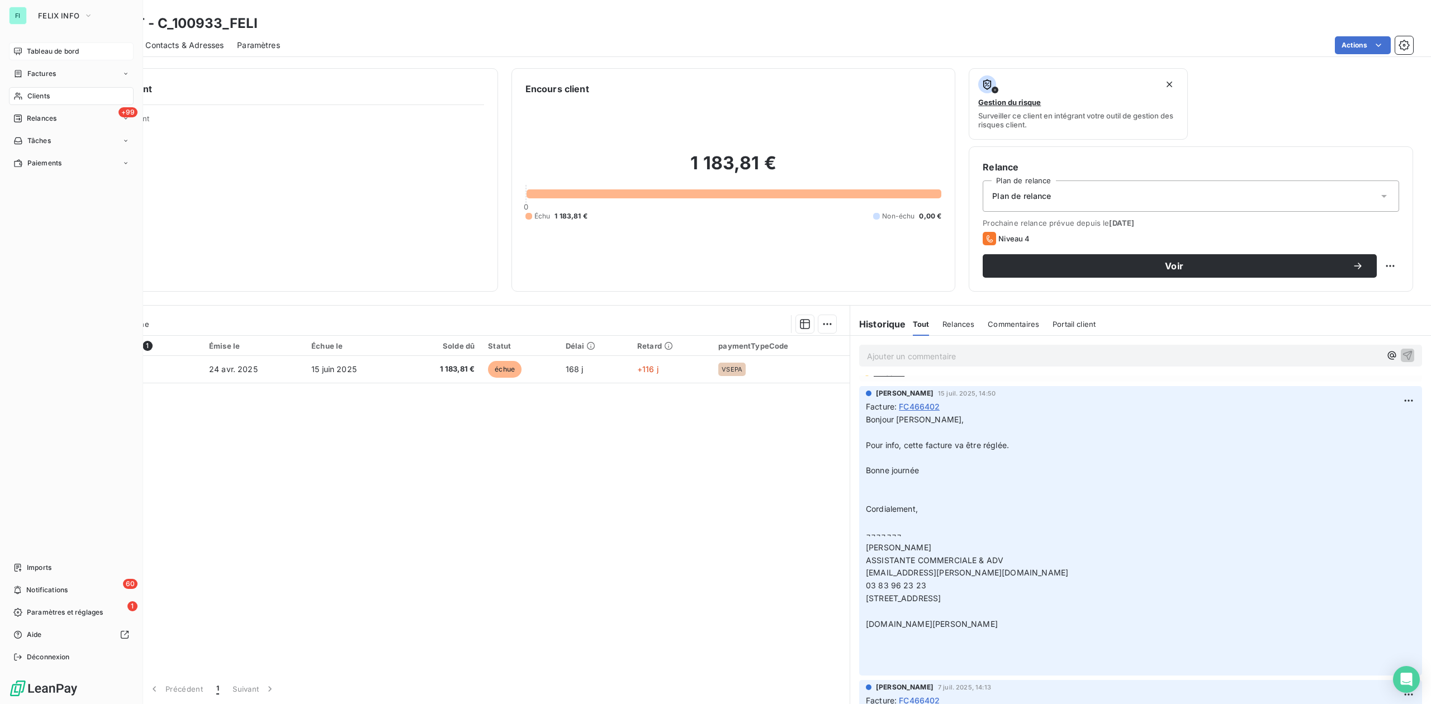
click at [28, 95] on span "Clients" at bounding box center [38, 96] width 22 height 10
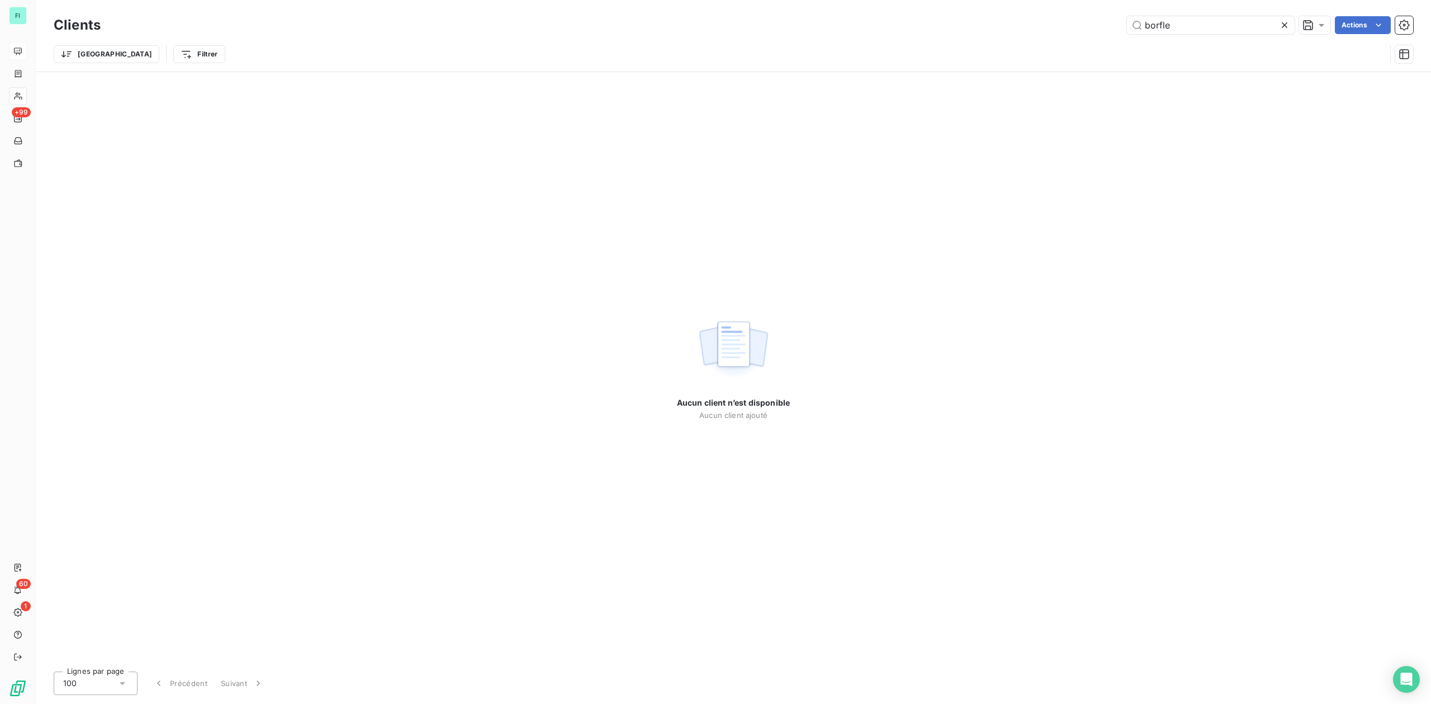
drag, startPoint x: 1202, startPoint y: 34, endPoint x: 783, endPoint y: 32, distance: 418.7
click at [870, 32] on div "borfle Actions" at bounding box center [763, 25] width 1299 height 18
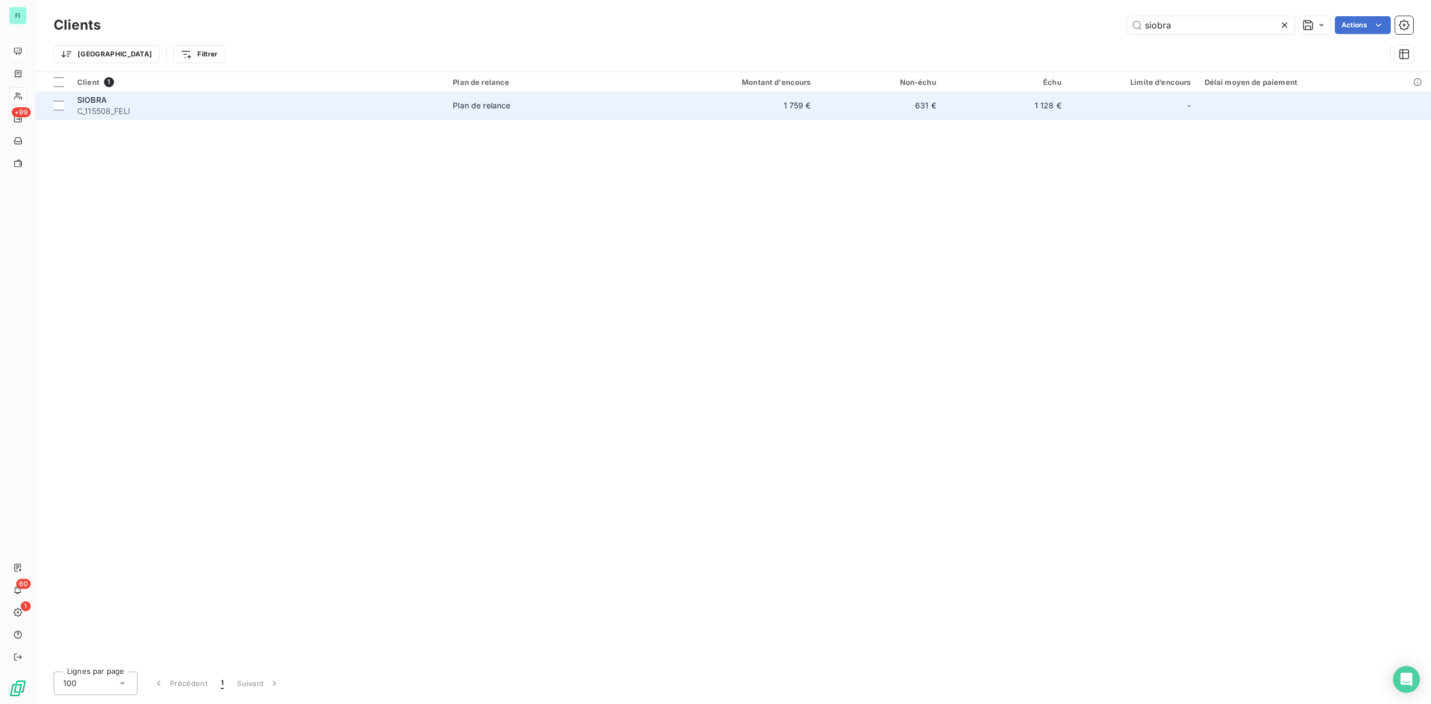
type input "siobra"
click at [135, 99] on div "SIOBRA" at bounding box center [258, 99] width 362 height 11
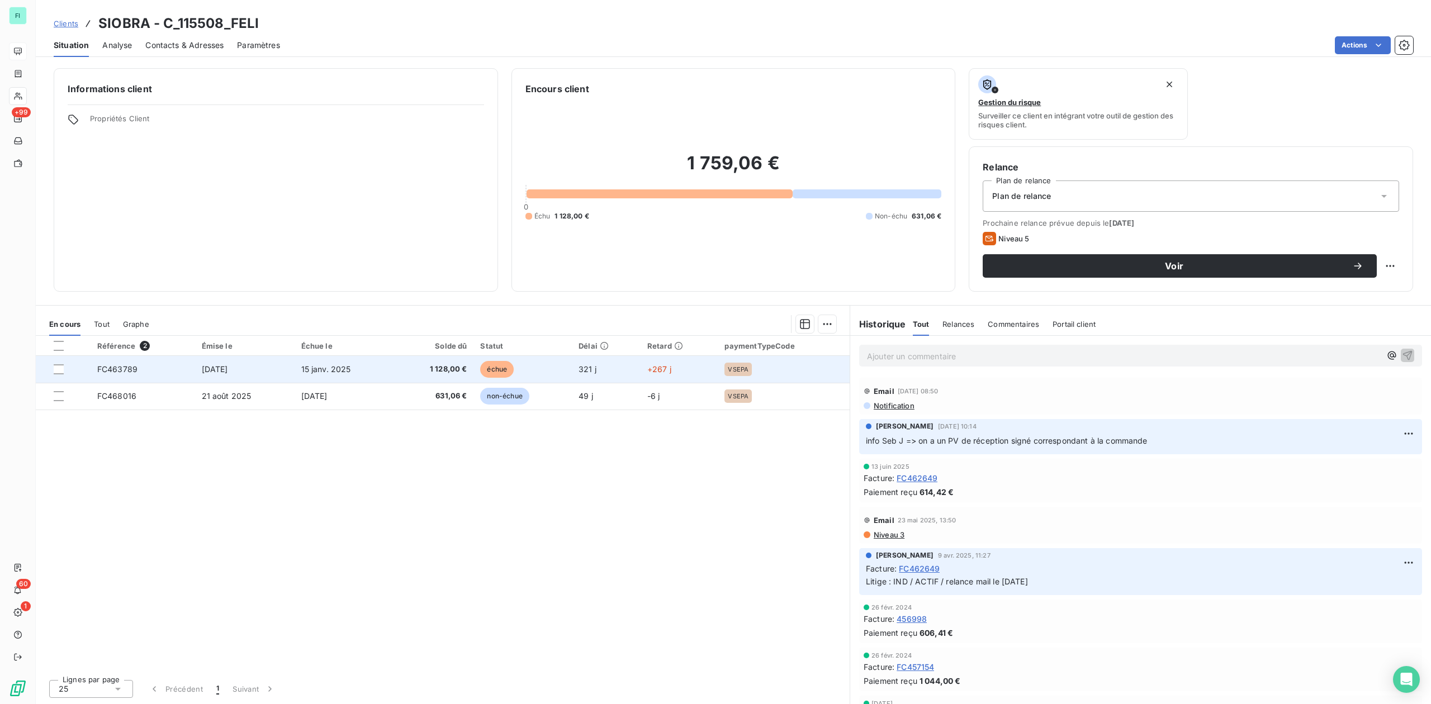
click at [528, 376] on td "échue" at bounding box center [522, 369] width 98 height 27
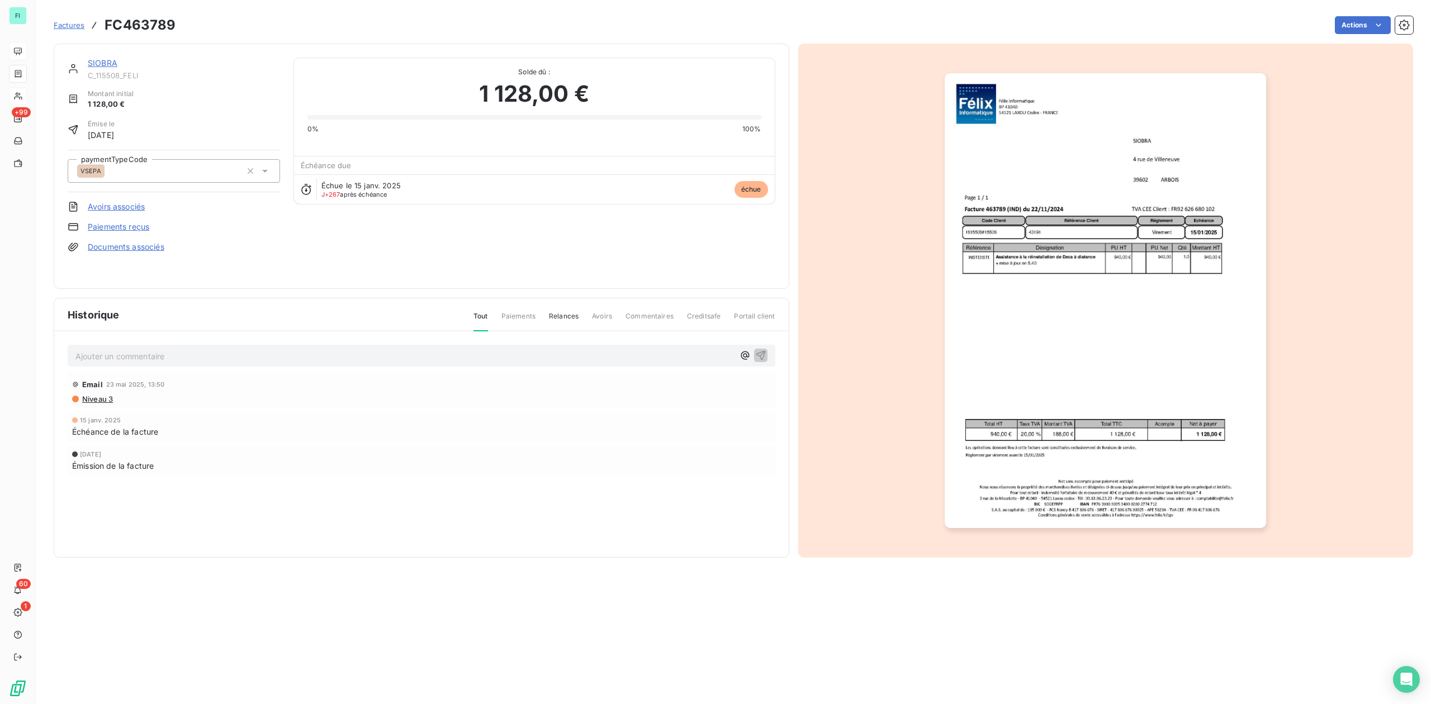
click at [107, 65] on link "SIOBRA" at bounding box center [103, 63] width 30 height 10
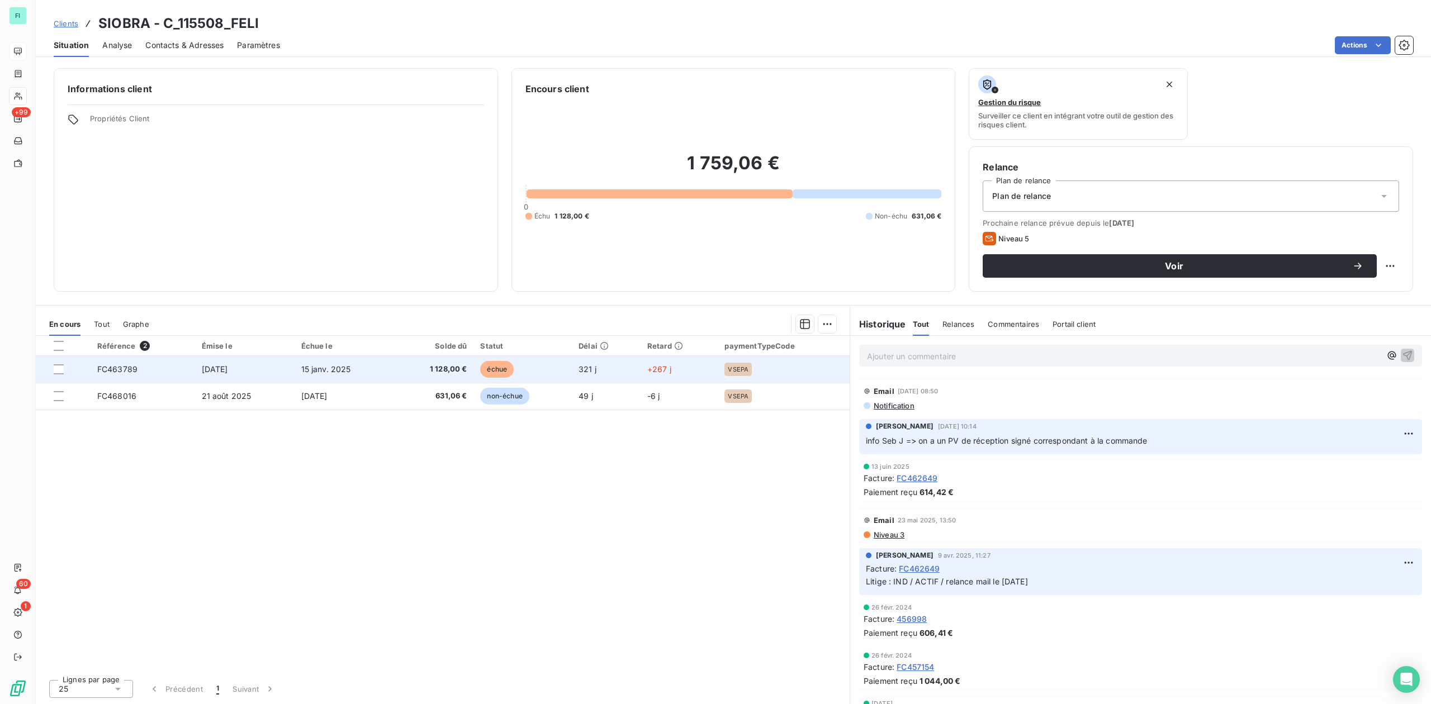
click at [444, 358] on td "1 128,00 €" at bounding box center [434, 369] width 80 height 27
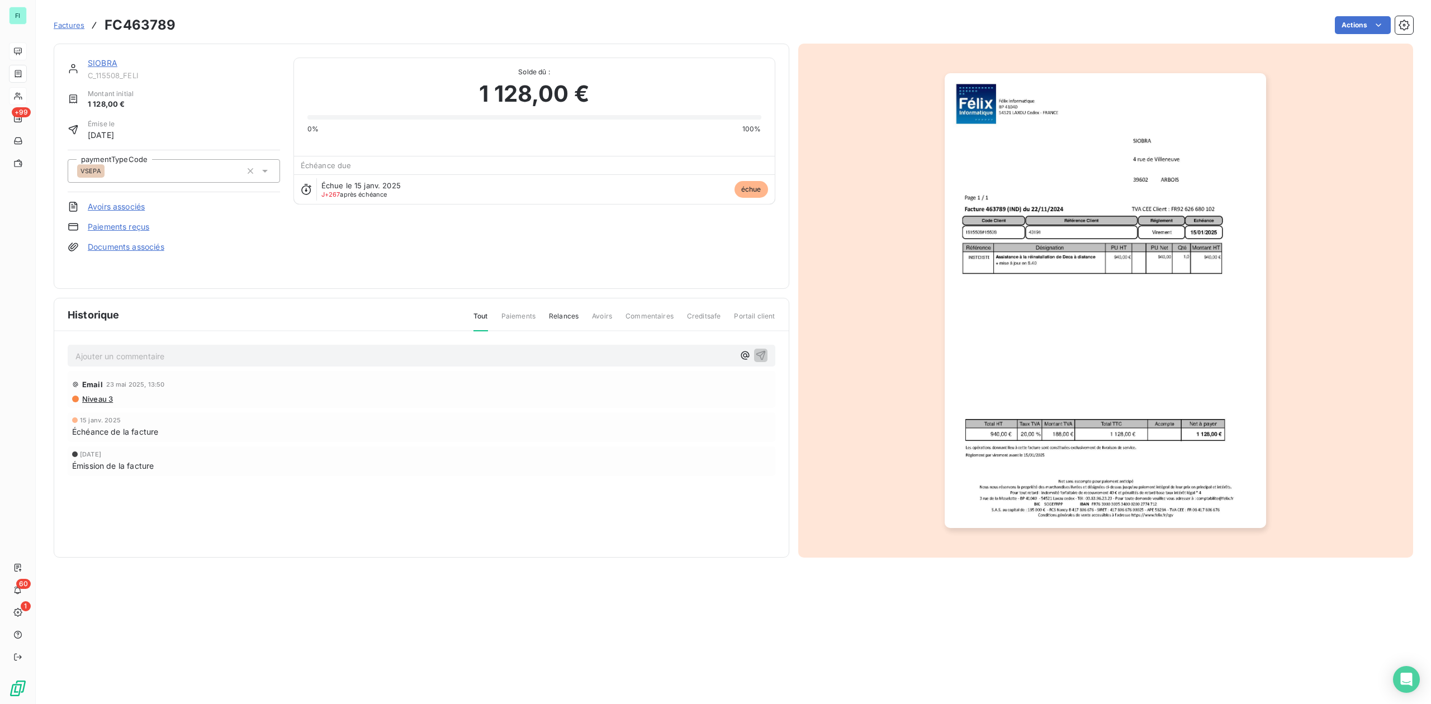
click at [1079, 254] on img "button" at bounding box center [1105, 300] width 321 height 455
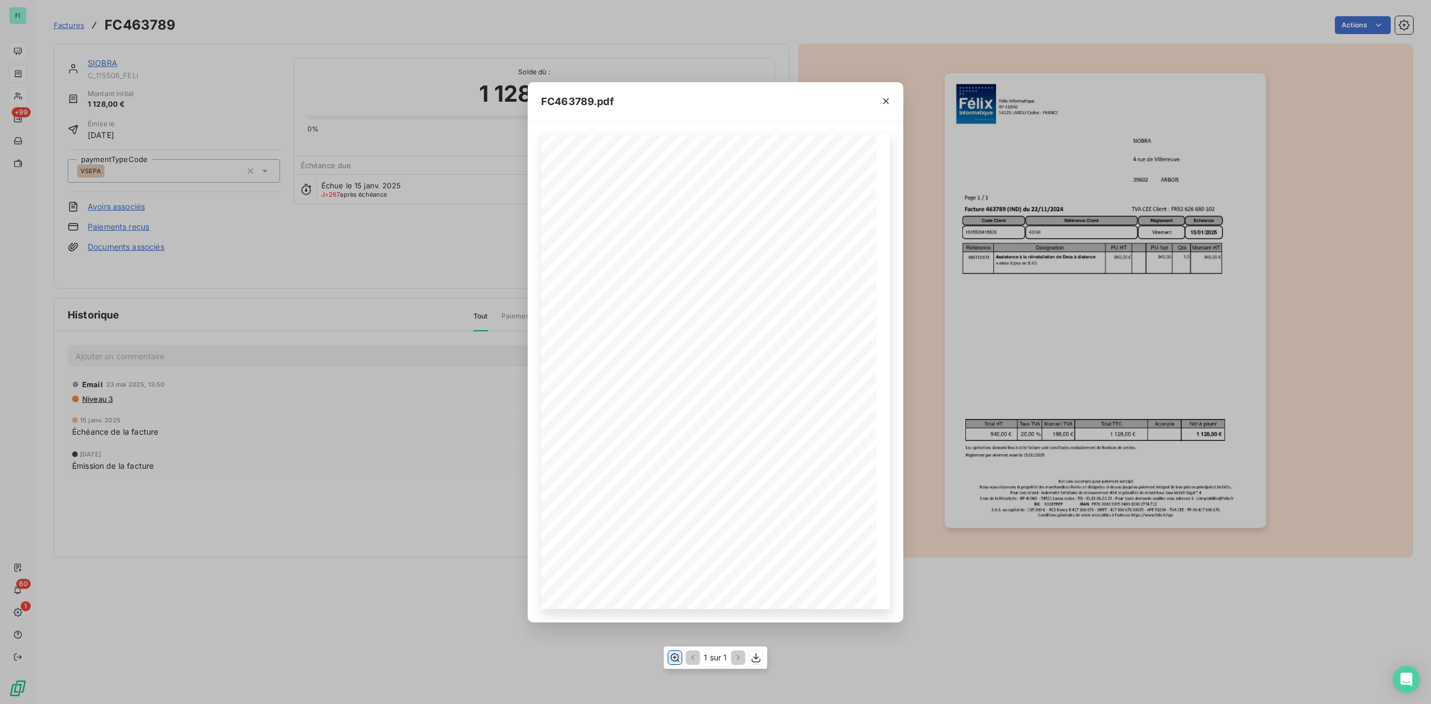
click at [674, 658] on icon "button" at bounding box center [675, 657] width 9 height 8
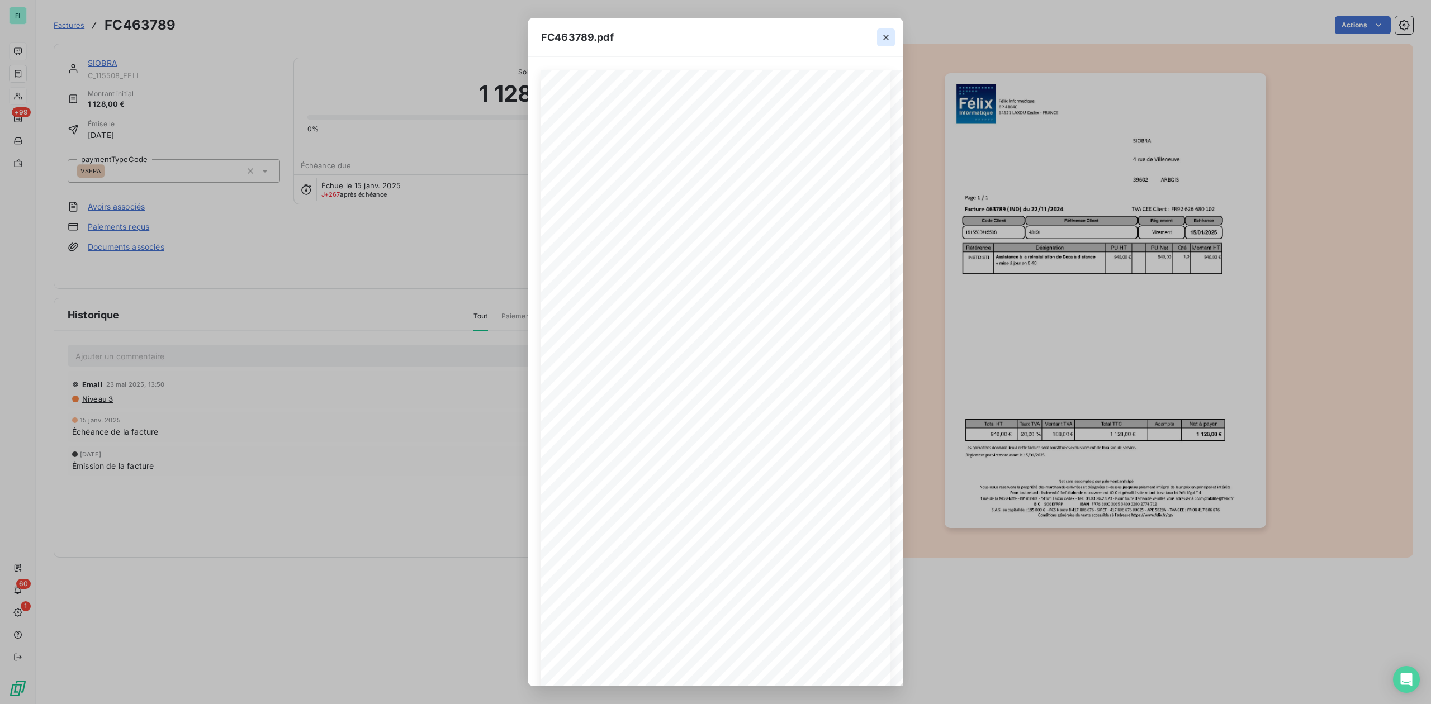
click at [884, 35] on icon "button" at bounding box center [885, 37] width 11 height 11
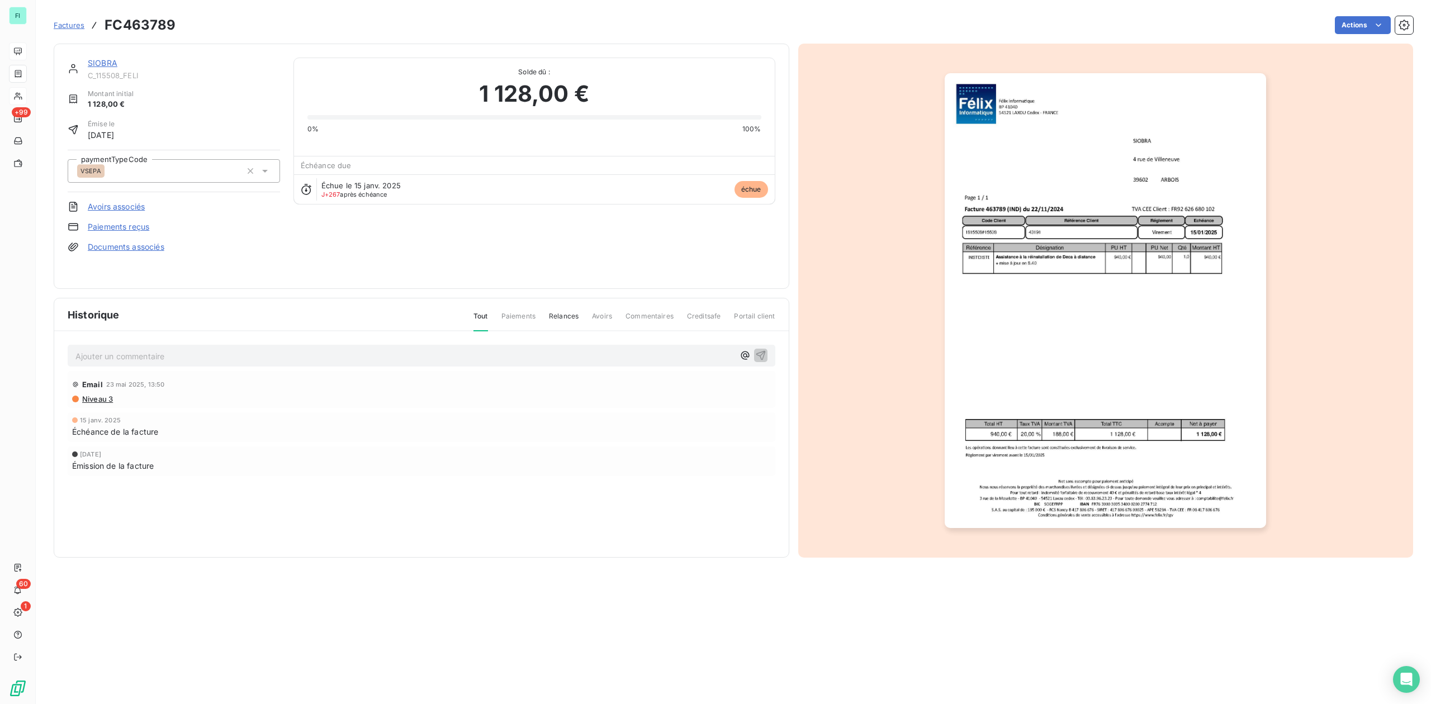
click at [101, 63] on link "SIOBRA" at bounding box center [103, 63] width 30 height 10
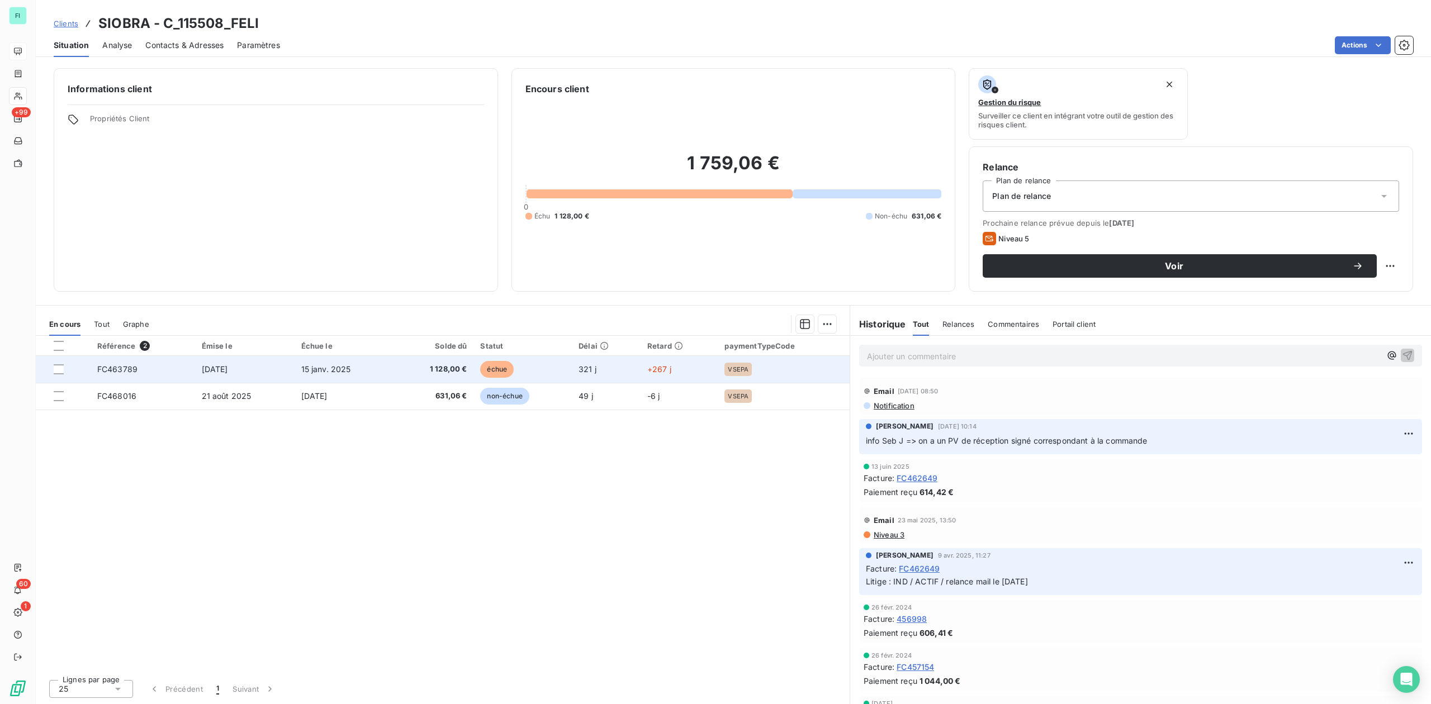
click at [474, 369] on td "échue" at bounding box center [522, 369] width 98 height 27
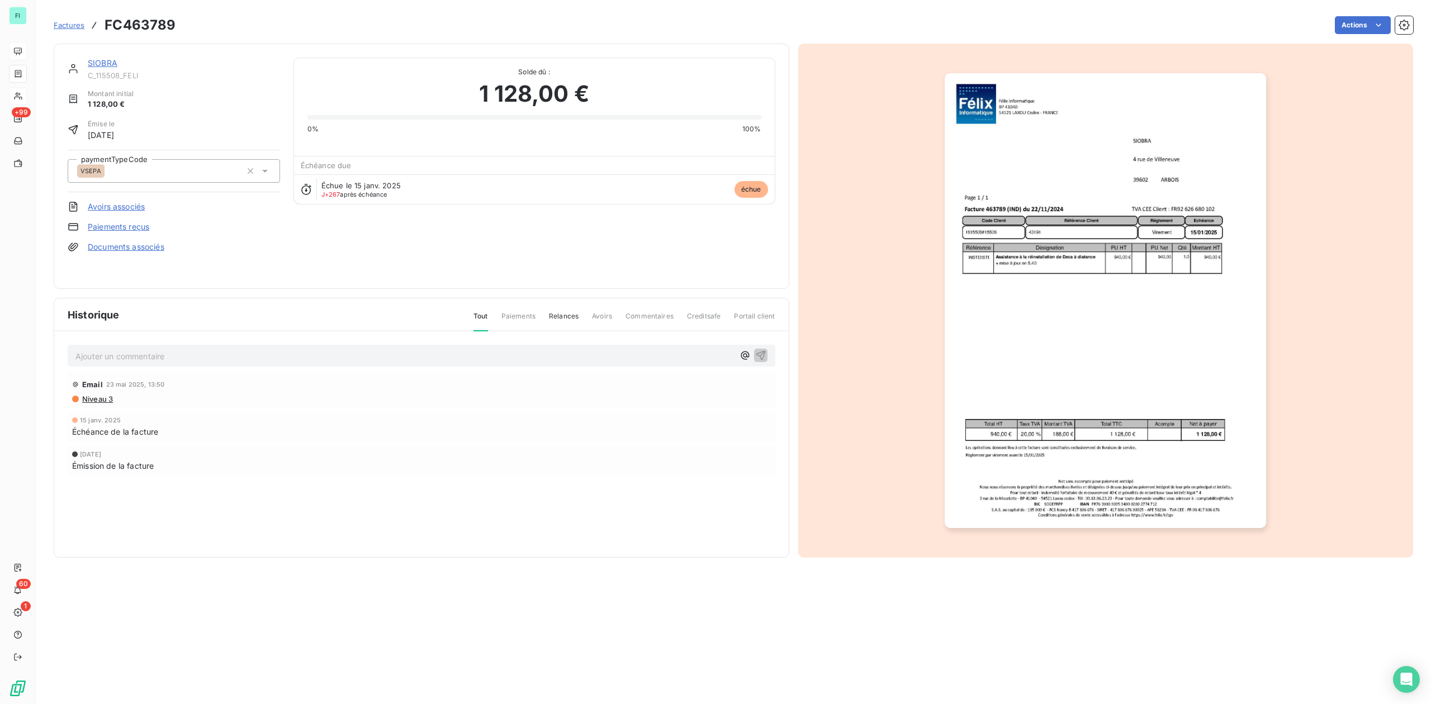
click at [114, 246] on link "Documents associés" at bounding box center [126, 246] width 77 height 11
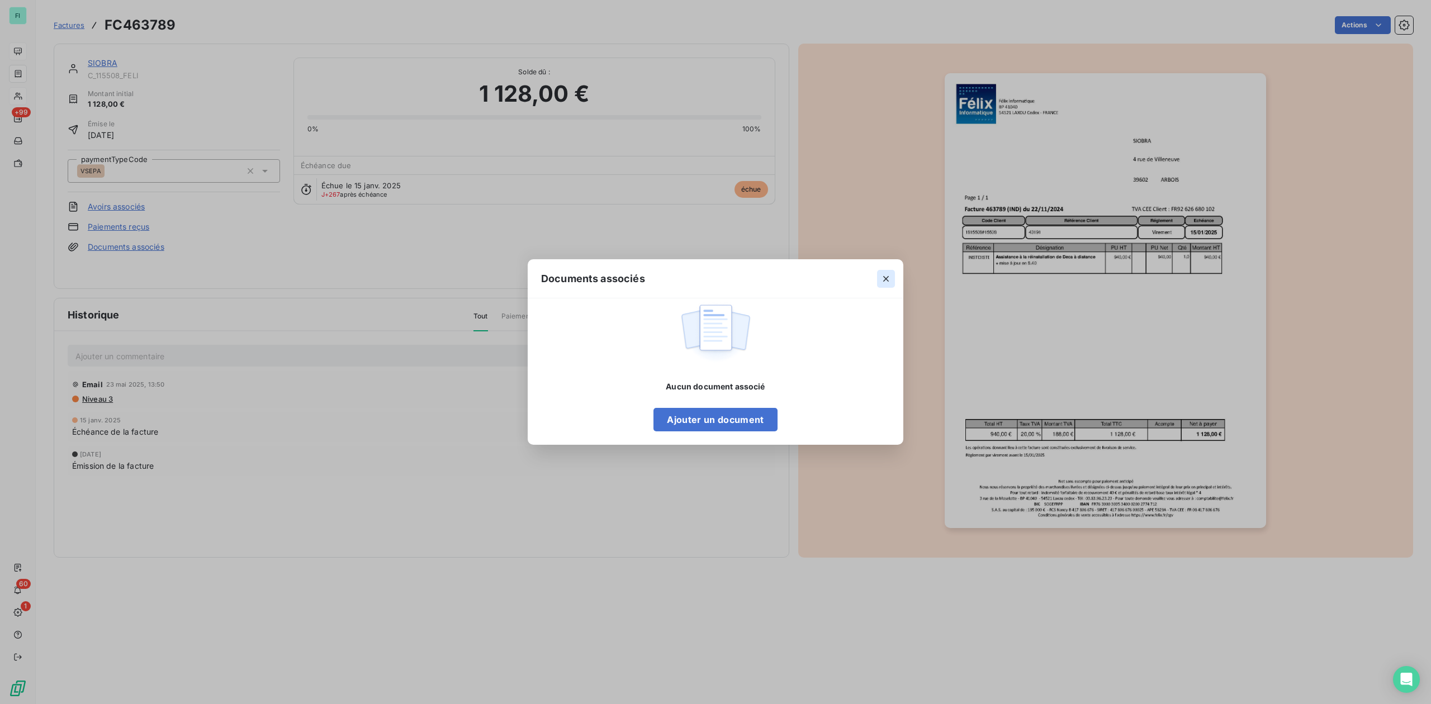
click at [888, 278] on icon "button" at bounding box center [885, 278] width 11 height 11
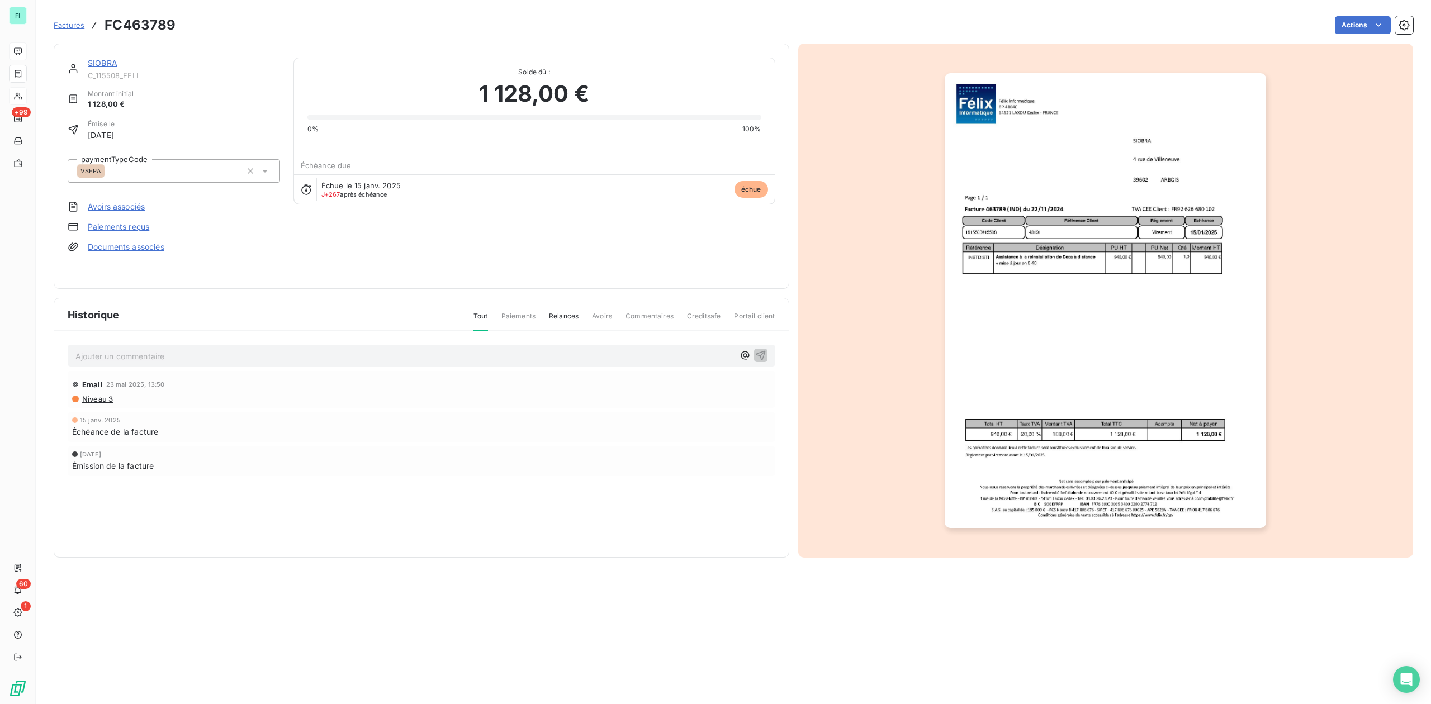
click at [94, 59] on link "SIOBRA" at bounding box center [103, 63] width 30 height 10
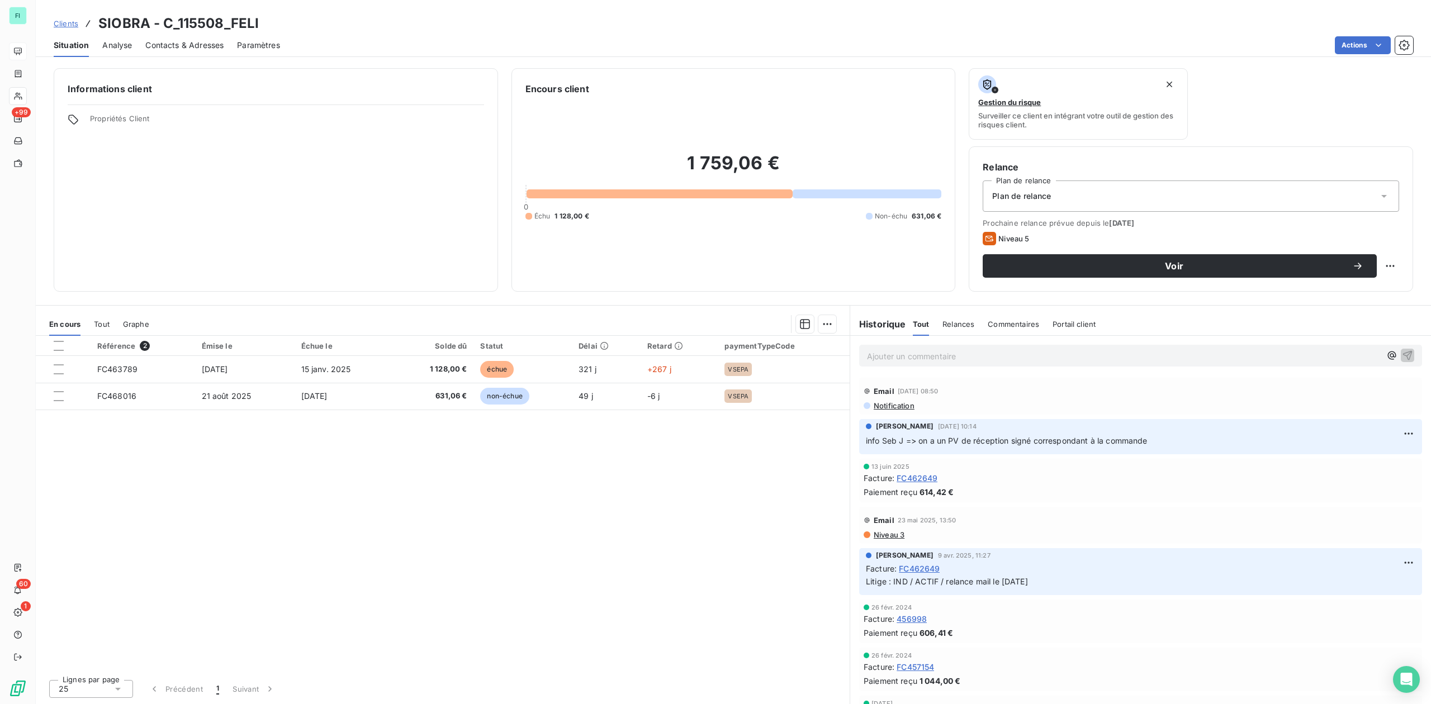
click at [208, 45] on span "Contacts & Adresses" at bounding box center [184, 45] width 78 height 11
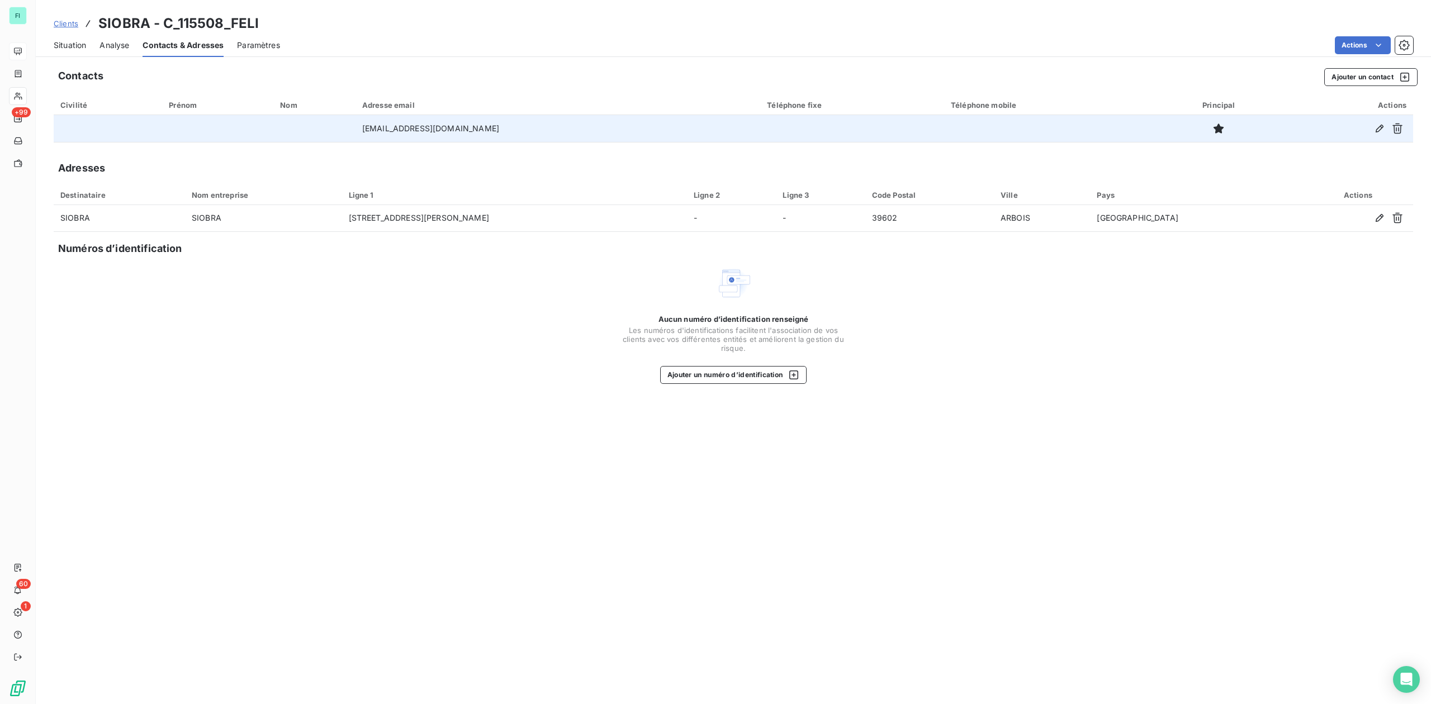
drag, startPoint x: 344, startPoint y: 129, endPoint x: 564, endPoint y: 132, distance: 219.7
click at [564, 132] on td "[EMAIL_ADDRESS][DOMAIN_NAME]" at bounding box center [557, 128] width 405 height 27
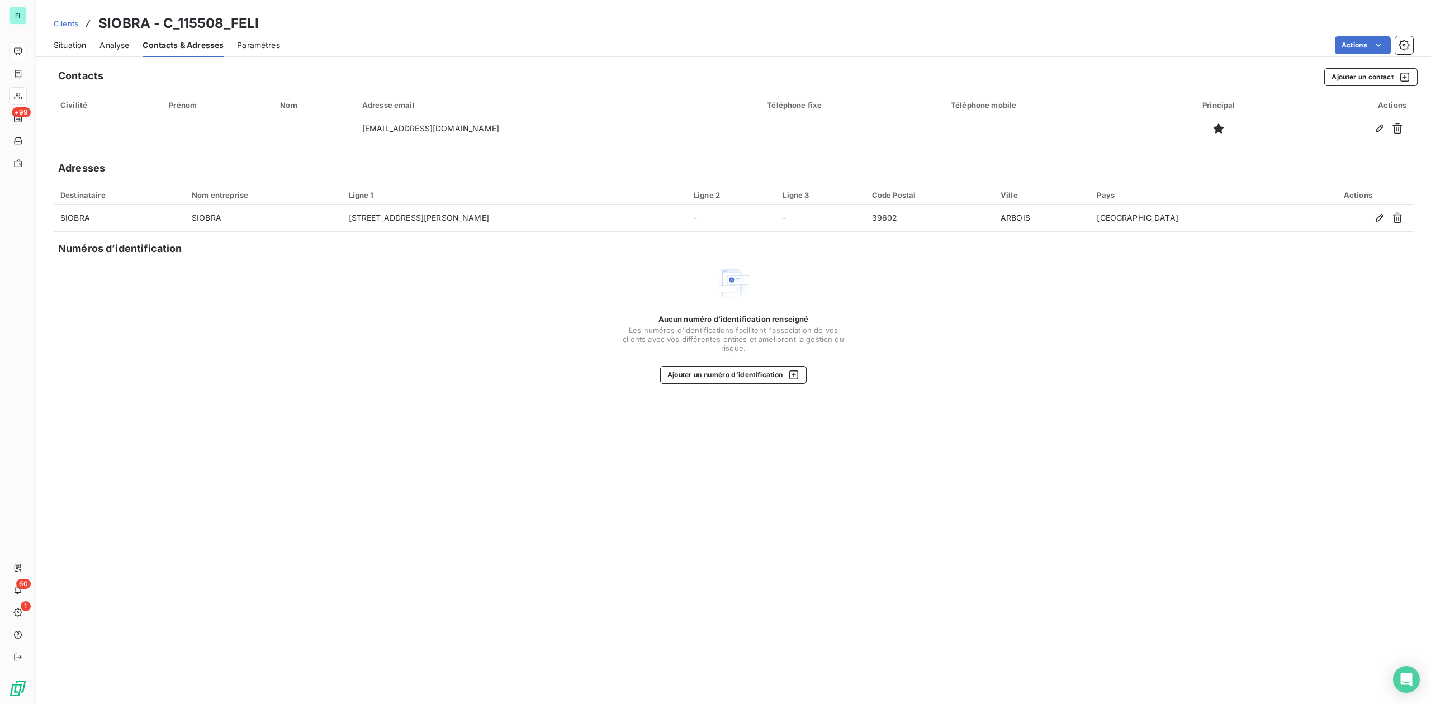
click at [82, 42] on span "Situation" at bounding box center [70, 45] width 32 height 11
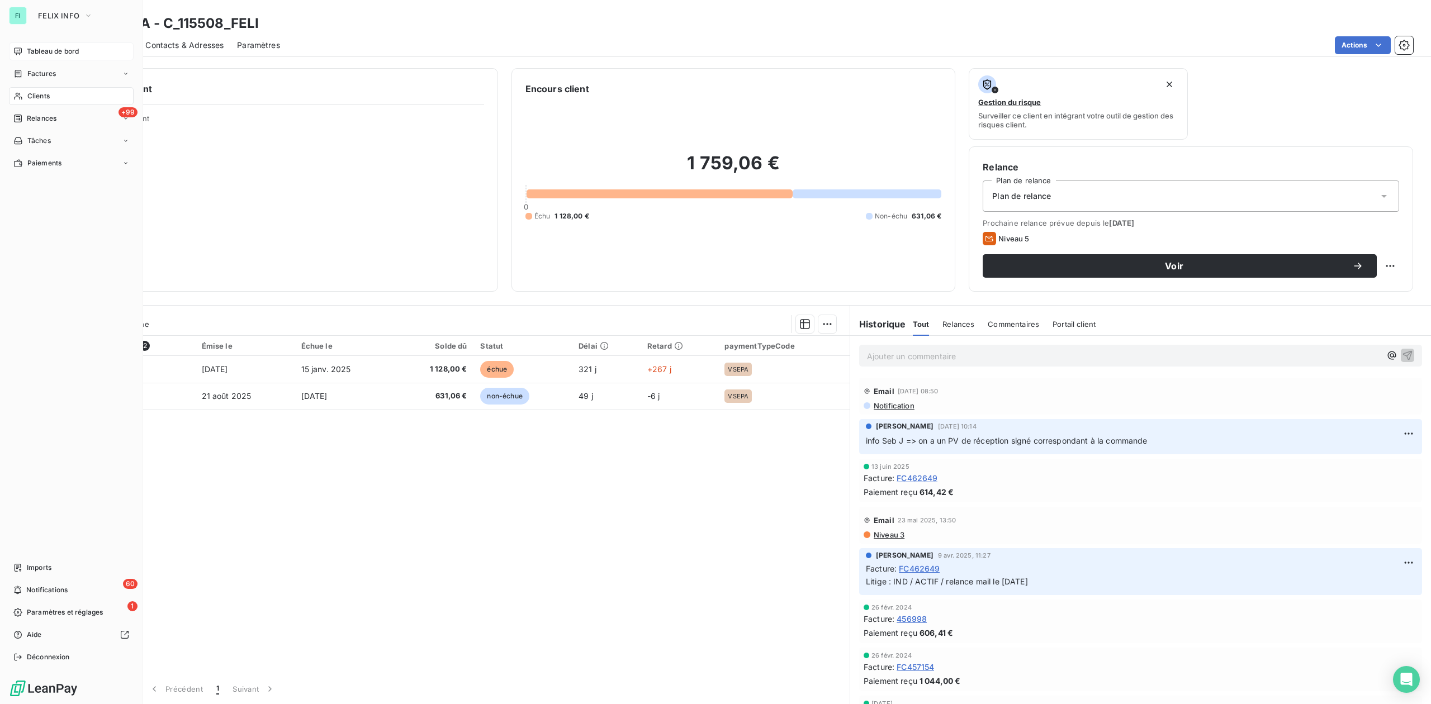
click at [27, 95] on span "Clients" at bounding box center [38, 96] width 22 height 10
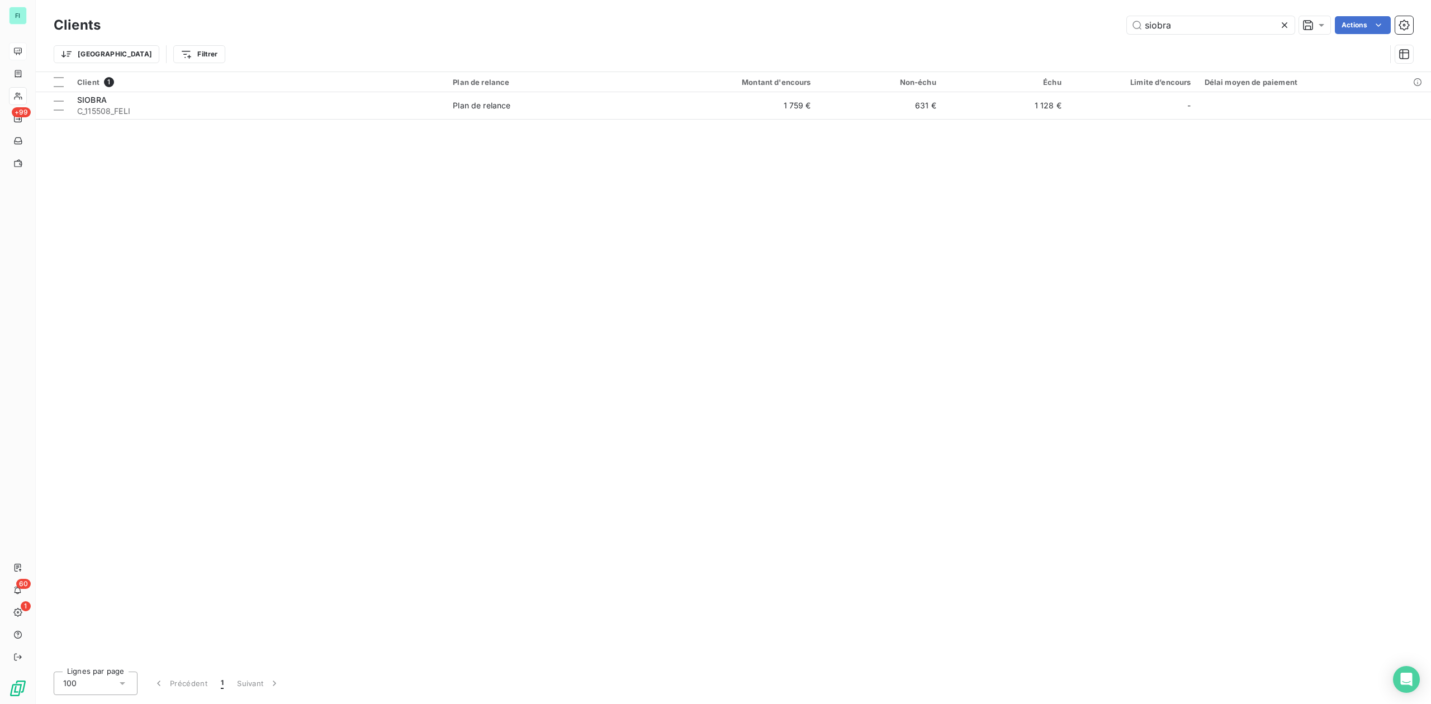
drag, startPoint x: 1192, startPoint y: 25, endPoint x: 879, endPoint y: 45, distance: 314.2
click at [1024, 40] on div "Clients siobra Actions Trier Filtrer" at bounding box center [733, 42] width 1359 height 58
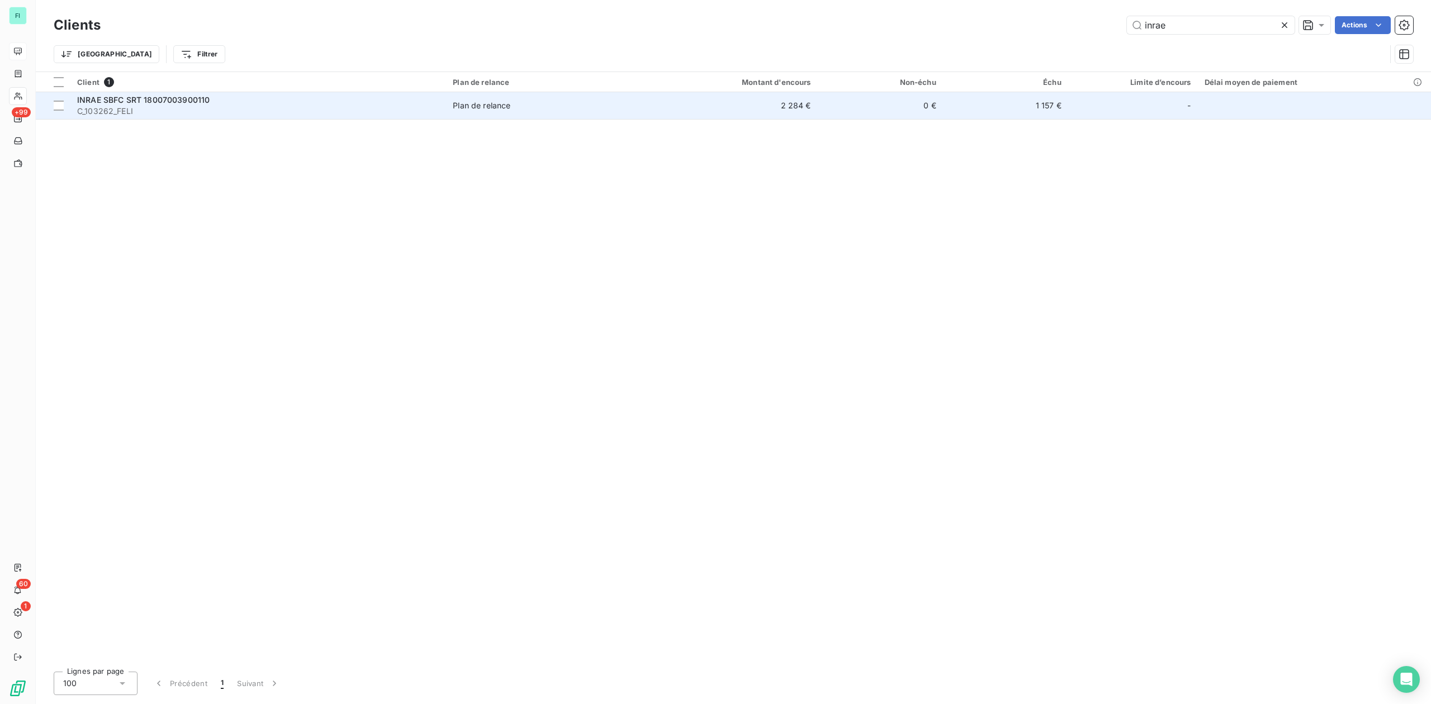
type input "inrae"
click at [238, 97] on div "INRAE SBFC SRT 18007003900110" at bounding box center [258, 99] width 362 height 11
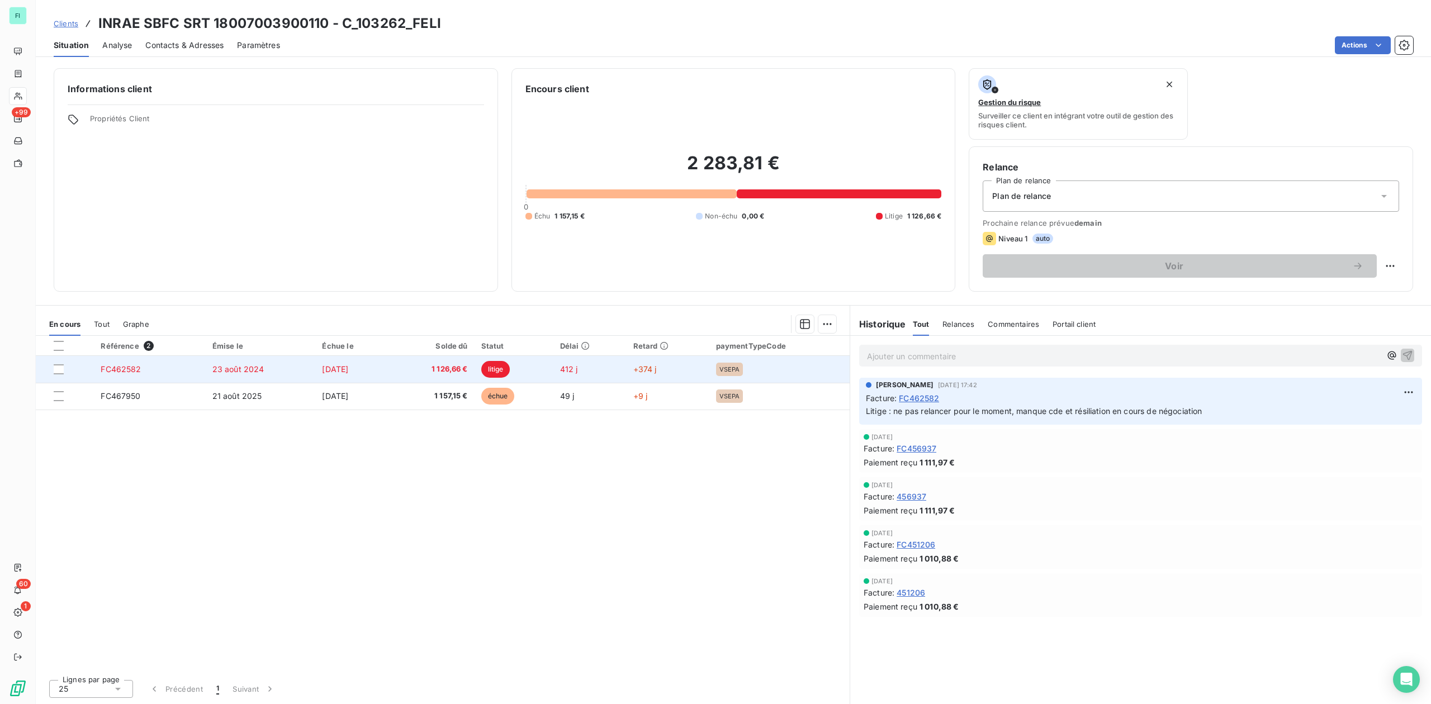
click at [452, 367] on span "1 126,66 €" at bounding box center [433, 369] width 70 height 11
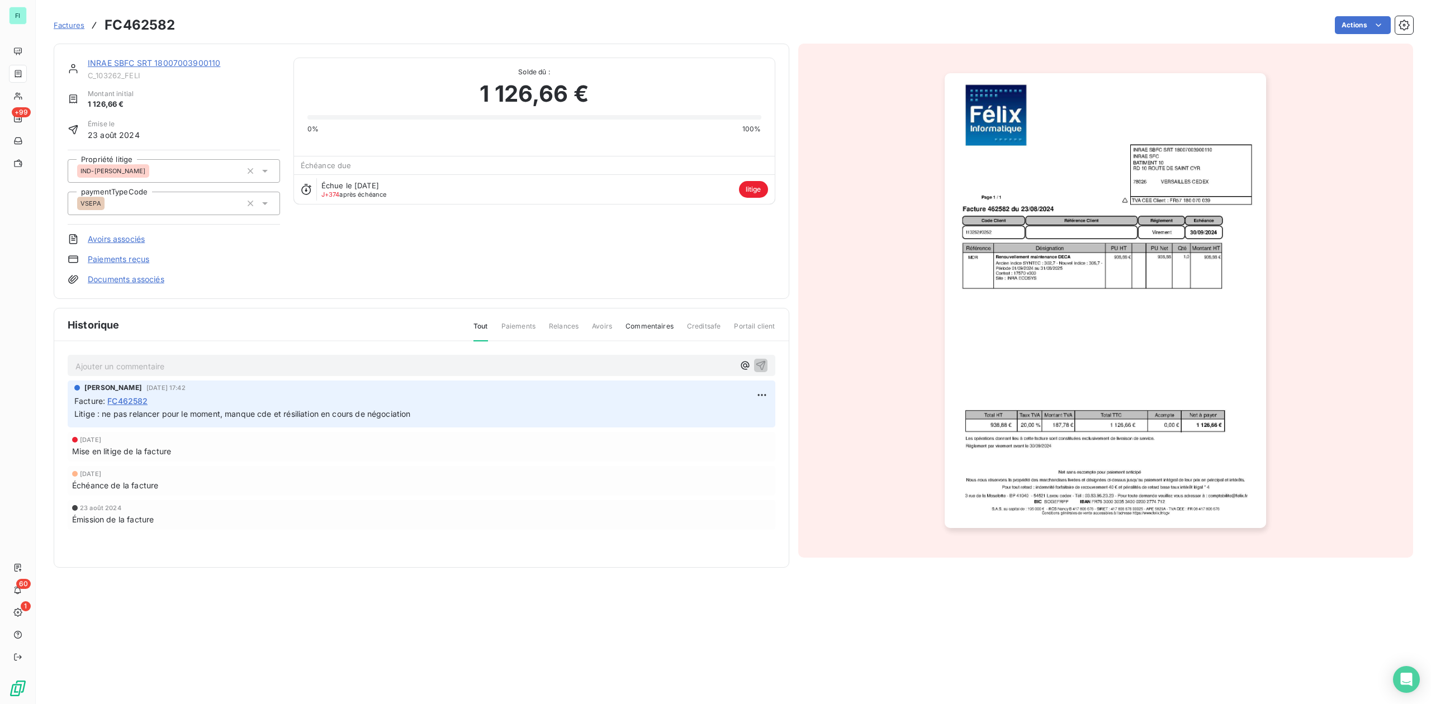
click at [130, 280] on link "Documents associés" at bounding box center [126, 279] width 77 height 11
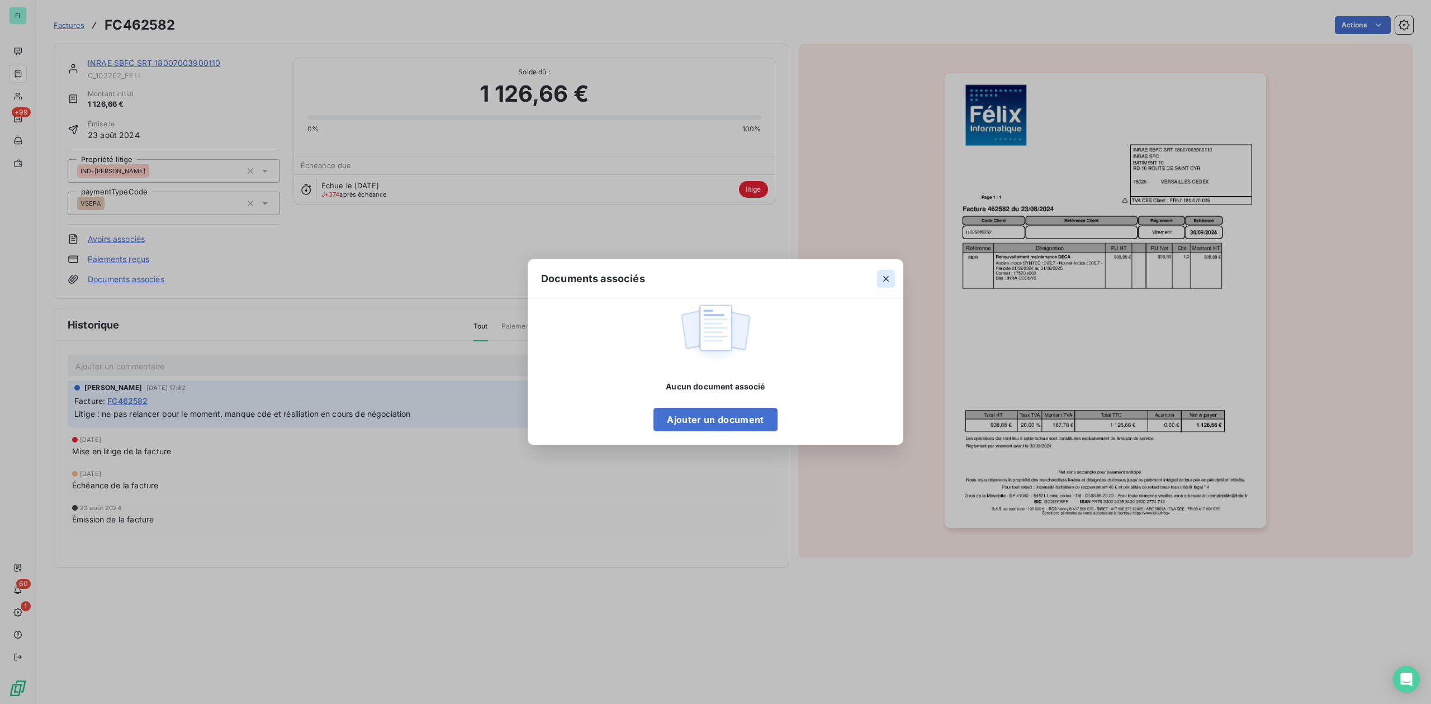
click at [890, 276] on icon "button" at bounding box center [885, 278] width 11 height 11
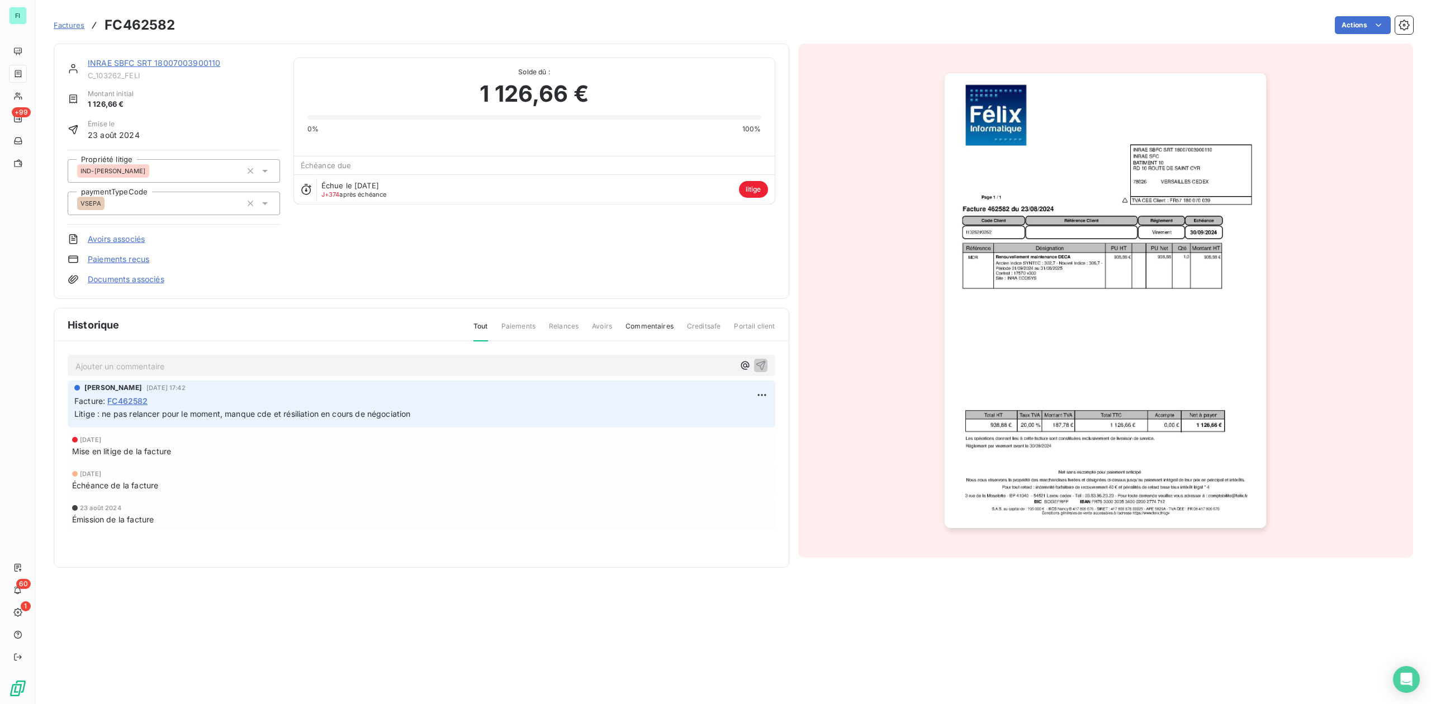
click at [163, 60] on link "INRAE SBFC SRT 18007003900110" at bounding box center [154, 63] width 132 height 10
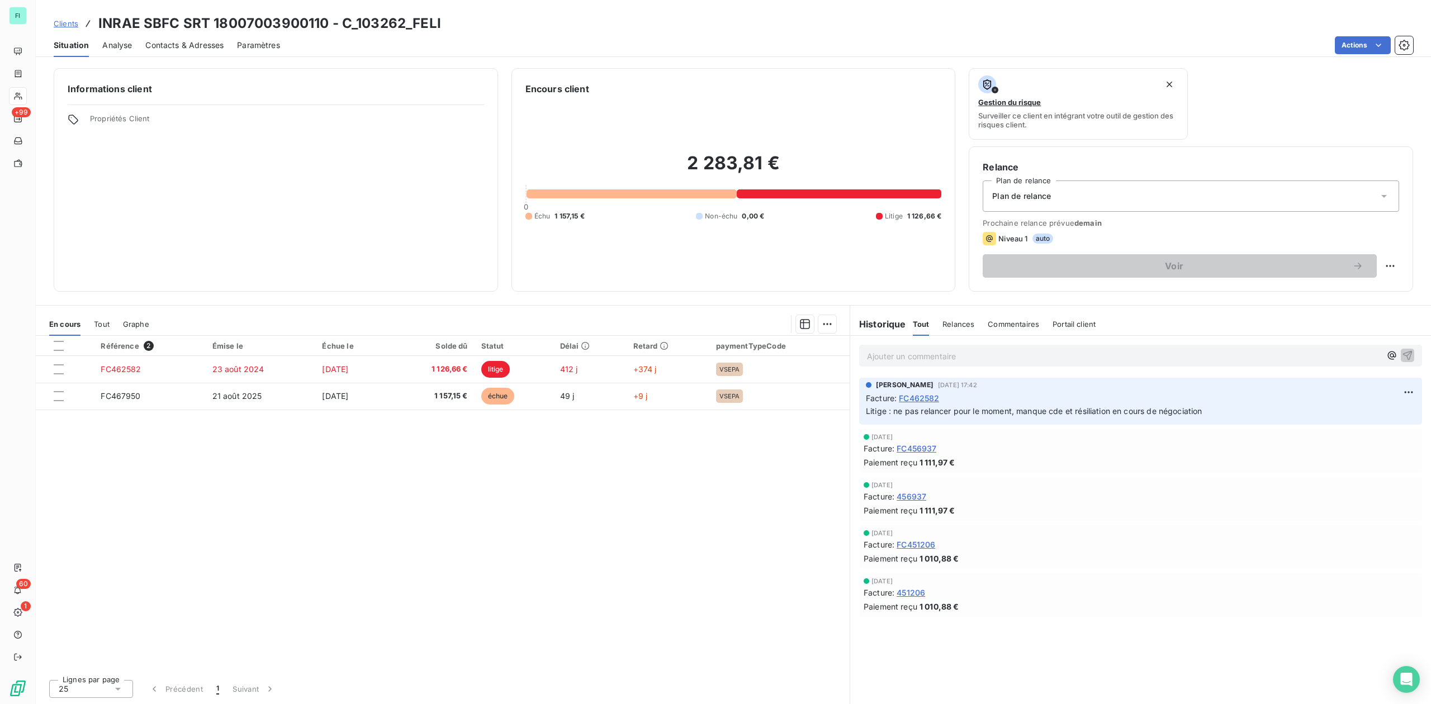
click at [184, 42] on span "Contacts & Adresses" at bounding box center [184, 45] width 78 height 11
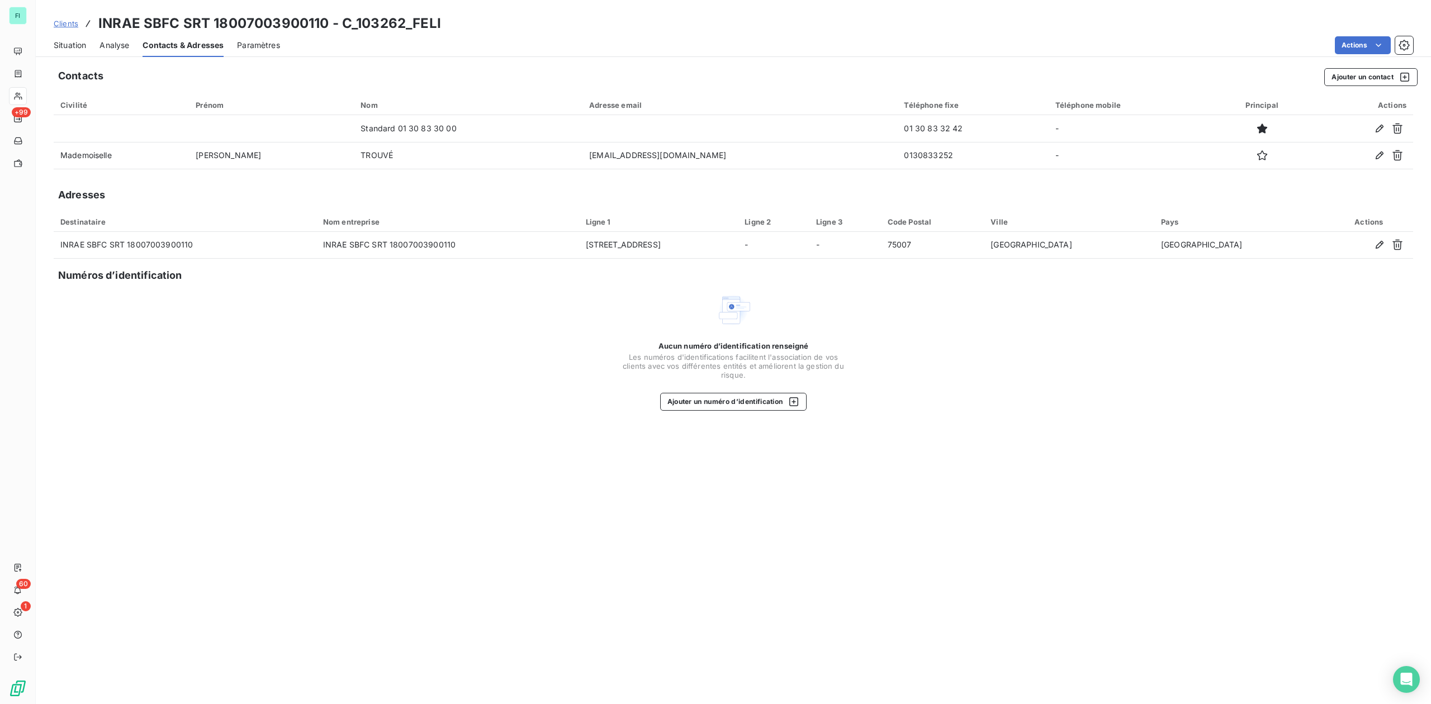
click at [69, 40] on span "Situation" at bounding box center [70, 45] width 32 height 11
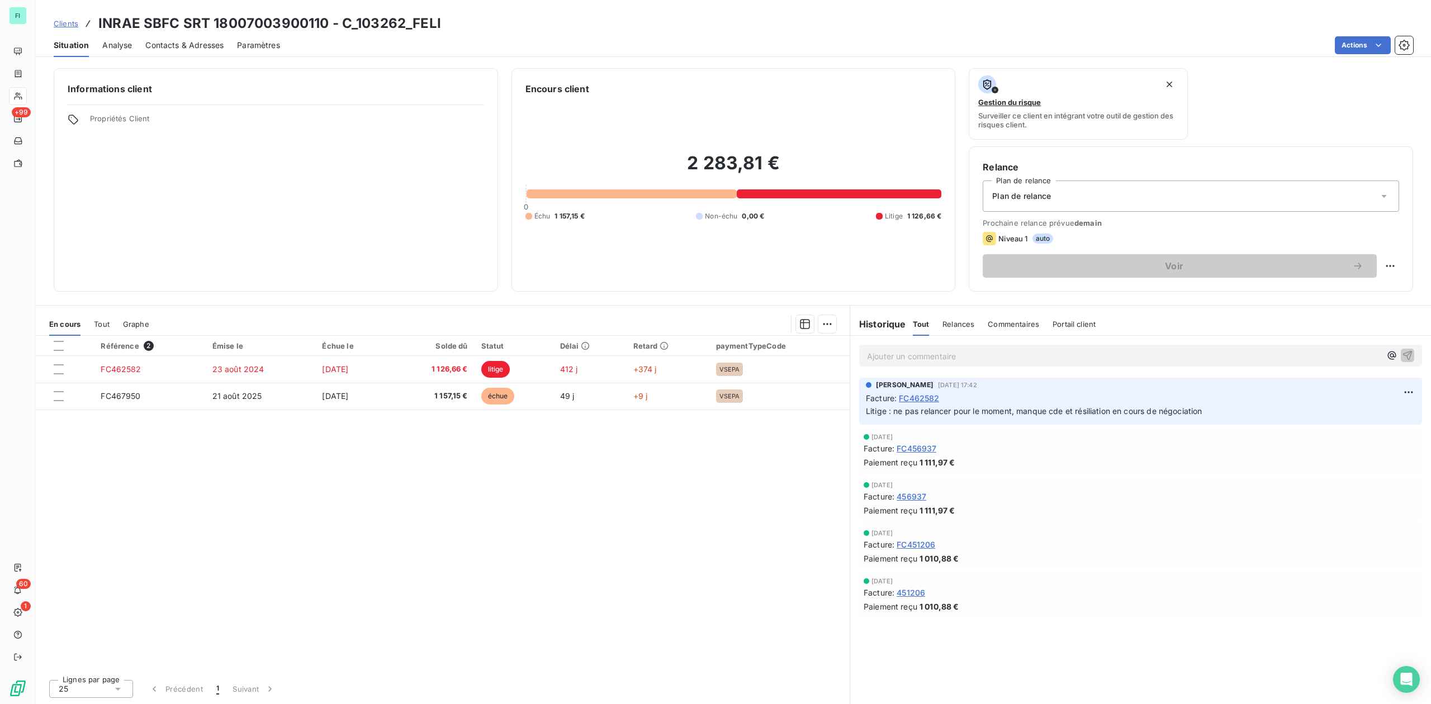
click at [184, 44] on span "Contacts & Adresses" at bounding box center [184, 45] width 78 height 11
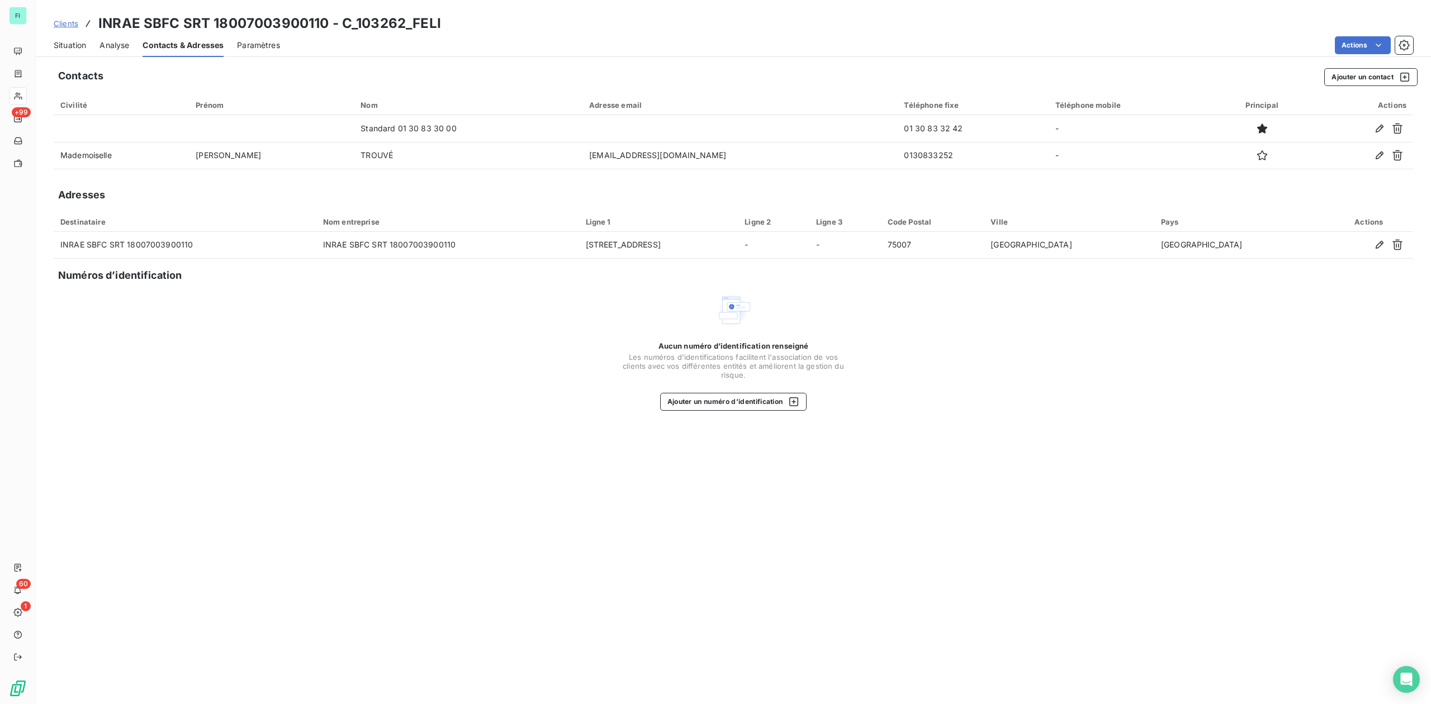
click at [75, 44] on span "Situation" at bounding box center [70, 45] width 32 height 11
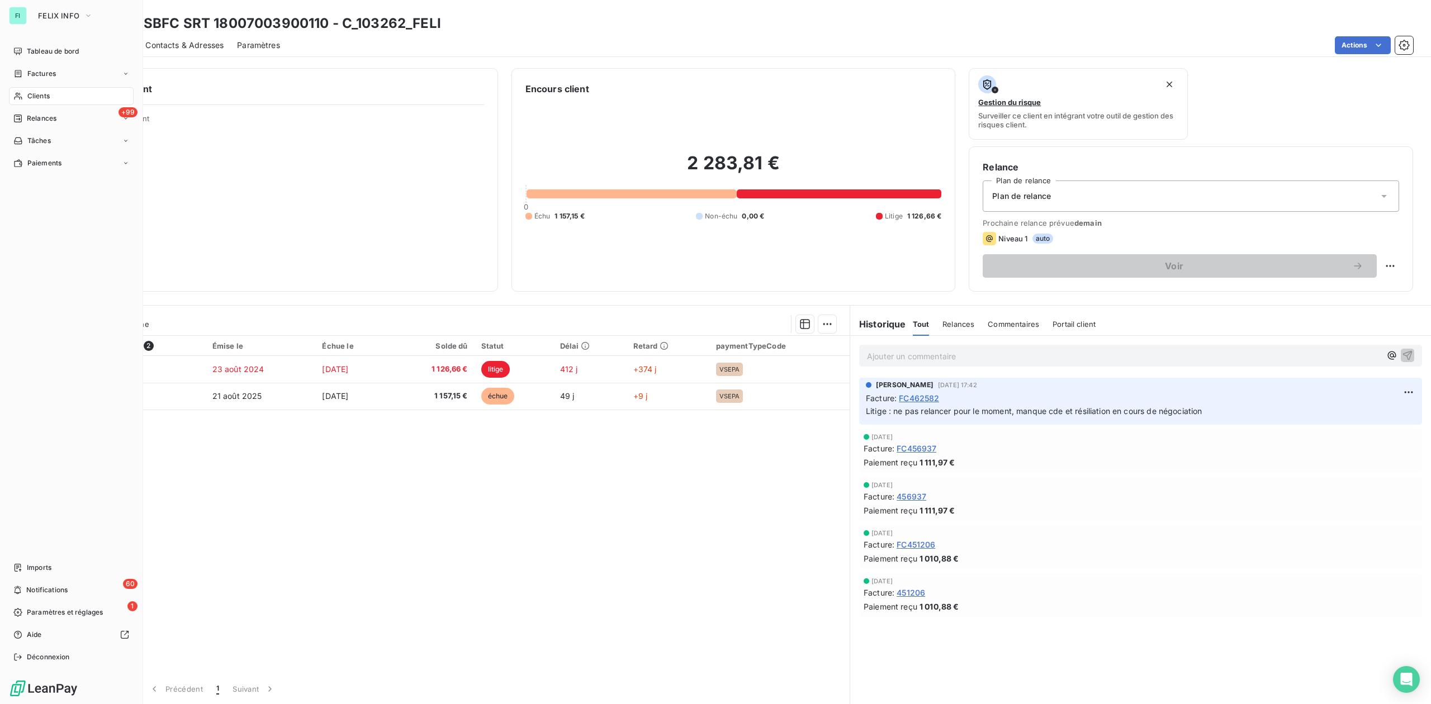
click at [38, 92] on span "Clients" at bounding box center [38, 96] width 22 height 10
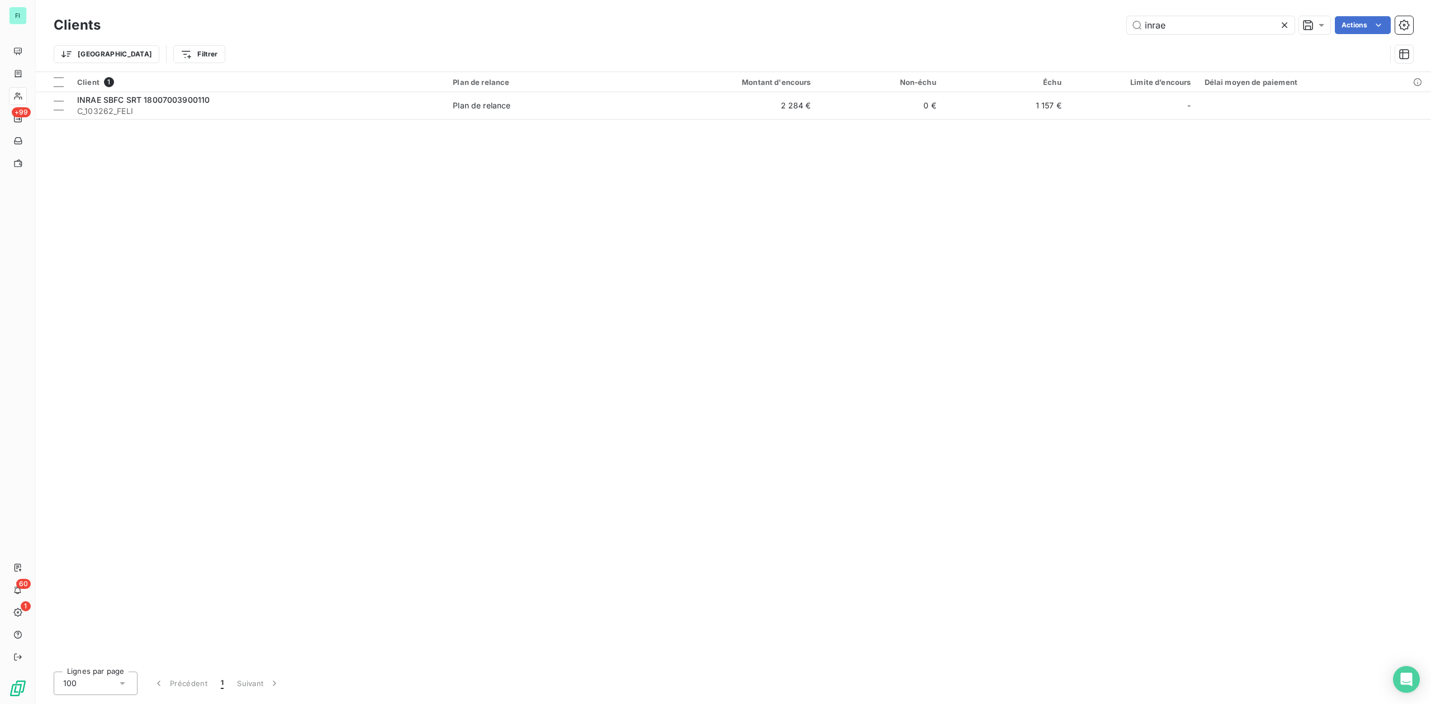
drag, startPoint x: 1185, startPoint y: 27, endPoint x: 852, endPoint y: 20, distance: 332.7
click at [1025, 27] on div "inrae Actions" at bounding box center [763, 25] width 1299 height 18
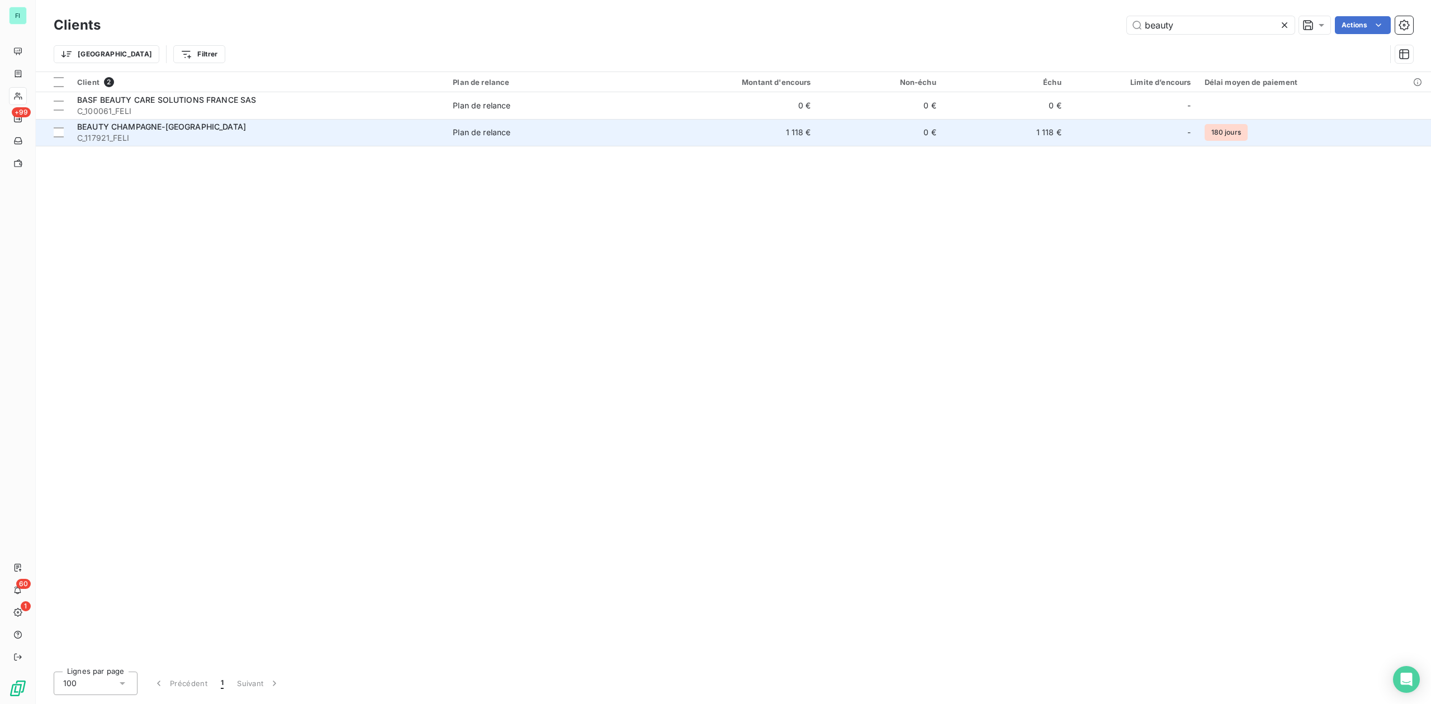
type input "beauty"
click at [207, 135] on span "C_117921_FELI" at bounding box center [258, 137] width 362 height 11
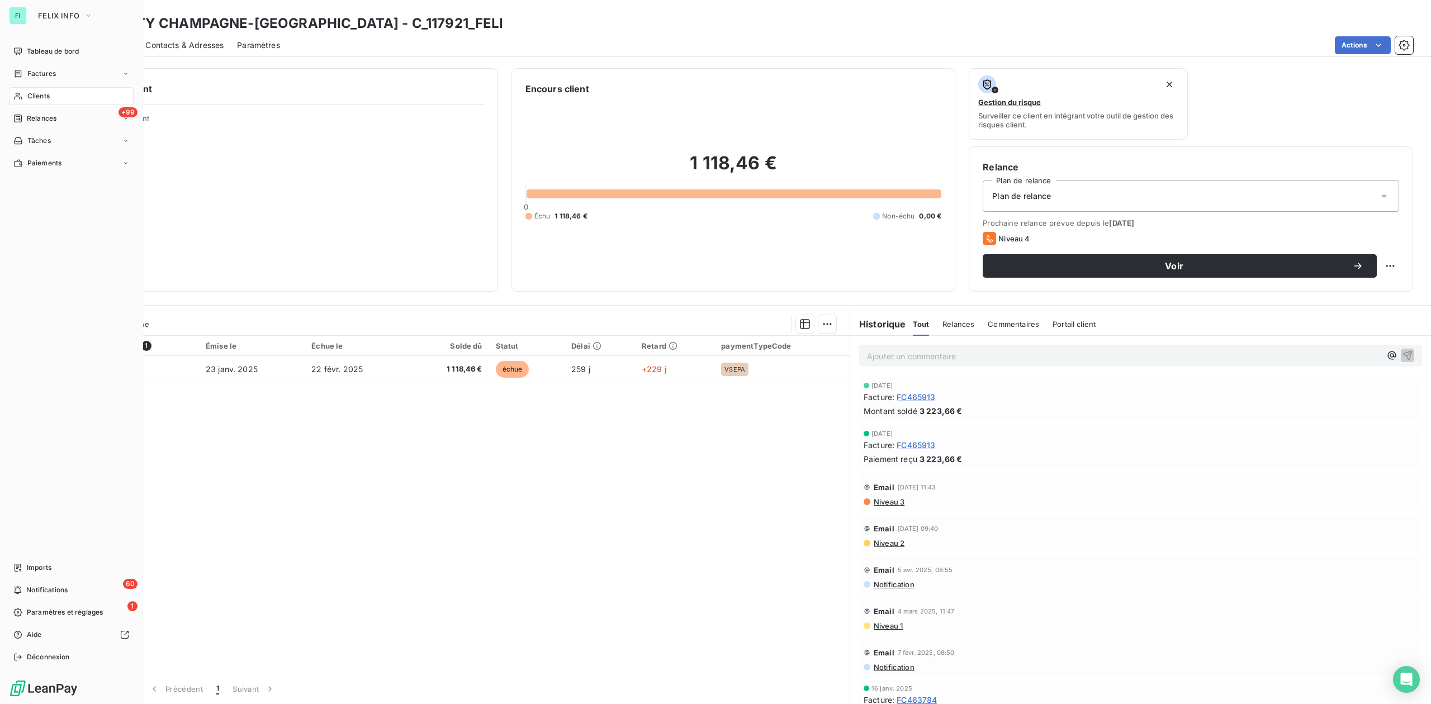
click at [30, 92] on span "Clients" at bounding box center [38, 96] width 22 height 10
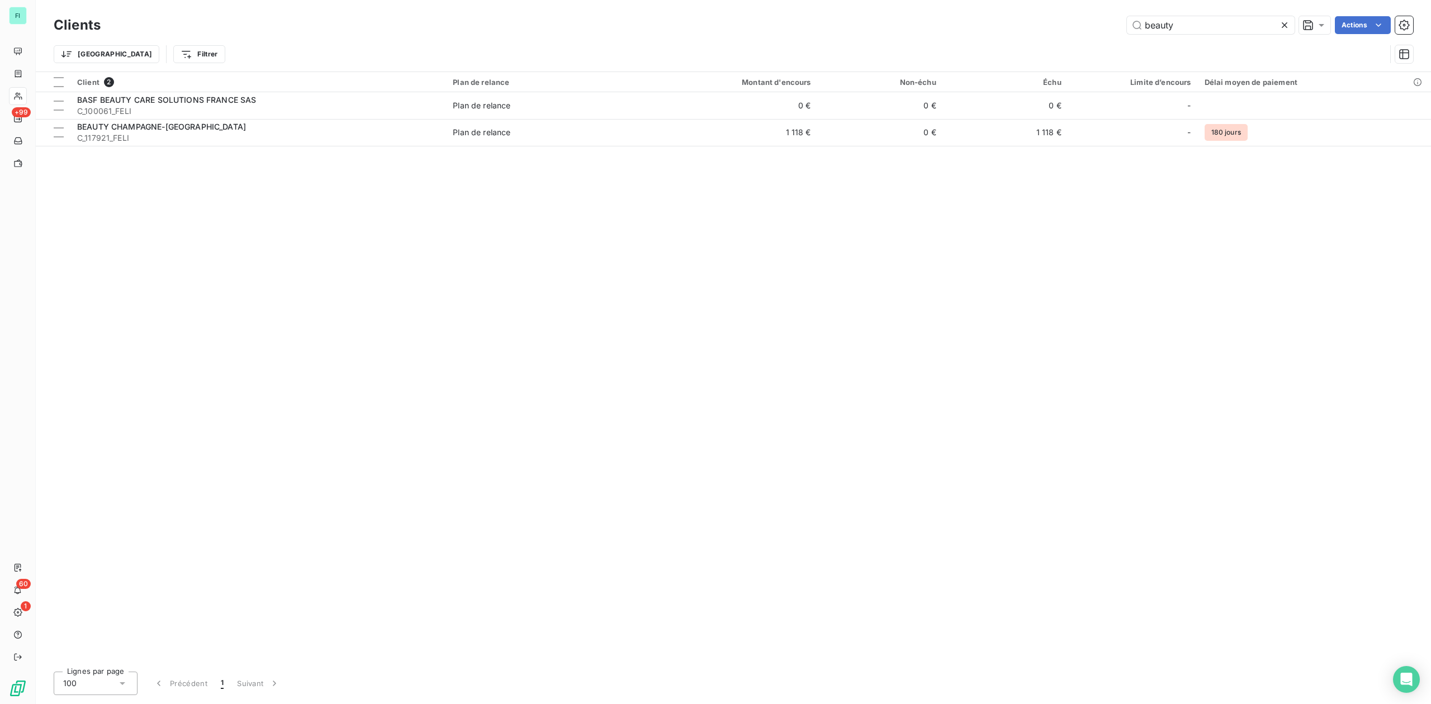
drag, startPoint x: 1193, startPoint y: 23, endPoint x: 871, endPoint y: 19, distance: 322.0
click at [920, 23] on div "beauty Actions" at bounding box center [763, 25] width 1299 height 18
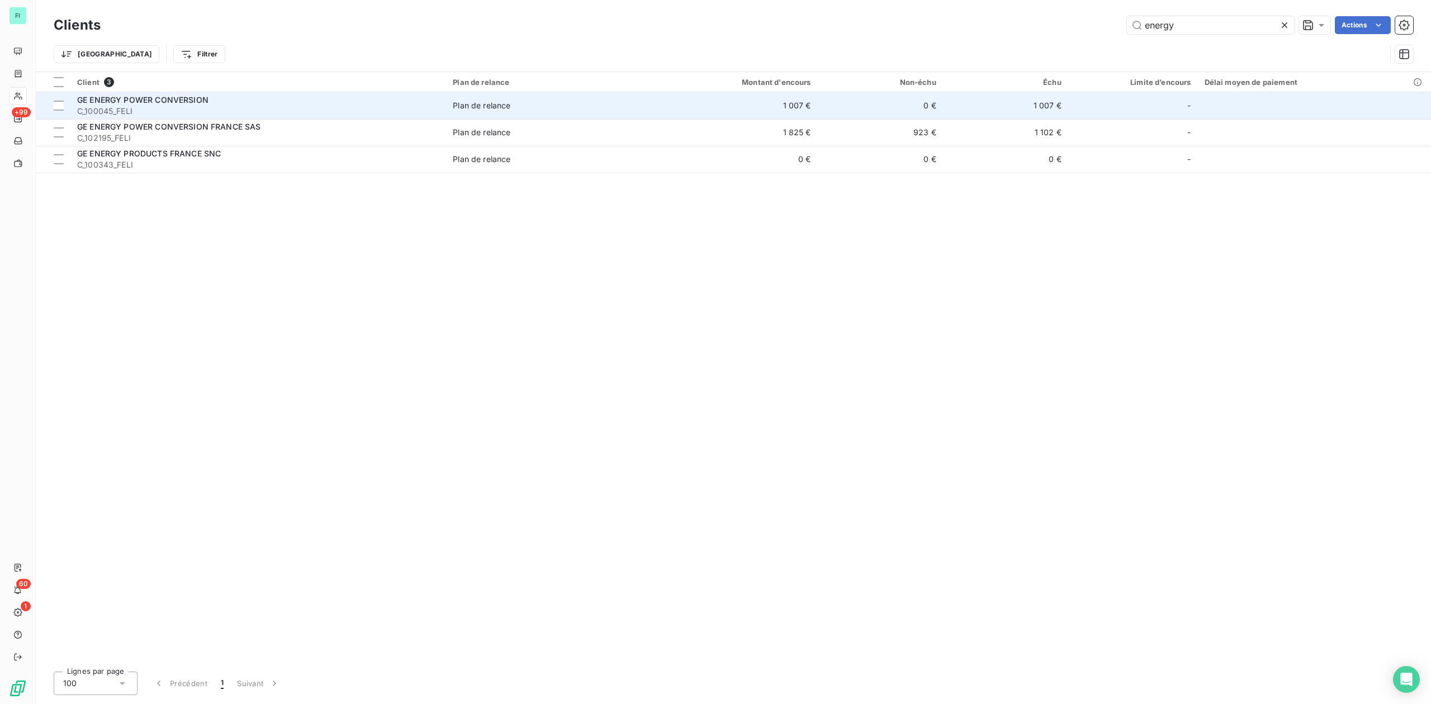
type input "energy"
click at [186, 103] on span "GE ENERGY POWER CONVERSION" at bounding box center [142, 100] width 131 height 10
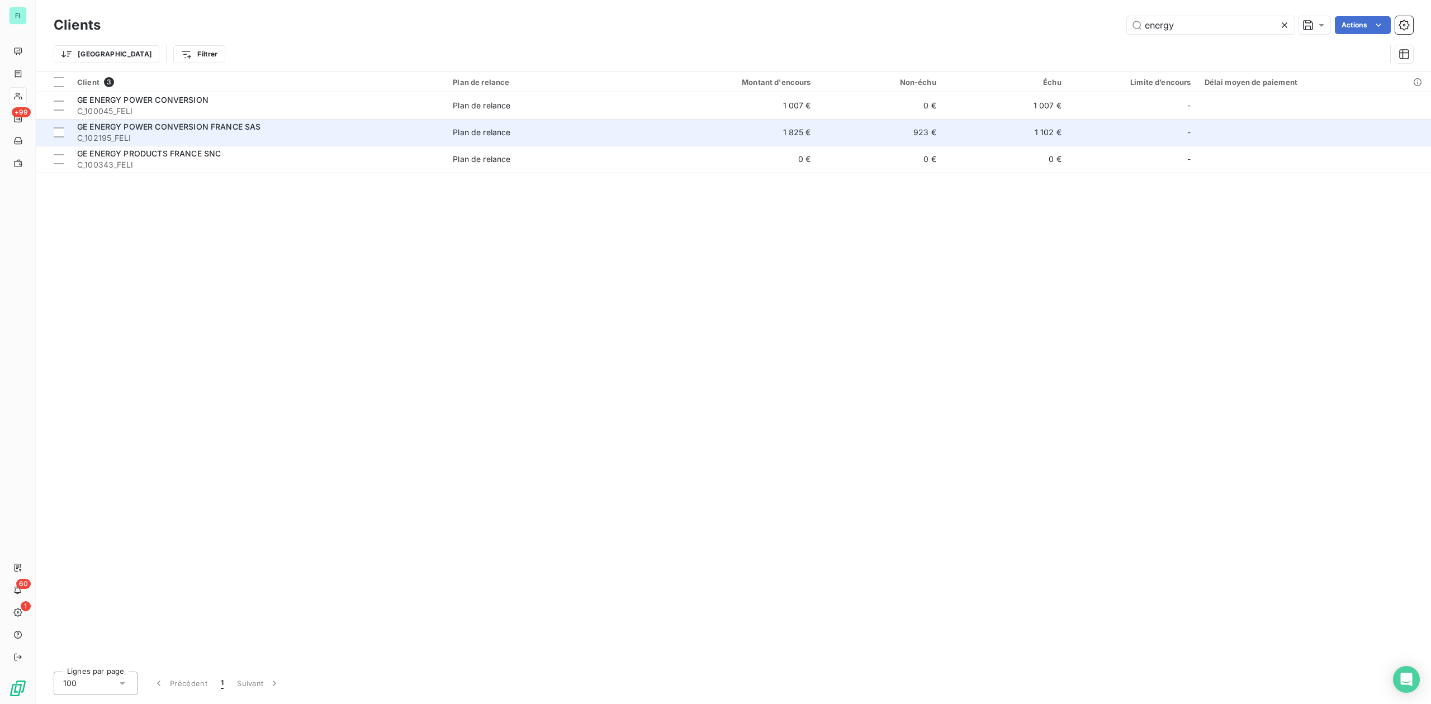
click at [417, 125] on div "GE ENERGY POWER CONVERSION FRANCE SAS" at bounding box center [258, 126] width 362 height 11
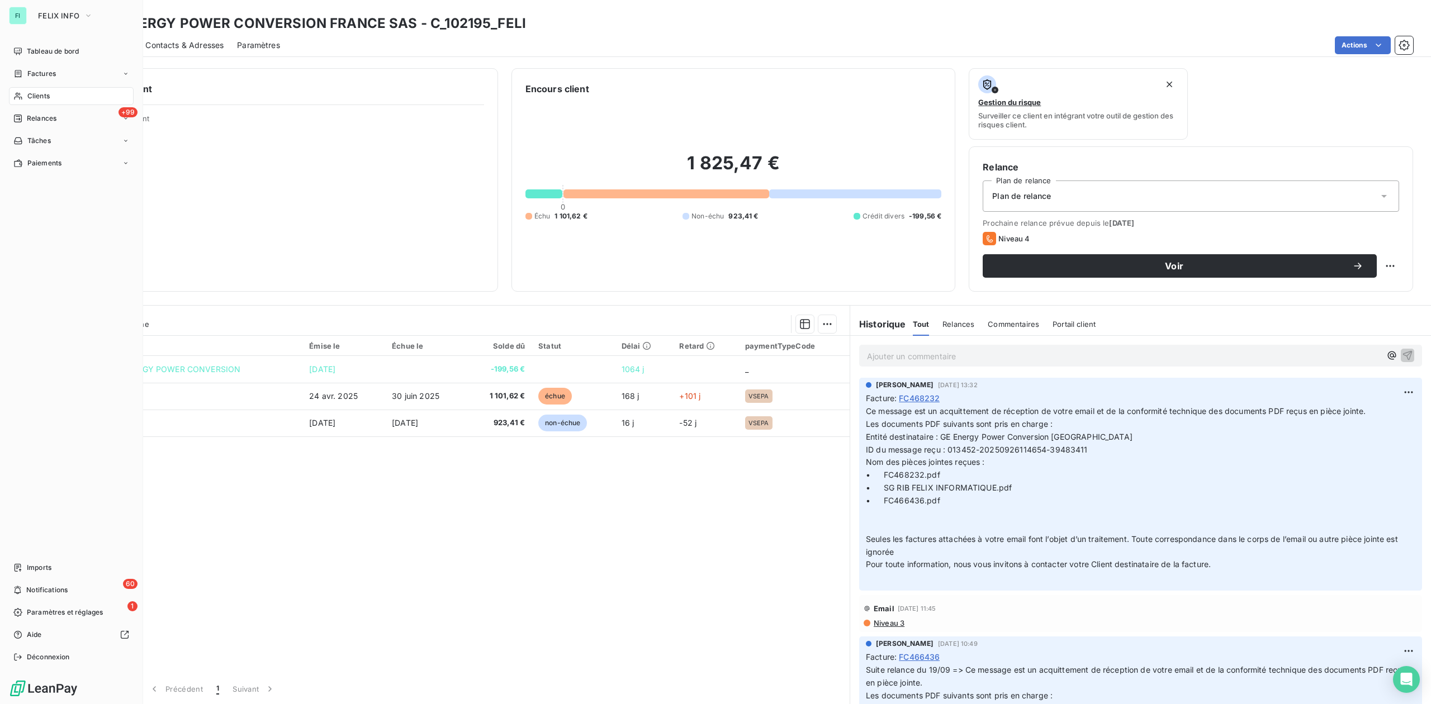
click at [34, 97] on span "Clients" at bounding box center [38, 96] width 22 height 10
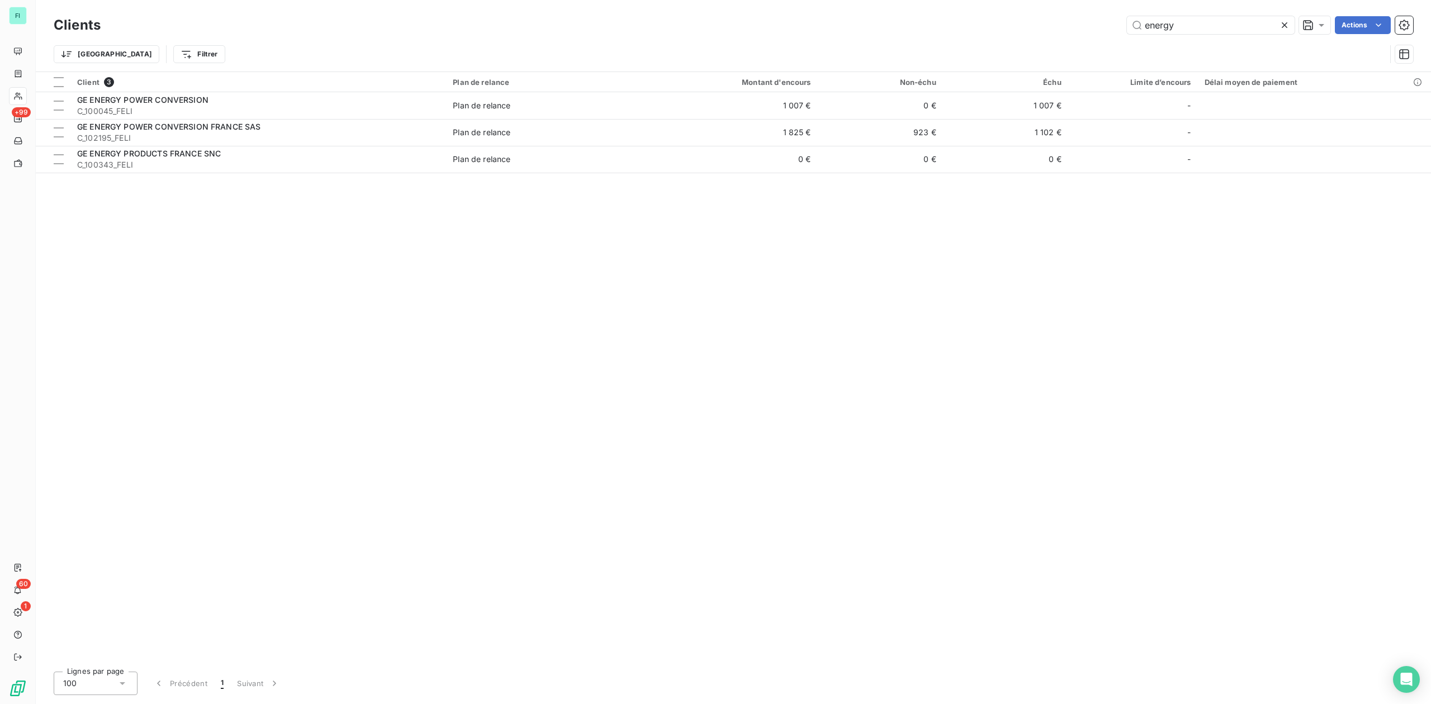
drag, startPoint x: 1134, startPoint y: 23, endPoint x: 907, endPoint y: 31, distance: 227.6
click at [993, 28] on div "energy Actions" at bounding box center [763, 25] width 1299 height 18
type input "icar"
click at [204, 152] on div "Client 2 Plan de relance Montant d'encours Non-échu Échu Limite d’encours Délai…" at bounding box center [733, 367] width 1395 height 591
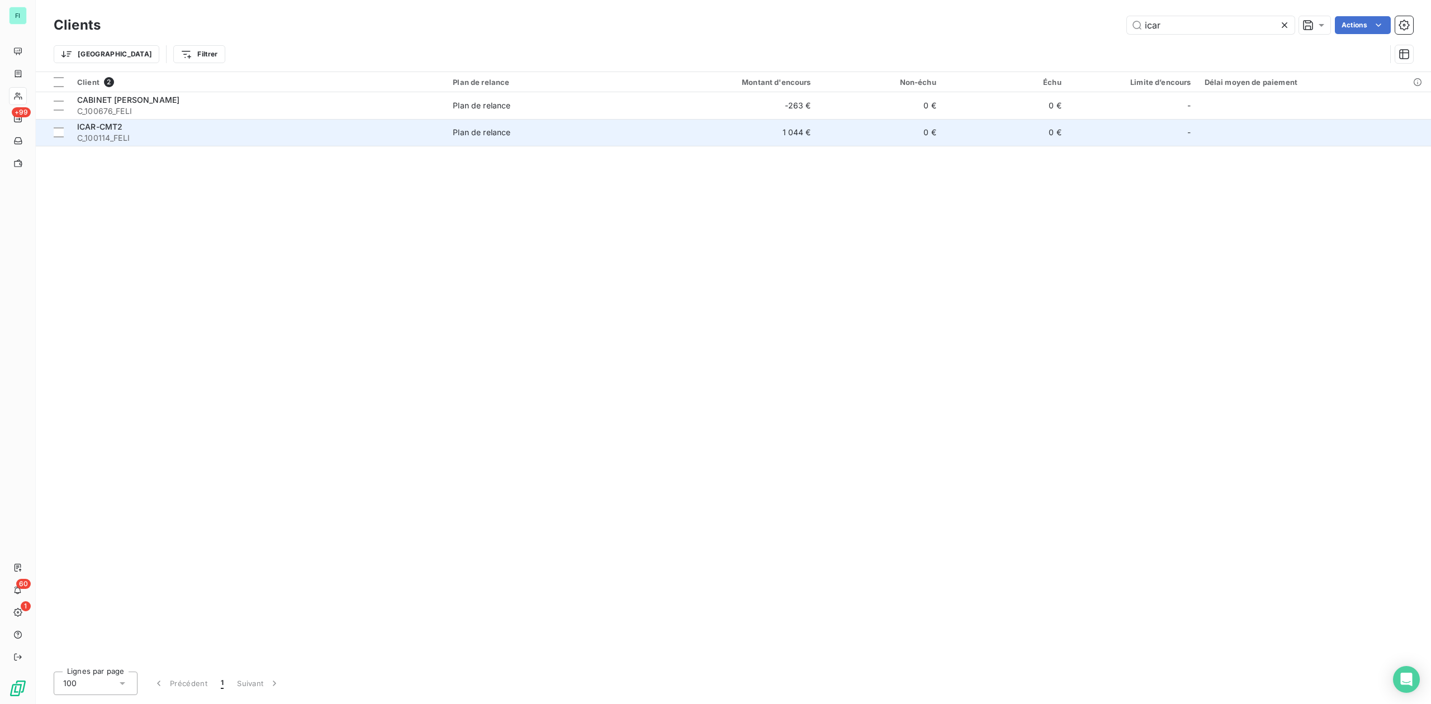
click at [204, 141] on span "C_100114_FELI" at bounding box center [258, 137] width 362 height 11
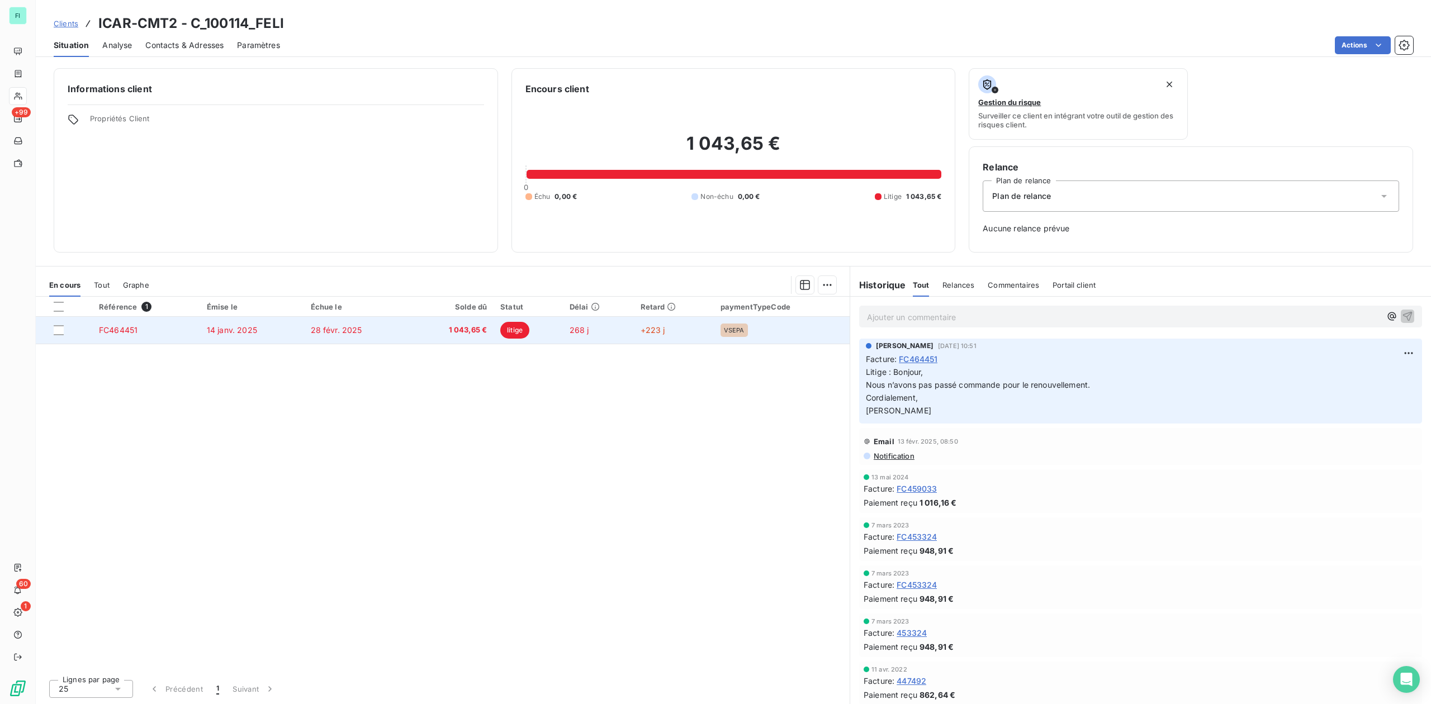
click at [362, 336] on td "28 févr. 2025" at bounding box center [357, 330] width 106 height 27
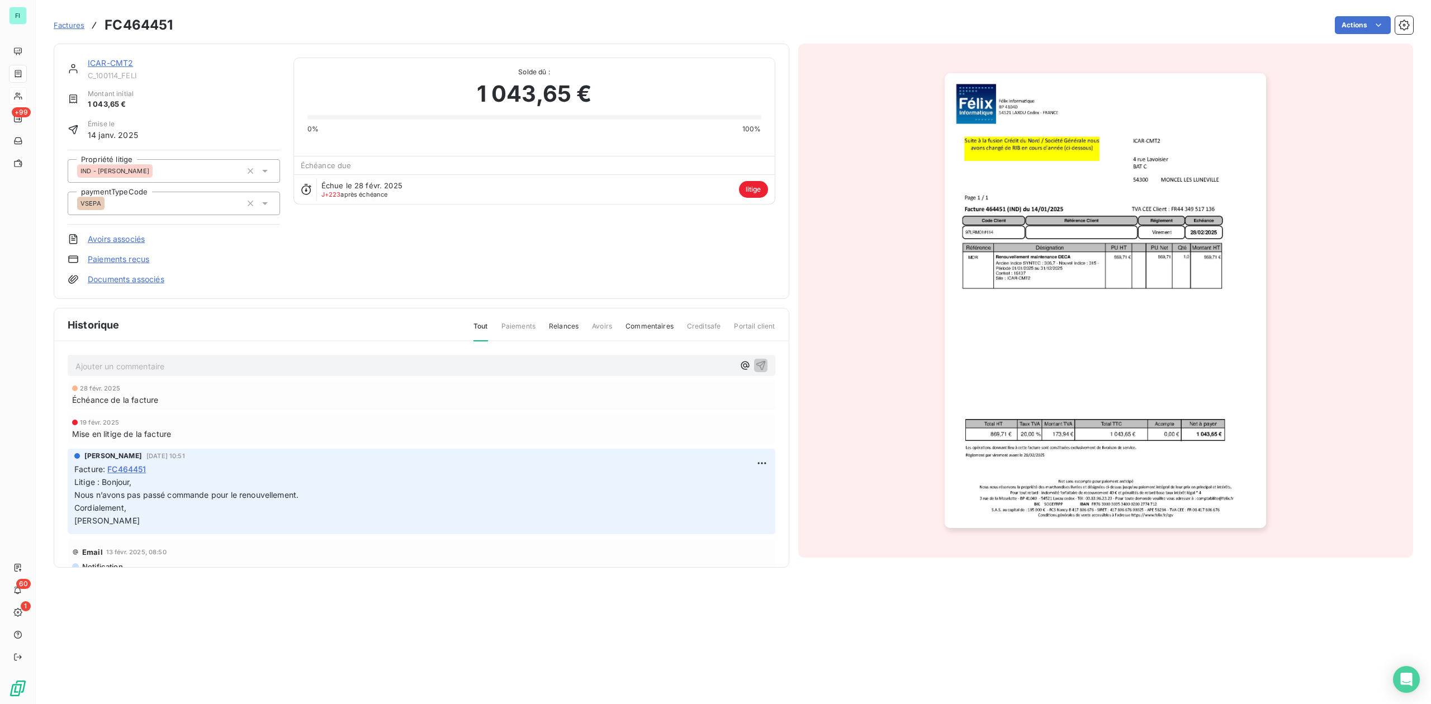
click at [117, 285] on link "Documents associés" at bounding box center [126, 279] width 77 height 11
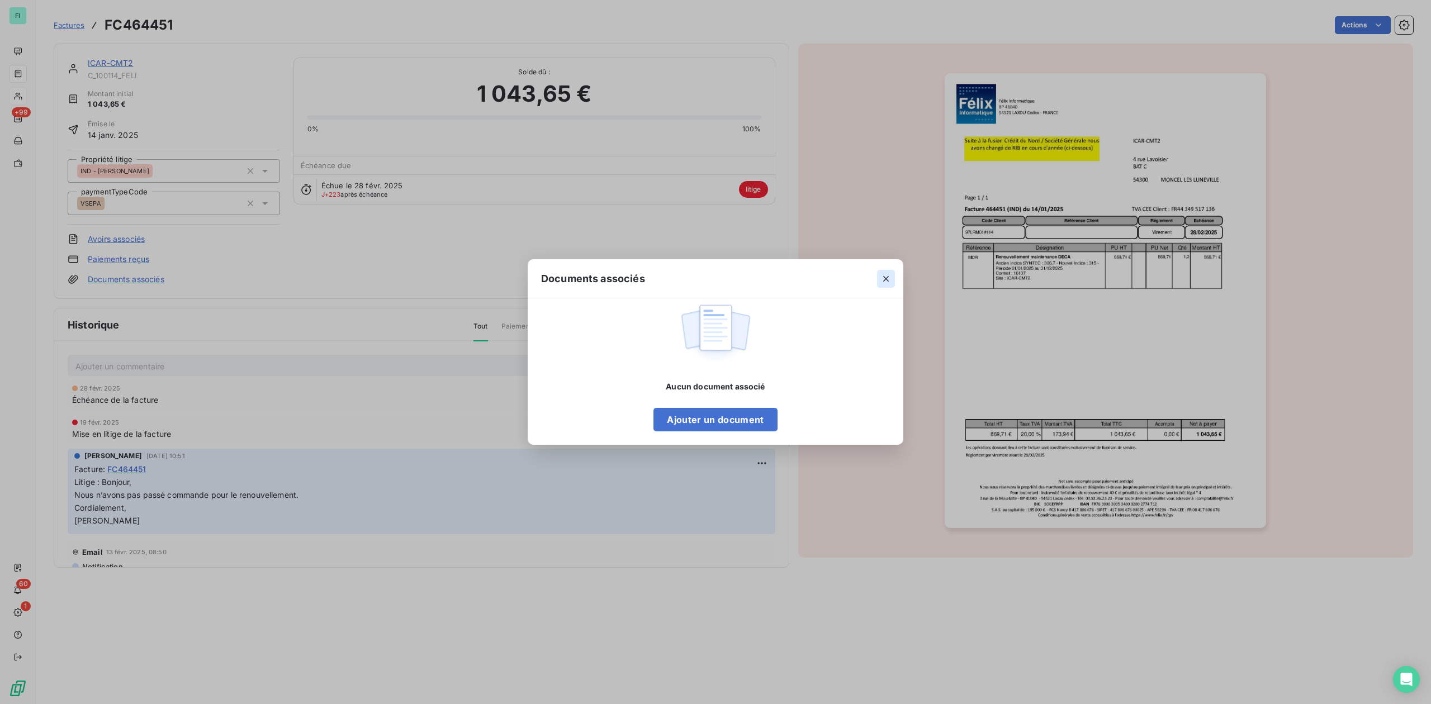
click at [891, 276] on icon "button" at bounding box center [885, 278] width 11 height 11
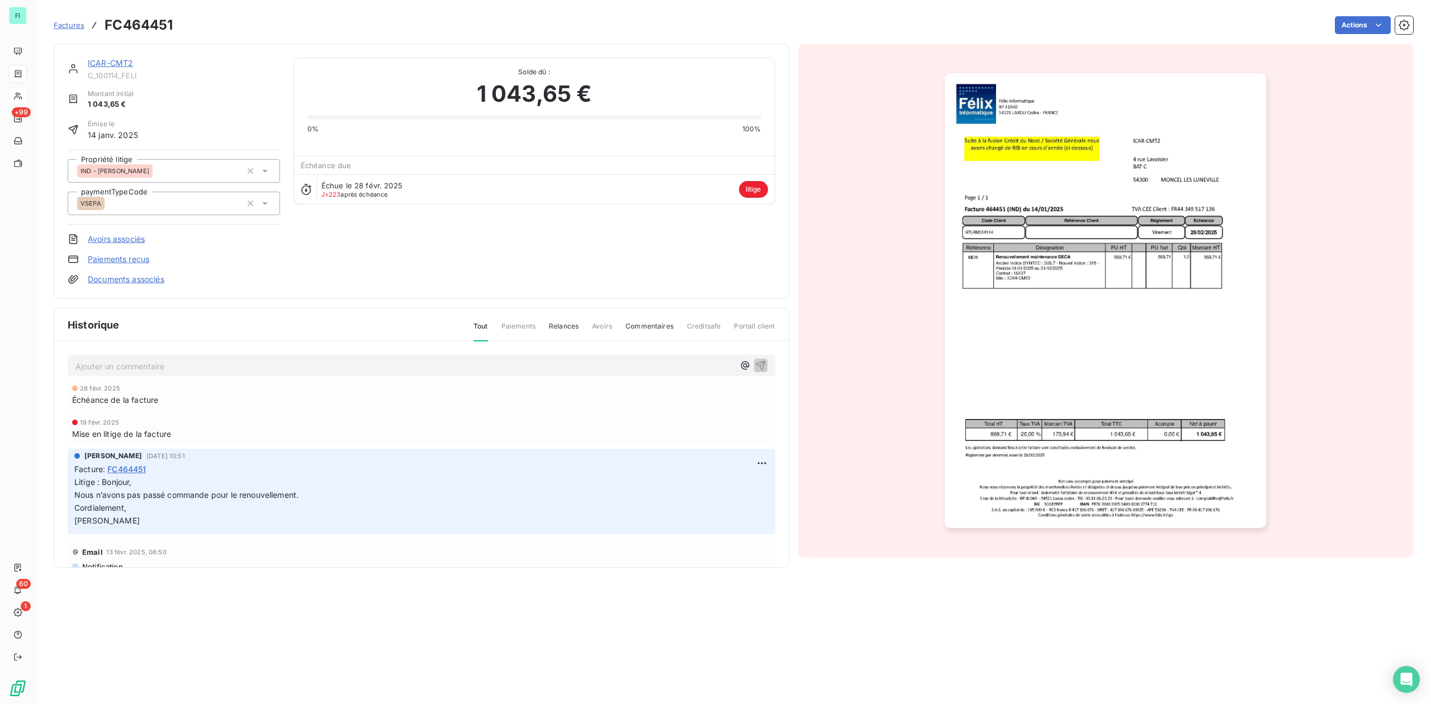
click at [106, 67] on link "ICAR-CMT2" at bounding box center [110, 63] width 45 height 10
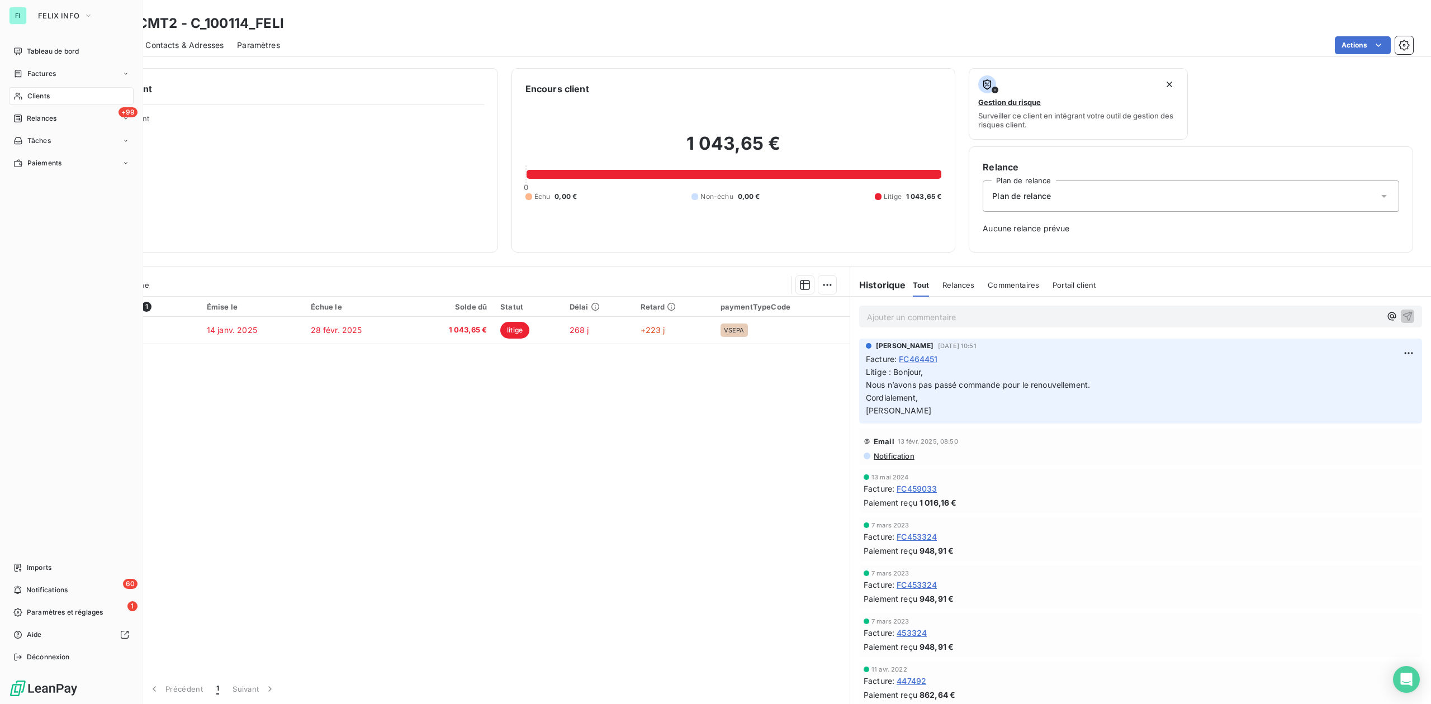
click at [35, 96] on span "Clients" at bounding box center [38, 96] width 22 height 10
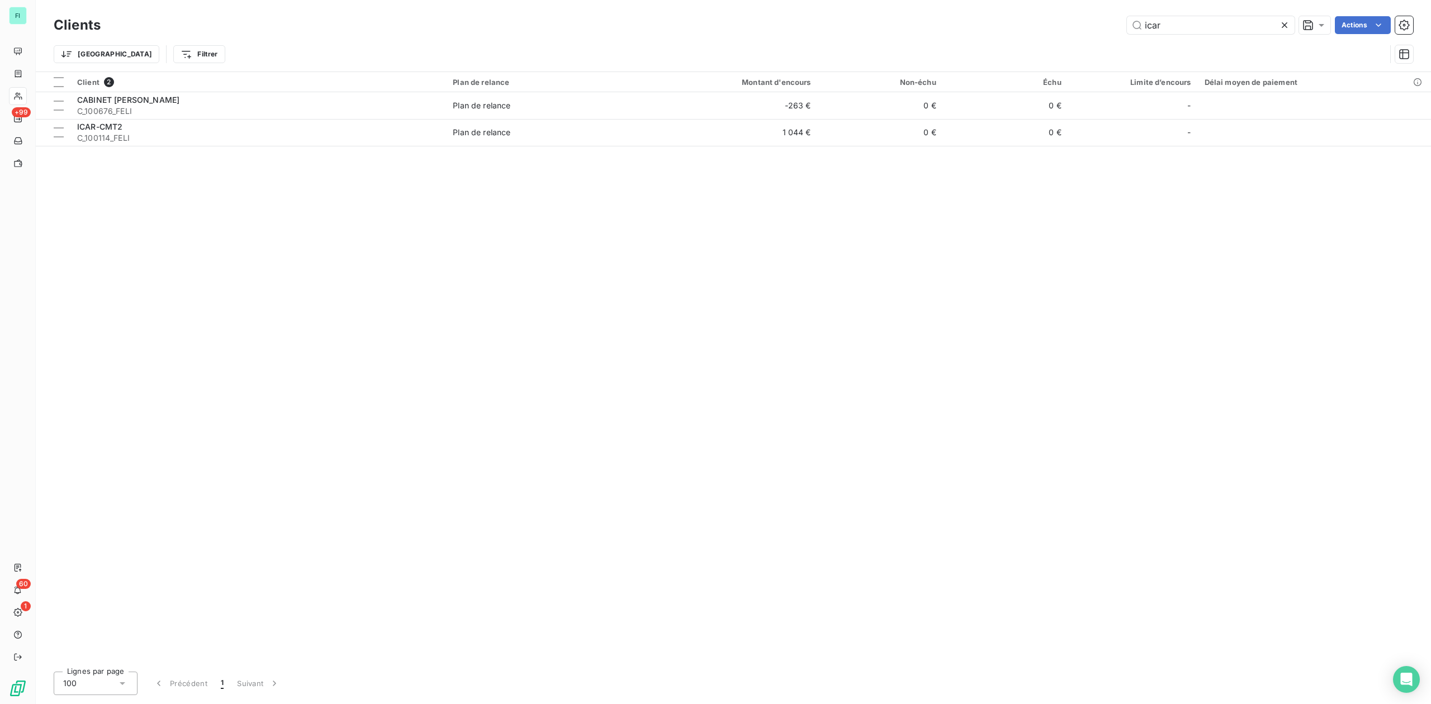
drag, startPoint x: 1214, startPoint y: 29, endPoint x: 750, endPoint y: 40, distance: 464.1
click at [861, 36] on div "Clients icar Actions Trier Filtrer" at bounding box center [733, 42] width 1359 height 58
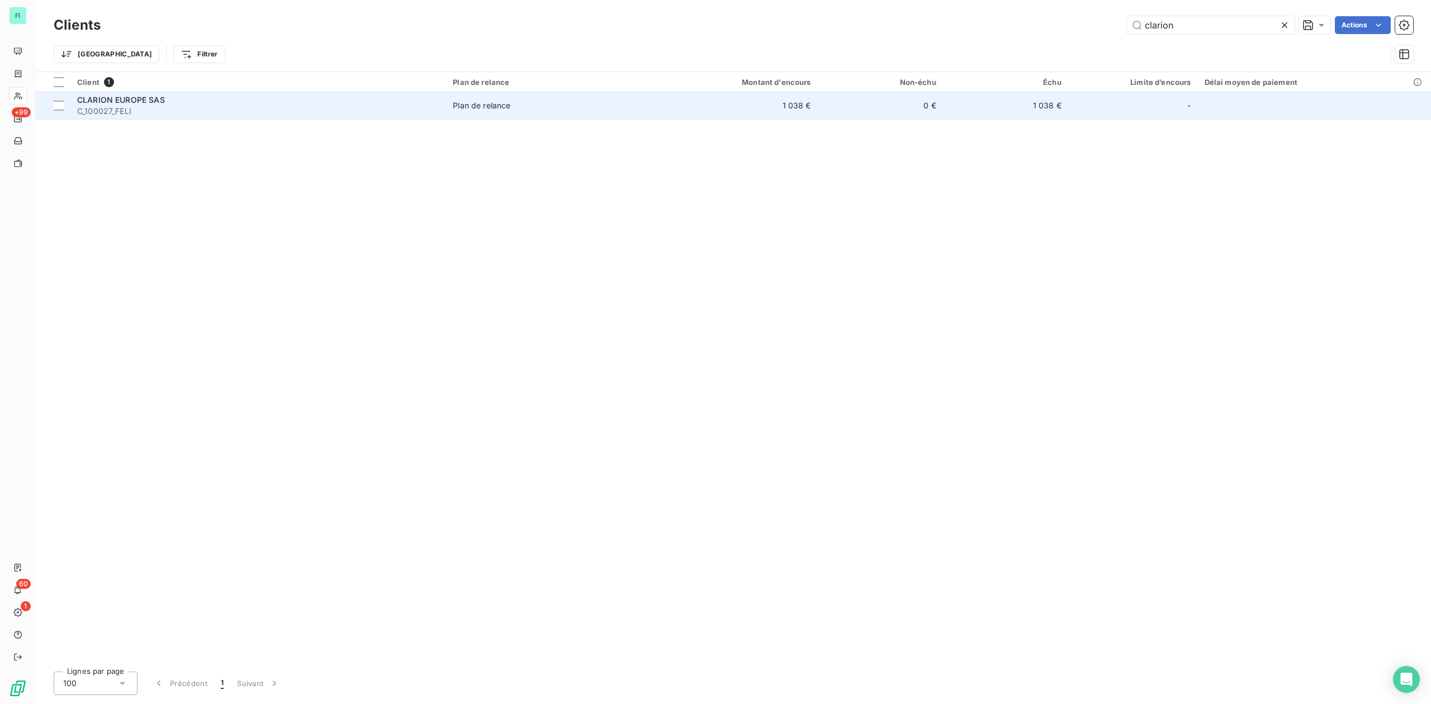
type input "clarion"
click at [381, 113] on span "C_100027_FELI" at bounding box center [258, 111] width 362 height 11
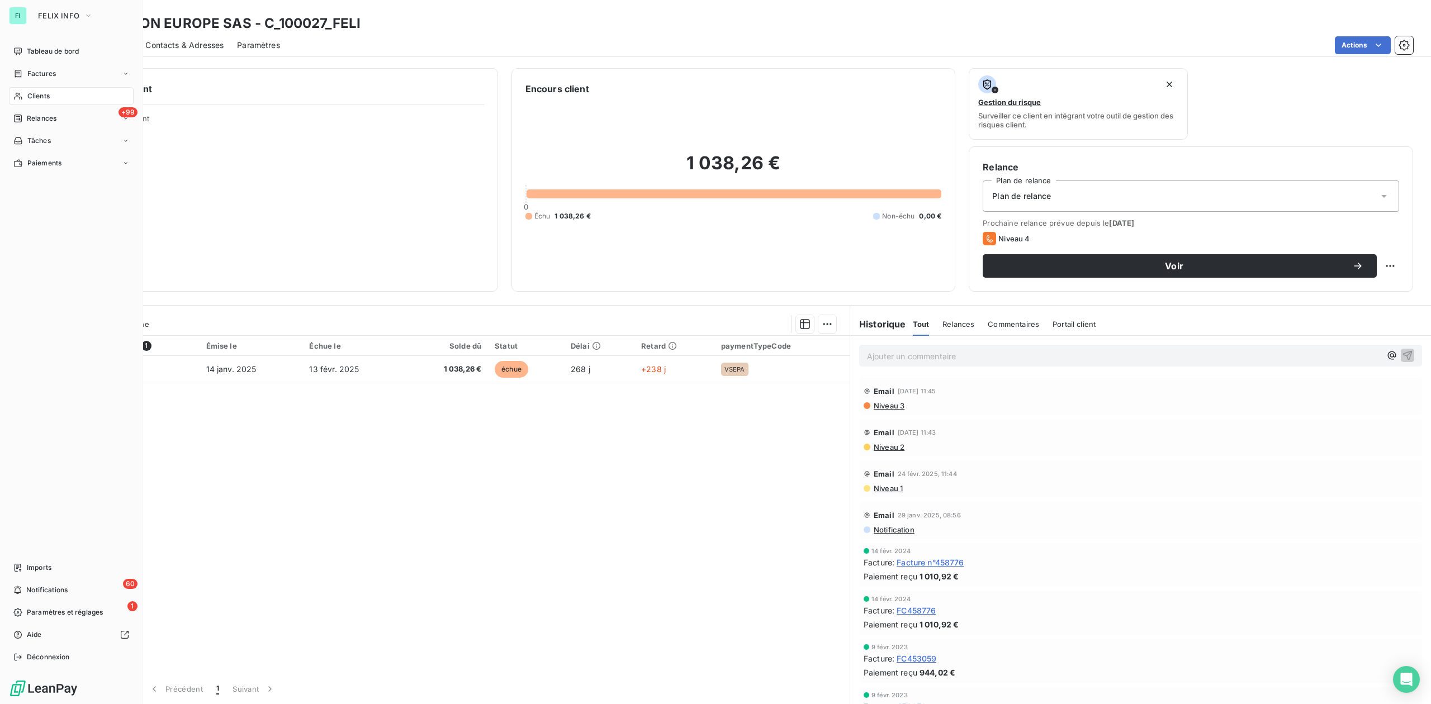
click at [30, 98] on span "Clients" at bounding box center [38, 96] width 22 height 10
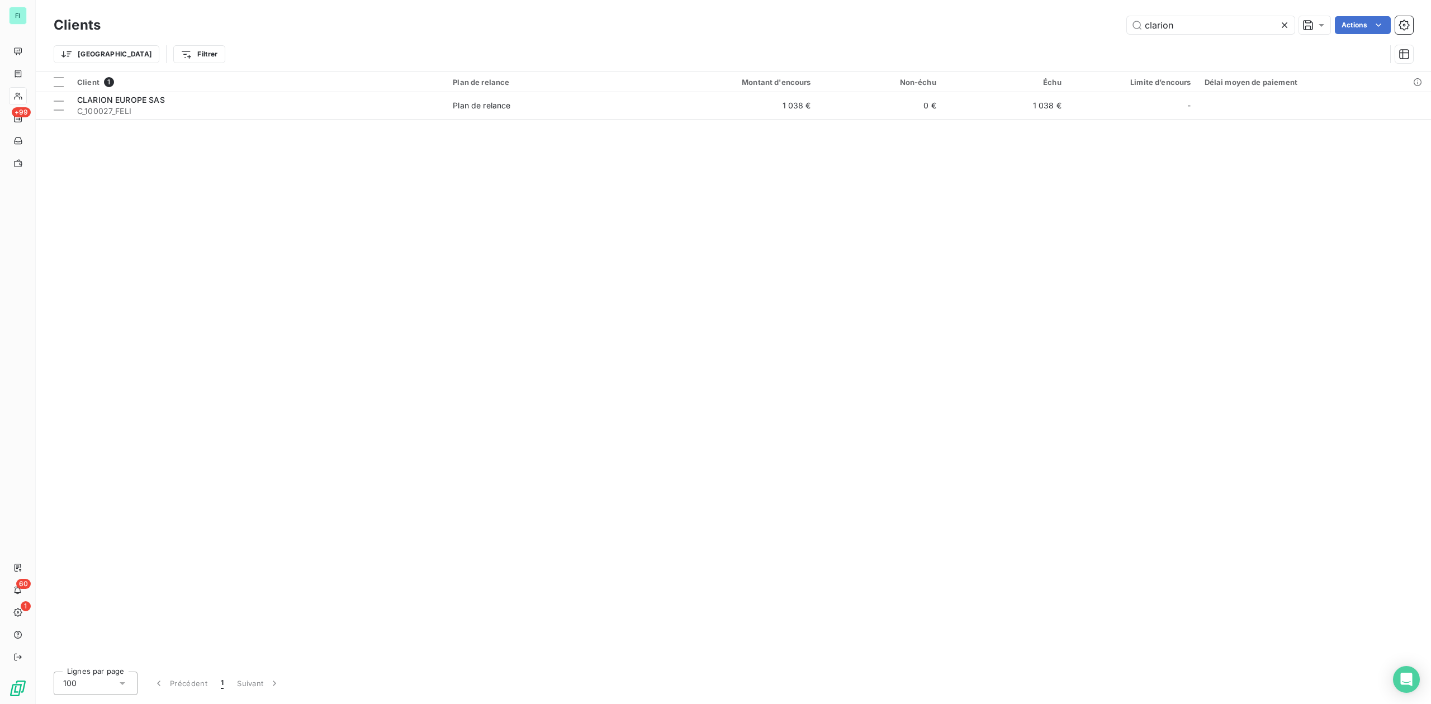
drag, startPoint x: 1201, startPoint y: 23, endPoint x: 864, endPoint y: 43, distance: 337.1
click at [920, 36] on div "Clients clarion Actions Trier Filtrer" at bounding box center [733, 42] width 1359 height 58
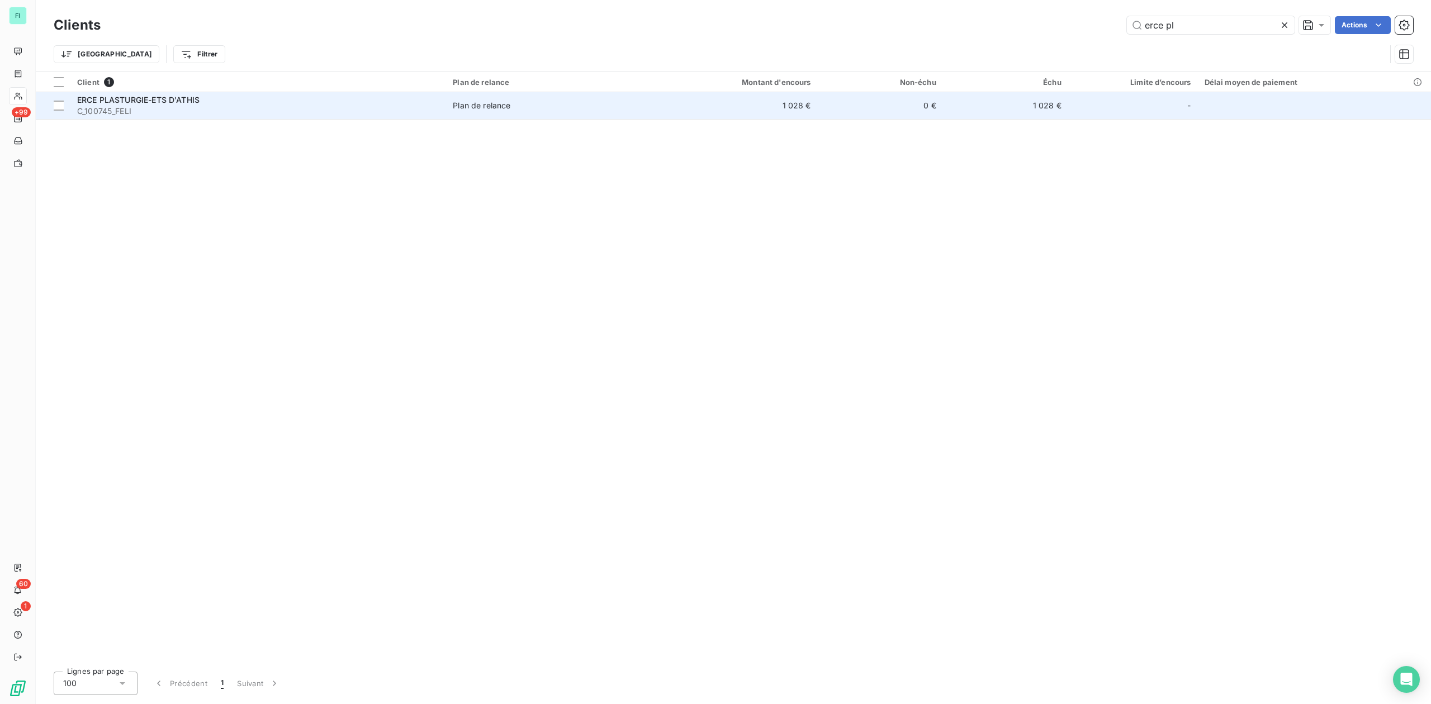
type input "erce pl"
click at [160, 97] on span "ERCE PLASTURGIE-ETS D'ATHIS" at bounding box center [138, 100] width 122 height 10
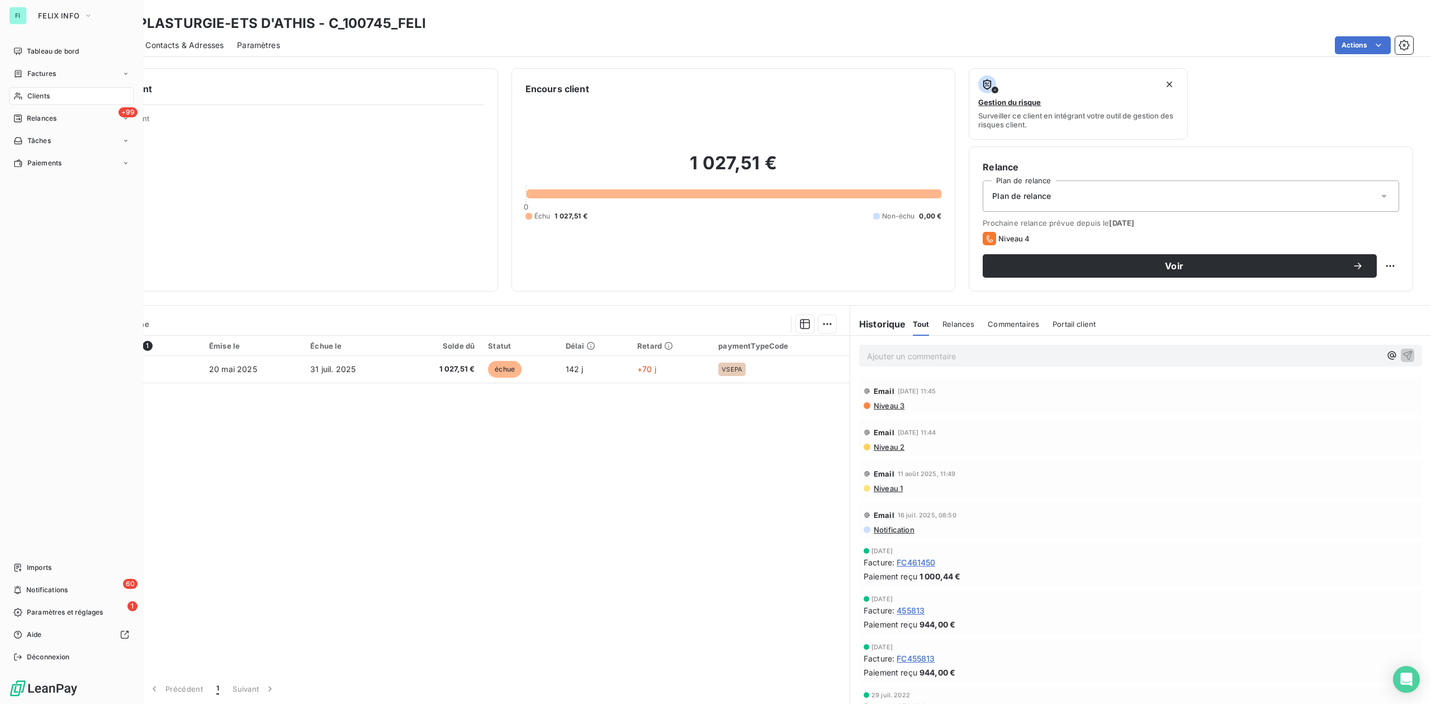
click at [31, 95] on span "Clients" at bounding box center [38, 96] width 22 height 10
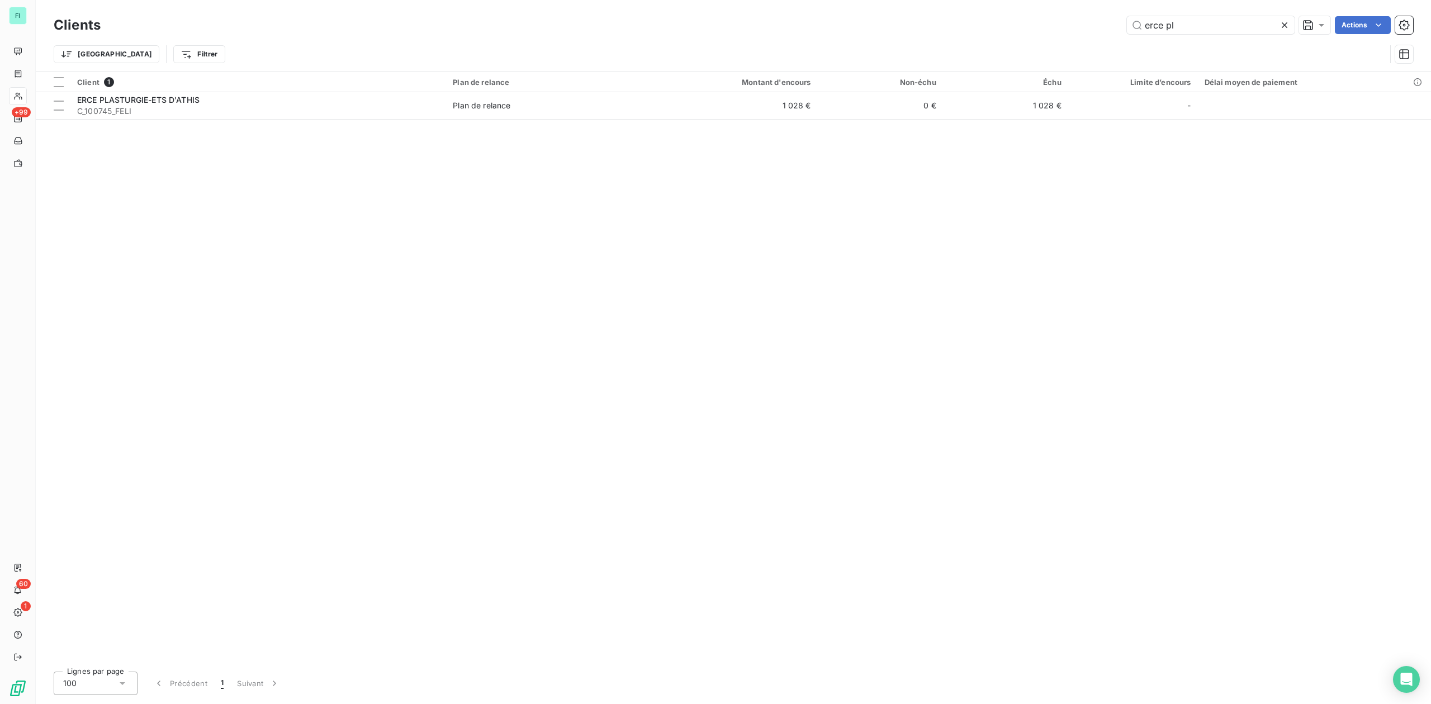
drag, startPoint x: 1184, startPoint y: 22, endPoint x: 907, endPoint y: 22, distance: 277.2
click at [935, 22] on div "erce pl Actions" at bounding box center [763, 25] width 1299 height 18
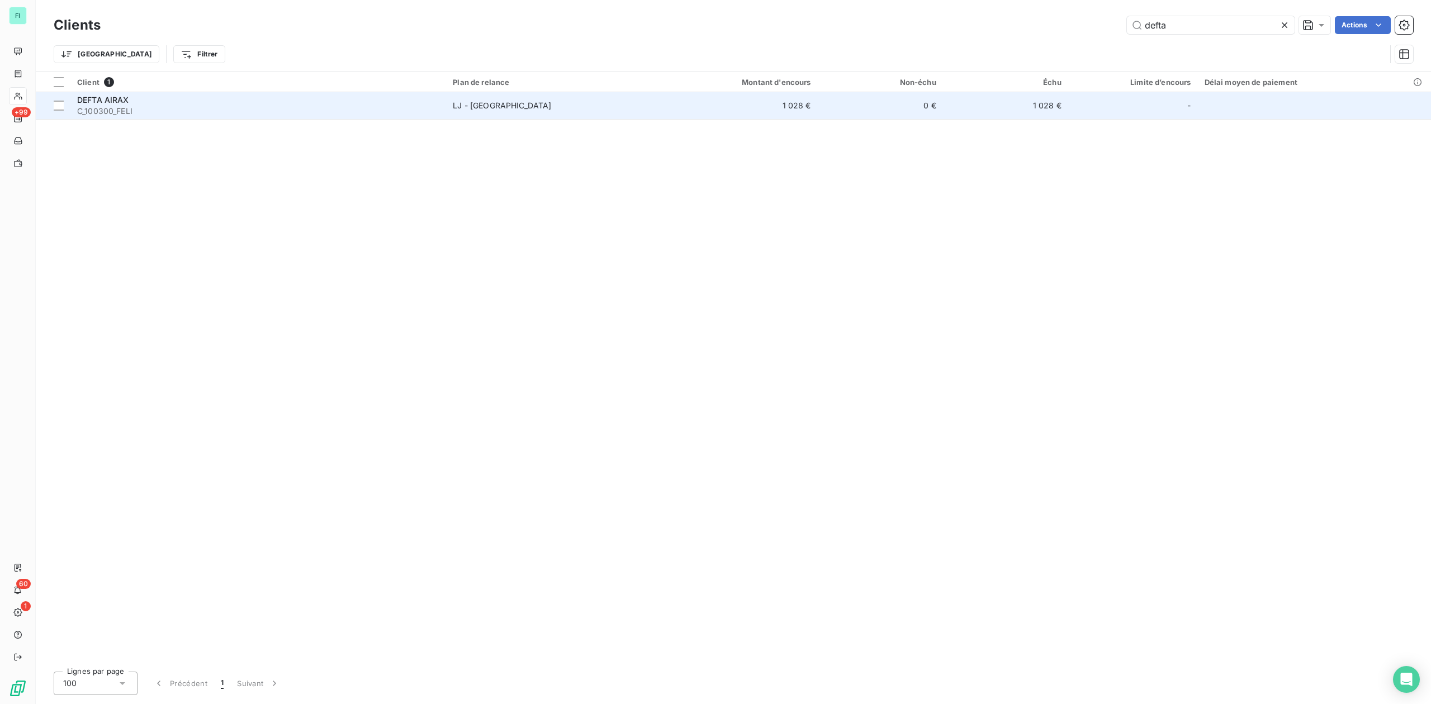
type input "defta"
click at [530, 108] on span "[PERSON_NAME][GEOGRAPHIC_DATA]" at bounding box center [548, 105] width 190 height 11
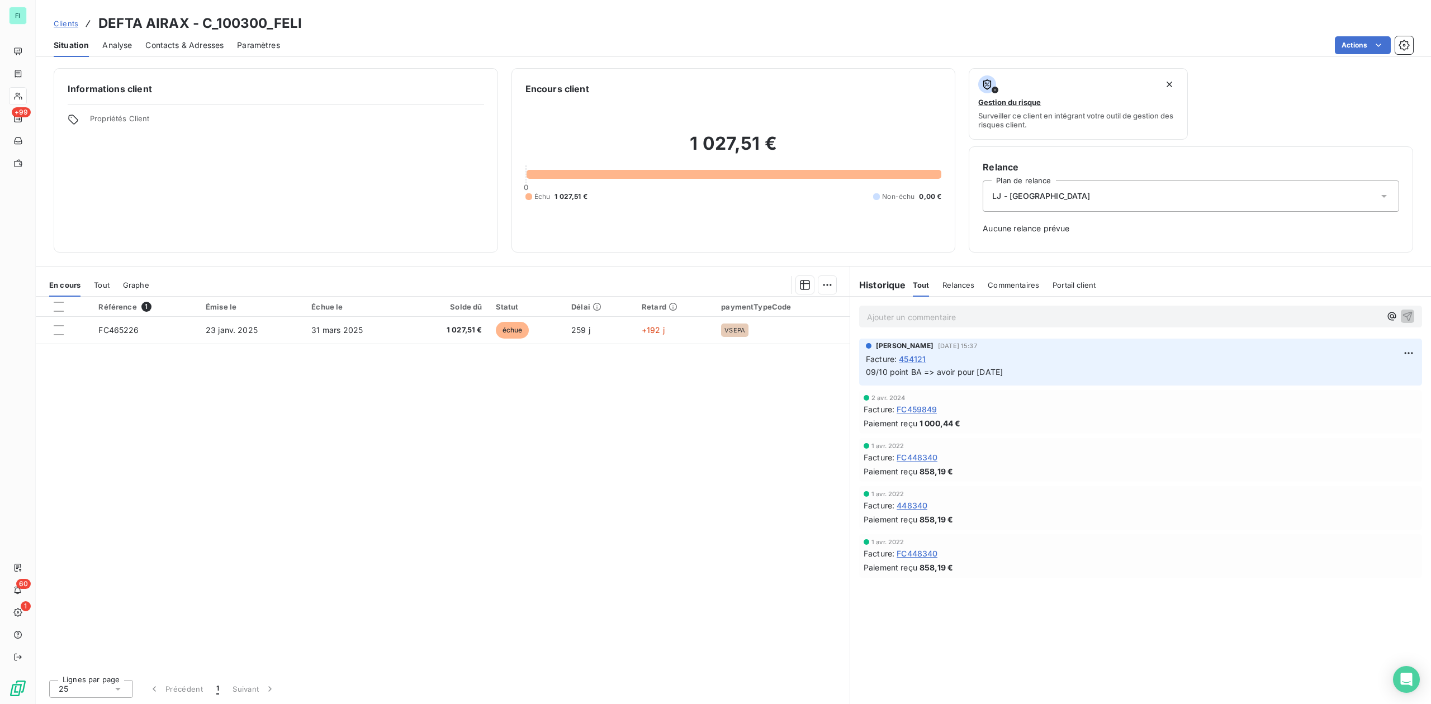
click at [412, 302] on th "Solde dû" at bounding box center [449, 307] width 79 height 20
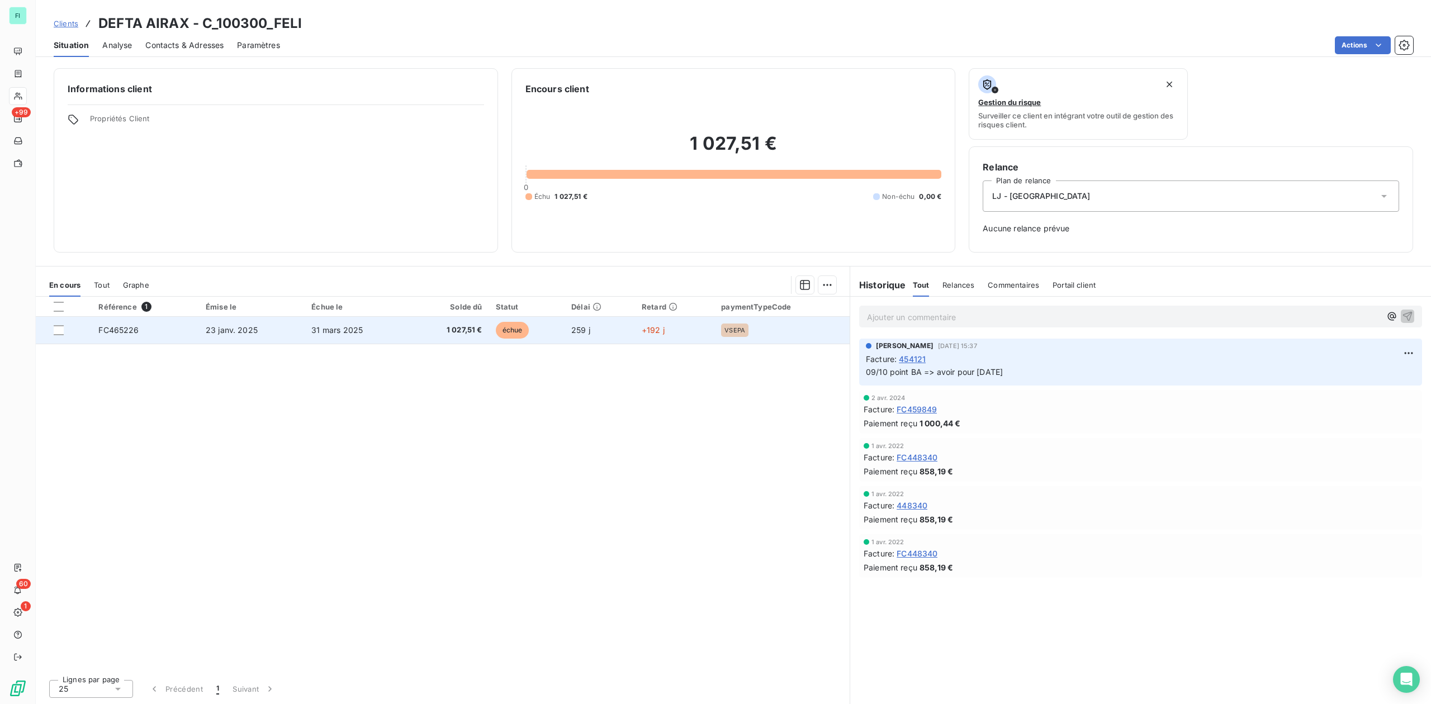
click at [405, 325] on td "31 mars 2025" at bounding box center [357, 330] width 105 height 27
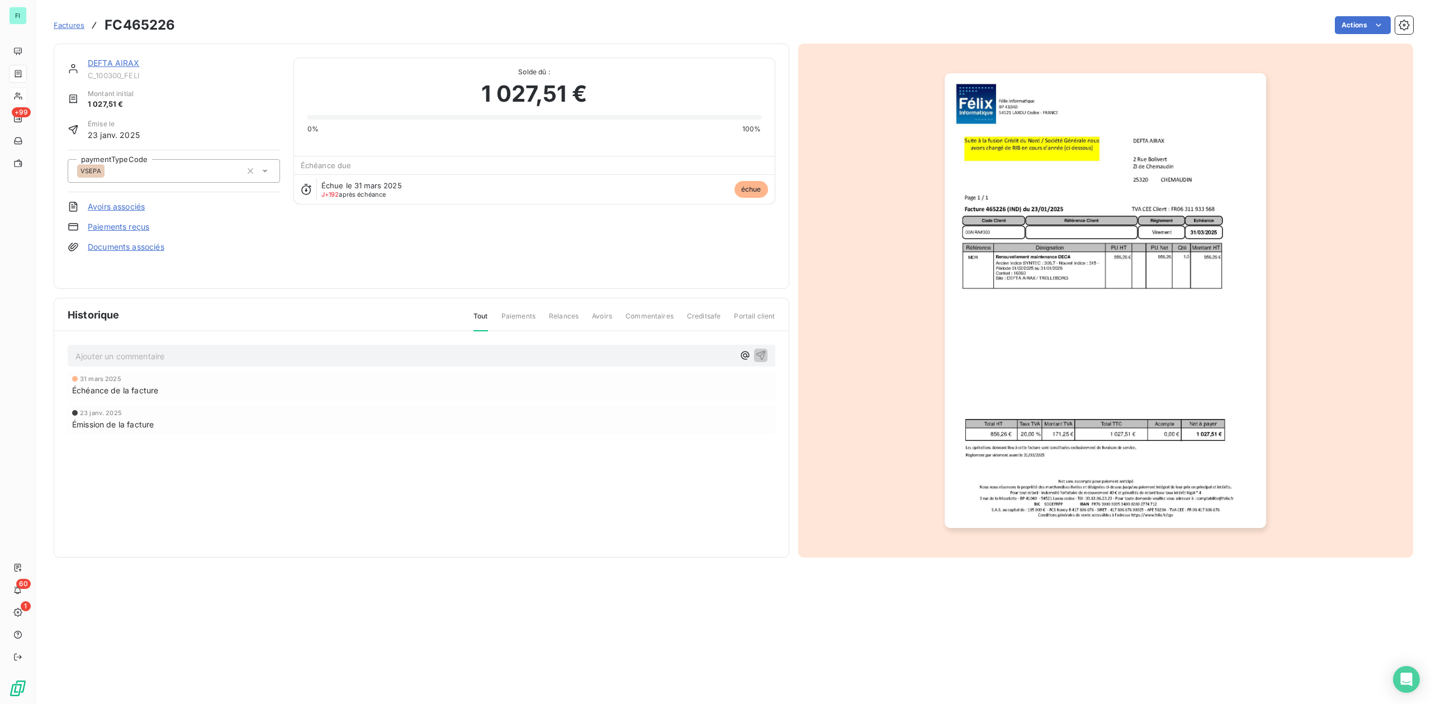
click at [117, 248] on link "Documents associés" at bounding box center [126, 246] width 77 height 11
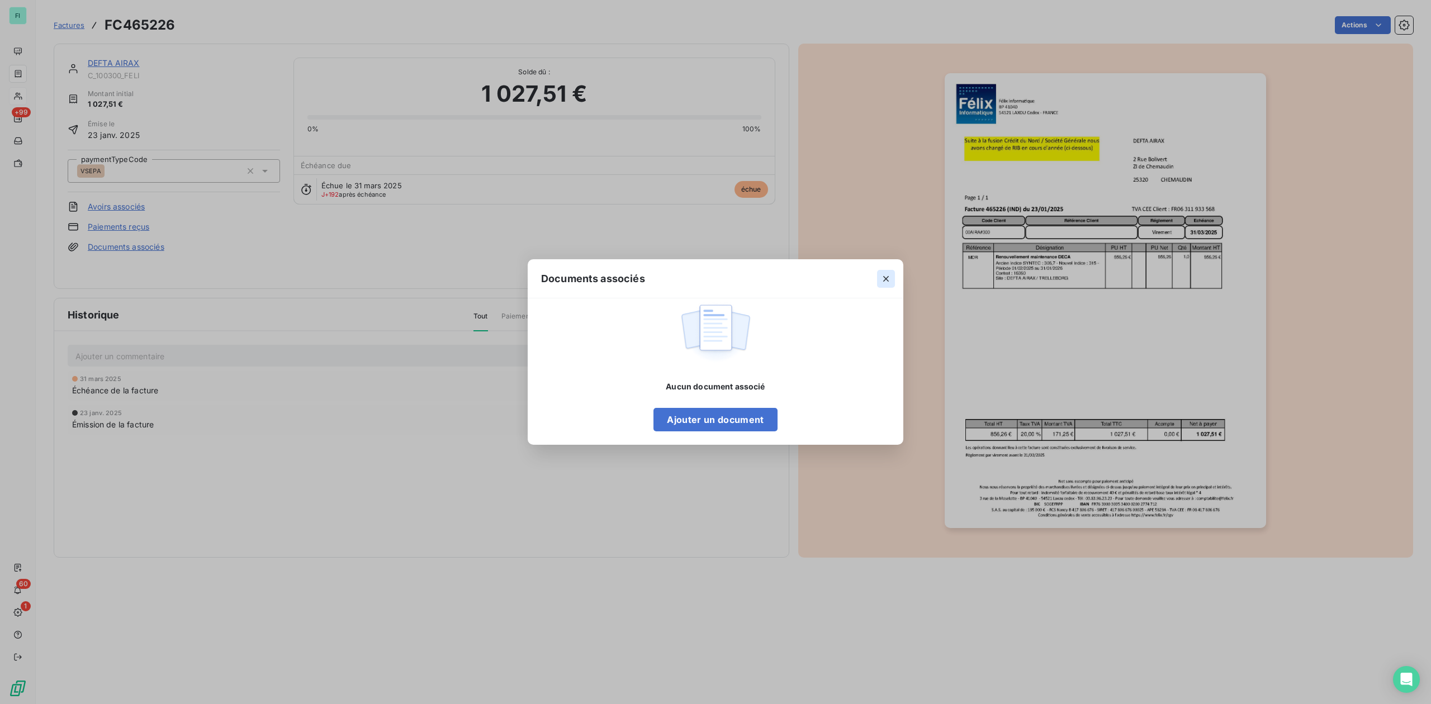
click at [888, 275] on icon "button" at bounding box center [885, 278] width 11 height 11
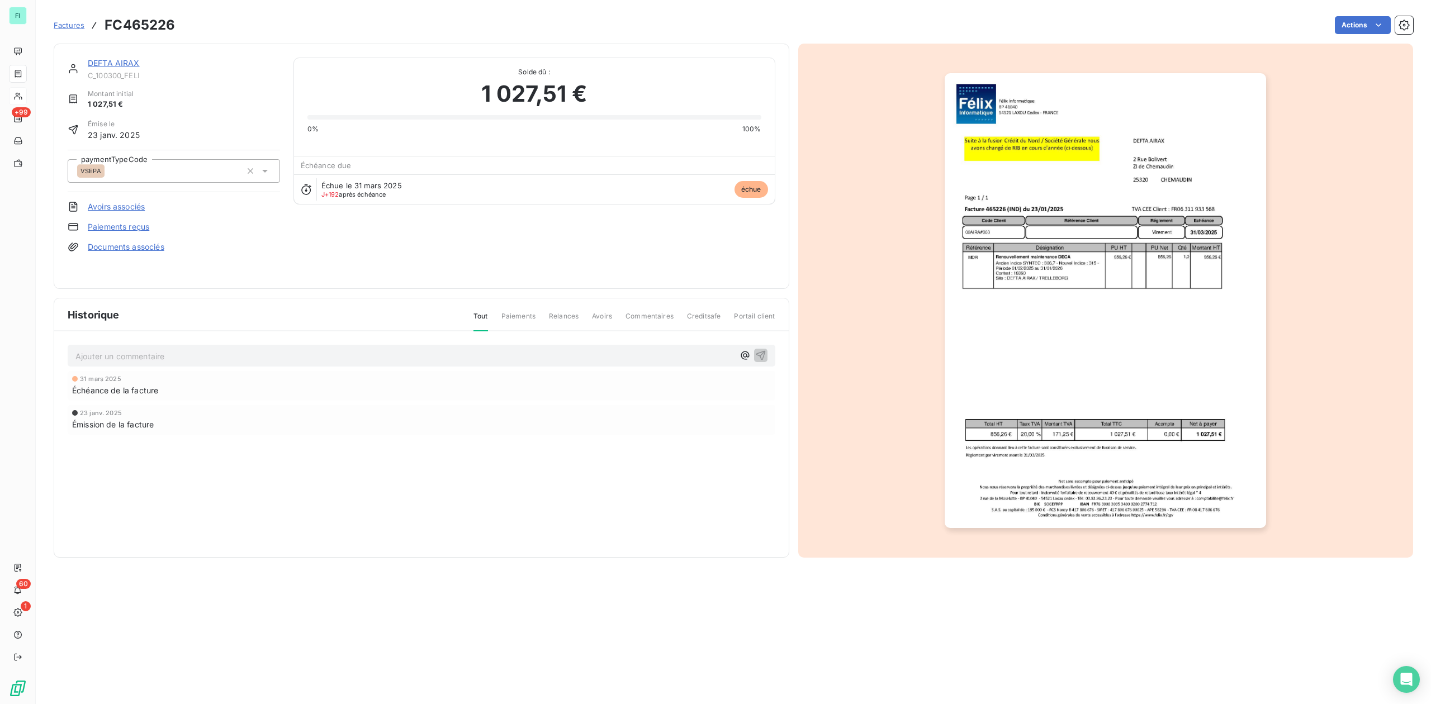
click at [121, 61] on link "DEFTA AIRAX" at bounding box center [114, 63] width 52 height 10
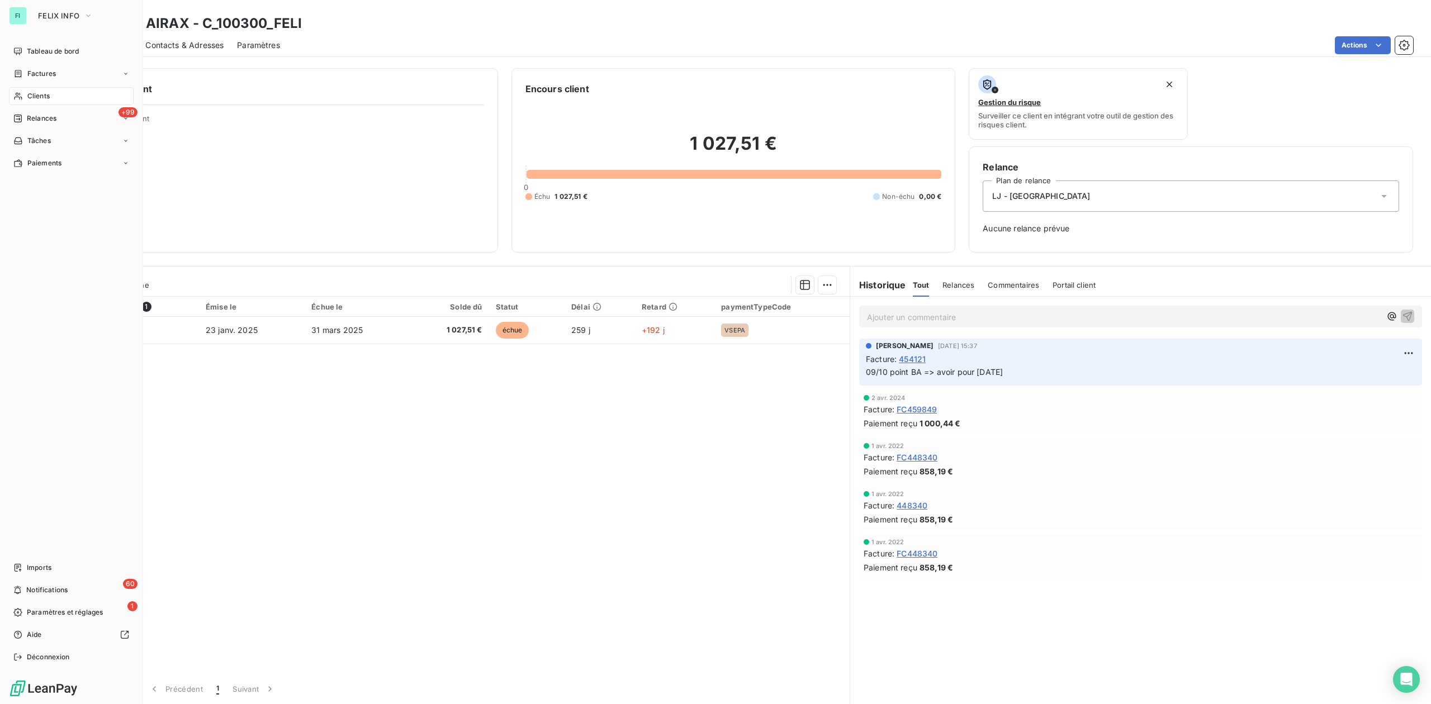
click at [32, 94] on span "Clients" at bounding box center [38, 96] width 22 height 10
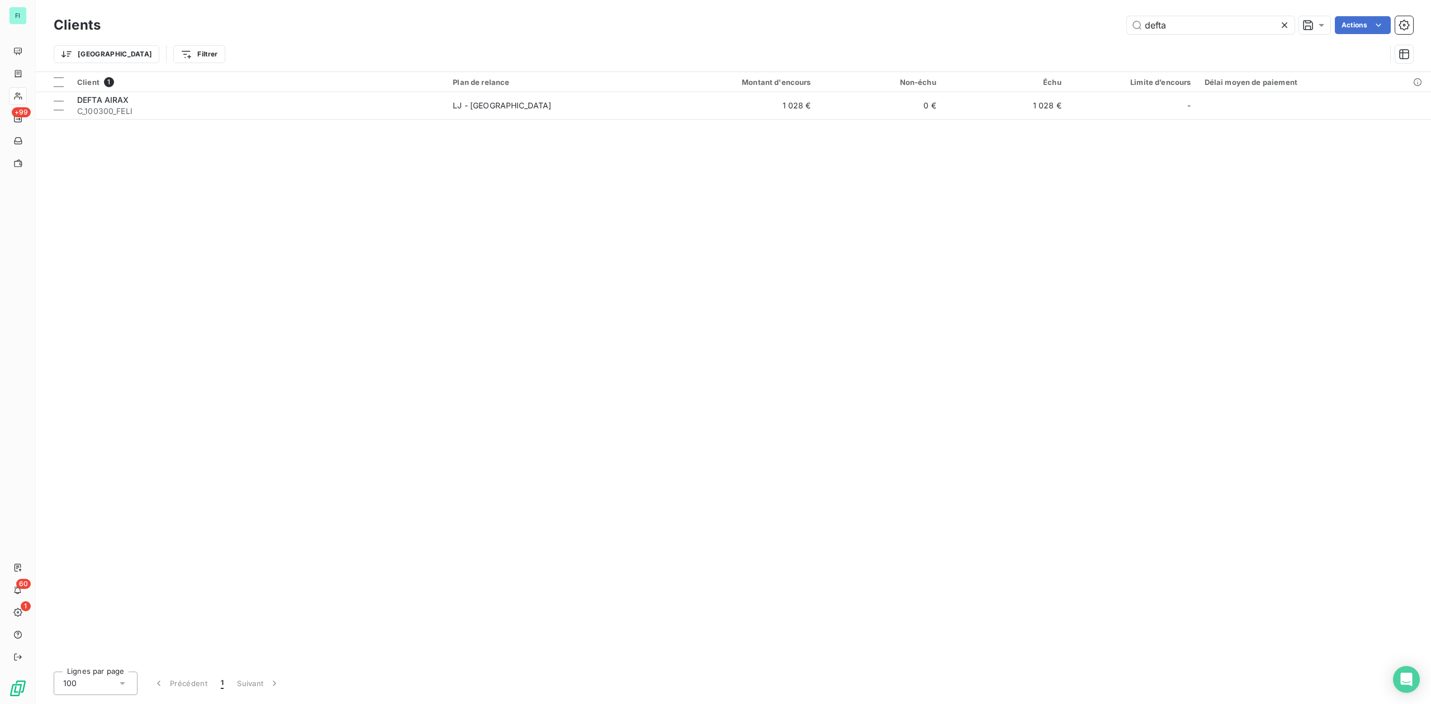
drag, startPoint x: 1187, startPoint y: 20, endPoint x: 844, endPoint y: 18, distance: 343.2
click at [937, 22] on div "defta Actions" at bounding box center [763, 25] width 1299 height 18
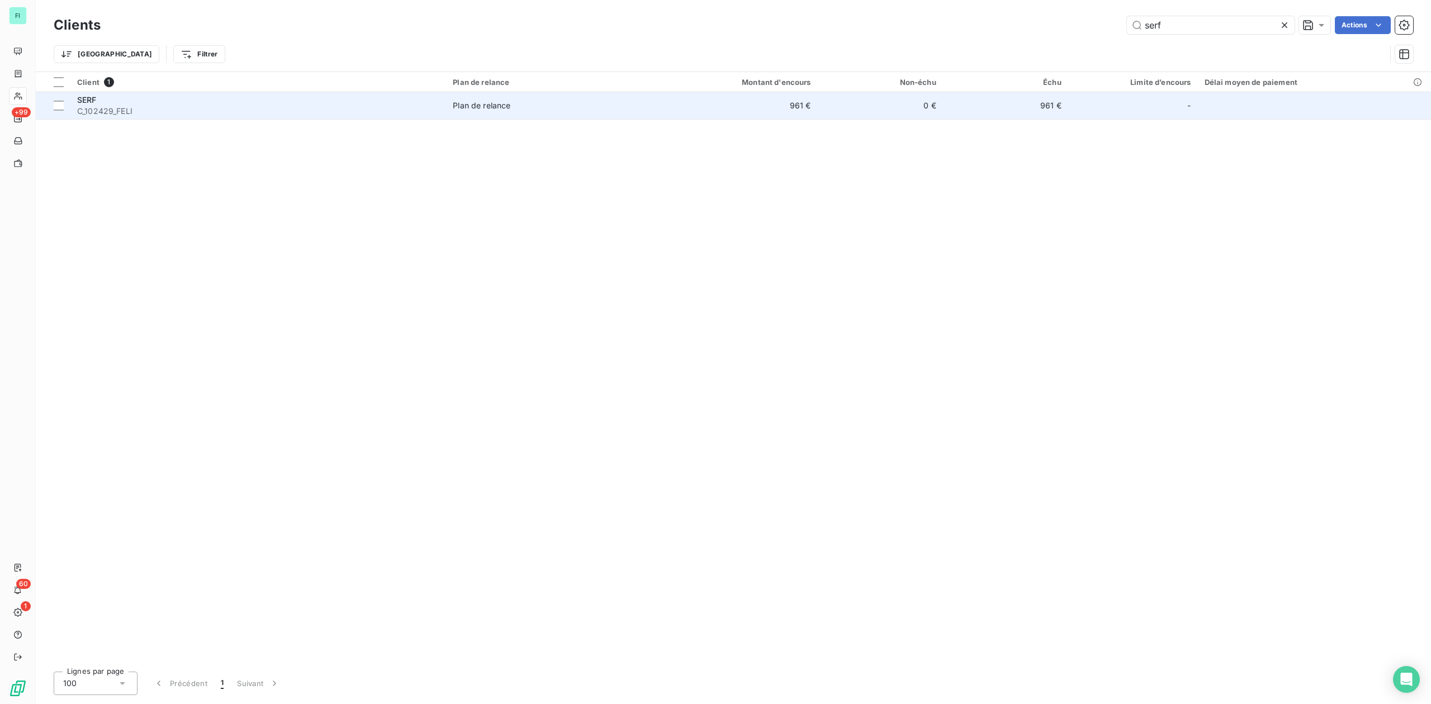
type input "serf"
click at [179, 99] on div "SERF" at bounding box center [258, 99] width 362 height 11
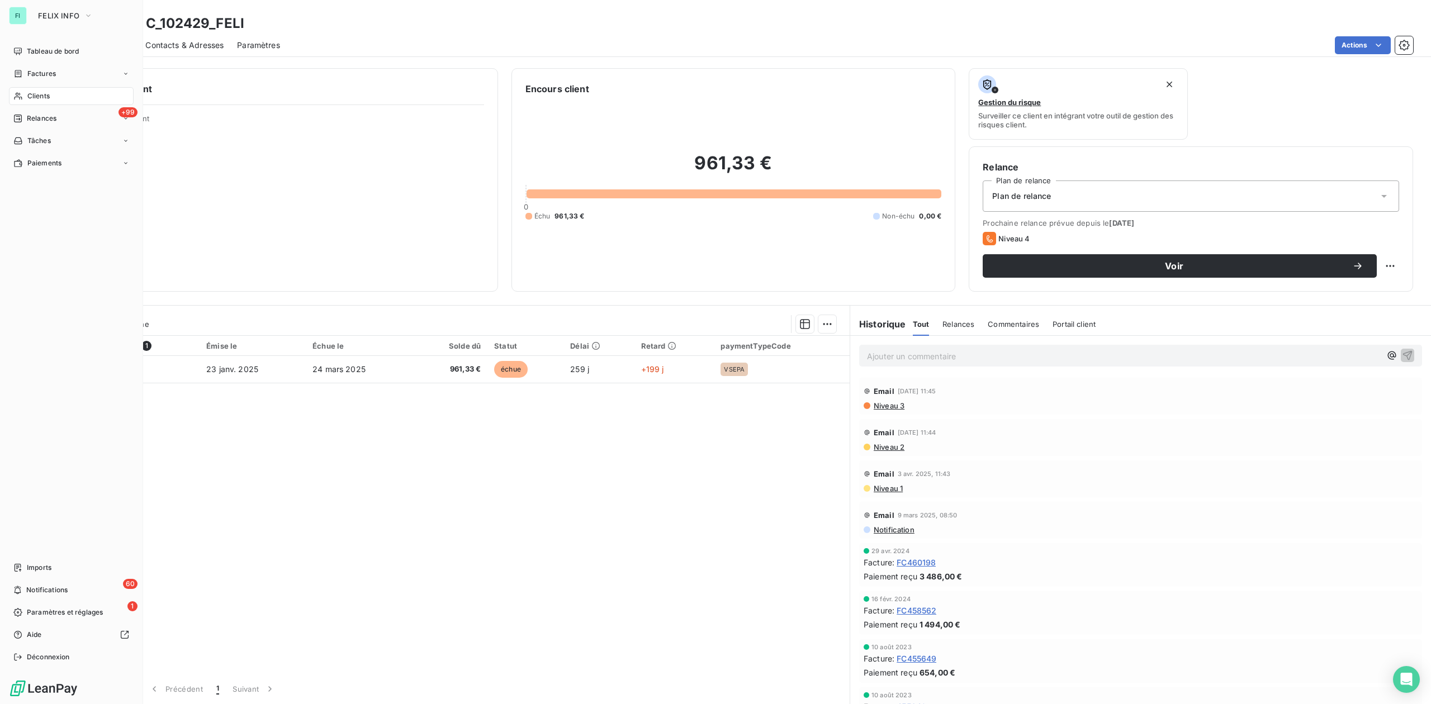
click at [36, 96] on span "Clients" at bounding box center [38, 96] width 22 height 10
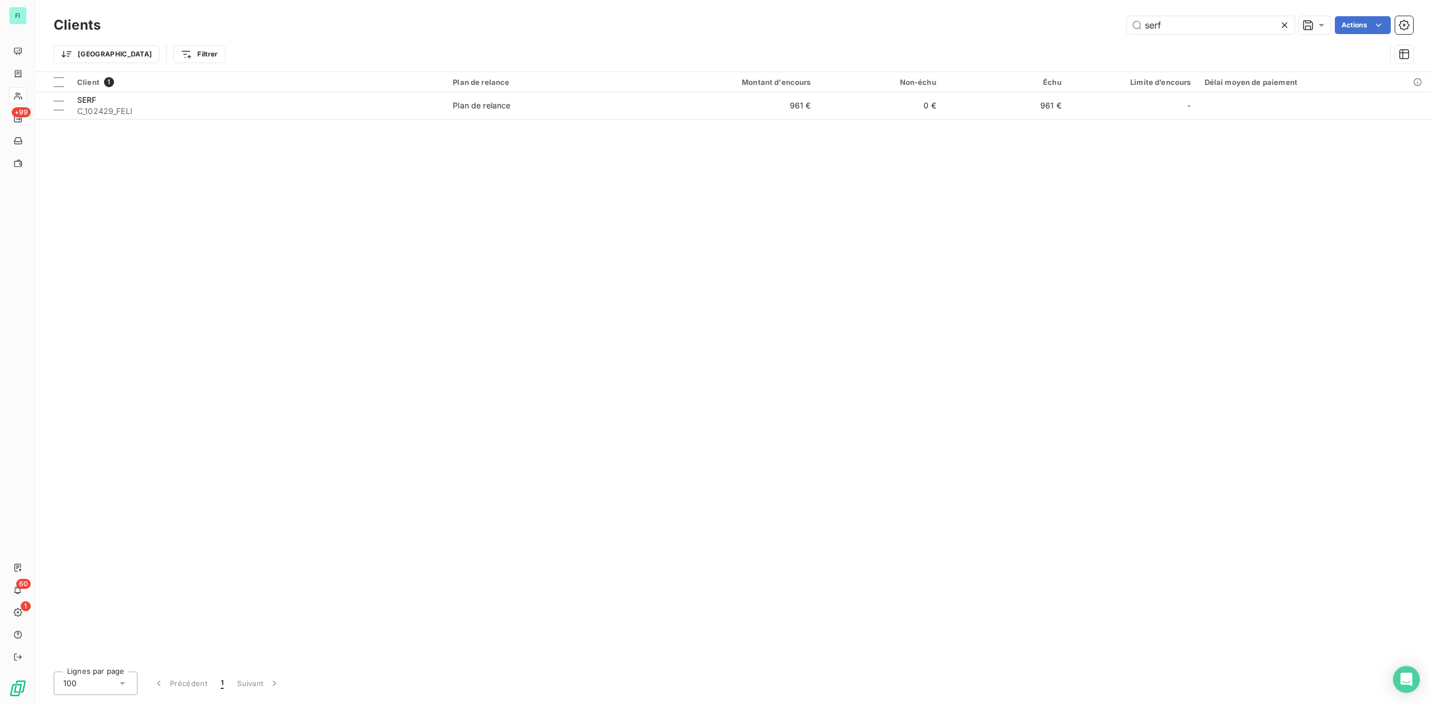
drag, startPoint x: 1197, startPoint y: 25, endPoint x: 924, endPoint y: 28, distance: 272.8
click at [924, 28] on div "serf Actions" at bounding box center [763, 25] width 1299 height 18
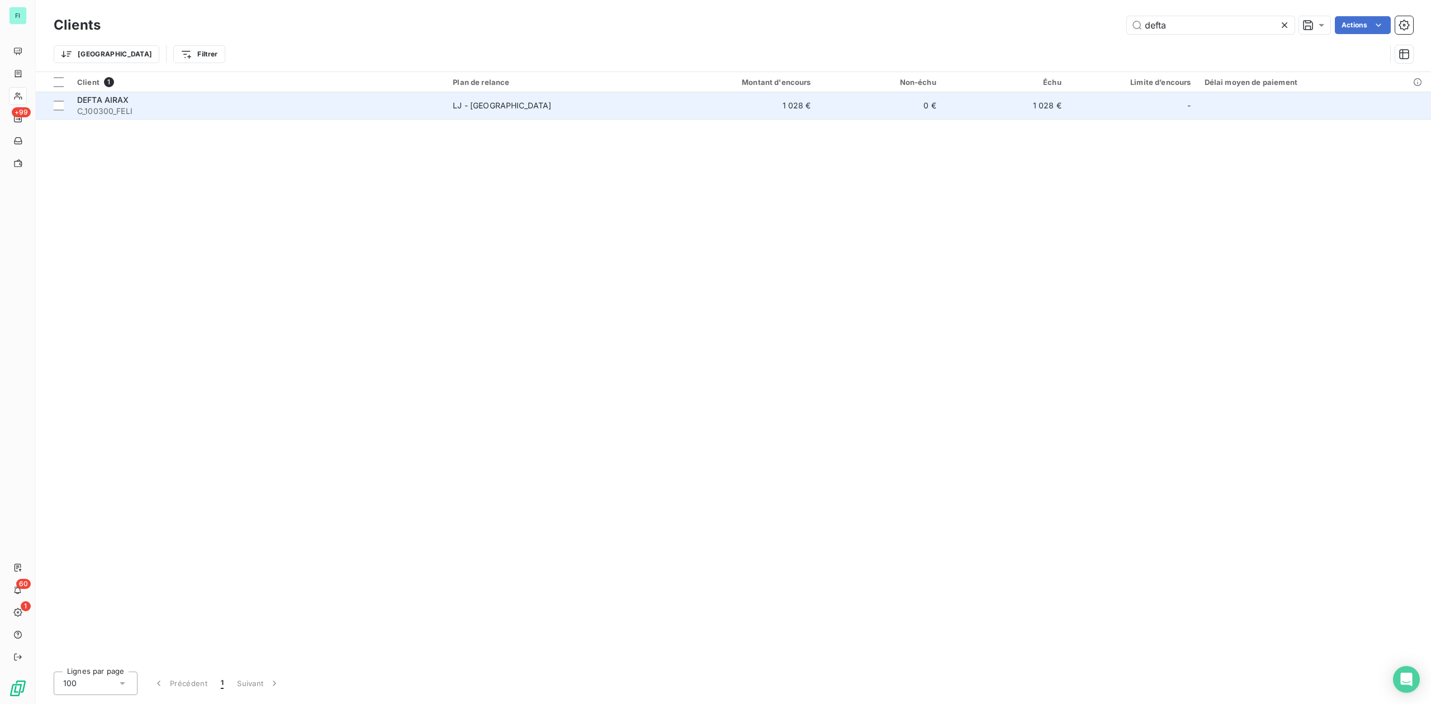
type input "defta"
click at [352, 99] on div "DEFTA AIRAX" at bounding box center [258, 99] width 362 height 11
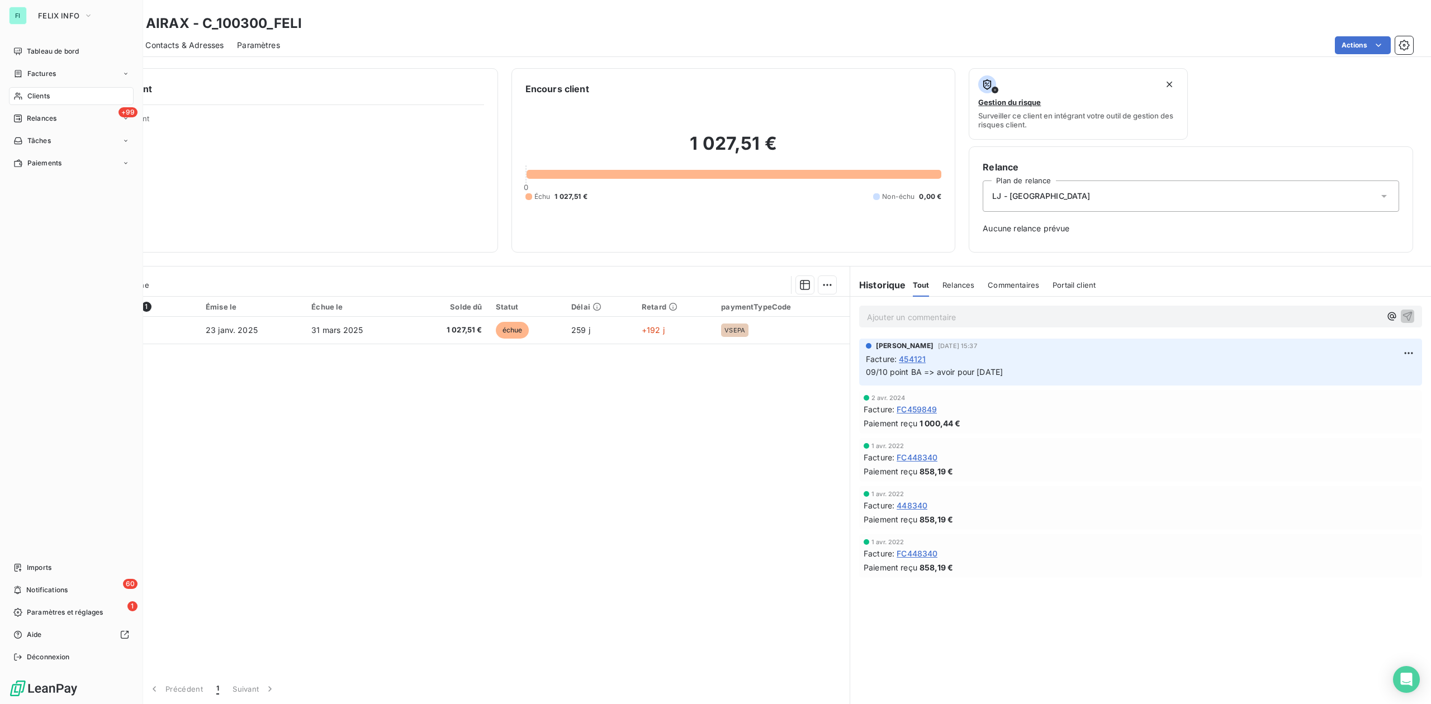
click at [27, 93] on span "Clients" at bounding box center [38, 96] width 22 height 10
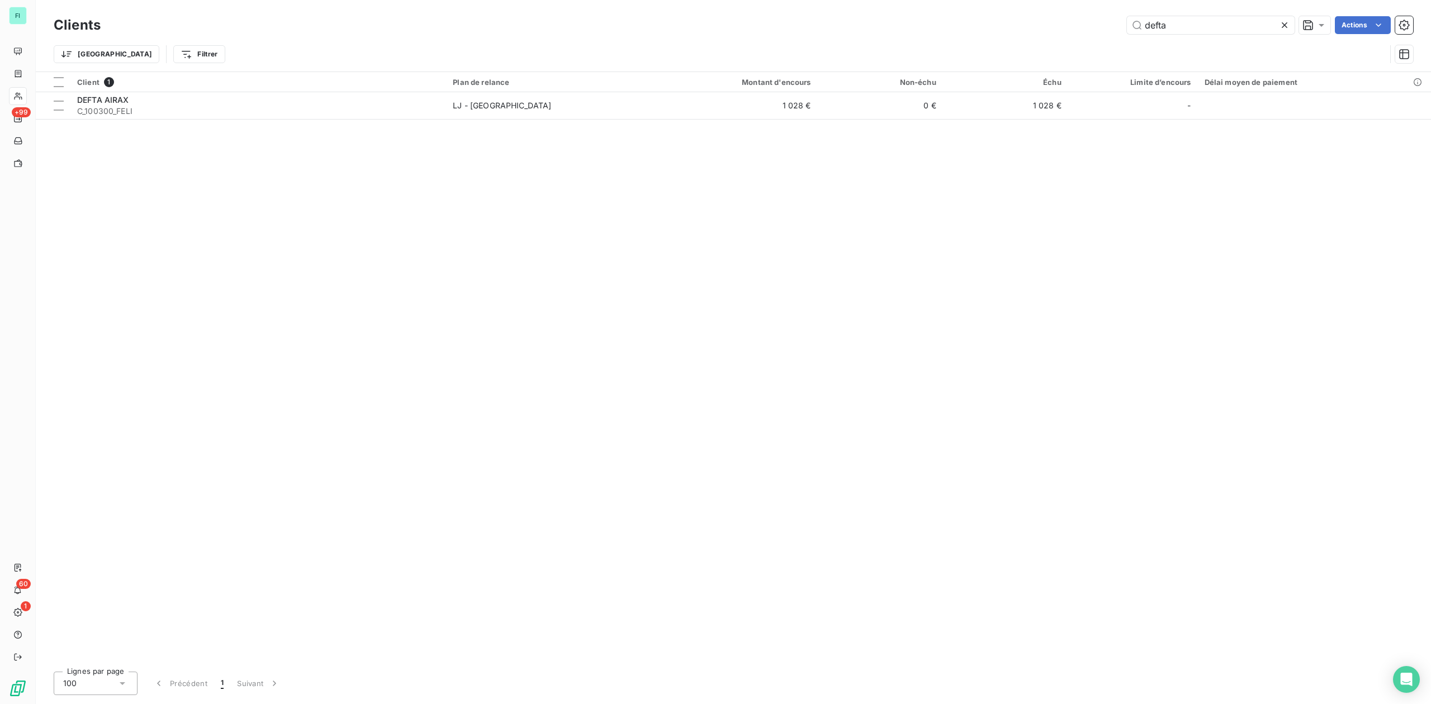
drag, startPoint x: 1196, startPoint y: 25, endPoint x: 996, endPoint y: 25, distance: 200.1
click at [1001, 25] on div "defta Actions" at bounding box center [763, 25] width 1299 height 18
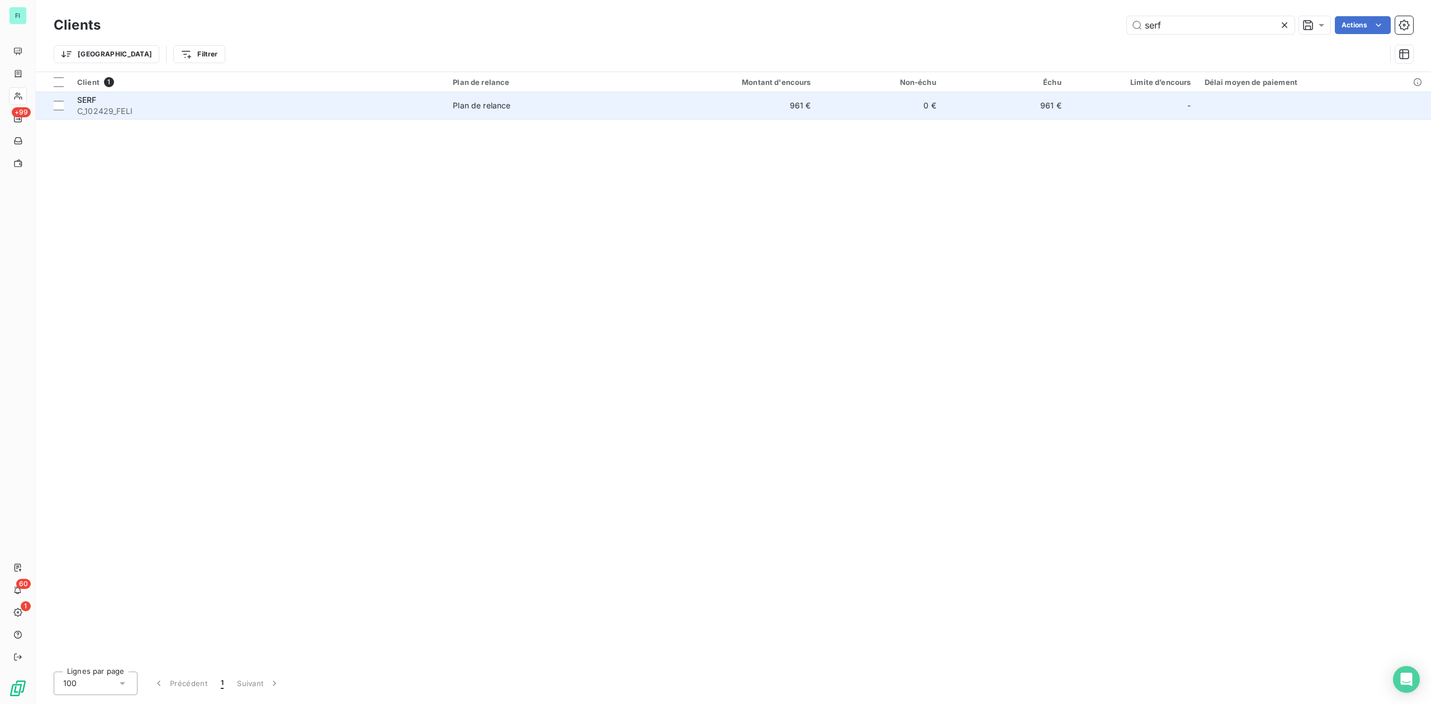
type input "serf"
click at [97, 103] on div "SERF" at bounding box center [258, 99] width 362 height 11
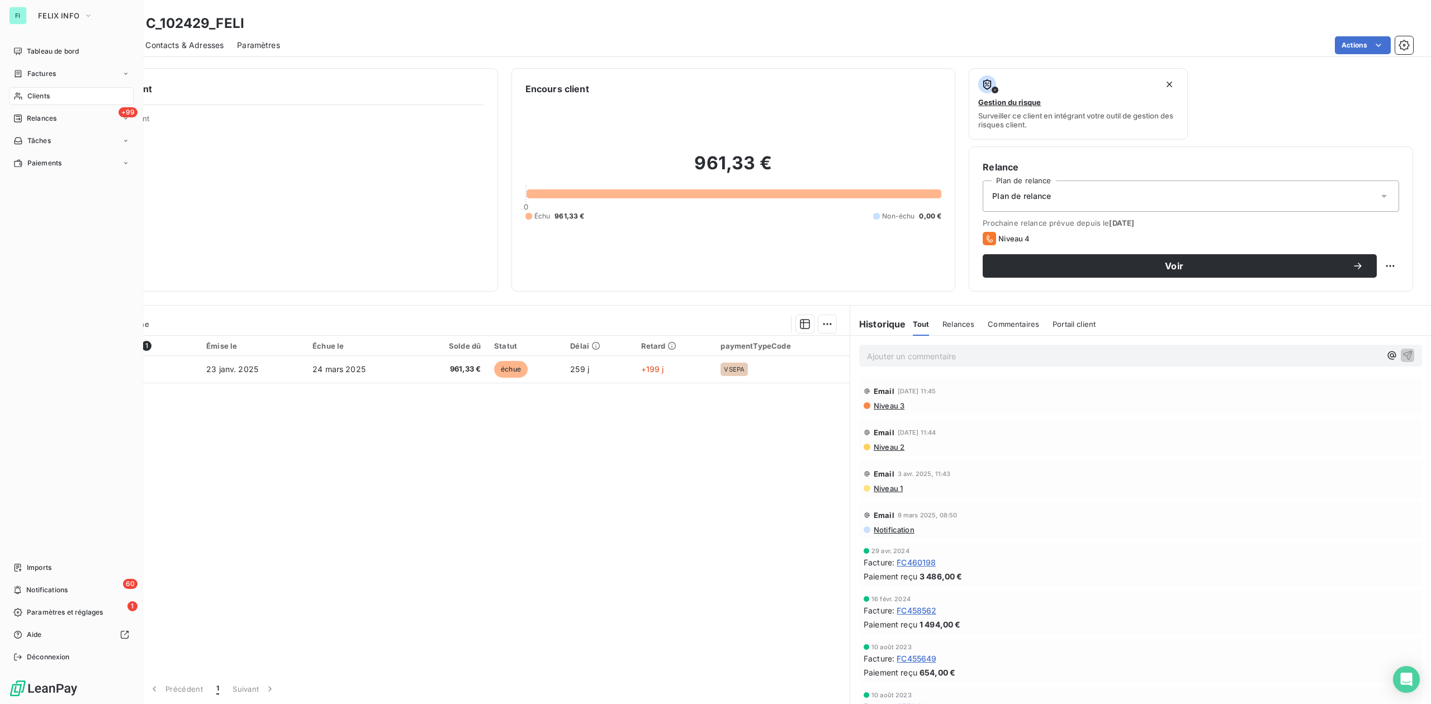
click at [35, 90] on div "Clients" at bounding box center [71, 96] width 125 height 18
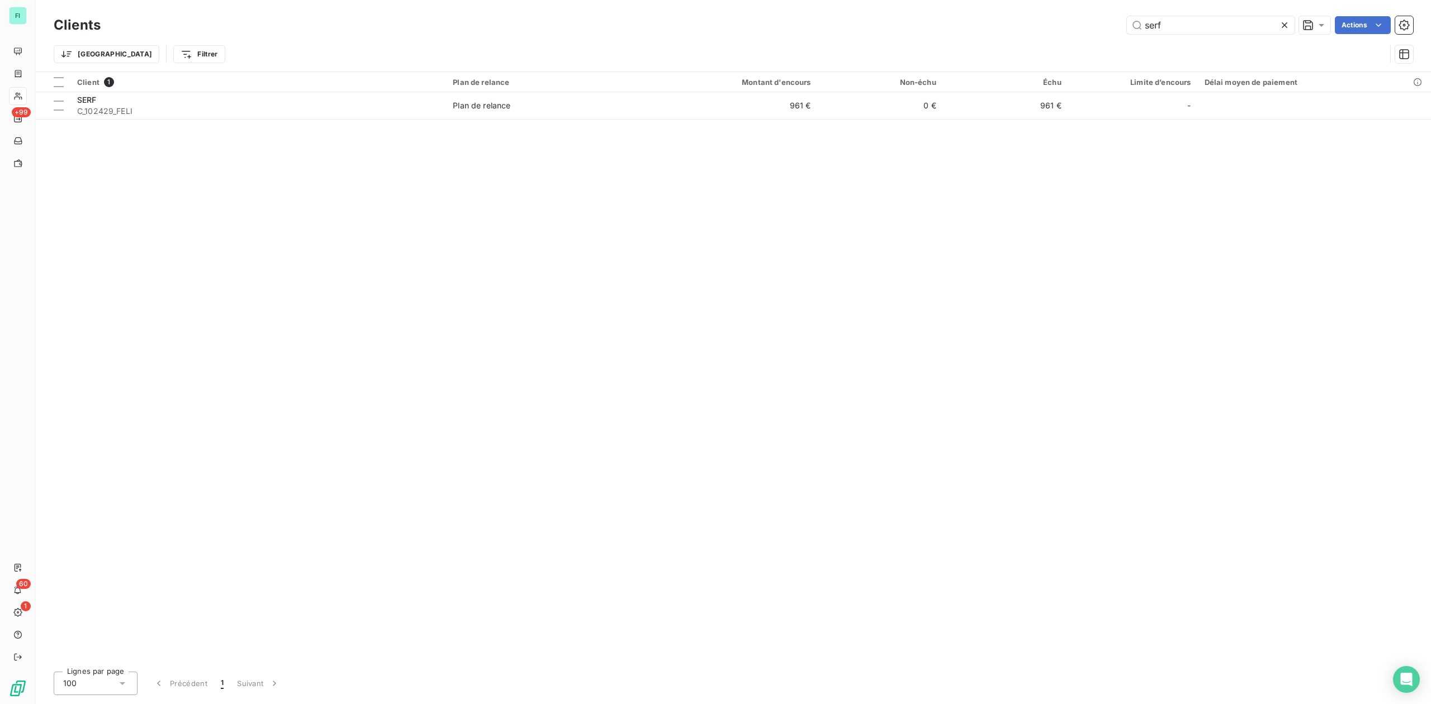
drag, startPoint x: 1184, startPoint y: 27, endPoint x: 1045, endPoint y: 25, distance: 139.2
click at [1056, 25] on div "serf Actions" at bounding box center [763, 25] width 1299 height 18
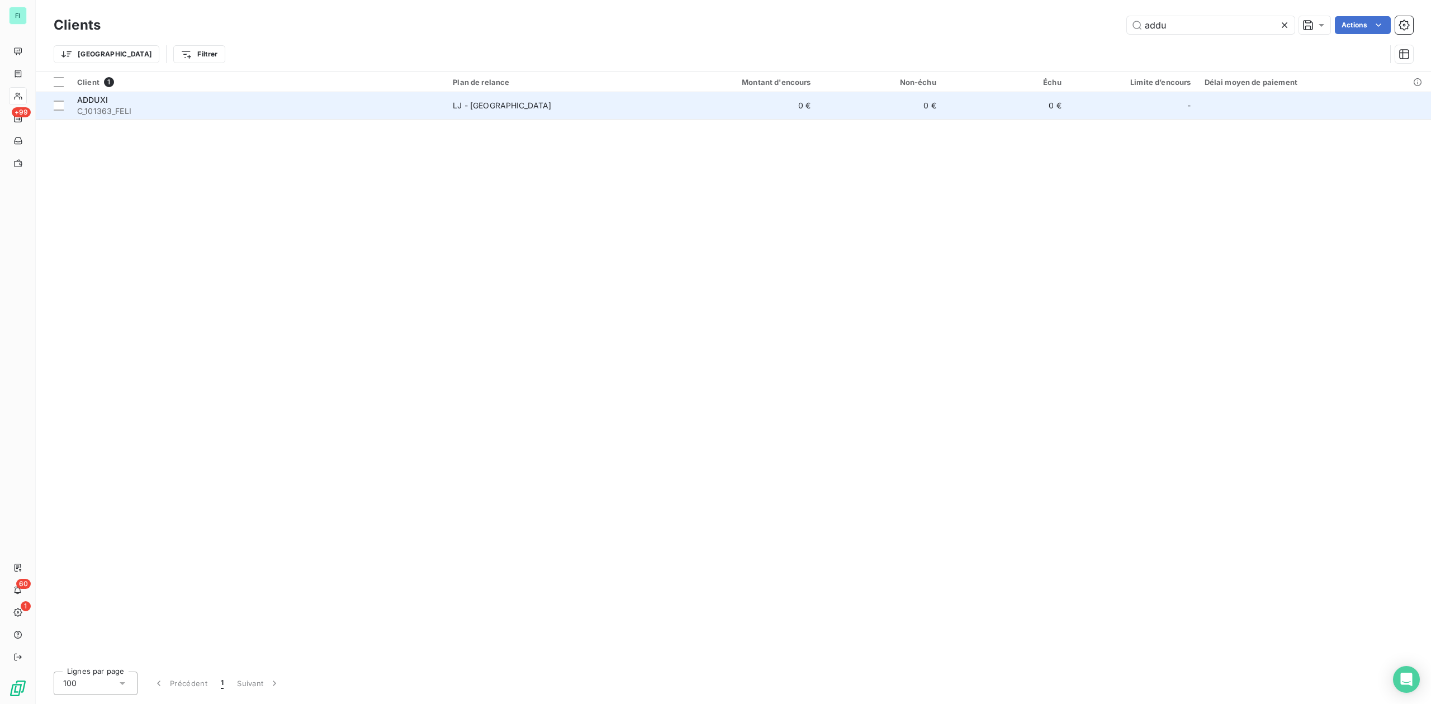
type input "addu"
click at [150, 101] on div "ADDUXI" at bounding box center [258, 99] width 362 height 11
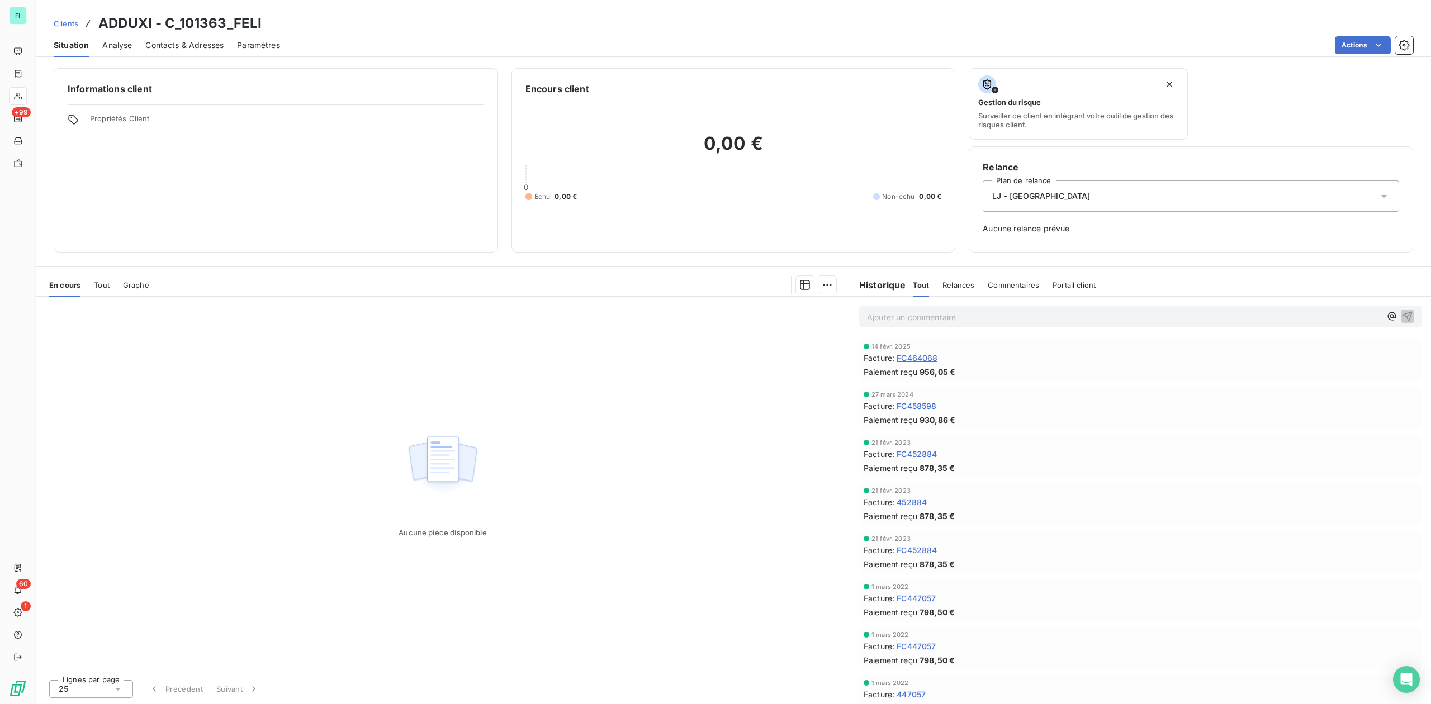
click at [105, 285] on span "Tout" at bounding box center [102, 285] width 16 height 9
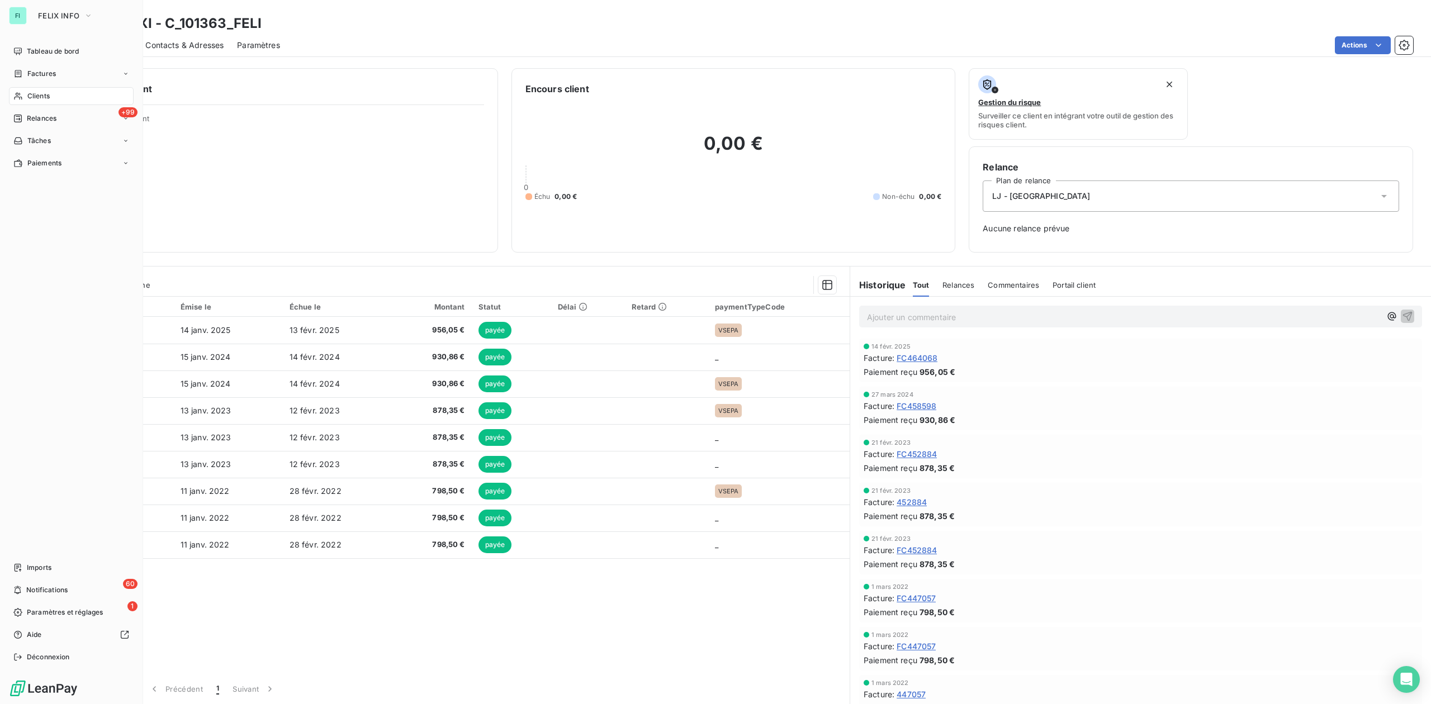
click at [32, 93] on span "Clients" at bounding box center [38, 96] width 22 height 10
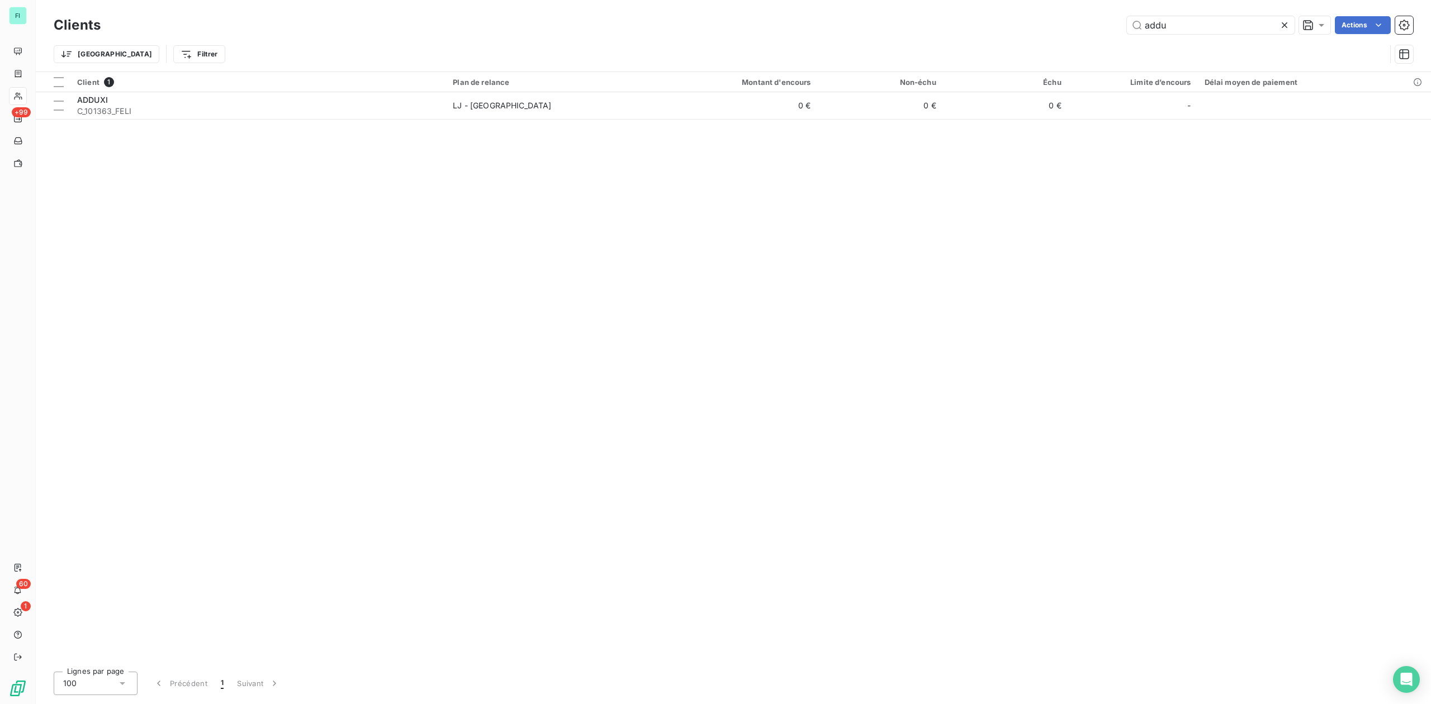
drag, startPoint x: 1194, startPoint y: 26, endPoint x: 938, endPoint y: 26, distance: 256.6
click at [971, 26] on div "addu Actions" at bounding box center [763, 25] width 1299 height 18
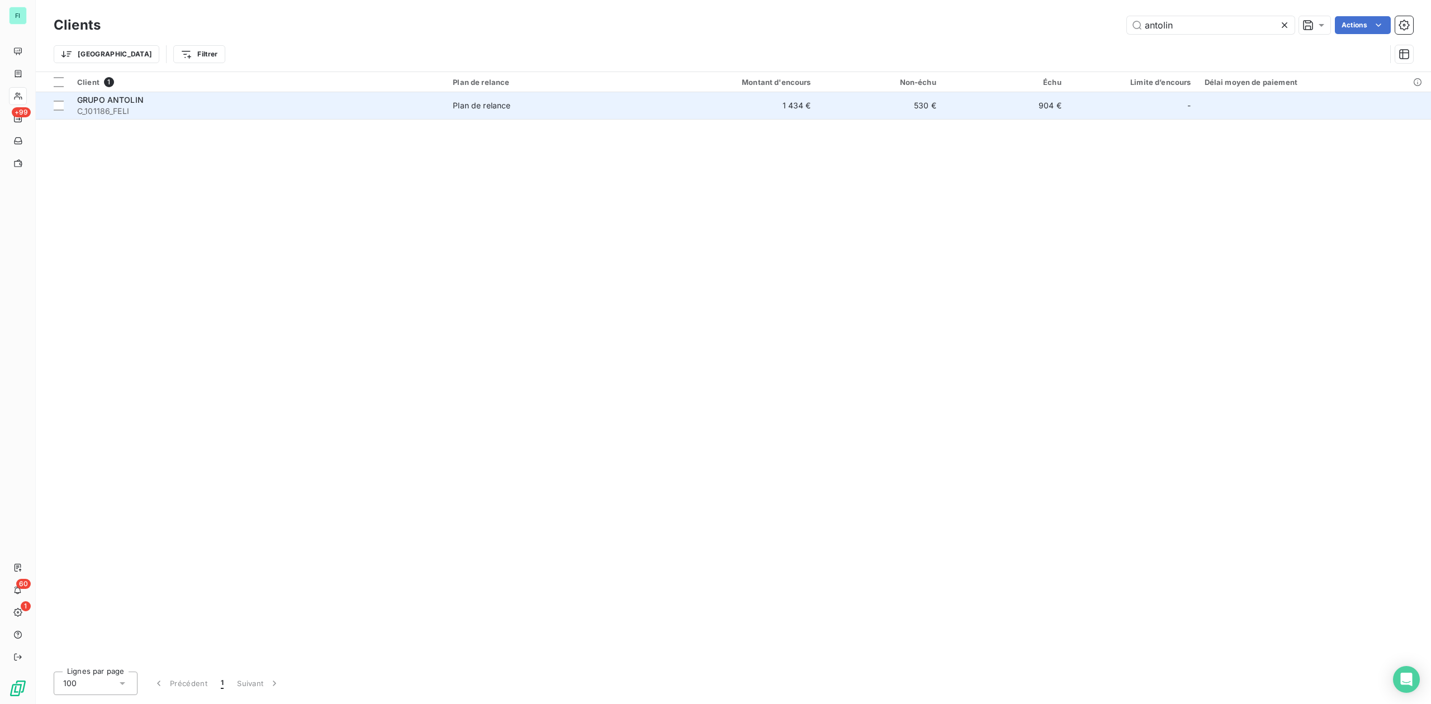
type input "antolin"
click at [219, 108] on span "C_101186_FELI" at bounding box center [258, 111] width 362 height 11
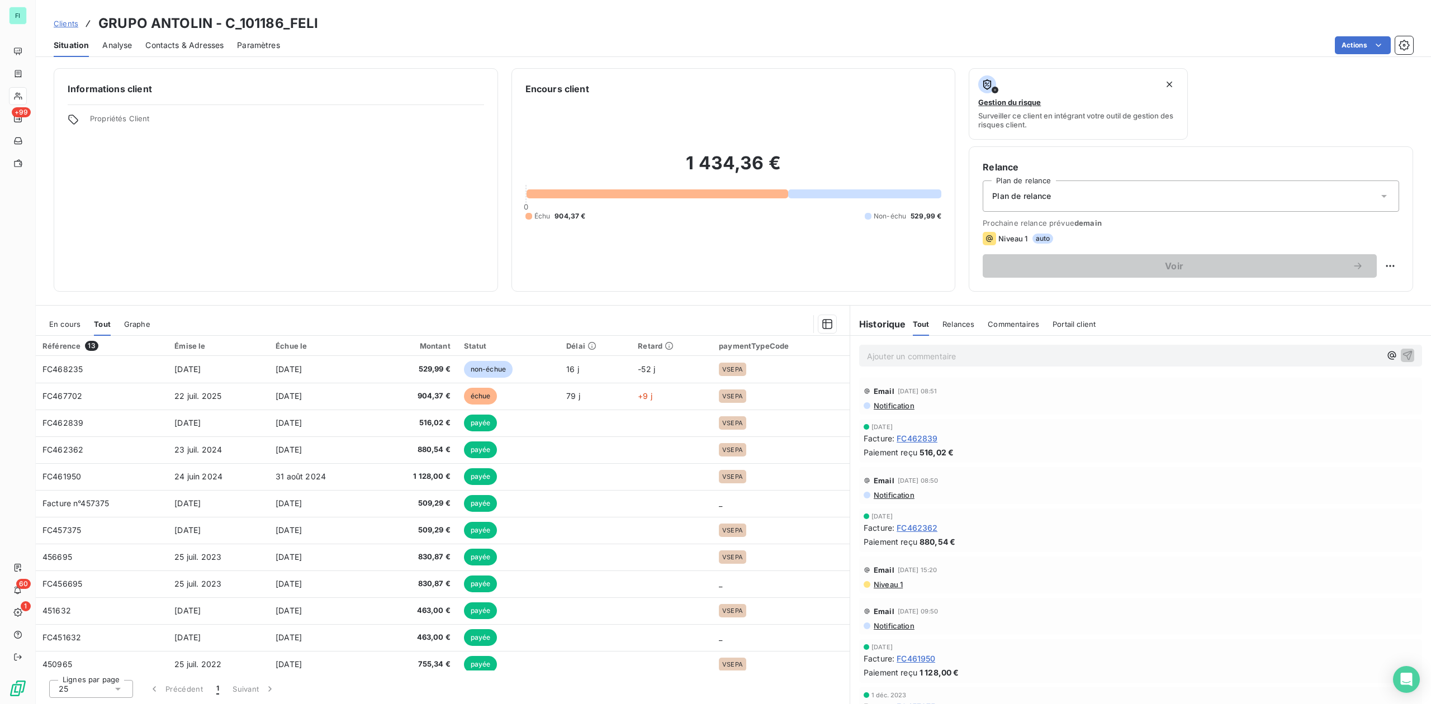
click at [63, 320] on span "En cours" at bounding box center [64, 324] width 31 height 9
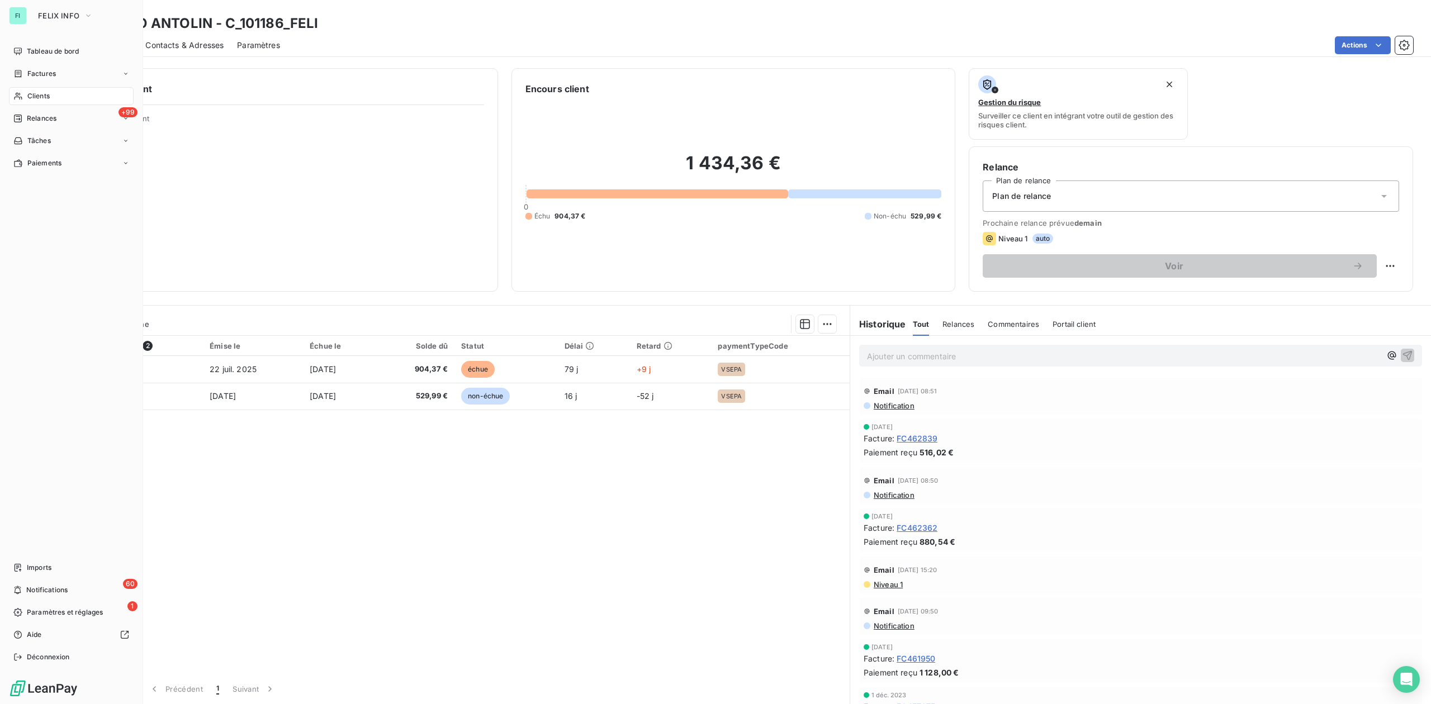
click at [61, 96] on div "Clients" at bounding box center [71, 96] width 125 height 18
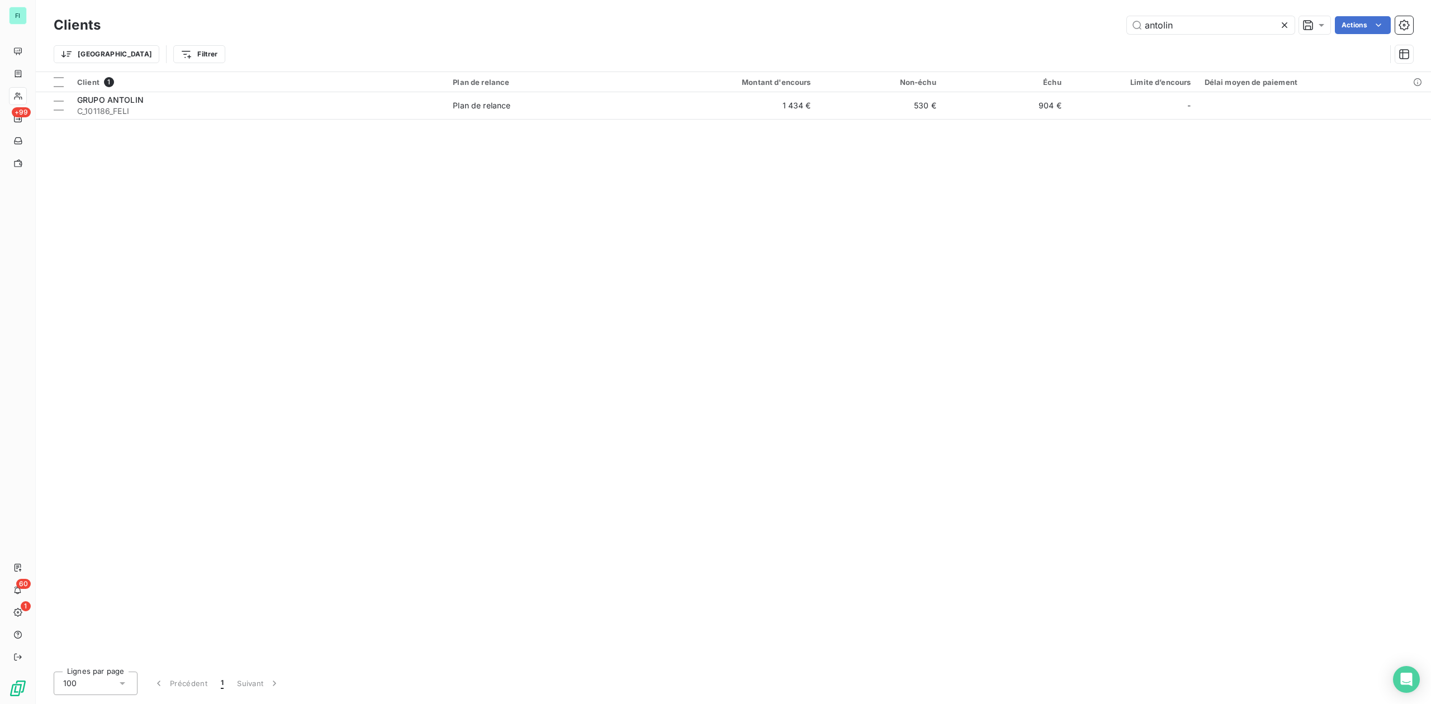
drag, startPoint x: 1199, startPoint y: 23, endPoint x: 675, endPoint y: 25, distance: 523.7
click at [822, 25] on div "antolin Actions" at bounding box center [763, 25] width 1299 height 18
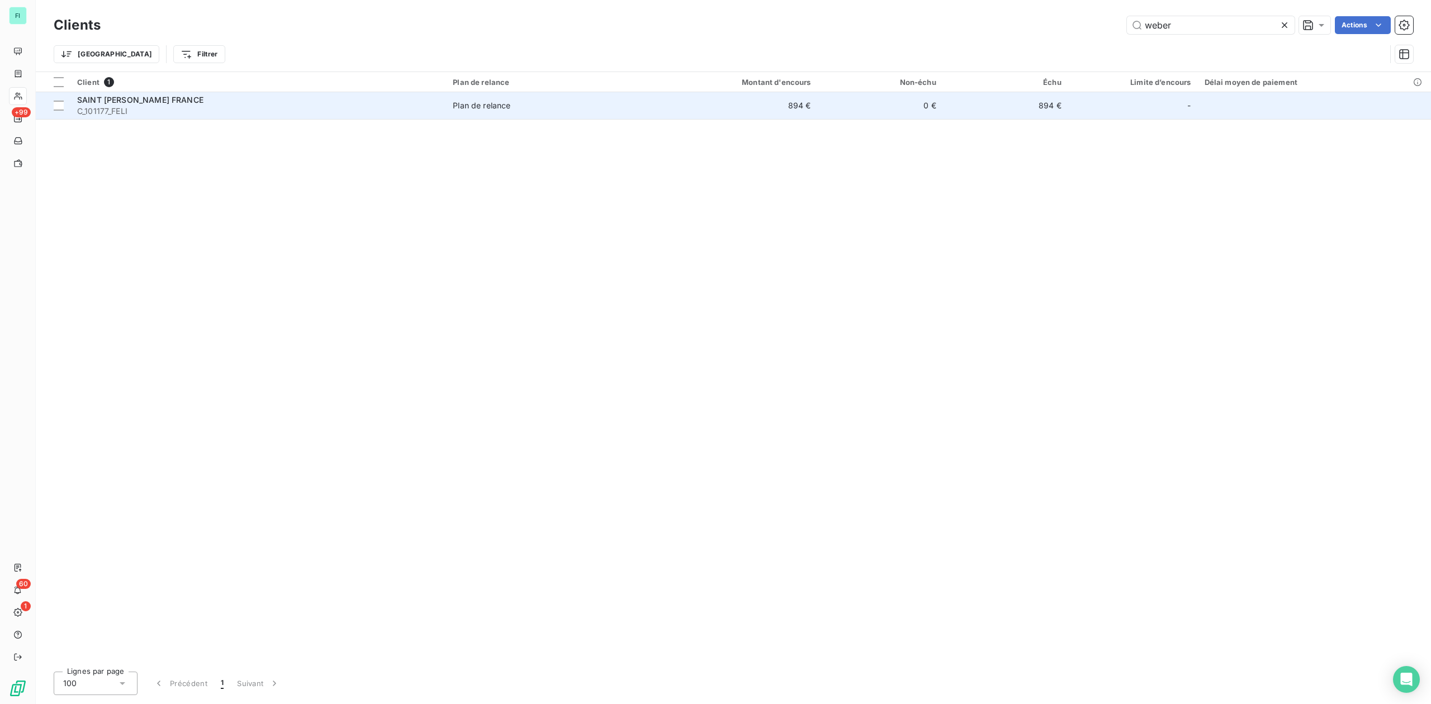
type input "weber"
click at [157, 95] on span "SAINT GOBAIN WEBER FRANCE" at bounding box center [140, 100] width 126 height 10
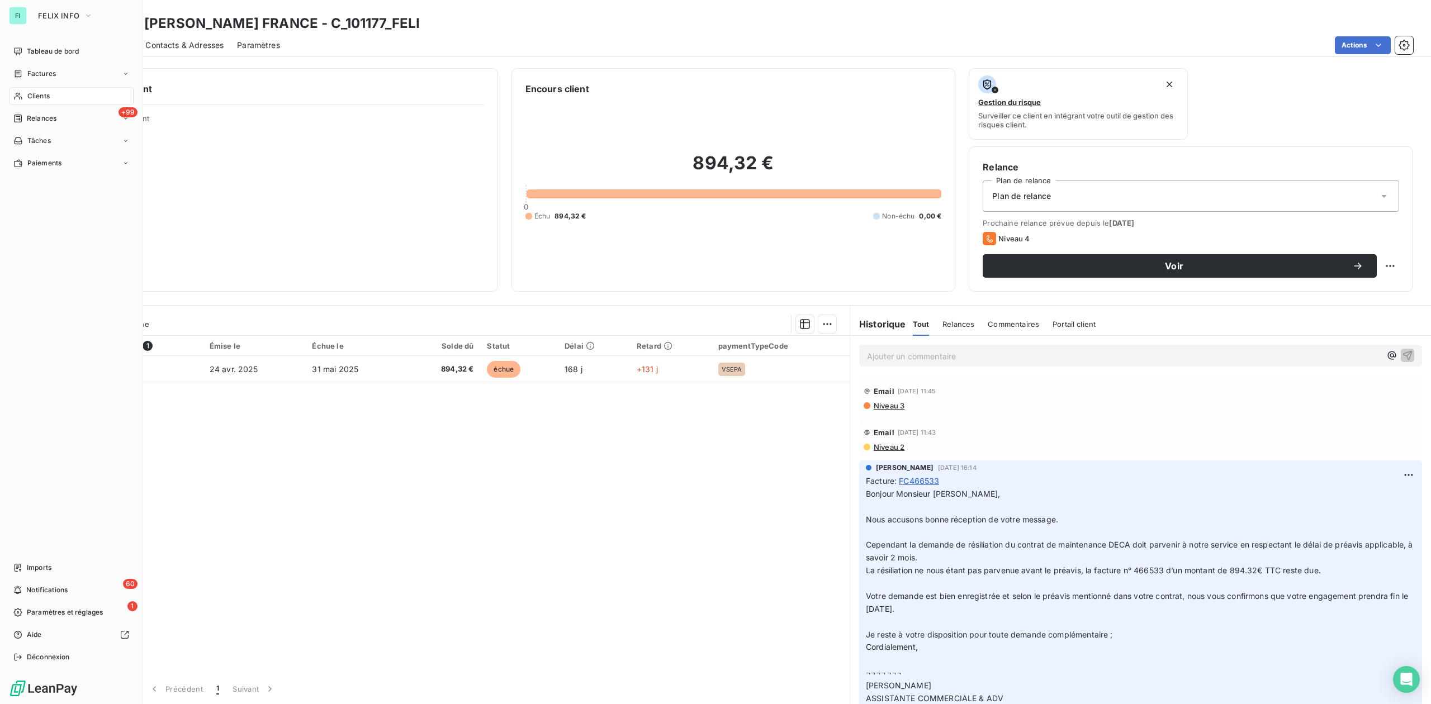
click at [34, 88] on div "Clients" at bounding box center [71, 96] width 125 height 18
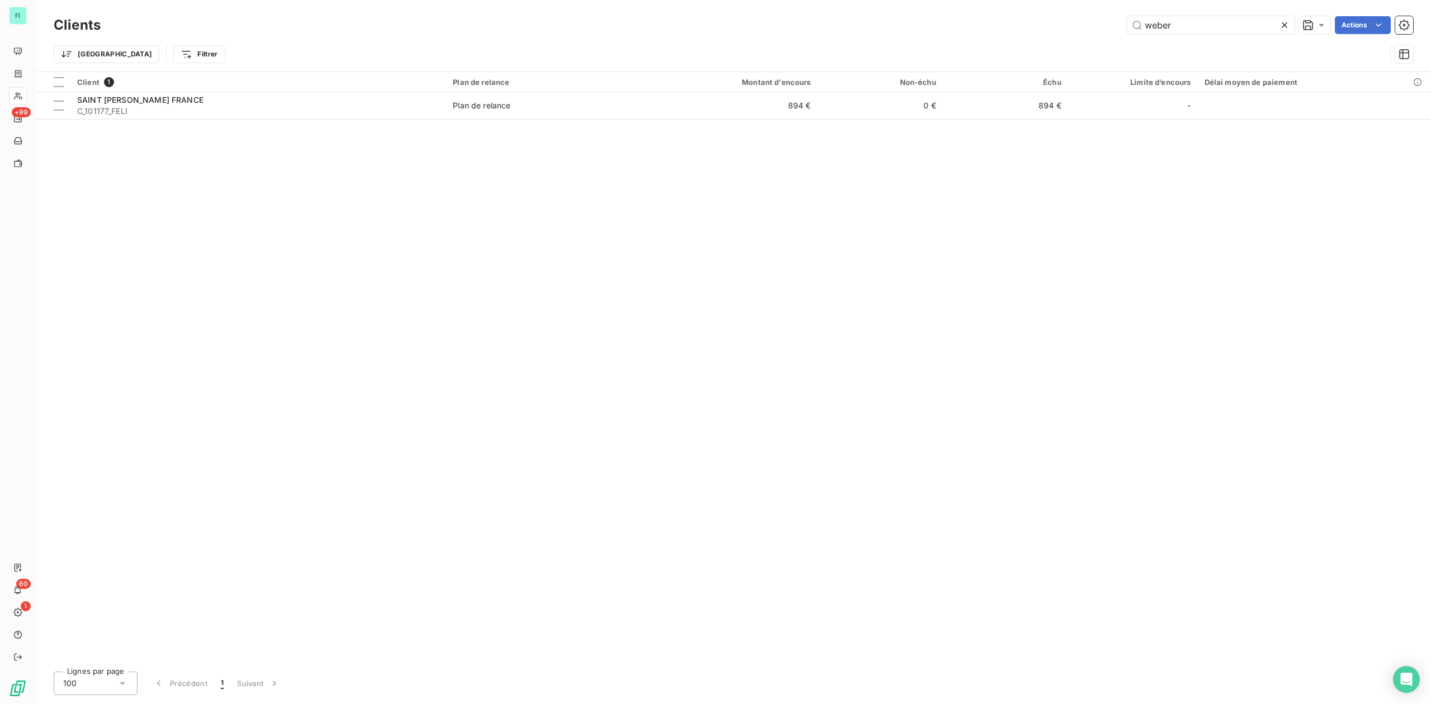
drag, startPoint x: 1047, startPoint y: 23, endPoint x: 751, endPoint y: 32, distance: 295.8
click at [879, 25] on div "weber Actions" at bounding box center [763, 25] width 1299 height 18
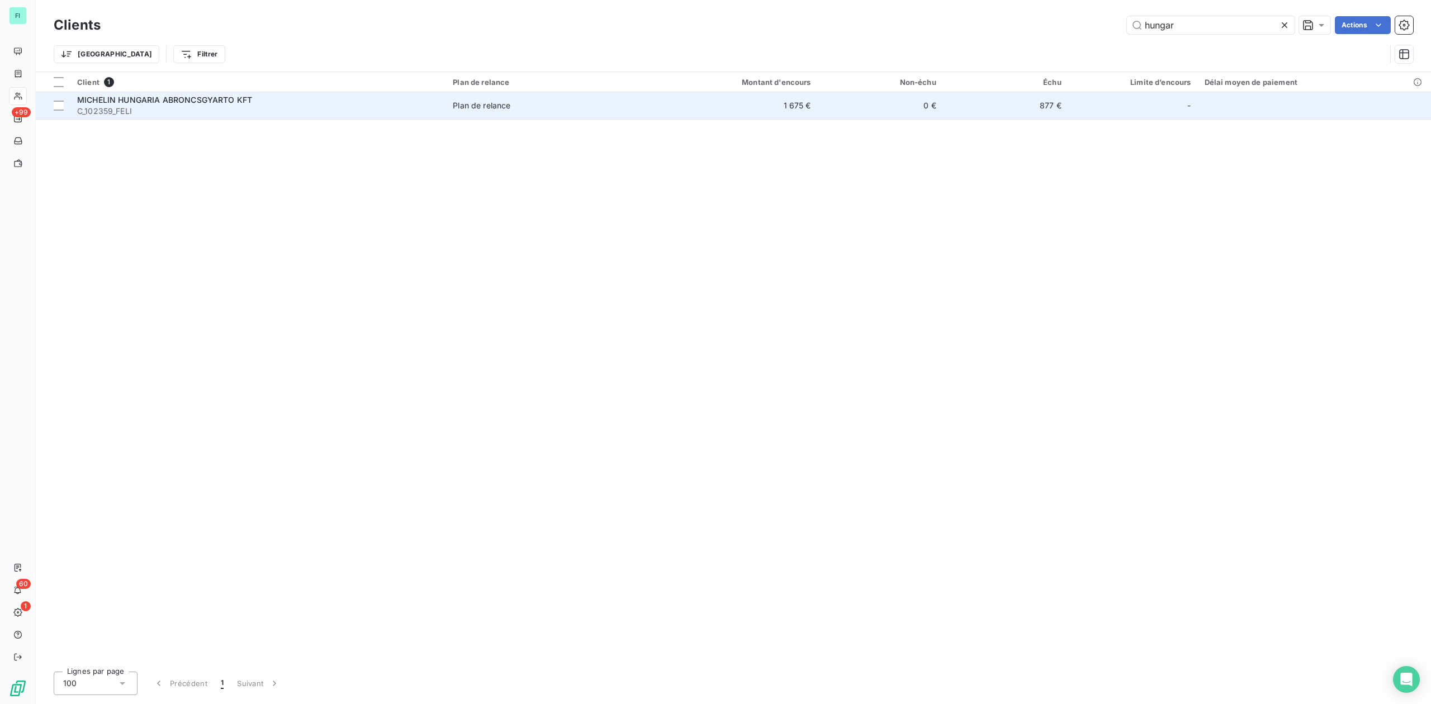
type input "hungar"
click at [181, 112] on span "C_102359_FELI" at bounding box center [258, 111] width 362 height 11
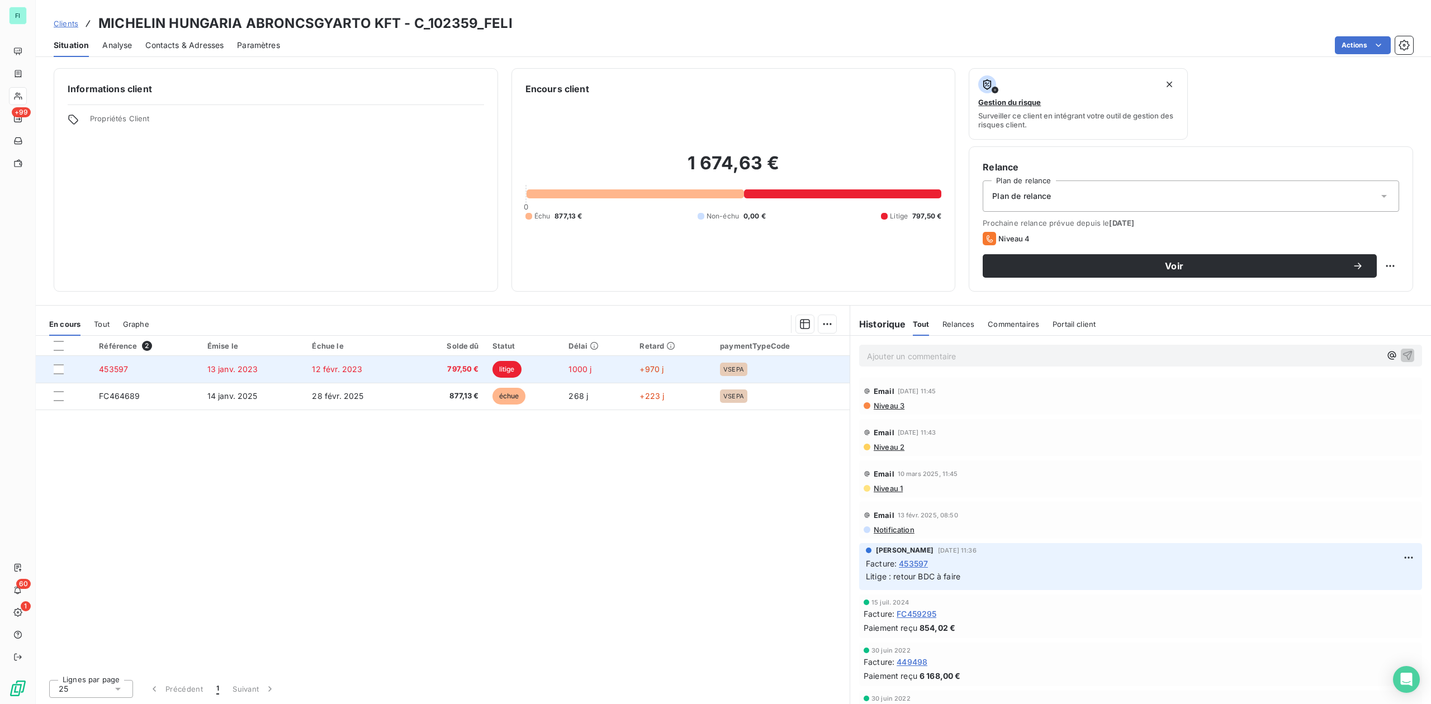
click at [490, 373] on td "litige" at bounding box center [524, 369] width 77 height 27
click at [462, 374] on span "797,50 €" at bounding box center [448, 369] width 61 height 11
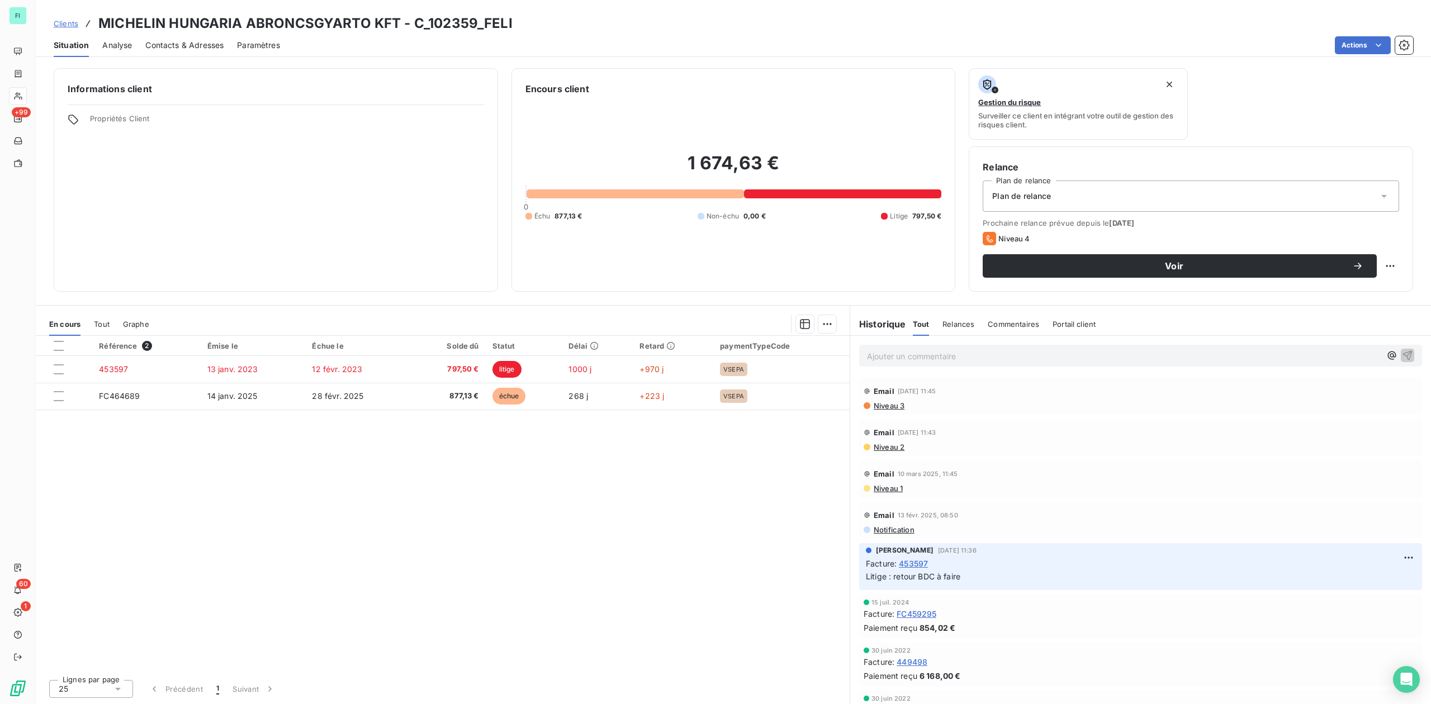
click at [98, 327] on span "Tout" at bounding box center [102, 324] width 16 height 9
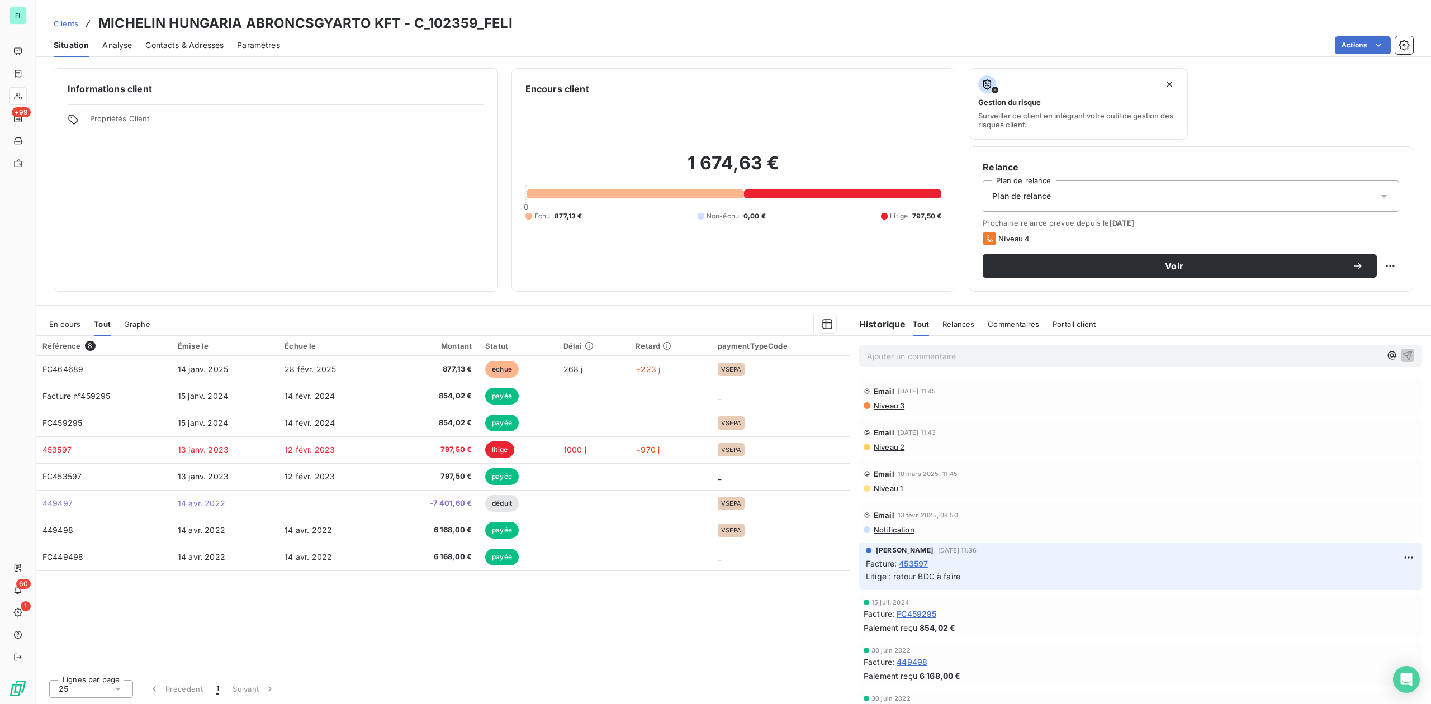
click at [59, 325] on span "En cours" at bounding box center [64, 324] width 31 height 9
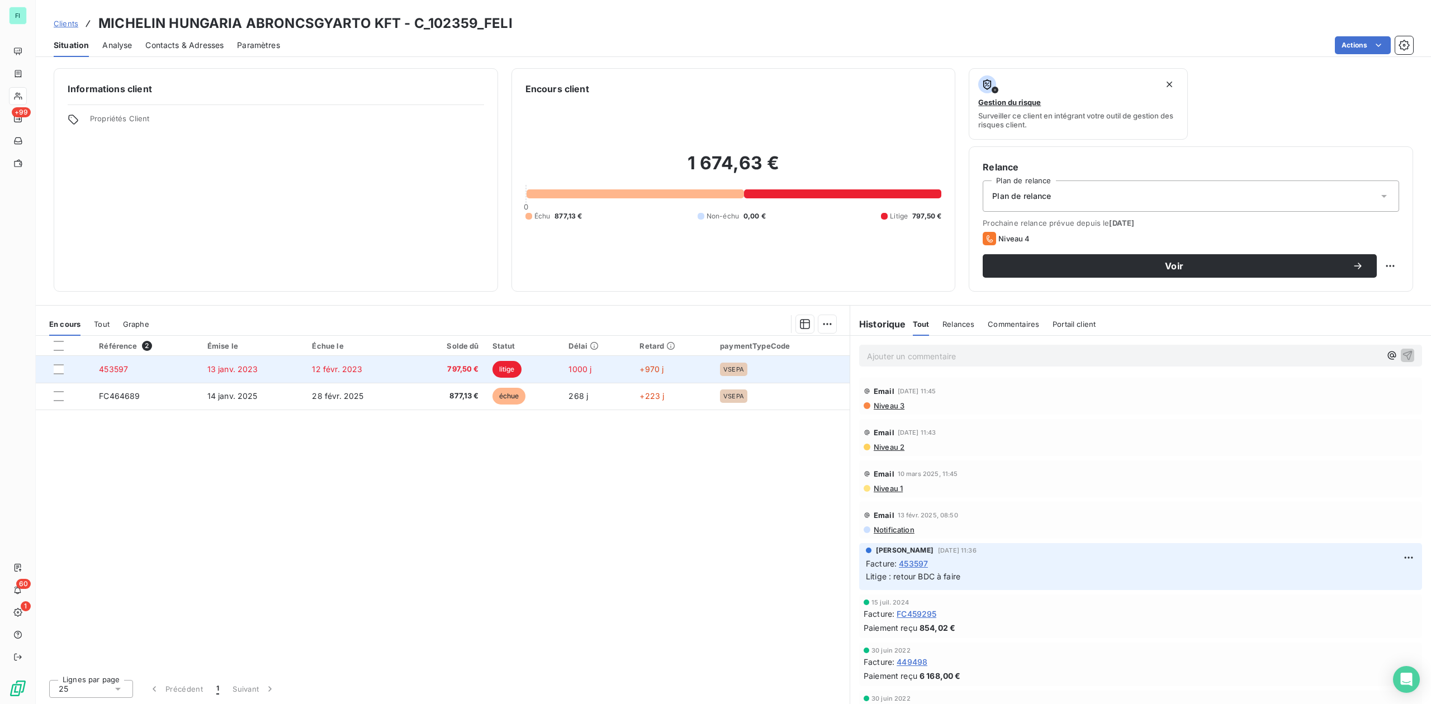
click at [133, 365] on td "453597" at bounding box center [146, 369] width 108 height 27
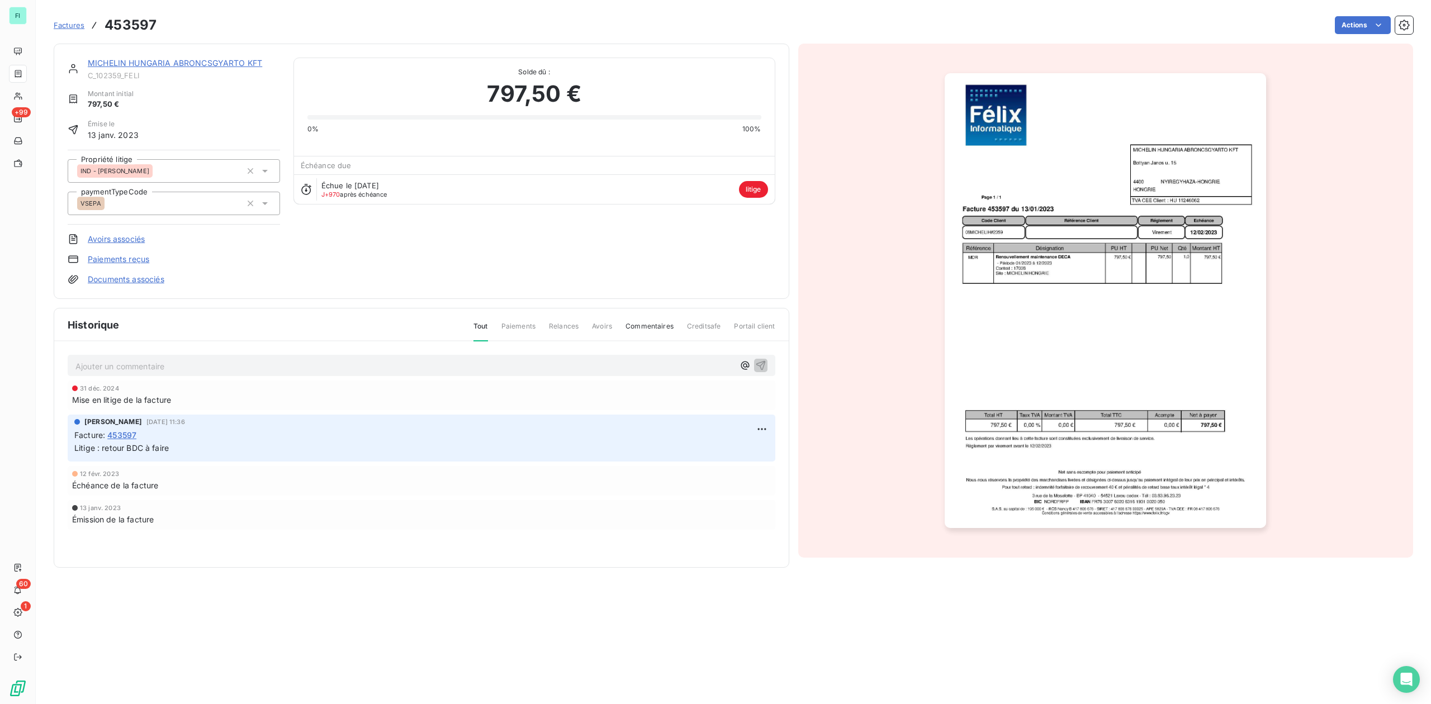
click at [138, 59] on link "MICHELIN HUNGARIA ABRONCSGYARTO KFT" at bounding box center [175, 63] width 174 height 10
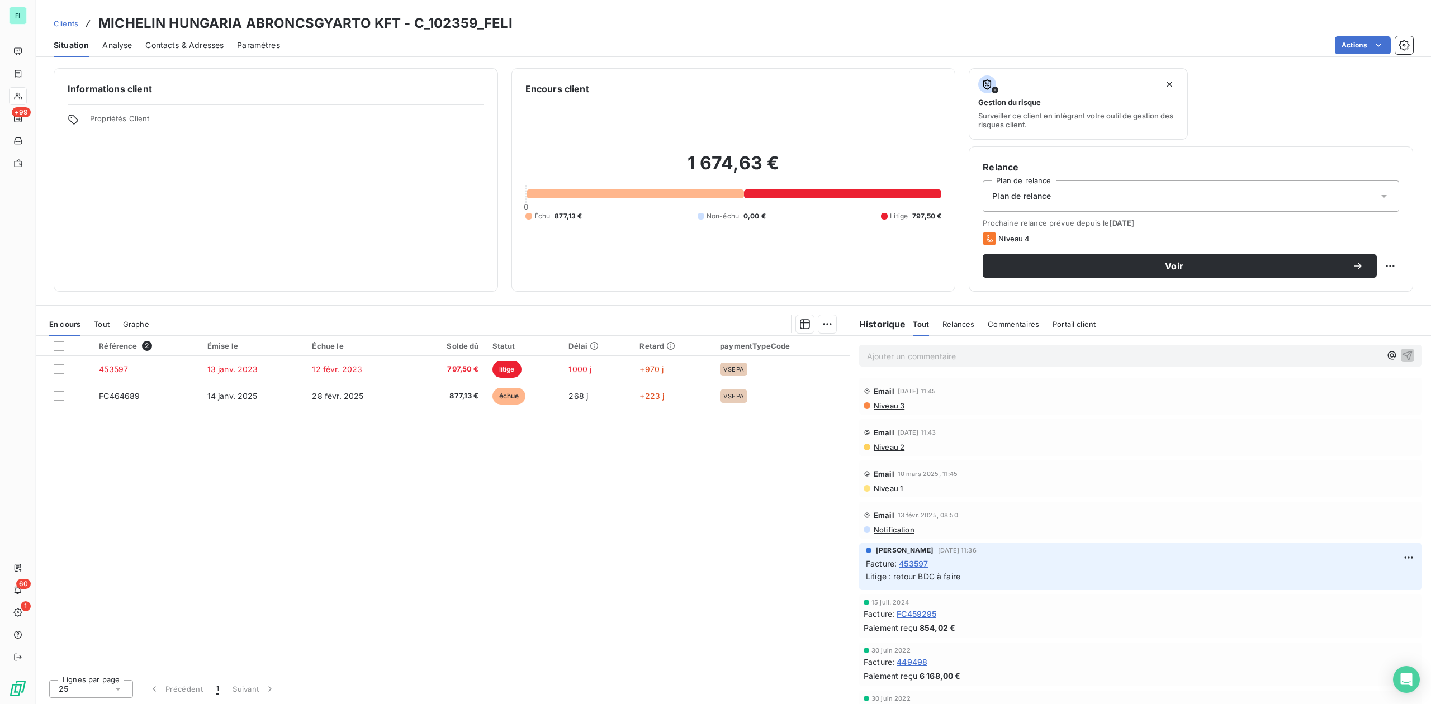
click at [95, 326] on span "Tout" at bounding box center [102, 324] width 16 height 9
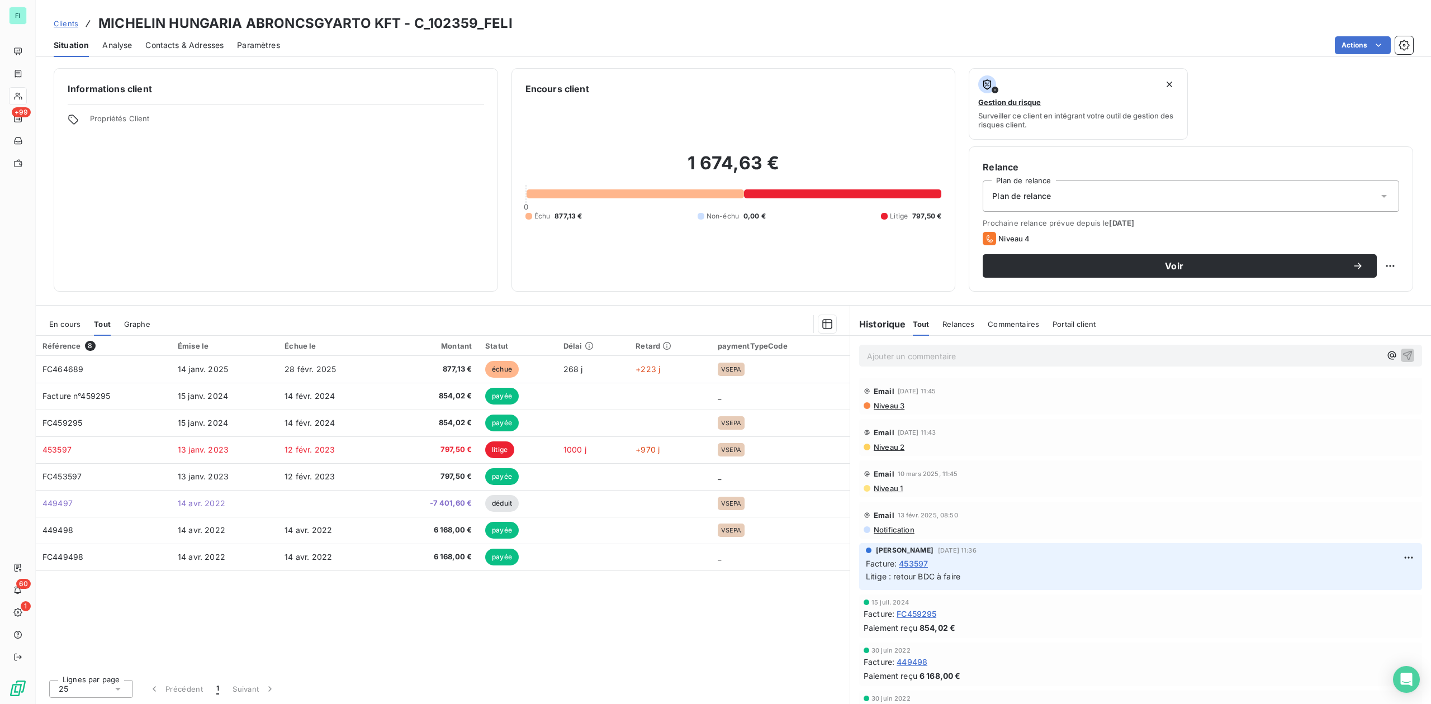
click at [63, 325] on span "En cours" at bounding box center [64, 324] width 31 height 9
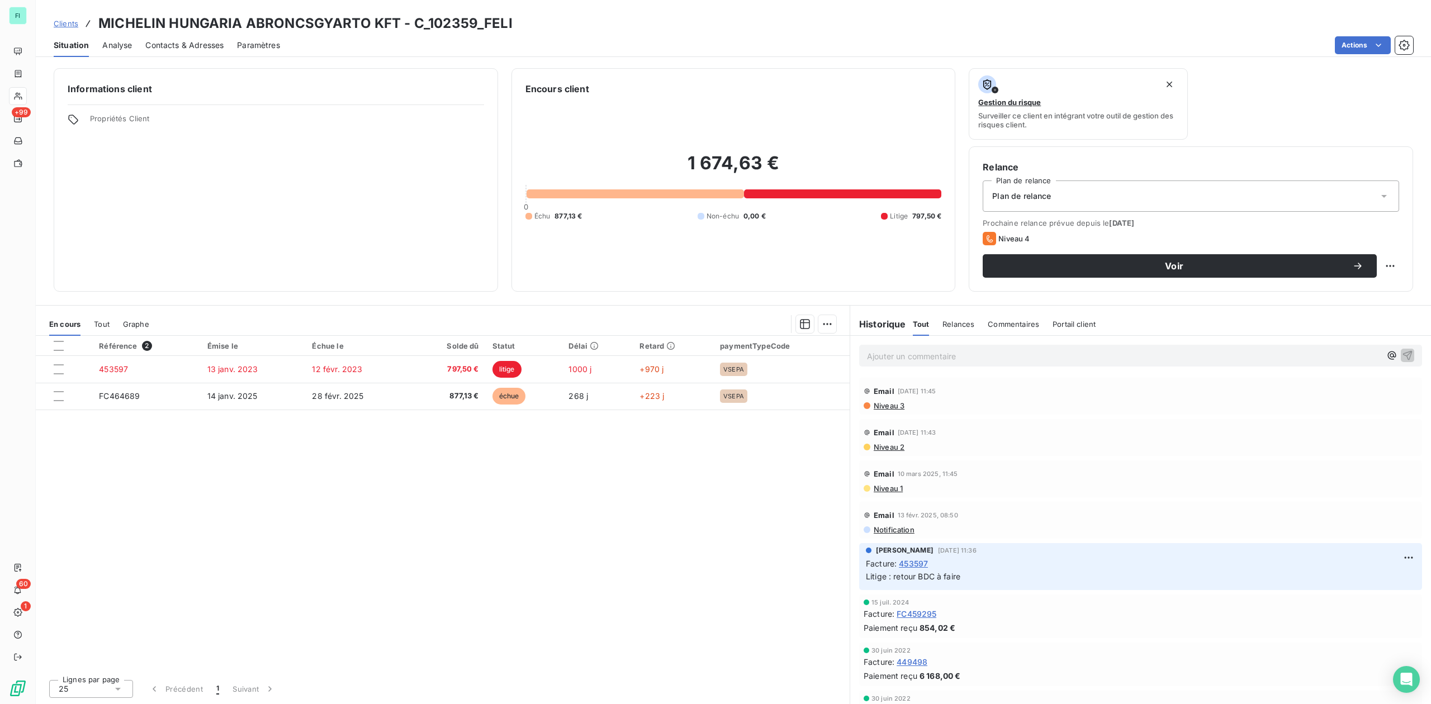
click at [206, 44] on span "Contacts & Adresses" at bounding box center [184, 45] width 78 height 11
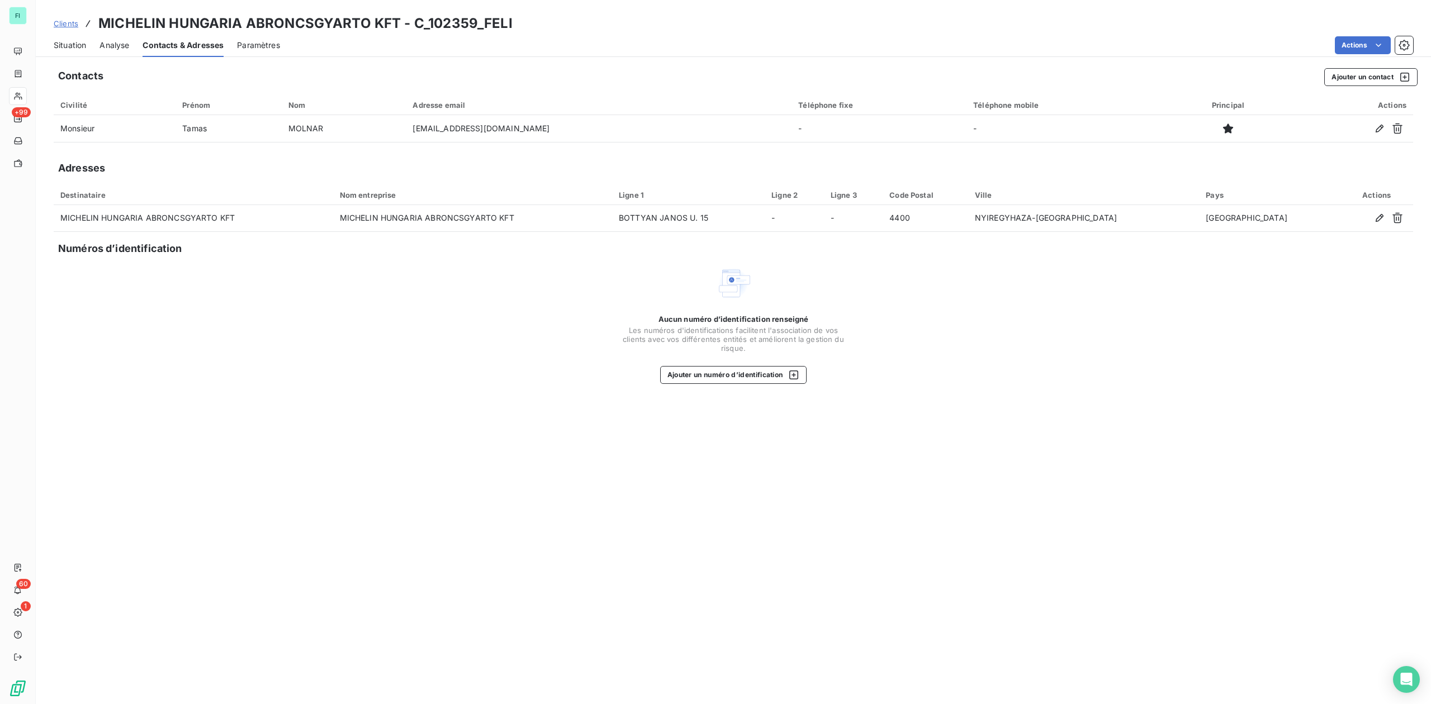
click at [61, 41] on span "Situation" at bounding box center [70, 45] width 32 height 11
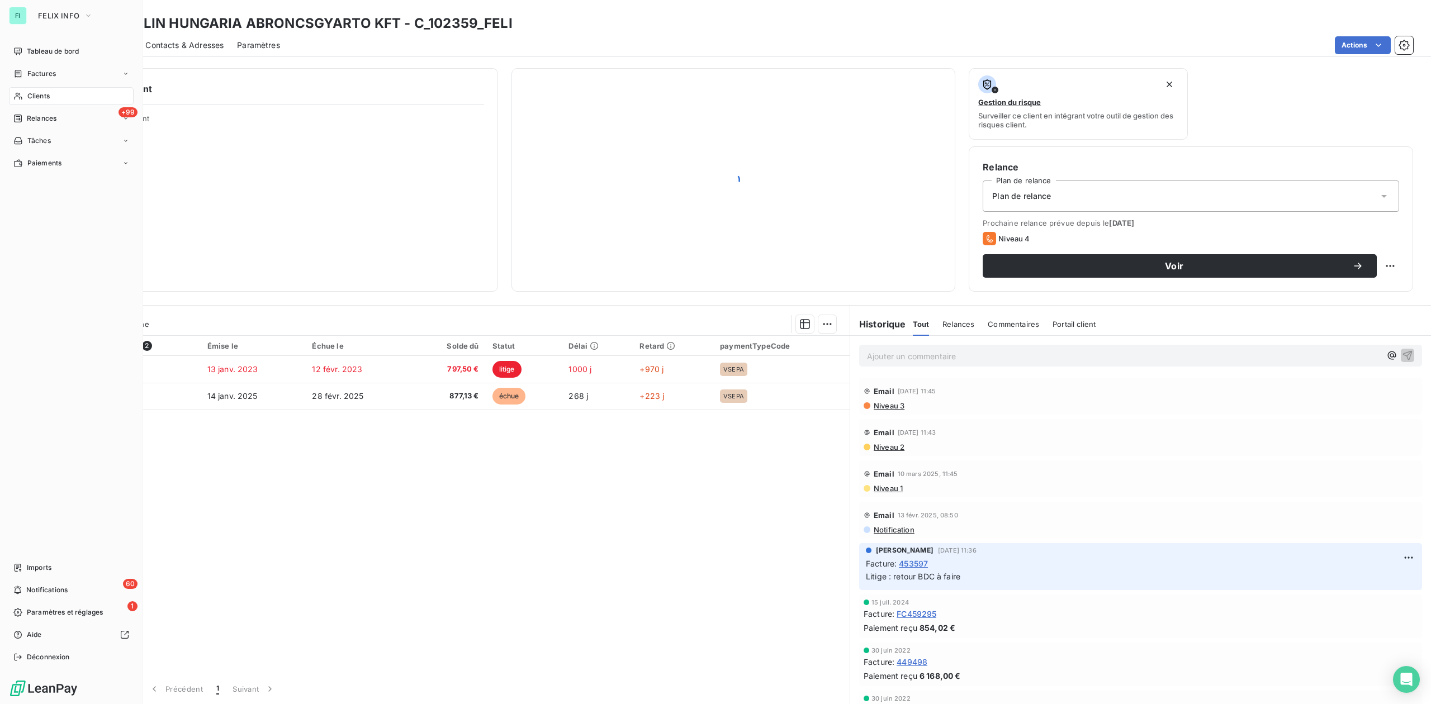
click at [40, 95] on span "Clients" at bounding box center [38, 96] width 22 height 10
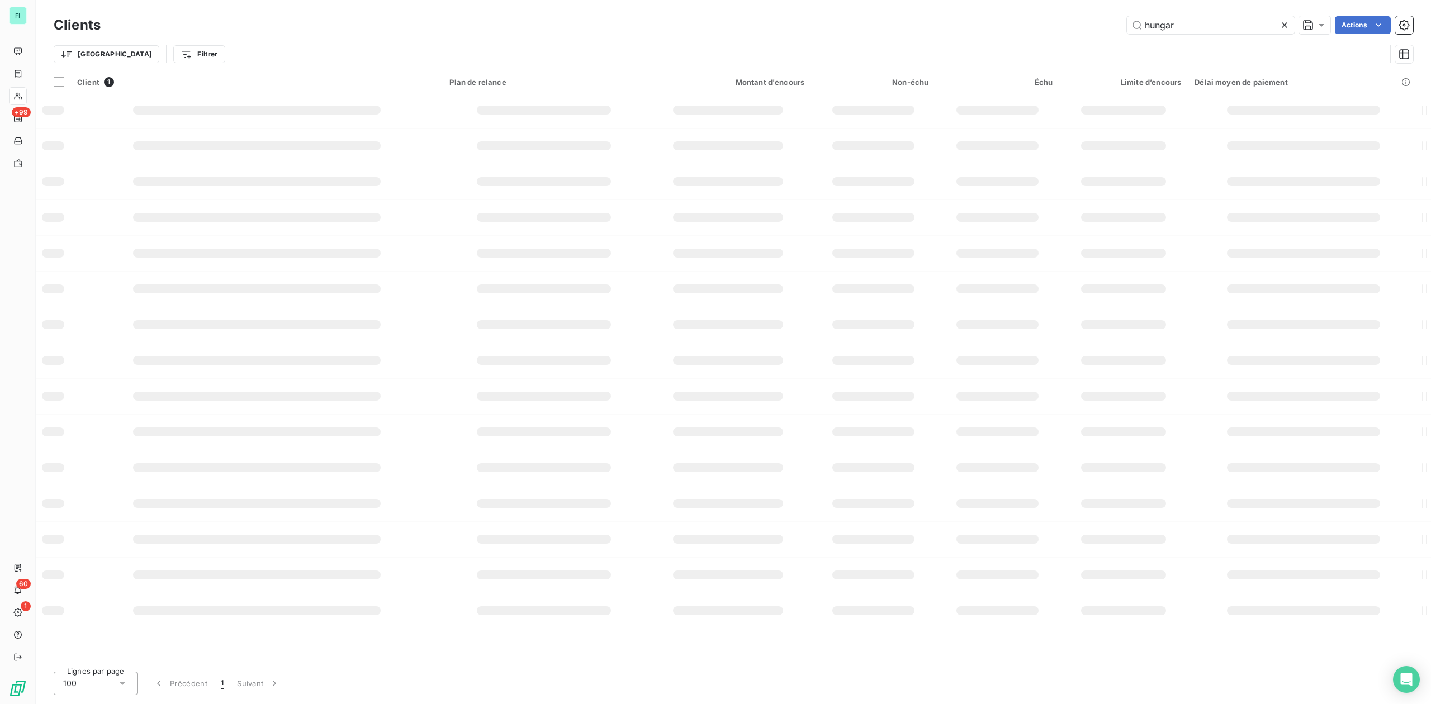
drag, startPoint x: 1217, startPoint y: 18, endPoint x: 833, endPoint y: 22, distance: 384.0
click at [914, 21] on div "hungar Actions" at bounding box center [763, 25] width 1299 height 18
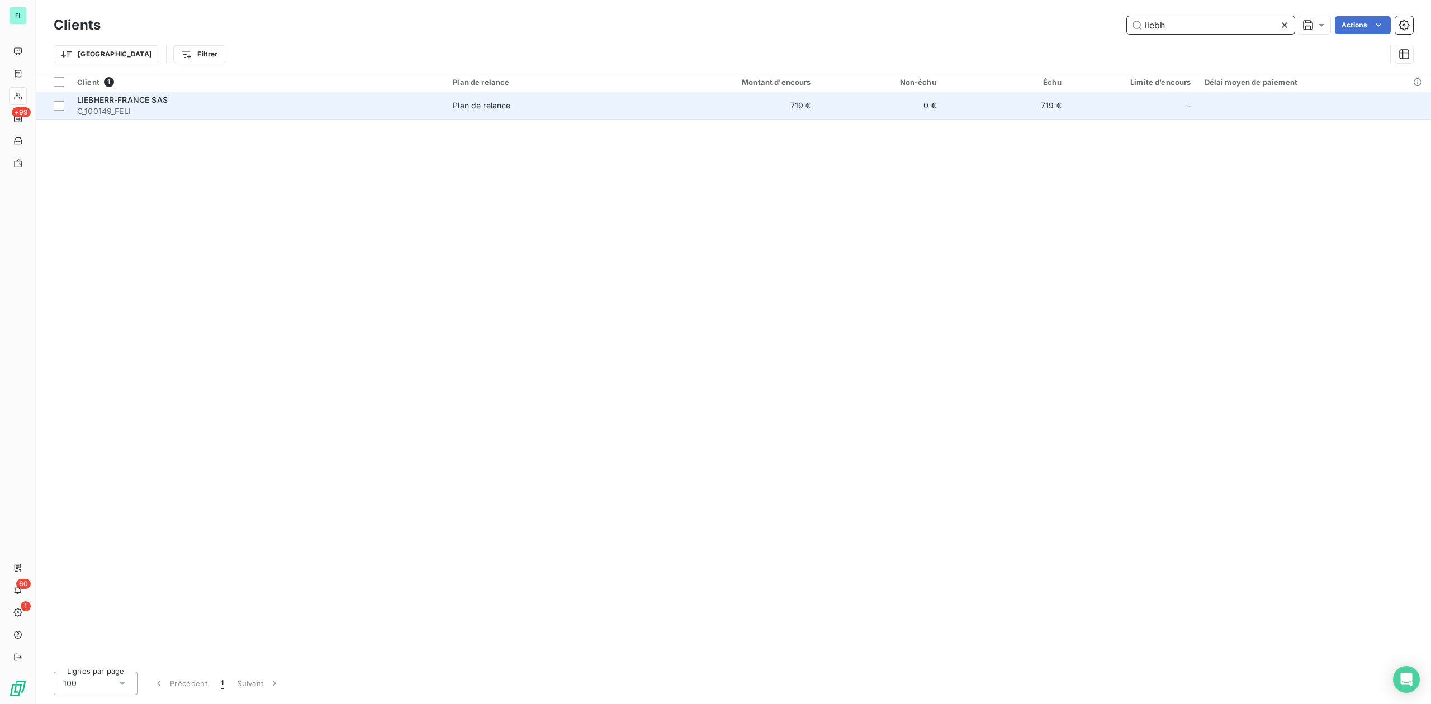
type input "liebh"
click at [214, 92] on td "LIEBHERR-FRANCE SAS C_100149_FELI" at bounding box center [258, 105] width 376 height 27
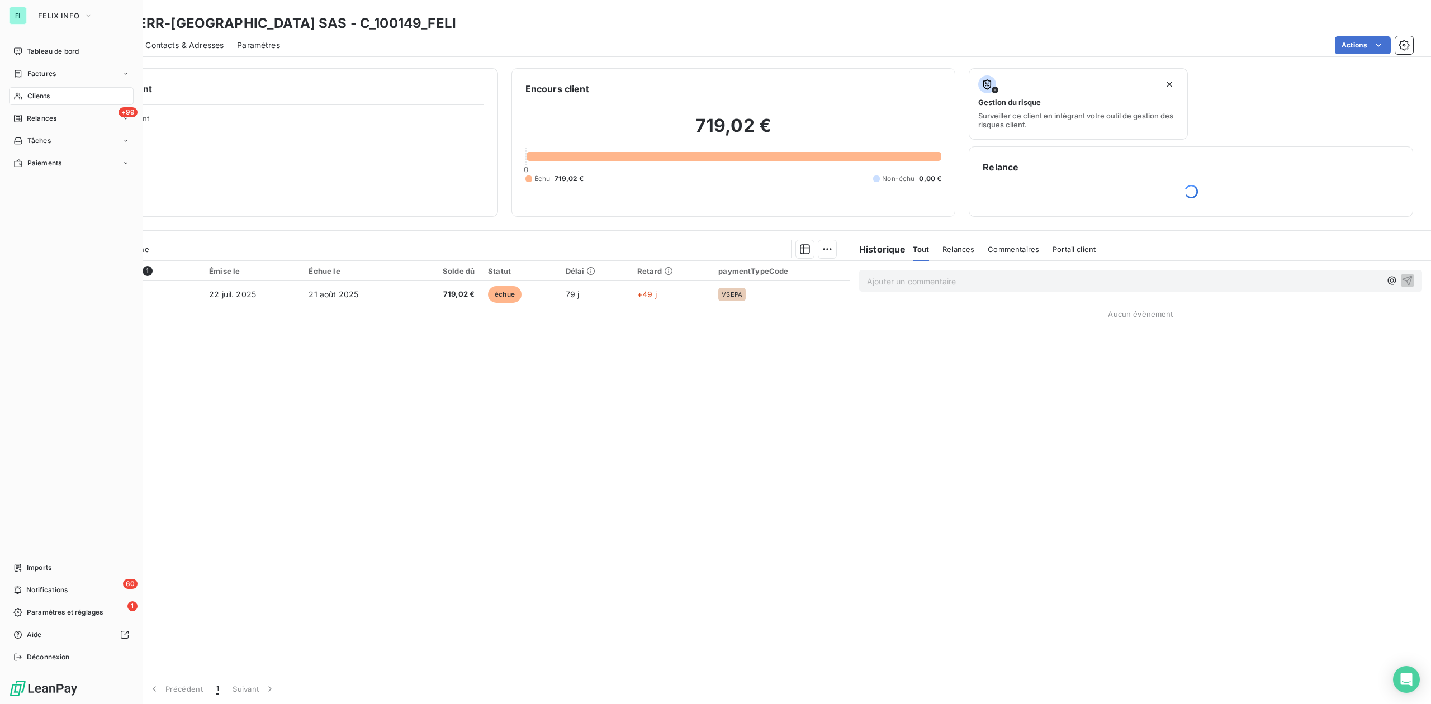
click at [31, 94] on span "Clients" at bounding box center [38, 96] width 22 height 10
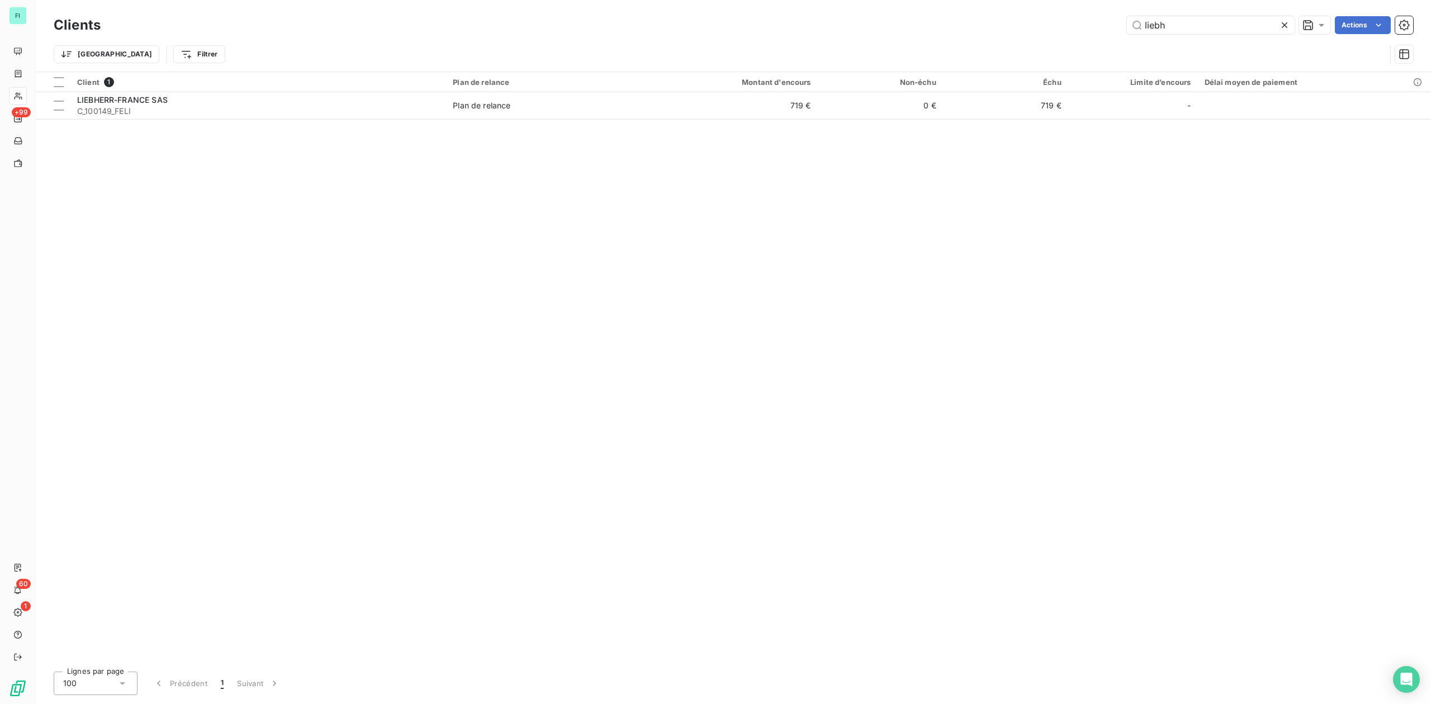
drag, startPoint x: 1190, startPoint y: 30, endPoint x: 732, endPoint y: 37, distance: 458.4
click at [770, 36] on div "Clients liebh Actions" at bounding box center [733, 24] width 1359 height 23
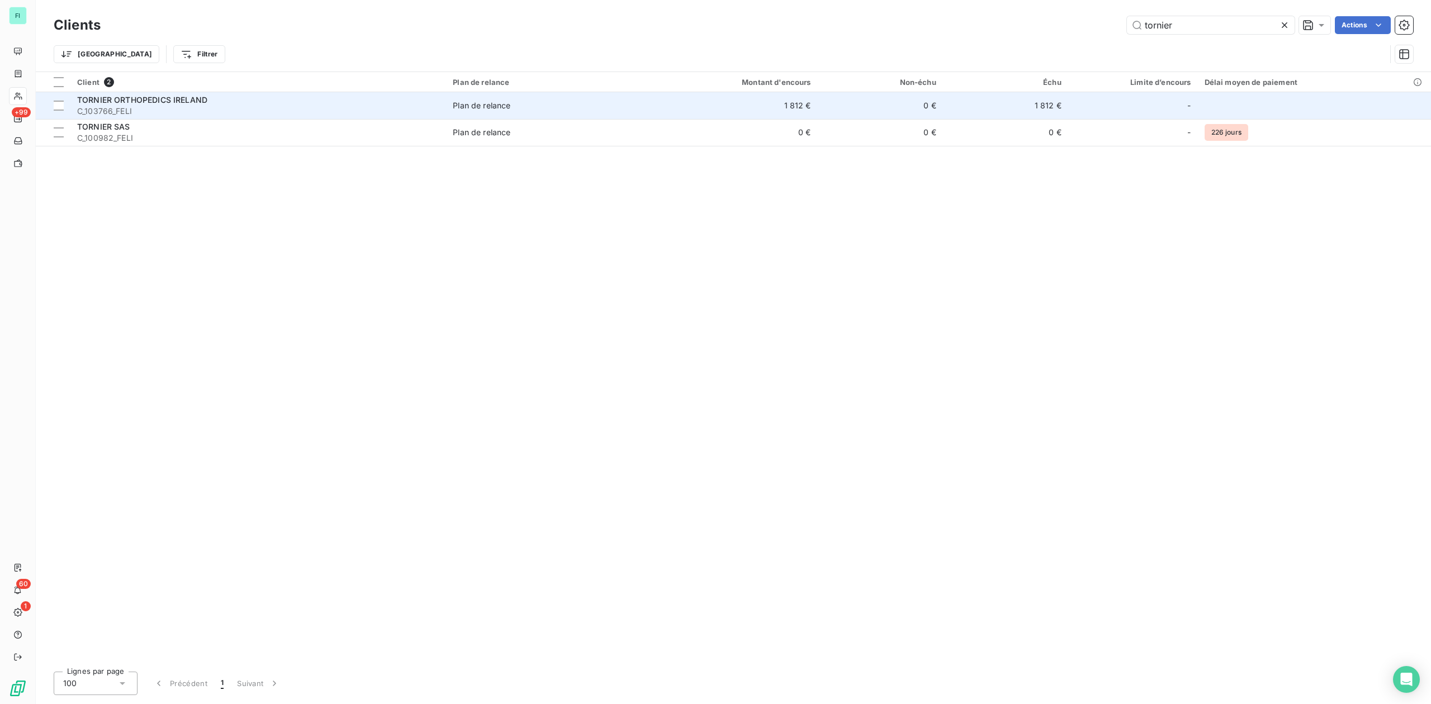
type input "tornier"
click at [157, 111] on span "C_103766_FELI" at bounding box center [258, 111] width 362 height 11
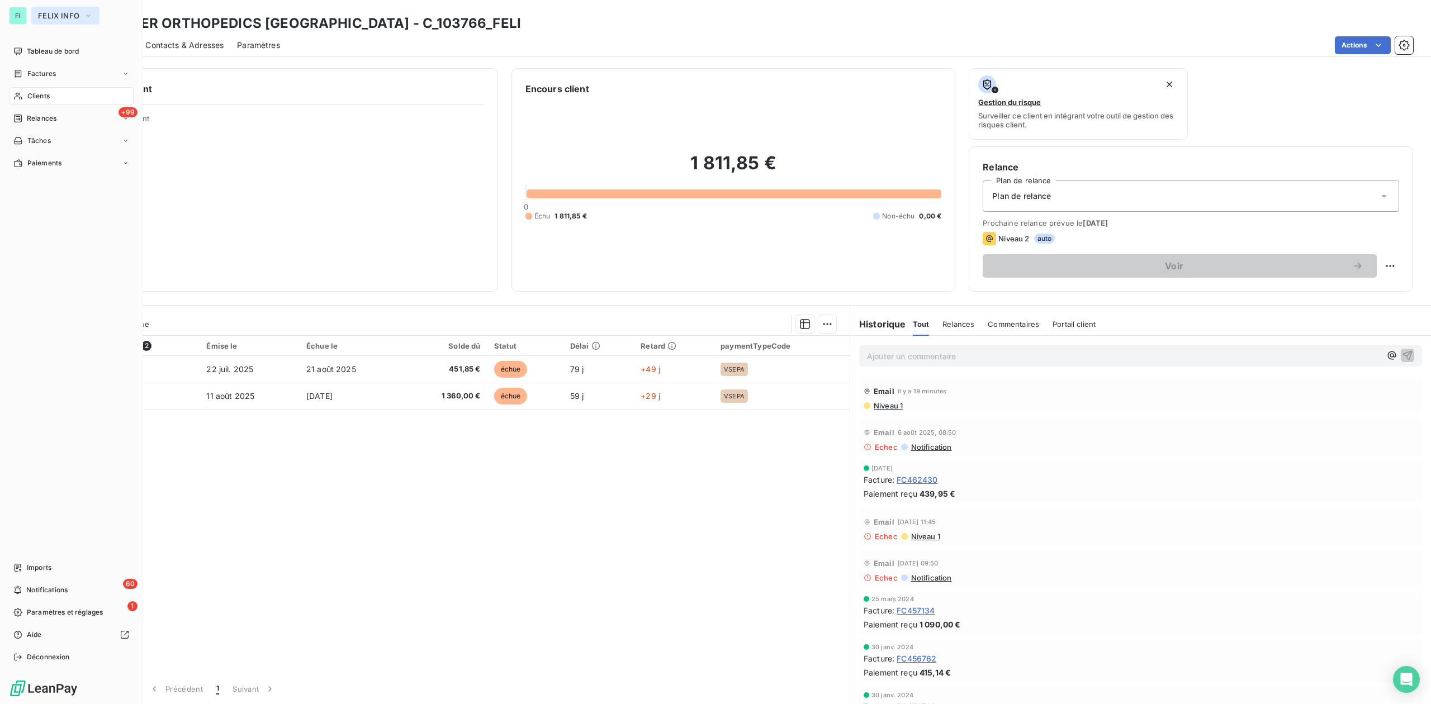
drag, startPoint x: 65, startPoint y: 16, endPoint x: 65, endPoint y: 23, distance: 7.3
click at [65, 16] on span "FELIX INFO" at bounding box center [58, 15] width 41 height 9
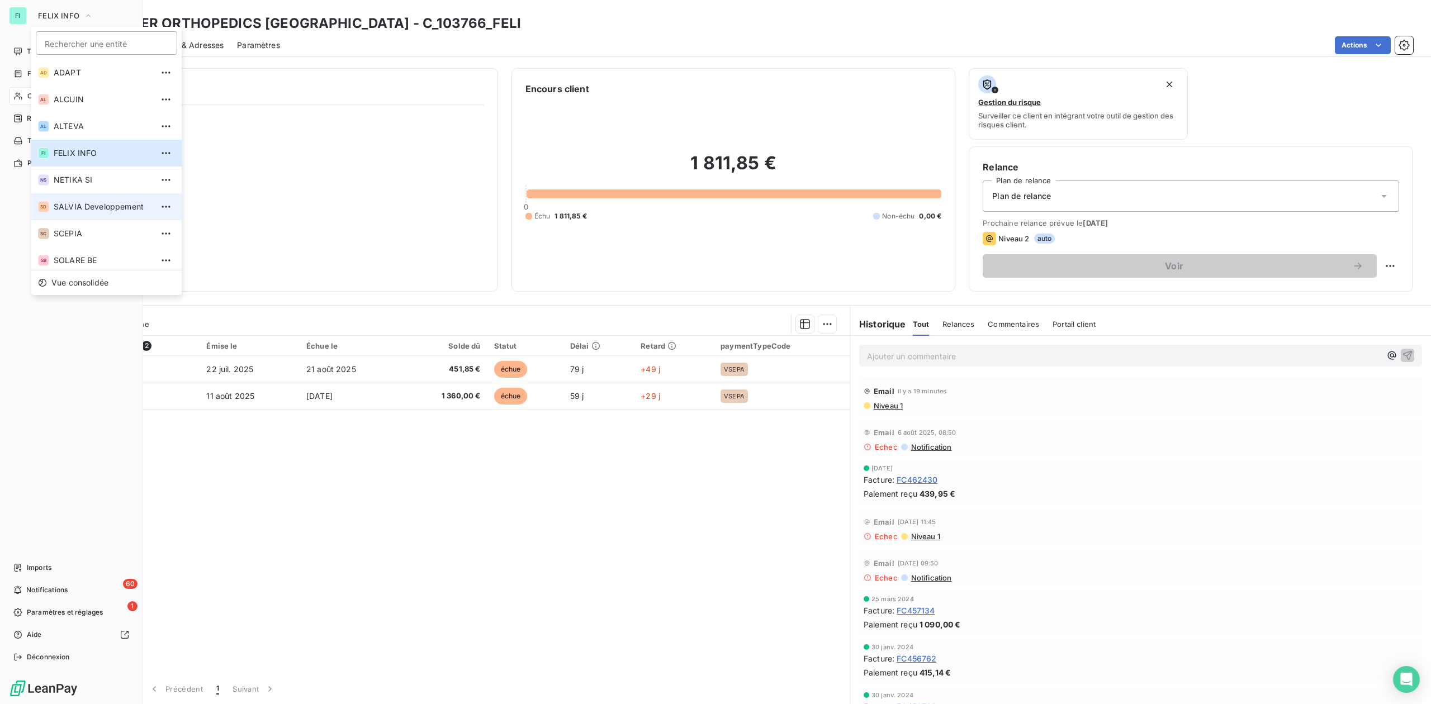
click at [76, 200] on li "SD SALVIA Developpement" at bounding box center [106, 206] width 150 height 27
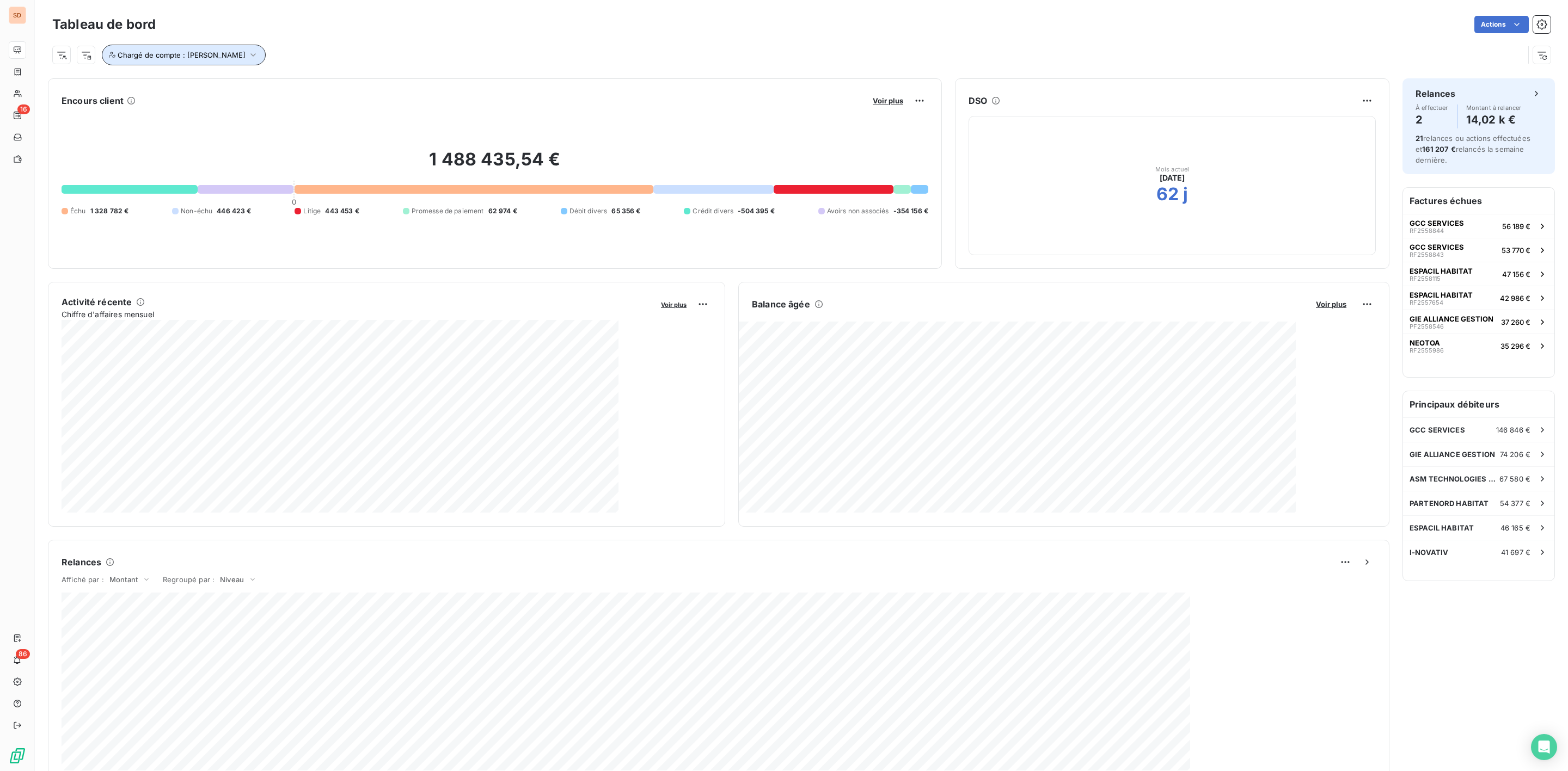
click at [250, 55] on icon "button" at bounding box center [253, 55] width 6 height 3
click at [179, 111] on span "Supprimer le filtre" at bounding box center [158, 114] width 63 height 11
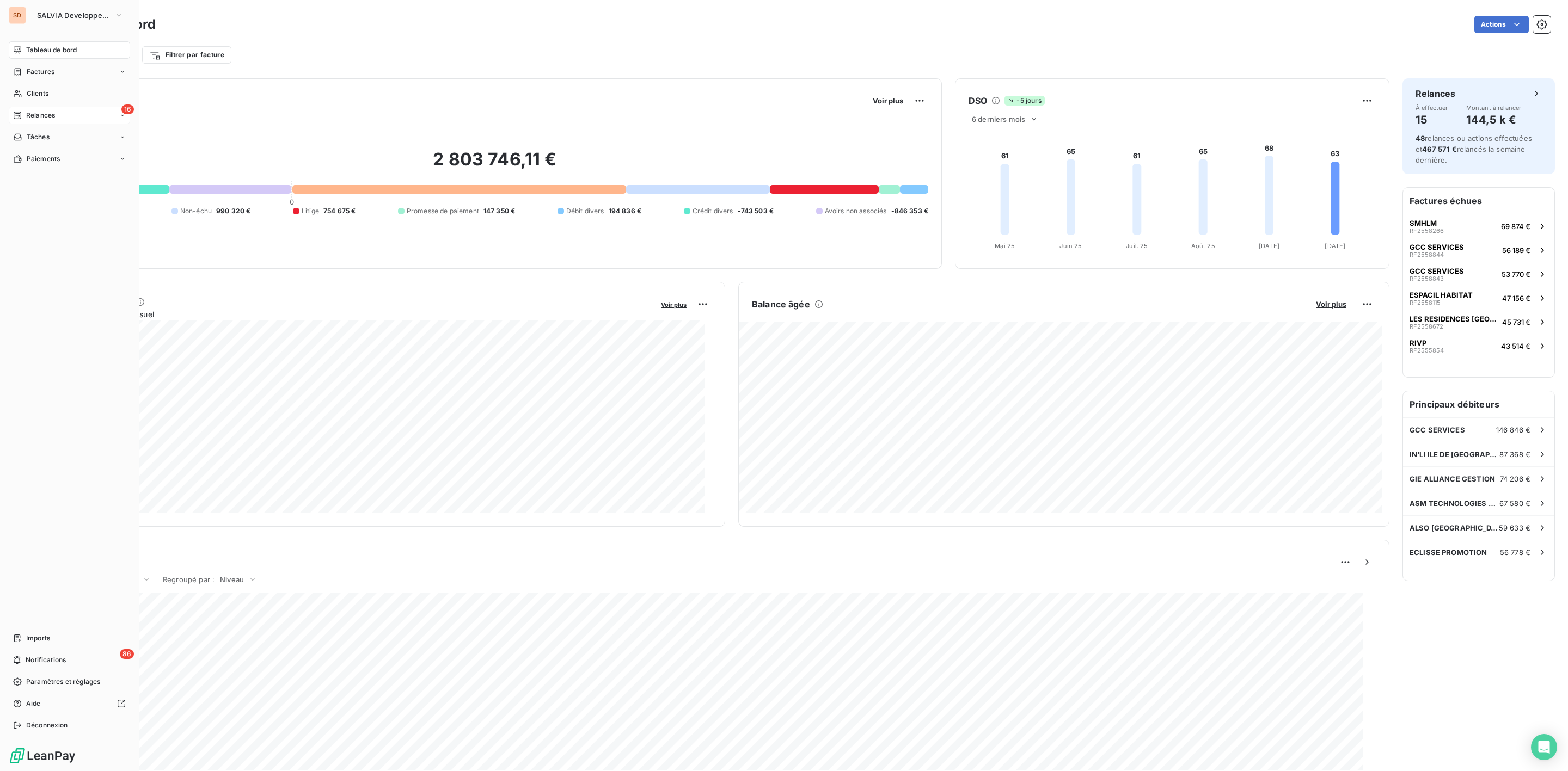
click at [22, 113] on div "Relances" at bounding box center [33, 115] width 42 height 10
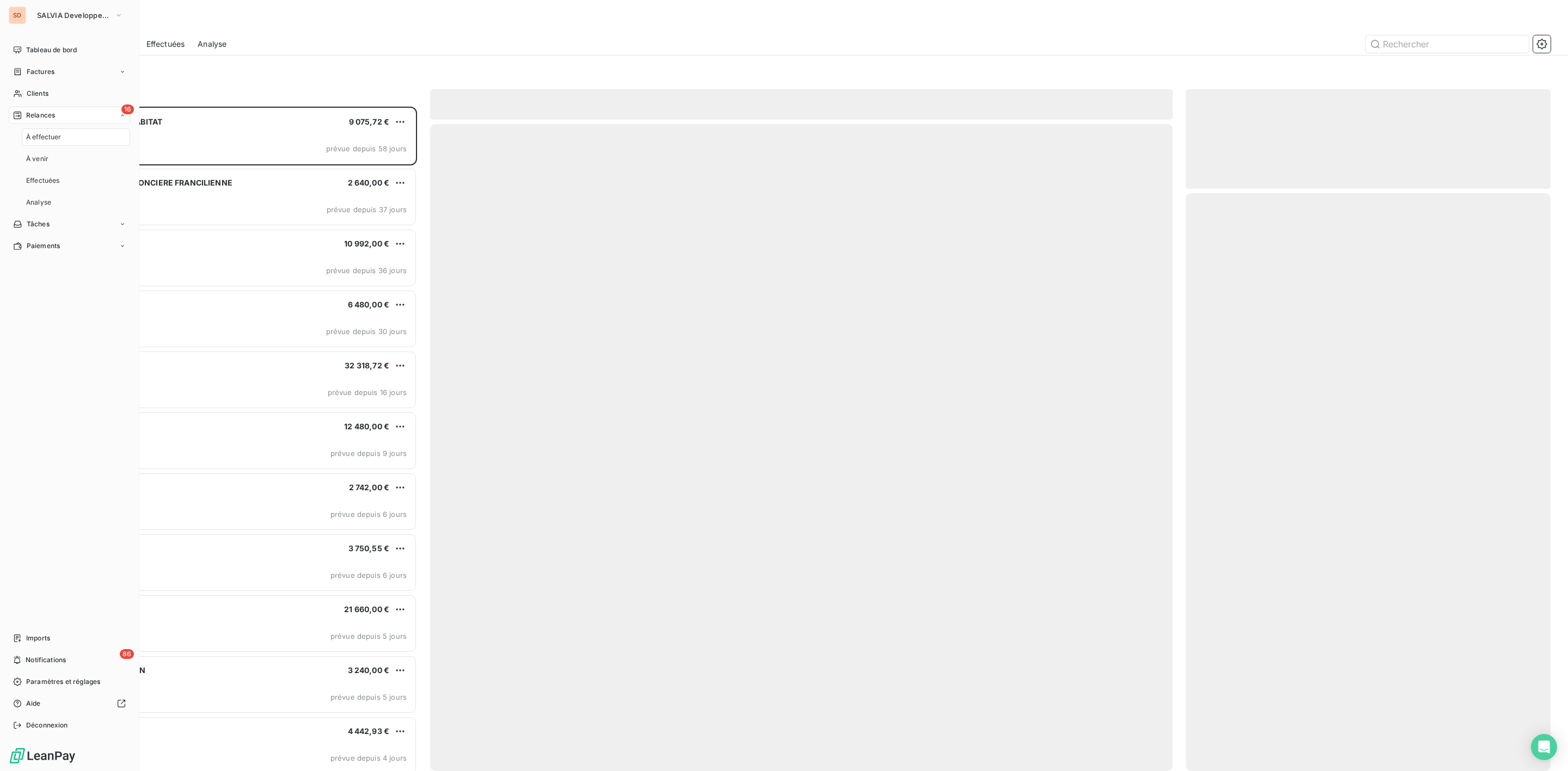
scroll to position [653, 352]
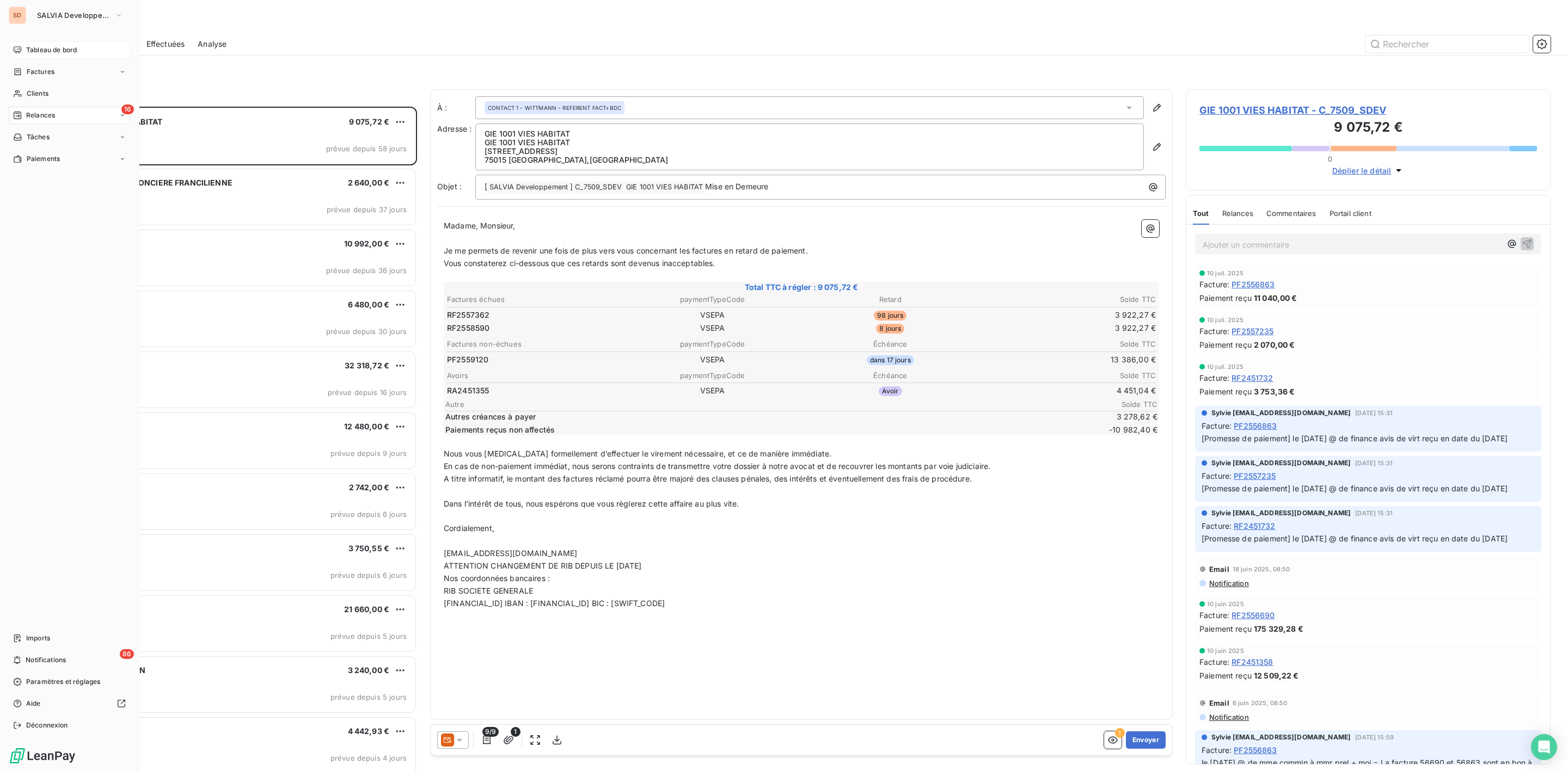
click at [28, 46] on span "Tableau de bord" at bounding box center [52, 50] width 51 height 10
